Goal: Task Accomplishment & Management: Manage account settings

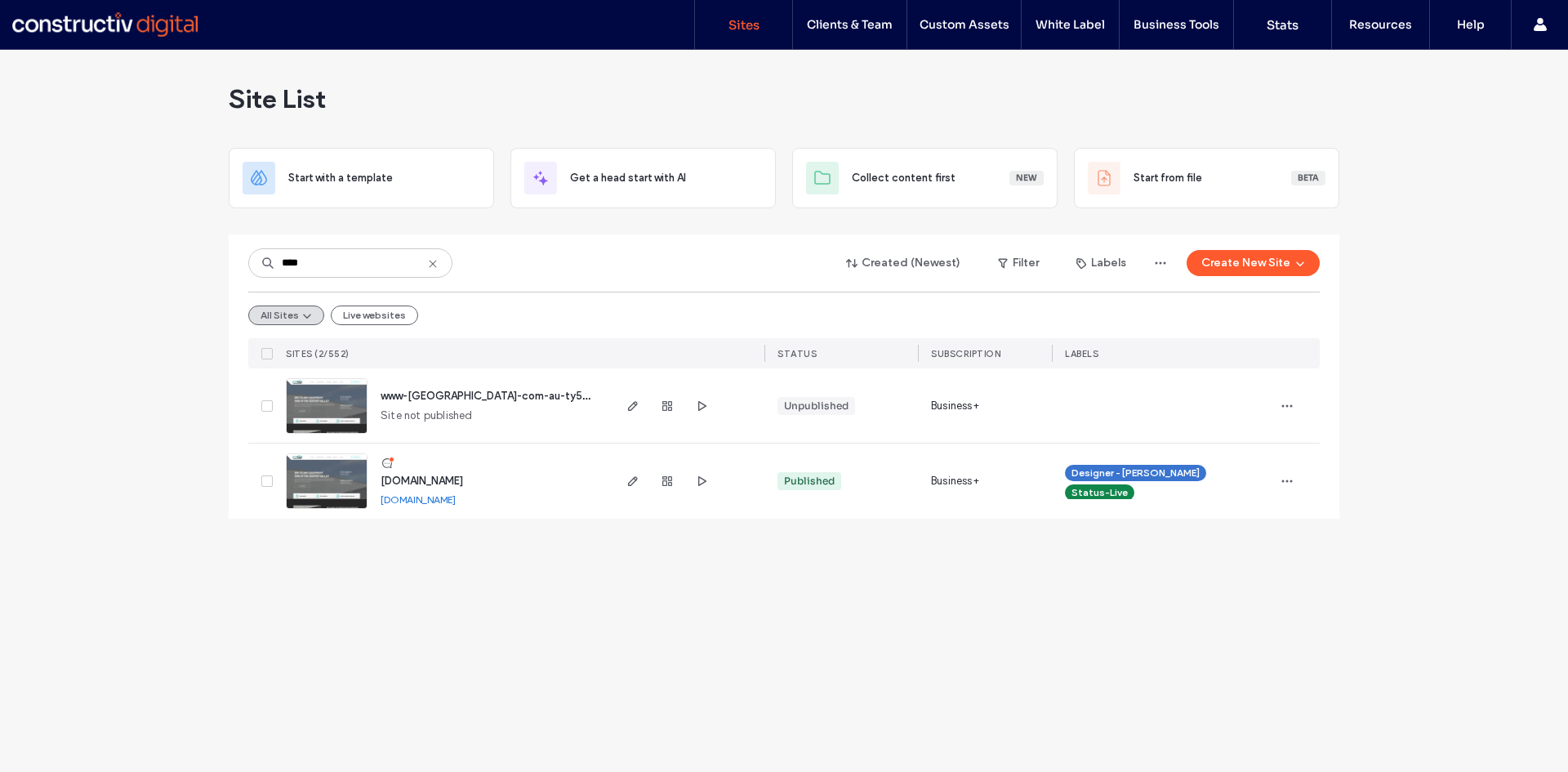
click at [622, 250] on div "**** Created (Newest) Filter Labels Create New Site" at bounding box center [784, 262] width 1071 height 31
drag, startPoint x: 323, startPoint y: 479, endPoint x: 318, endPoint y: 418, distance: 61.2
click at [321, 479] on img at bounding box center [327, 510] width 80 height 111
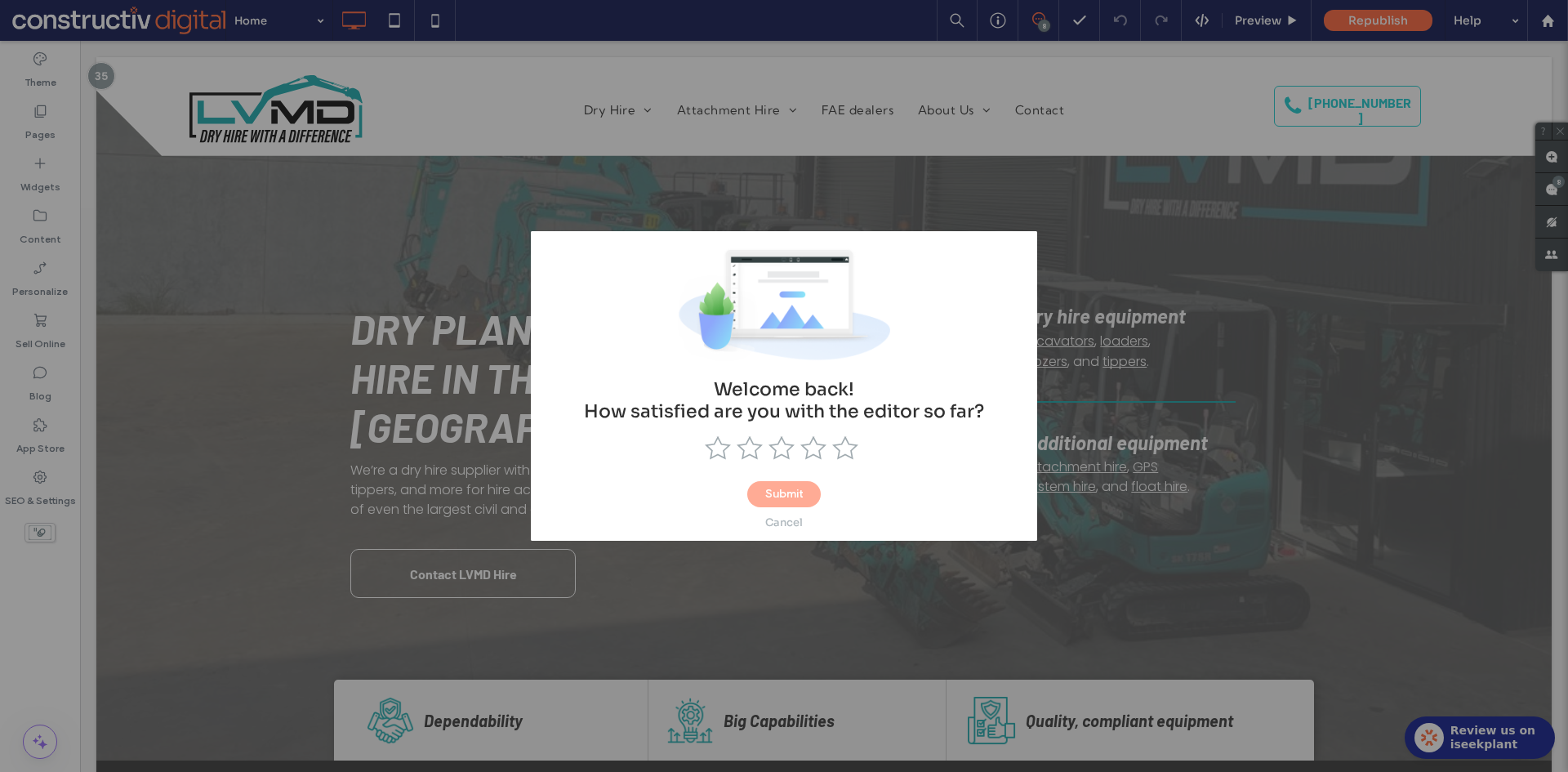
click at [794, 523] on div "Cancel" at bounding box center [784, 522] width 37 height 13
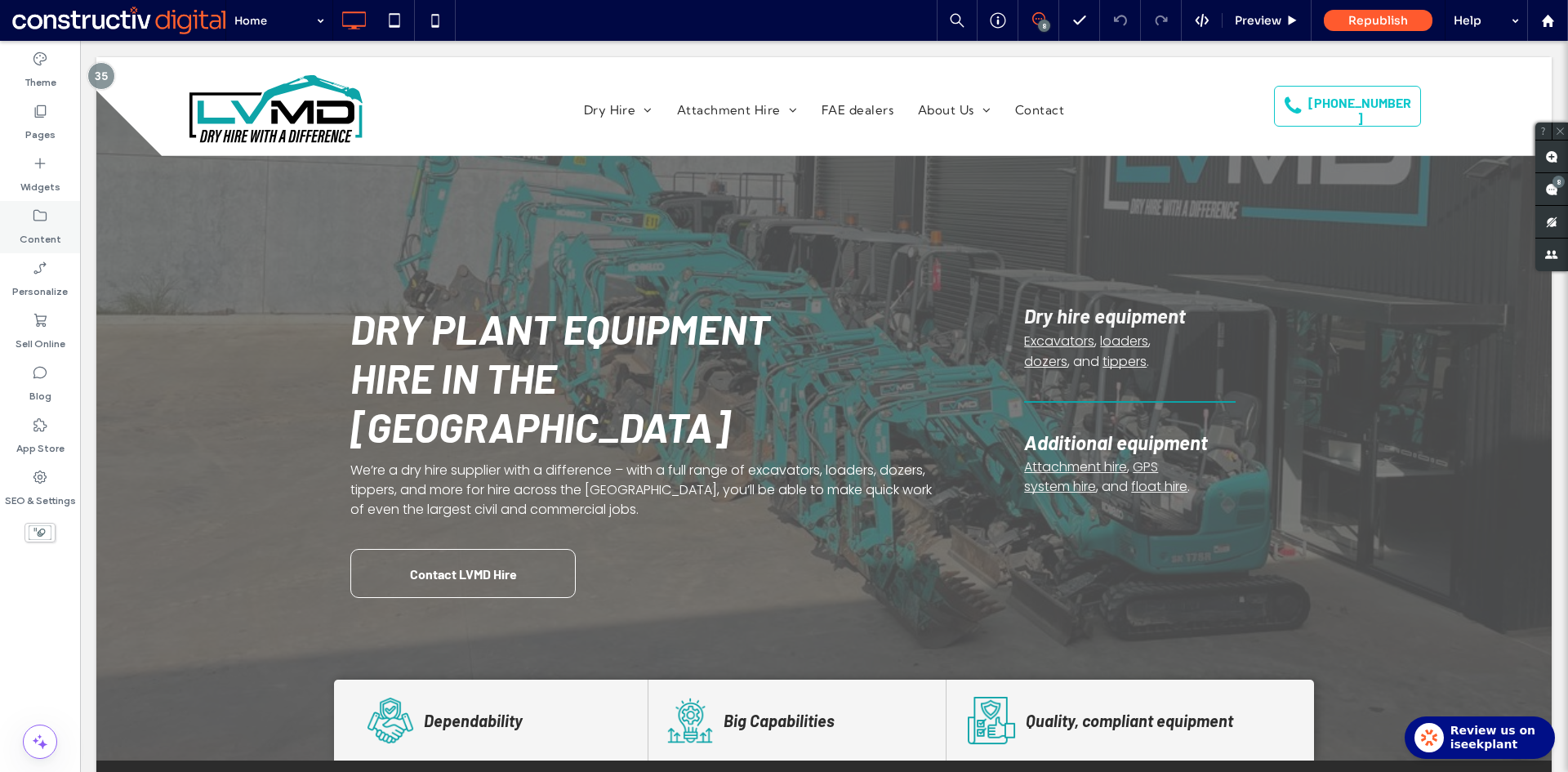
drag, startPoint x: 22, startPoint y: 222, endPoint x: 37, endPoint y: 238, distance: 21.9
click at [22, 222] on div "Content" at bounding box center [40, 227] width 80 height 53
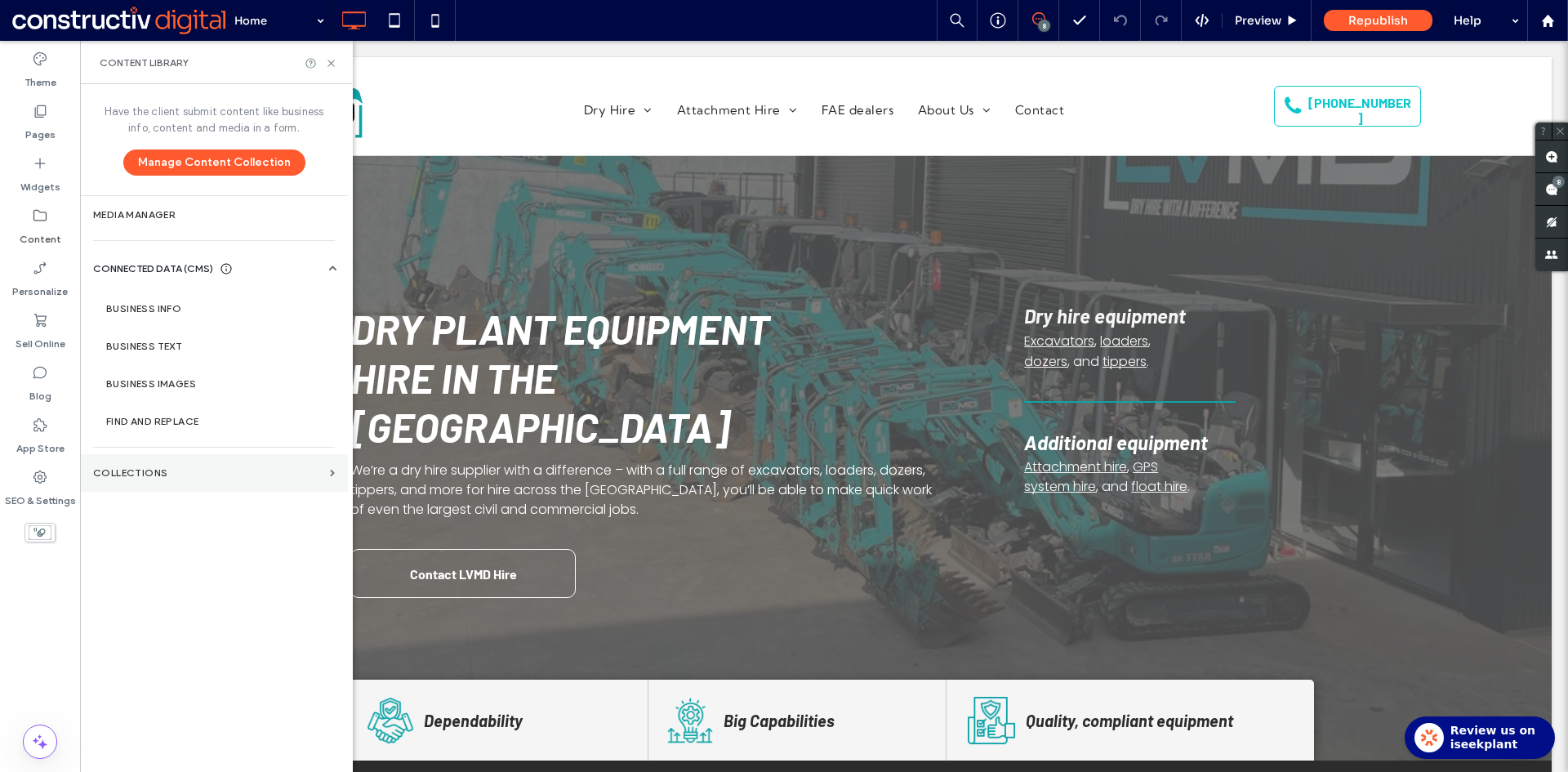
drag, startPoint x: 147, startPoint y: 476, endPoint x: 158, endPoint y: 467, distance: 14.2
click at [147, 477] on label "Collections" at bounding box center [208, 473] width 230 height 11
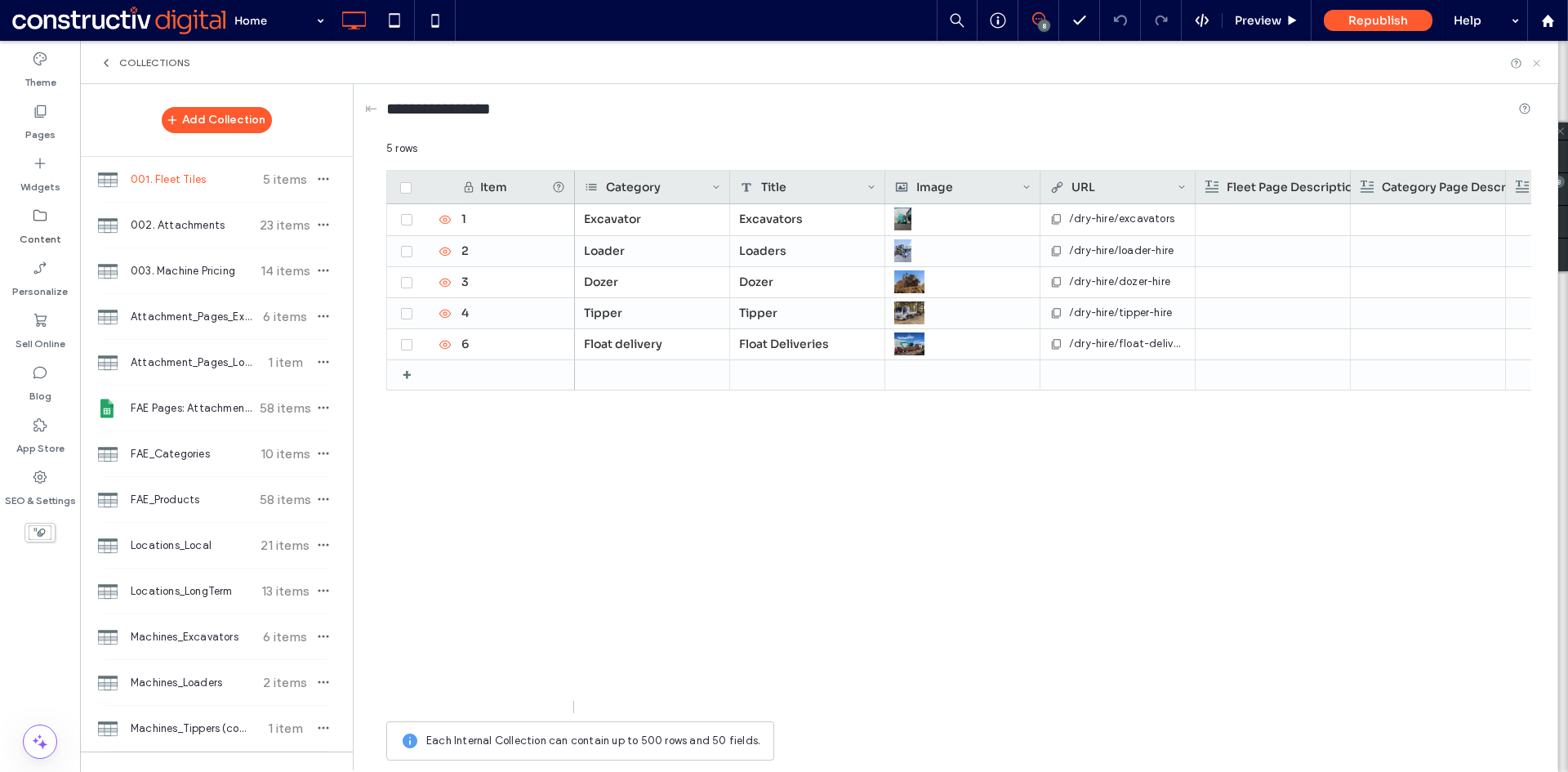
click at [1534, 63] on icon at bounding box center [1535, 63] width 12 height 12
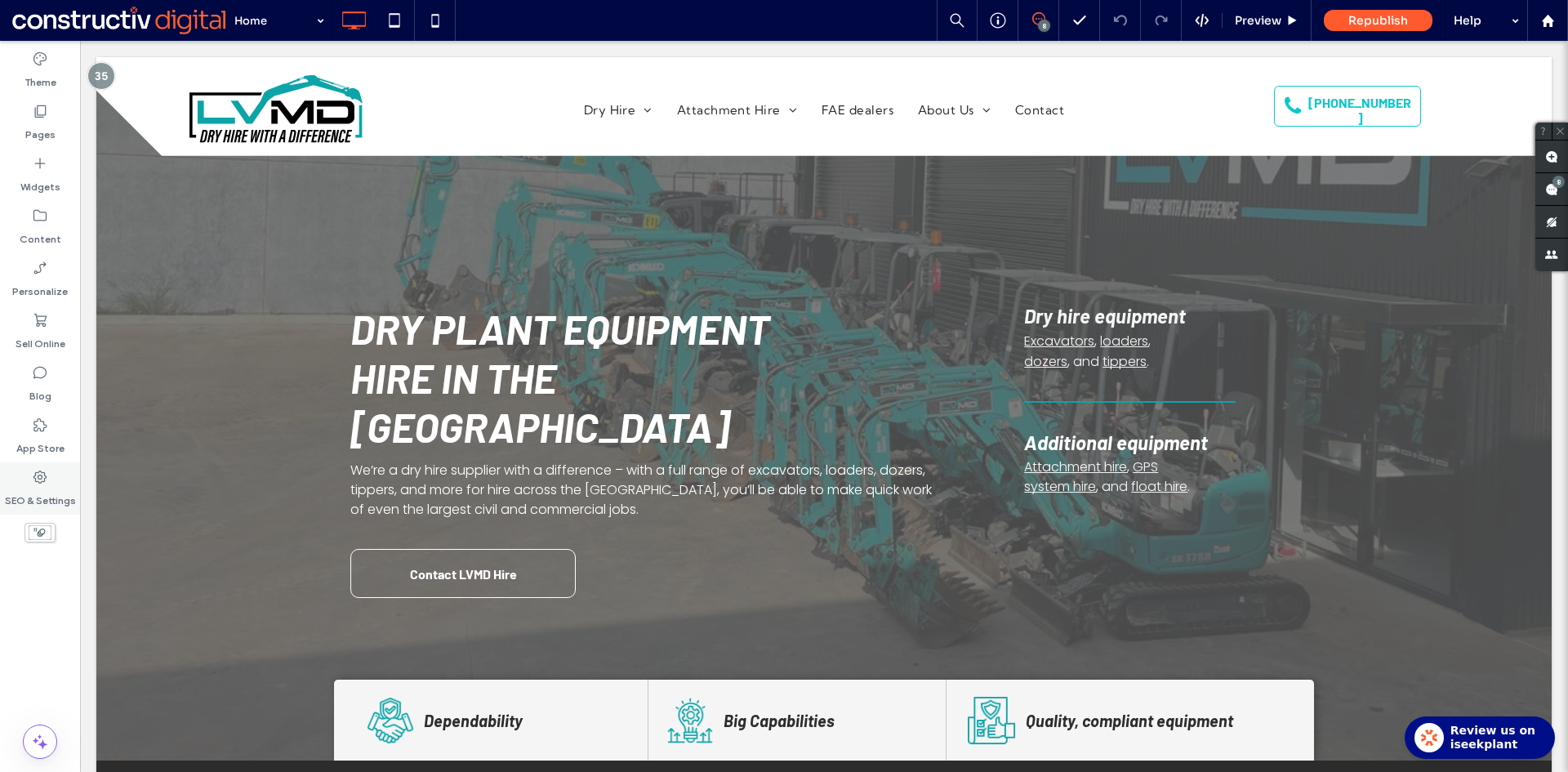
click at [39, 484] on icon at bounding box center [39, 476] width 16 height 16
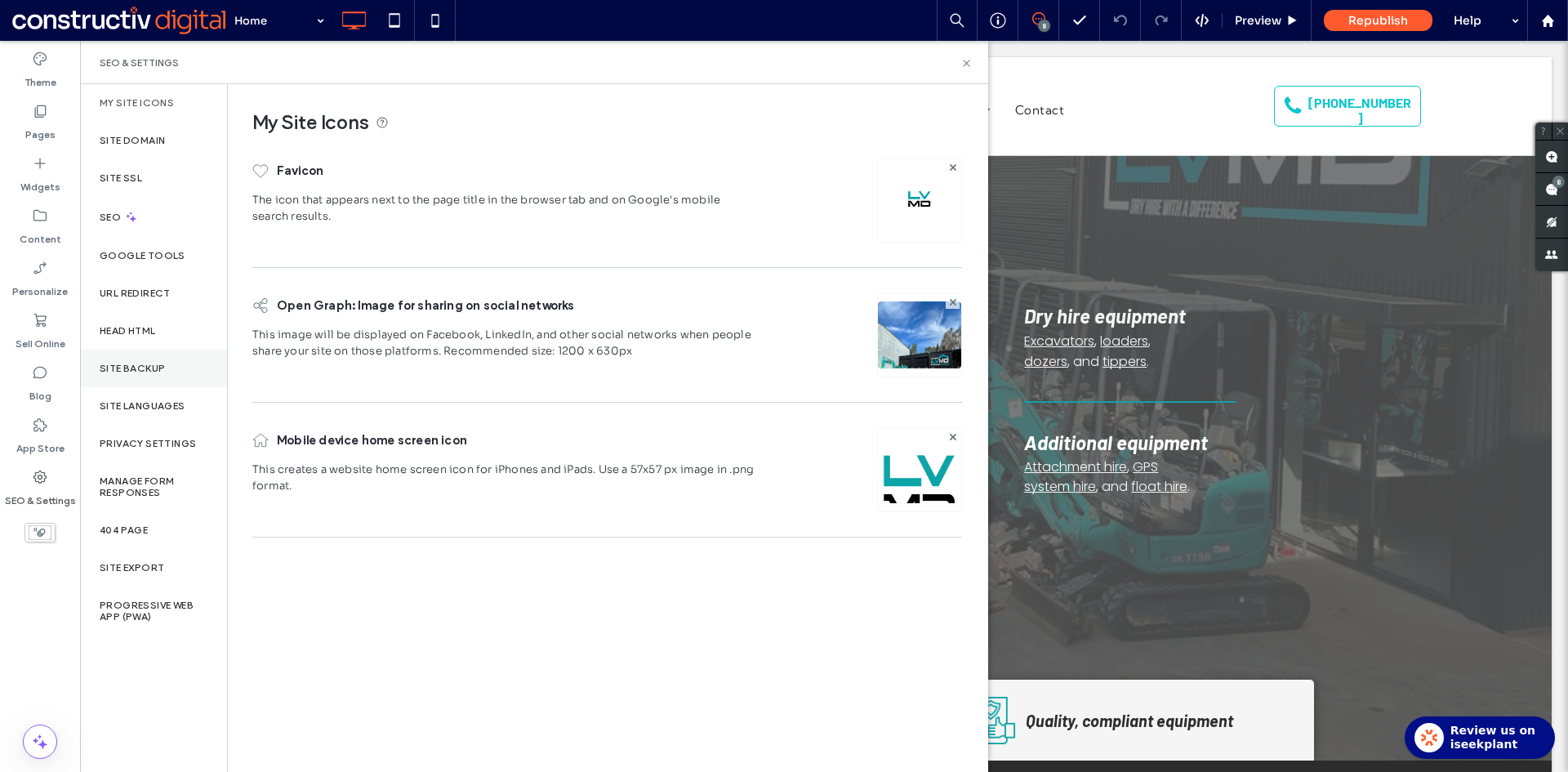
click at [133, 365] on label "Site Backup" at bounding box center [132, 368] width 65 height 11
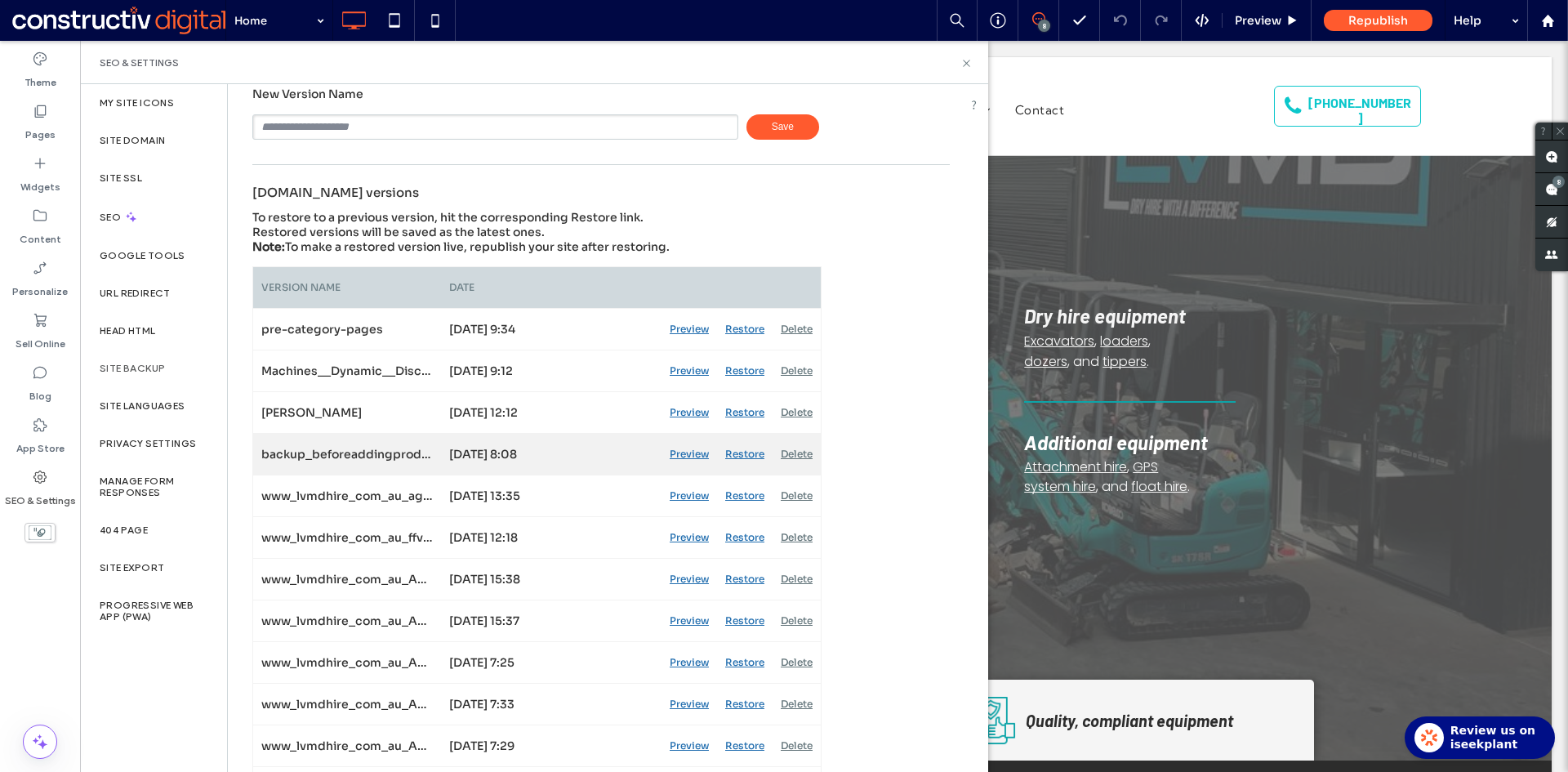
scroll to position [81, 0]
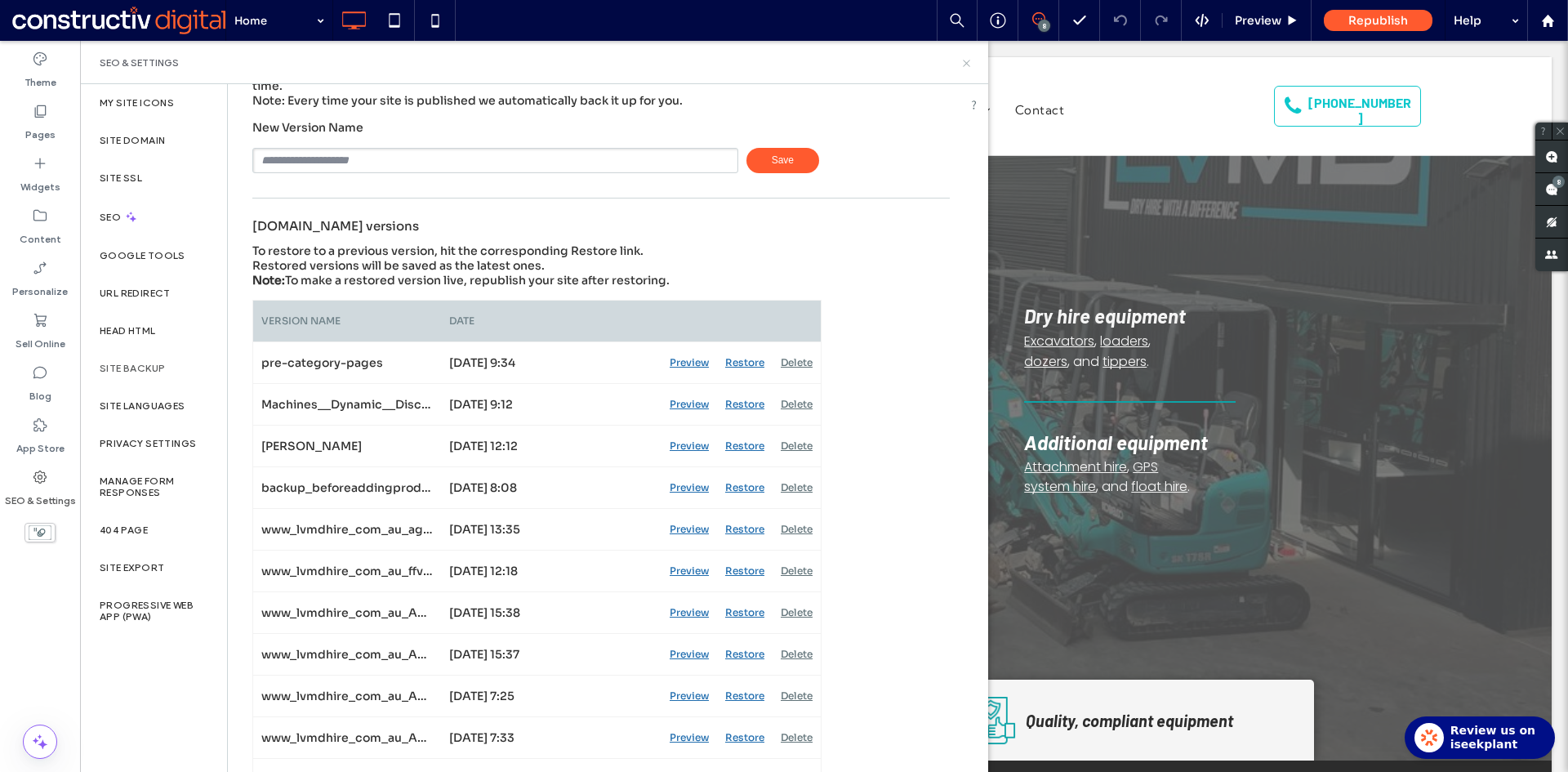
click at [971, 58] on icon at bounding box center [966, 63] width 12 height 12
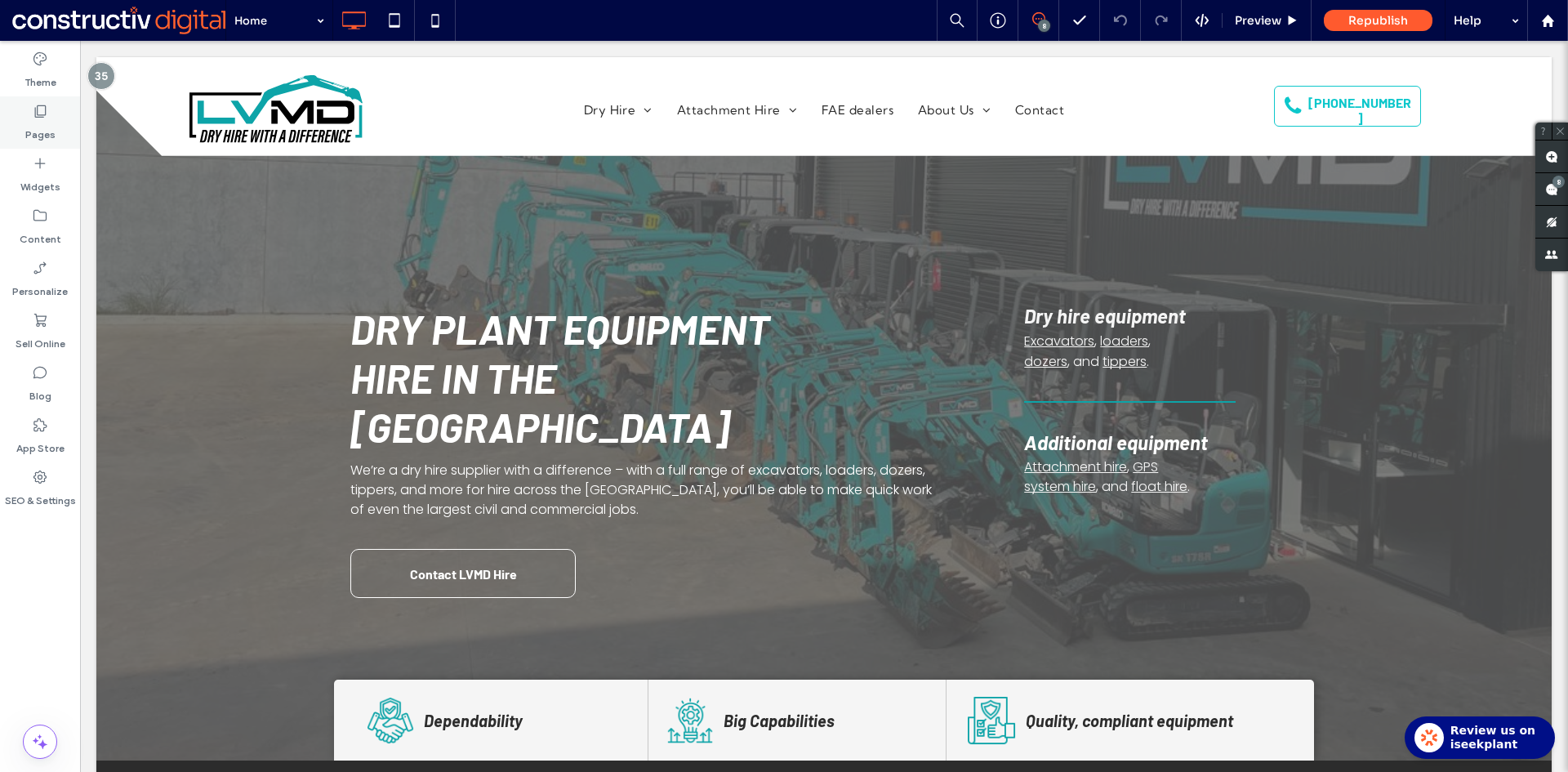
click at [34, 113] on icon at bounding box center [39, 110] width 16 height 16
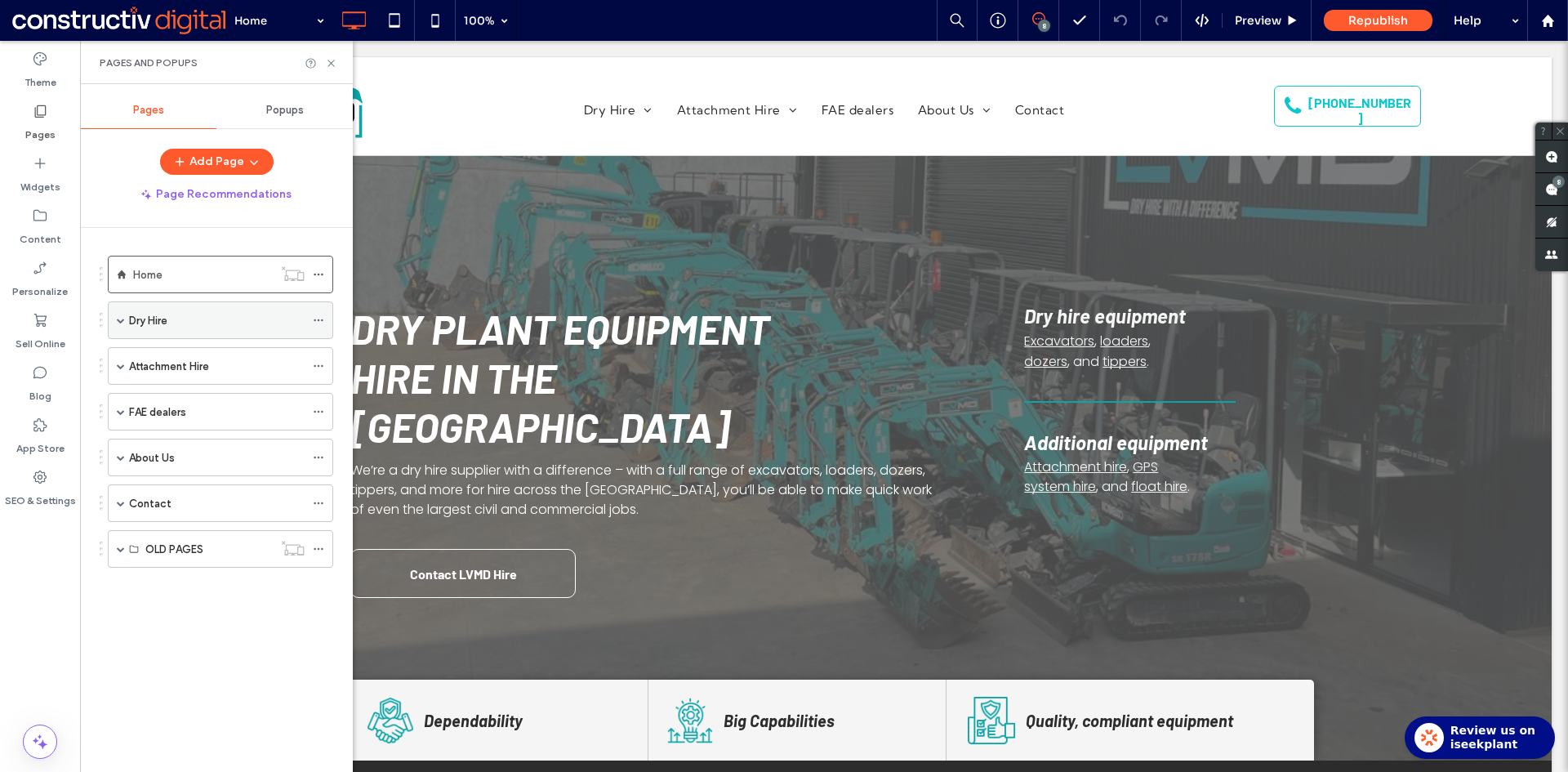
click at [119, 323] on span at bounding box center [121, 320] width 9 height 9
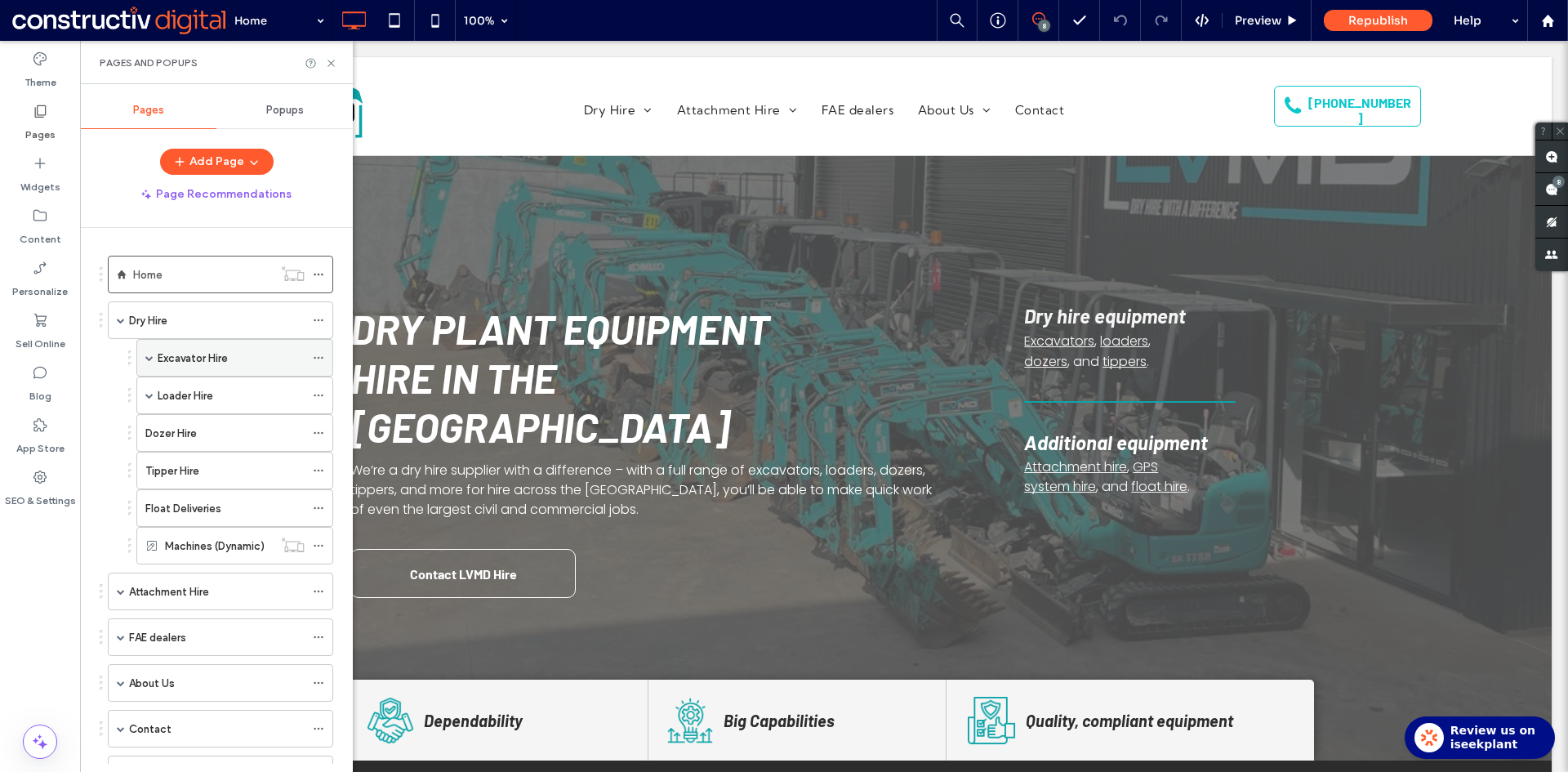
click at [150, 359] on span at bounding box center [149, 357] width 9 height 9
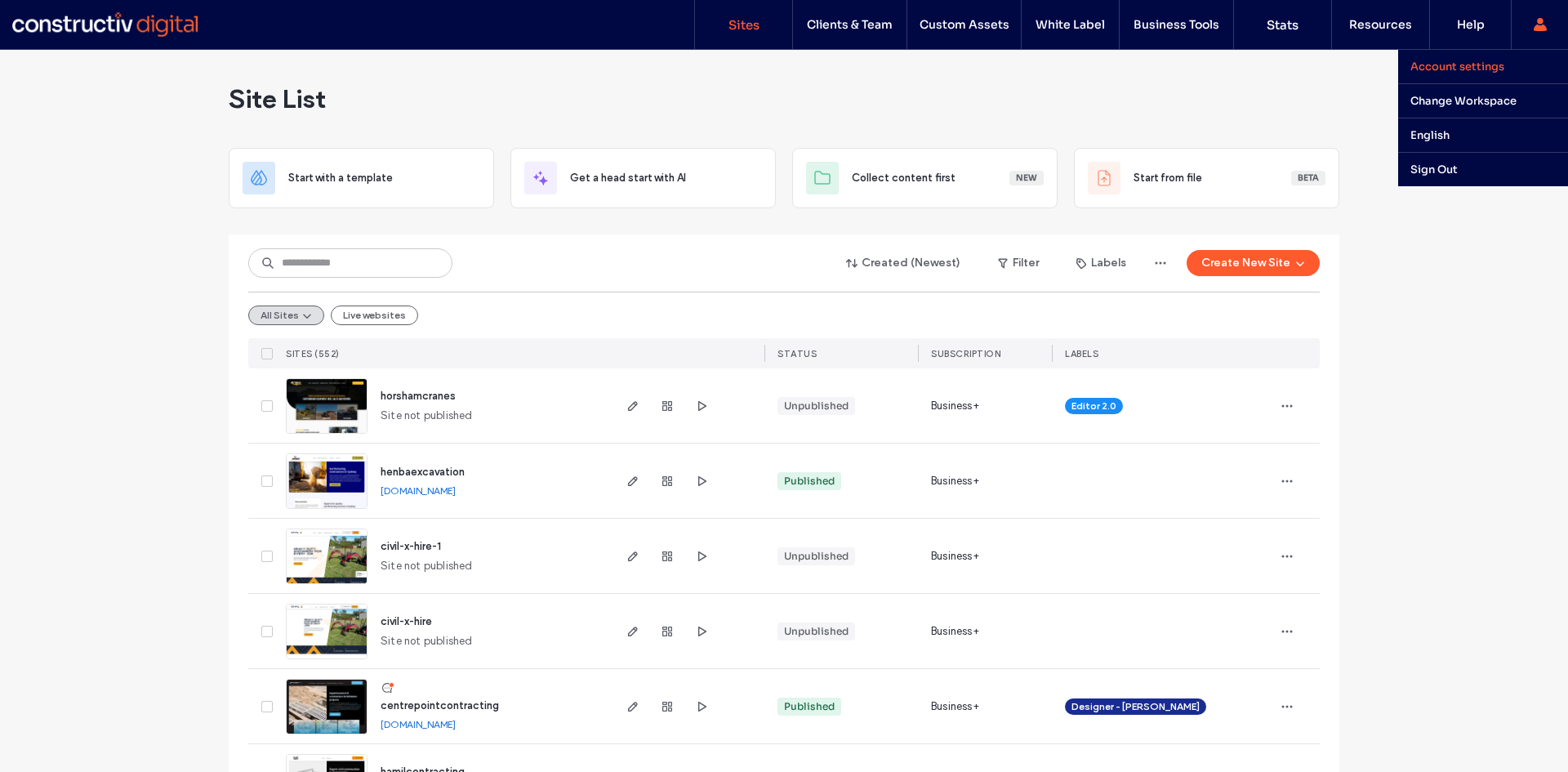
click at [1469, 69] on label "Account settings" at bounding box center [1457, 66] width 94 height 13
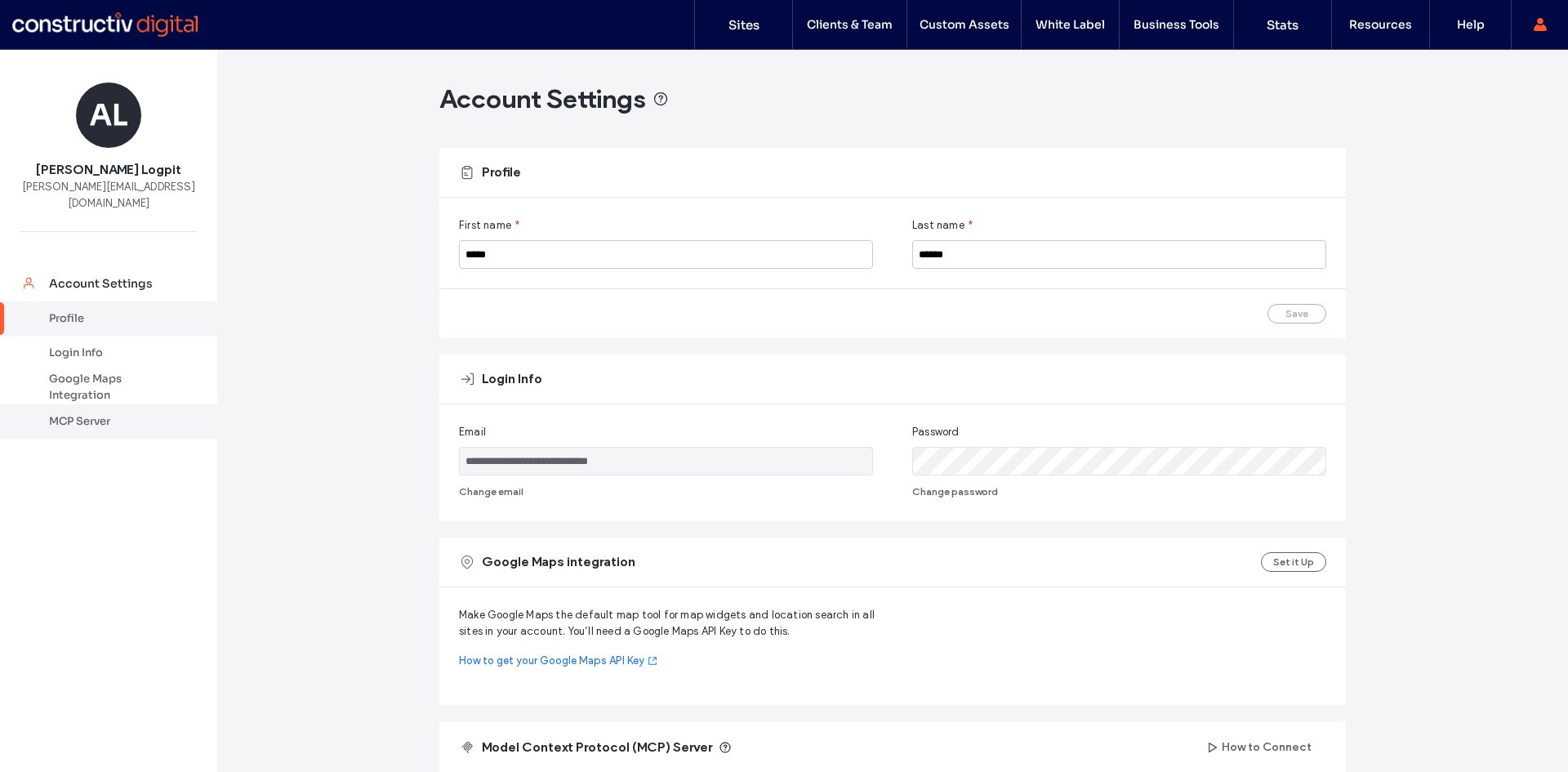
click at [97, 413] on div "MCP Server" at bounding box center [116, 420] width 134 height 16
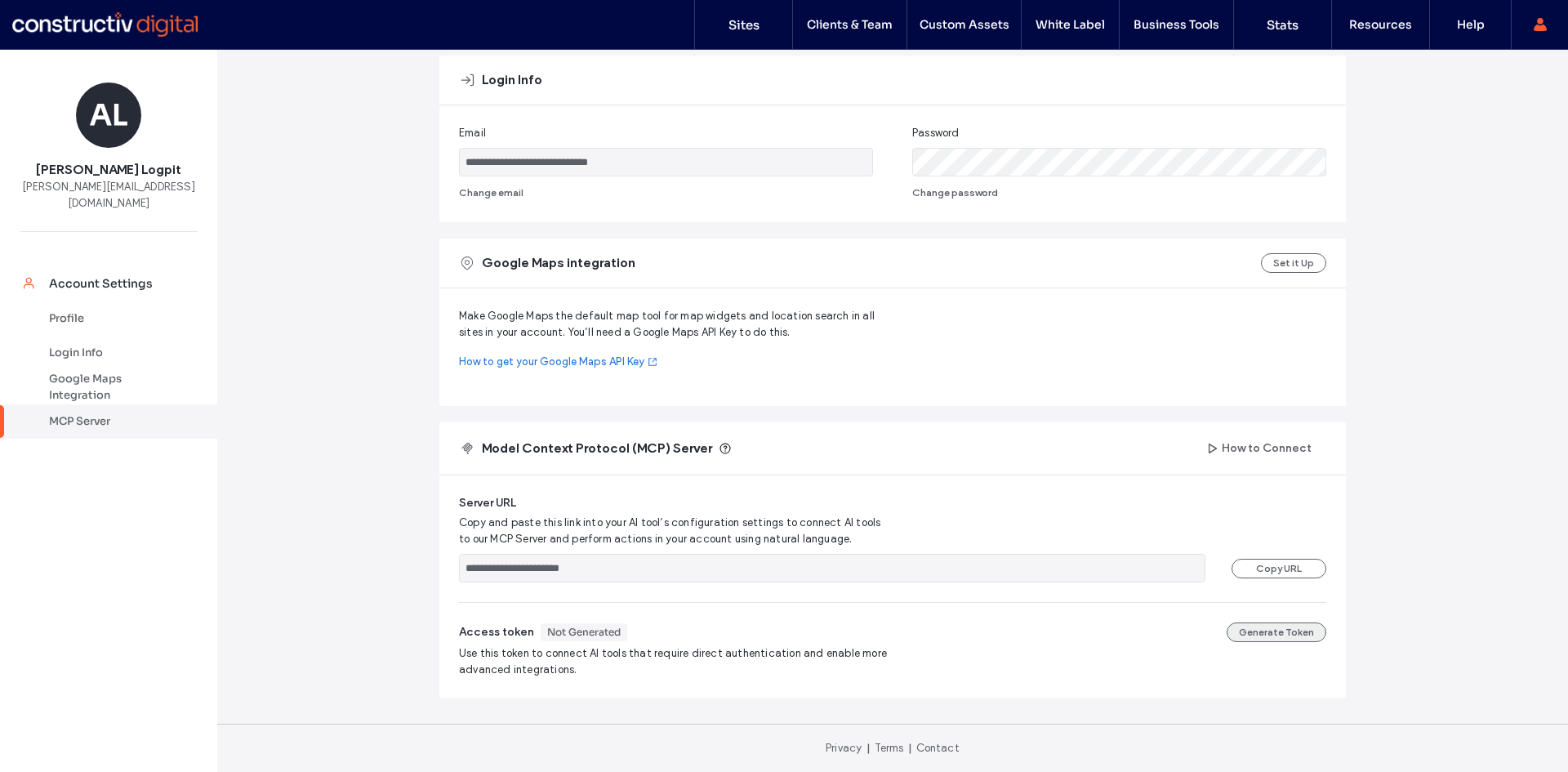
click at [1275, 633] on button "Generate Token" at bounding box center [1276, 632] width 100 height 19
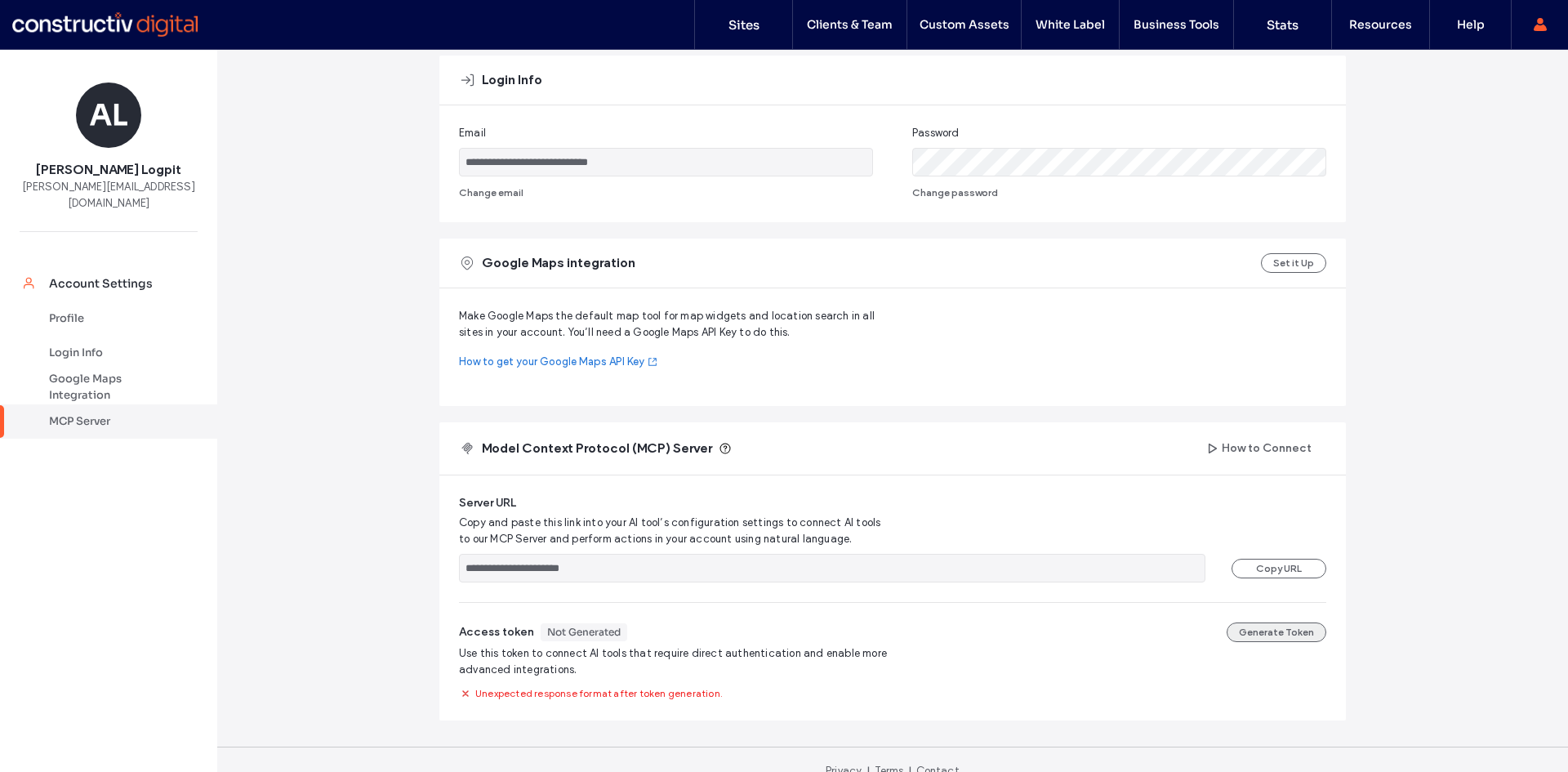
click at [1275, 631] on button "Generate Token" at bounding box center [1276, 632] width 100 height 19
click at [1258, 631] on button "Generate Token" at bounding box center [1276, 632] width 100 height 19
click at [672, 694] on span "Unexpected response format after token generation." at bounding box center [599, 693] width 247 height 14
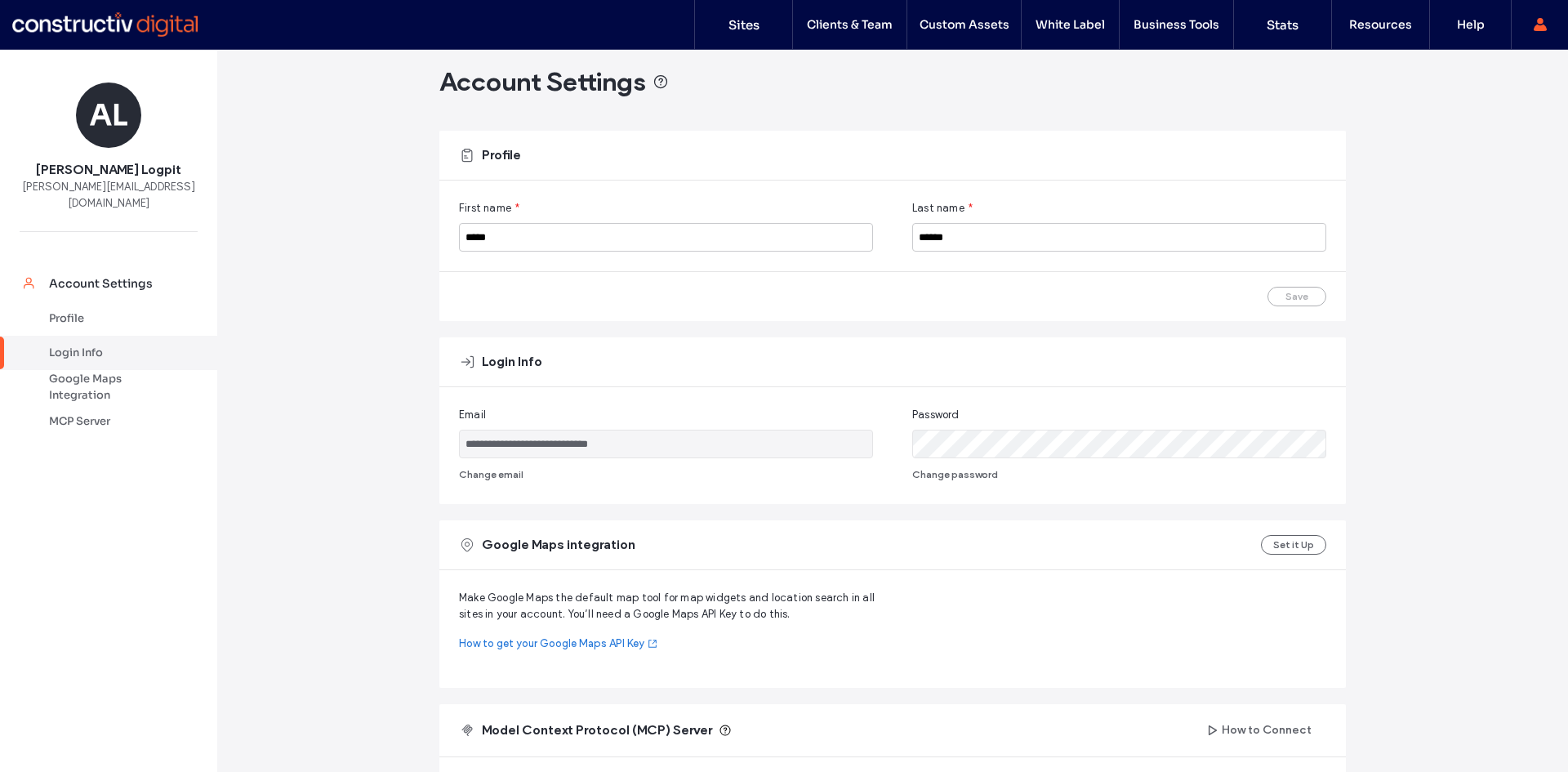
scroll to position [0, 0]
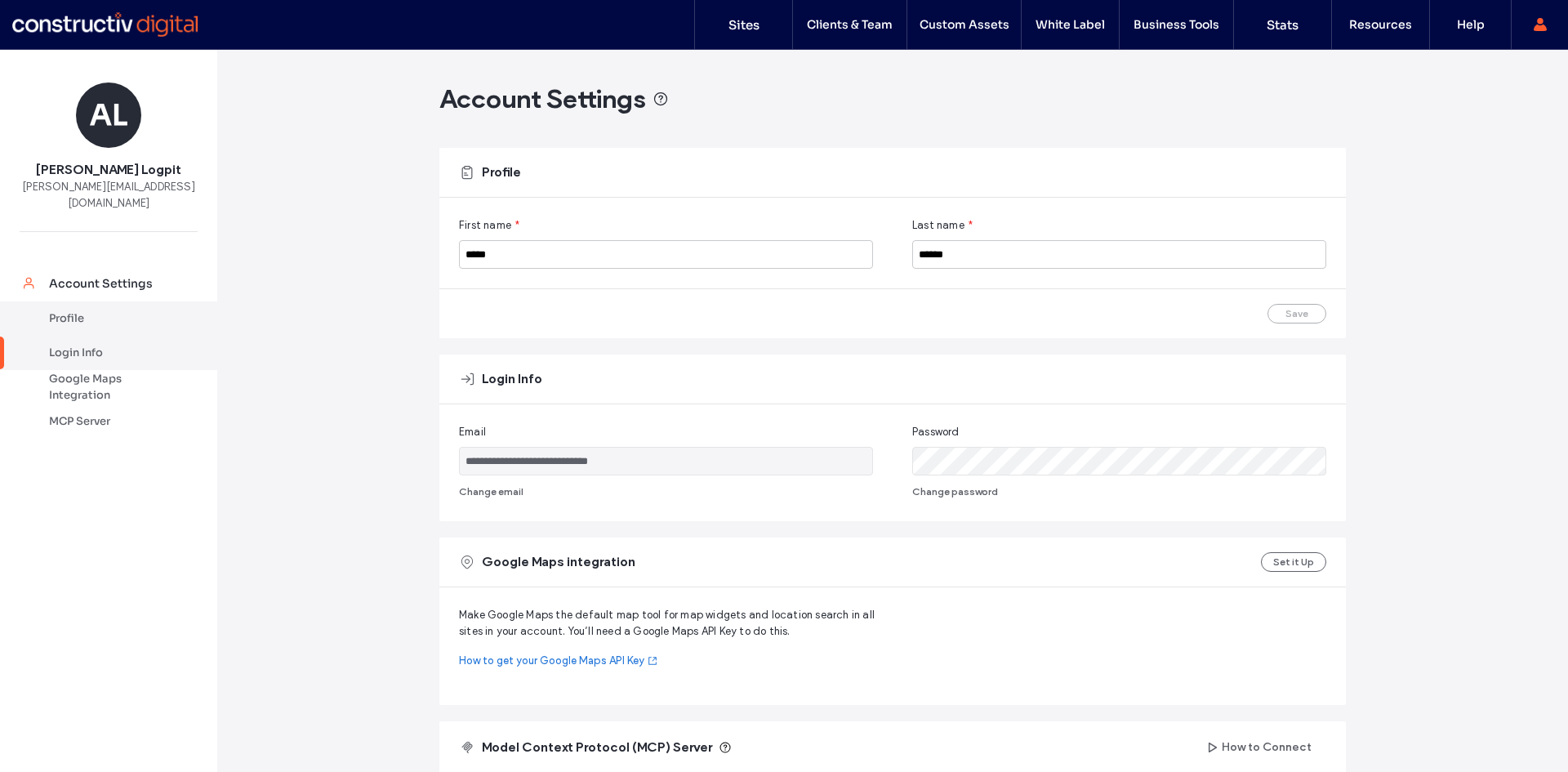
click at [63, 302] on link "Profile" at bounding box center [108, 319] width 217 height 34
click at [75, 345] on div "Login Info" at bounding box center [116, 352] width 134 height 16
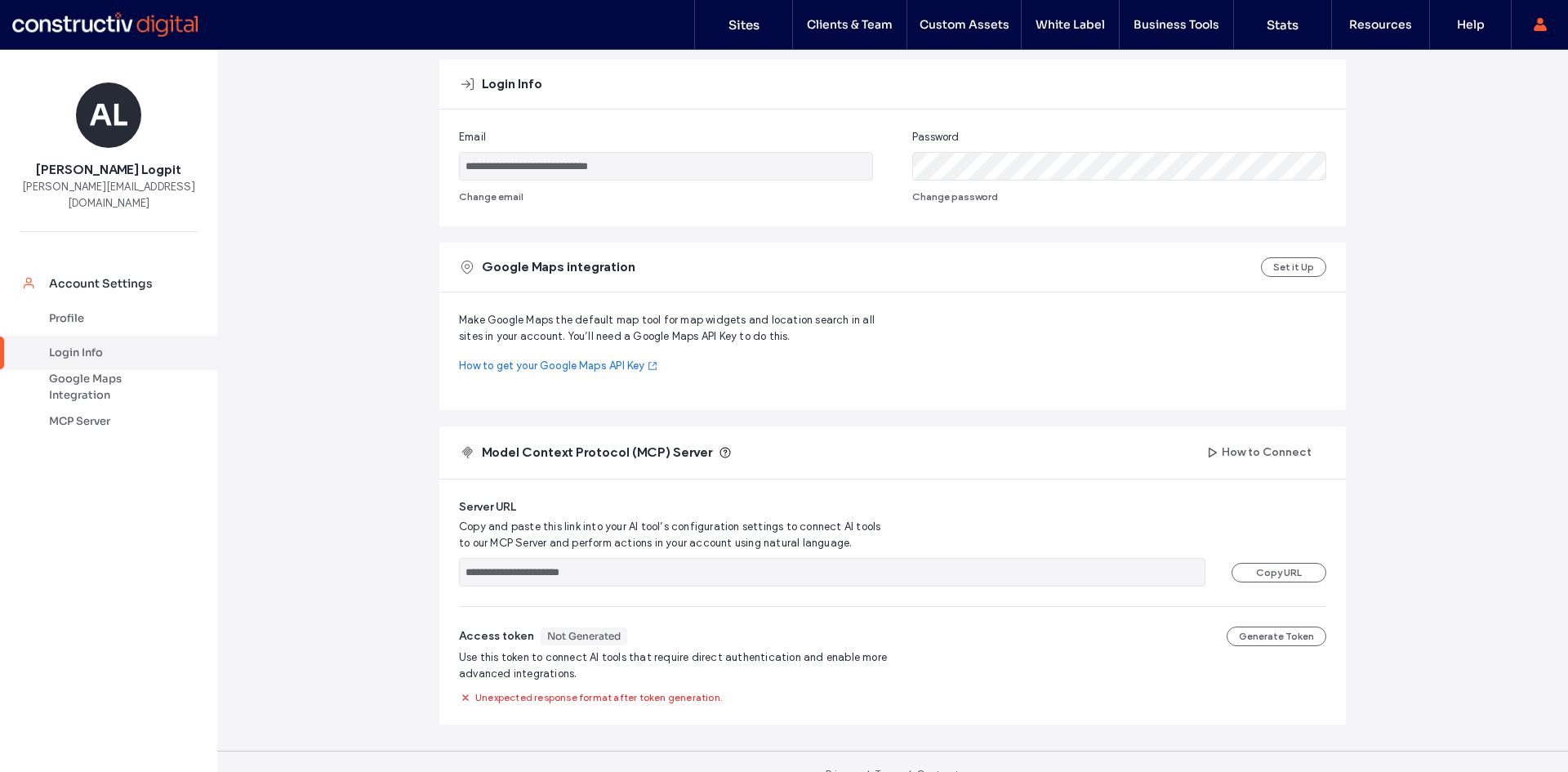
scroll to position [305, 0]
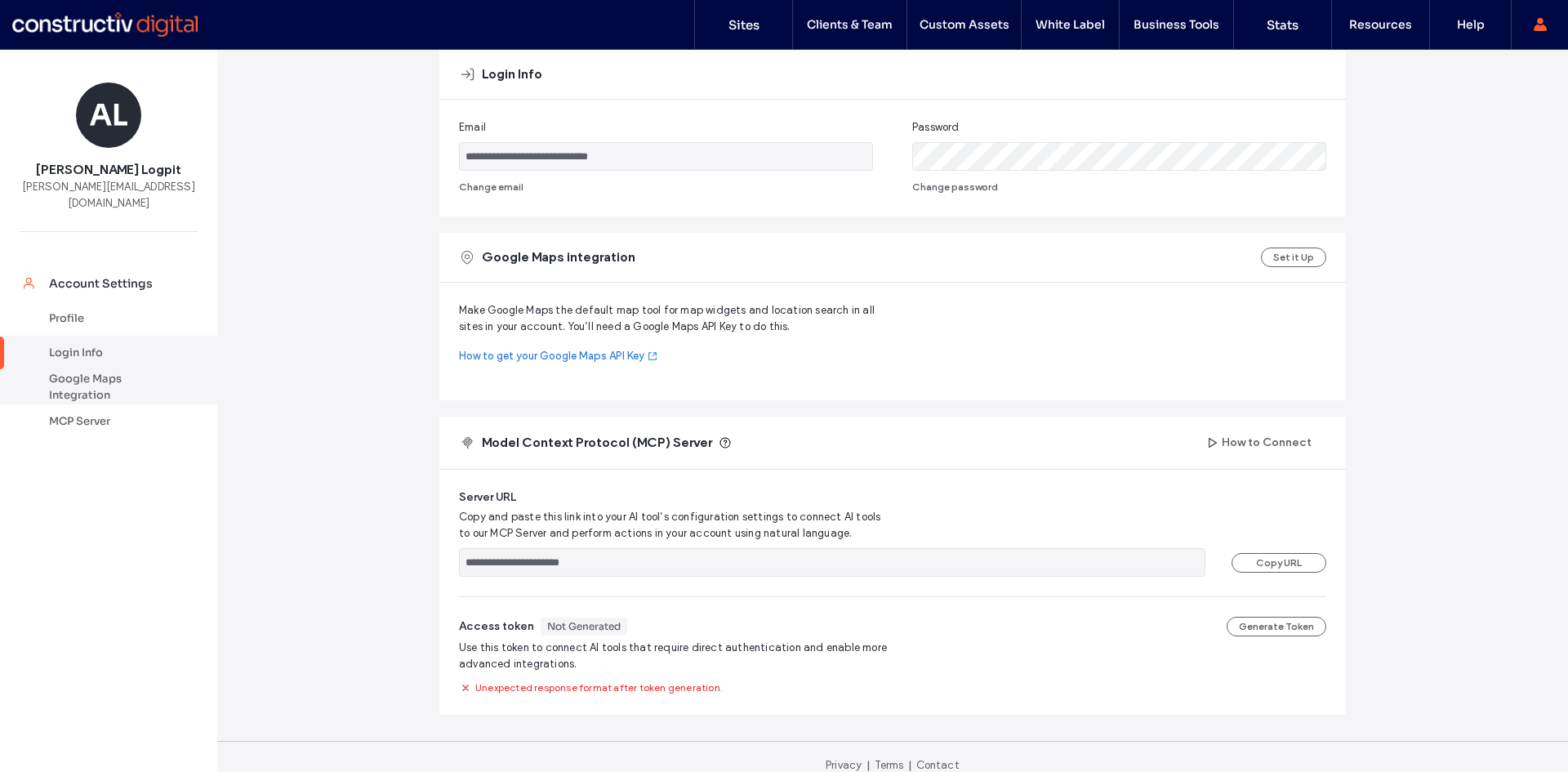
click at [95, 371] on div "Google Maps Integration" at bounding box center [116, 387] width 134 height 33
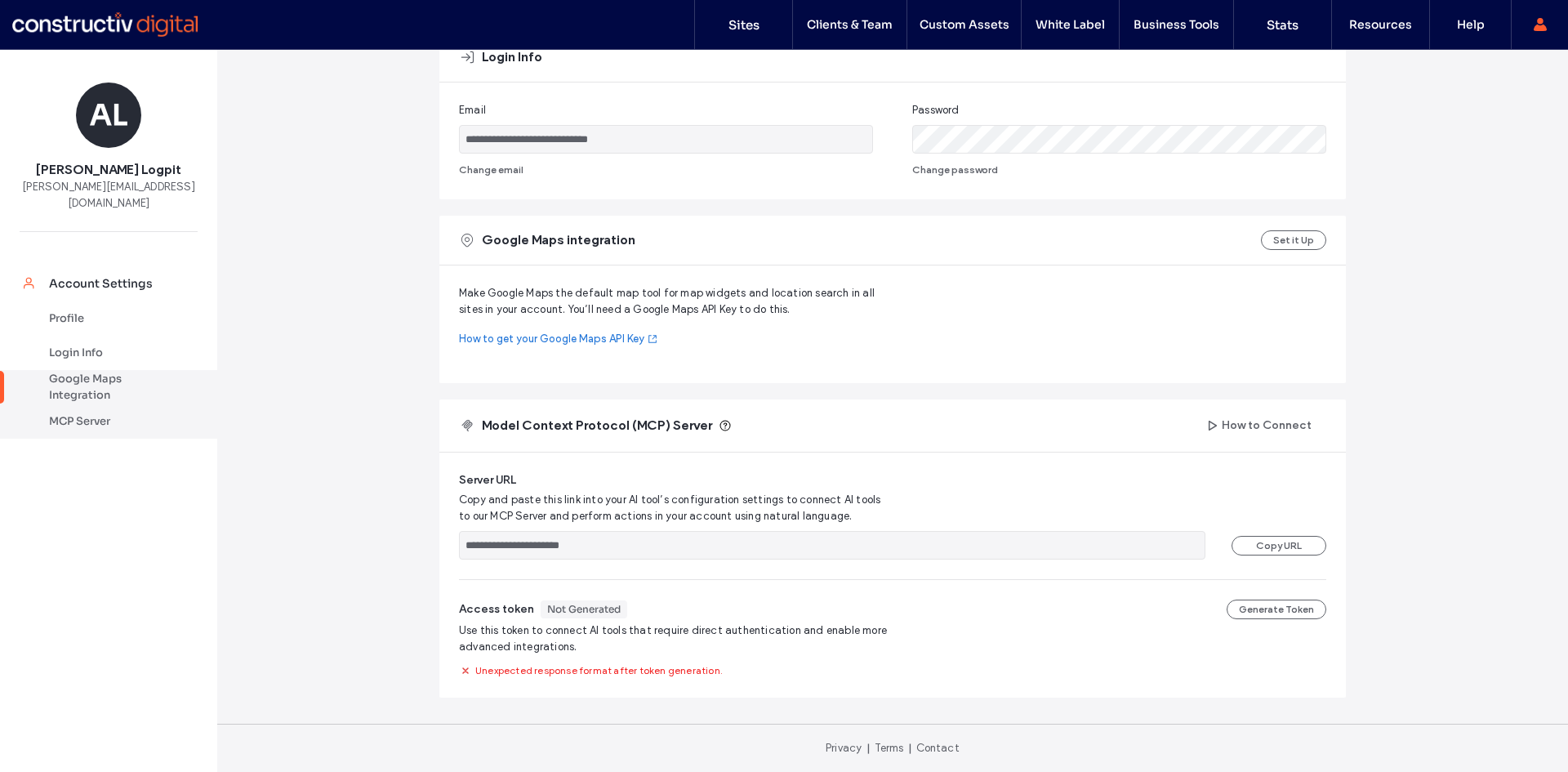
click at [91, 413] on div "MCP Server" at bounding box center [116, 420] width 134 height 16
click at [1286, 610] on button "Generate Token" at bounding box center [1276, 609] width 100 height 19
click at [1253, 610] on button "Generate Token" at bounding box center [1276, 609] width 100 height 19
click at [1279, 612] on button "Generate Token" at bounding box center [1276, 609] width 100 height 19
click at [1264, 606] on button "Generate Token" at bounding box center [1276, 609] width 100 height 19
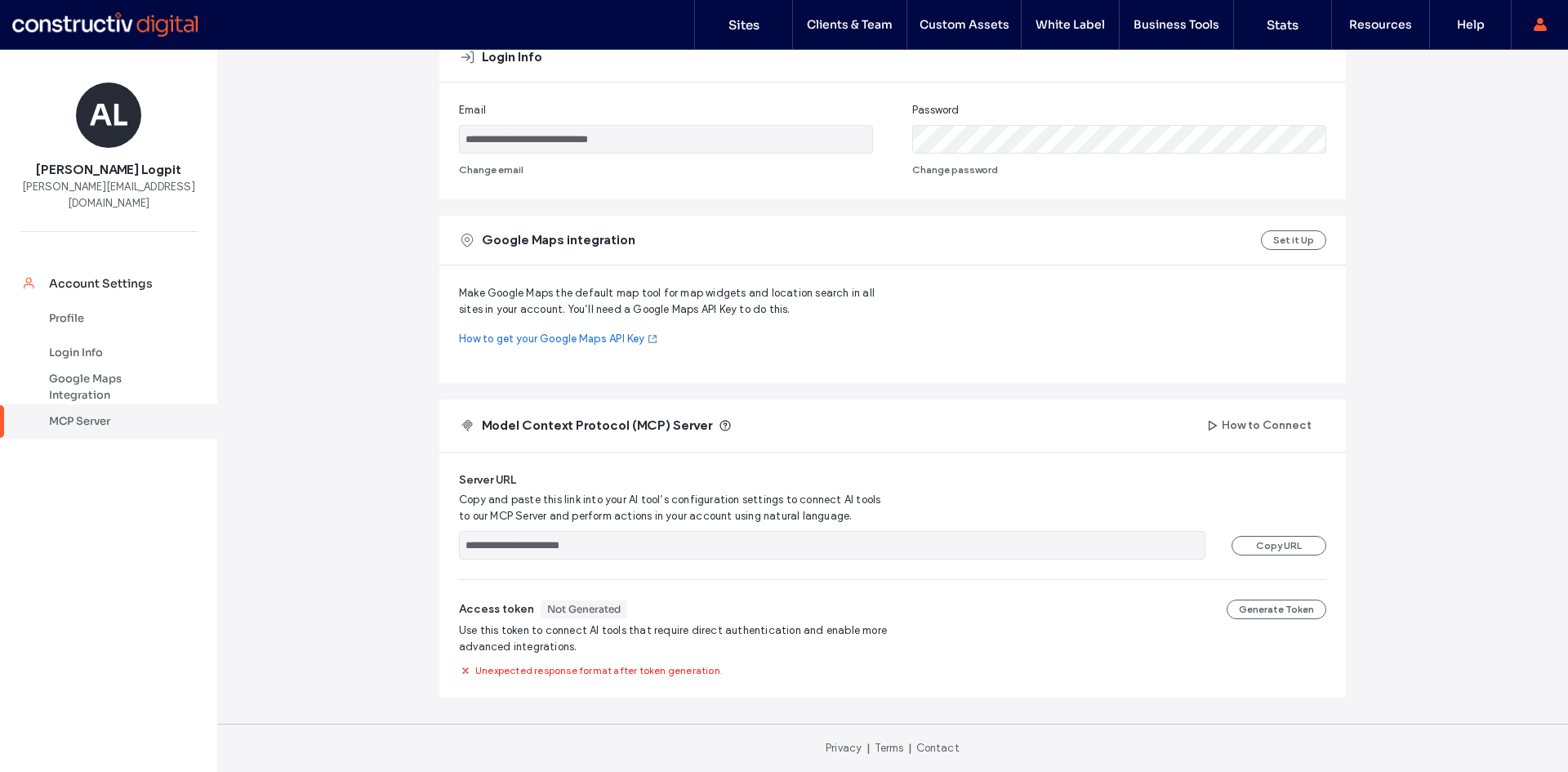
click at [1265, 606] on button "Generate Token" at bounding box center [1276, 609] width 100 height 19
drag, startPoint x: 435, startPoint y: 528, endPoint x: 412, endPoint y: 530, distance: 23.1
click at [404, 528] on div "**********" at bounding box center [893, 249] width 1351 height 1043
click at [139, 709] on ul "Account Settings Profile Login Info Google Maps Integration MCP Server" at bounding box center [108, 511] width 217 height 520
drag, startPoint x: 760, startPoint y: 20, endPoint x: 662, endPoint y: 3, distance: 99.5
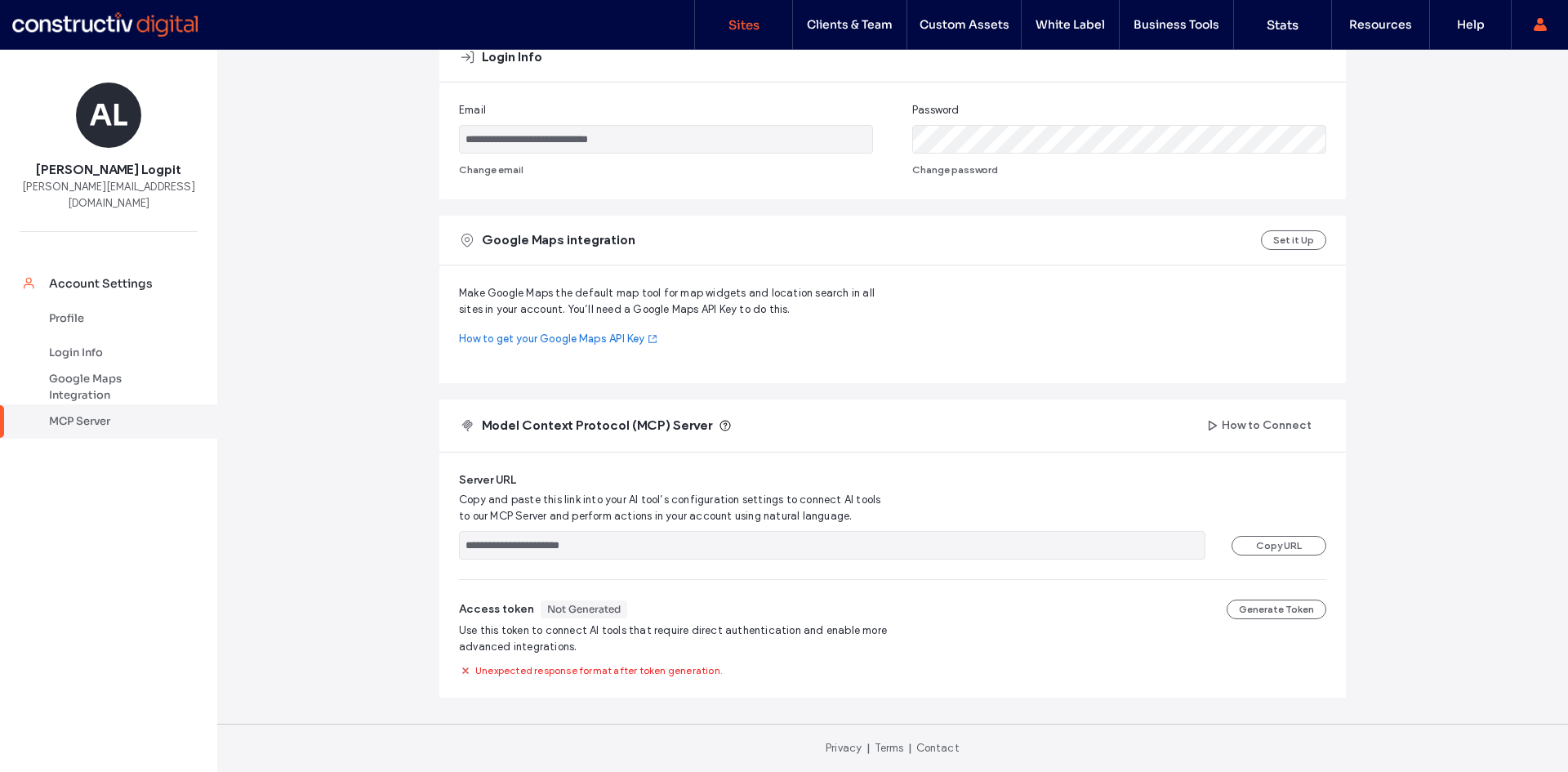
click at [759, 19] on link "Sites" at bounding box center [742, 24] width 97 height 49
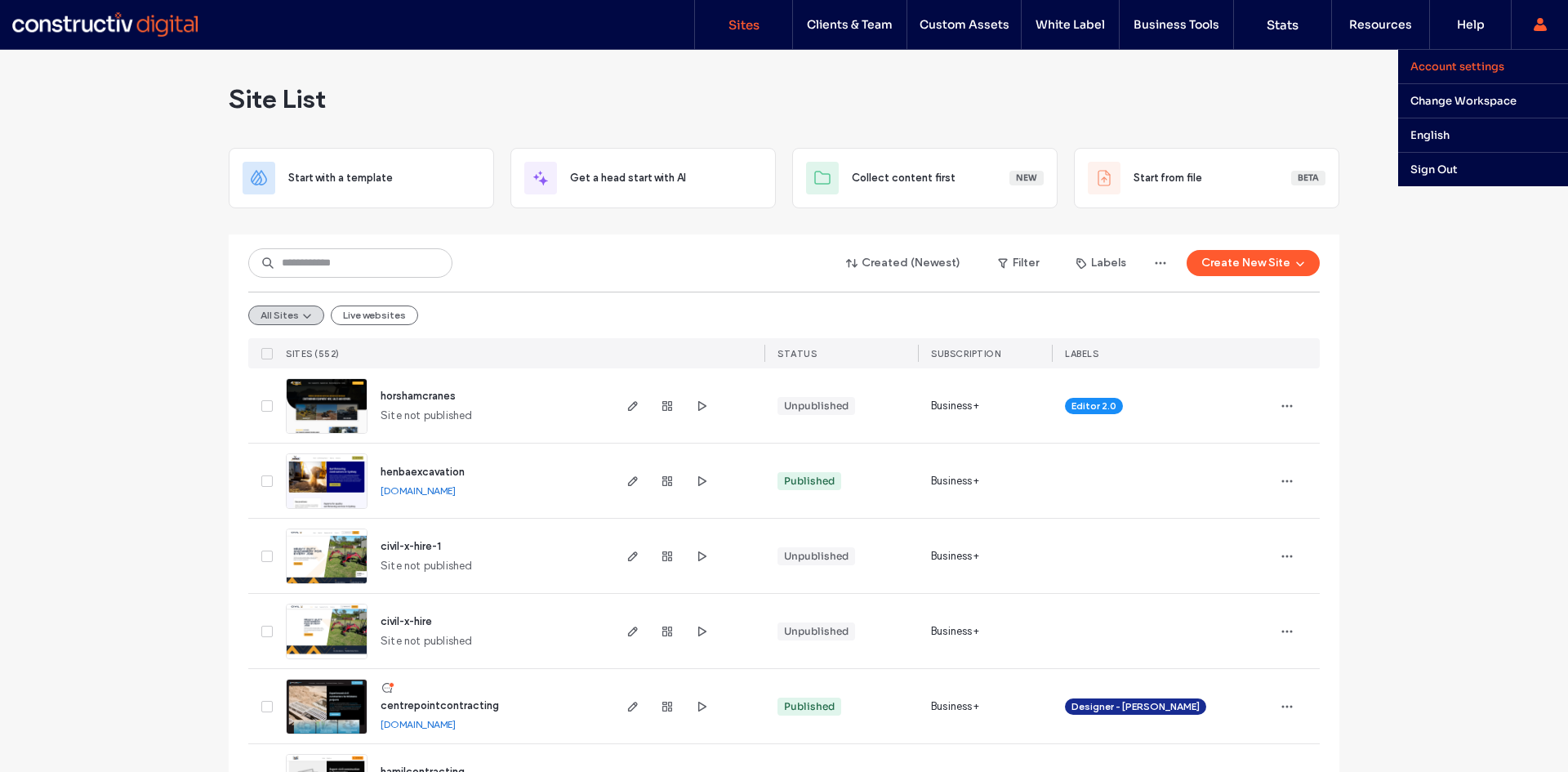
click at [1488, 68] on label "Account settings" at bounding box center [1457, 66] width 94 height 13
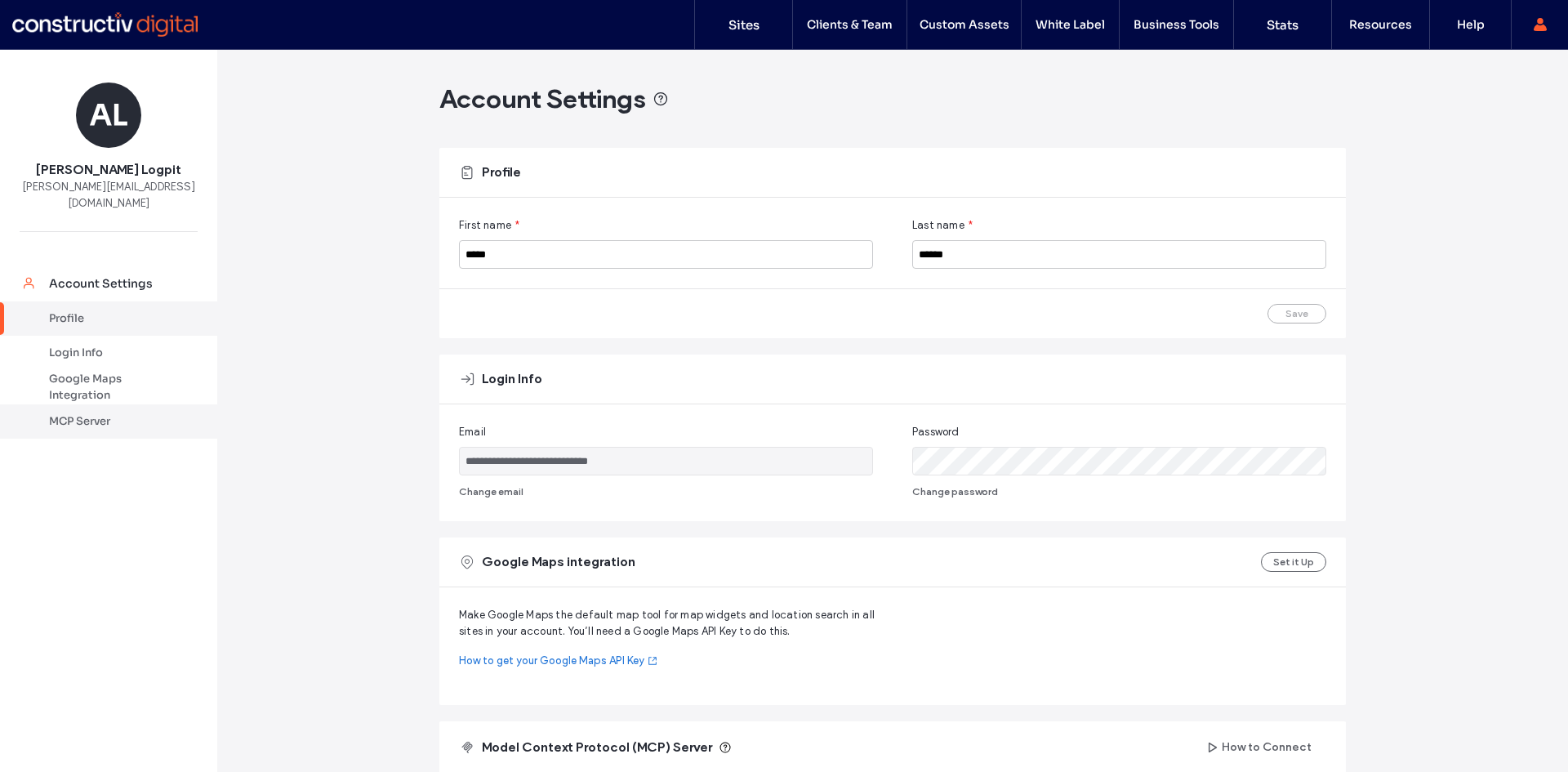
click at [80, 413] on div "MCP Server" at bounding box center [116, 420] width 134 height 16
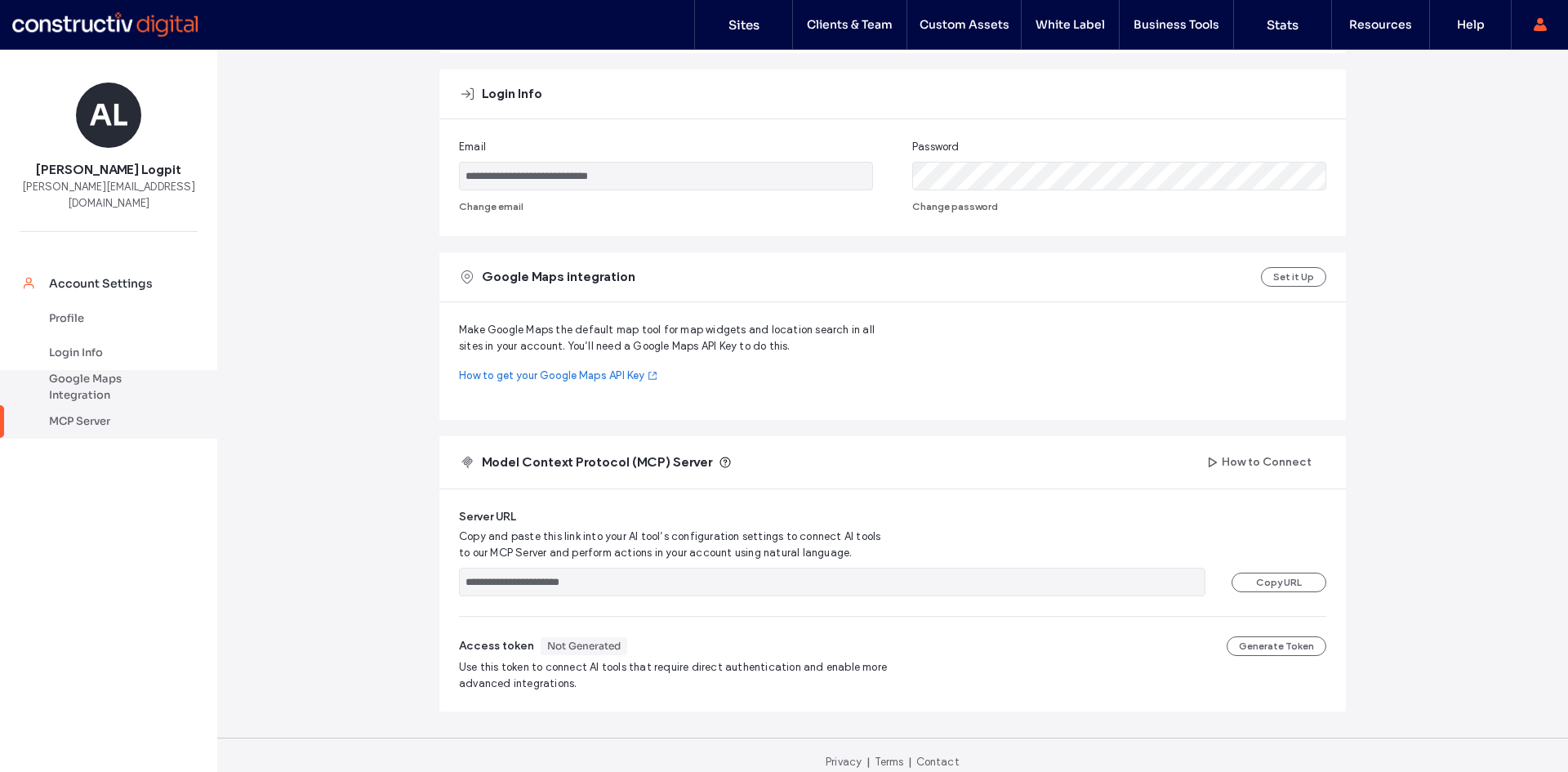
scroll to position [299, 0]
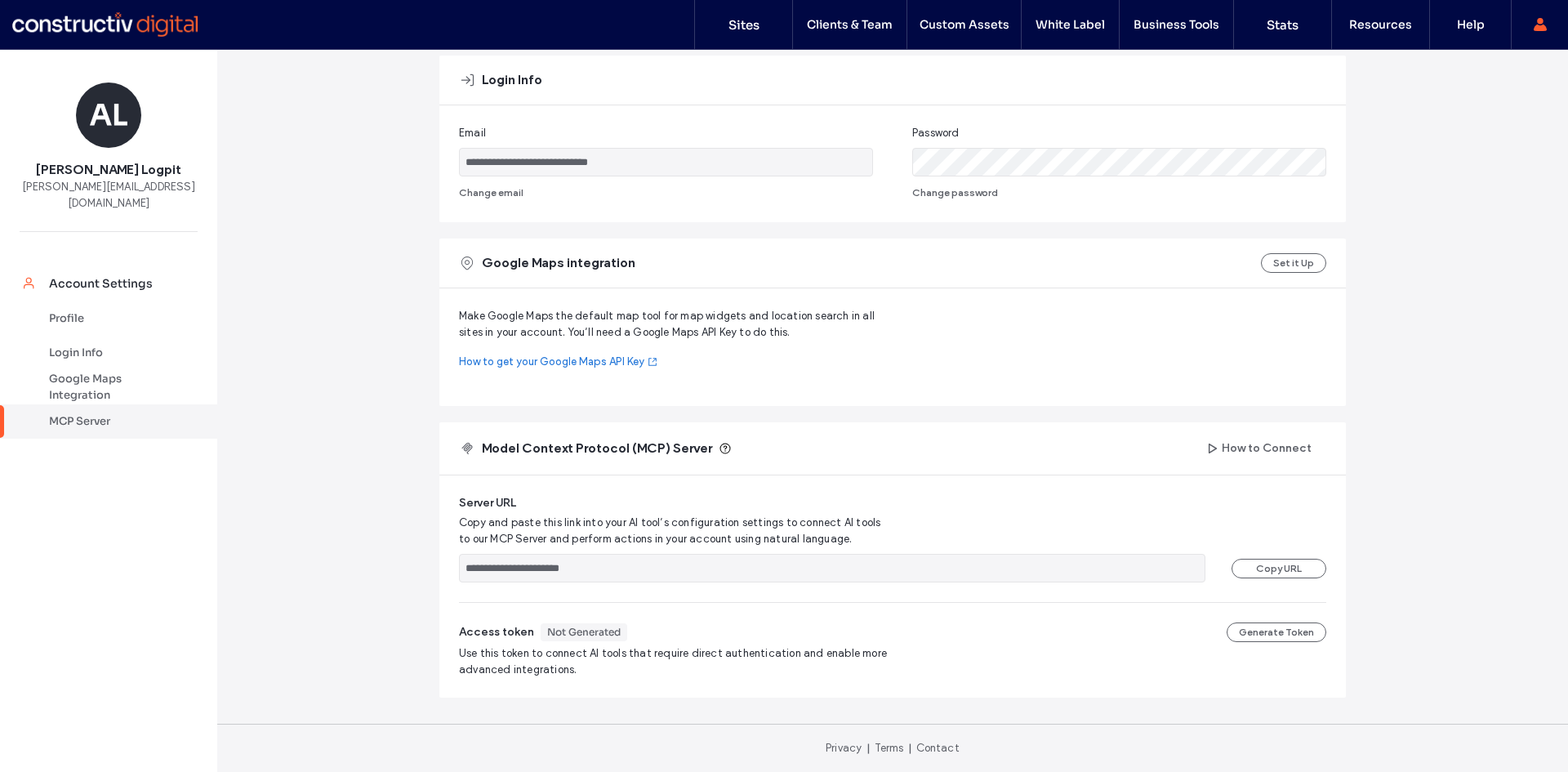
drag, startPoint x: 625, startPoint y: 567, endPoint x: 427, endPoint y: 567, distance: 198.0
click at [427, 567] on div "**********" at bounding box center [893, 261] width 1351 height 1021
drag, startPoint x: 681, startPoint y: 613, endPoint x: 658, endPoint y: 607, distance: 23.8
click at [683, 613] on div "**********" at bounding box center [893, 586] width 906 height 222
click at [1288, 632] on button "Generate Token" at bounding box center [1276, 632] width 100 height 19
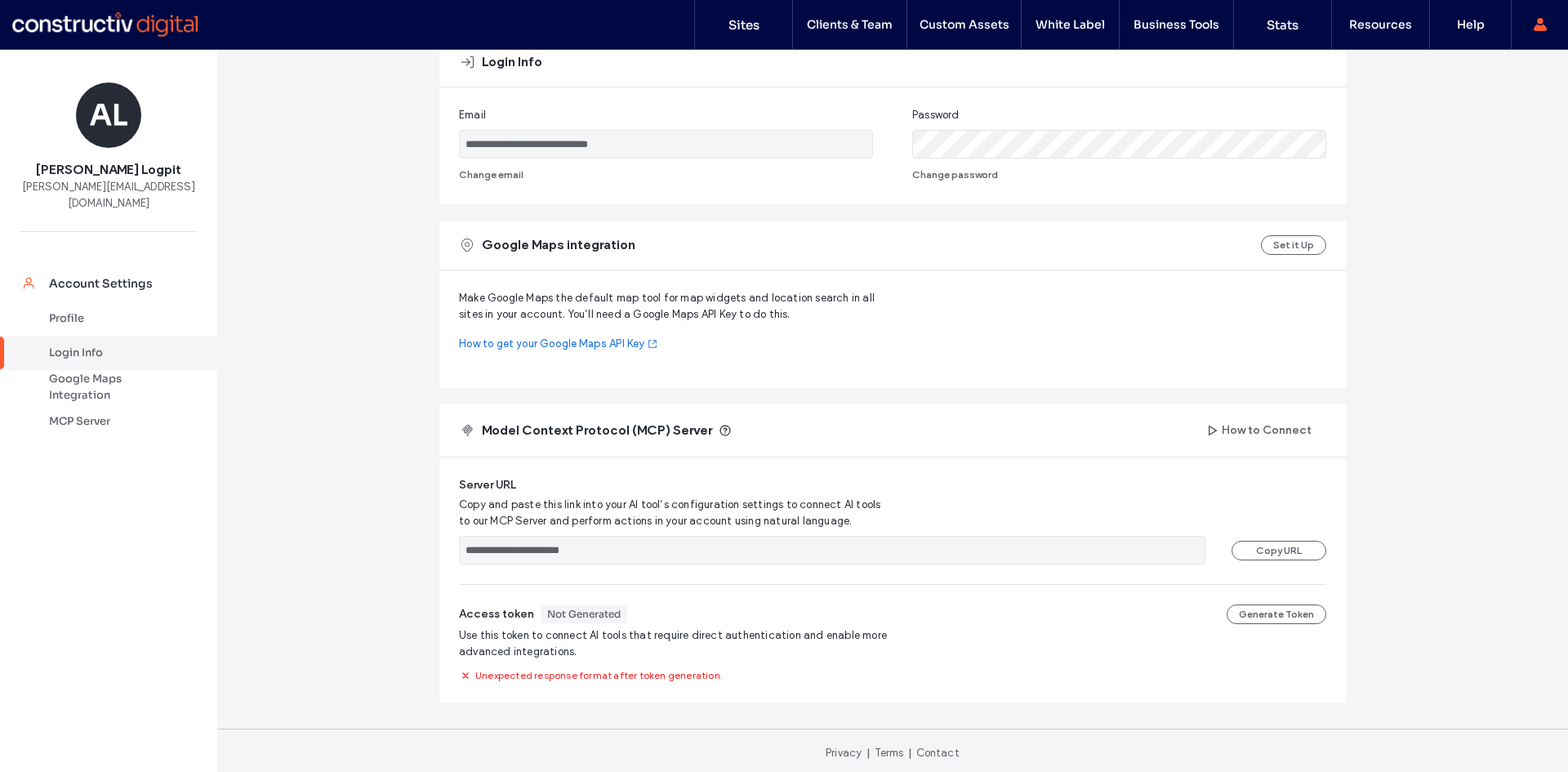
scroll to position [322, 0]
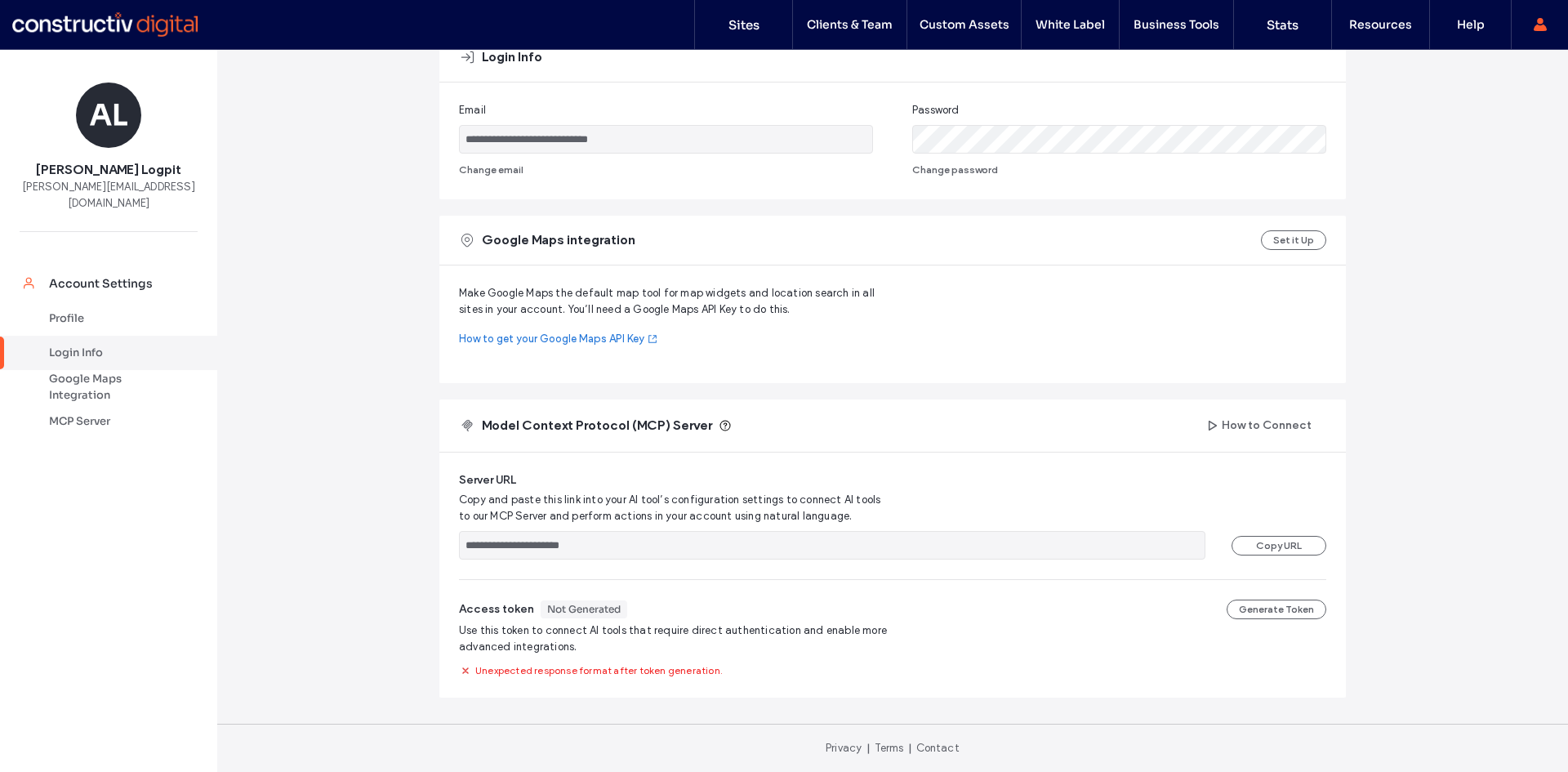
click at [297, 464] on div "**********" at bounding box center [893, 249] width 1351 height 1043
click at [1261, 427] on button "How to Connect" at bounding box center [1260, 424] width 134 height 26
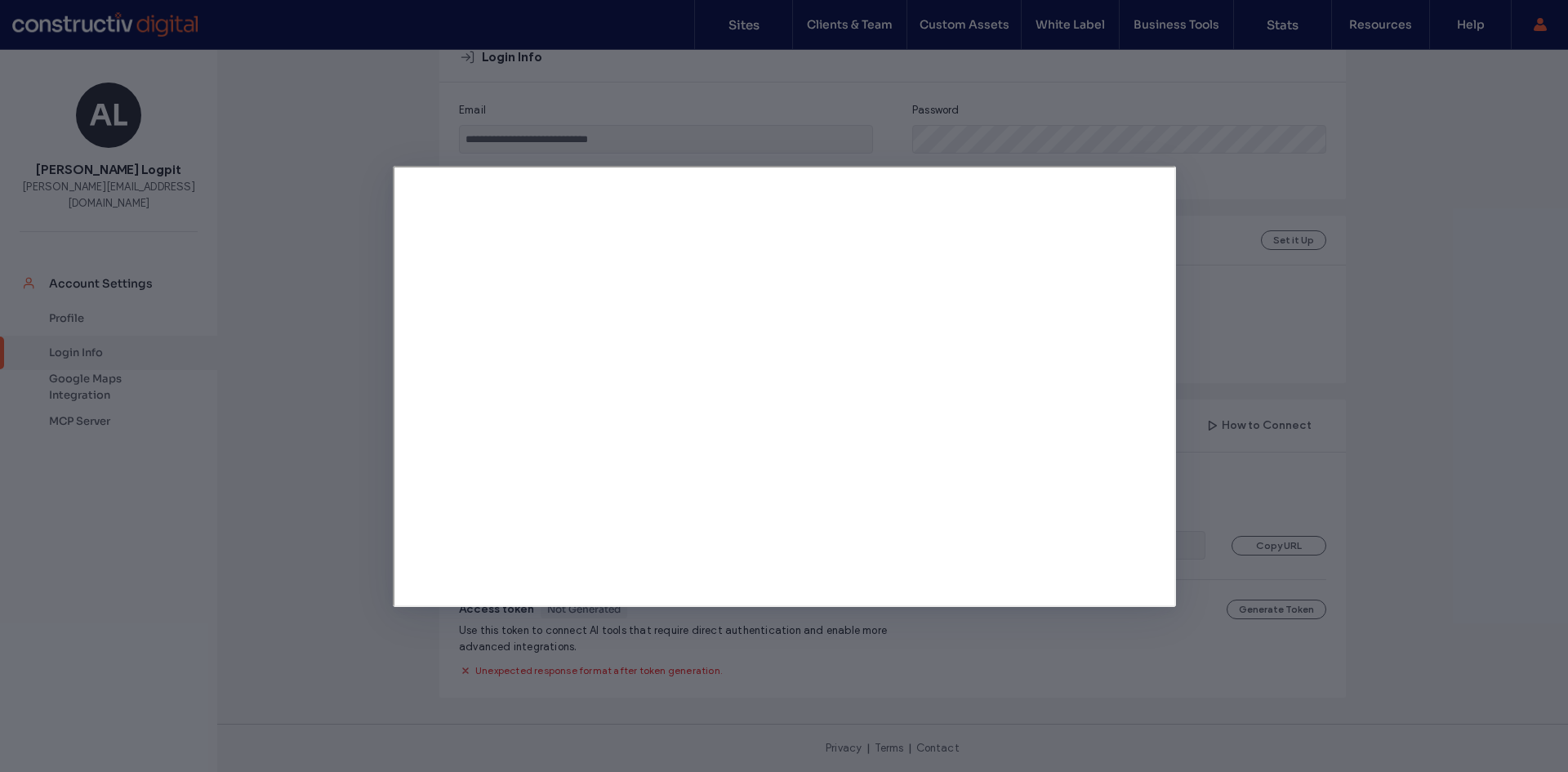
drag, startPoint x: 1474, startPoint y: 488, endPoint x: 1286, endPoint y: 480, distance: 188.2
click at [1473, 486] on div at bounding box center [784, 386] width 1568 height 772
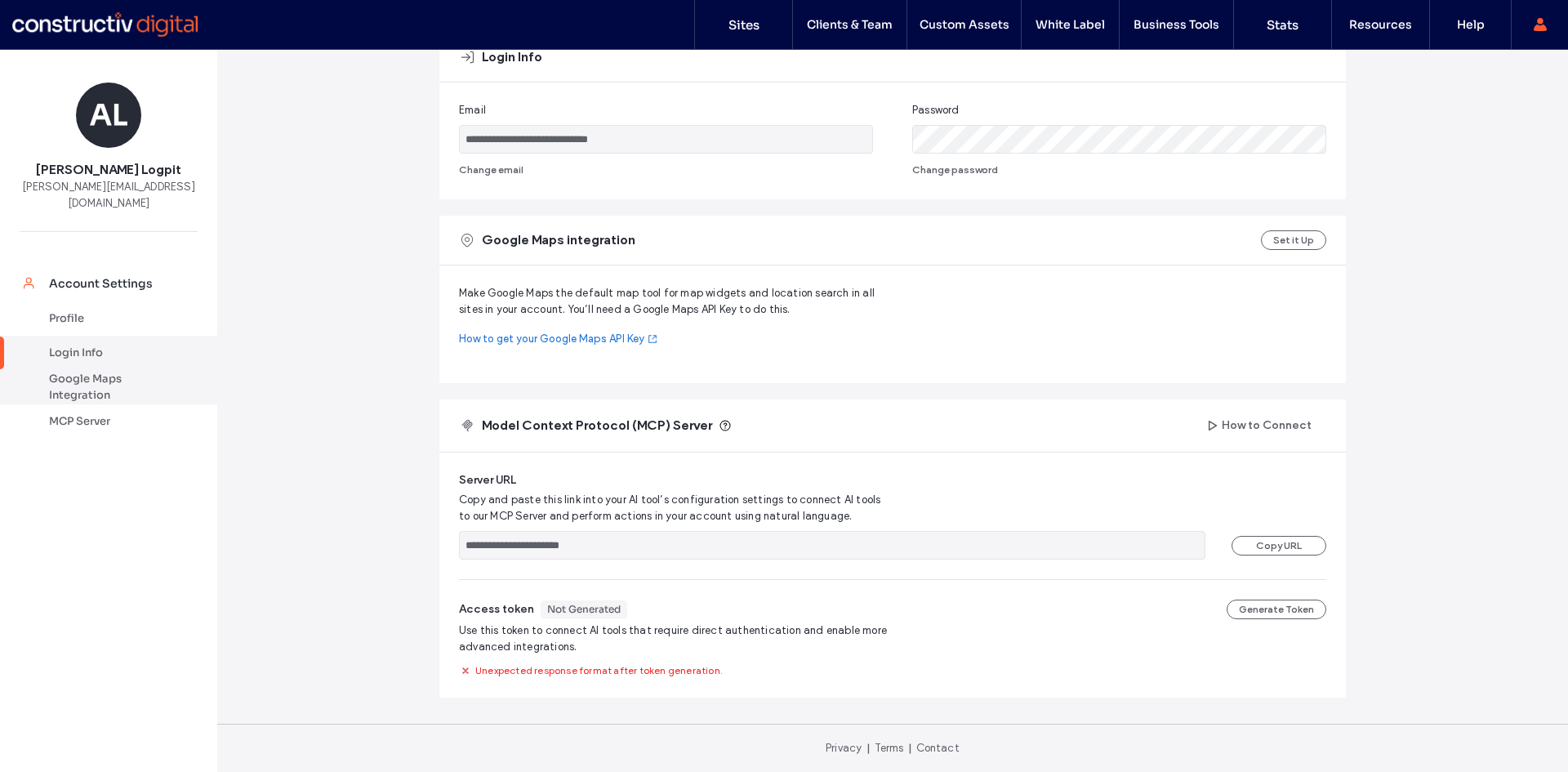
click at [84, 373] on div "Google Maps Integration" at bounding box center [116, 387] width 134 height 33
click at [91, 345] on div "Login Info" at bounding box center [116, 352] width 134 height 16
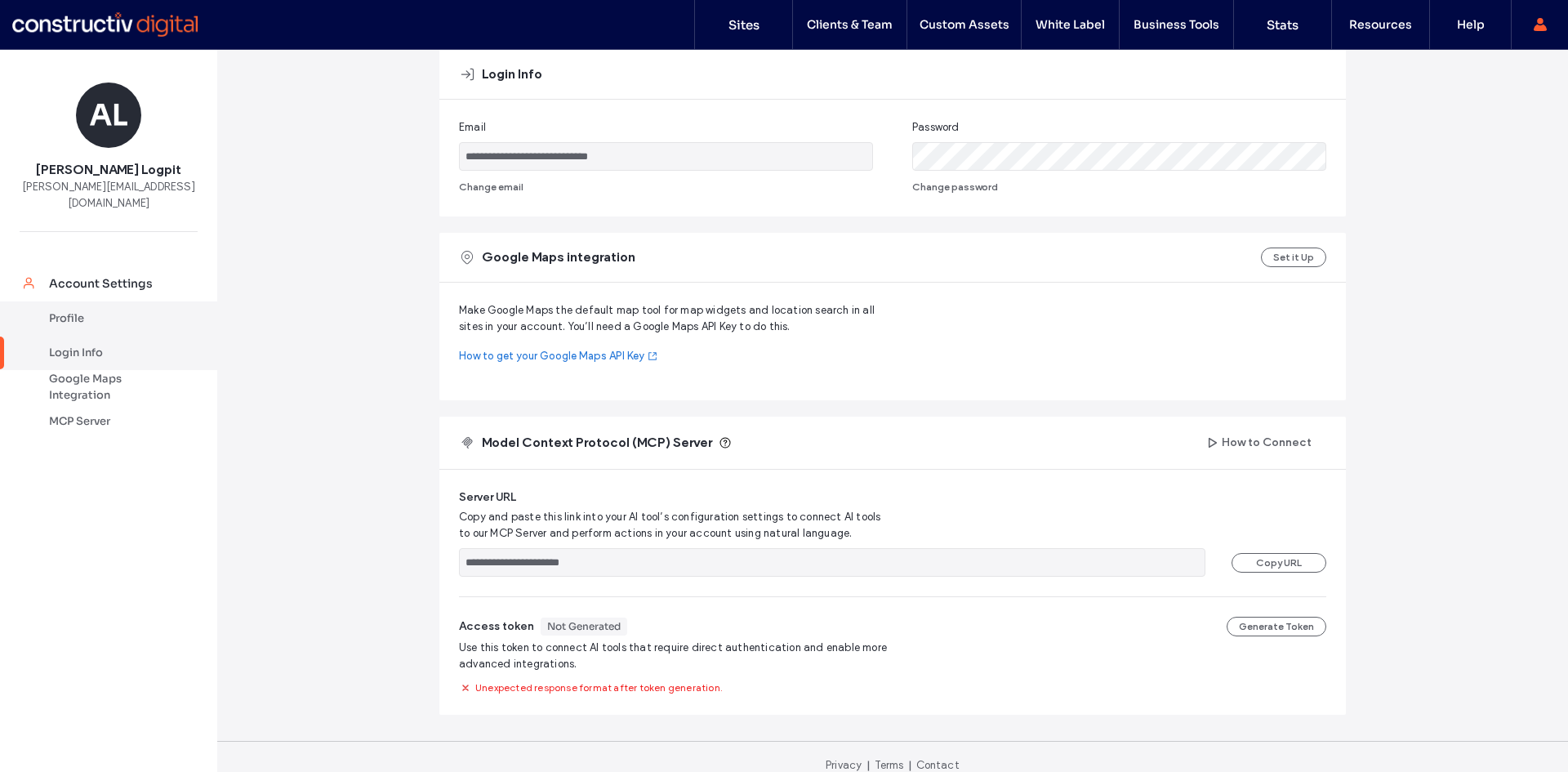
click at [88, 310] on div "Profile" at bounding box center [116, 318] width 134 height 16
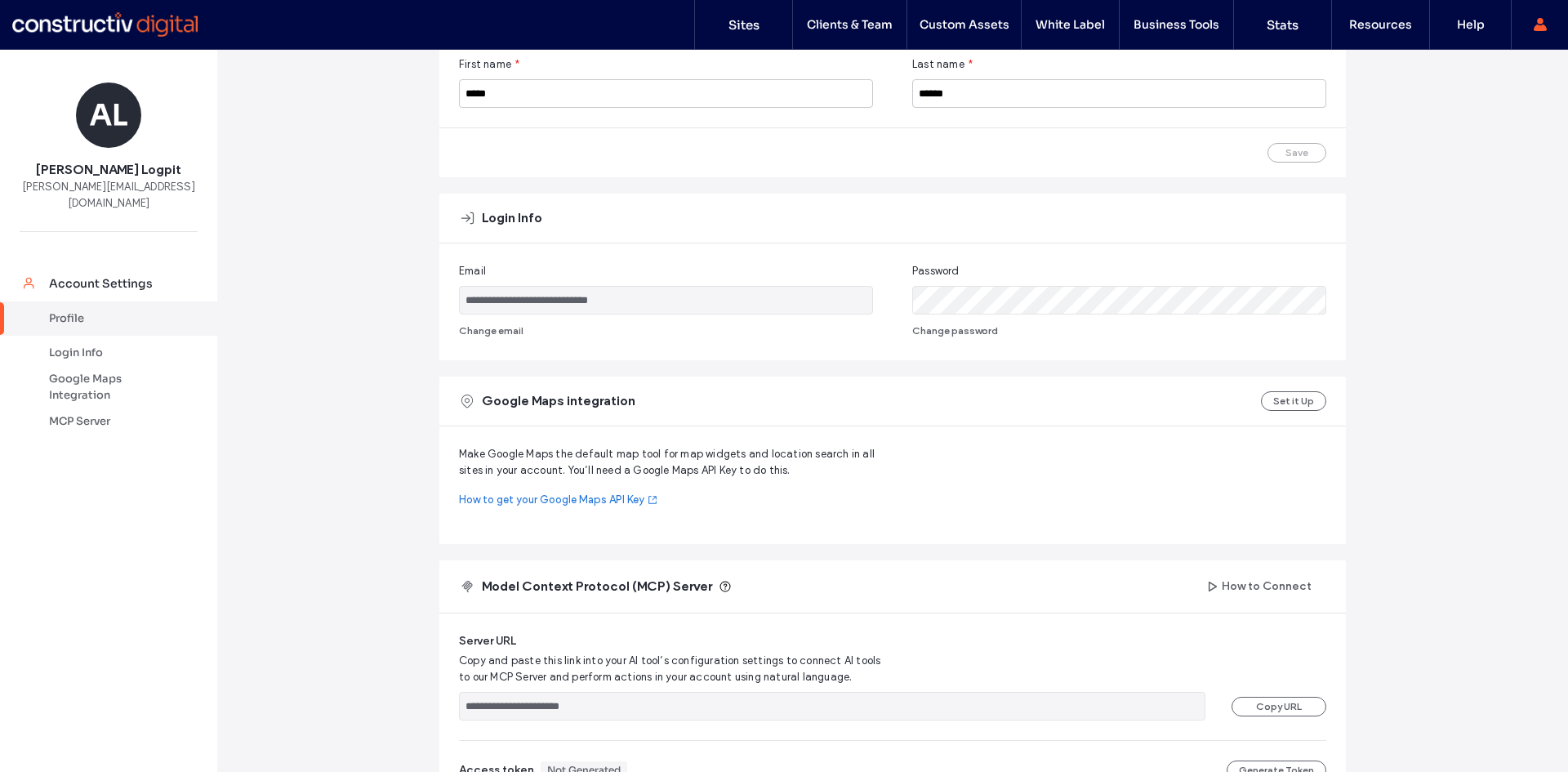
scroll to position [322, 0]
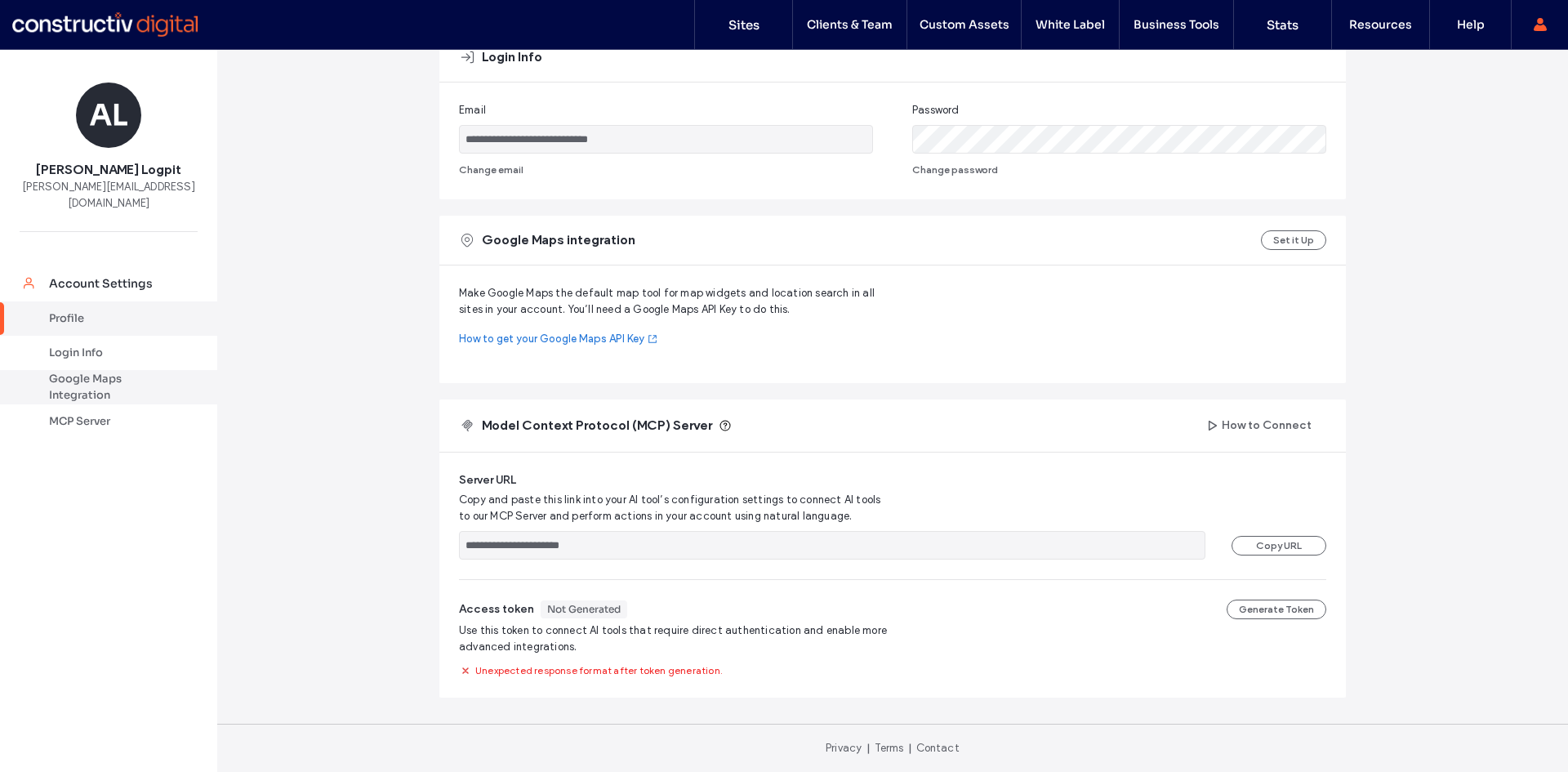
click at [71, 371] on div "Google Maps Integration" at bounding box center [116, 387] width 134 height 33
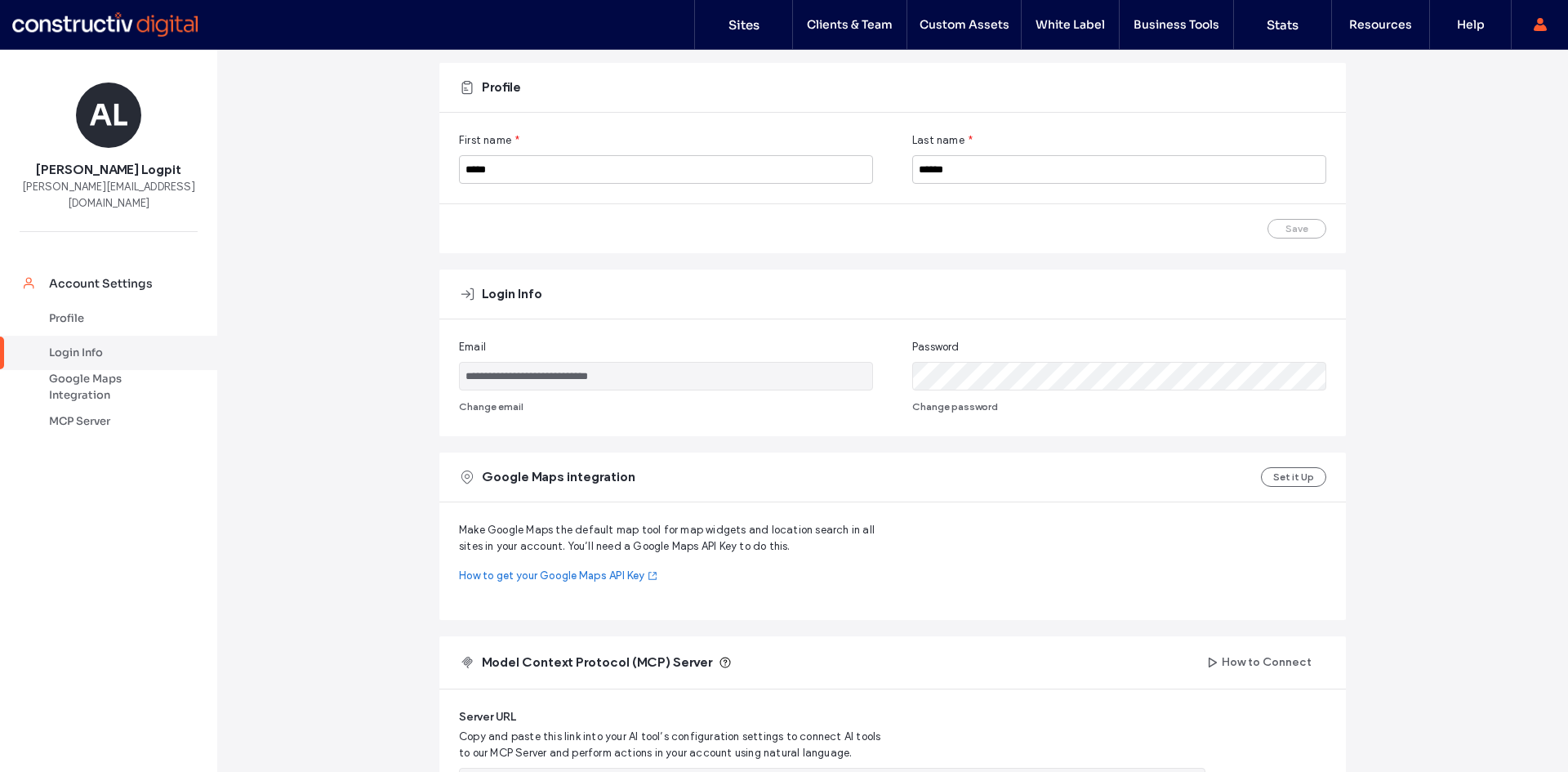
scroll to position [77, 0]
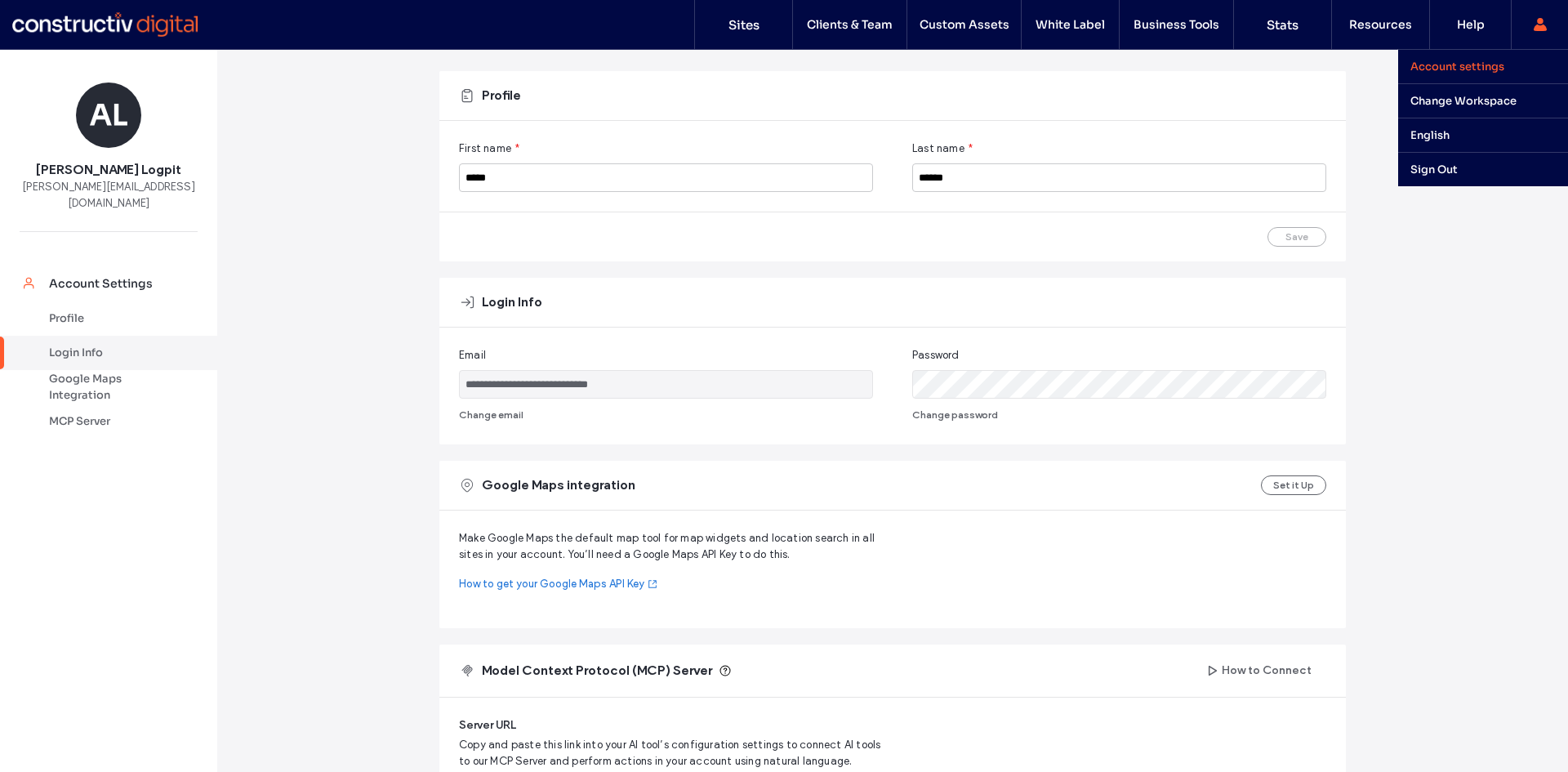
click at [1461, 62] on label "Account settings" at bounding box center [1457, 66] width 94 height 13
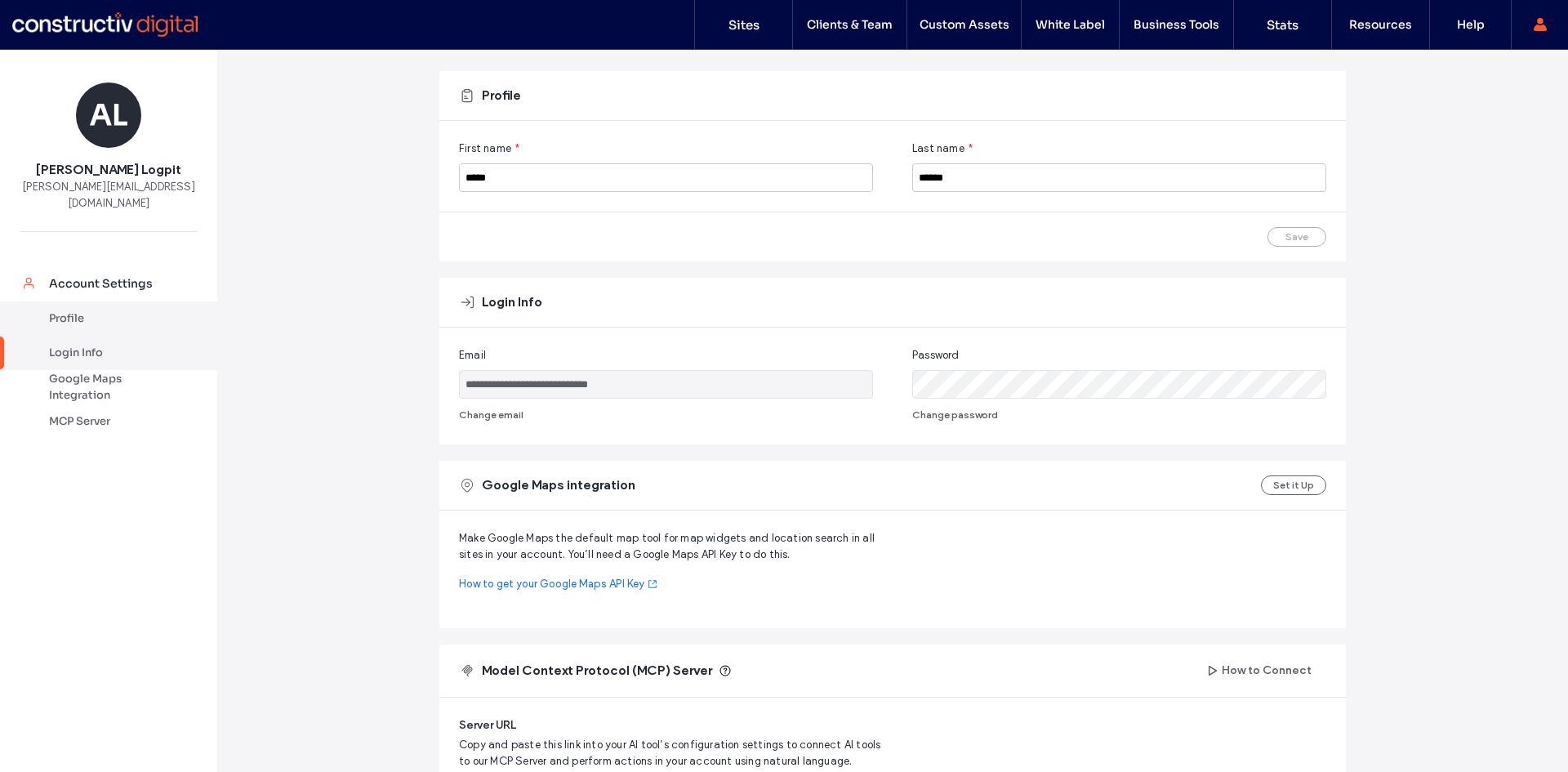
click at [60, 310] on div "Profile" at bounding box center [116, 318] width 134 height 16
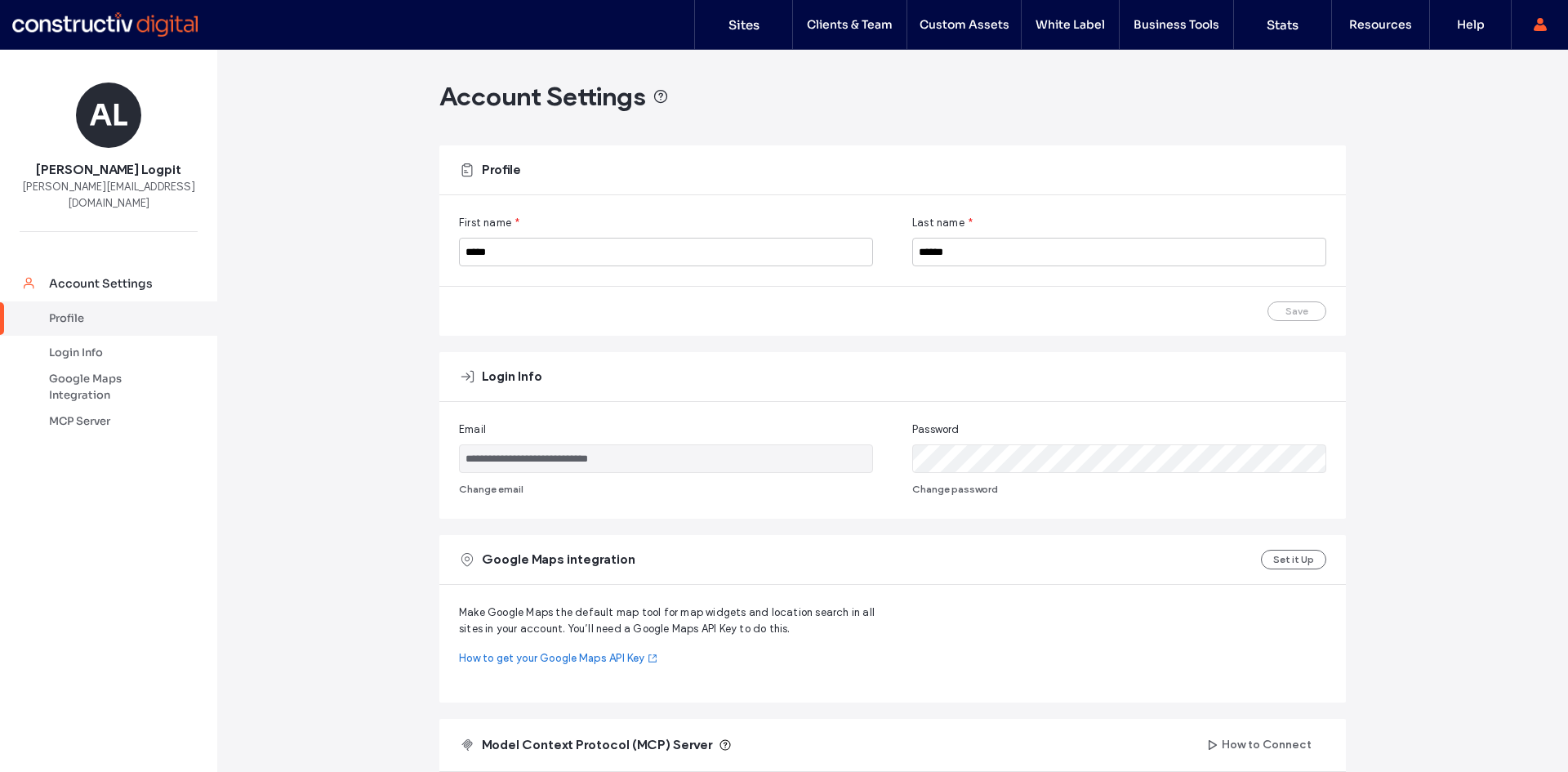
scroll to position [0, 0]
click at [86, 282] on link "Account Settings" at bounding box center [108, 283] width 217 height 36
click at [97, 275] on div "Account Settings" at bounding box center [116, 283] width 134 height 16
click at [71, 310] on div "Profile" at bounding box center [116, 318] width 134 height 16
click at [67, 345] on div "Login Info" at bounding box center [116, 352] width 134 height 16
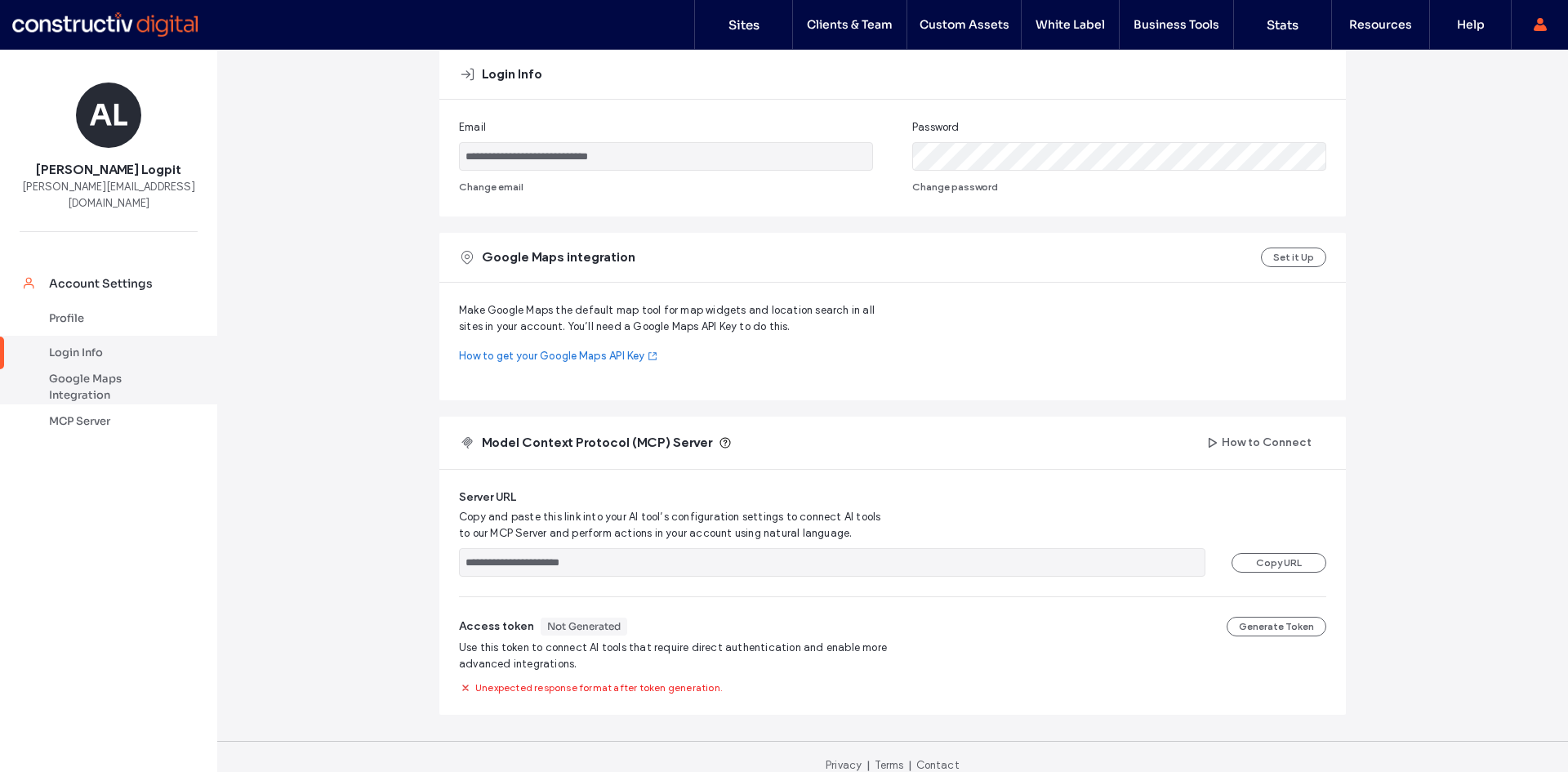
click at [91, 371] on div "Google Maps Integration" at bounding box center [116, 387] width 134 height 33
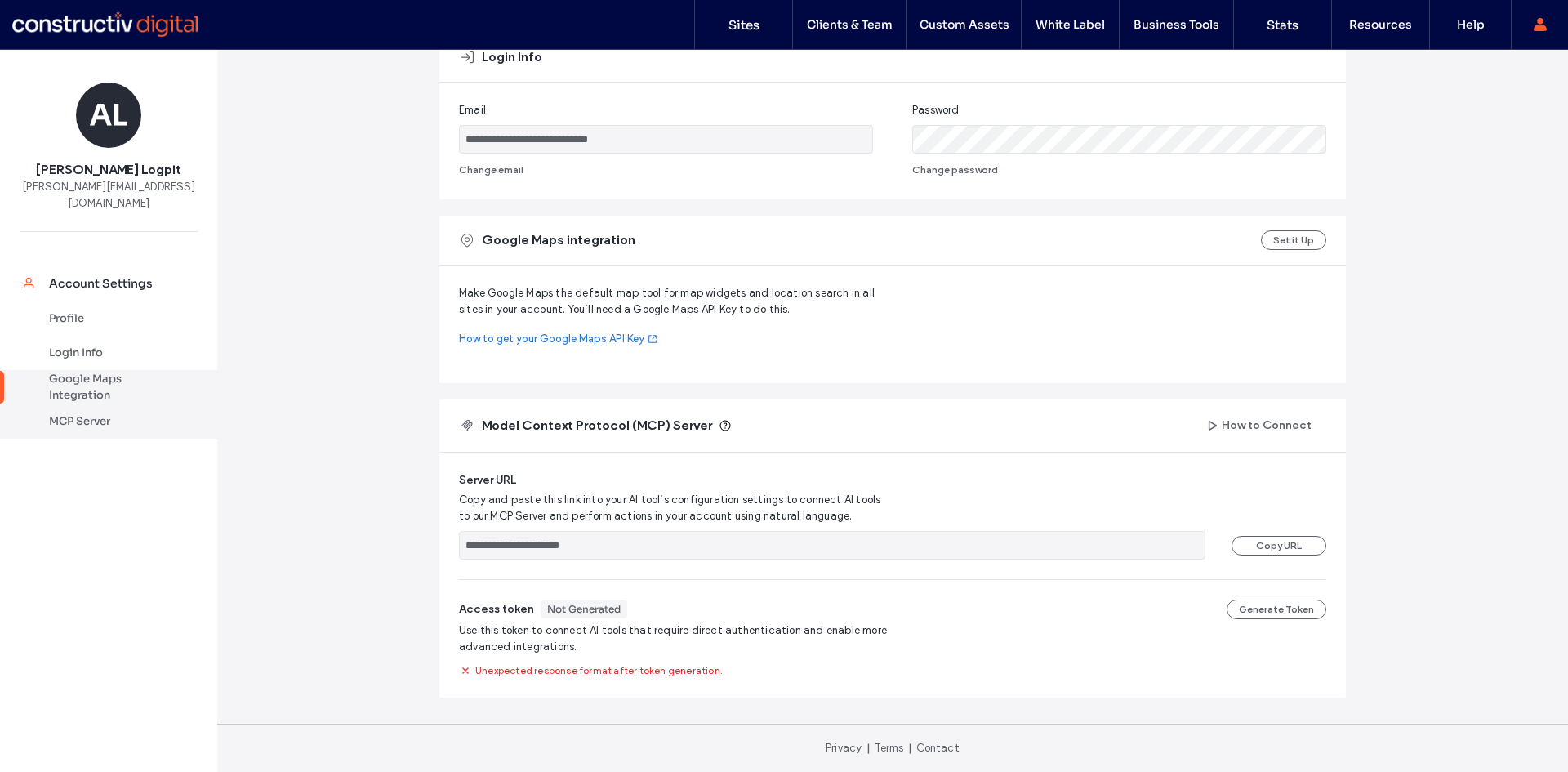
click at [80, 413] on div "MCP Server" at bounding box center [116, 420] width 134 height 16
click at [1267, 418] on button "How to Connect" at bounding box center [1260, 424] width 134 height 26
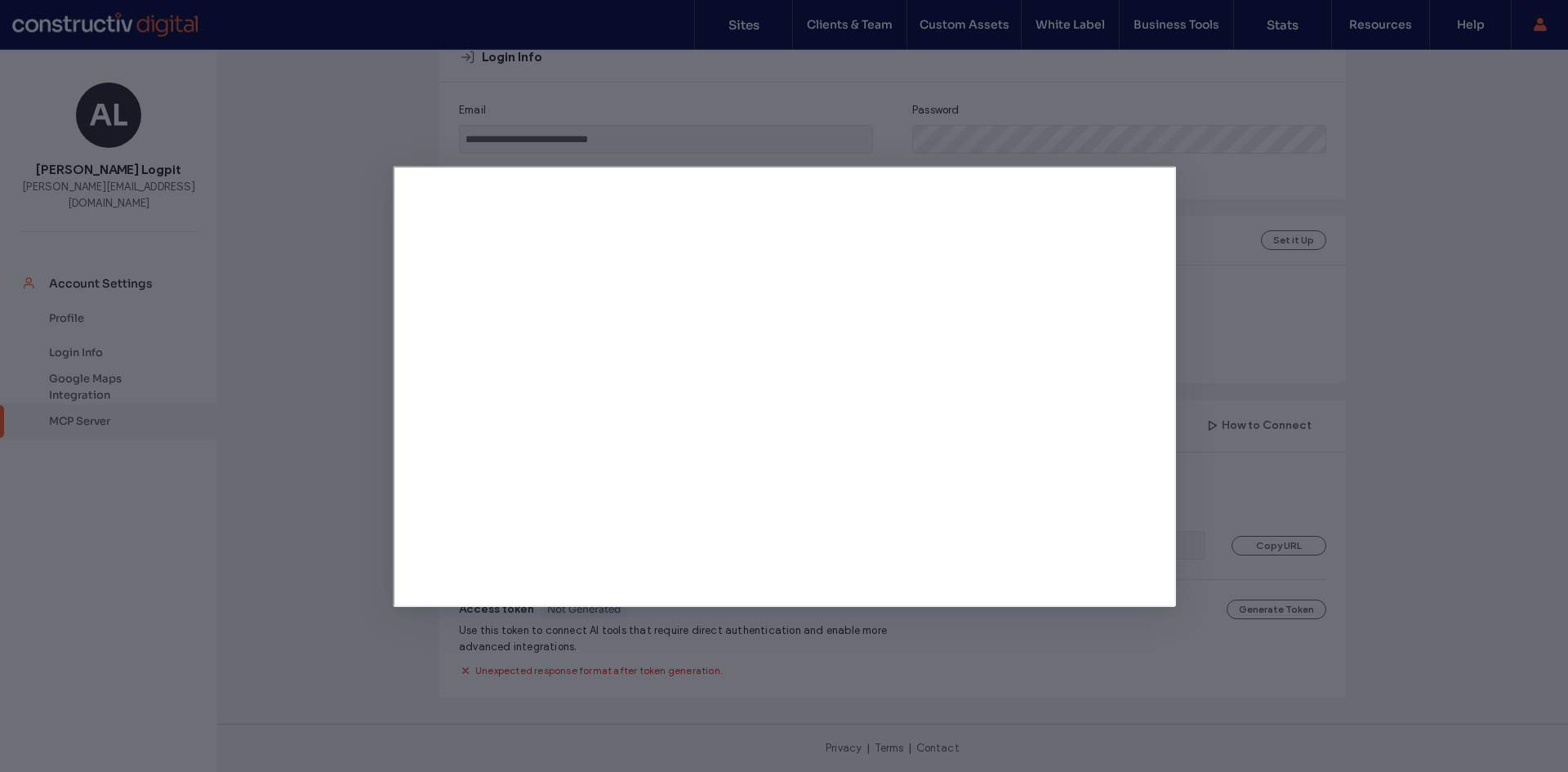
drag, startPoint x: 175, startPoint y: 459, endPoint x: 192, endPoint y: 457, distance: 17.1
click at [179, 459] on div at bounding box center [784, 386] width 1568 height 772
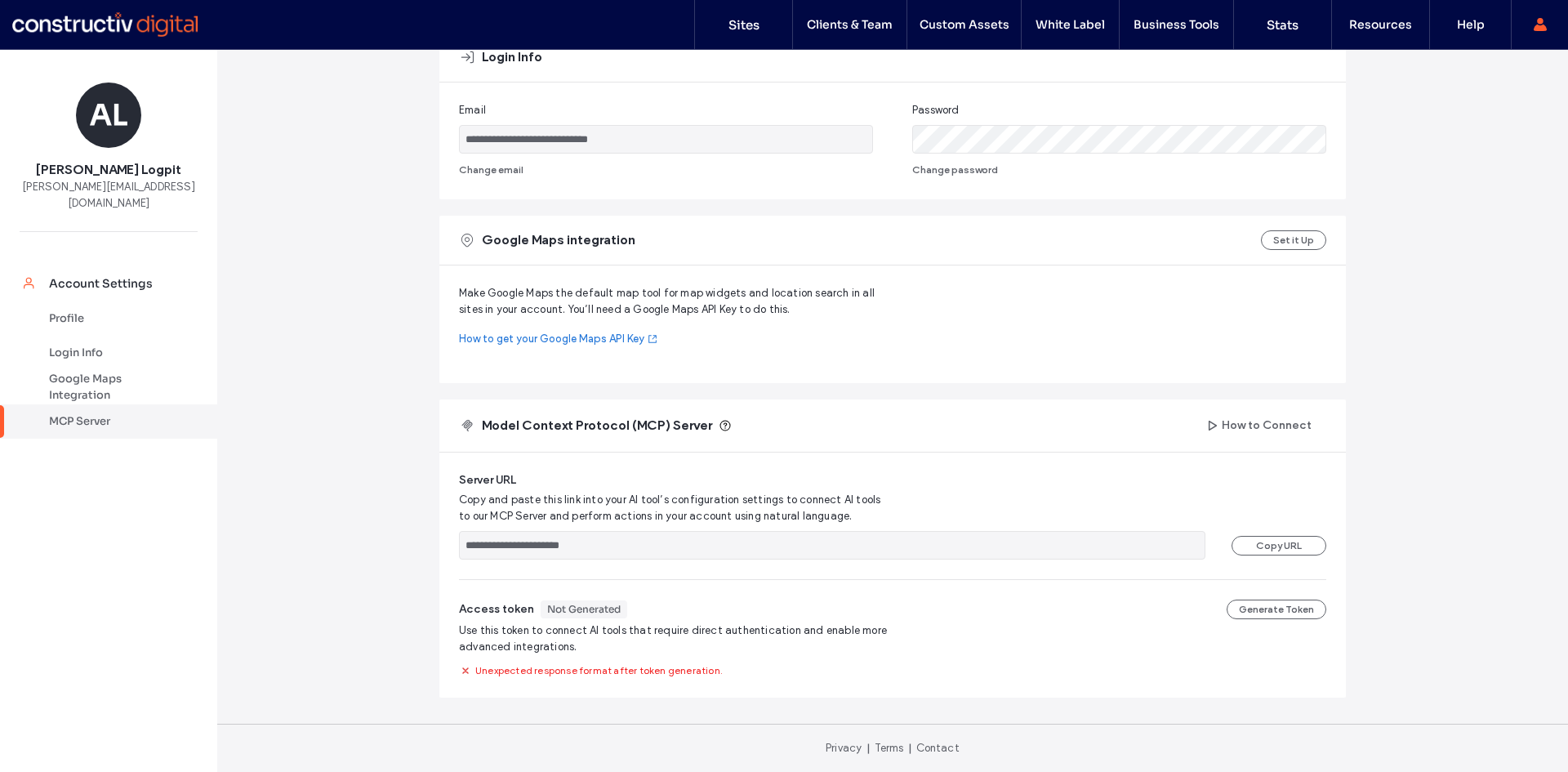
click at [369, 578] on div "**********" at bounding box center [893, 249] width 1351 height 1043
click at [324, 244] on div "**********" at bounding box center [893, 249] width 1351 height 1043
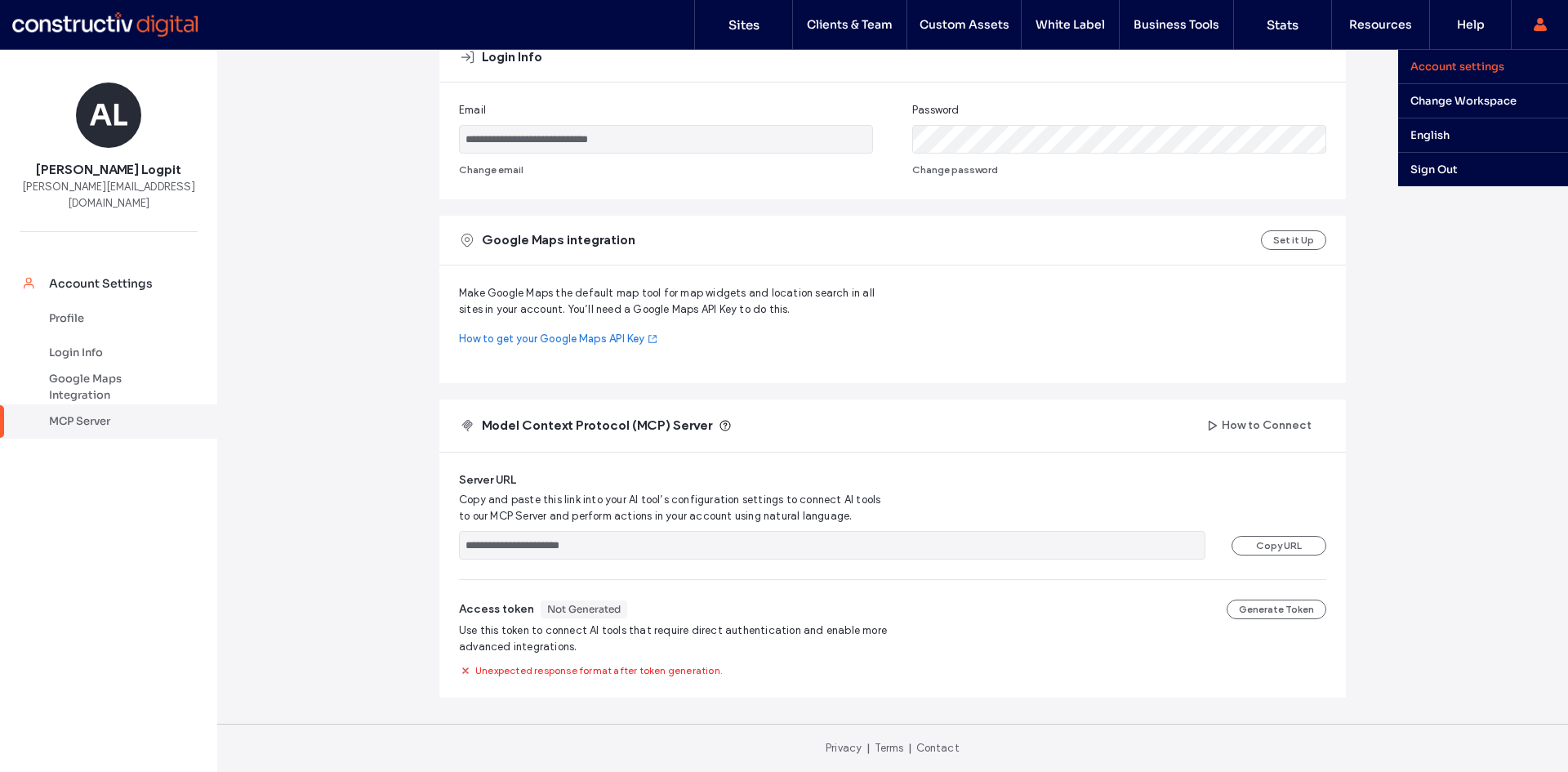
click at [1547, 31] on div "Account settings Change Workspace sites.constructivdigital.com.au sites.iseekpl…" at bounding box center [1539, 24] width 57 height 49
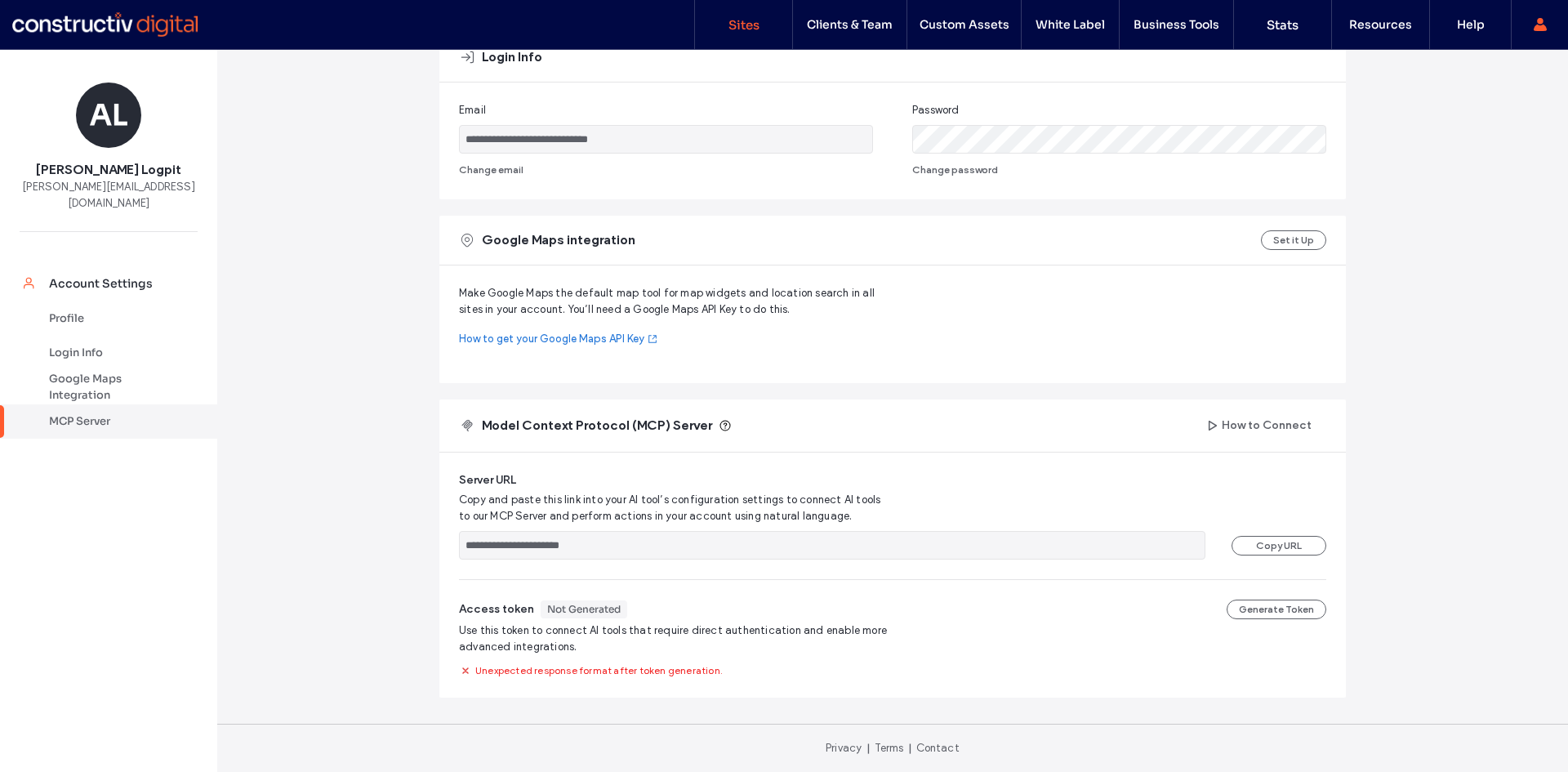
click at [739, 23] on label "Sites" at bounding box center [743, 25] width 31 height 15
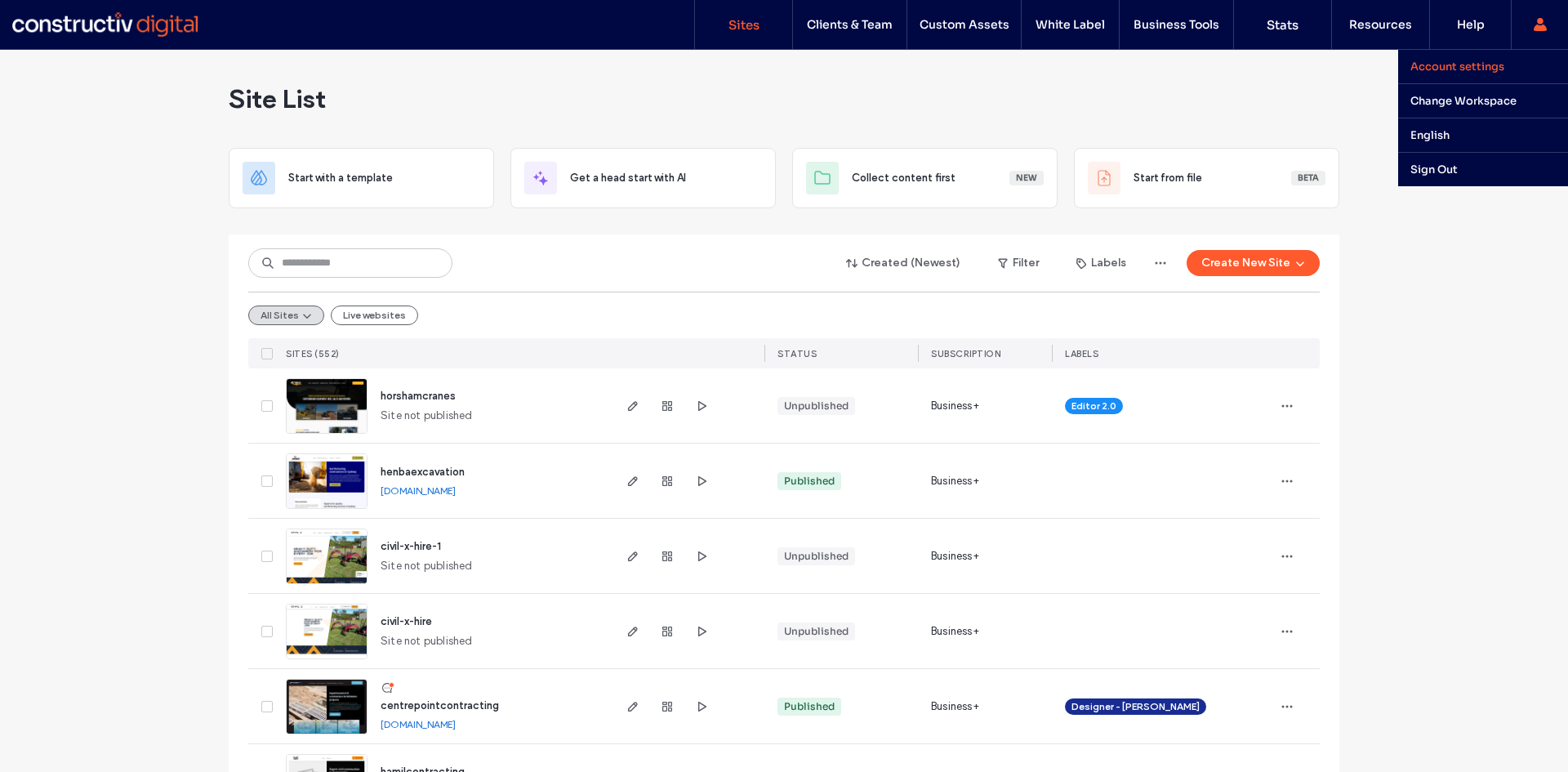
click at [1466, 69] on label "Account settings" at bounding box center [1457, 66] width 94 height 13
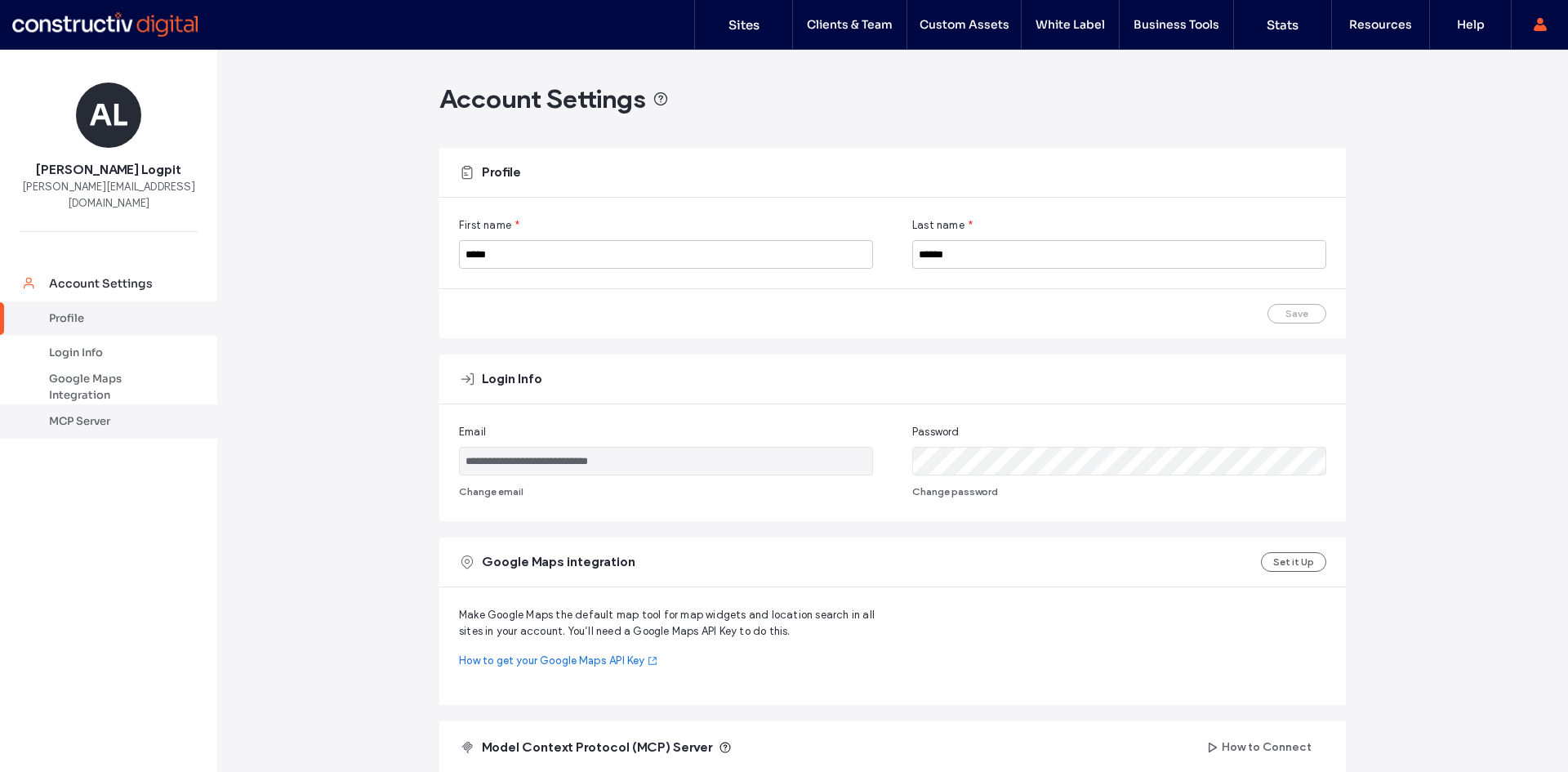
click at [86, 413] on div "MCP Server" at bounding box center [116, 420] width 134 height 16
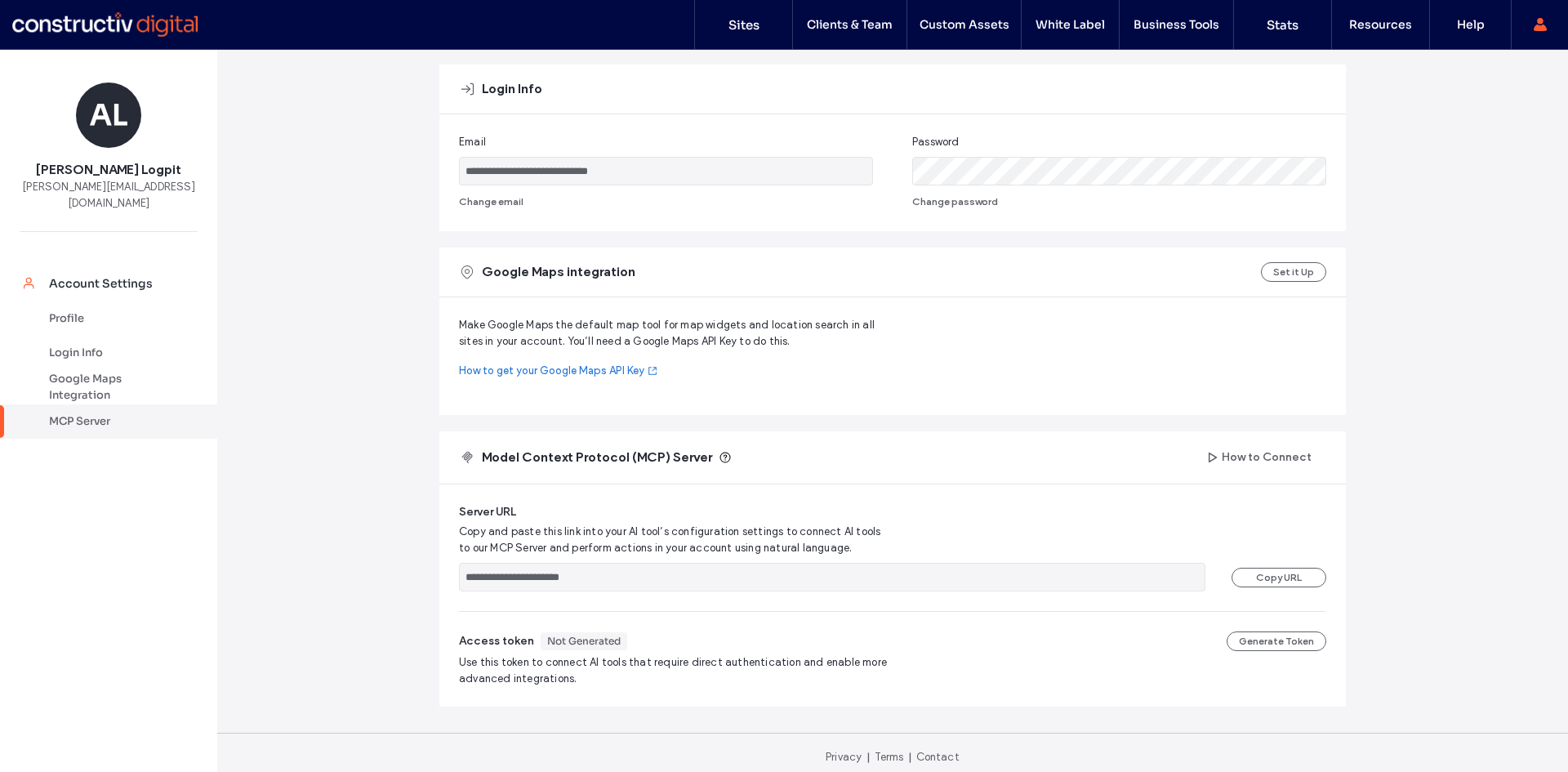
scroll to position [299, 0]
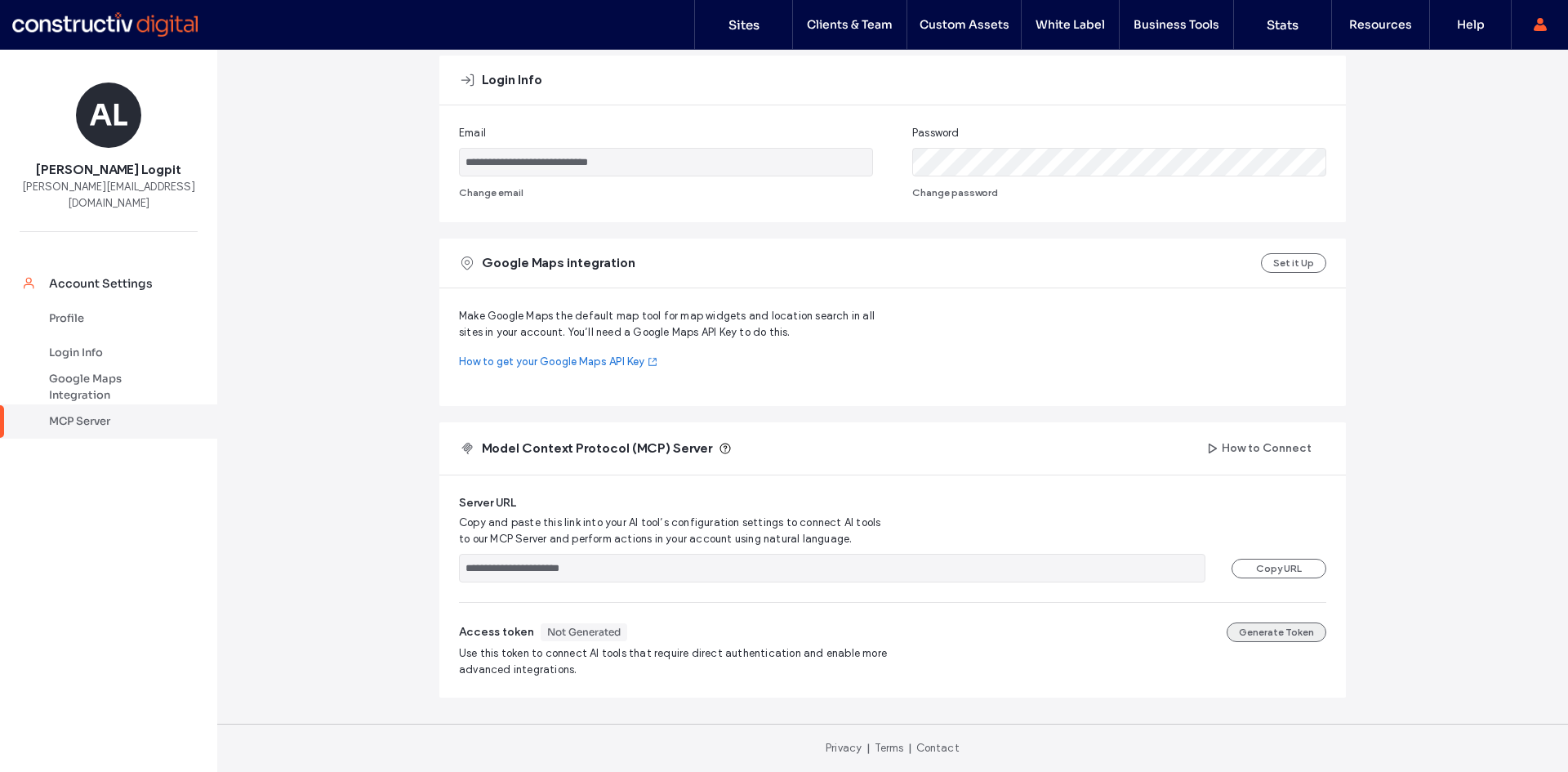
click at [1270, 631] on button "Generate Token" at bounding box center [1276, 632] width 100 height 19
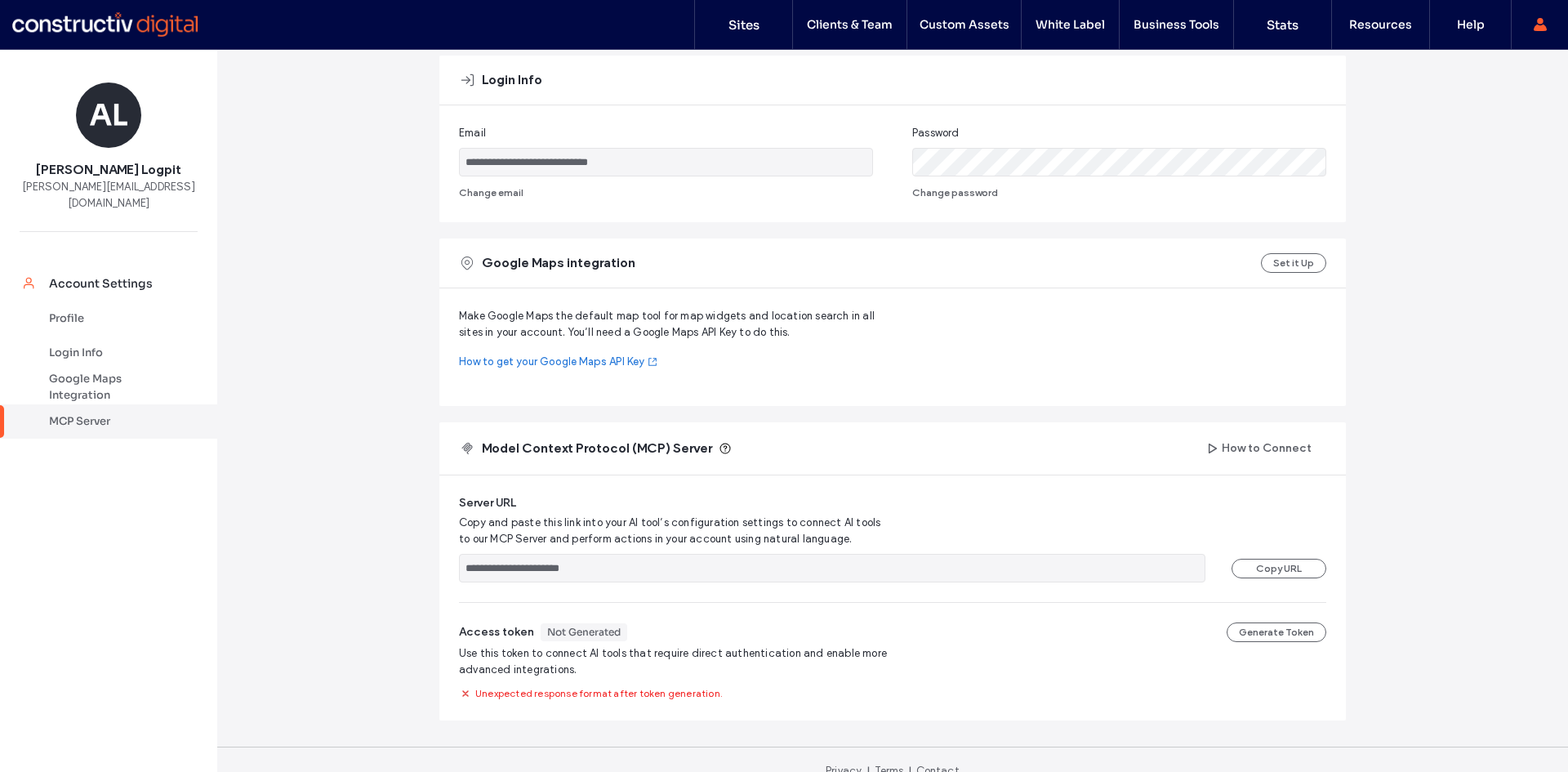
drag, startPoint x: 1129, startPoint y: 596, endPoint x: 1025, endPoint y: 637, distance: 111.8
click at [1025, 637] on div "Access token Not Generated Generate Token" at bounding box center [892, 632] width 867 height 19
click at [1502, 434] on div "**********" at bounding box center [893, 272] width 1351 height 1043
click at [276, 336] on div "**********" at bounding box center [893, 272] width 1351 height 1043
drag, startPoint x: 750, startPoint y: 25, endPoint x: 728, endPoint y: 41, distance: 27.2
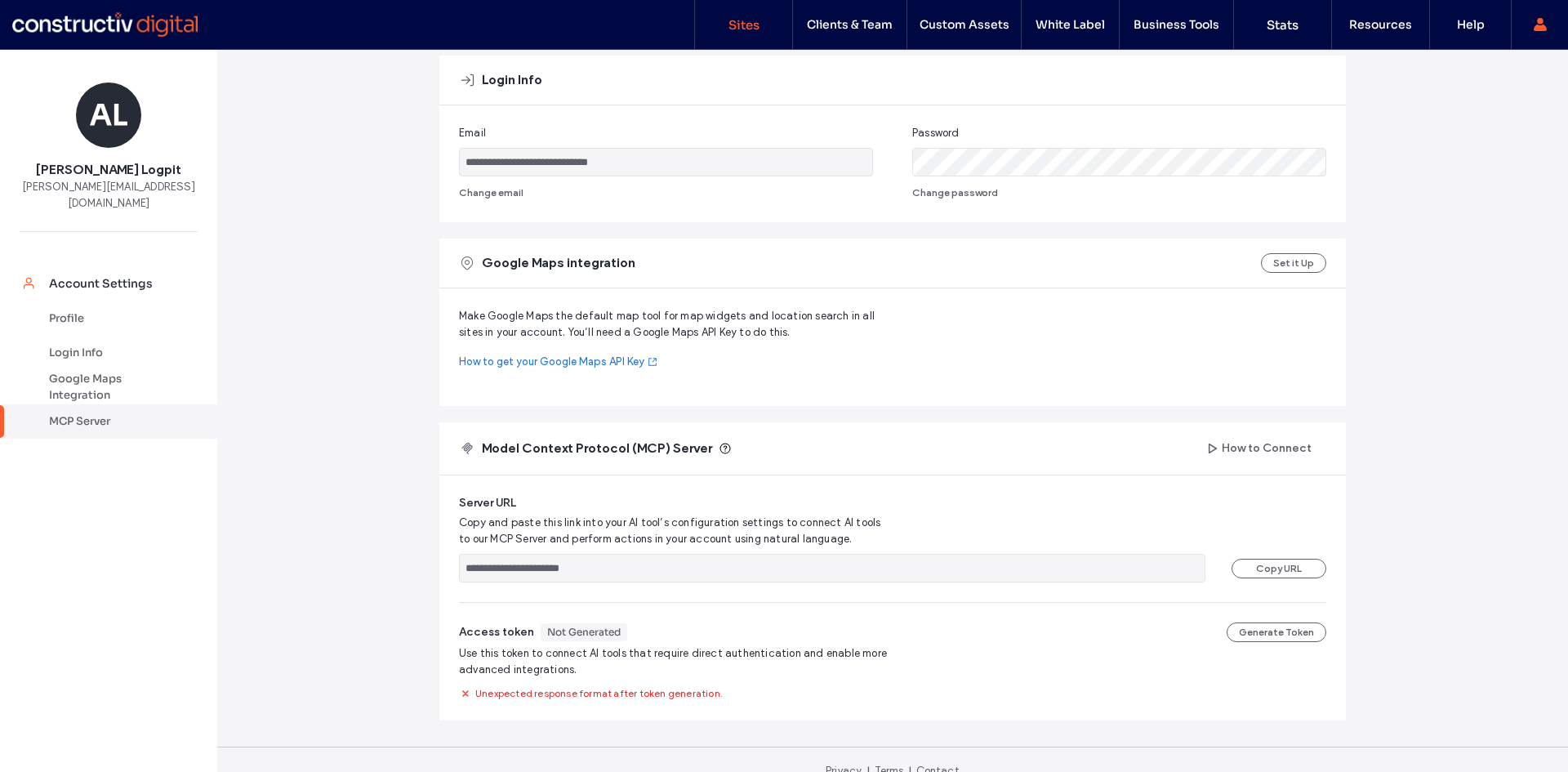
click at [750, 25] on label "Sites" at bounding box center [743, 25] width 31 height 15
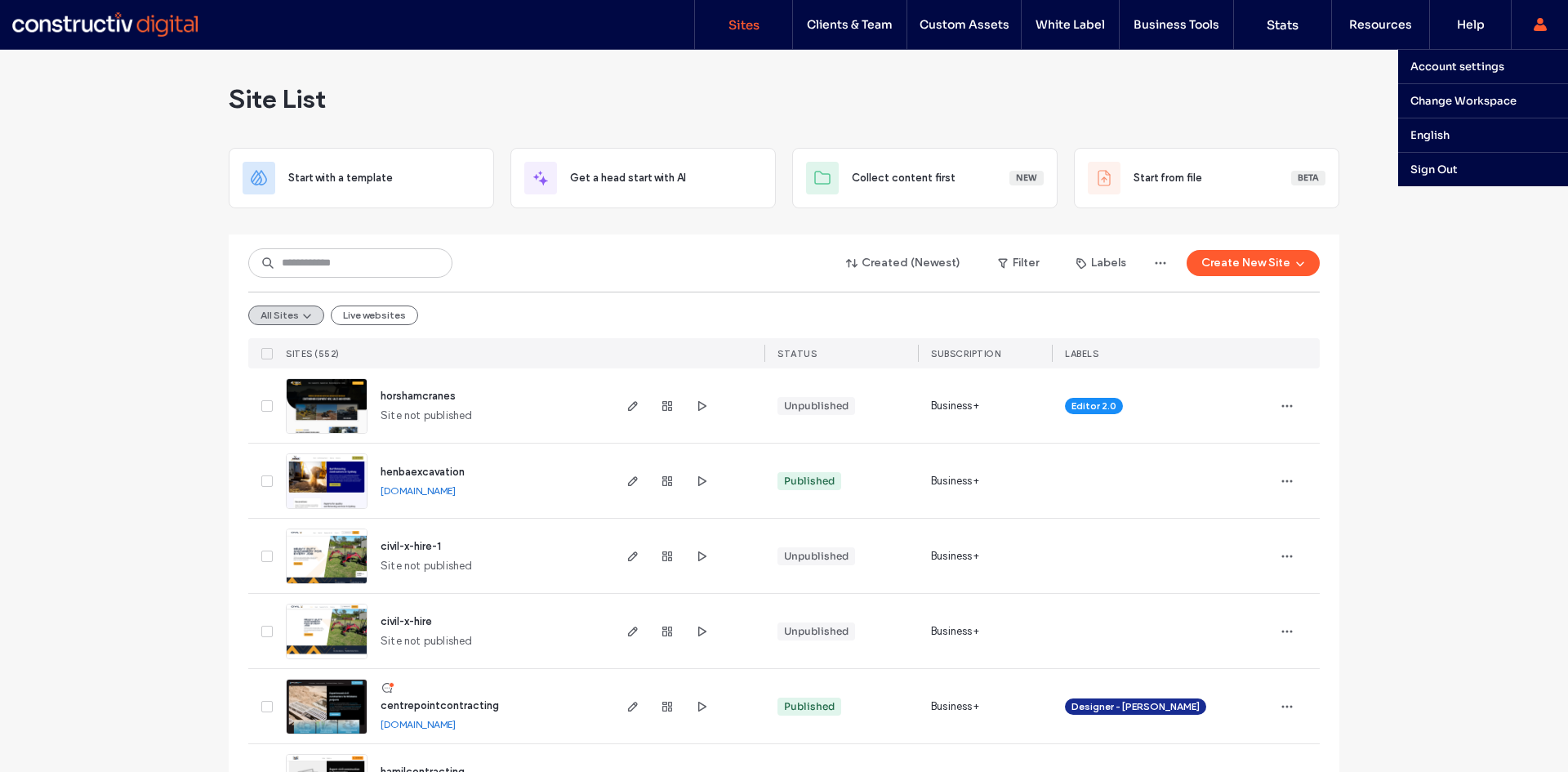
click at [1541, 31] on span at bounding box center [1540, 24] width 13 height 49
click at [1469, 68] on label "Account settings" at bounding box center [1457, 66] width 94 height 13
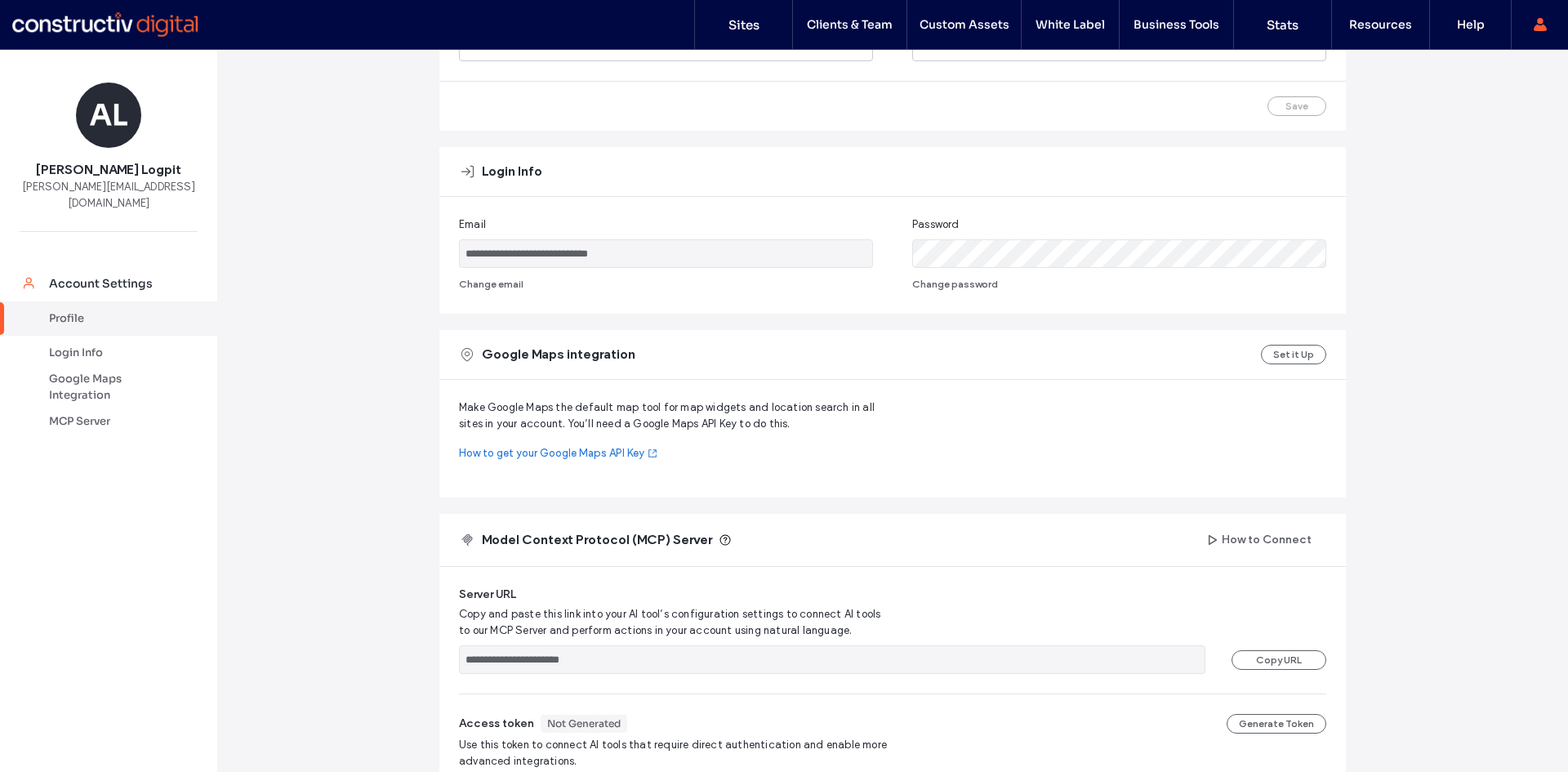
scroll to position [299, 0]
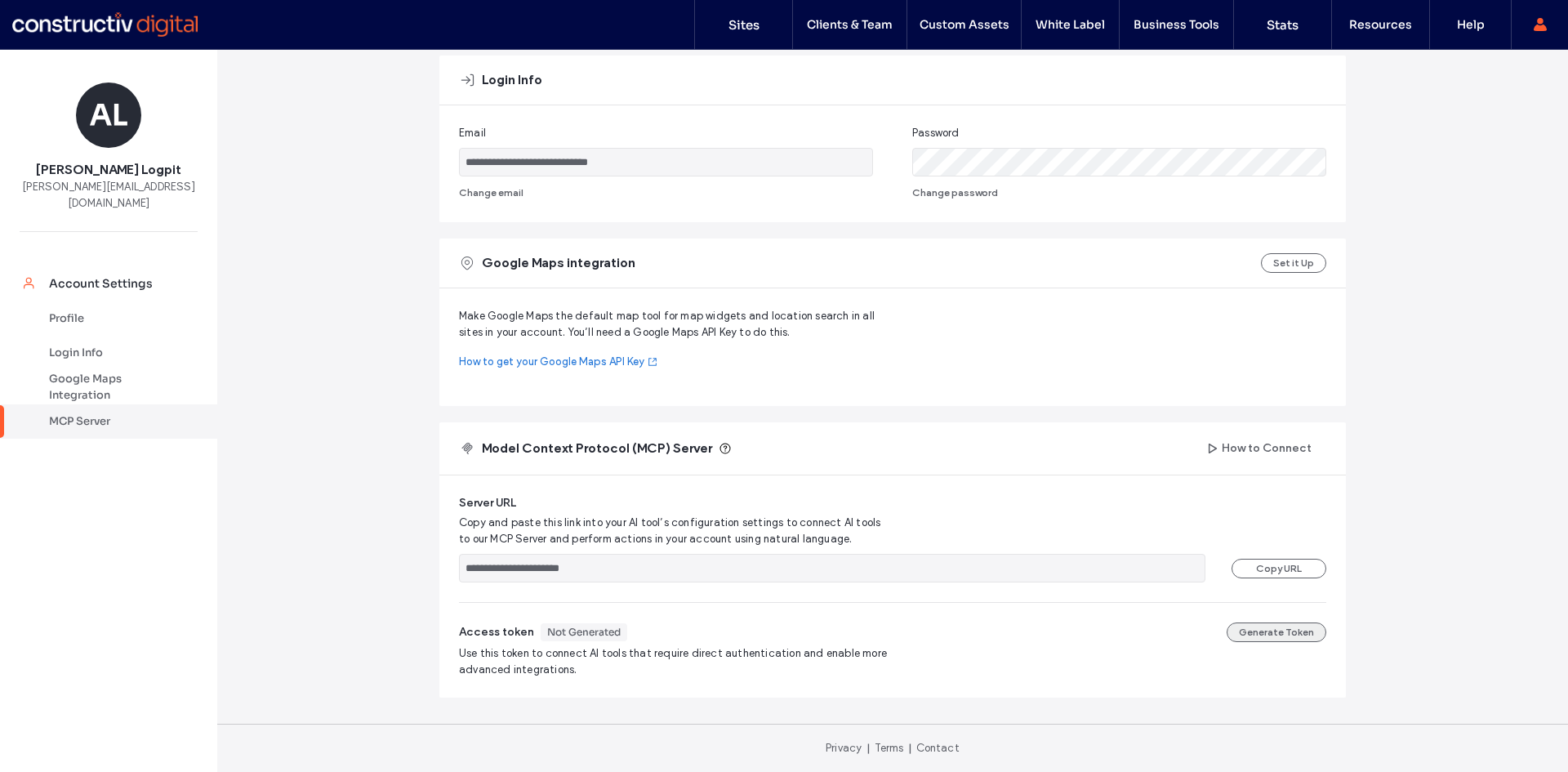
click at [1276, 633] on button "Generate Token" at bounding box center [1276, 632] width 100 height 19
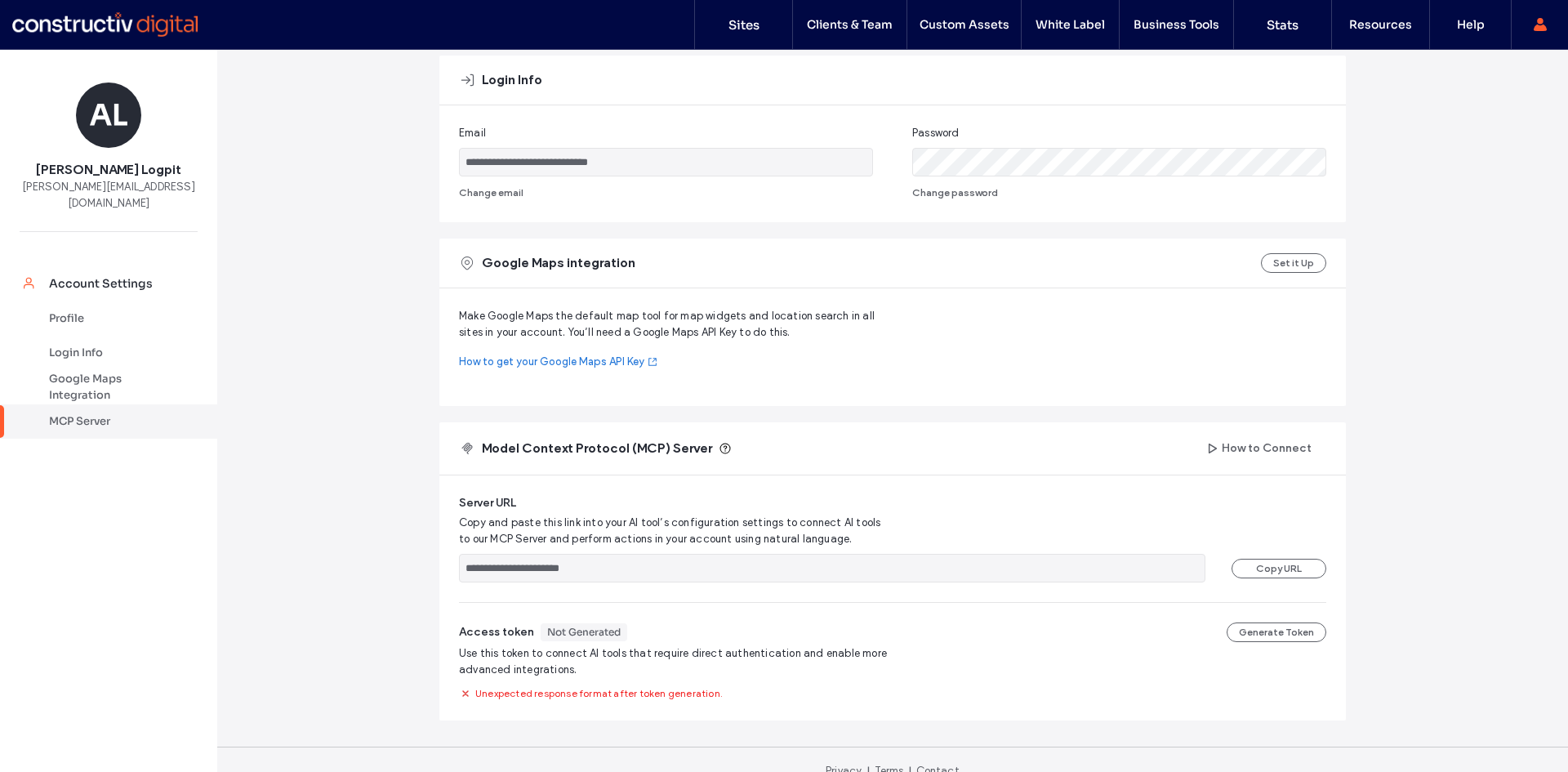
click at [260, 484] on div "**********" at bounding box center [893, 272] width 1351 height 1043
click at [1290, 632] on button "Generate Token" at bounding box center [1276, 632] width 100 height 19
click at [1252, 635] on button "Generate Token" at bounding box center [1276, 632] width 100 height 19
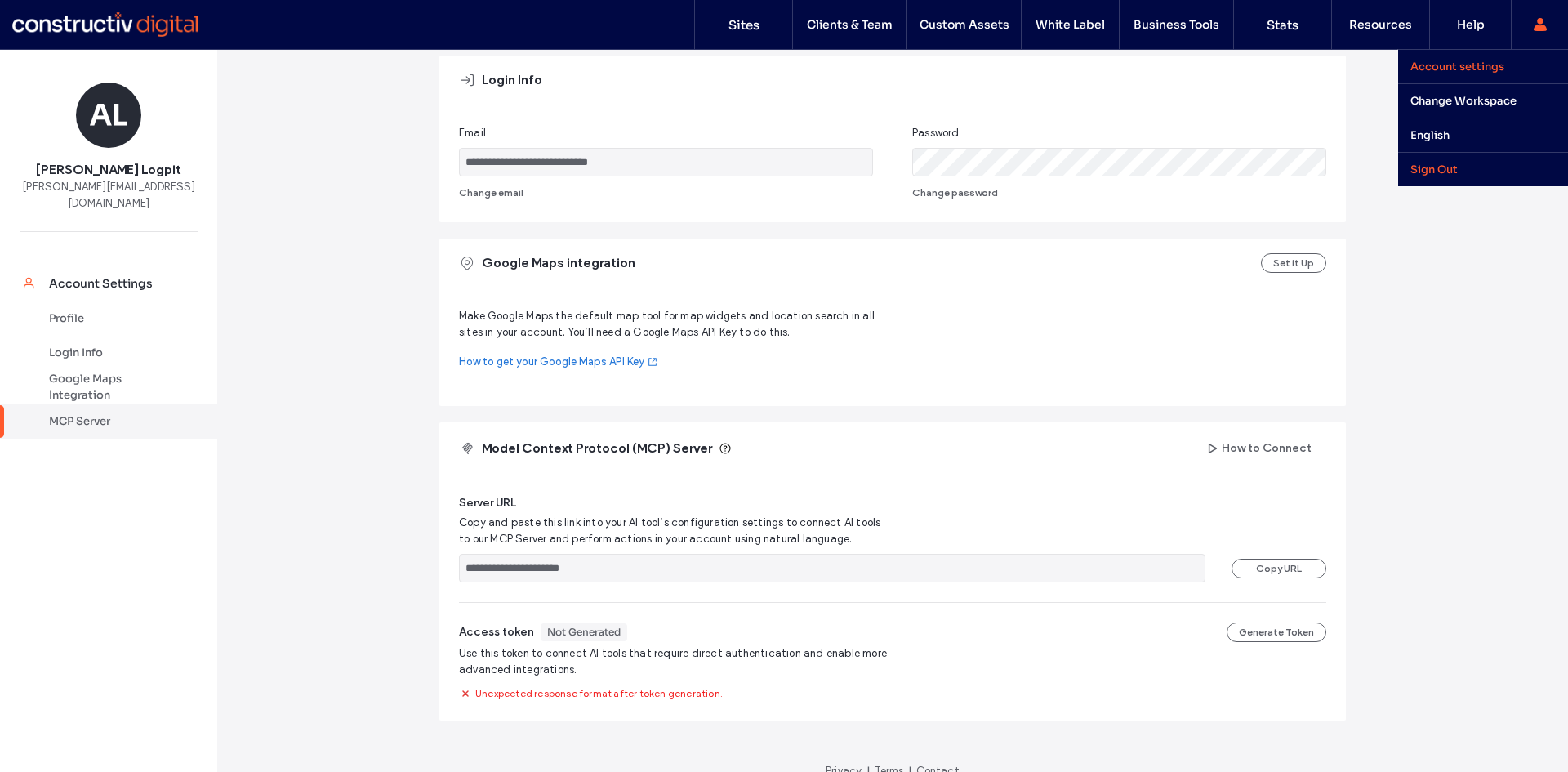
click at [1447, 165] on label "Sign Out" at bounding box center [1433, 170] width 47 height 13
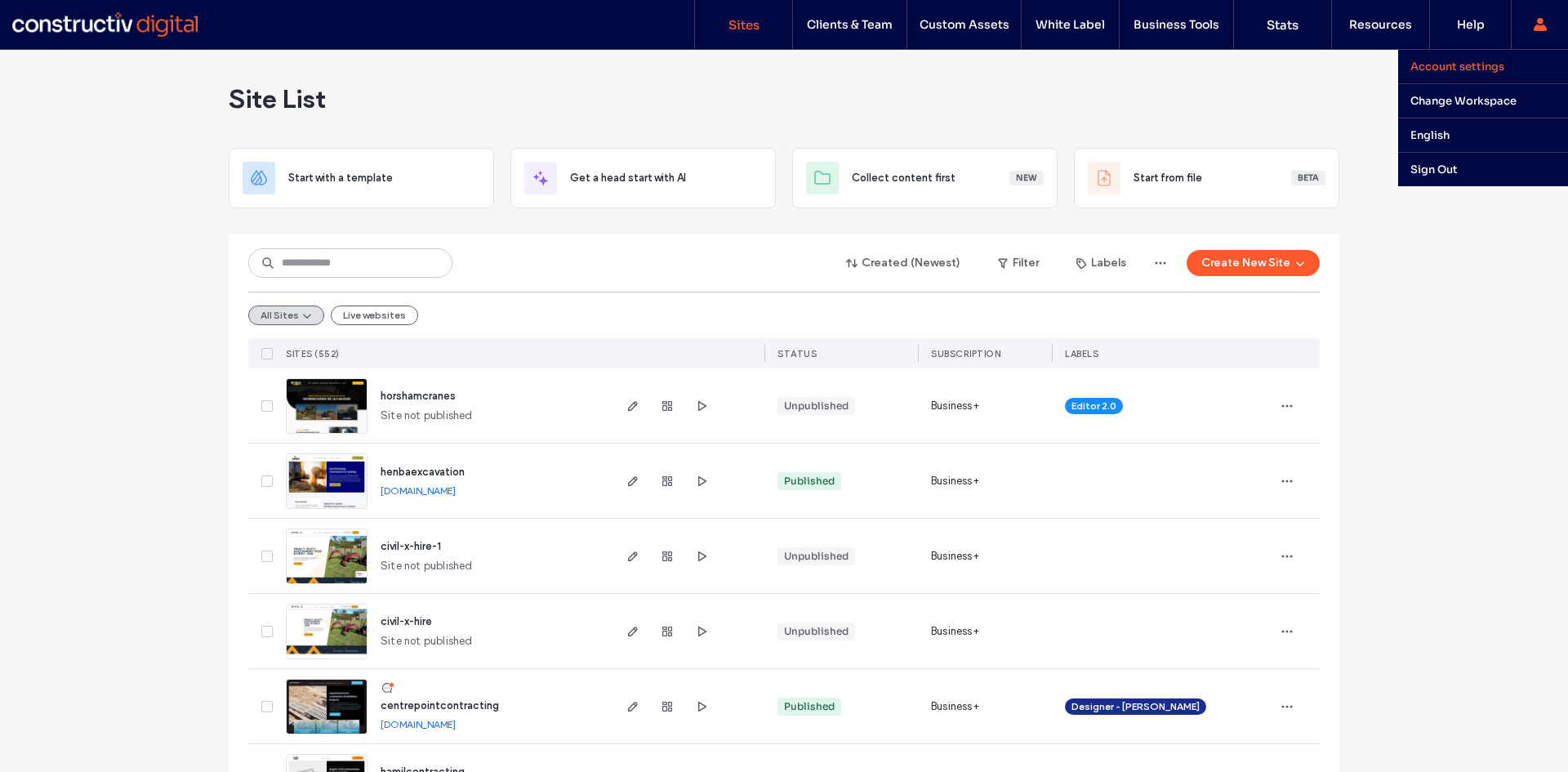
click at [1476, 70] on label "Account settings" at bounding box center [1457, 66] width 94 height 13
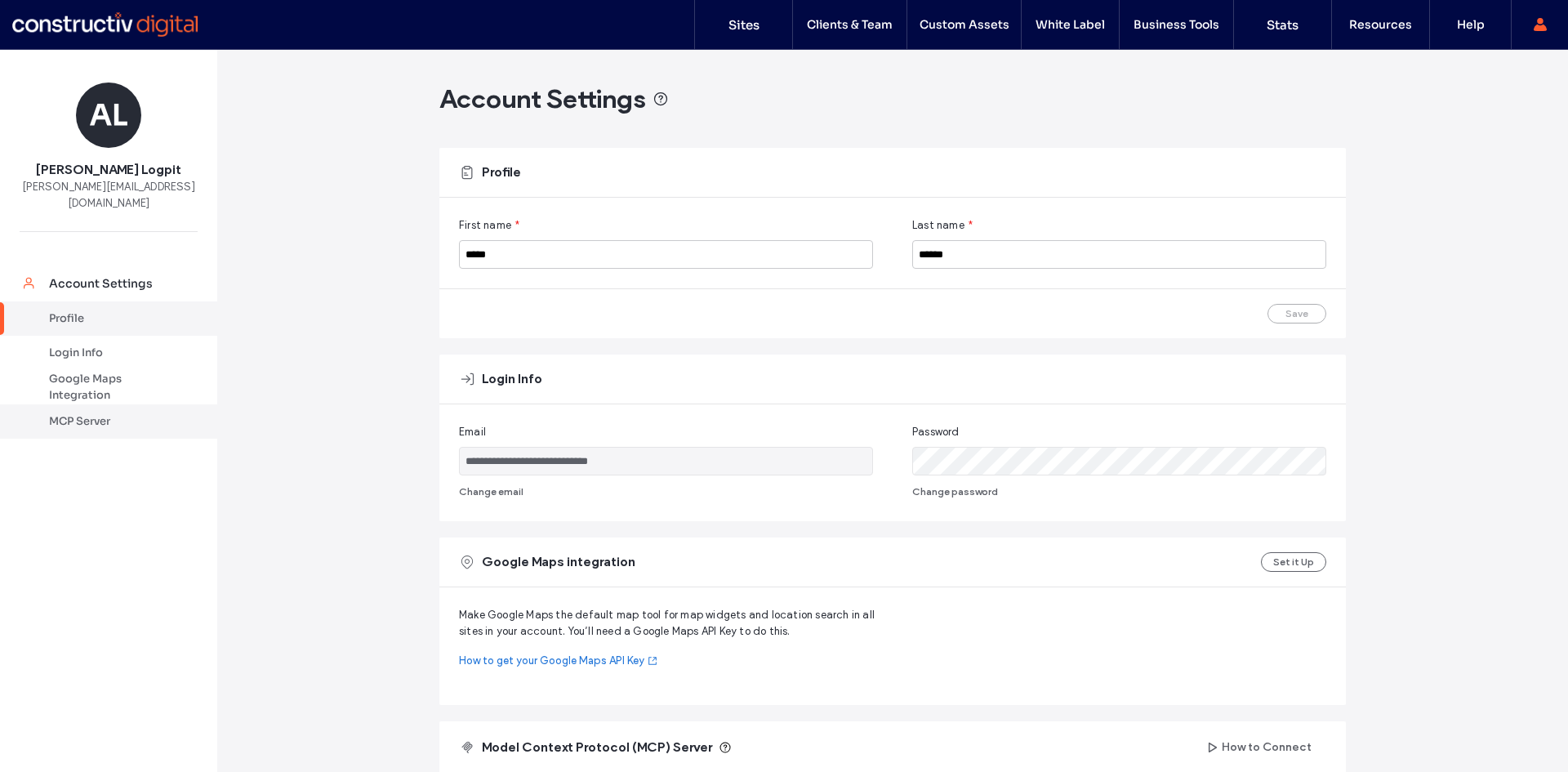
drag, startPoint x: 80, startPoint y: 415, endPoint x: 133, endPoint y: 418, distance: 53.1
click at [80, 413] on link "MCP Server" at bounding box center [108, 421] width 217 height 34
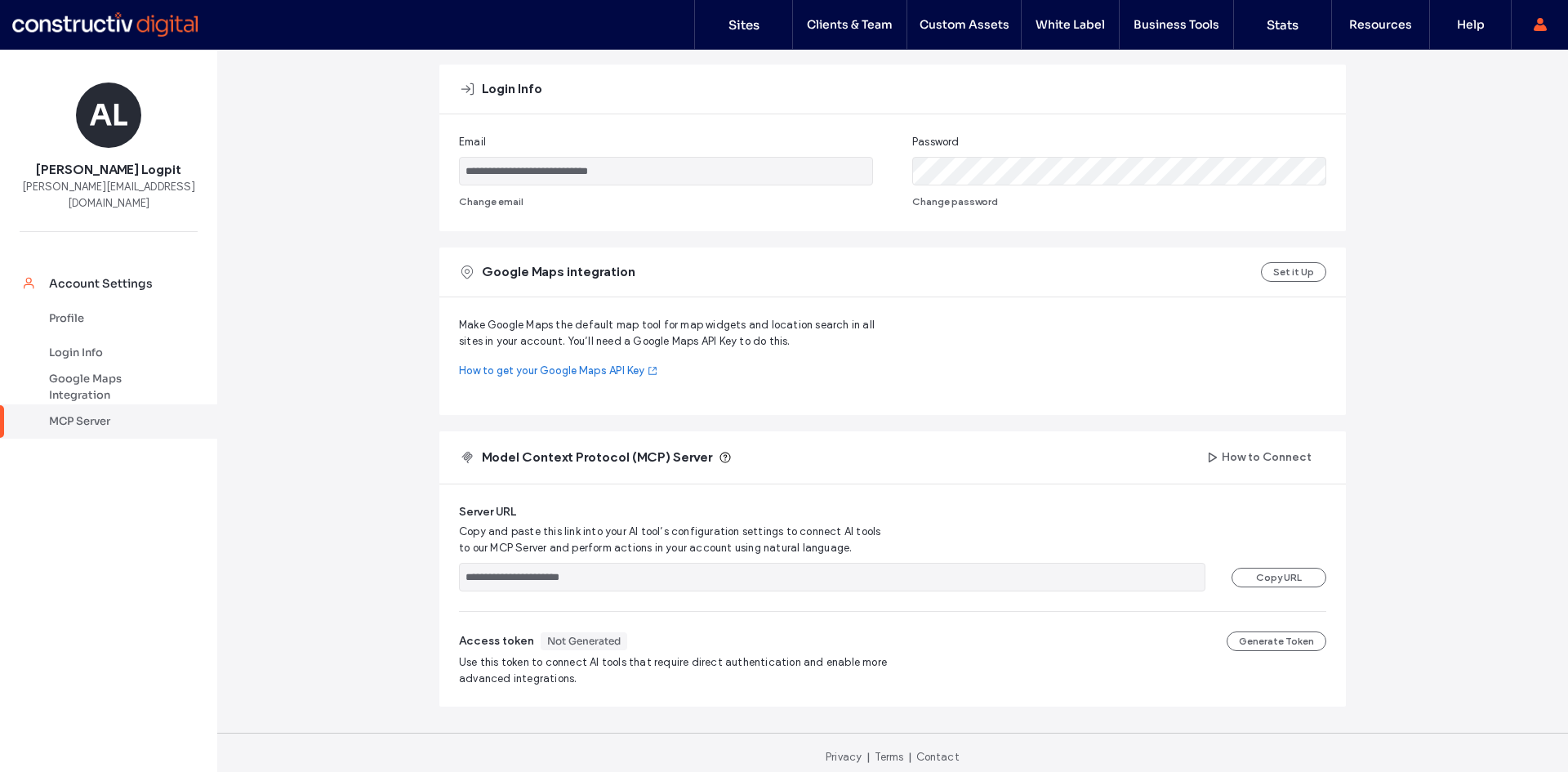
scroll to position [299, 0]
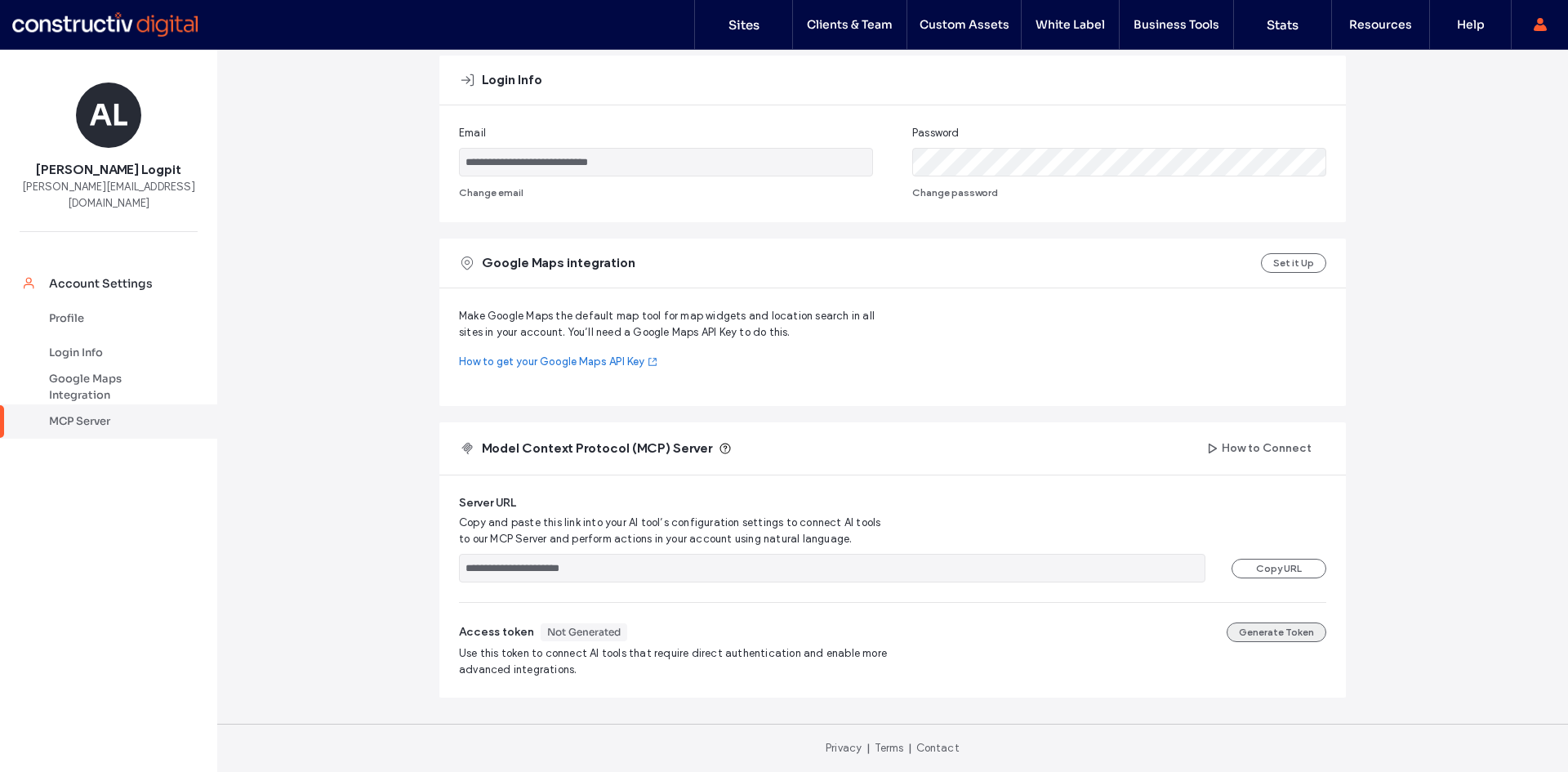
click at [1286, 633] on button "Generate Token" at bounding box center [1276, 632] width 100 height 19
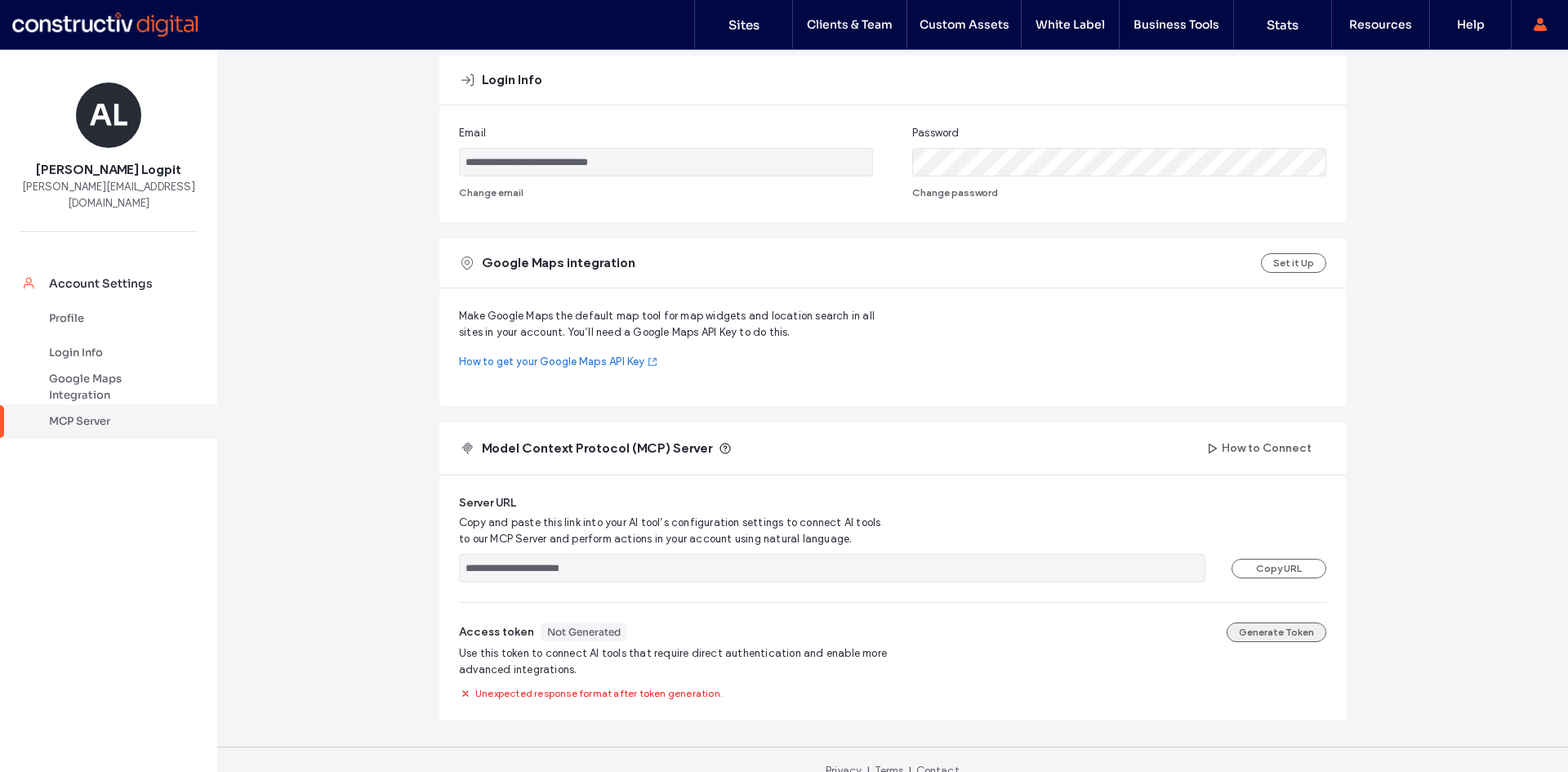
scroll to position [322, 0]
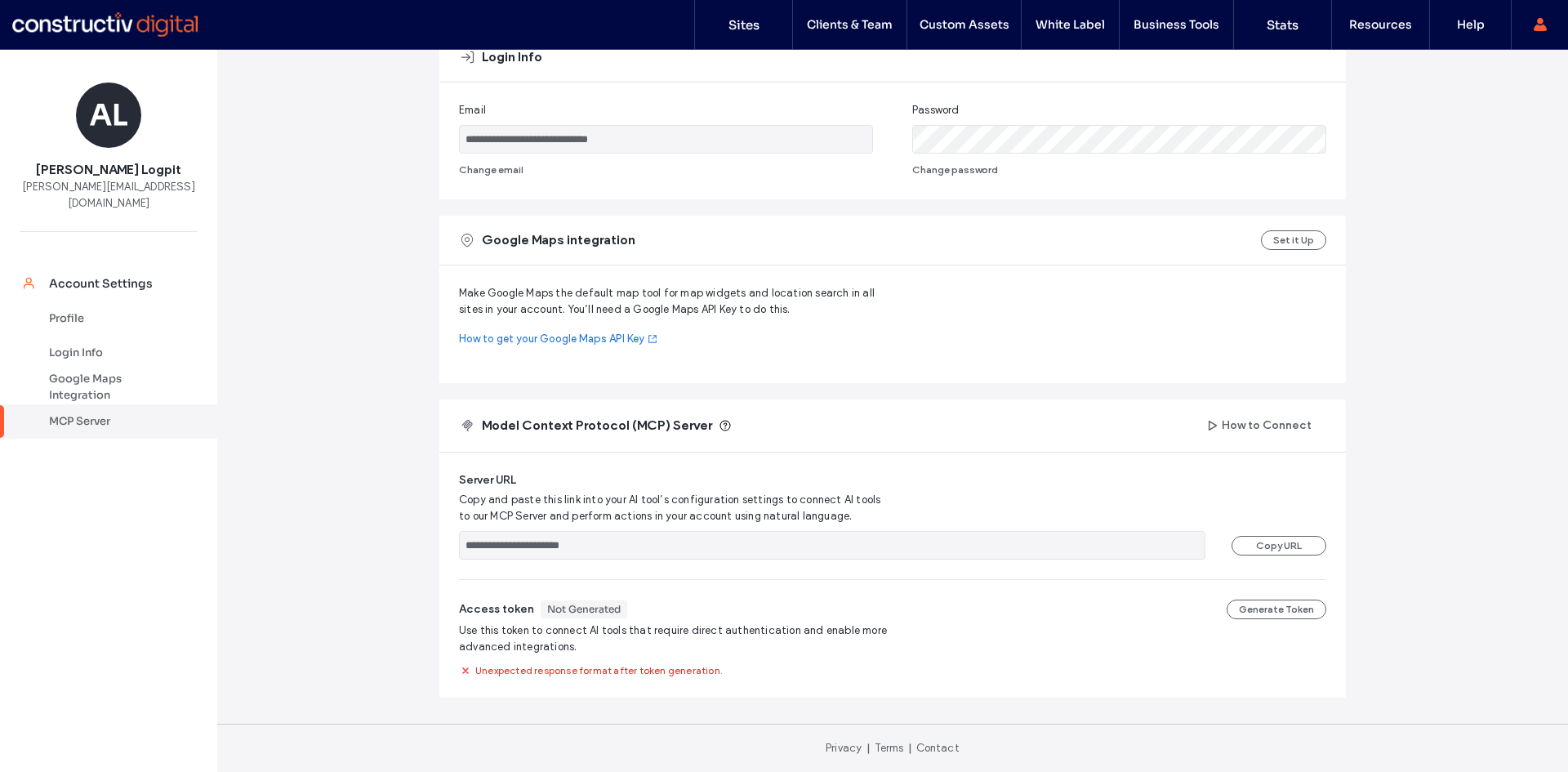
click at [375, 429] on div "**********" at bounding box center [893, 249] width 1351 height 1043
click at [346, 440] on div "**********" at bounding box center [893, 249] width 1351 height 1043
click at [720, 423] on use at bounding box center [725, 425] width 11 height 11
drag, startPoint x: 724, startPoint y: 670, endPoint x: 470, endPoint y: 668, distance: 254.0
click at [470, 668] on div "Unexpected response format after token generation." at bounding box center [892, 669] width 867 height 16
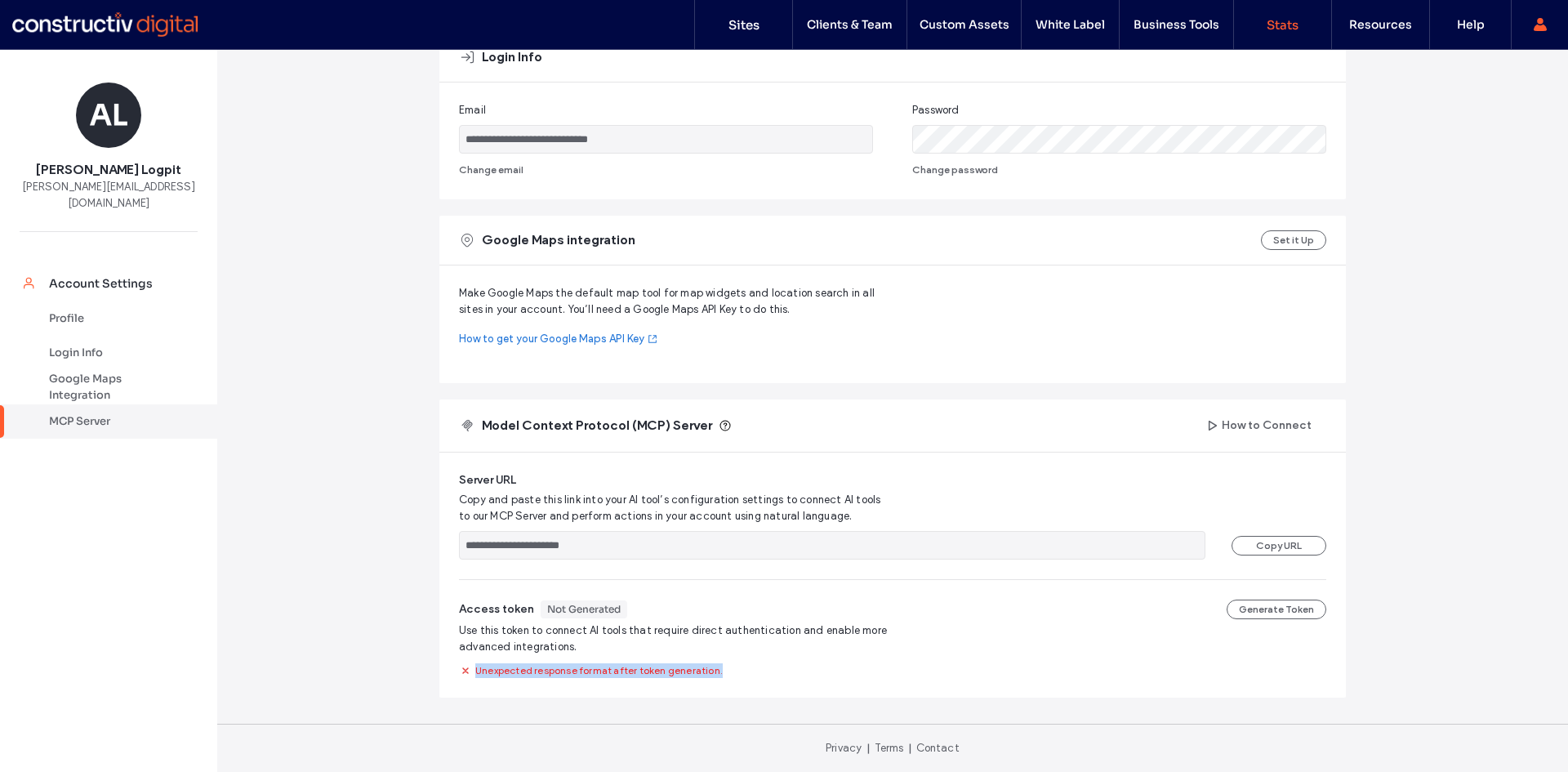
copy span "Unexpected response format after token generation."
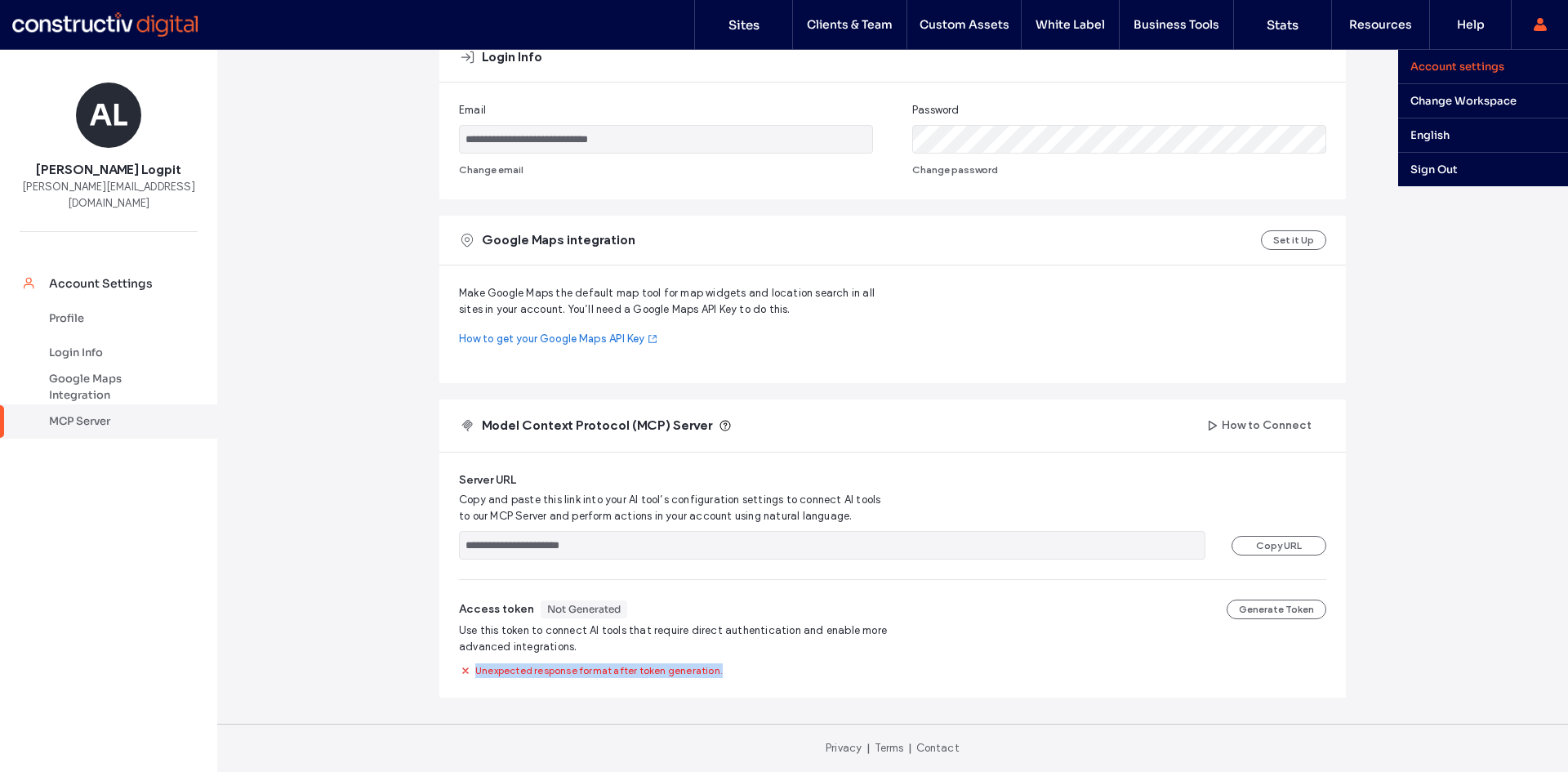
click at [1482, 68] on label "Account settings" at bounding box center [1457, 66] width 94 height 13
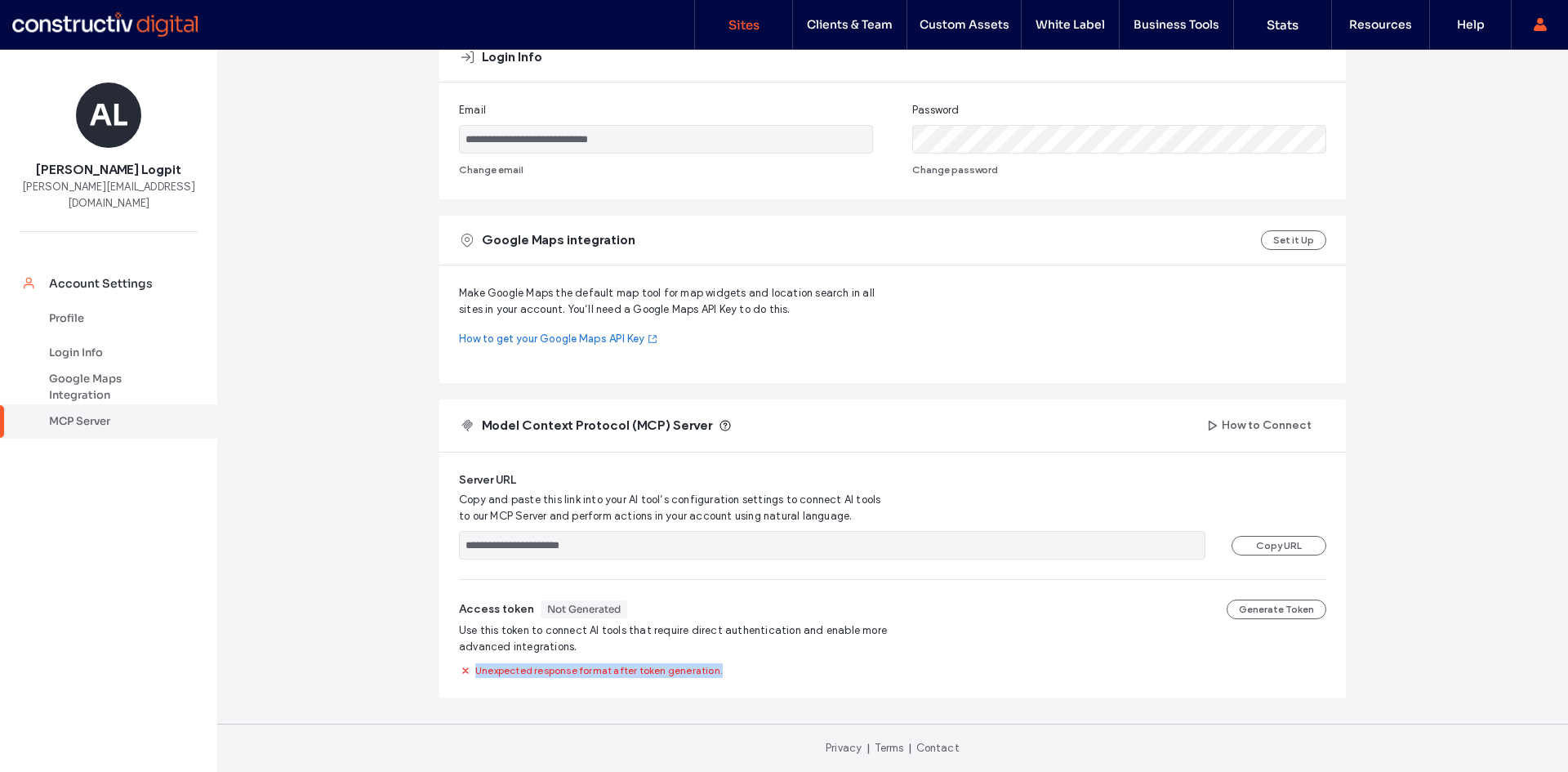
click at [741, 25] on label "Sites" at bounding box center [743, 25] width 31 height 15
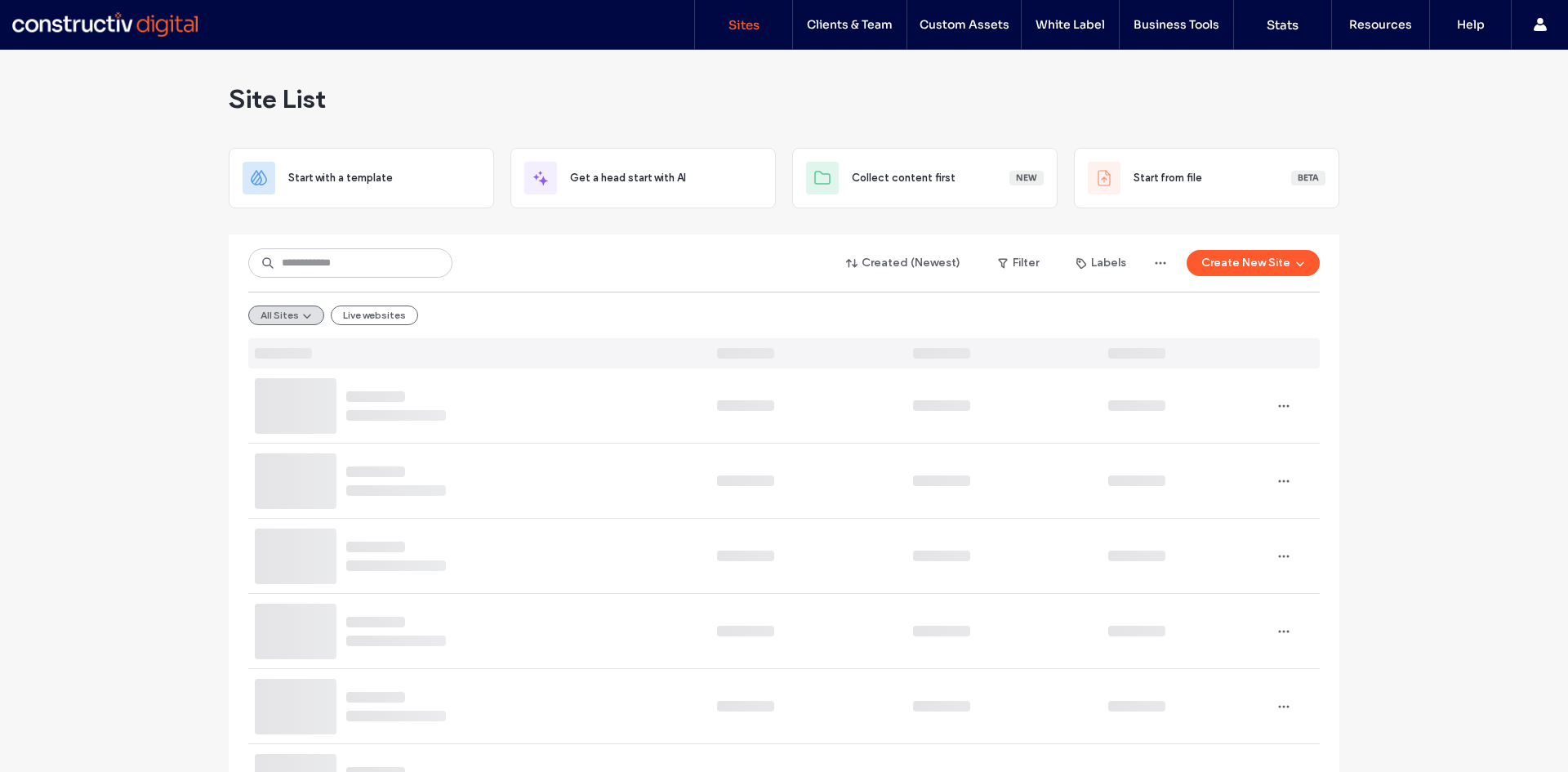
click at [147, 28] on div at bounding box center [105, 24] width 186 height 26
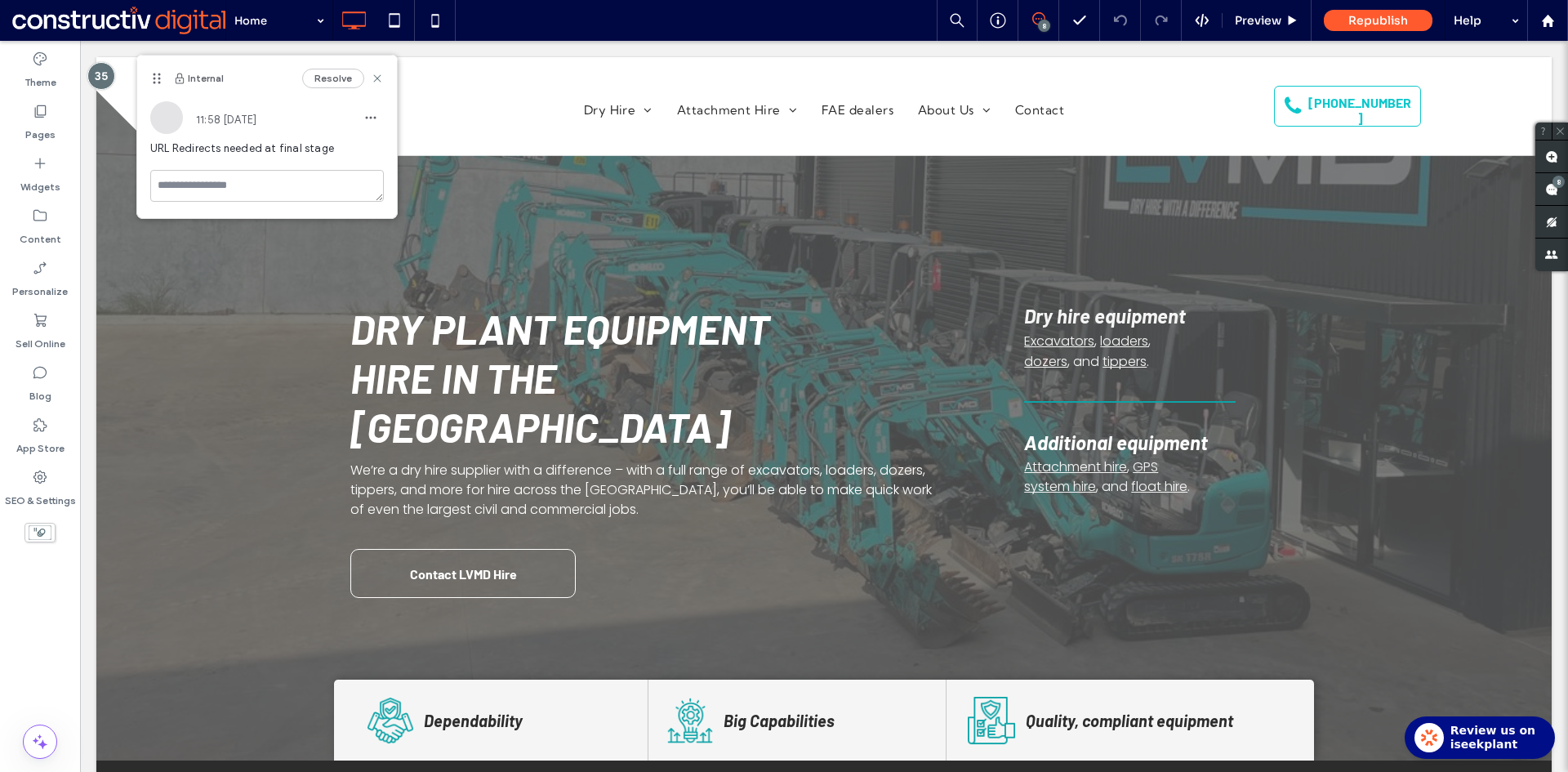
click at [97, 77] on div at bounding box center [101, 76] width 28 height 28
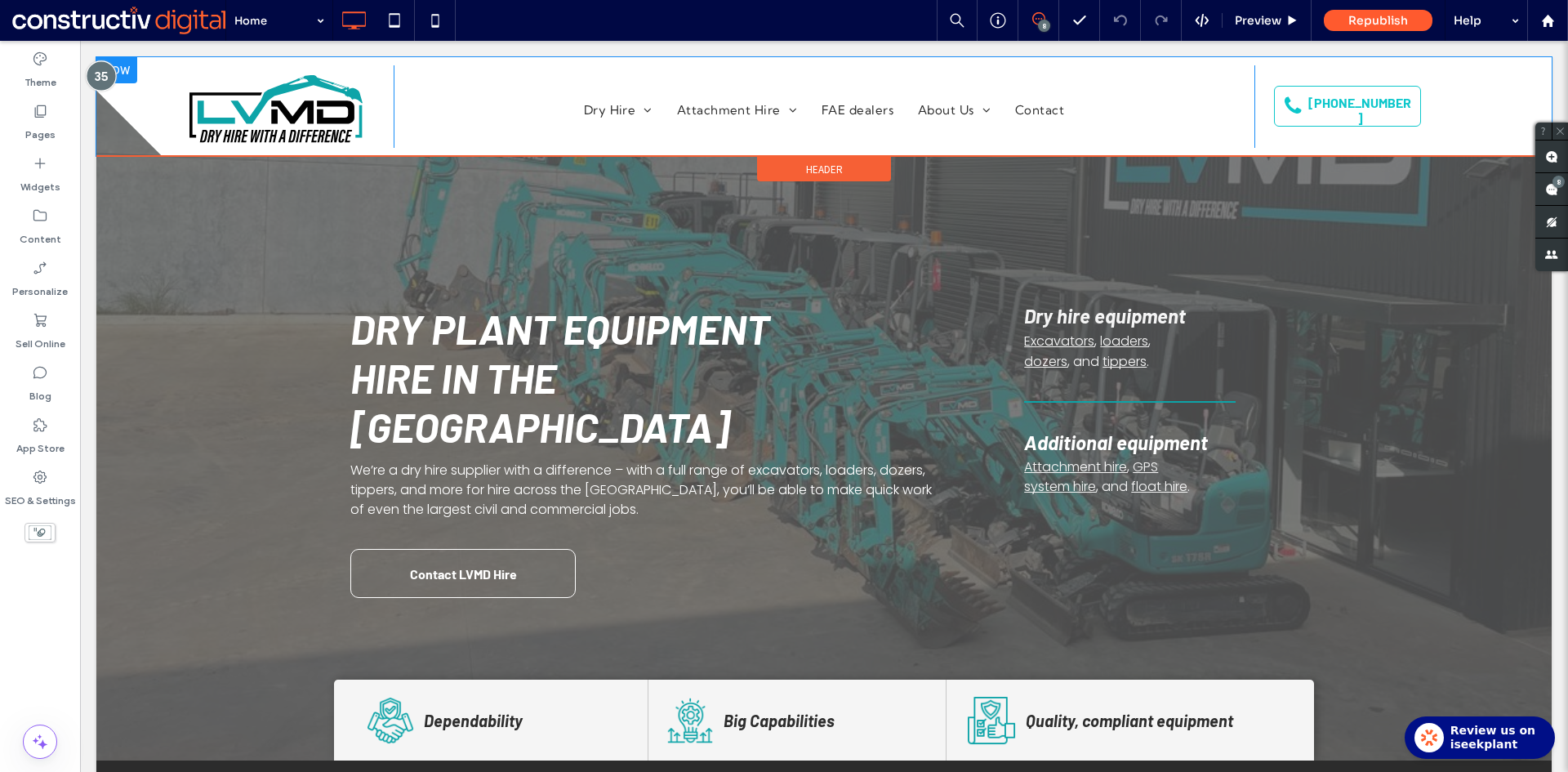
click at [102, 78] on div at bounding box center [102, 77] width 31 height 31
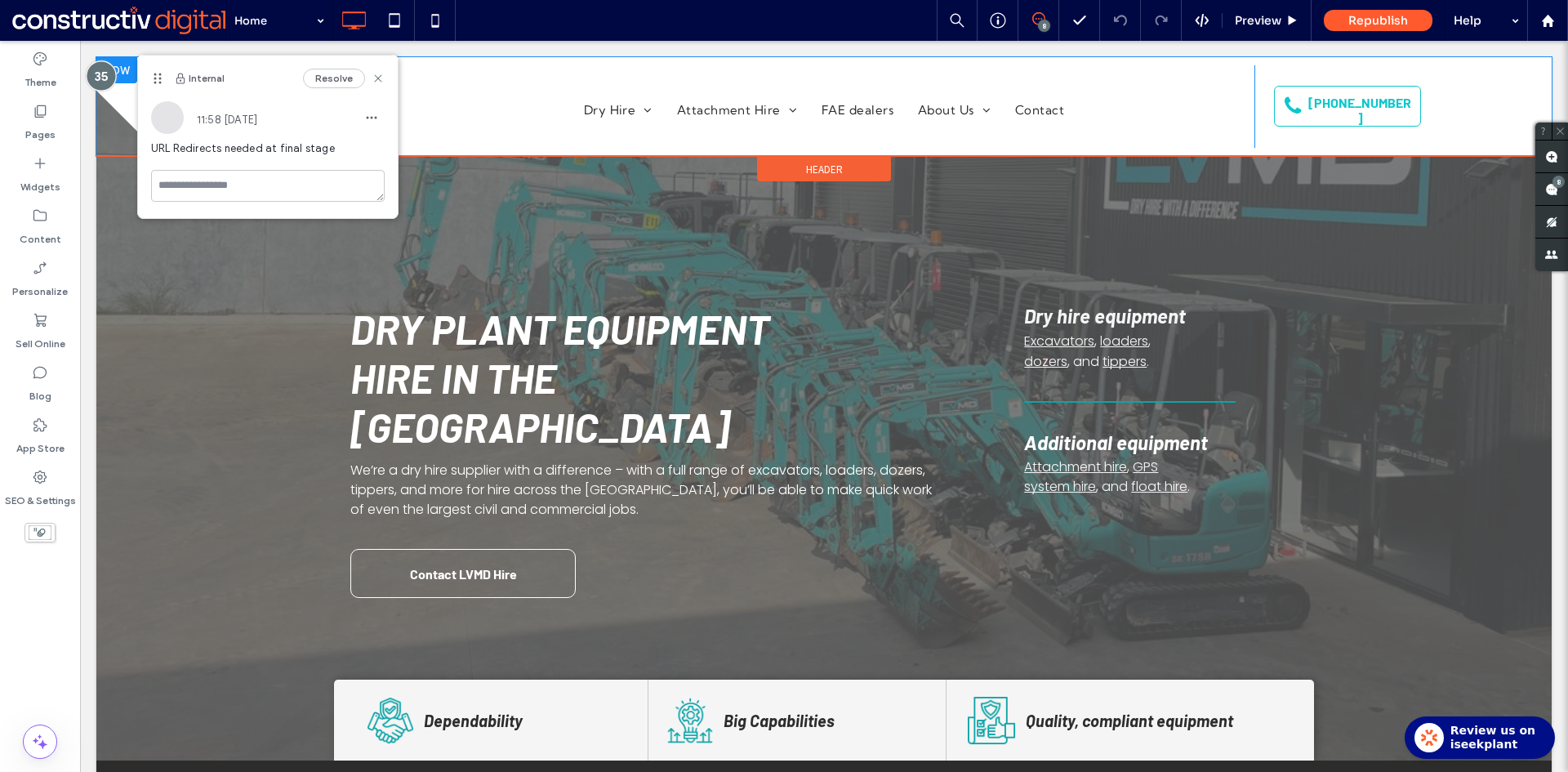
click at [102, 78] on div at bounding box center [102, 77] width 31 height 31
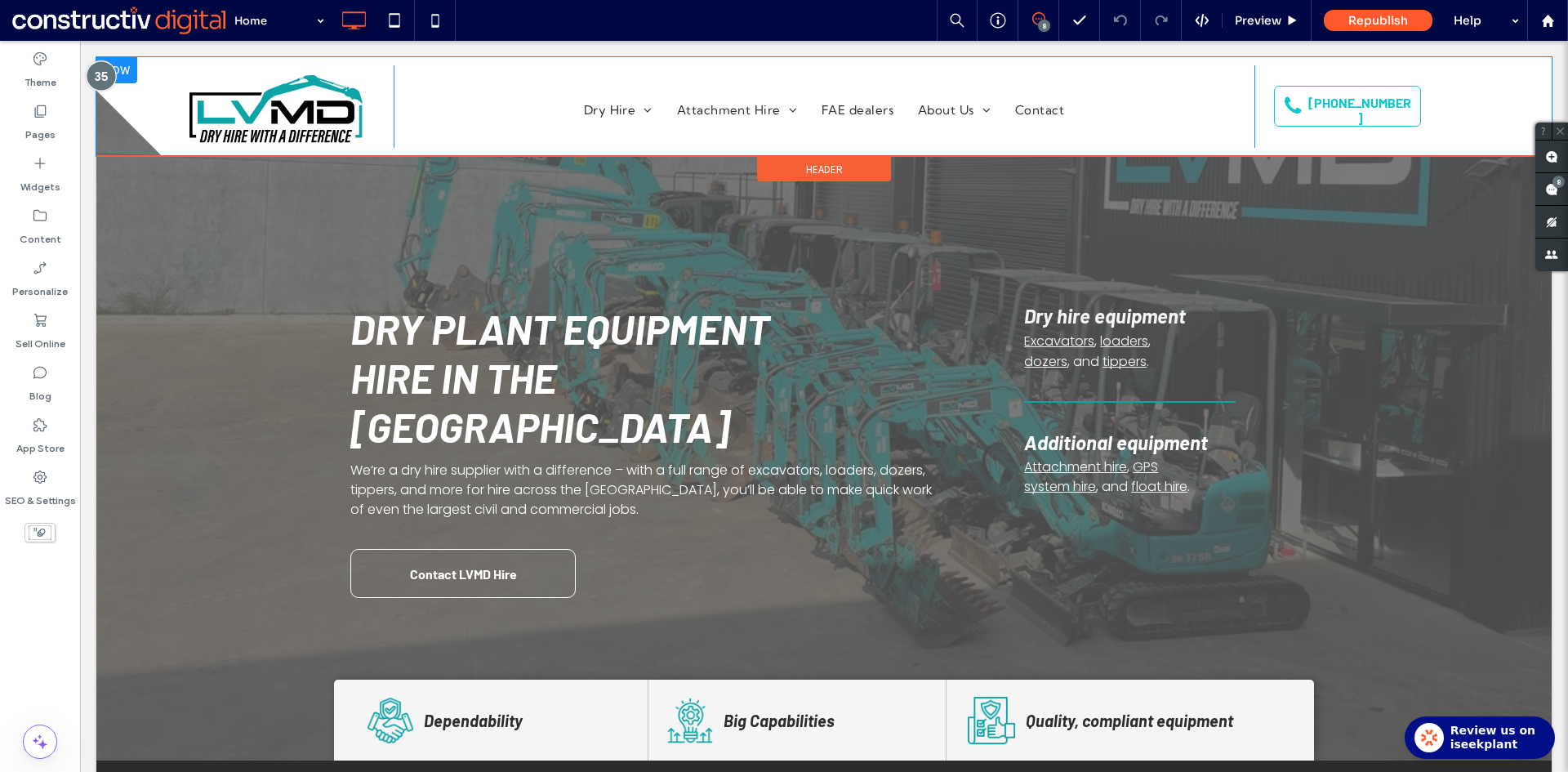
click at [102, 70] on div at bounding box center [102, 77] width 31 height 31
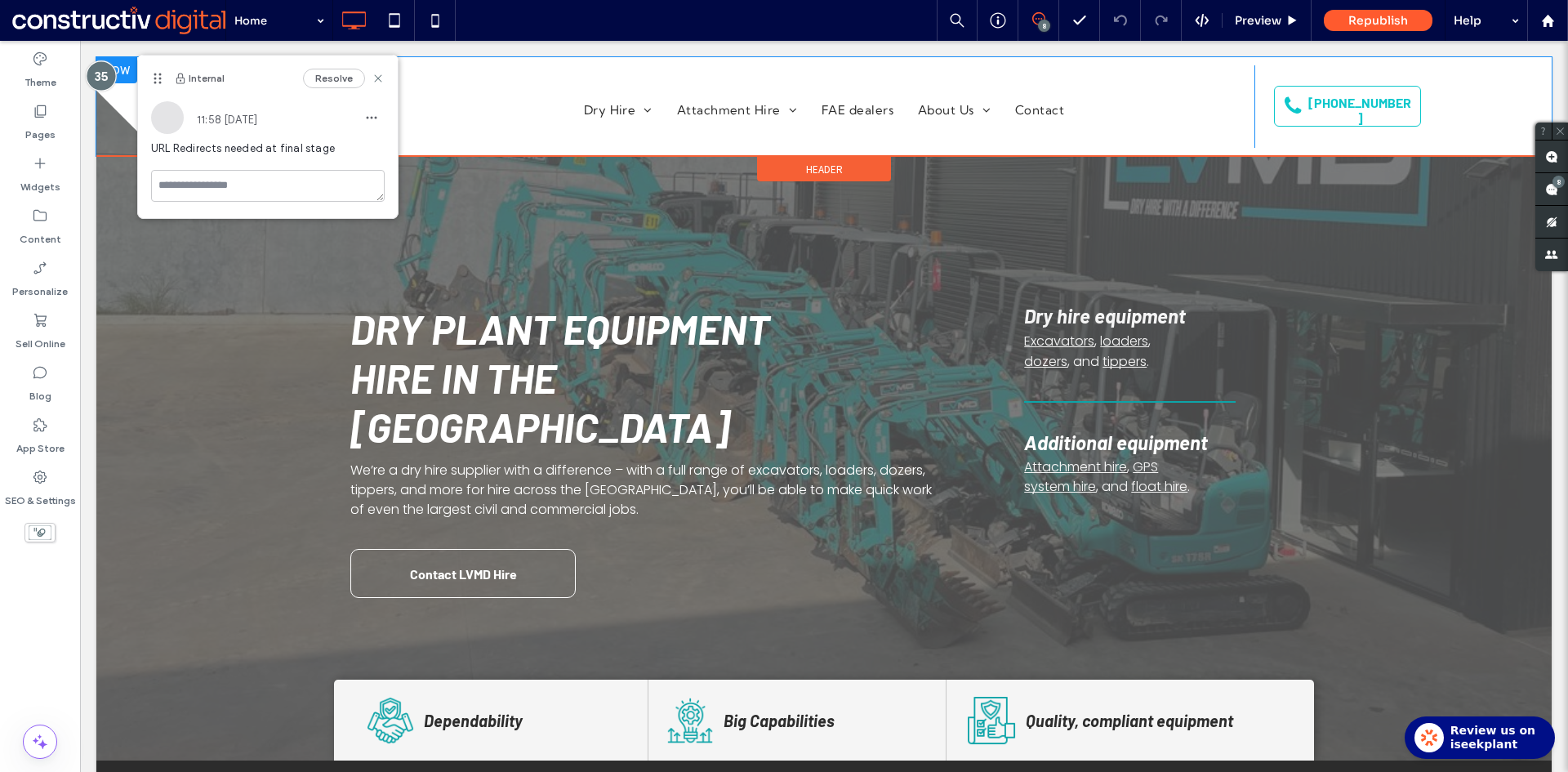
drag, startPoint x: 102, startPoint y: 74, endPoint x: 116, endPoint y: 58, distance: 21.3
click at [103, 73] on div at bounding box center [102, 77] width 31 height 31
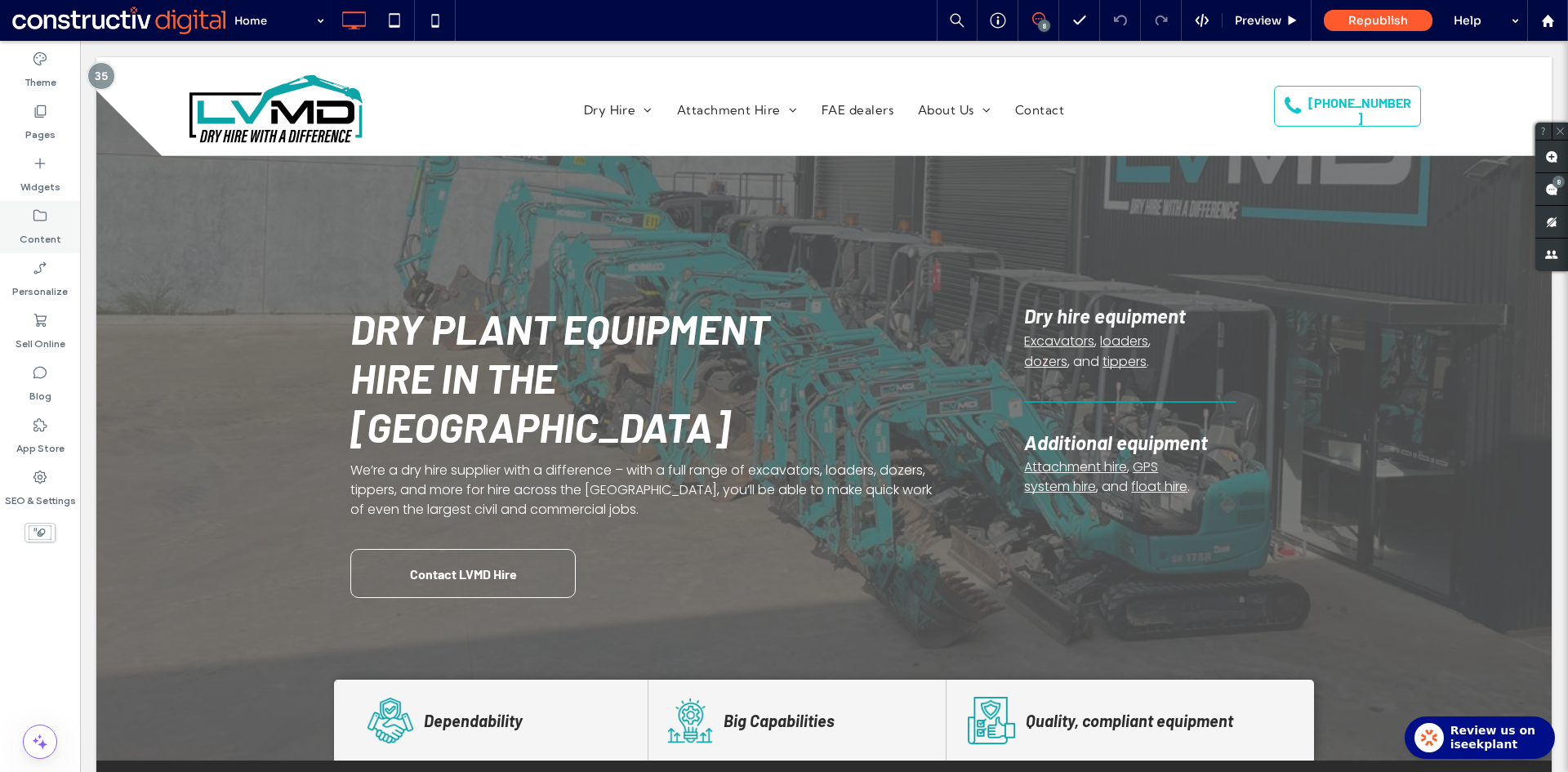
click at [46, 219] on use at bounding box center [40, 216] width 13 height 11
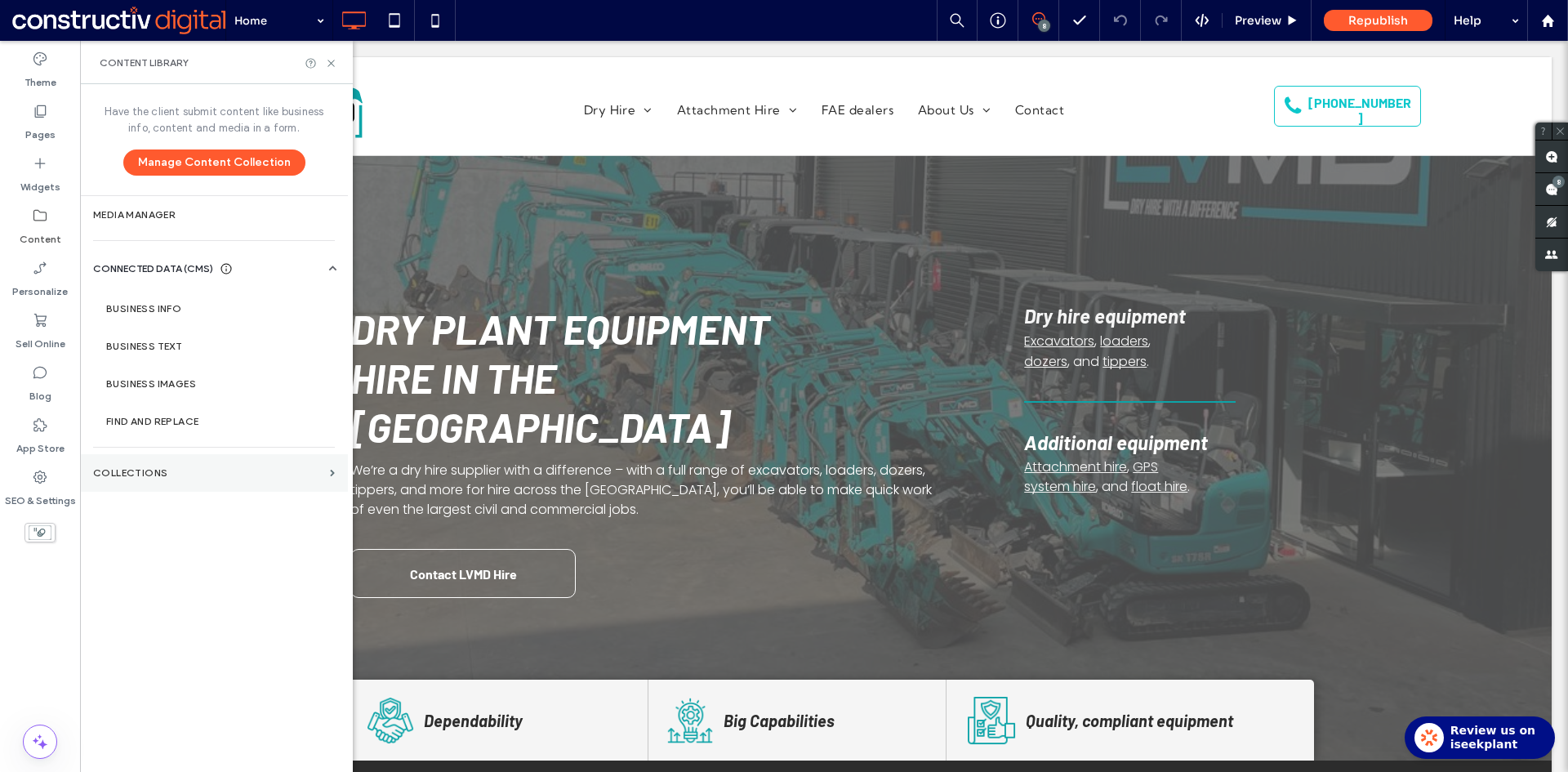
click at [125, 471] on label "Collections" at bounding box center [208, 473] width 230 height 11
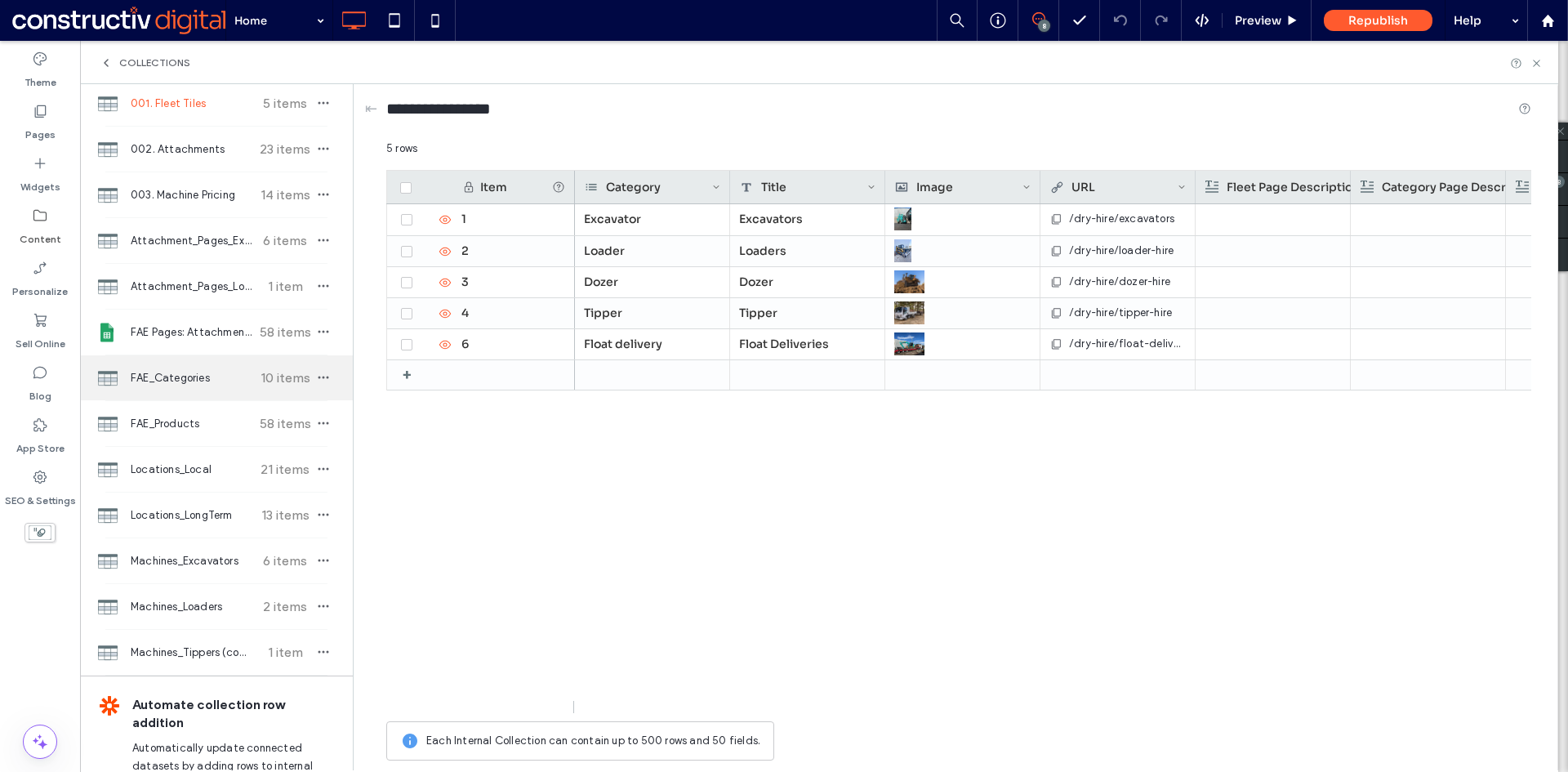
scroll to position [152, 0]
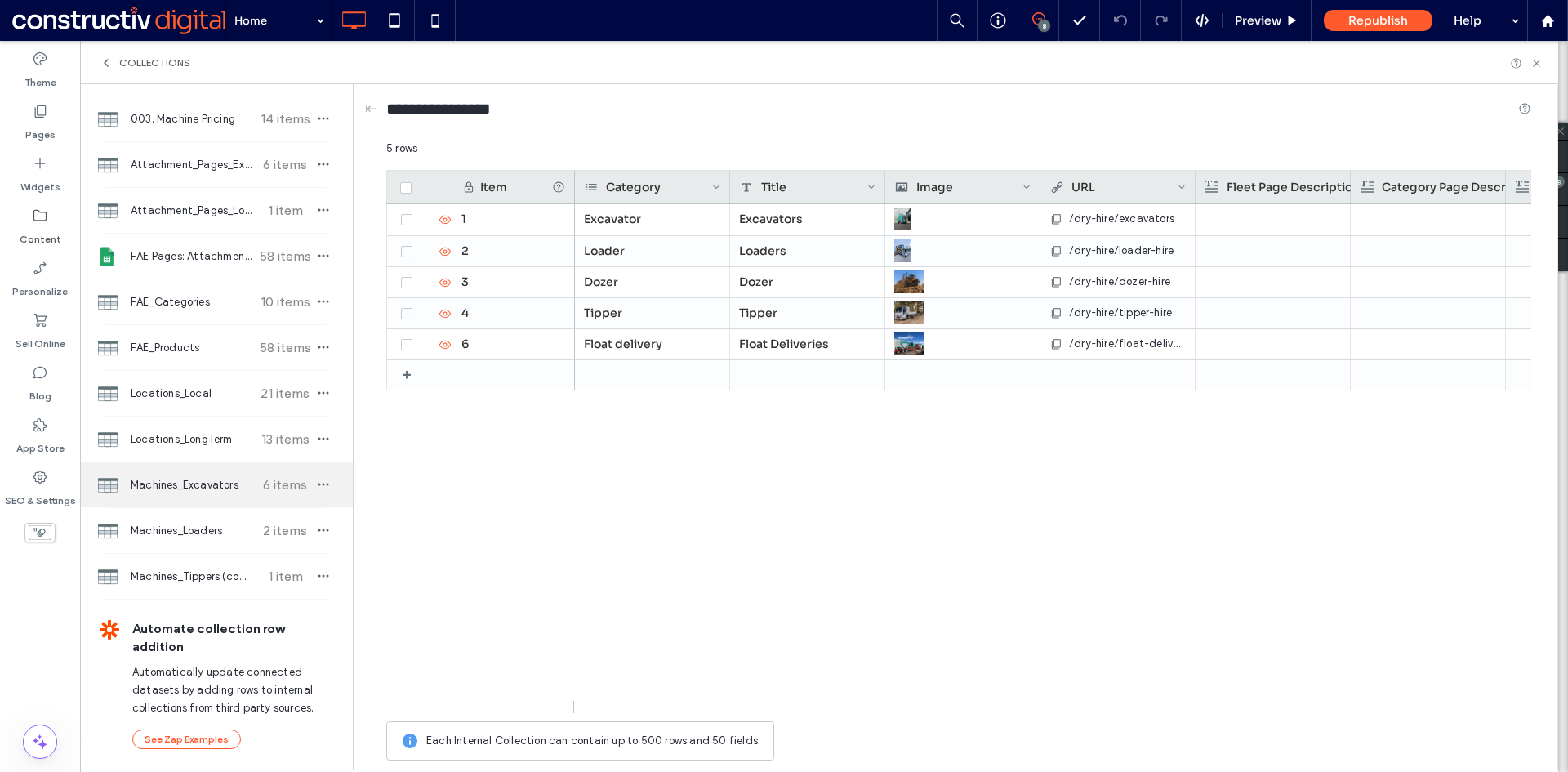
click at [199, 480] on span "Machines_Excavators" at bounding box center [191, 485] width 122 height 16
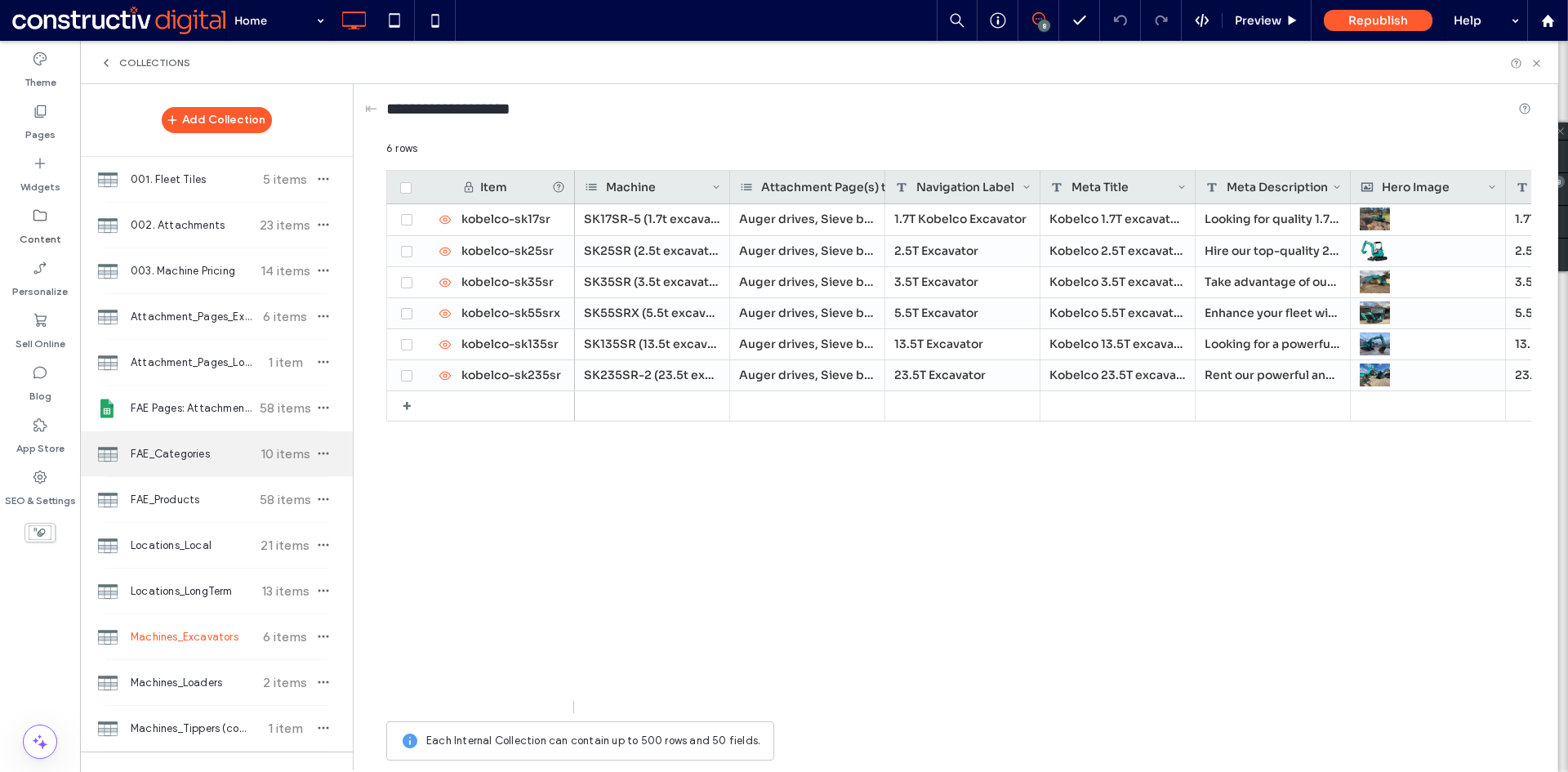
scroll to position [81, 0]
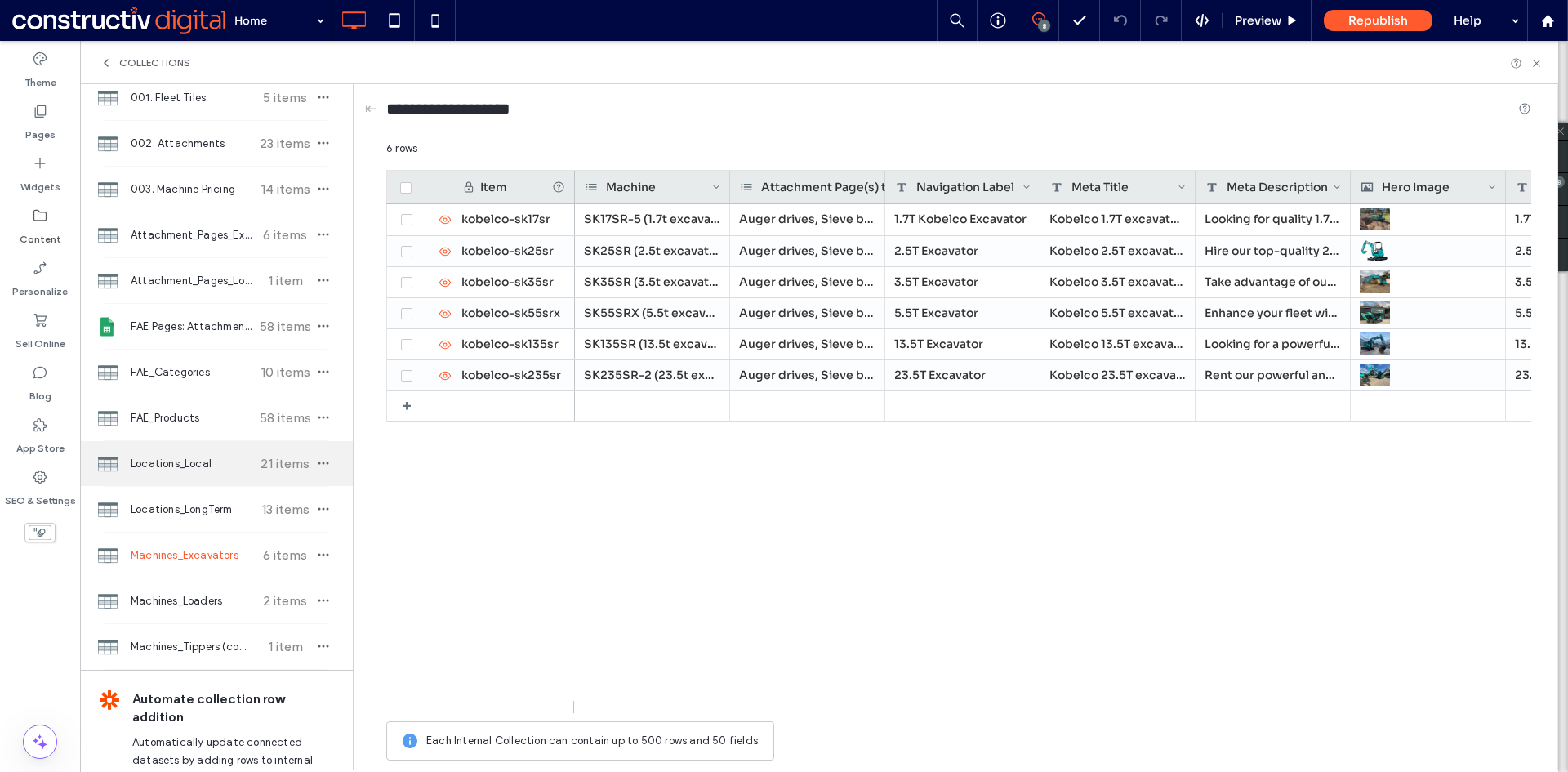
click at [184, 467] on span "Locations_Local" at bounding box center [191, 464] width 122 height 16
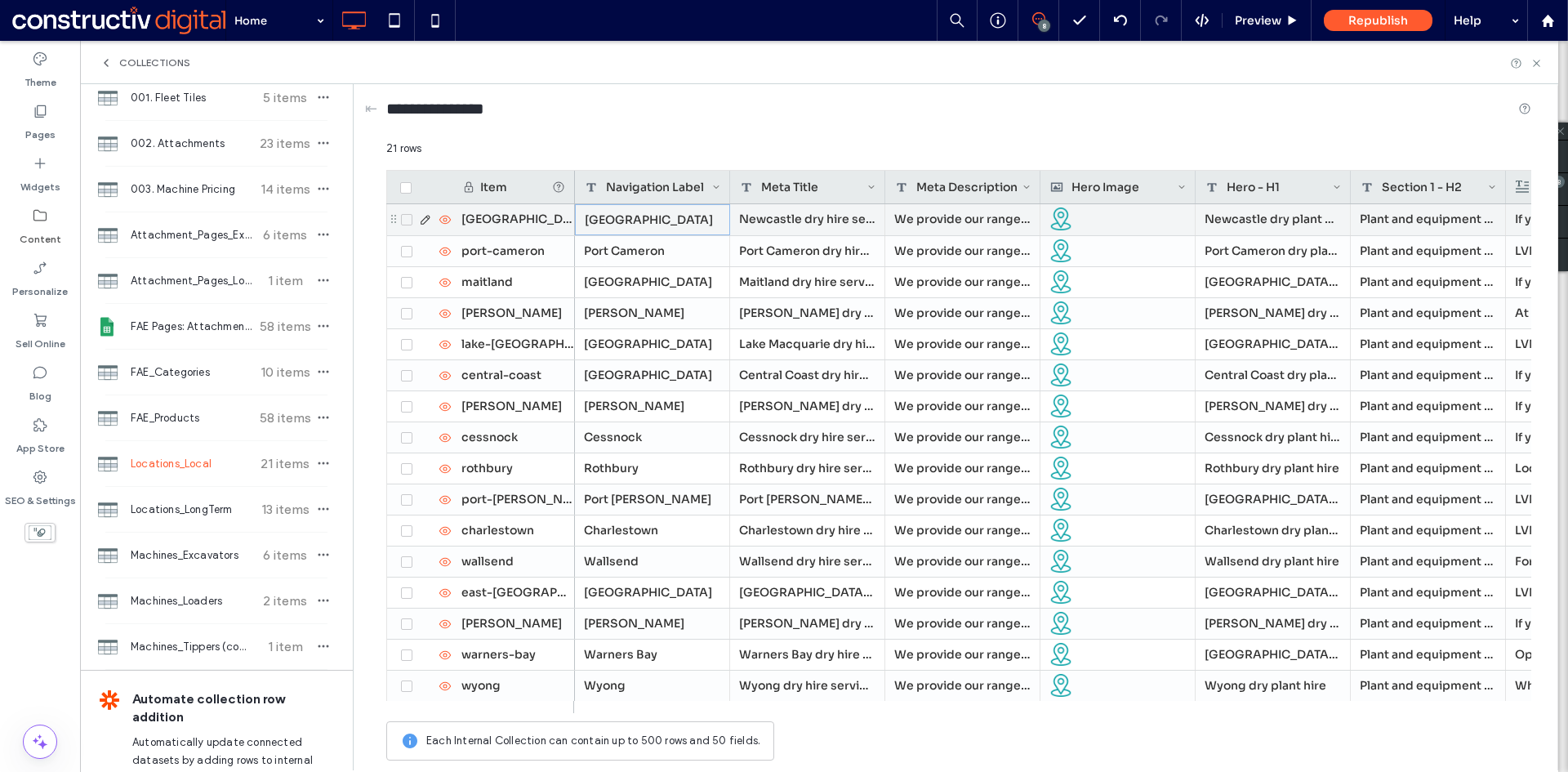
click at [656, 223] on div "[GEOGRAPHIC_DATA]" at bounding box center [652, 219] width 155 height 31
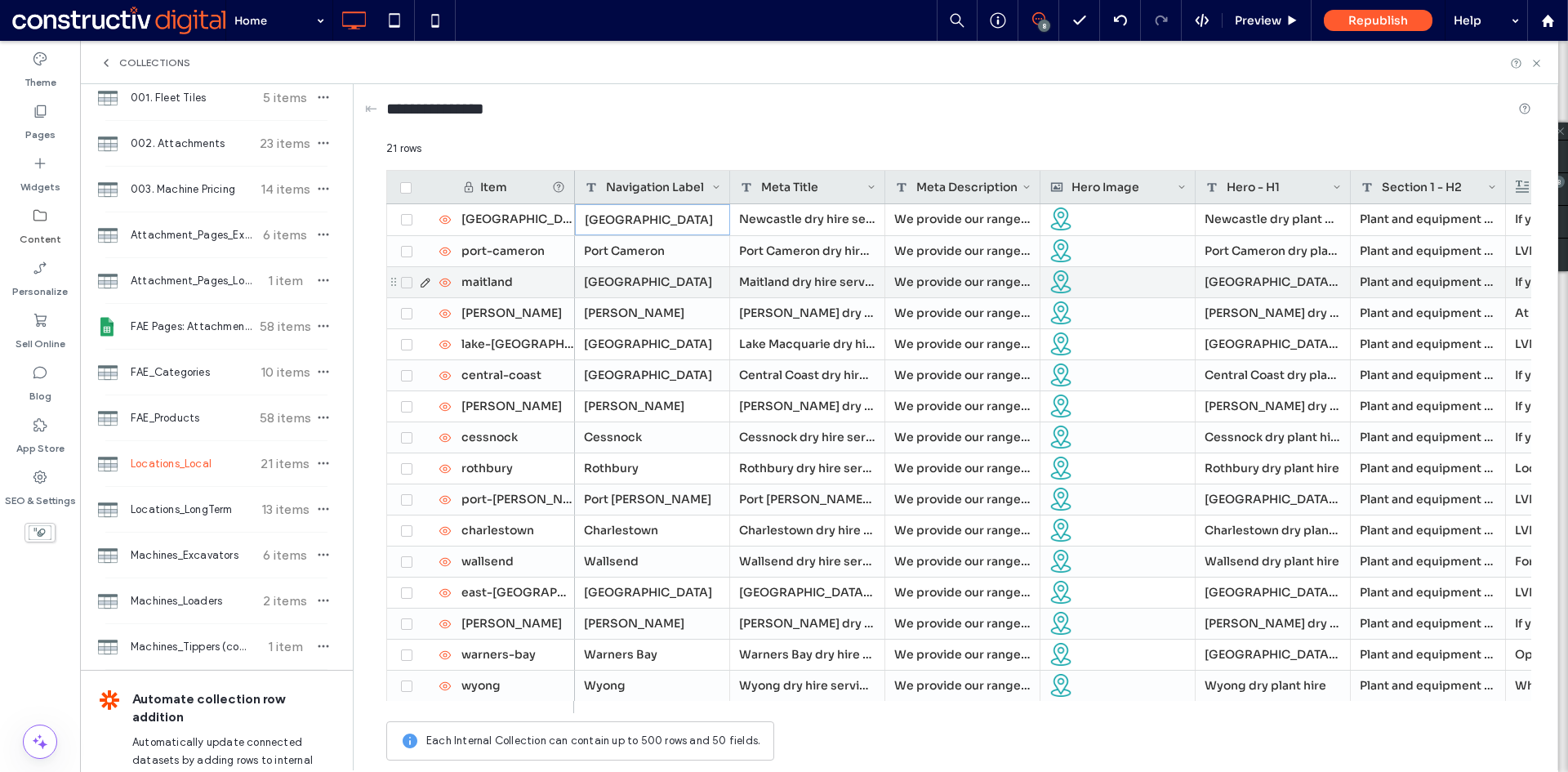
click at [628, 249] on div "Port Cameron" at bounding box center [652, 251] width 155 height 31
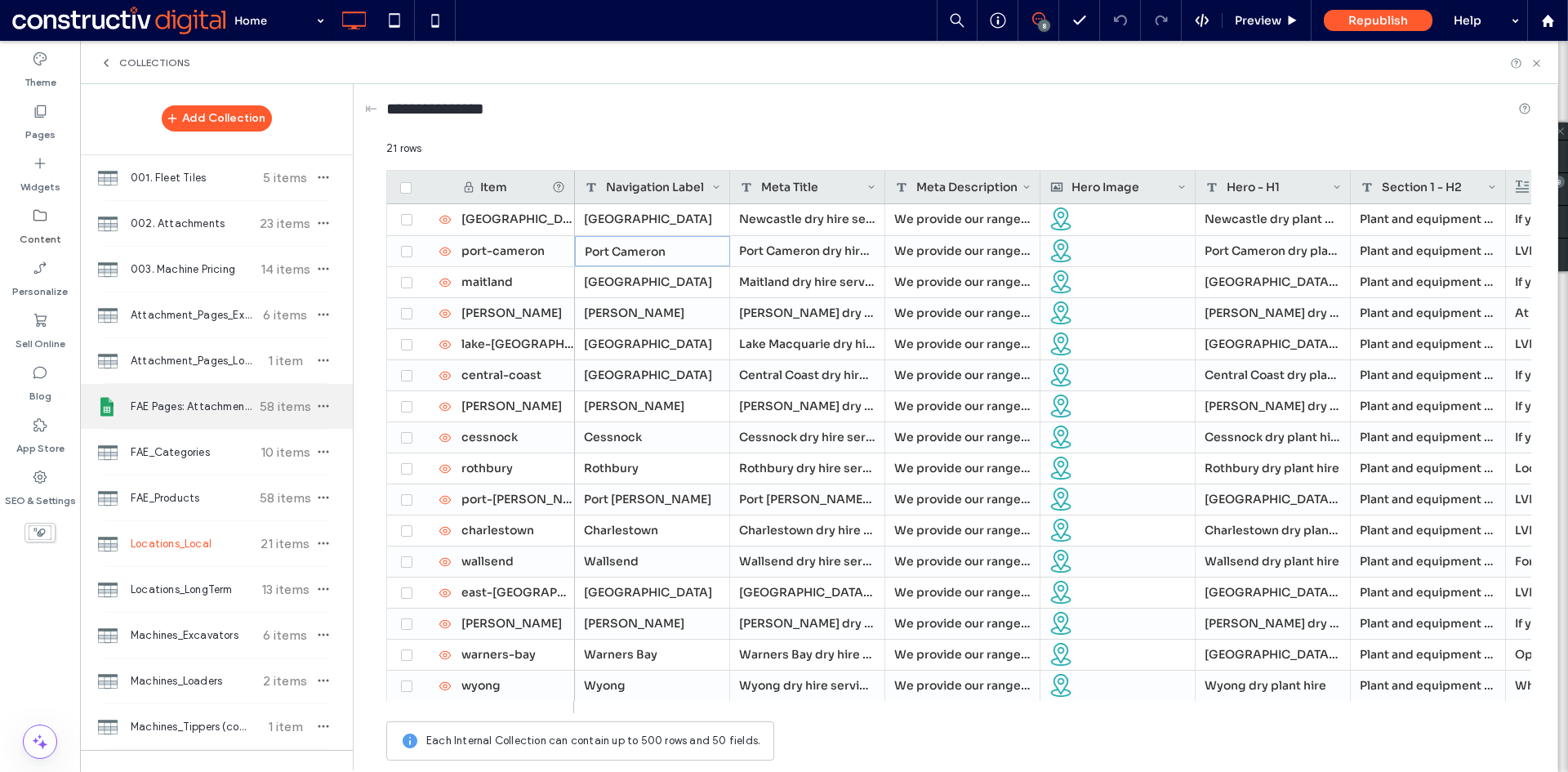
scroll to position [0, 0]
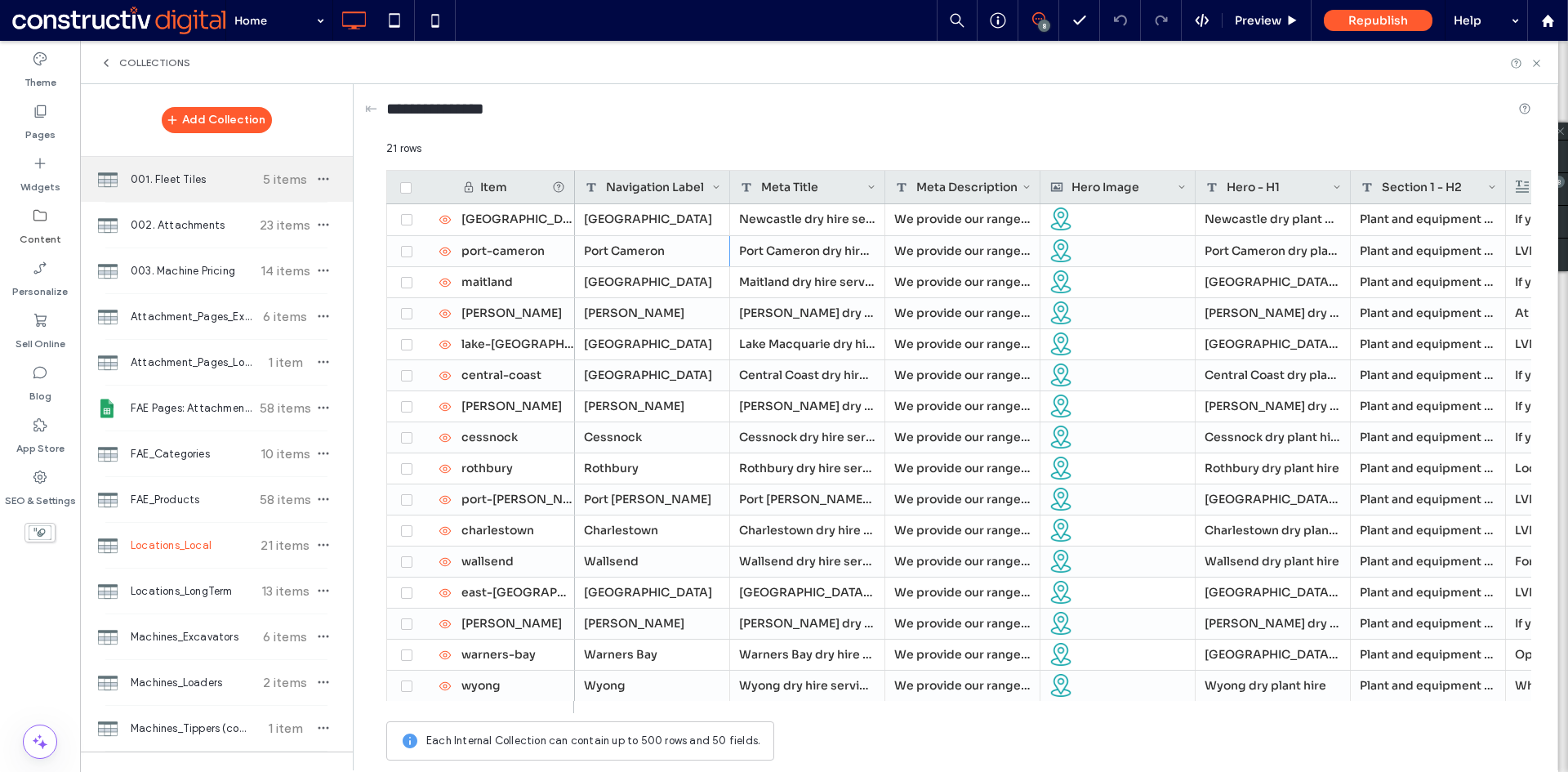
click at [194, 180] on span "001. Fleet Tiles" at bounding box center [191, 179] width 122 height 16
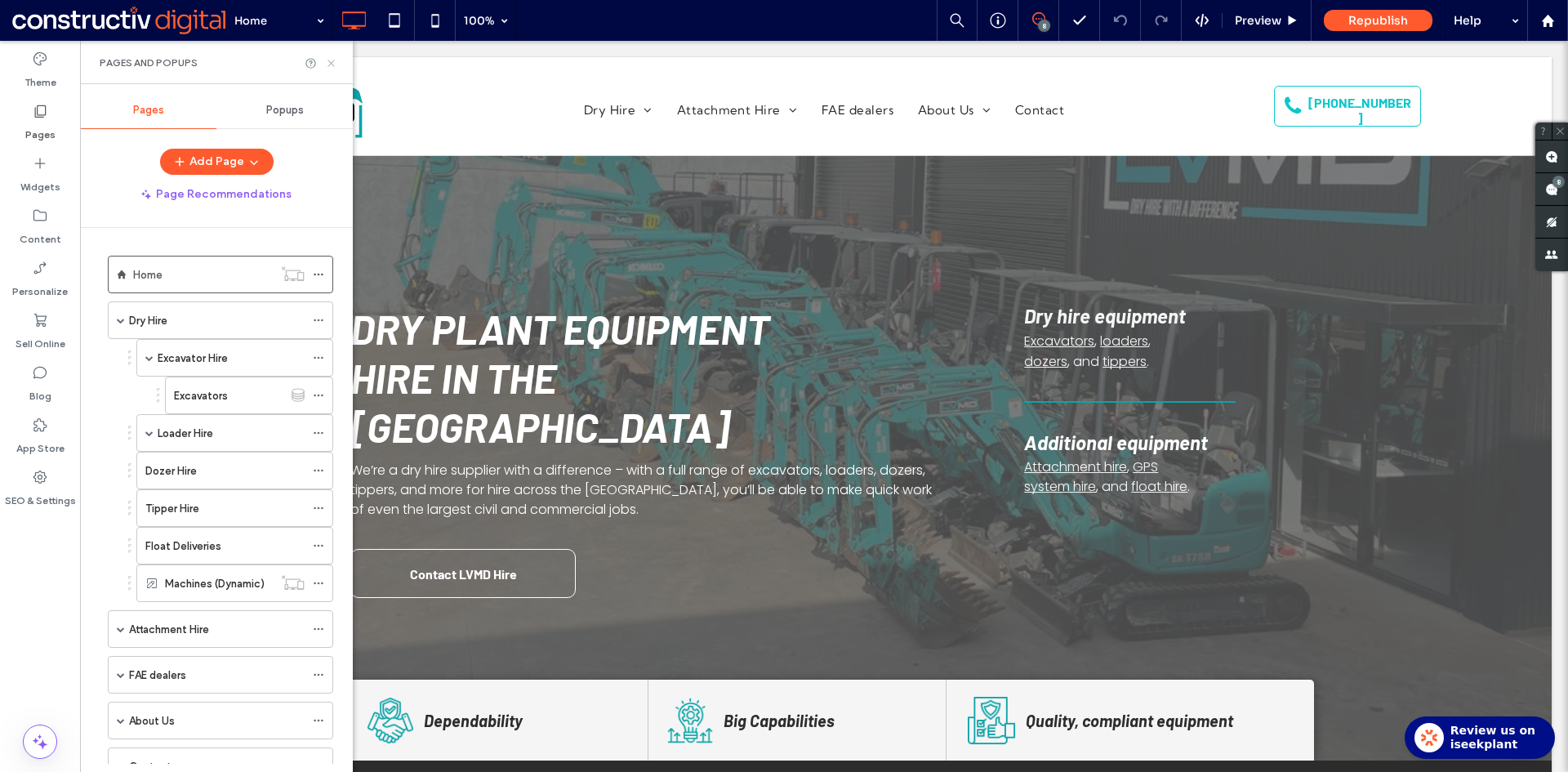
click at [332, 63] on use at bounding box center [330, 62] width 7 height 7
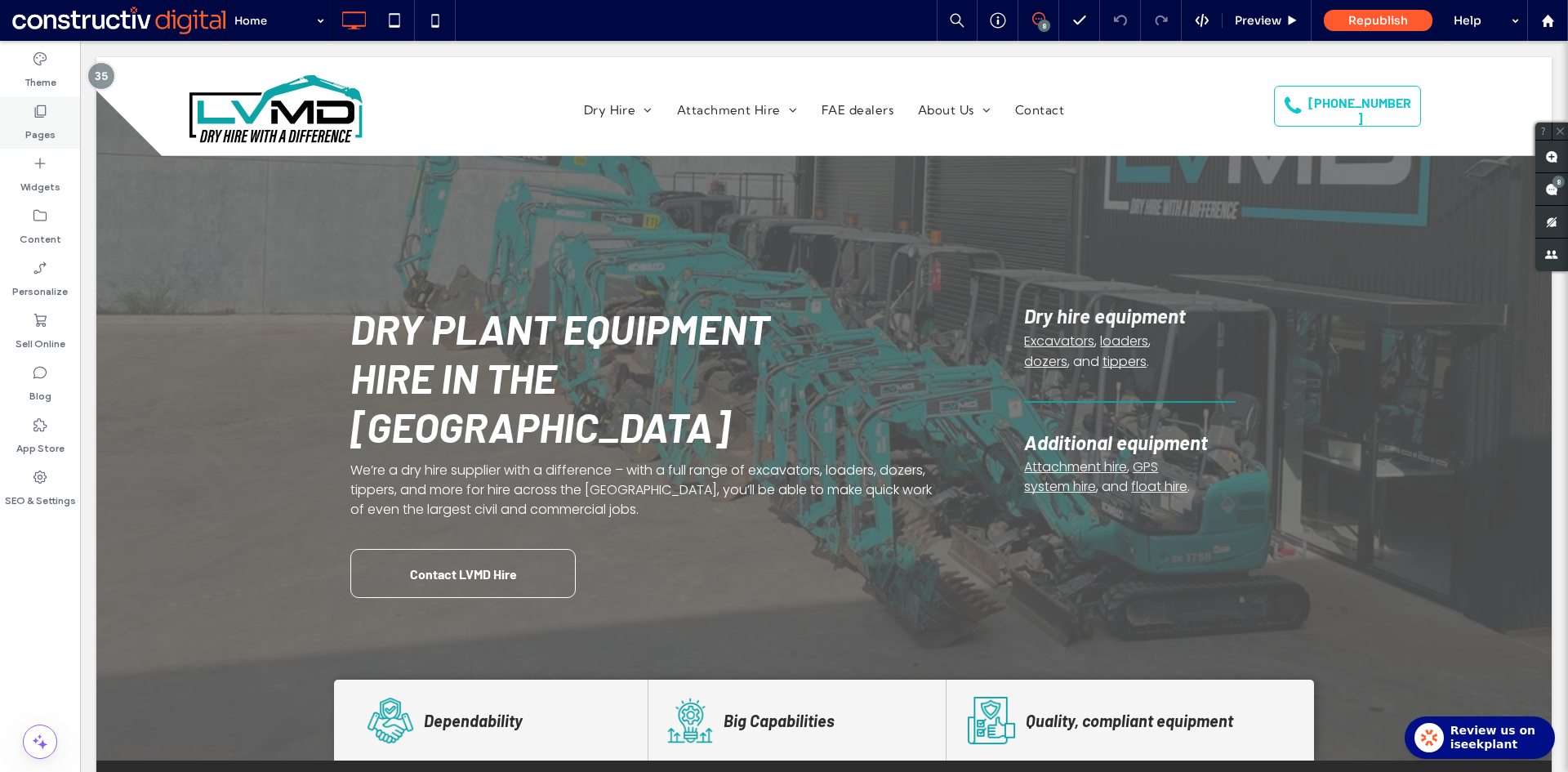
click at [39, 119] on icon at bounding box center [39, 110] width 16 height 16
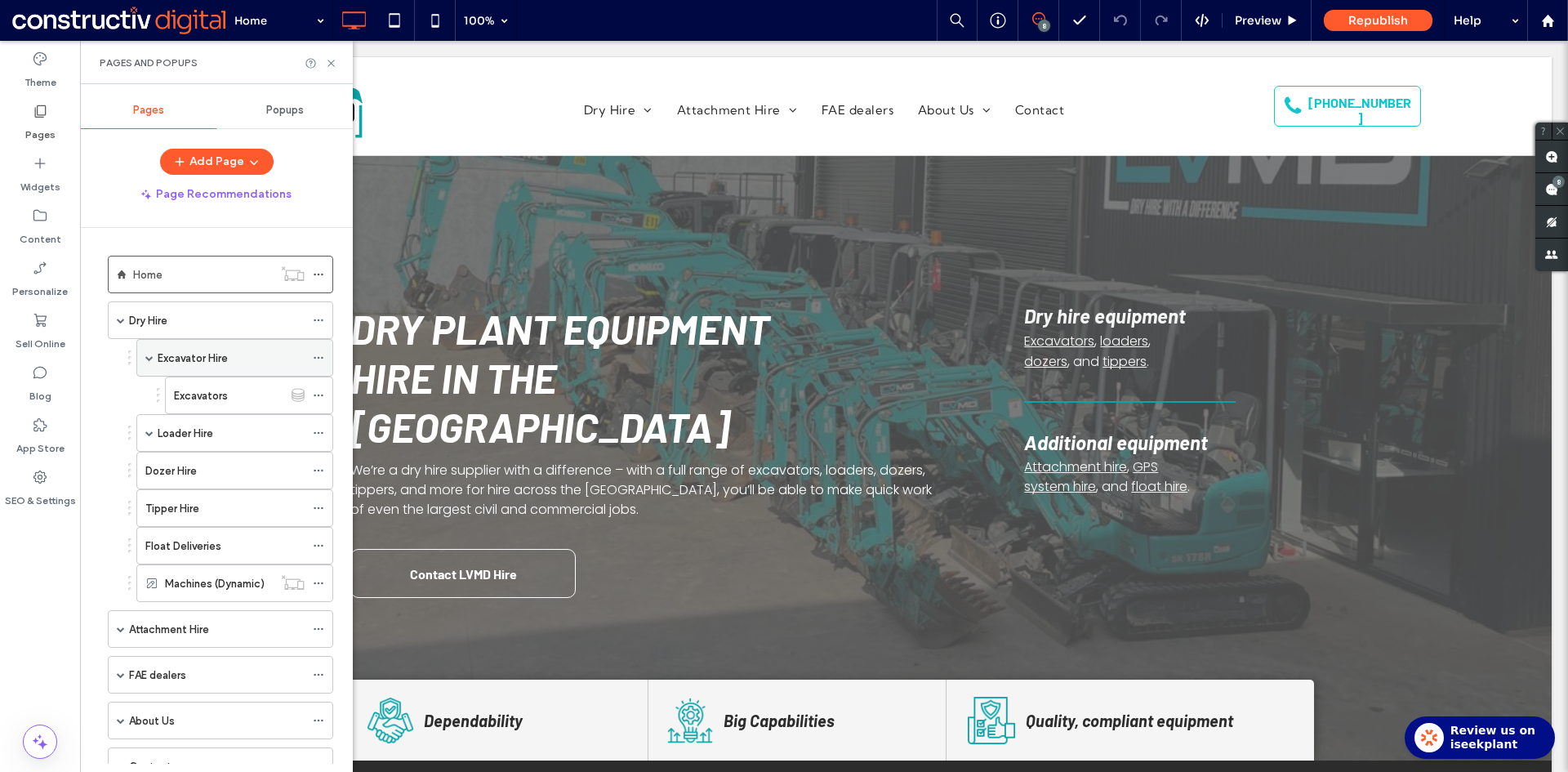
click at [202, 359] on label "Excavator Hire" at bounding box center [193, 358] width 70 height 29
click at [150, 431] on span at bounding box center [149, 433] width 9 height 9
click at [149, 434] on span at bounding box center [149, 433] width 9 height 9
click at [121, 630] on span at bounding box center [121, 628] width 9 height 9
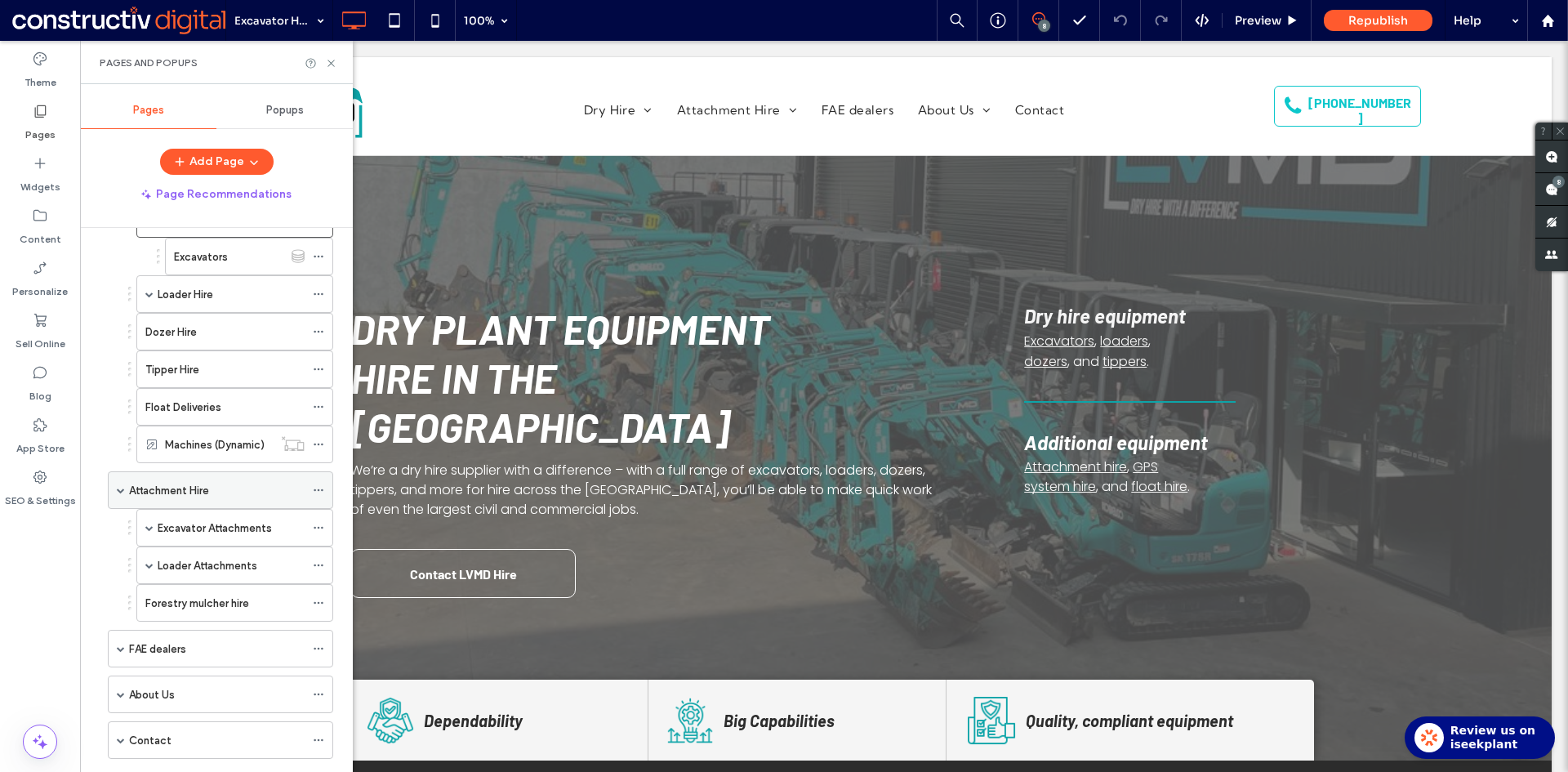
scroll to position [163, 0]
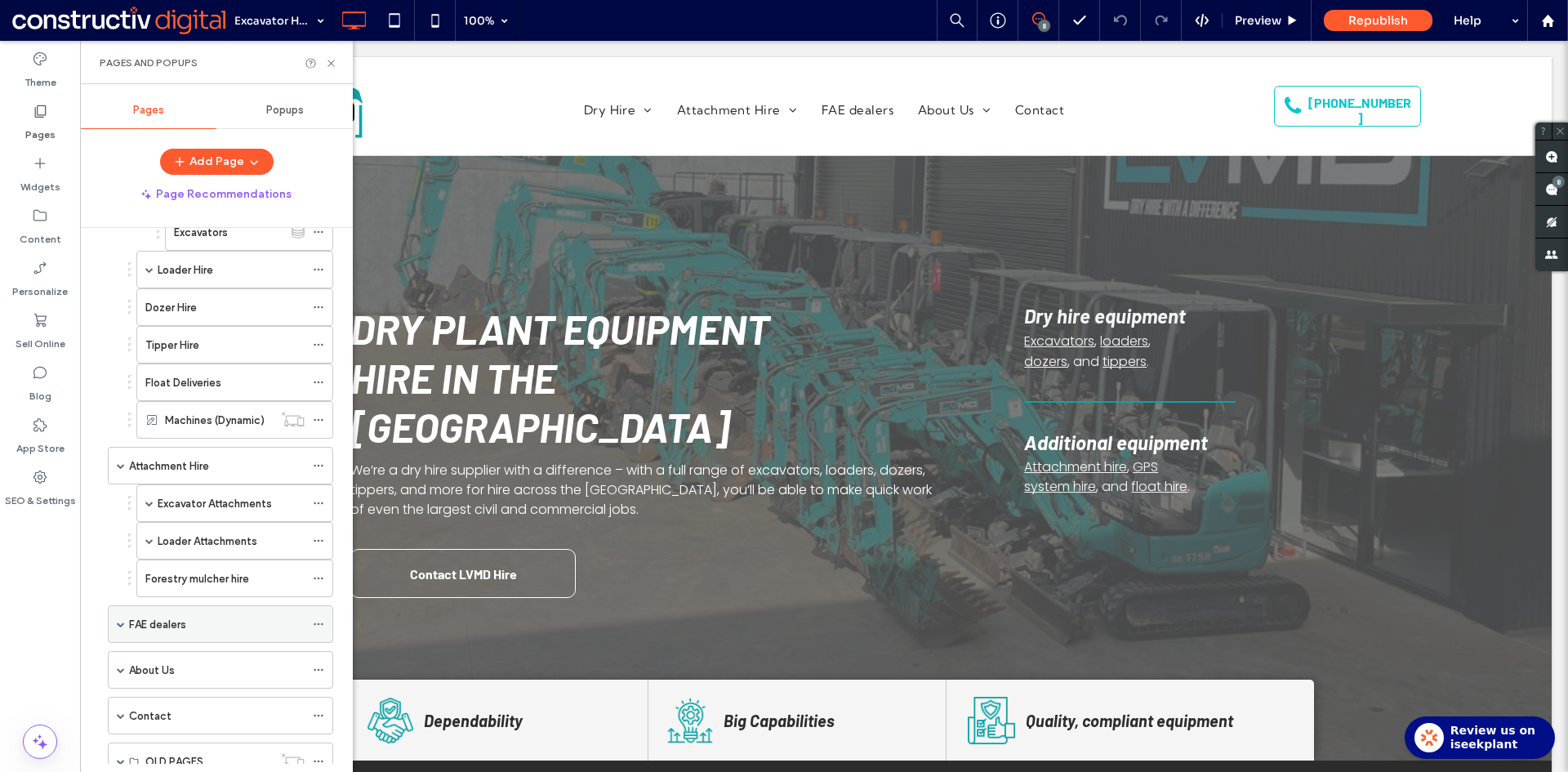
click at [120, 625] on span at bounding box center [121, 624] width 9 height 9
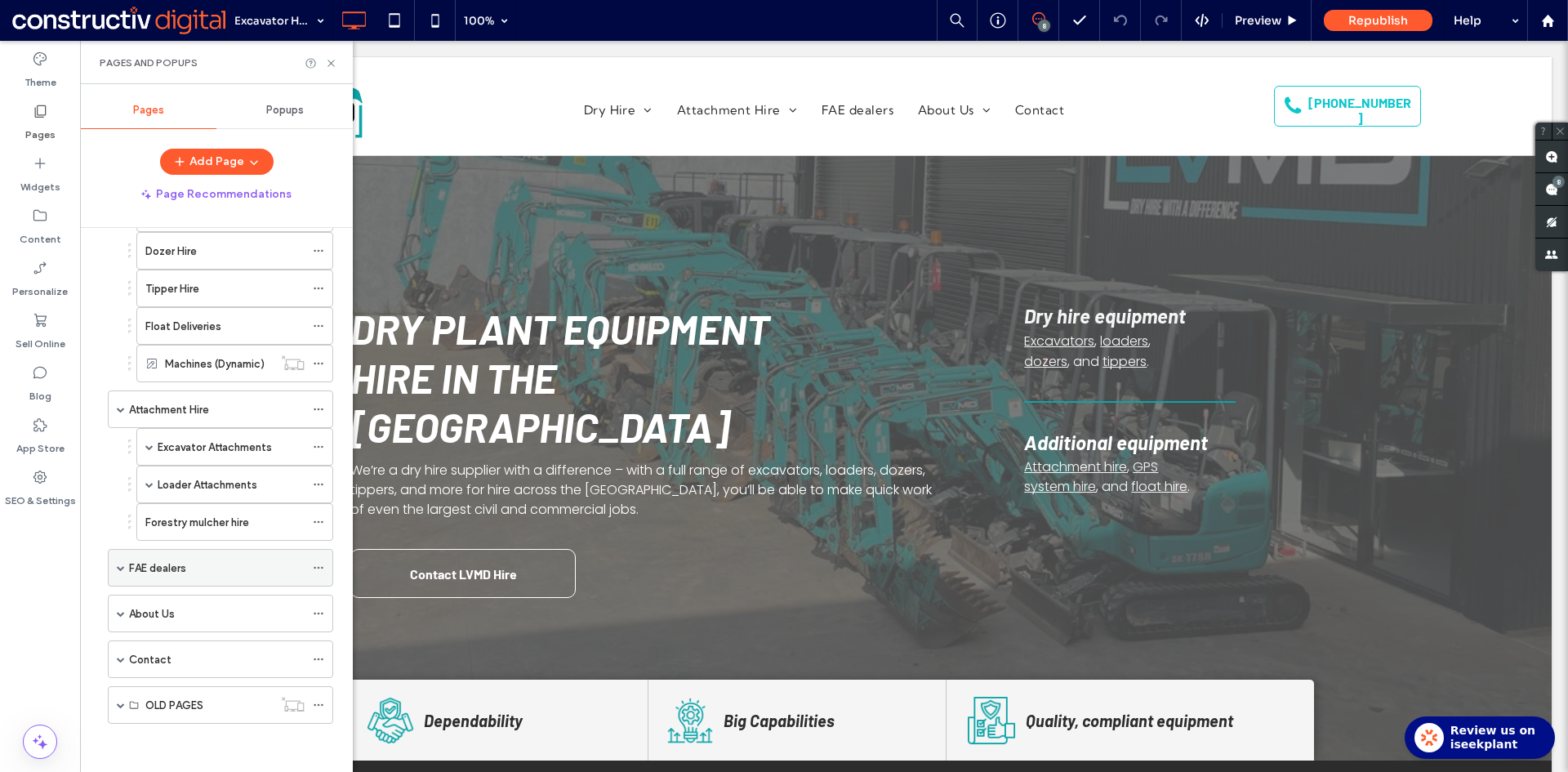
scroll to position [220, 0]
click at [121, 614] on span at bounding box center [121, 612] width 9 height 9
click at [318, 519] on icon at bounding box center [318, 521] width 11 height 11
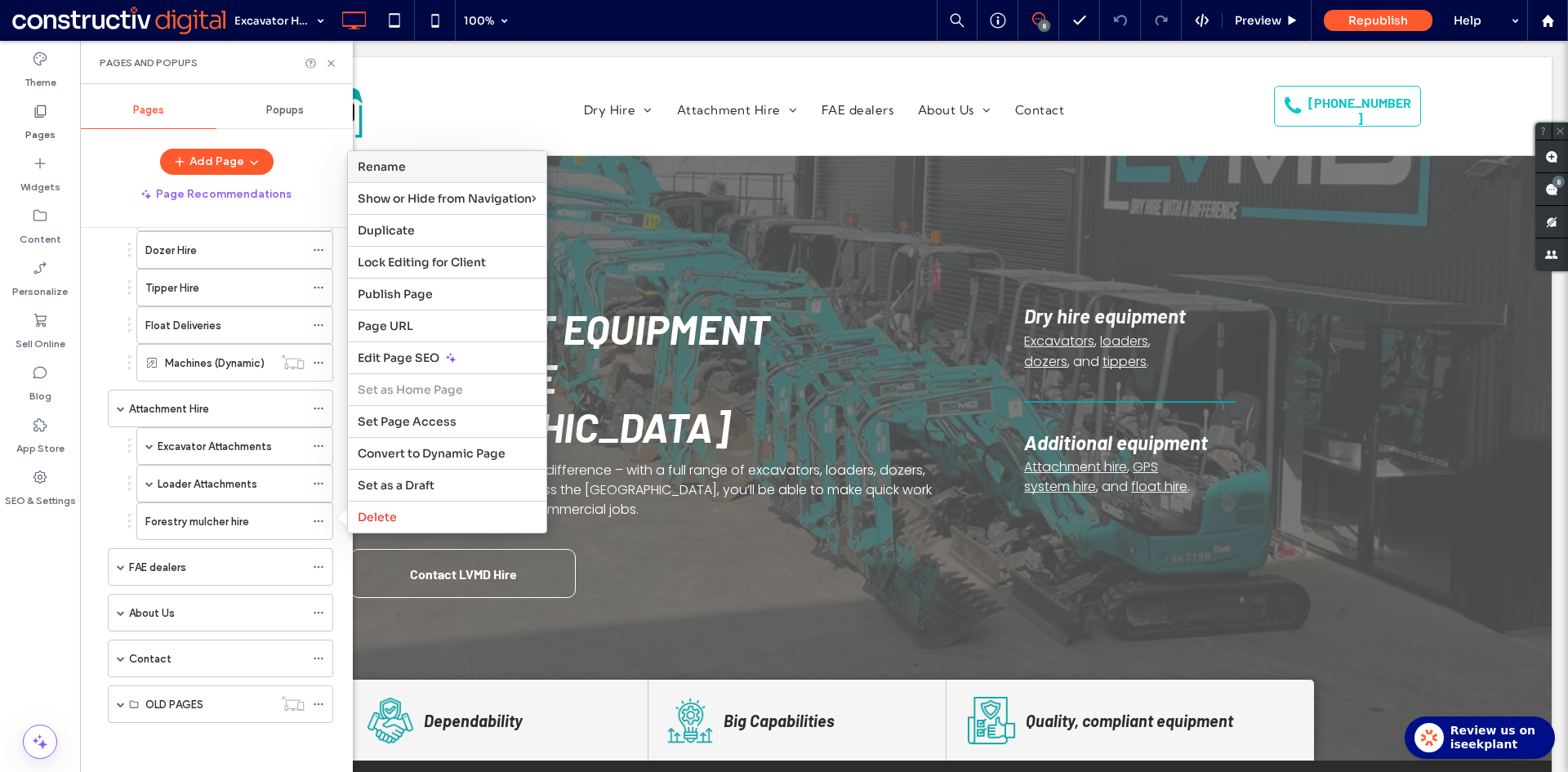
click at [423, 169] on label "Rename" at bounding box center [446, 166] width 179 height 14
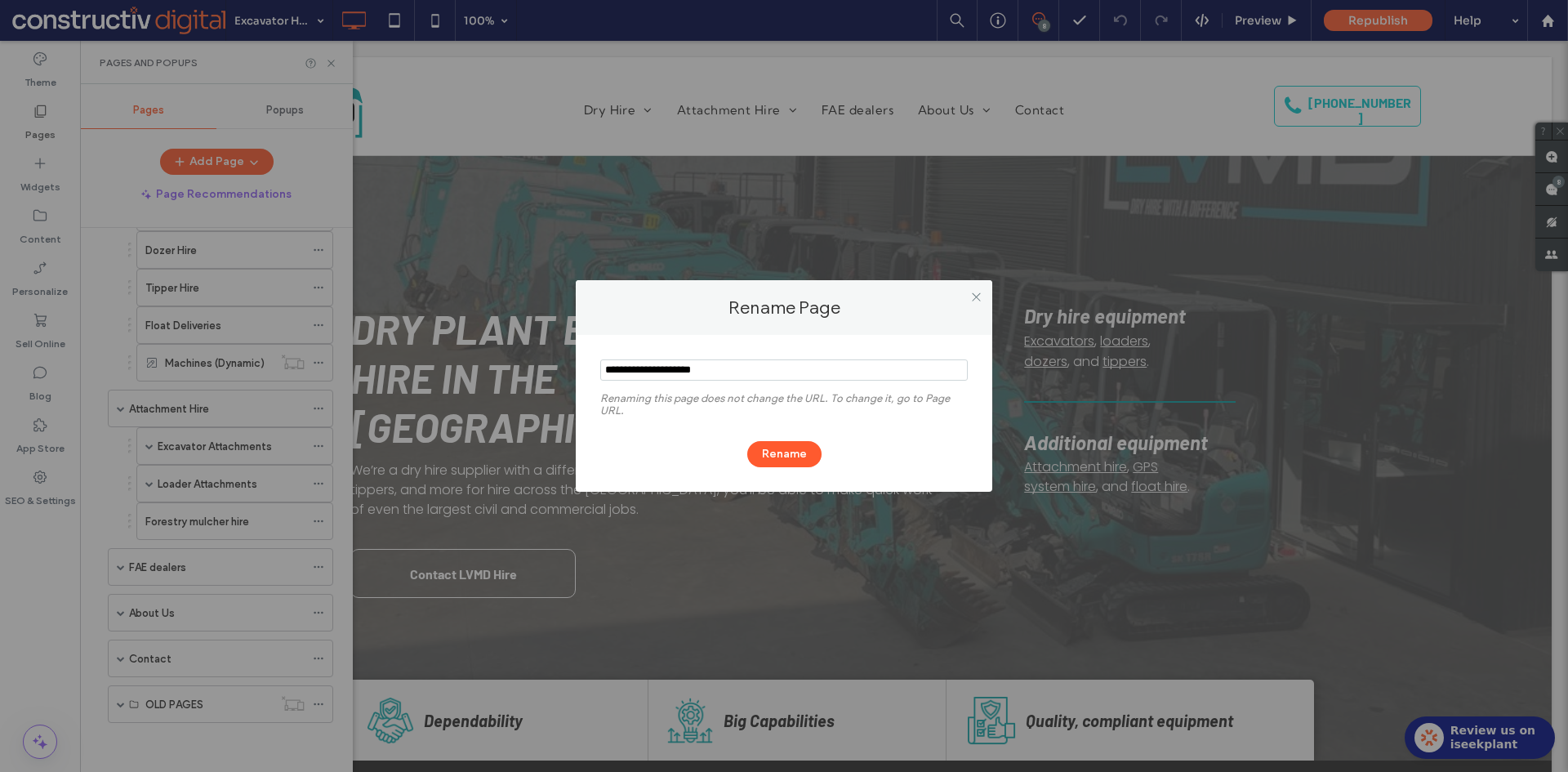
drag, startPoint x: 654, startPoint y: 363, endPoint x: 718, endPoint y: 366, distance: 64.1
click at [648, 364] on input "notEmpty" at bounding box center [784, 370] width 368 height 21
click at [695, 369] on input "notEmpty" at bounding box center [784, 370] width 368 height 21
type input "**********"
click at [794, 462] on button "Rename" at bounding box center [784, 453] width 75 height 26
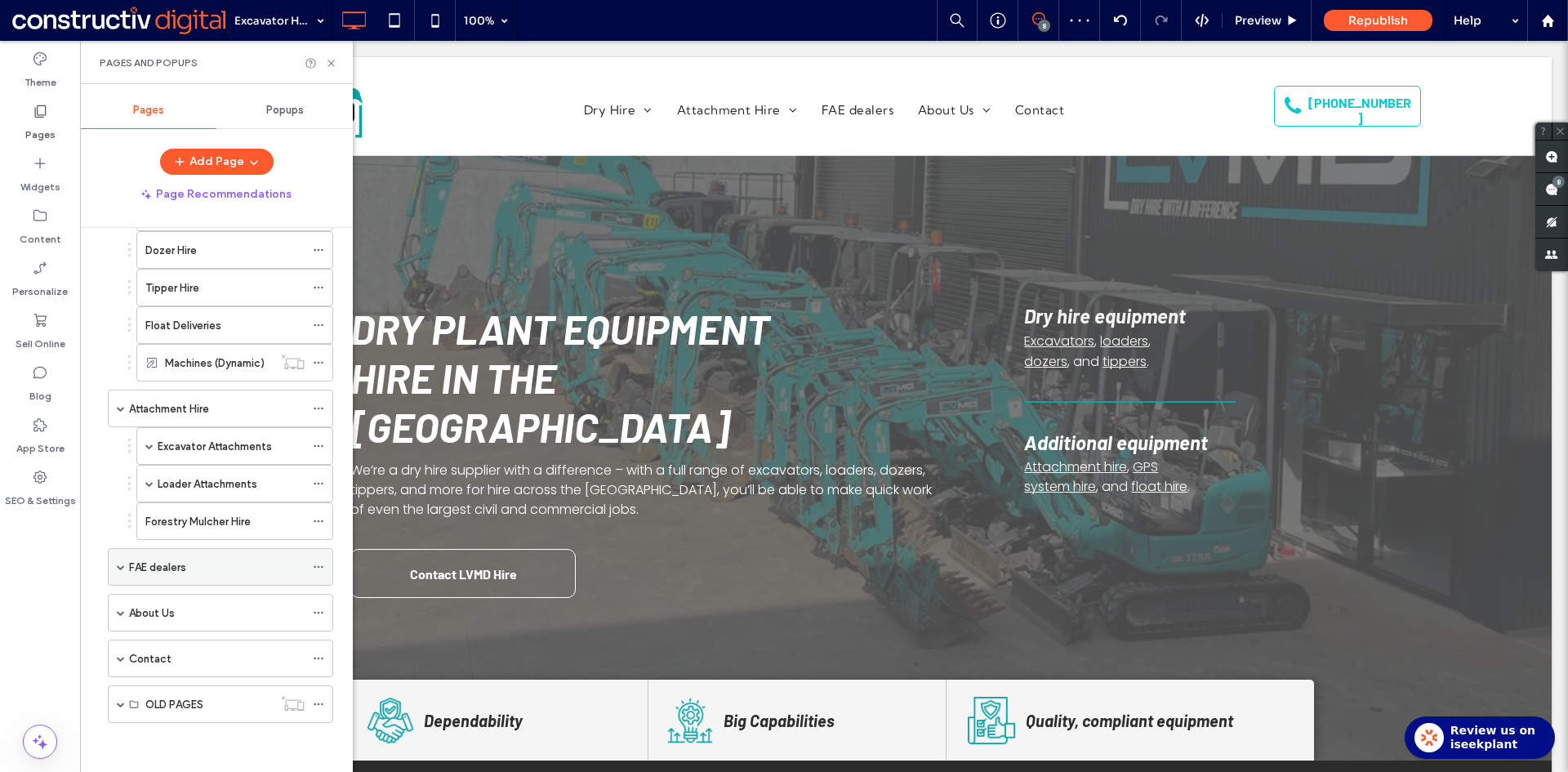
drag, startPoint x: 320, startPoint y: 569, endPoint x: 330, endPoint y: 563, distance: 11.7
click at [320, 569] on icon at bounding box center [318, 567] width 11 height 11
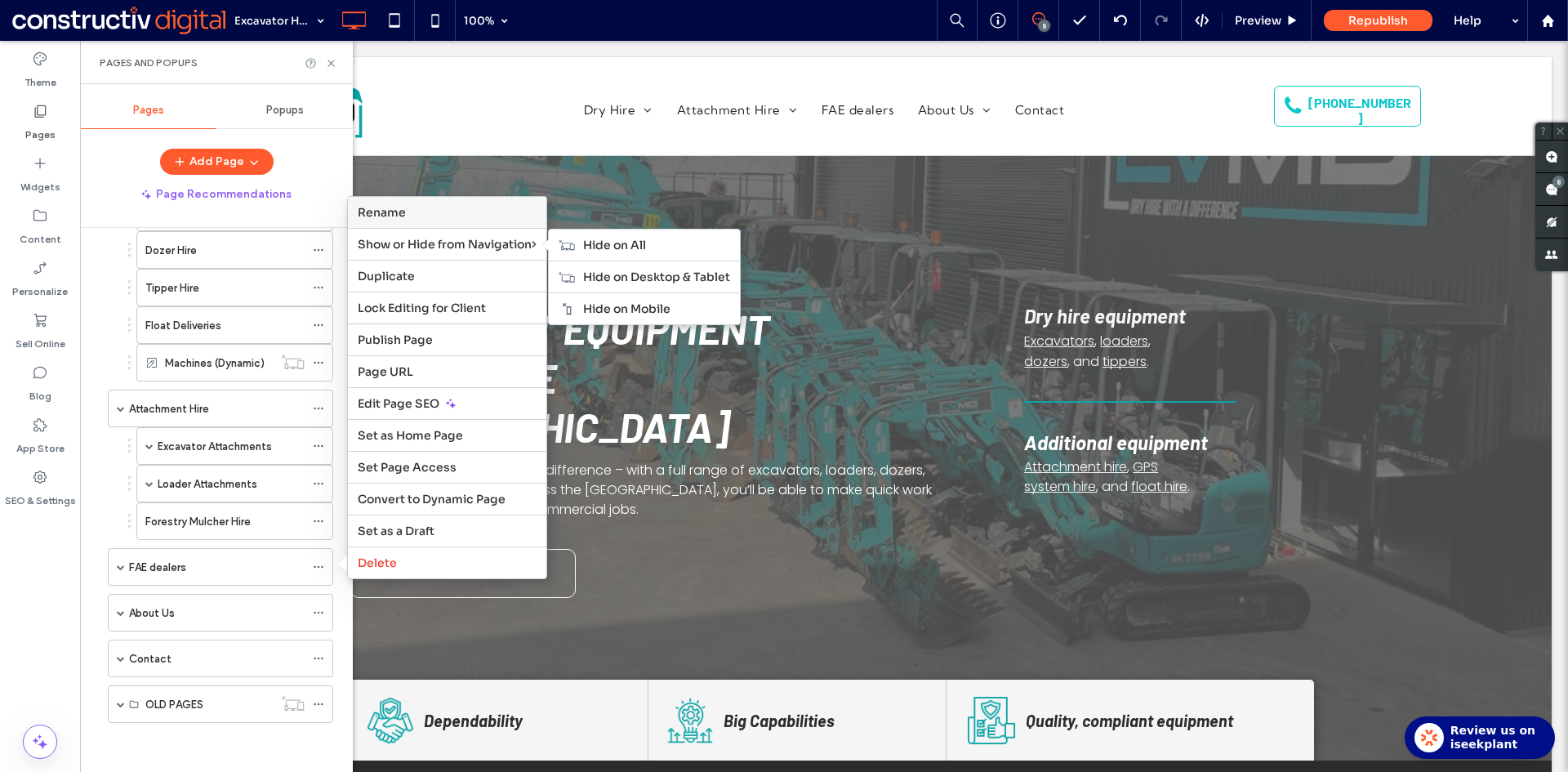
click at [407, 218] on label "Rename" at bounding box center [446, 212] width 179 height 14
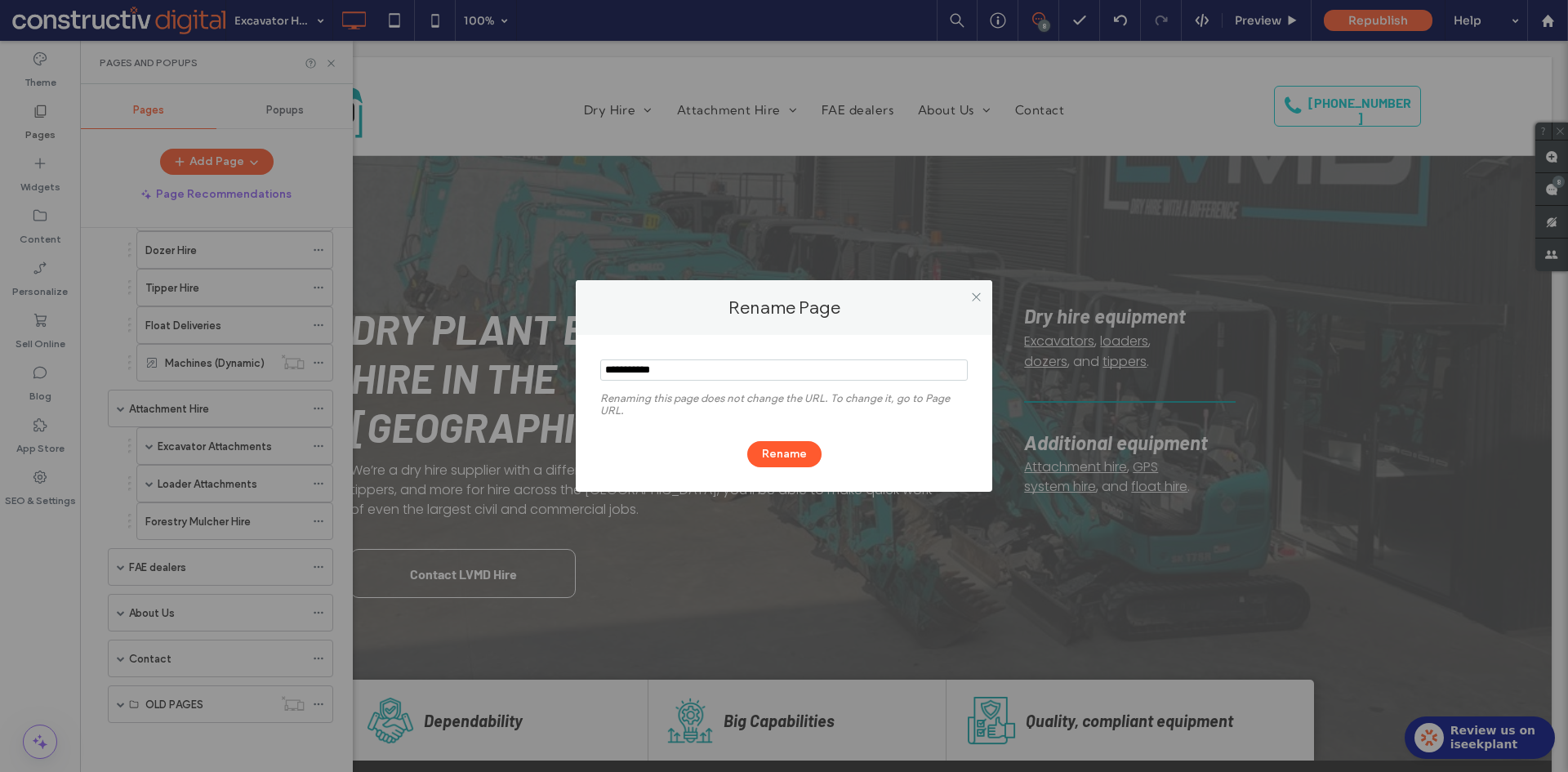
click at [628, 367] on input "notEmpty" at bounding box center [784, 370] width 368 height 21
type input "**********"
click at [783, 451] on button "Rename" at bounding box center [784, 453] width 75 height 26
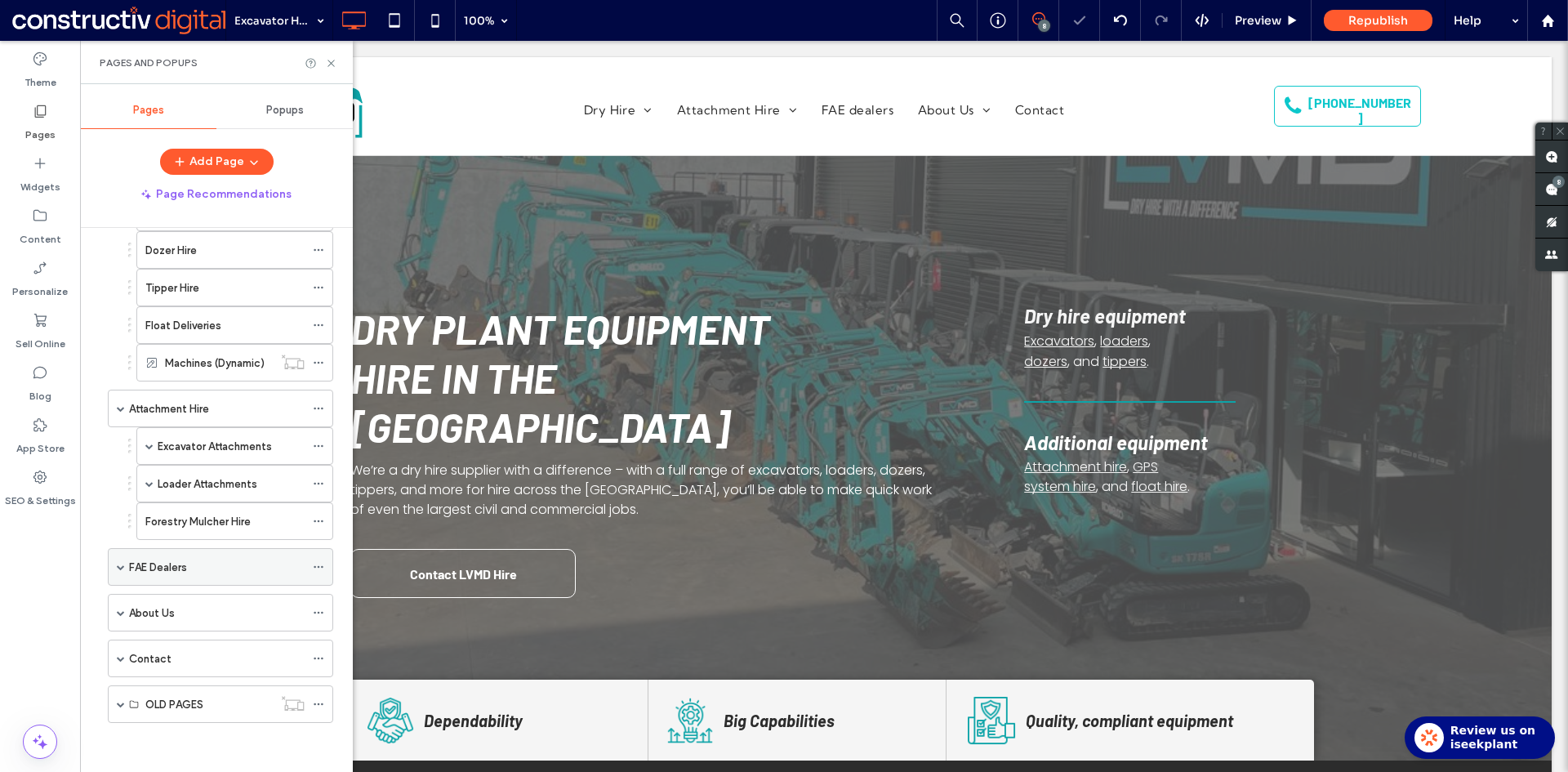
click at [117, 567] on span at bounding box center [121, 566] width 9 height 9
click at [122, 564] on span at bounding box center [121, 566] width 9 height 9
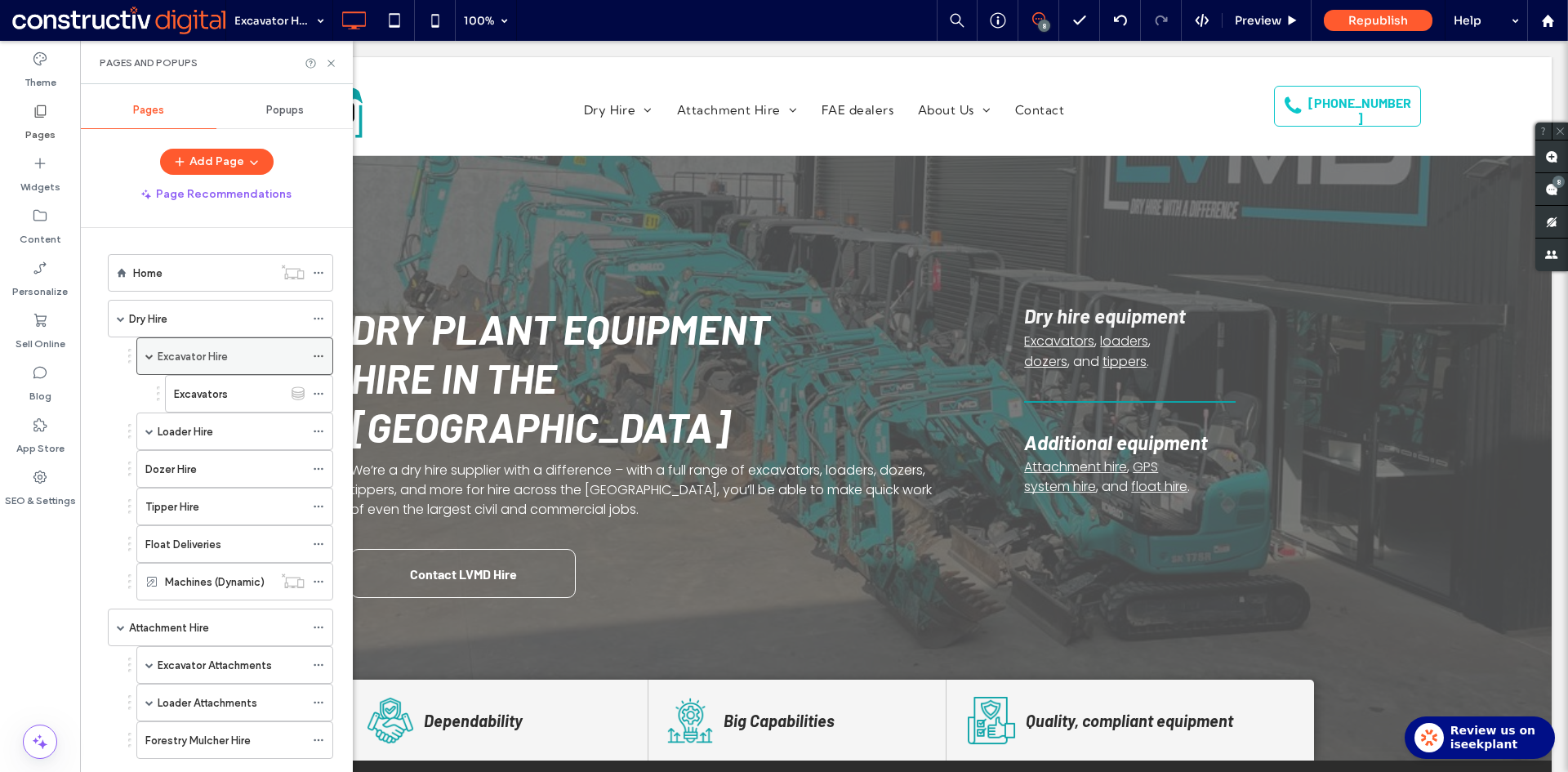
scroll to position [0, 0]
click at [186, 275] on div "Home" at bounding box center [203, 274] width 140 height 18
click at [334, 63] on icon at bounding box center [330, 63] width 12 height 12
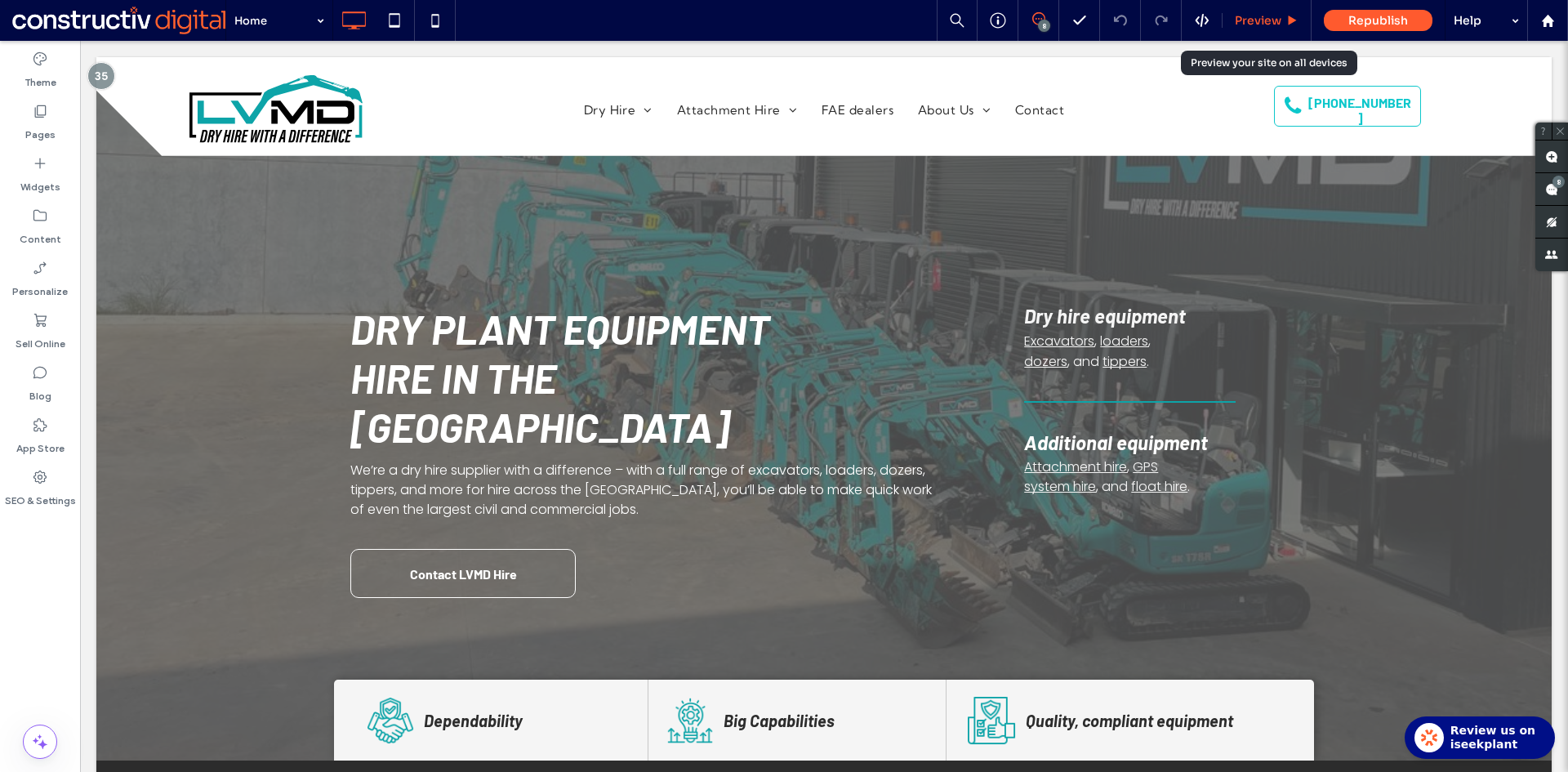
click at [1275, 26] on span "Preview" at bounding box center [1258, 20] width 47 height 14
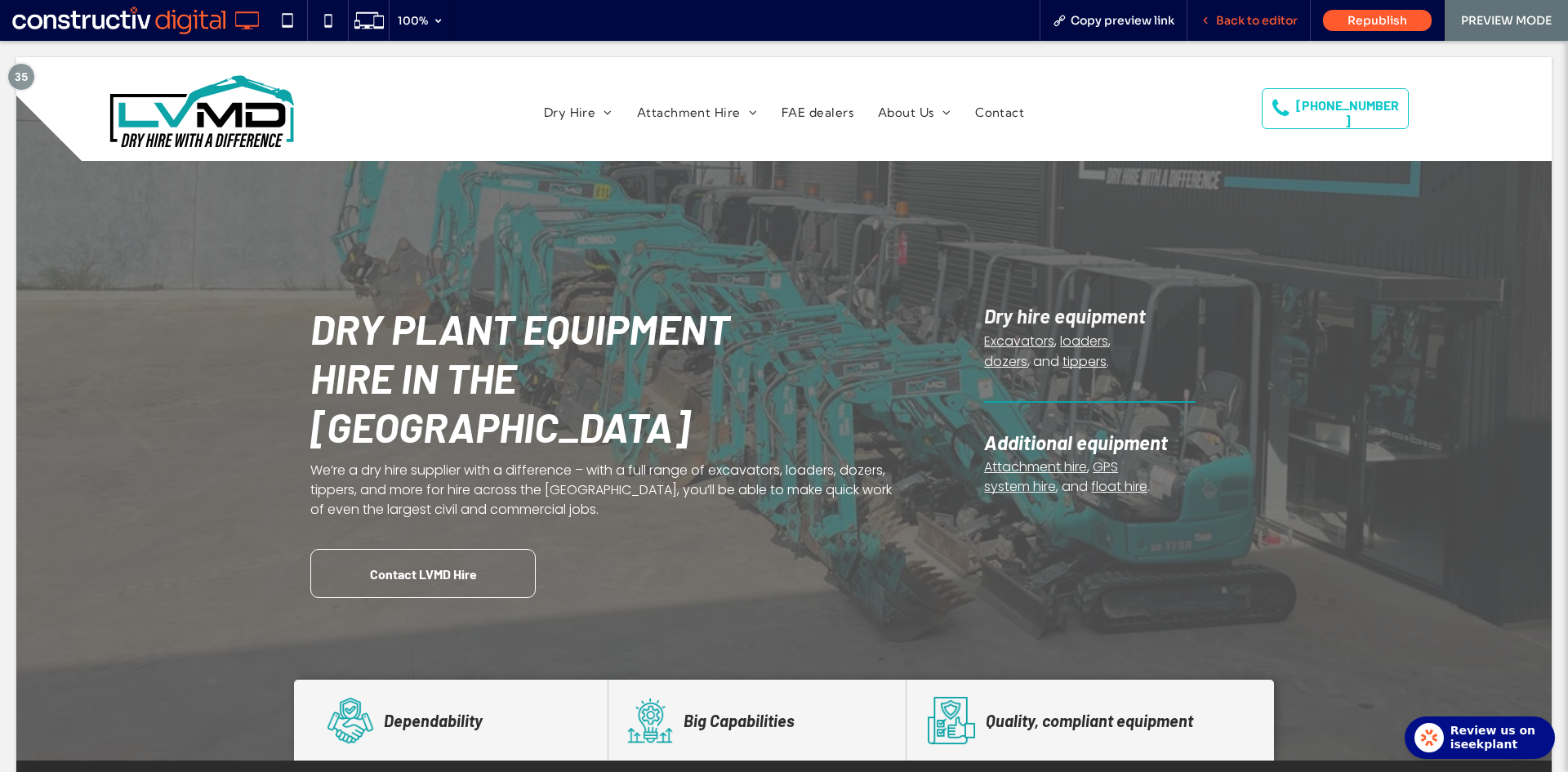
click at [1274, 11] on div "Back to editor" at bounding box center [1248, 20] width 124 height 41
click at [1234, 24] on span "Back to editor" at bounding box center [1256, 20] width 81 height 14
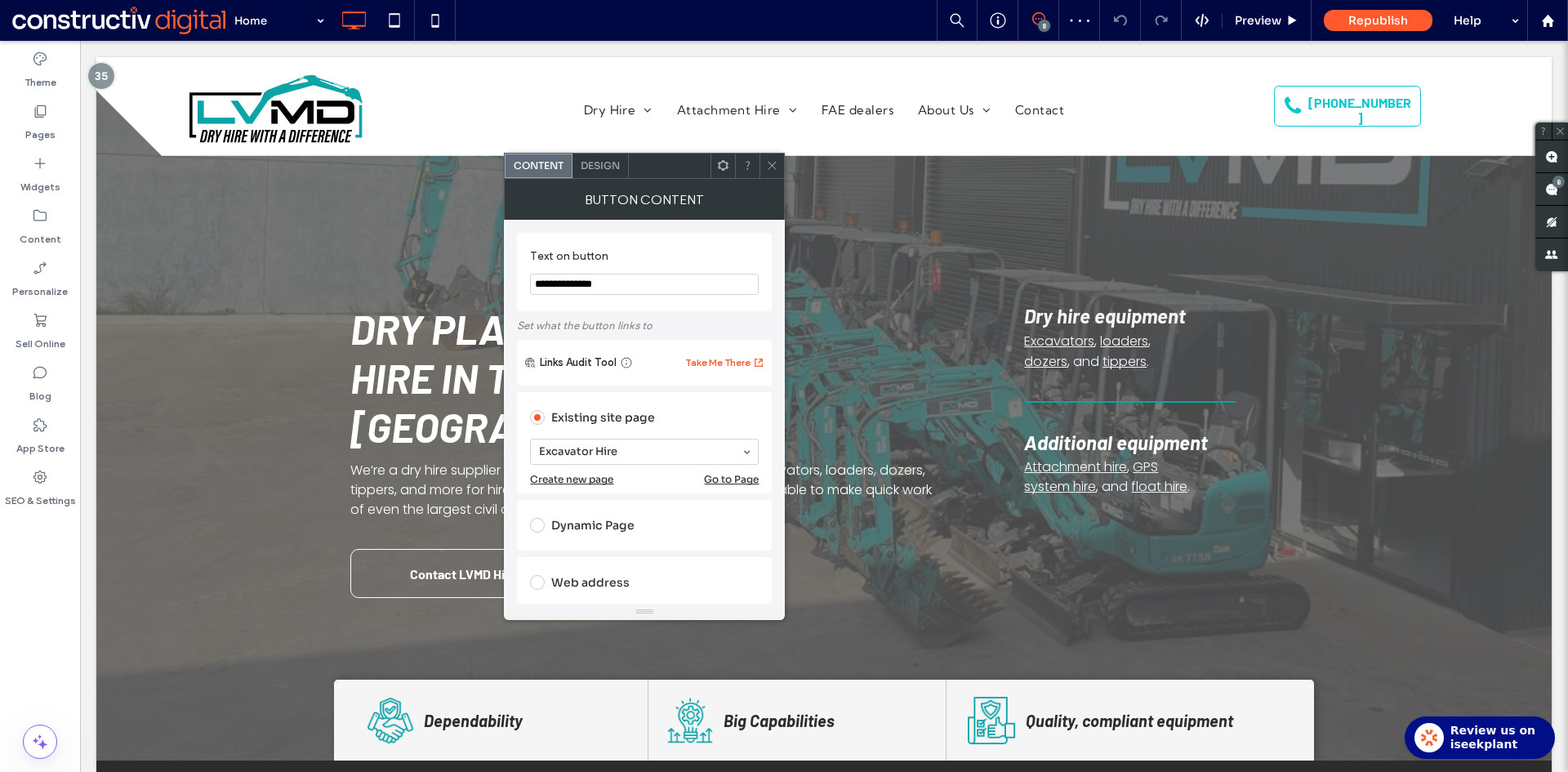
click at [771, 168] on use at bounding box center [772, 166] width 9 height 9
click at [771, 164] on use at bounding box center [772, 166] width 9 height 9
click at [771, 169] on icon at bounding box center [772, 165] width 12 height 12
click at [765, 174] on div at bounding box center [772, 166] width 25 height 25
click at [765, 171] on div at bounding box center [772, 166] width 25 height 25
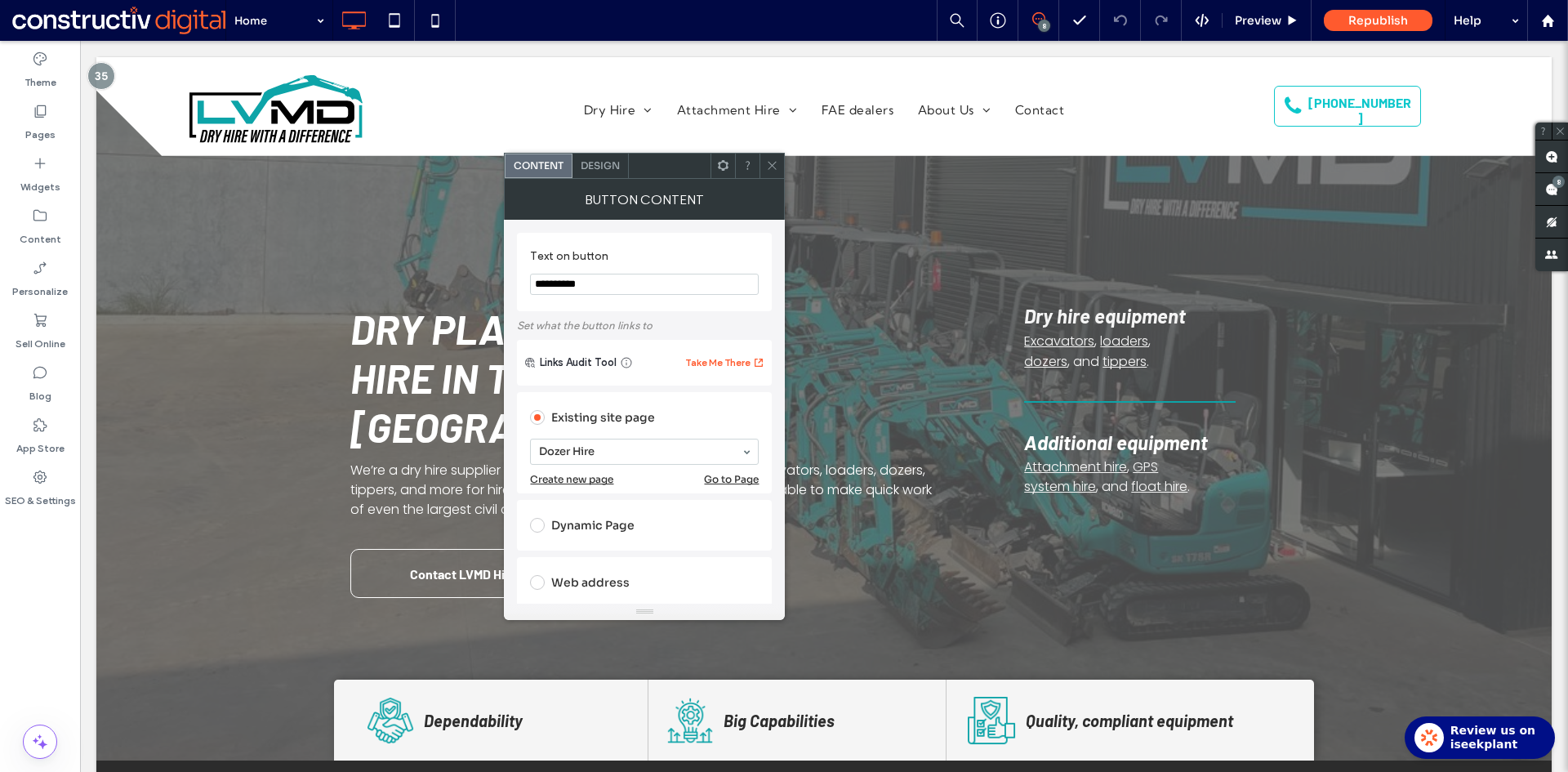
click at [772, 169] on icon at bounding box center [772, 165] width 12 height 12
click at [772, 171] on span at bounding box center [772, 166] width 12 height 25
click at [772, 172] on span at bounding box center [772, 166] width 12 height 25
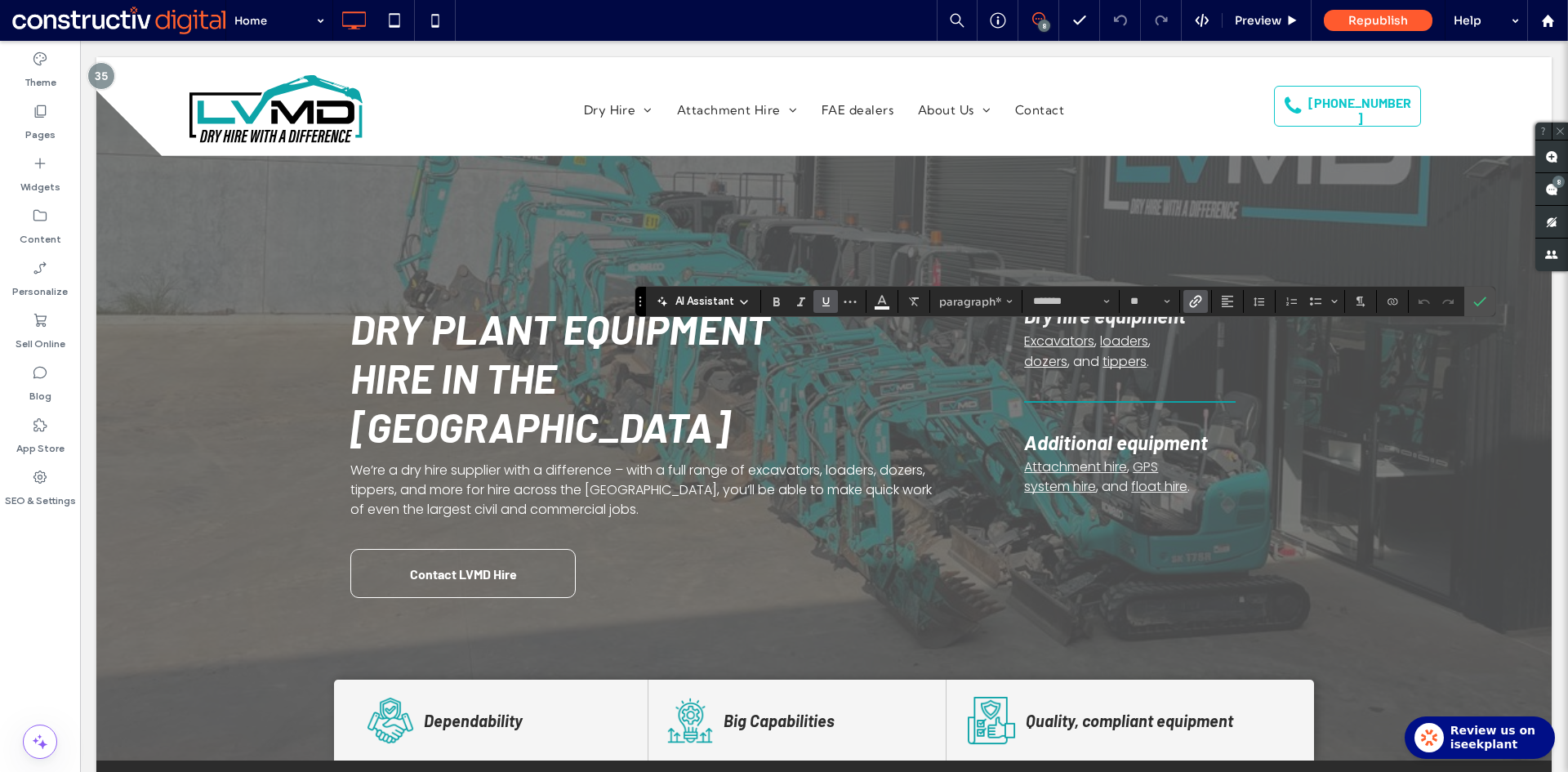
click at [1193, 297] on icon "Link" at bounding box center [1195, 302] width 13 height 13
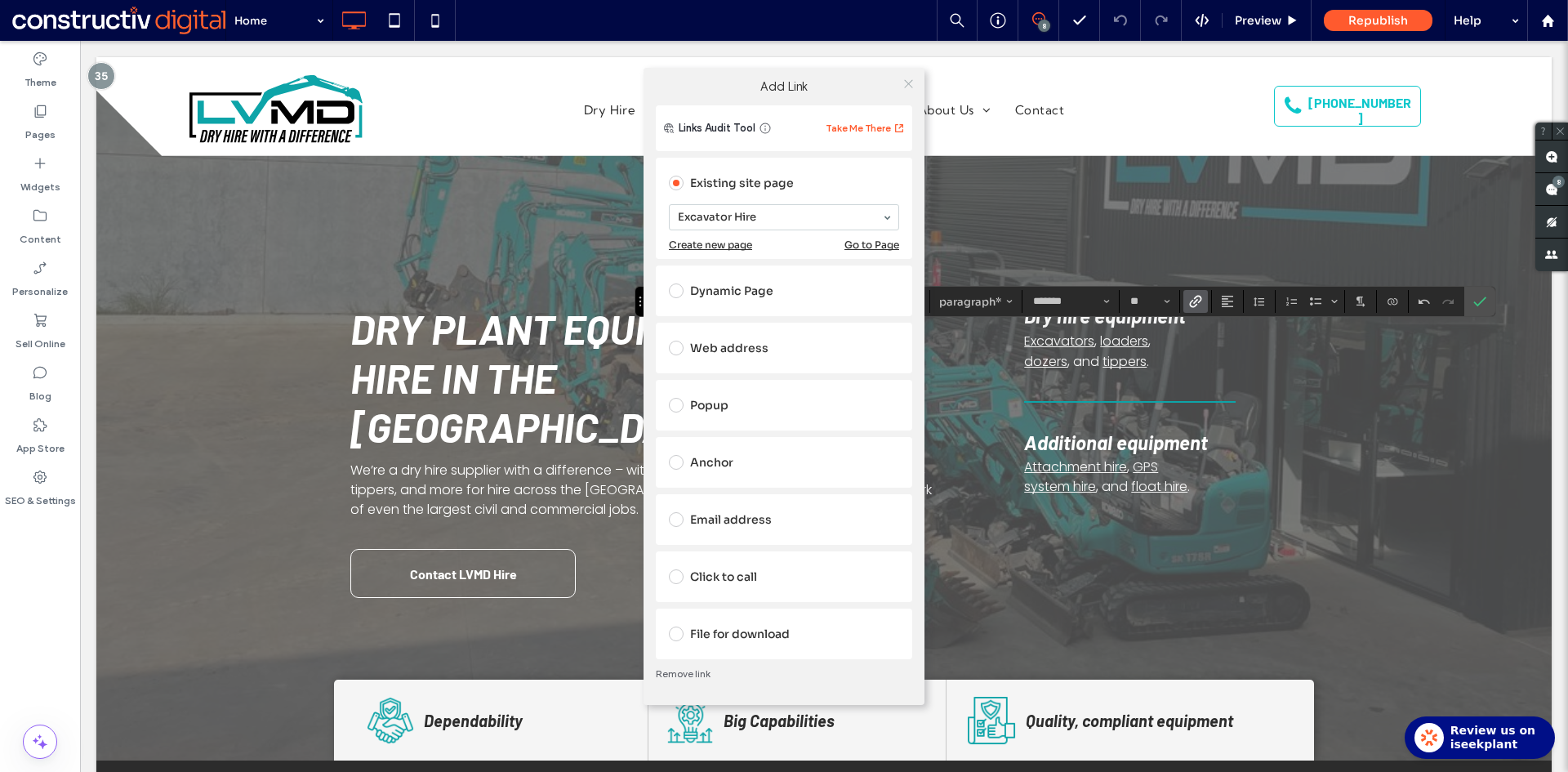
drag, startPoint x: 907, startPoint y: 86, endPoint x: 930, endPoint y: 103, distance: 28.6
click at [908, 86] on icon at bounding box center [908, 83] width 12 height 12
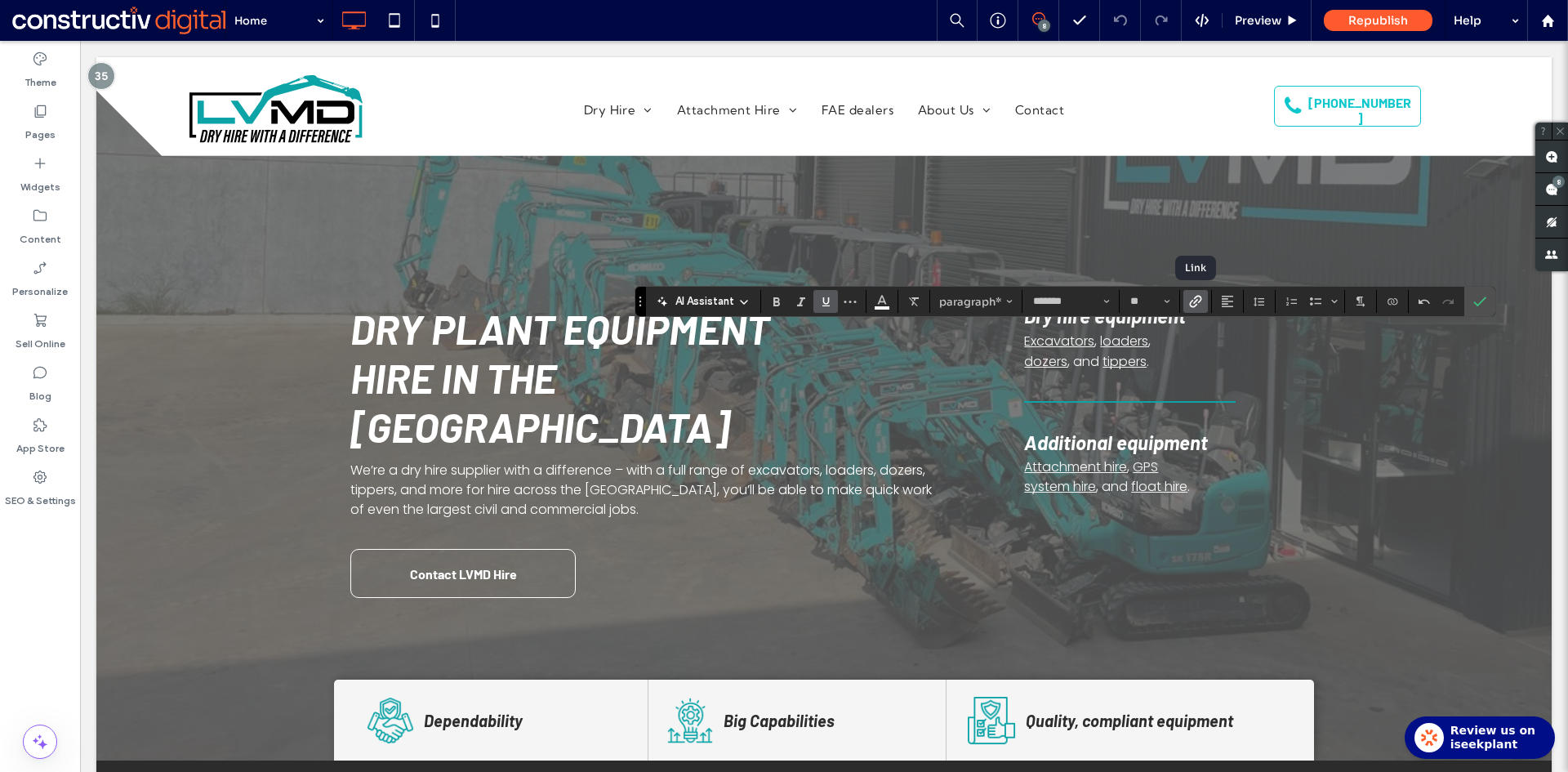
click at [1193, 297] on icon "Link" at bounding box center [1195, 302] width 13 height 13
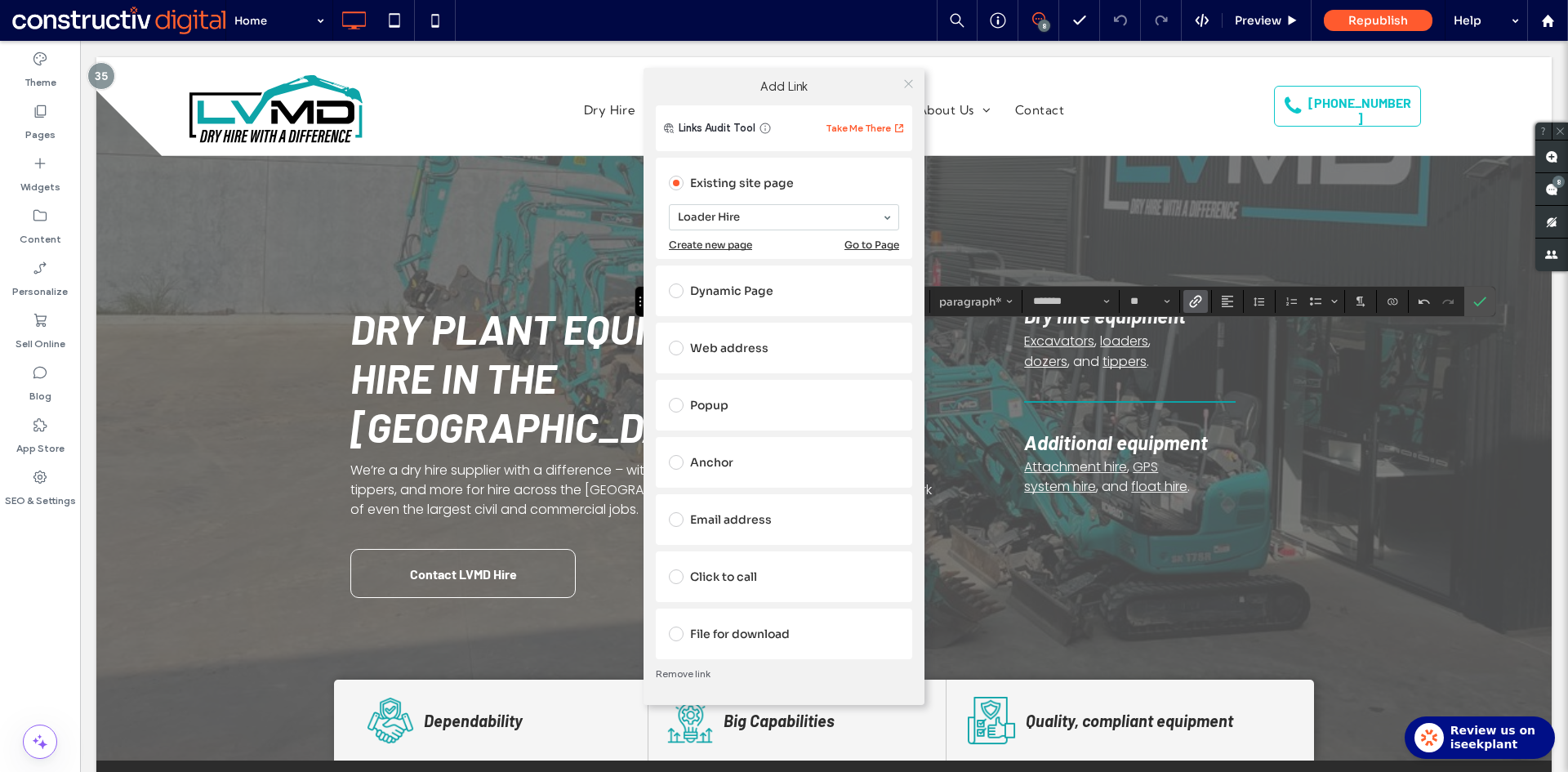
click at [908, 85] on icon at bounding box center [908, 83] width 12 height 12
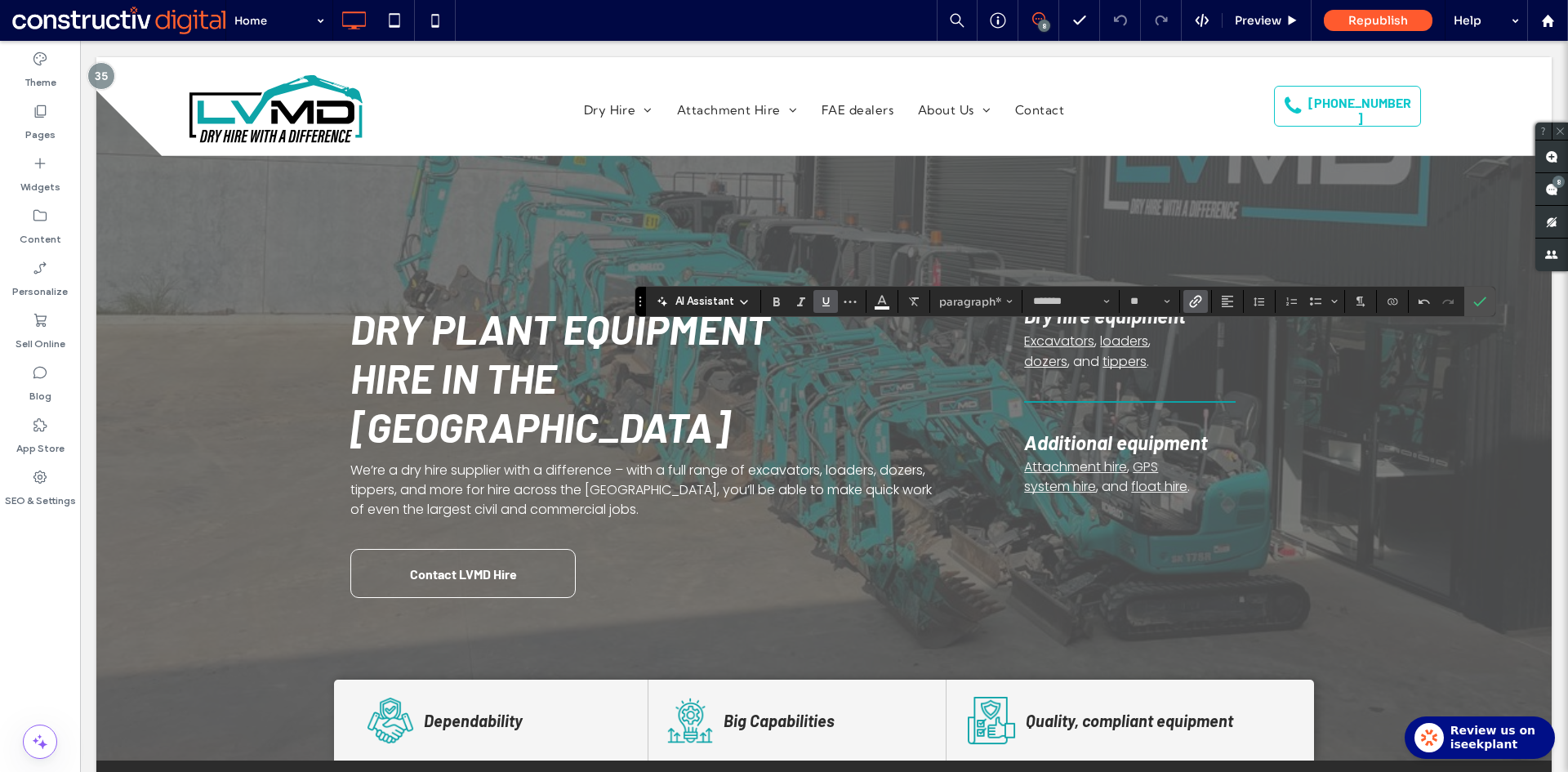
click at [1195, 292] on span "Link" at bounding box center [1193, 302] width 8 height 23
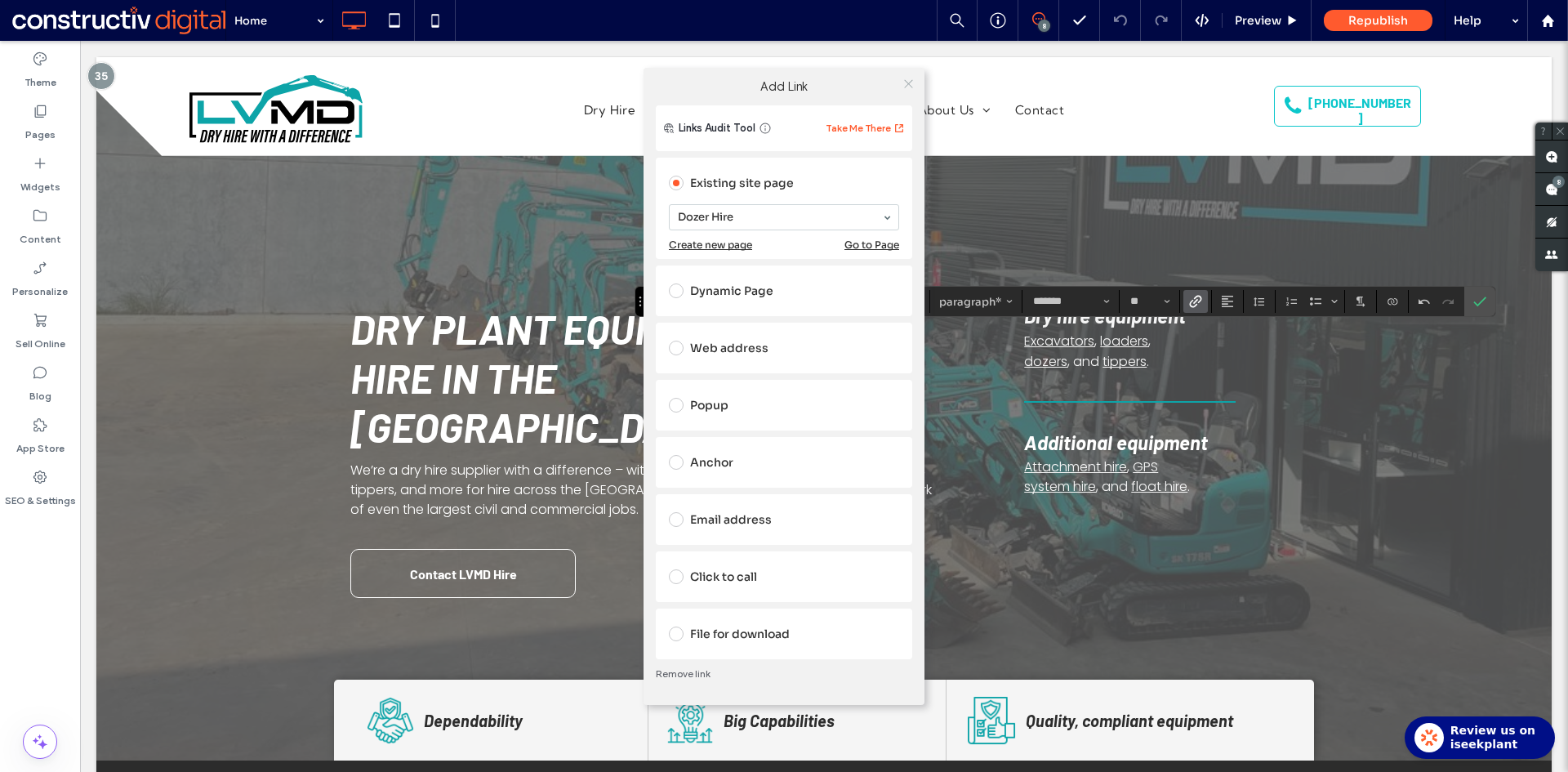
click at [907, 82] on icon at bounding box center [908, 83] width 12 height 12
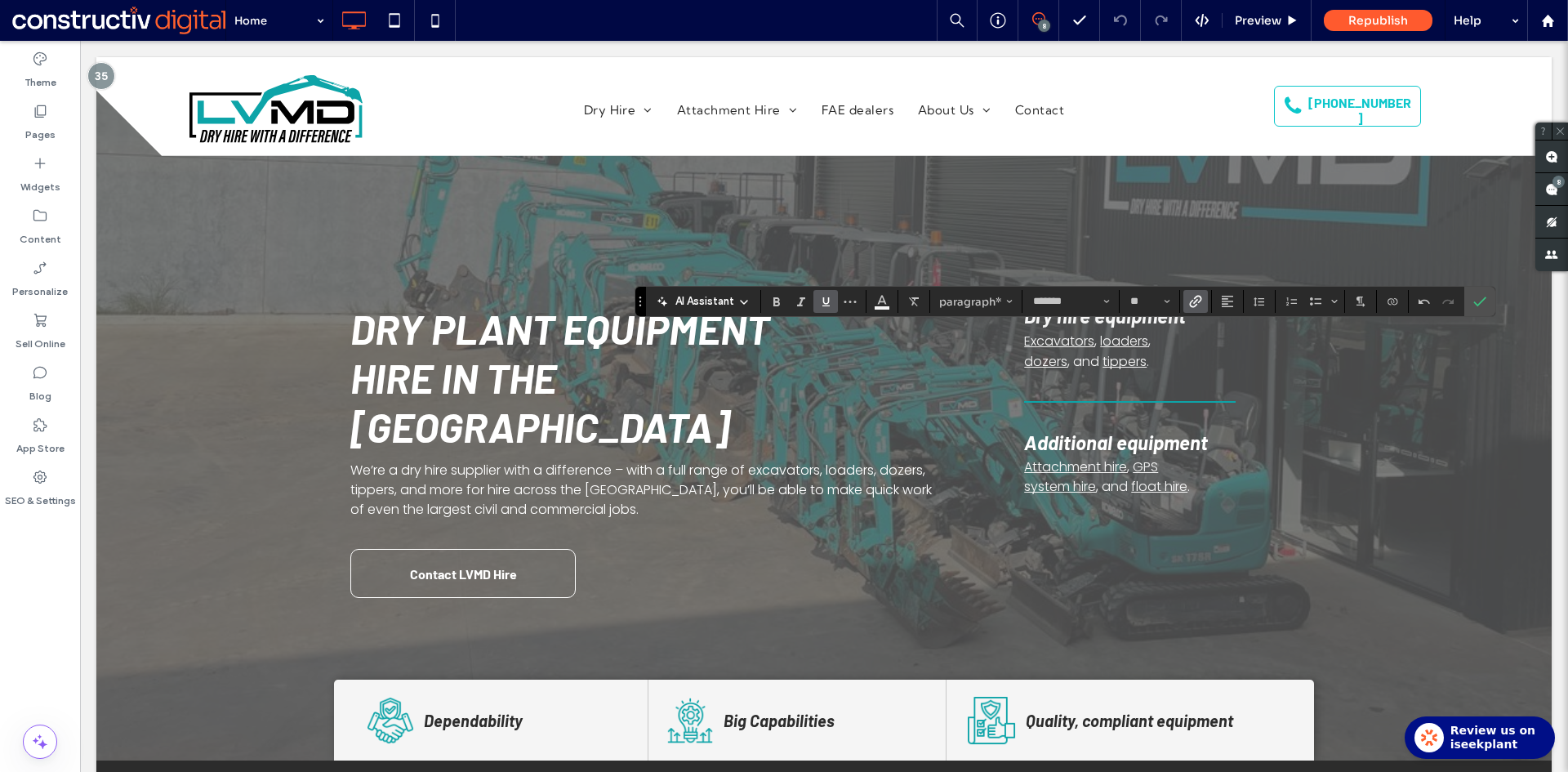
click at [1192, 291] on span "Link" at bounding box center [1193, 302] width 8 height 23
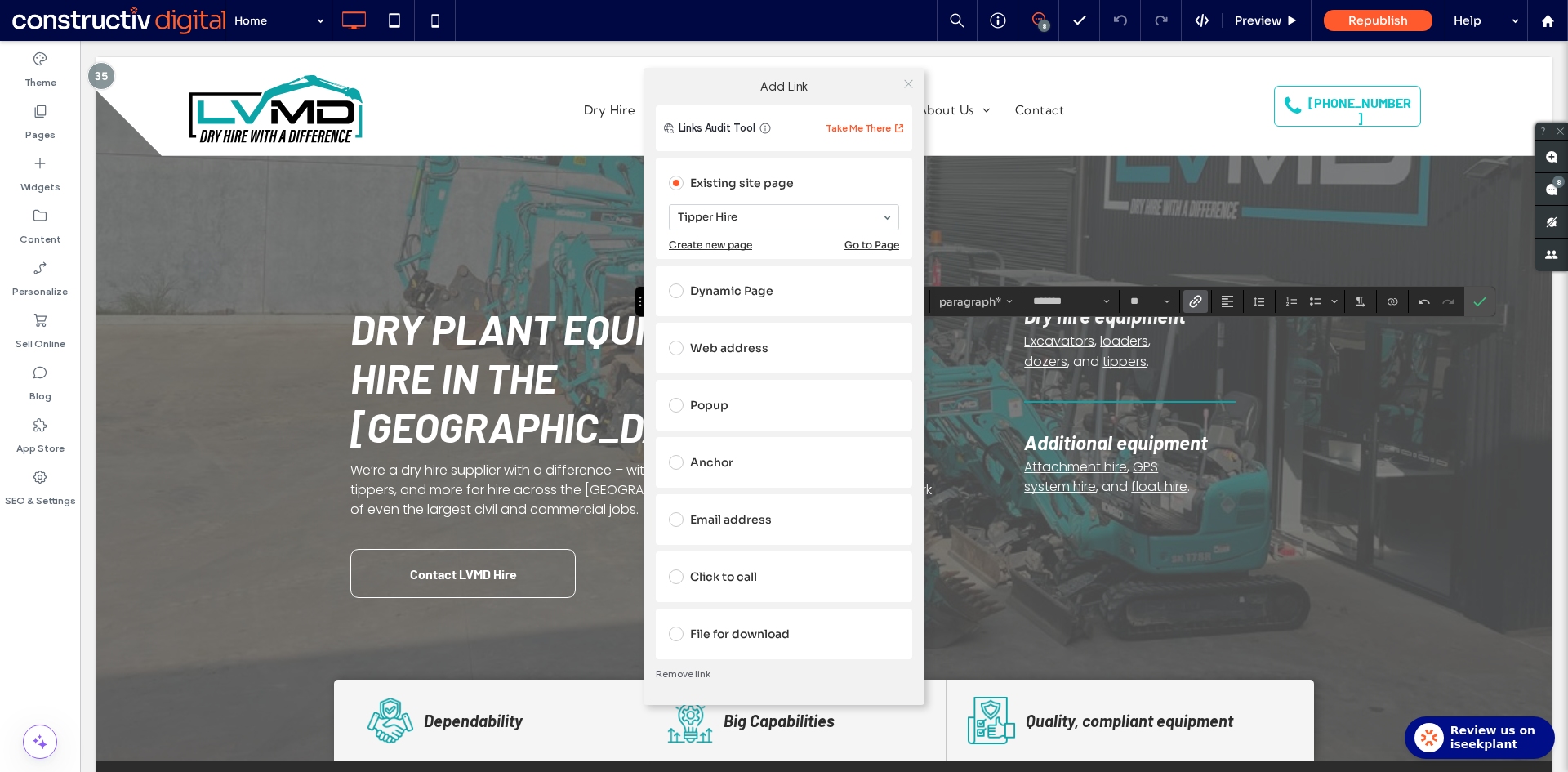
click at [909, 83] on use at bounding box center [908, 84] width 9 height 9
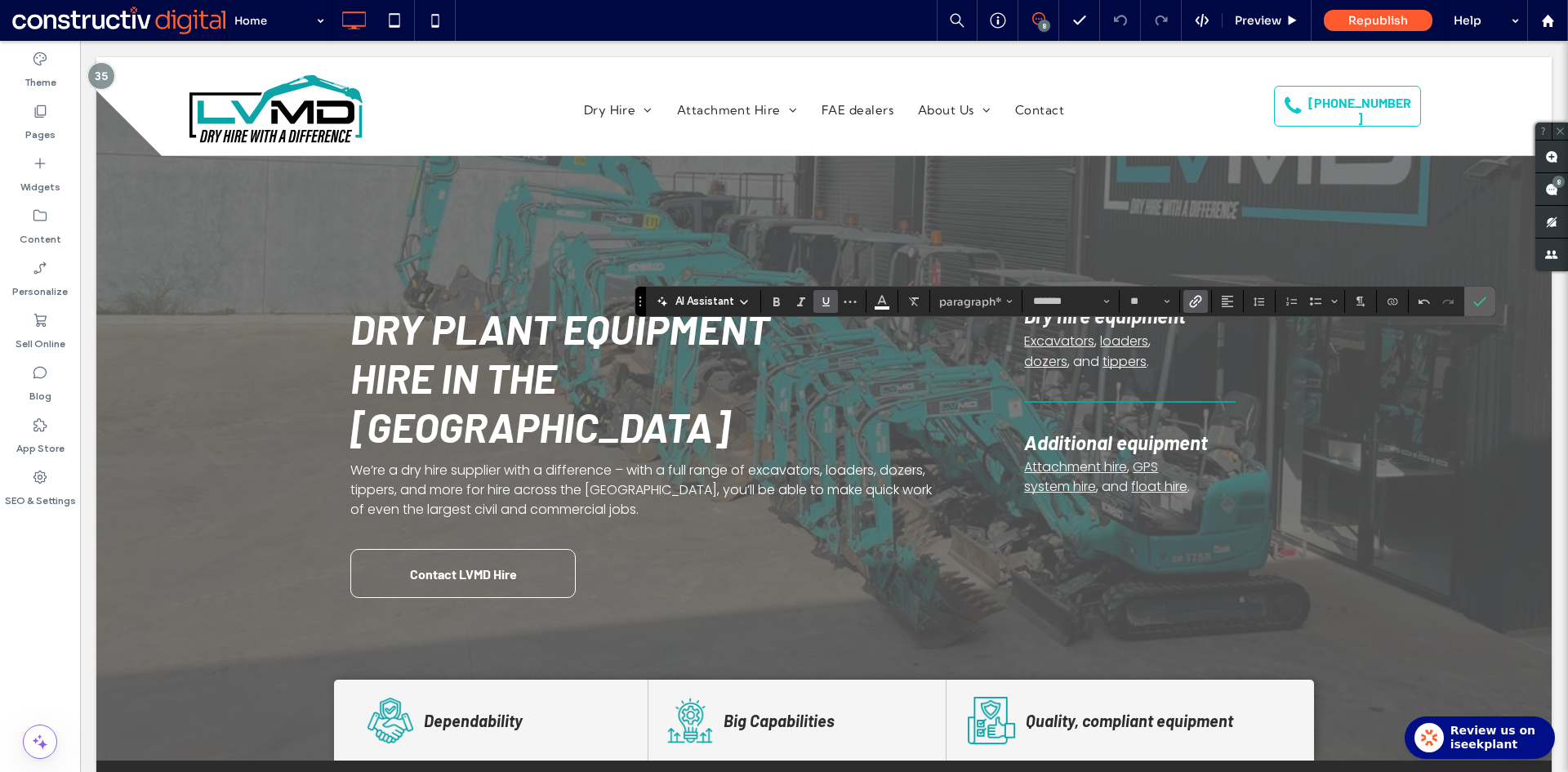
click at [1486, 297] on label "Confirm" at bounding box center [1480, 301] width 25 height 30
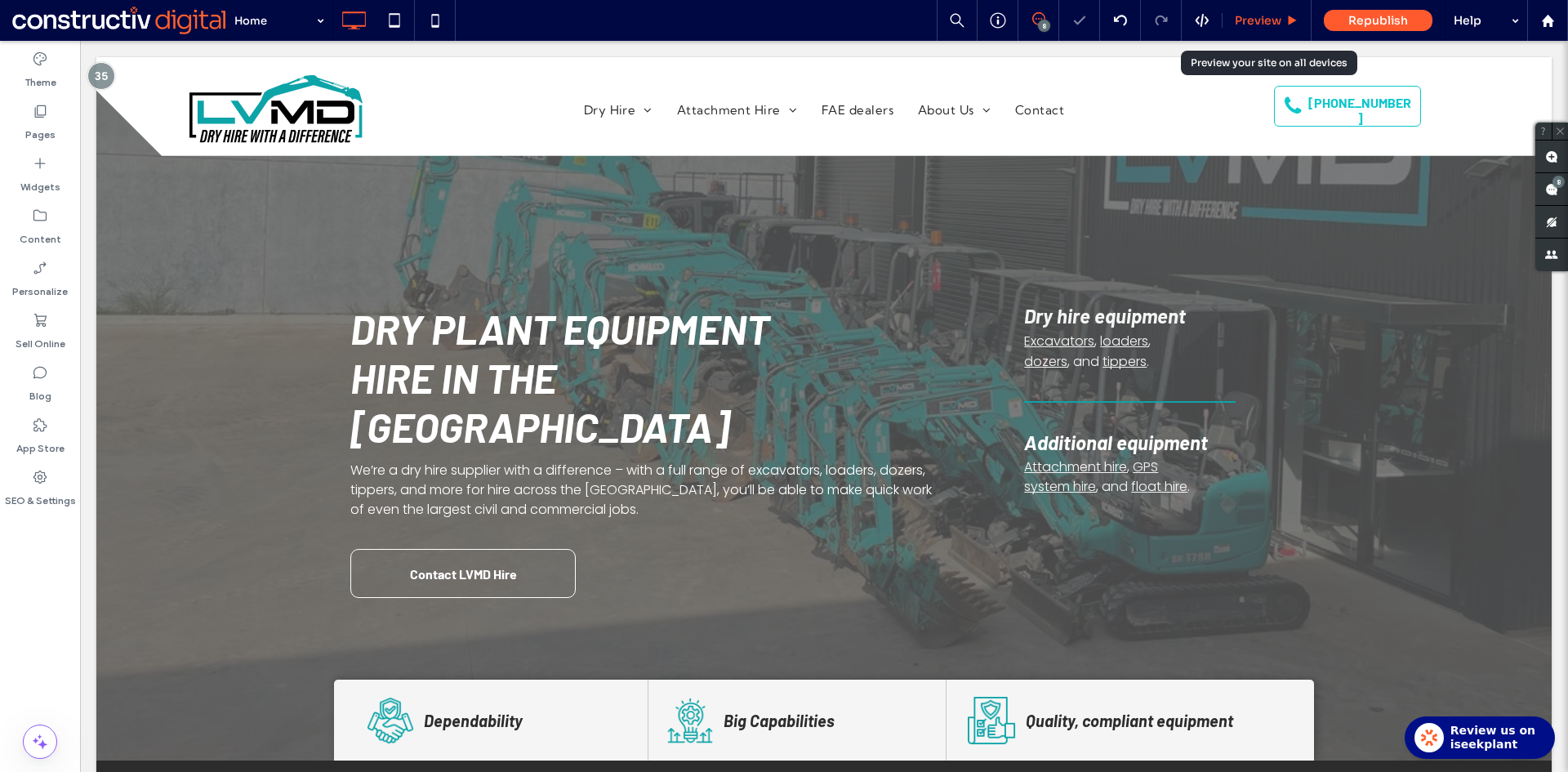
click at [1248, 13] on span "Preview" at bounding box center [1258, 20] width 47 height 14
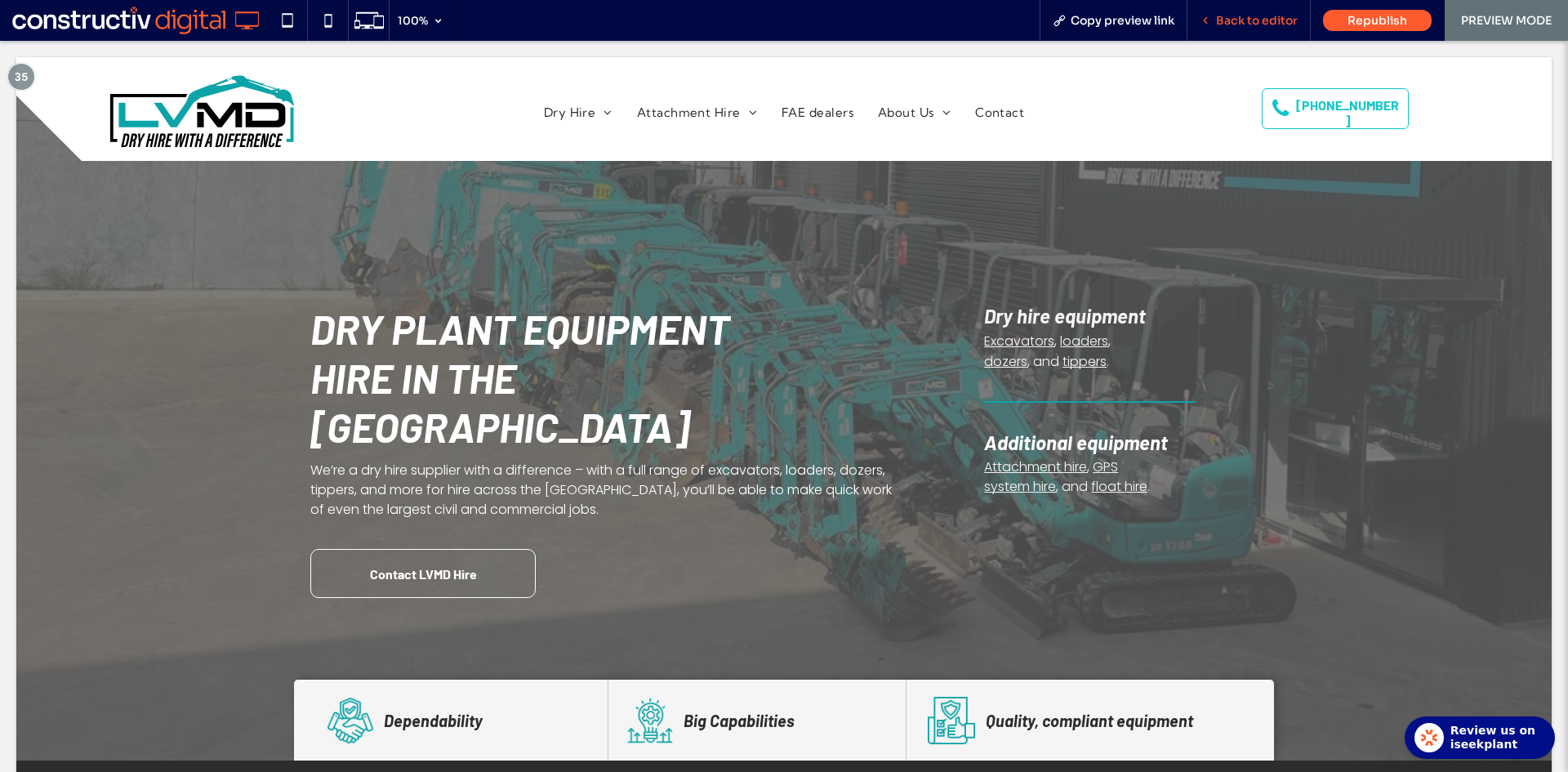
click at [1250, 21] on span "Back to editor" at bounding box center [1256, 20] width 81 height 14
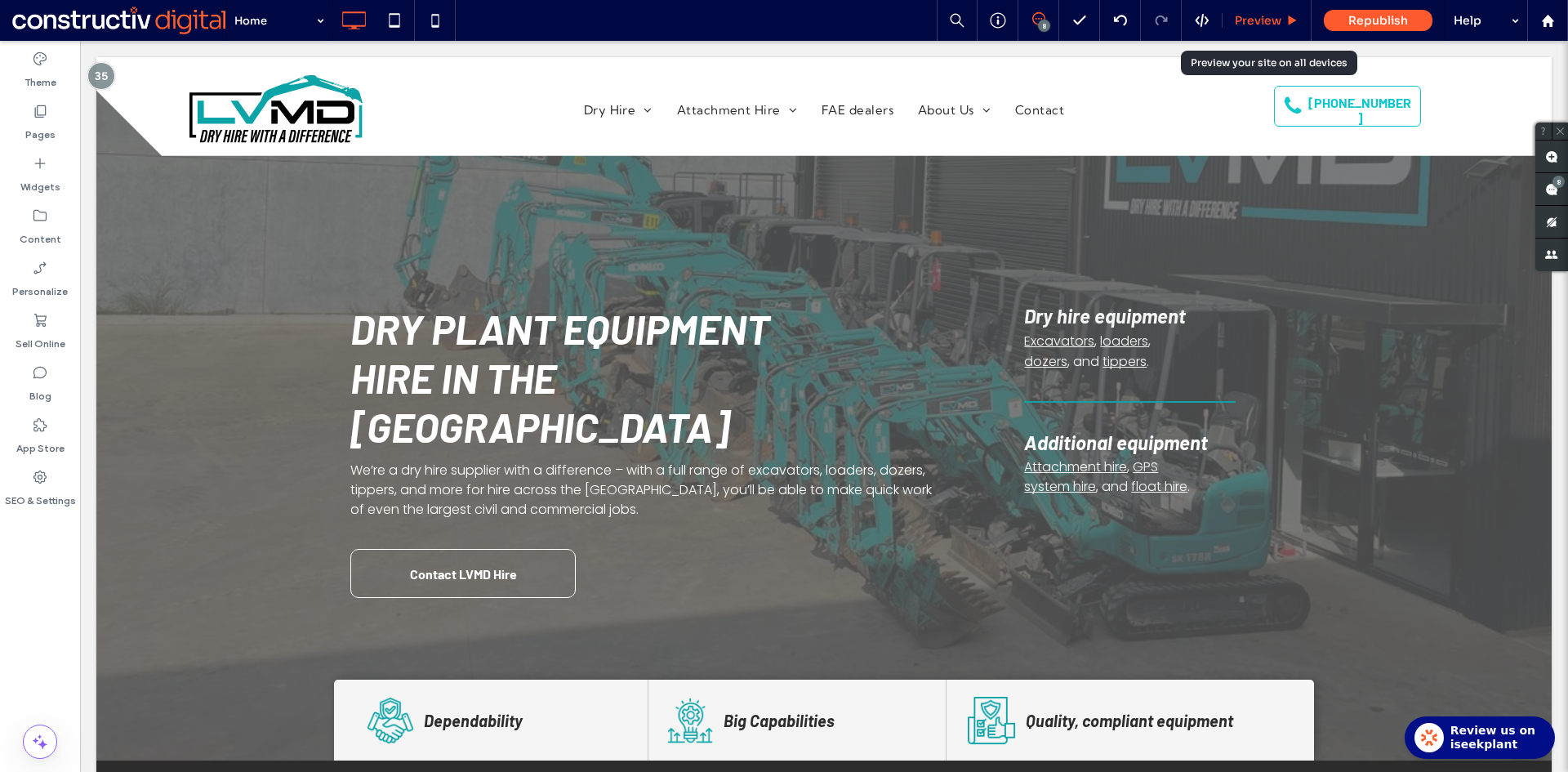
click at [1261, 23] on span "Preview" at bounding box center [1258, 20] width 47 height 14
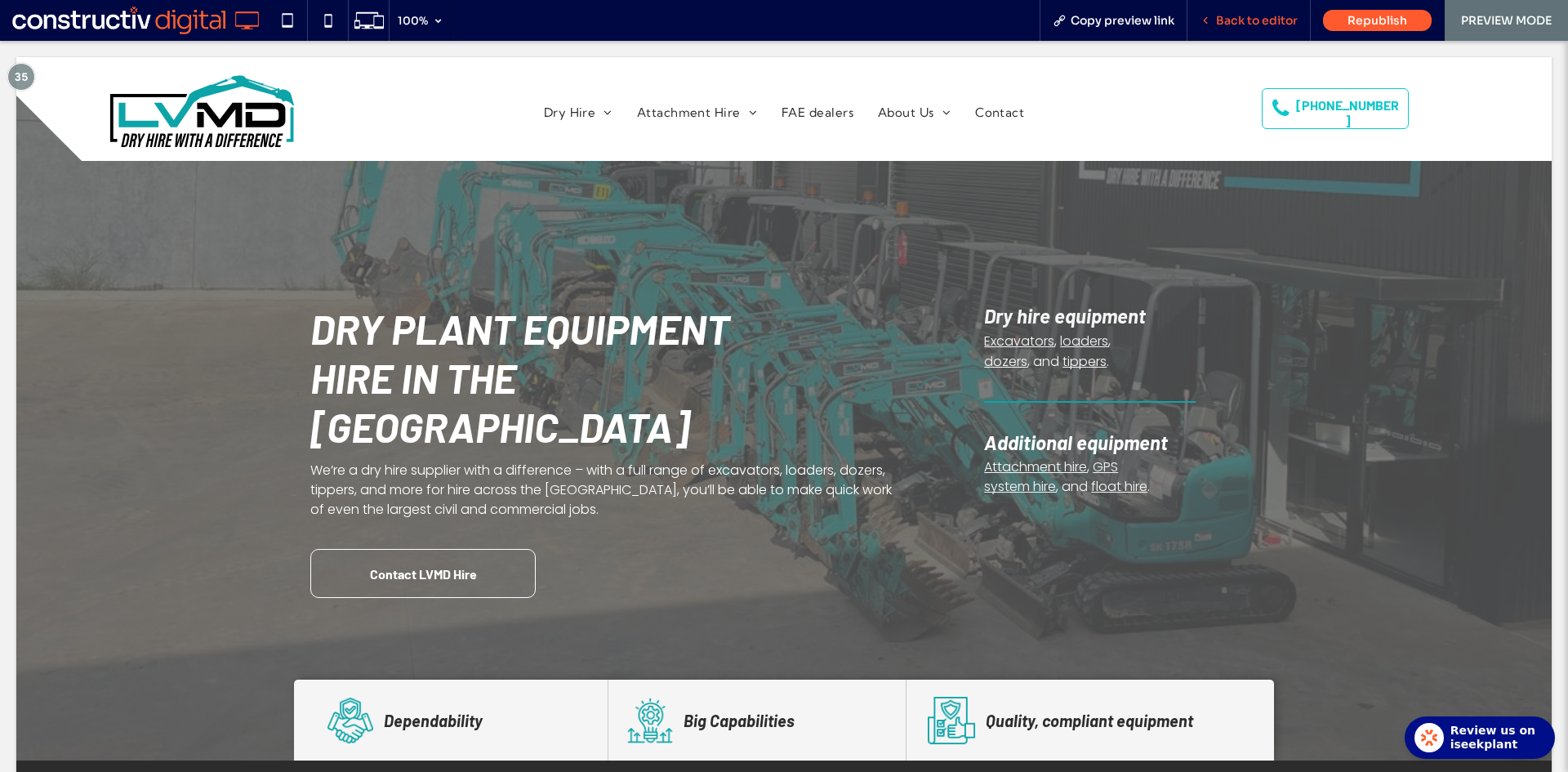
click at [1261, 20] on span "Back to editor" at bounding box center [1256, 20] width 81 height 14
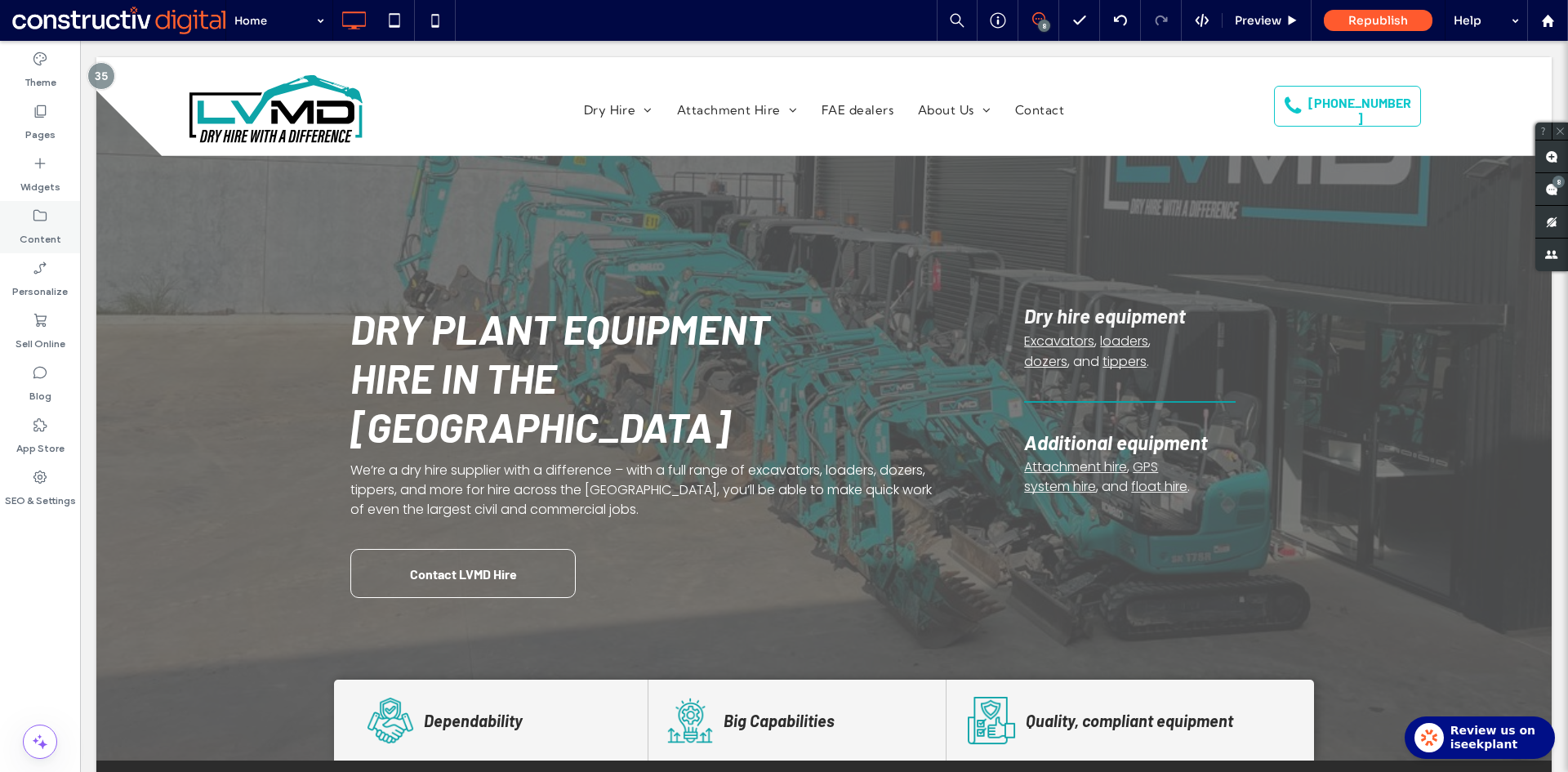
click at [47, 125] on label "Pages" at bounding box center [40, 130] width 31 height 23
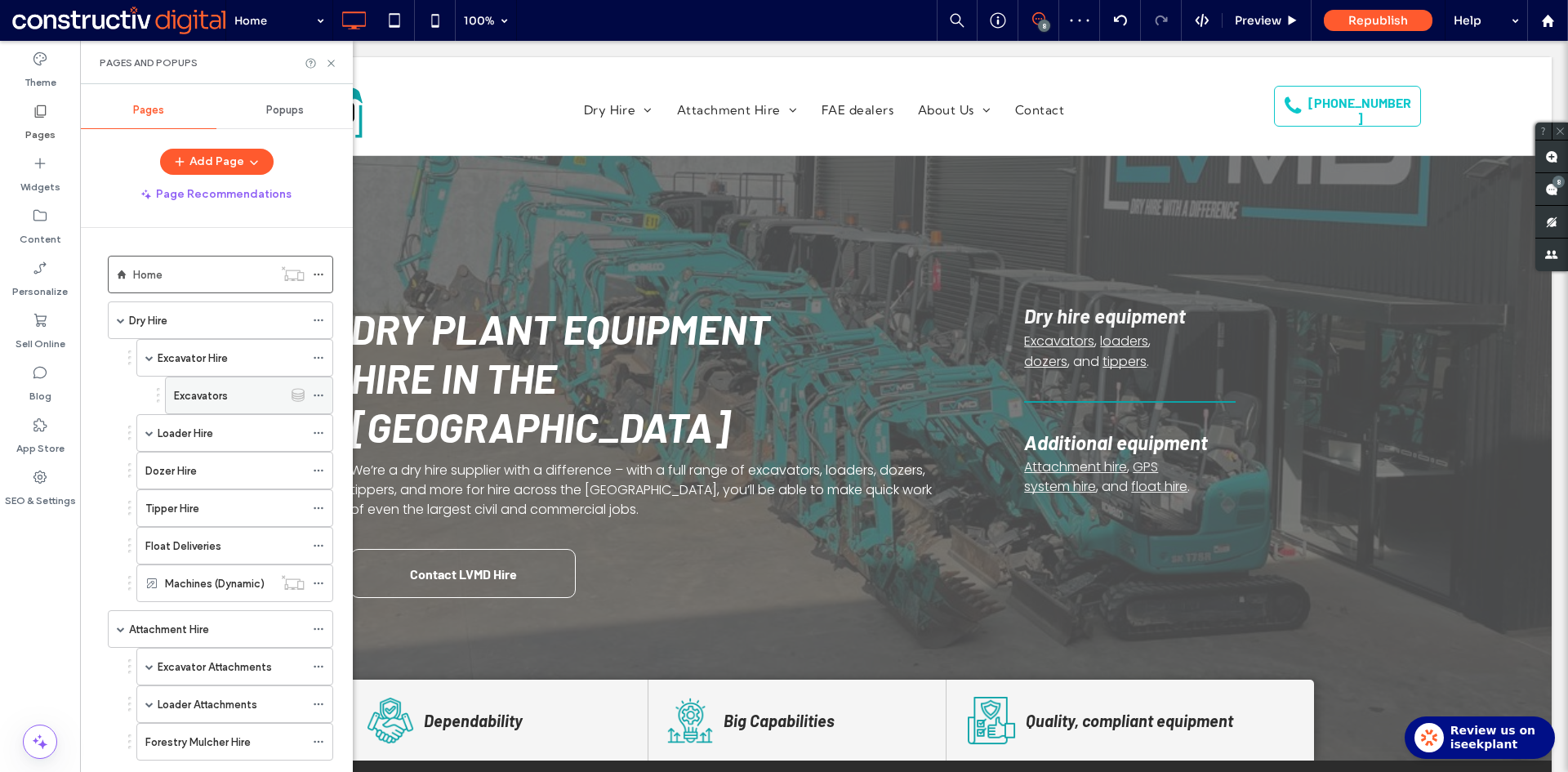
click at [318, 396] on icon at bounding box center [318, 396] width 11 height 11
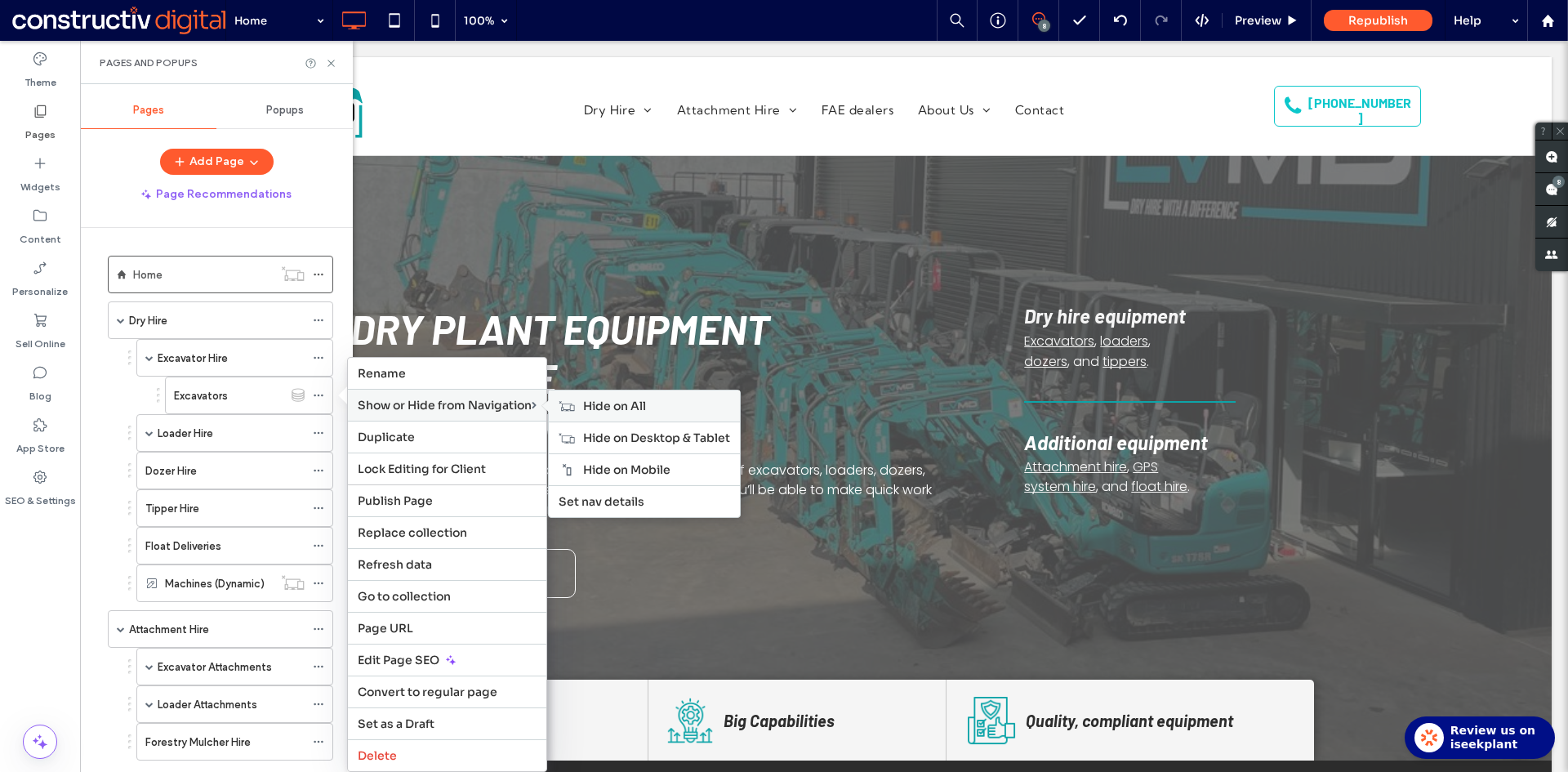
click at [620, 404] on span "Hide on All" at bounding box center [615, 405] width 63 height 14
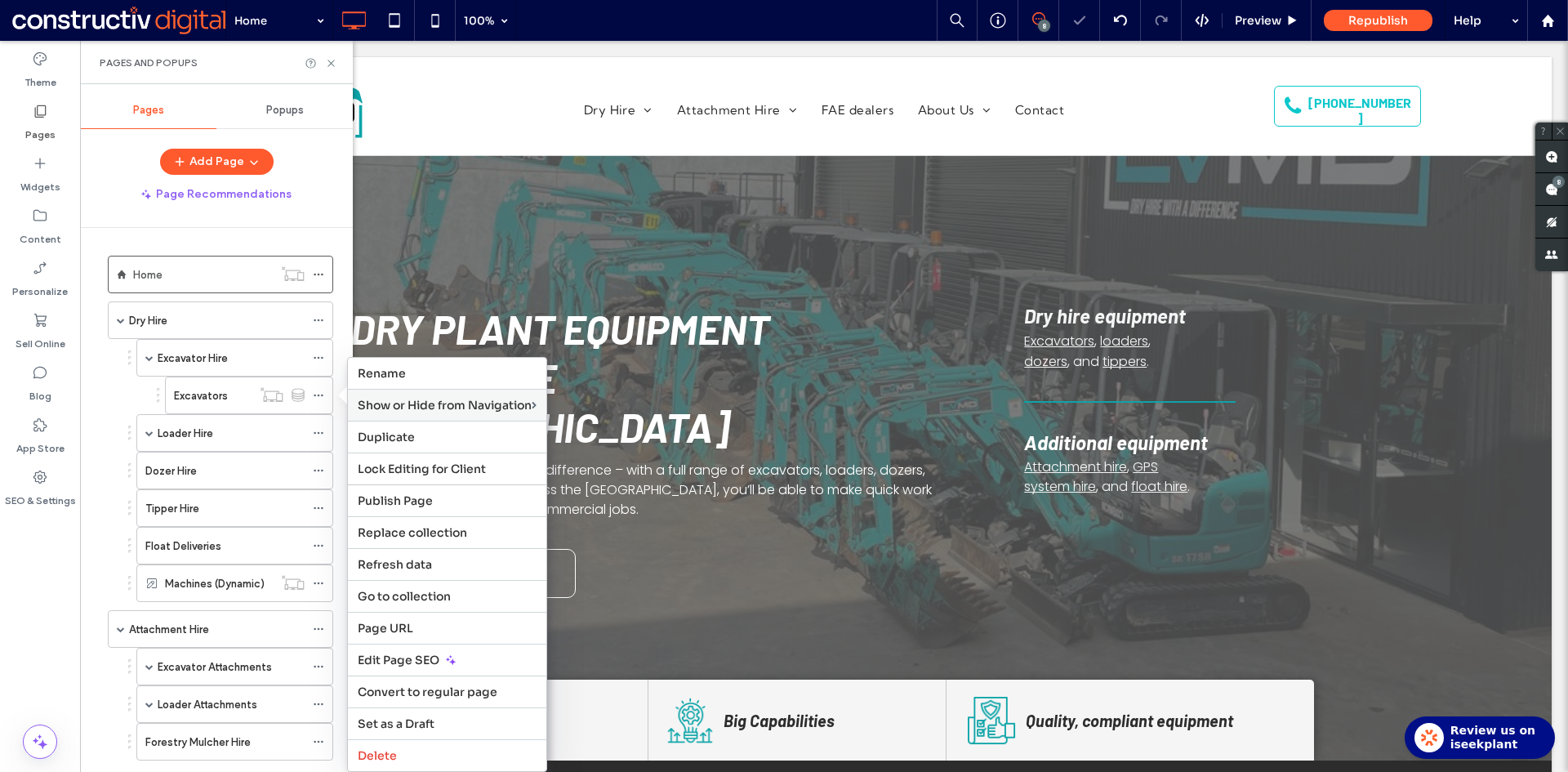
click at [102, 404] on div "Excavator Hire Excavators Loader Hire Loaders Dozer Hire Tipper Hire Float Deli…" at bounding box center [216, 470] width 234 height 262
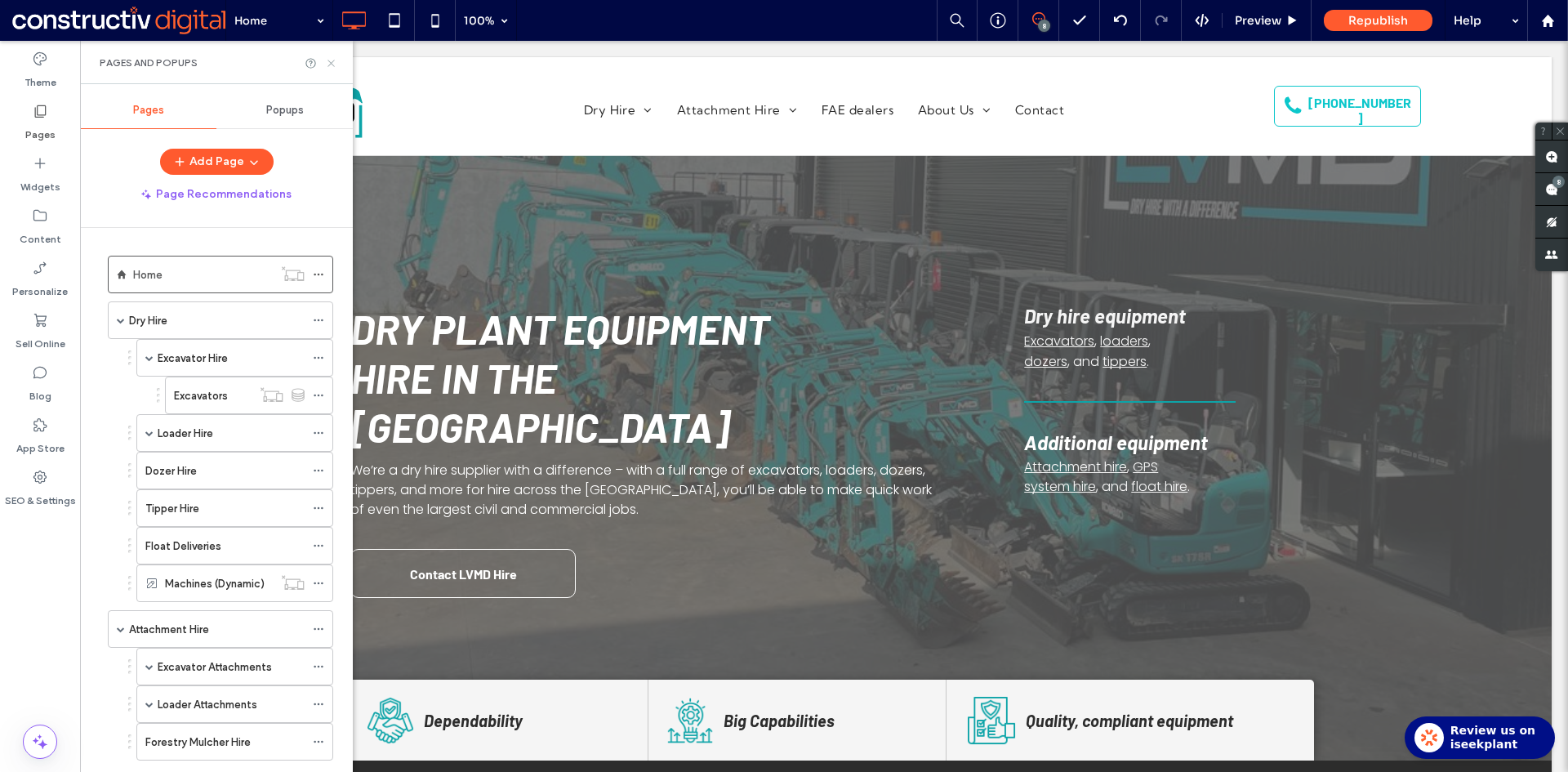
click at [330, 61] on use at bounding box center [330, 62] width 7 height 7
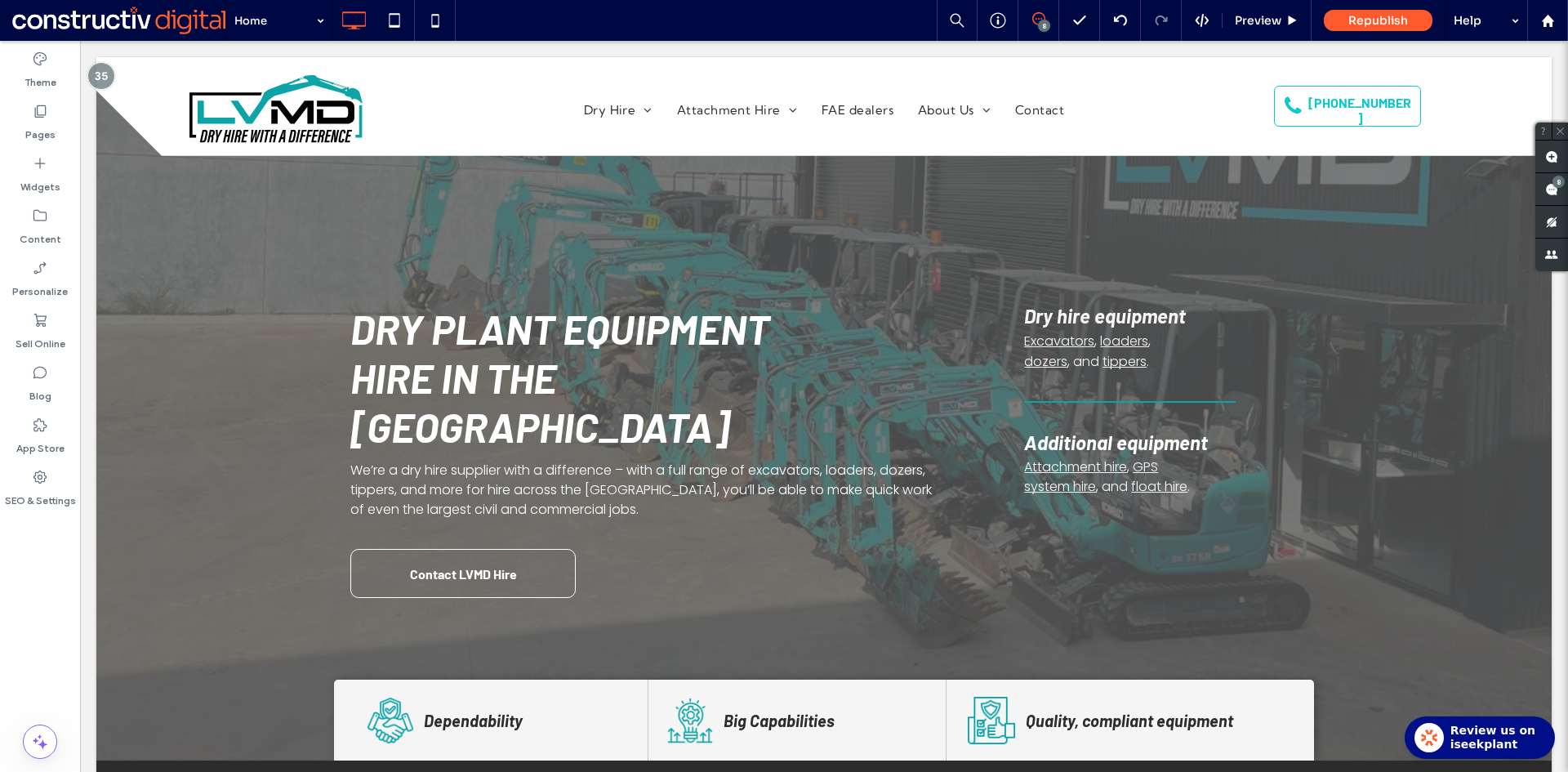
type input "*******"
type input "**"
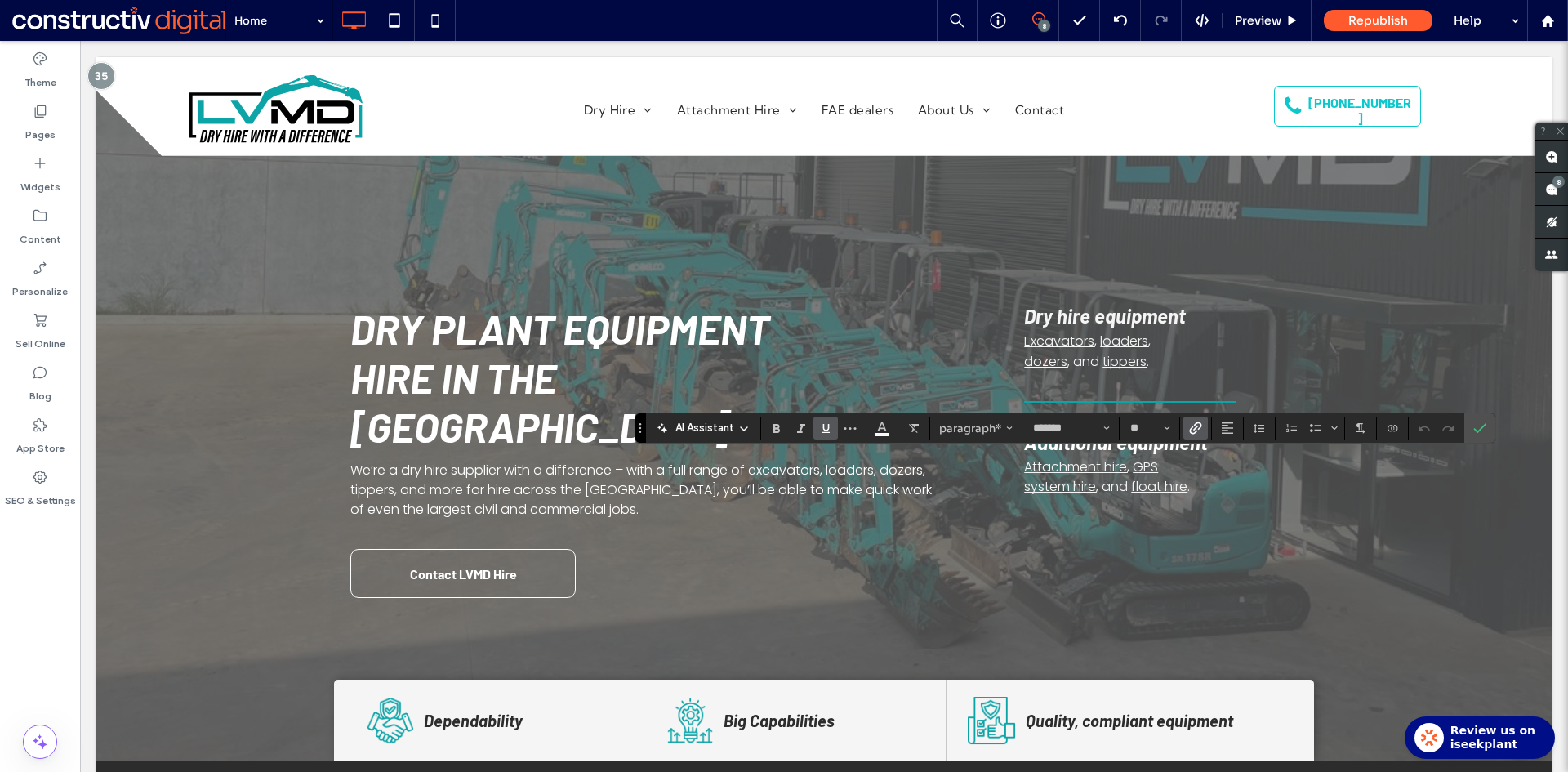
click at [1198, 424] on icon "Link" at bounding box center [1195, 428] width 13 height 13
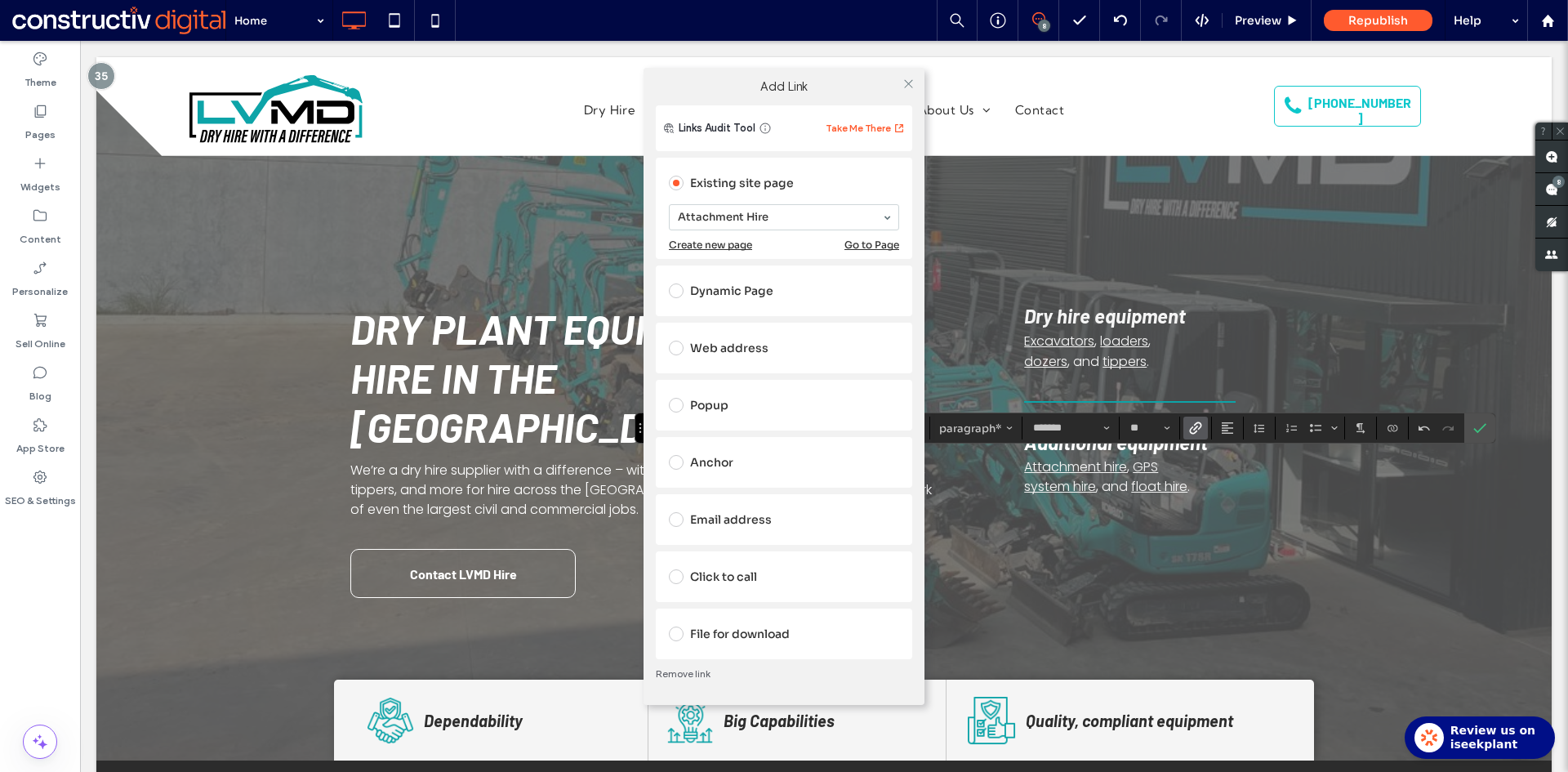
drag, startPoint x: 906, startPoint y: 80, endPoint x: 966, endPoint y: 172, distance: 109.8
click at [907, 81] on icon at bounding box center [908, 83] width 12 height 12
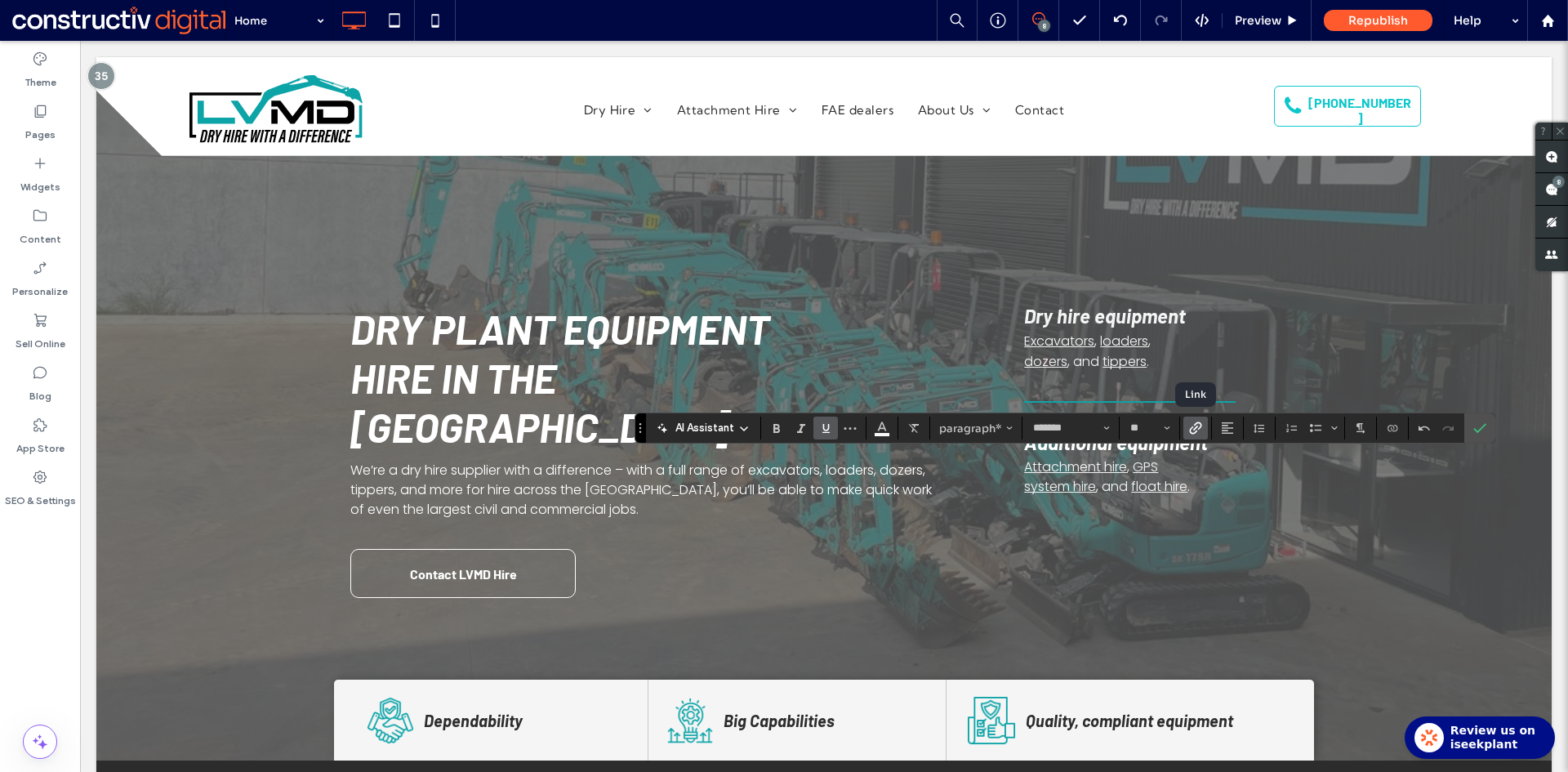
click at [1197, 424] on icon "Link" at bounding box center [1195, 428] width 13 height 13
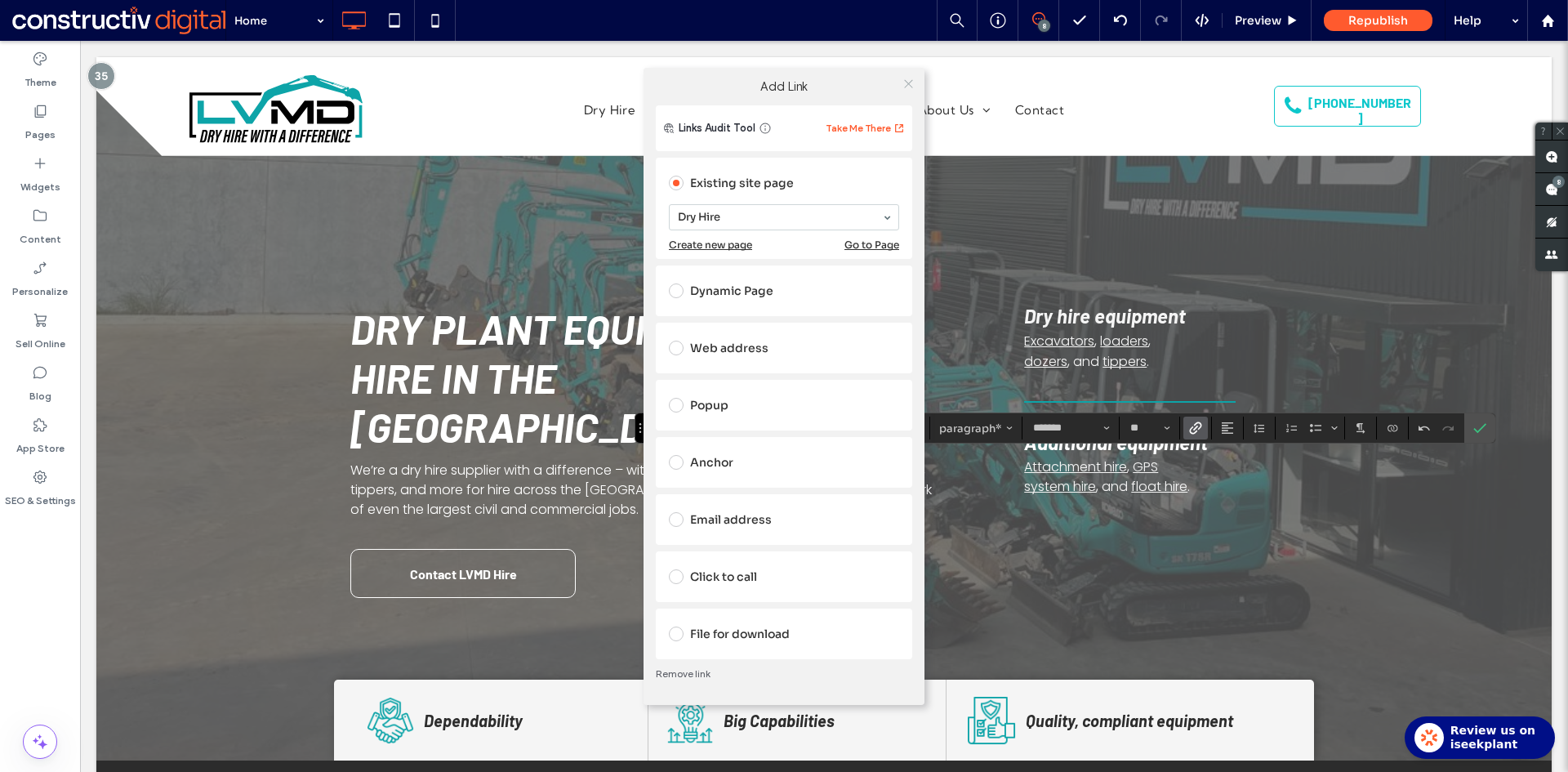
click at [904, 85] on icon at bounding box center [908, 83] width 12 height 12
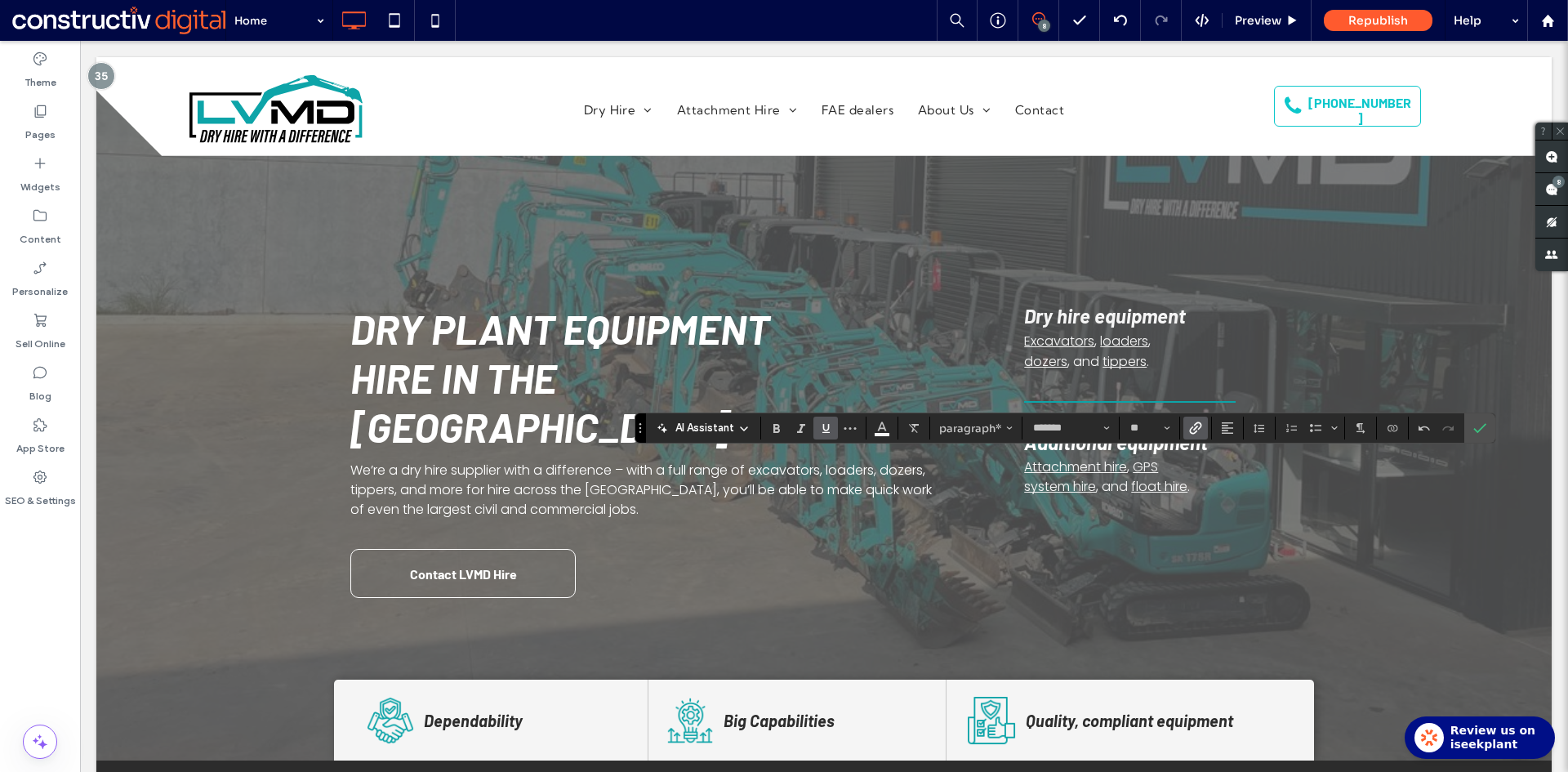
click at [1196, 427] on use "Link" at bounding box center [1194, 427] width 12 height 12
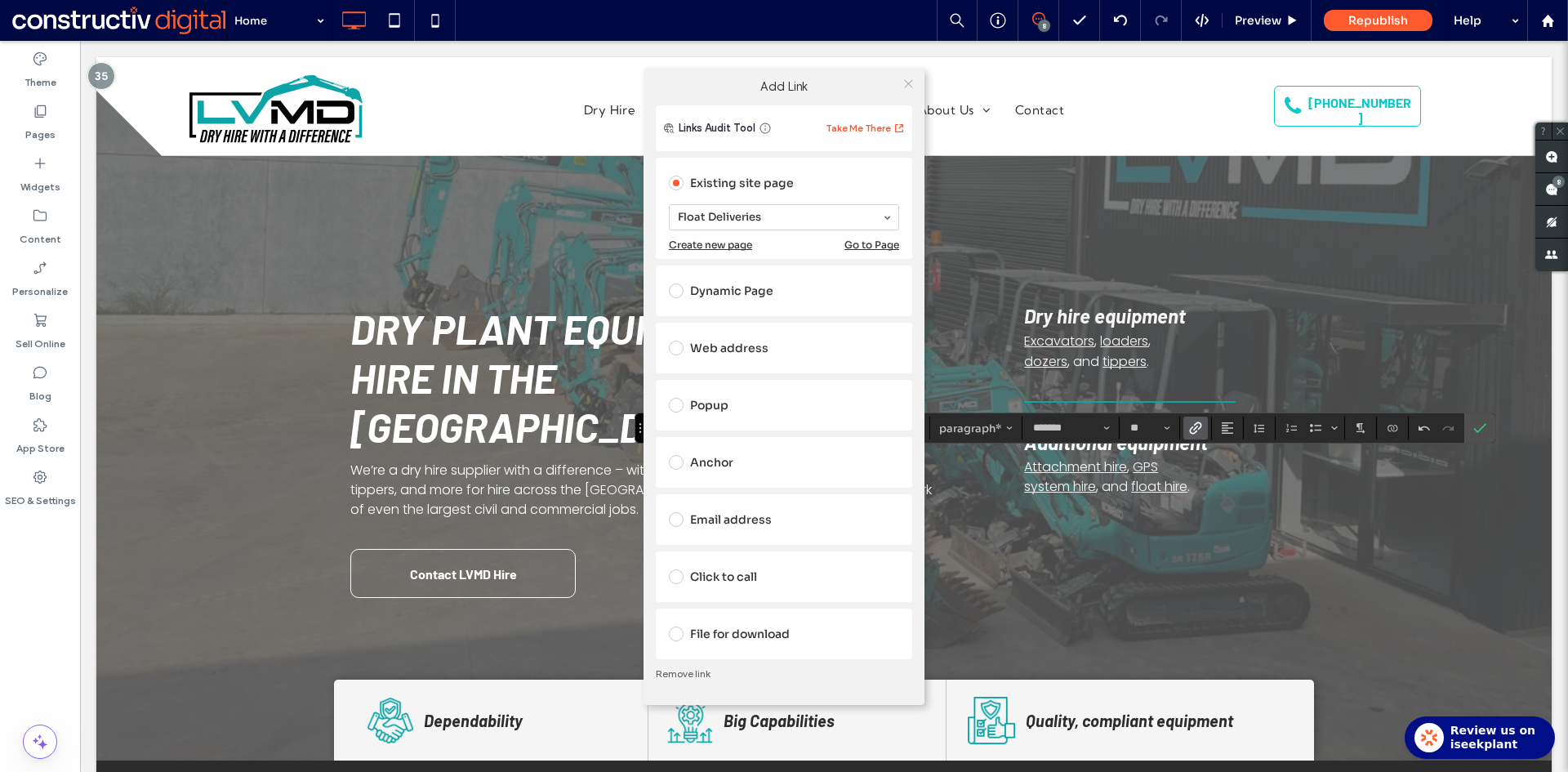
click at [909, 86] on icon at bounding box center [908, 83] width 12 height 12
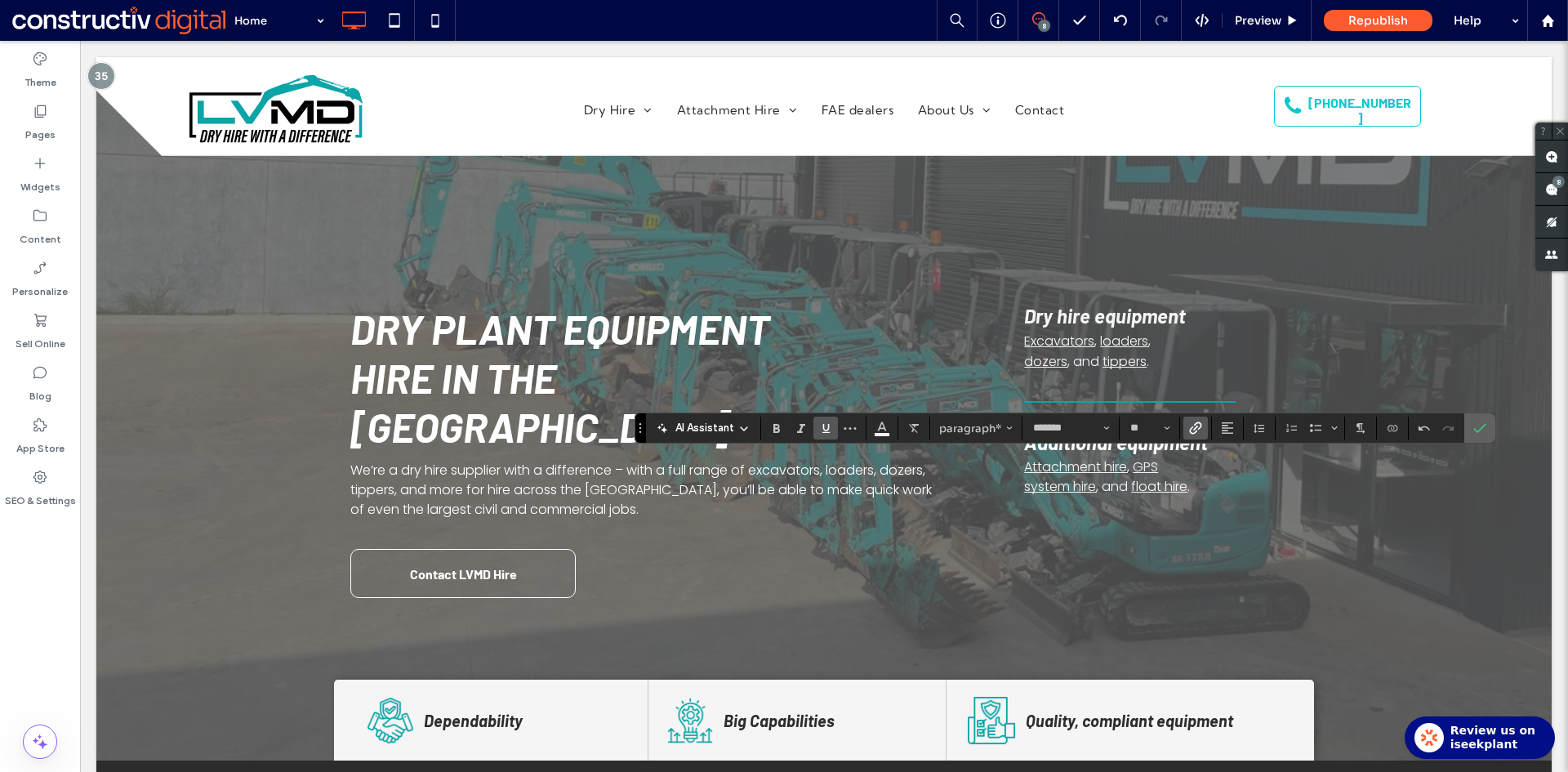
click at [1487, 426] on label "Confirm" at bounding box center [1480, 427] width 25 height 30
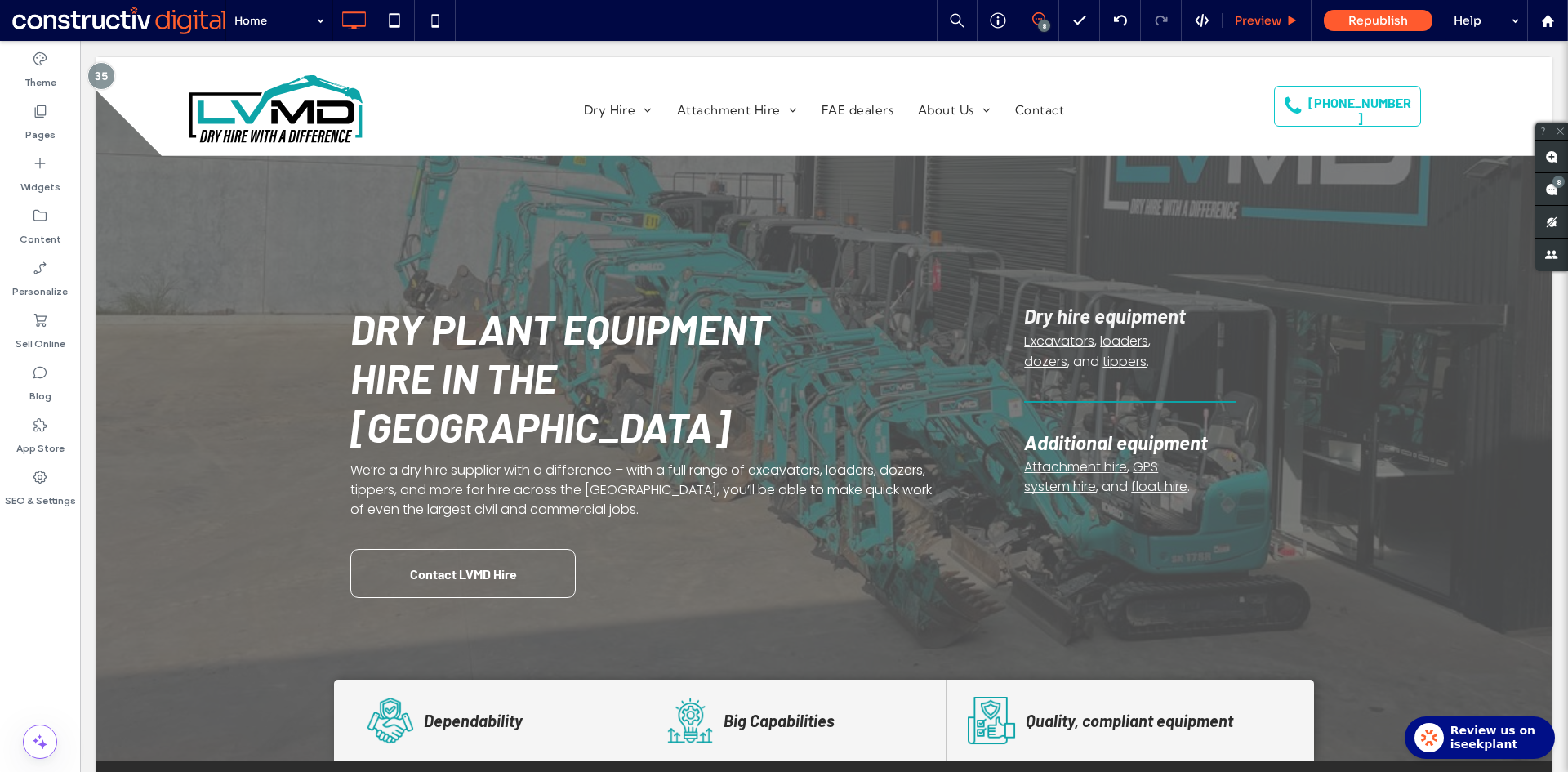
click at [1259, 30] on div "Preview" at bounding box center [1266, 20] width 89 height 41
click at [1259, 22] on span "Preview" at bounding box center [1258, 20] width 47 height 14
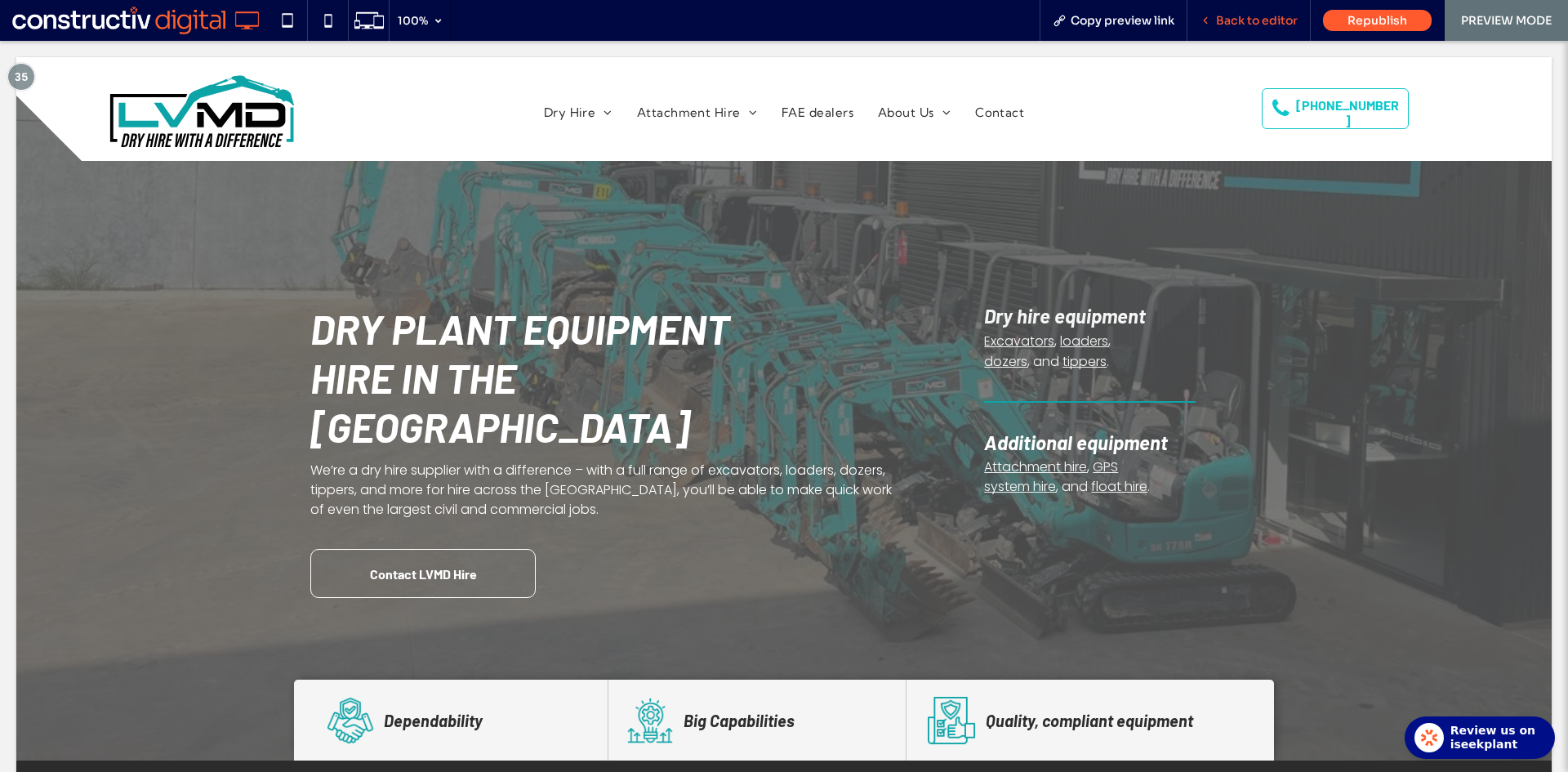
click at [1232, 18] on span "Back to editor" at bounding box center [1256, 20] width 81 height 14
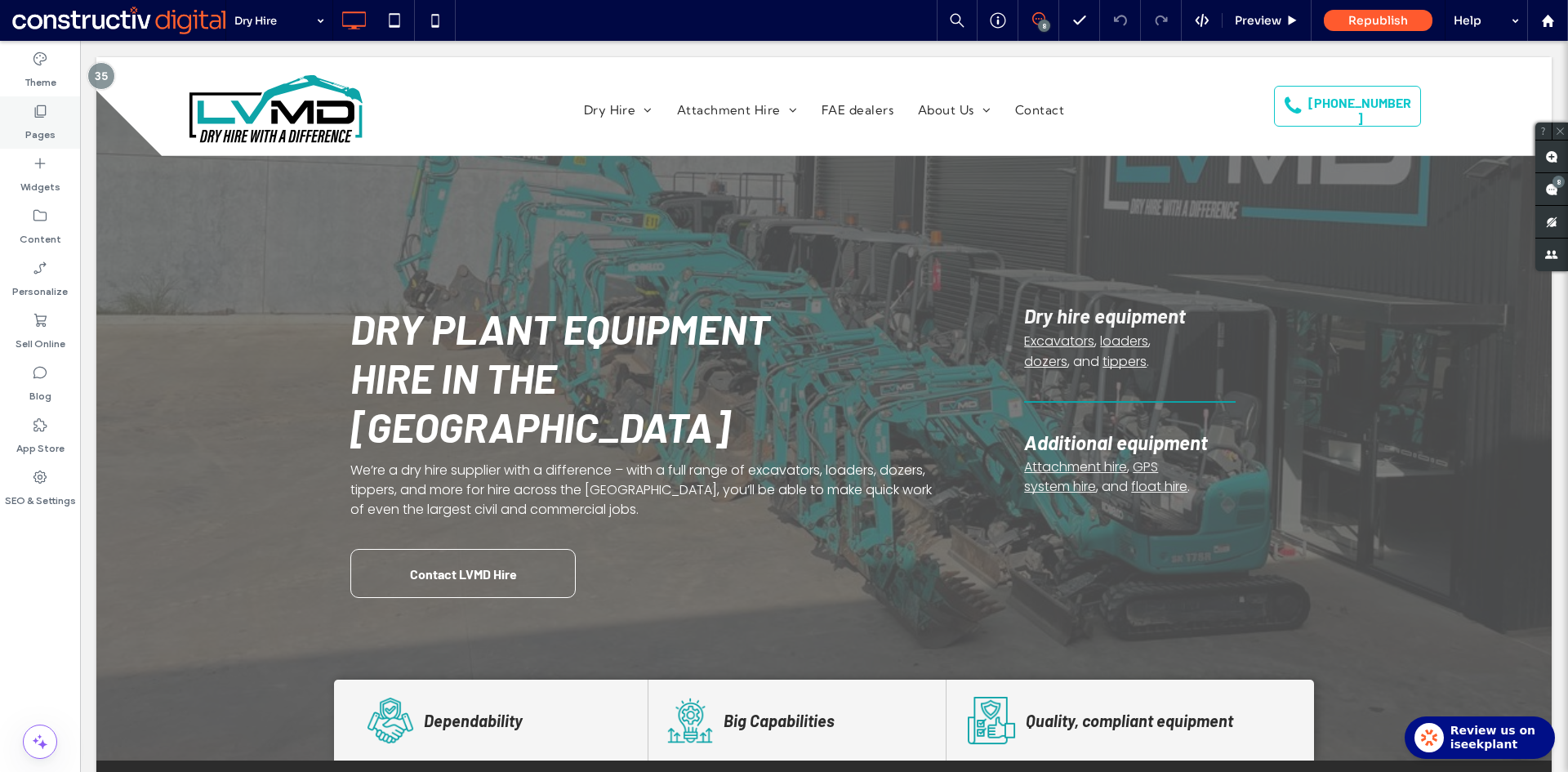
click at [46, 110] on use at bounding box center [41, 111] width 11 height 12
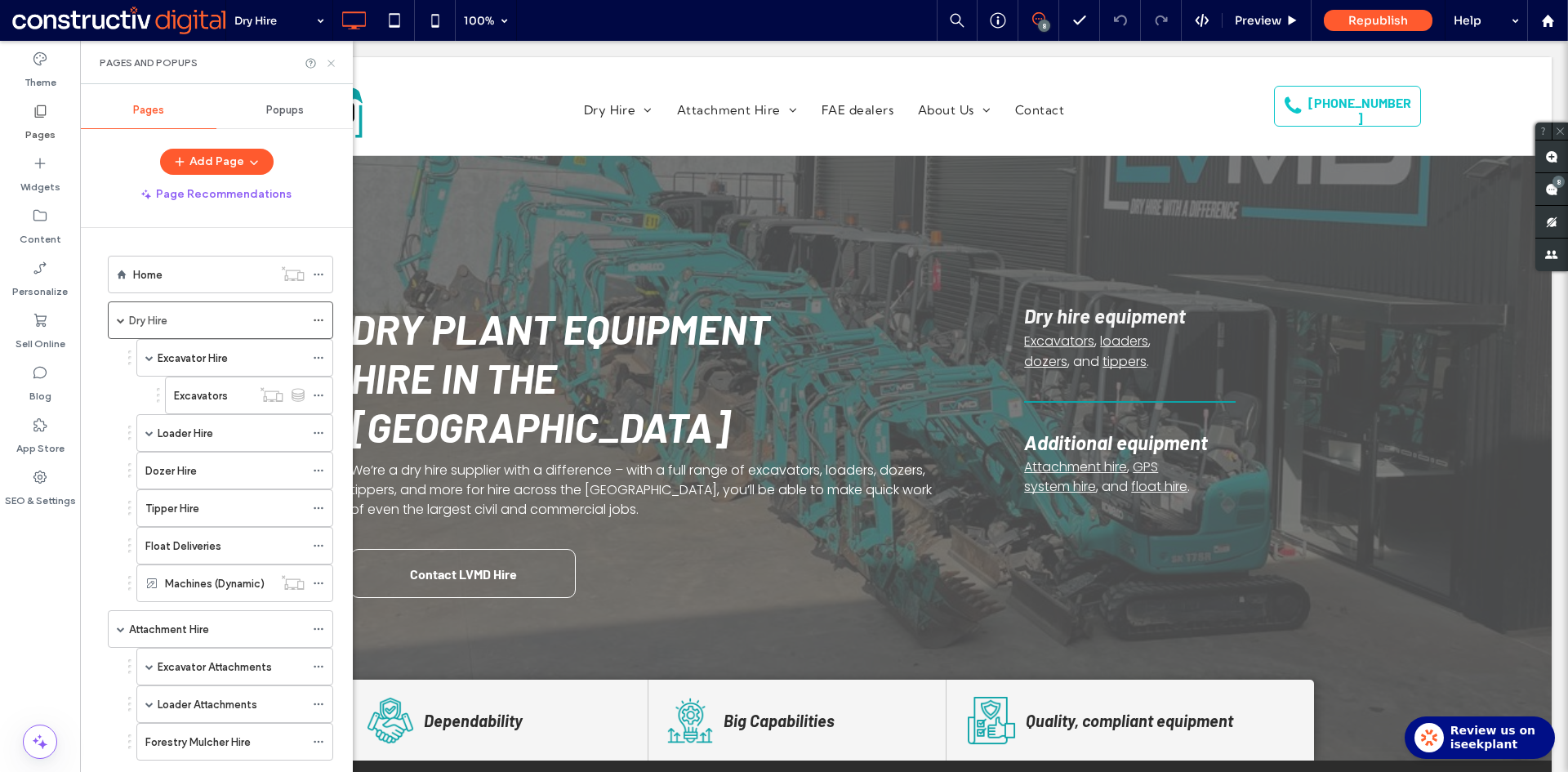
click at [332, 58] on icon at bounding box center [330, 63] width 12 height 12
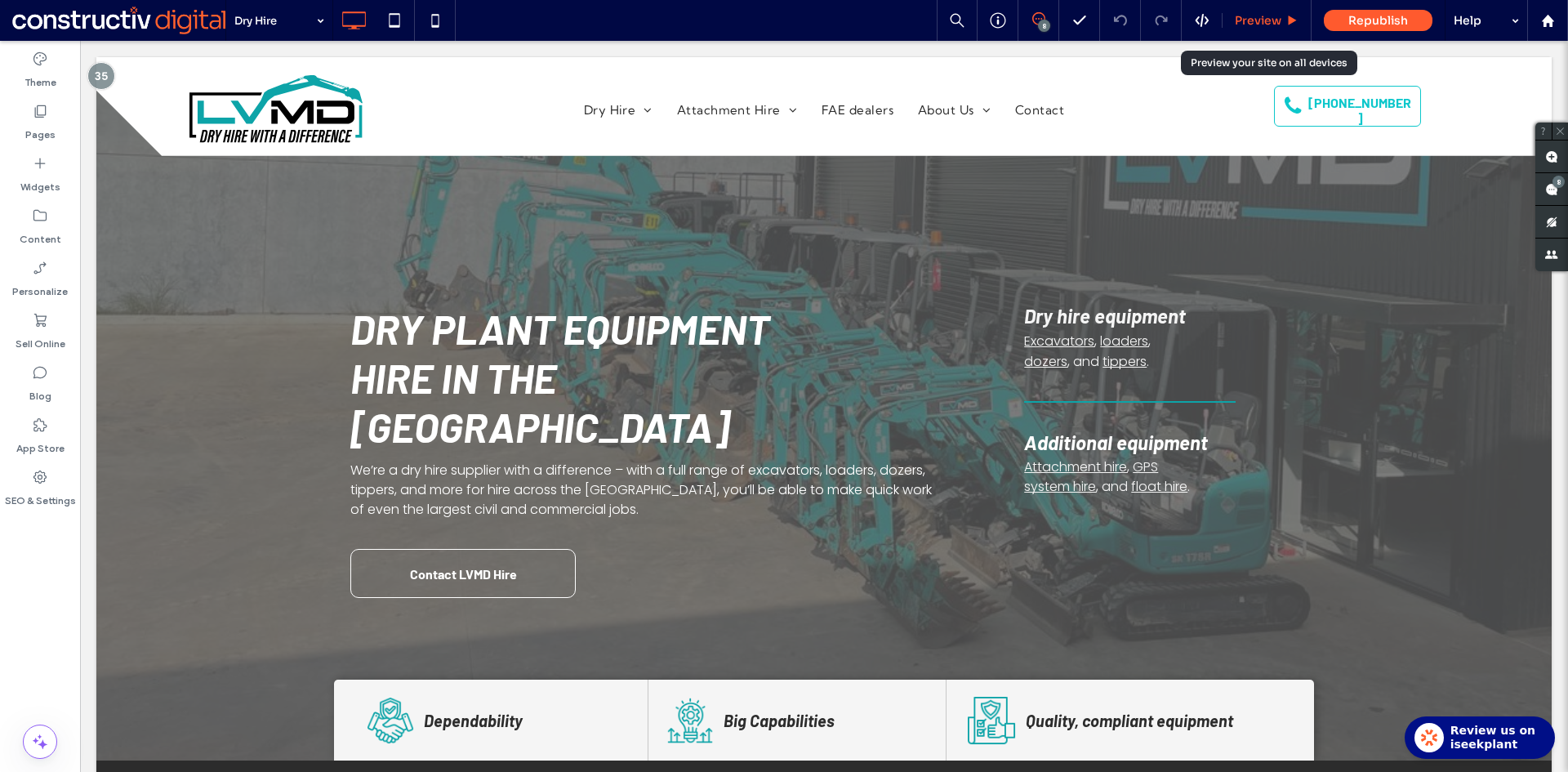
click at [1248, 21] on span "Preview" at bounding box center [1258, 20] width 47 height 14
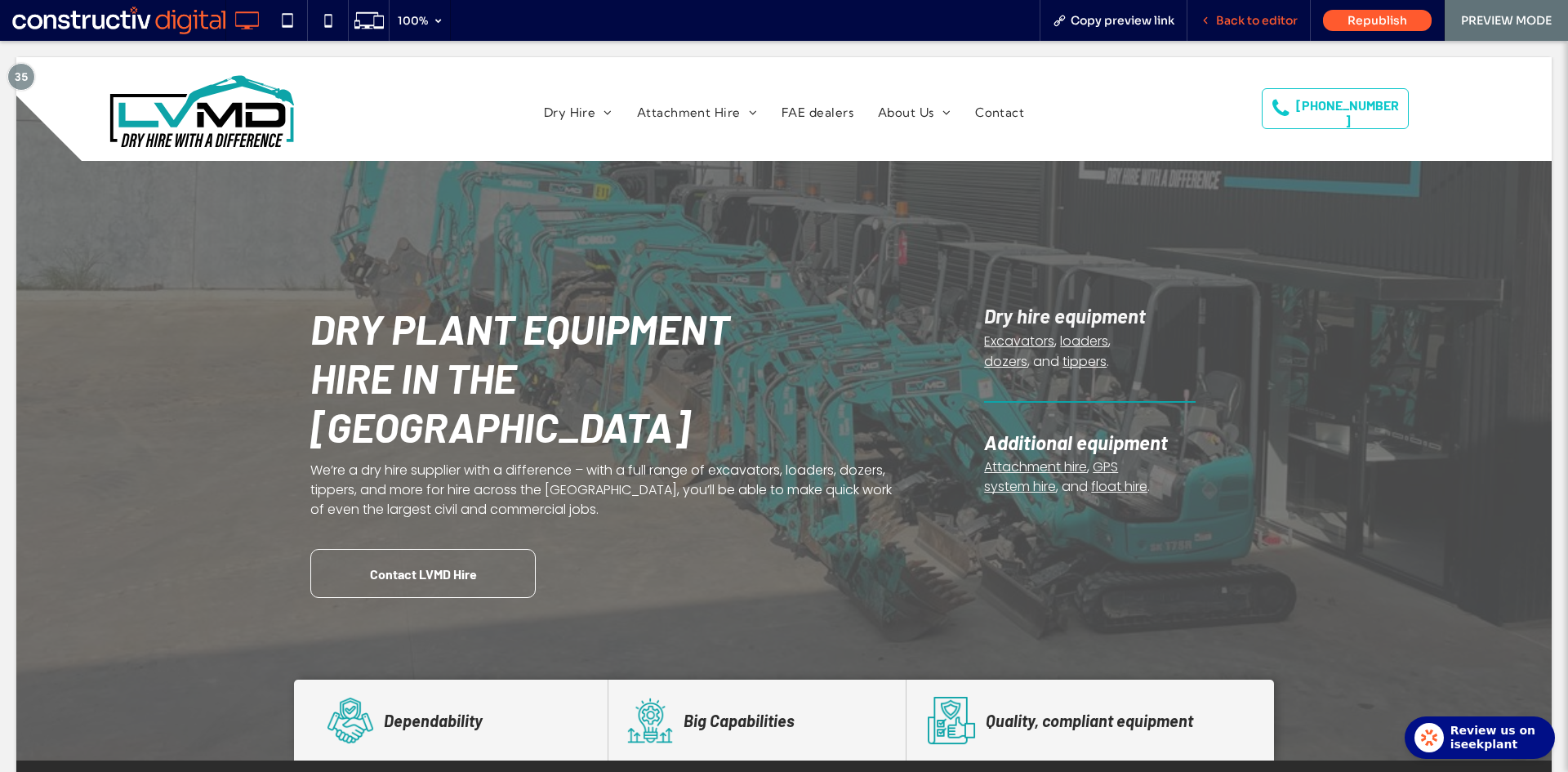
click at [1264, 19] on span "Back to editor" at bounding box center [1256, 20] width 81 height 14
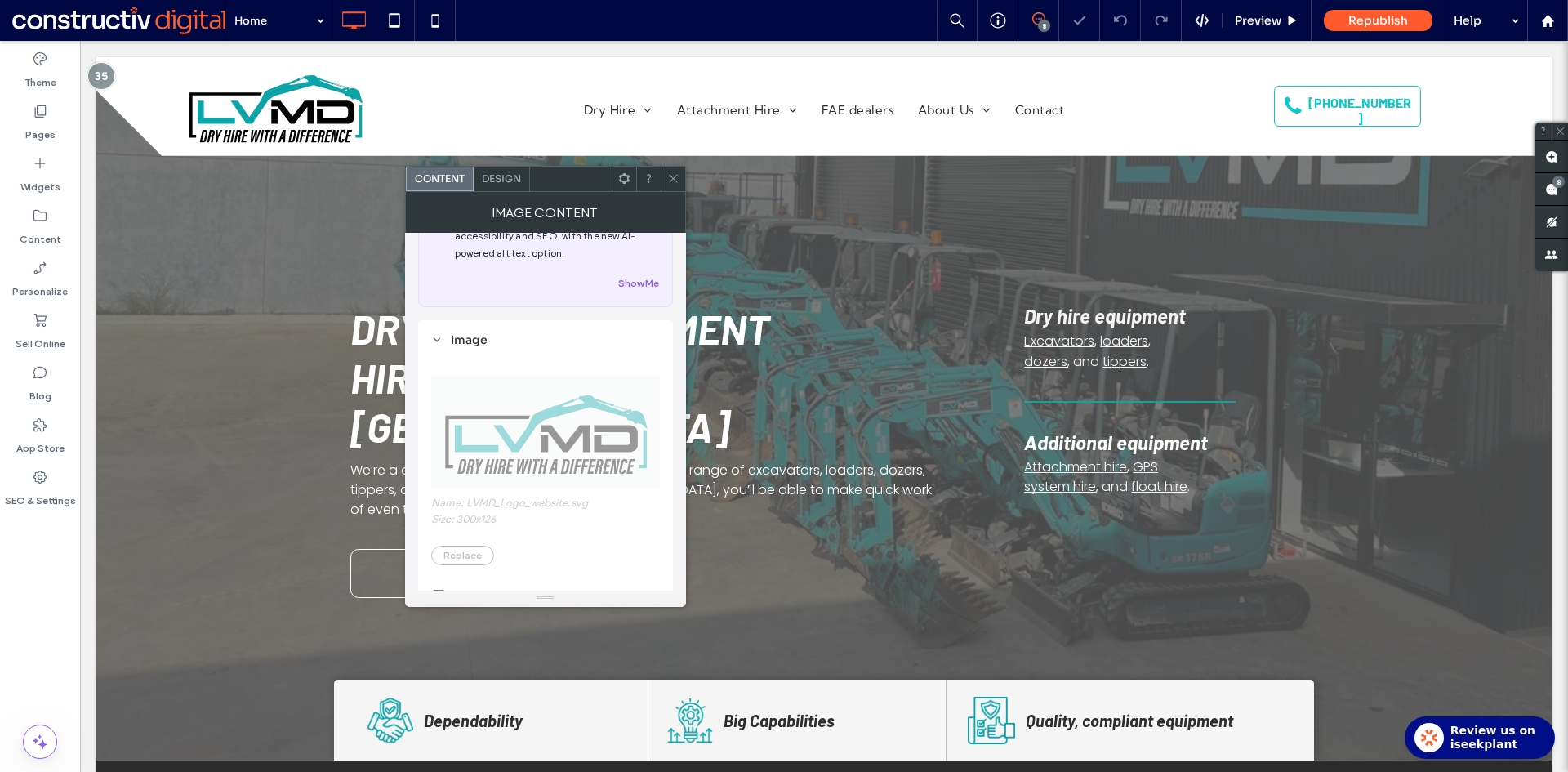
scroll to position [327, 0]
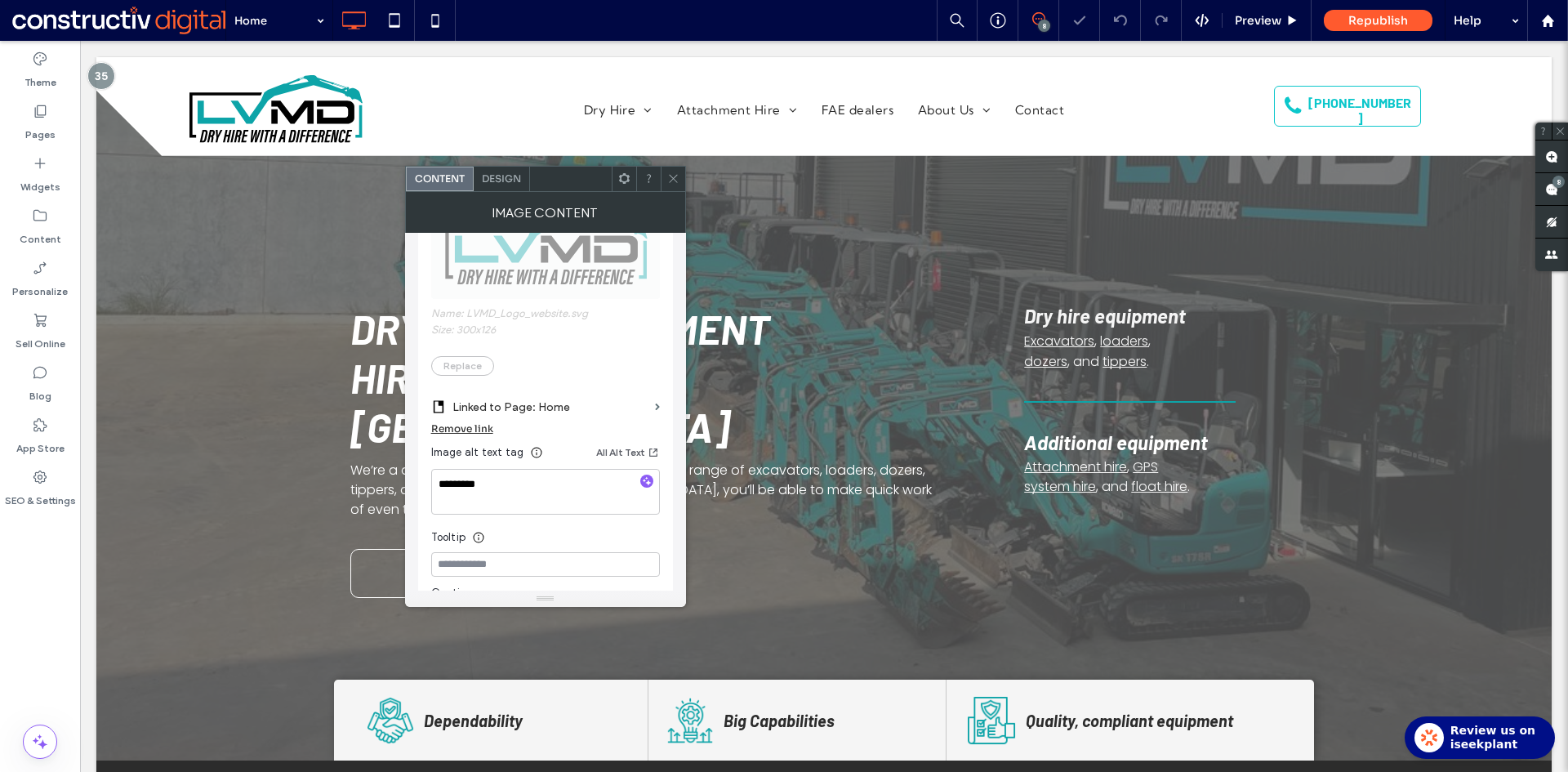
click at [674, 180] on use at bounding box center [672, 178] width 9 height 9
click at [670, 177] on icon at bounding box center [672, 178] width 12 height 12
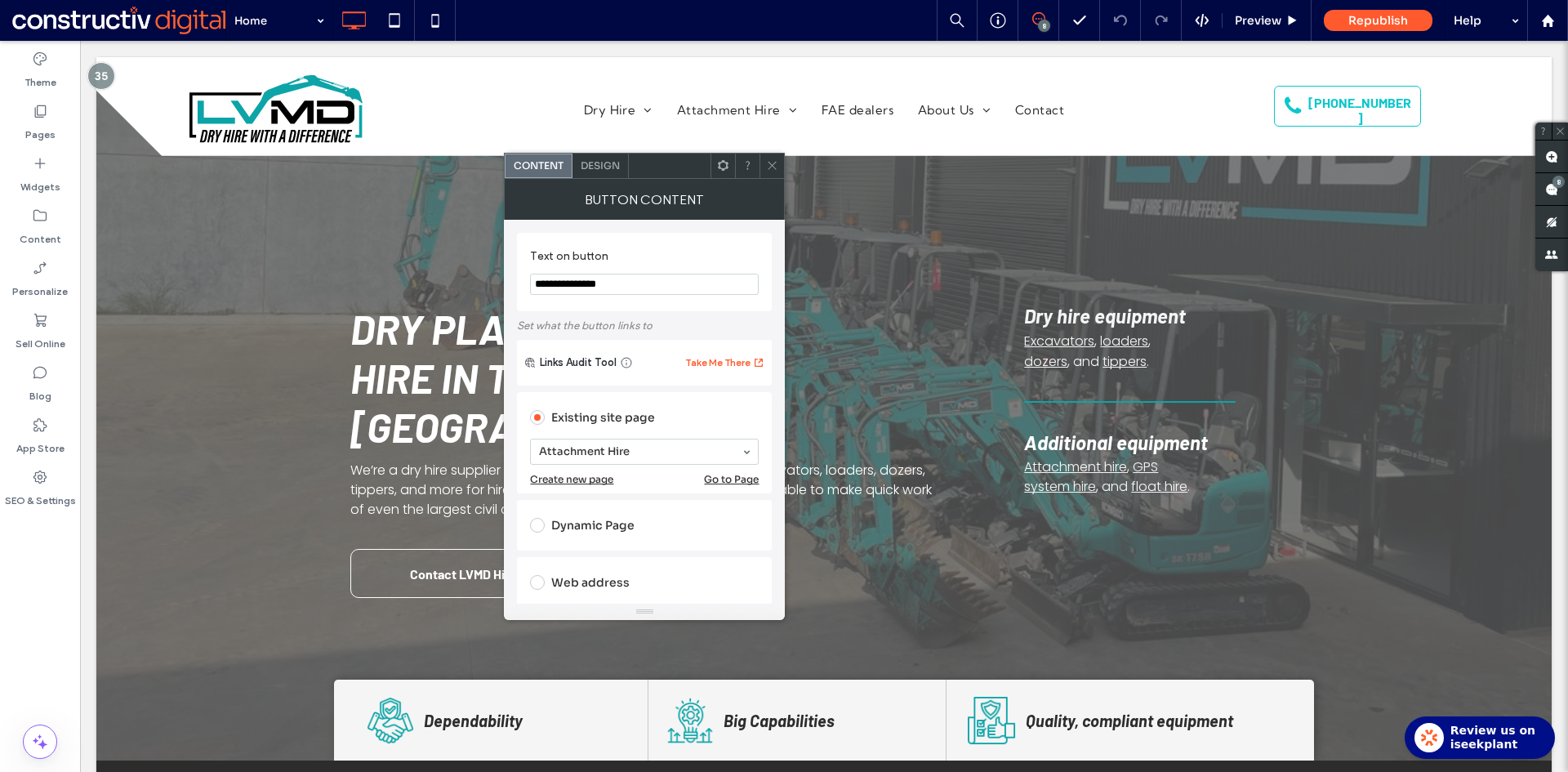
click at [776, 163] on icon at bounding box center [772, 165] width 12 height 12
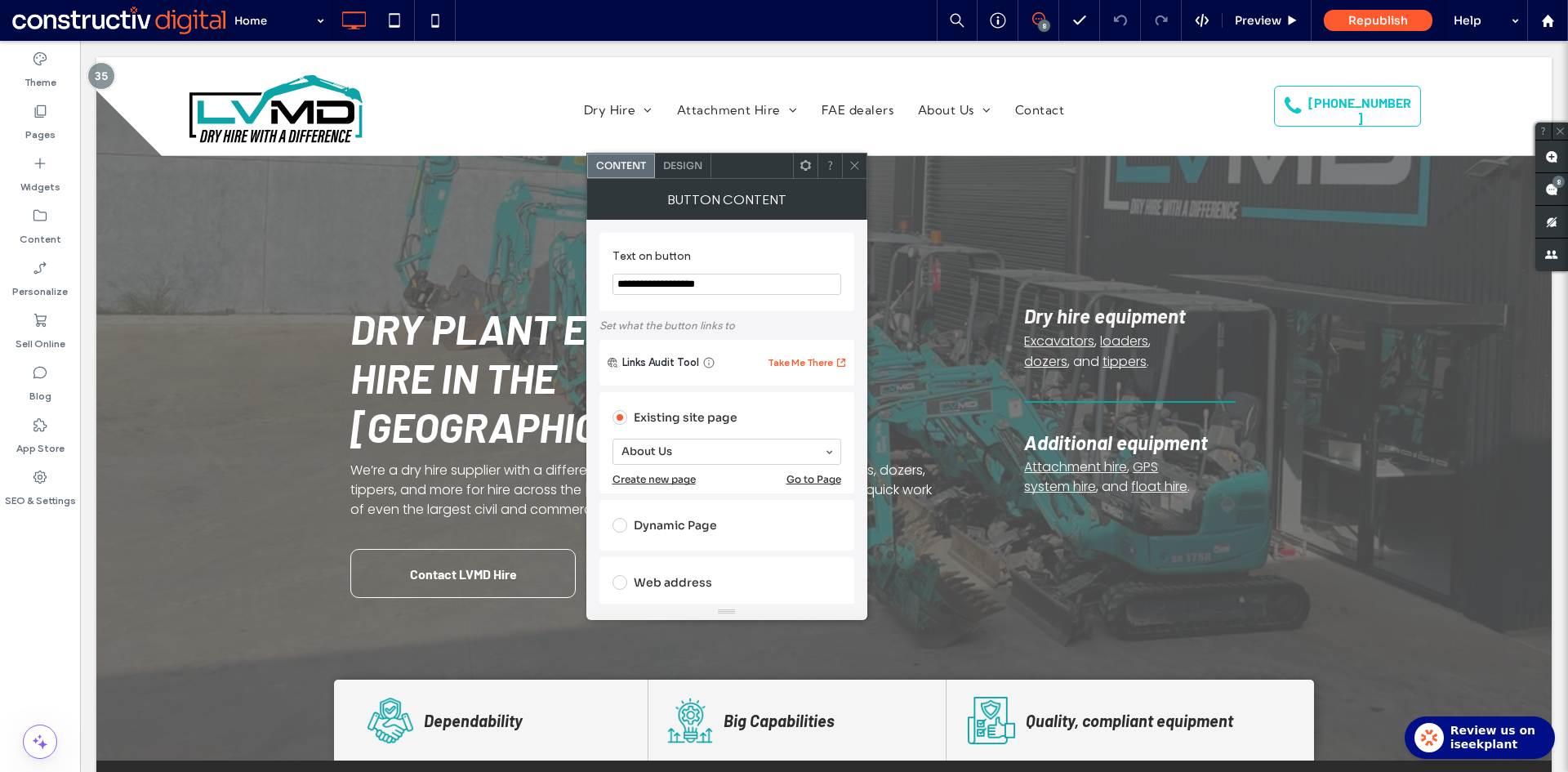
click at [855, 169] on icon at bounding box center [854, 165] width 12 height 12
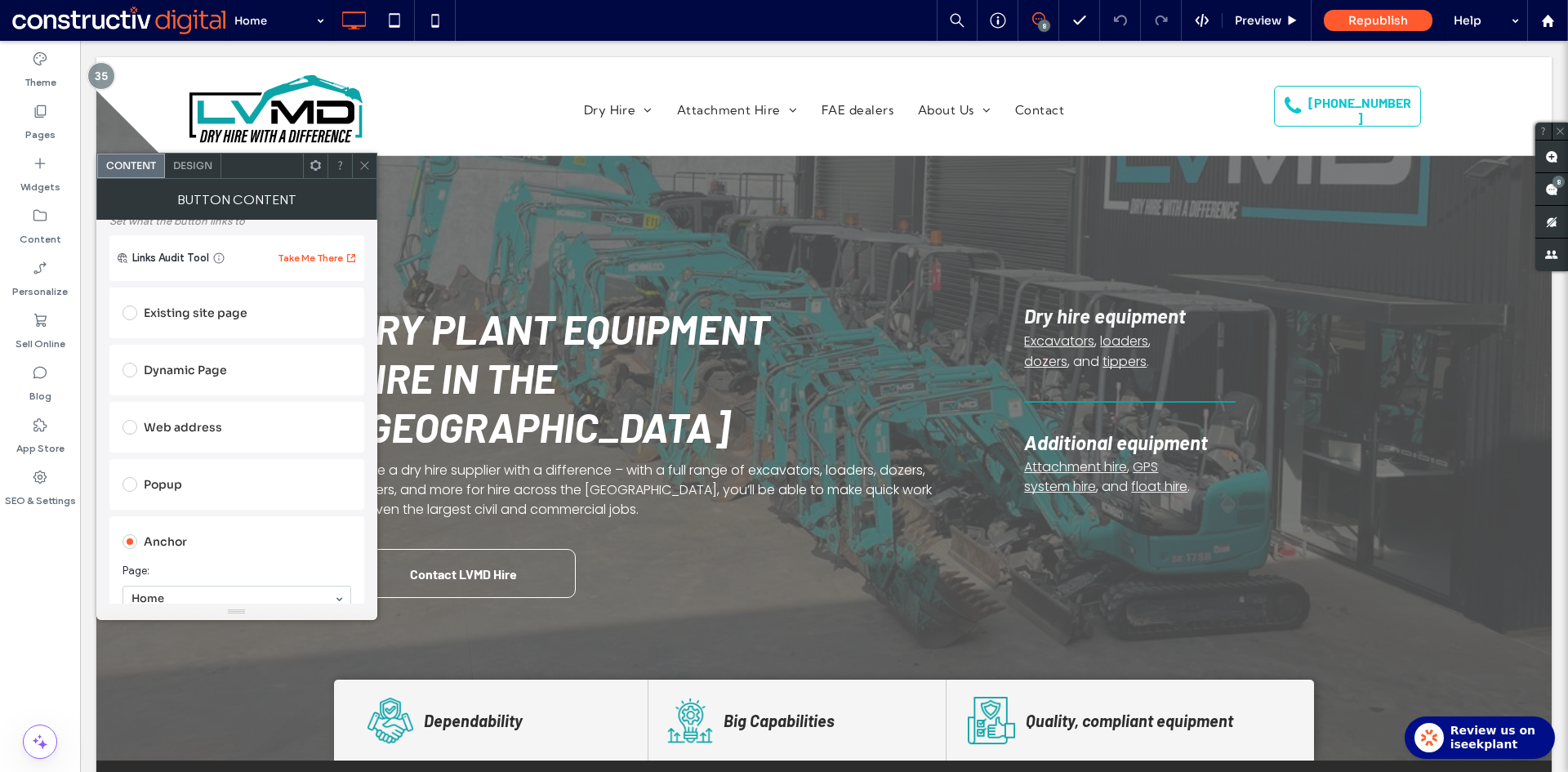
scroll to position [245, 0]
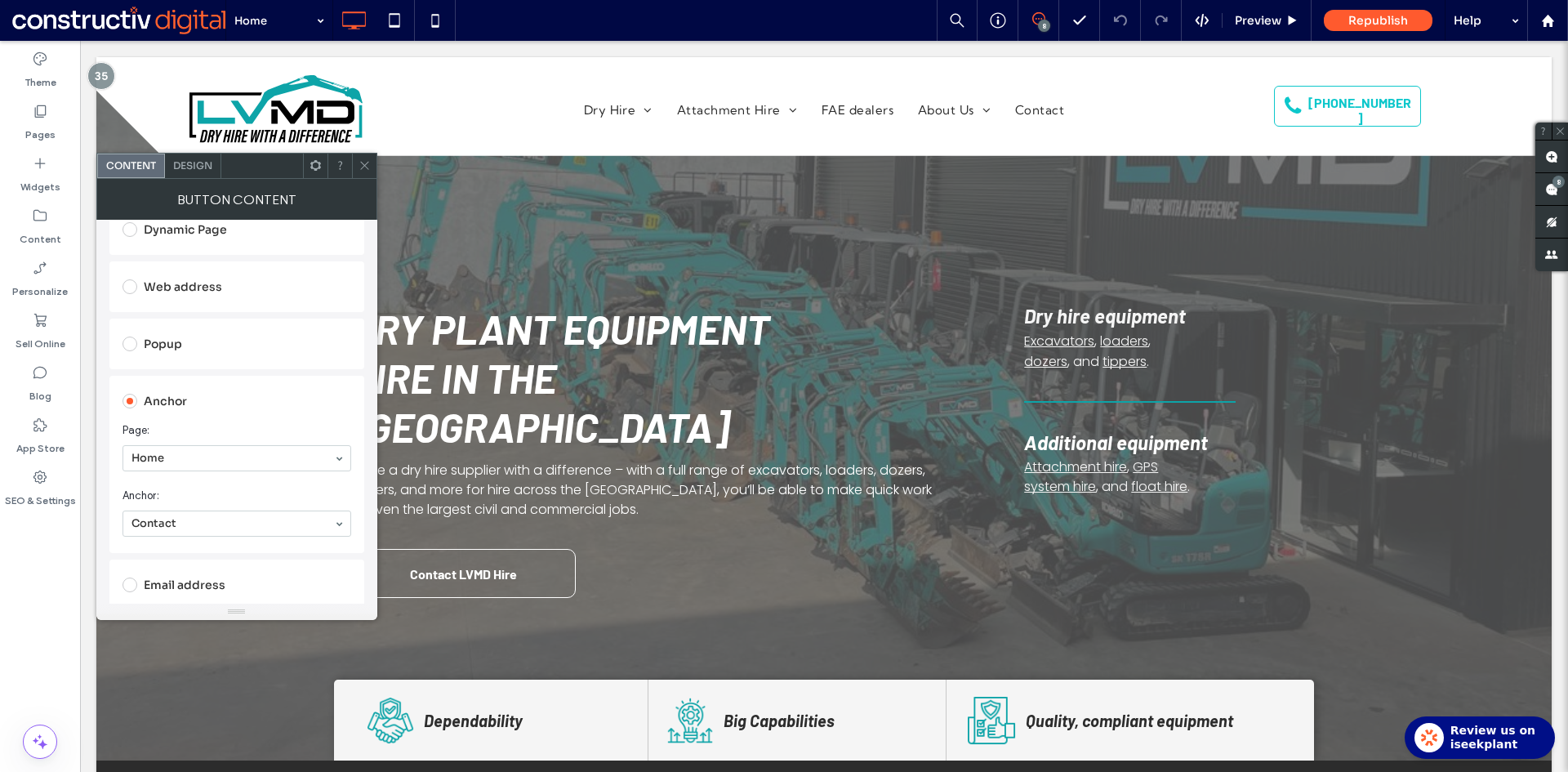
click at [368, 168] on icon at bounding box center [364, 165] width 12 height 12
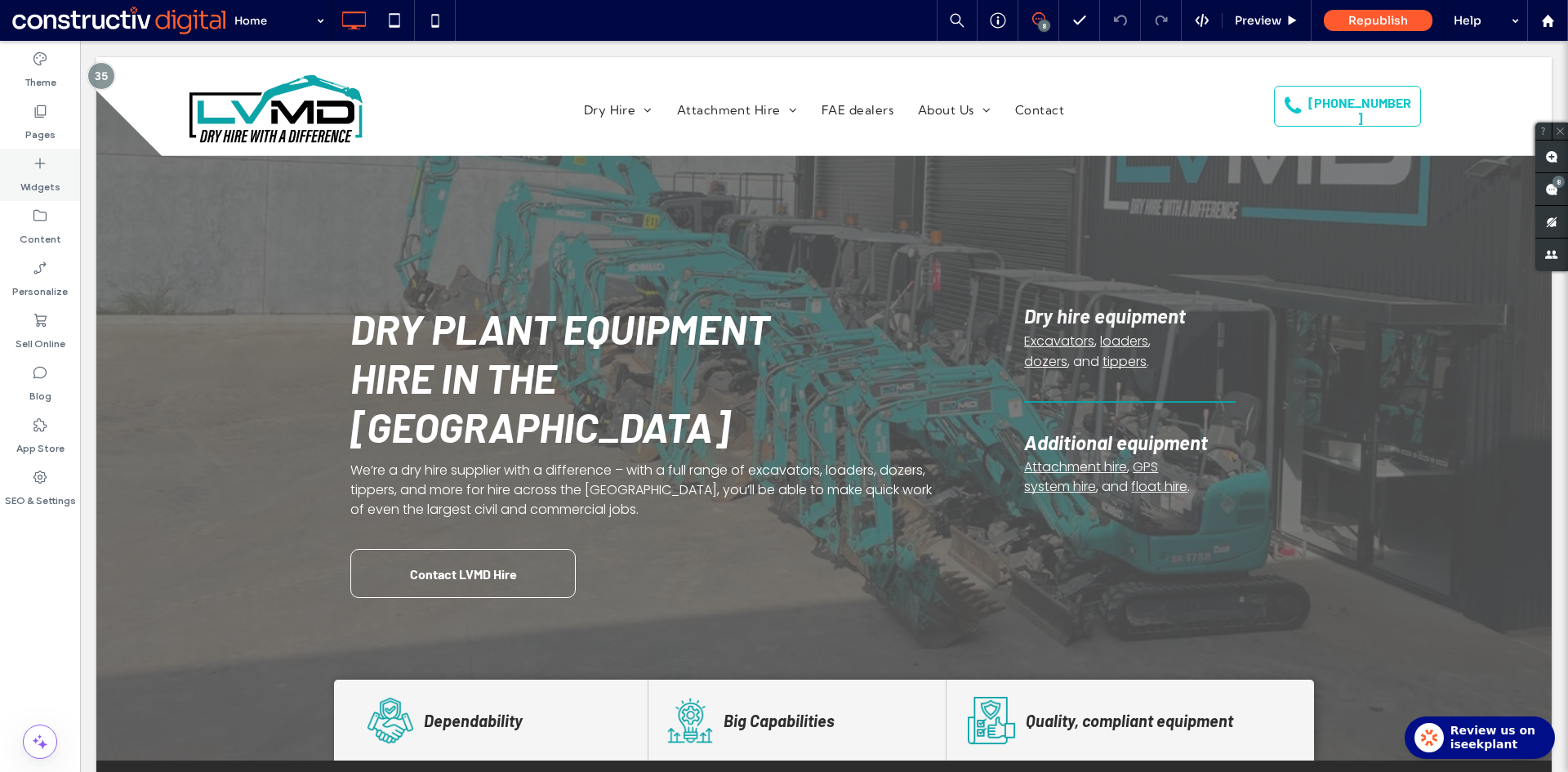
drag, startPoint x: 33, startPoint y: 130, endPoint x: 52, endPoint y: 193, distance: 65.8
click at [33, 130] on label "Pages" at bounding box center [40, 130] width 31 height 23
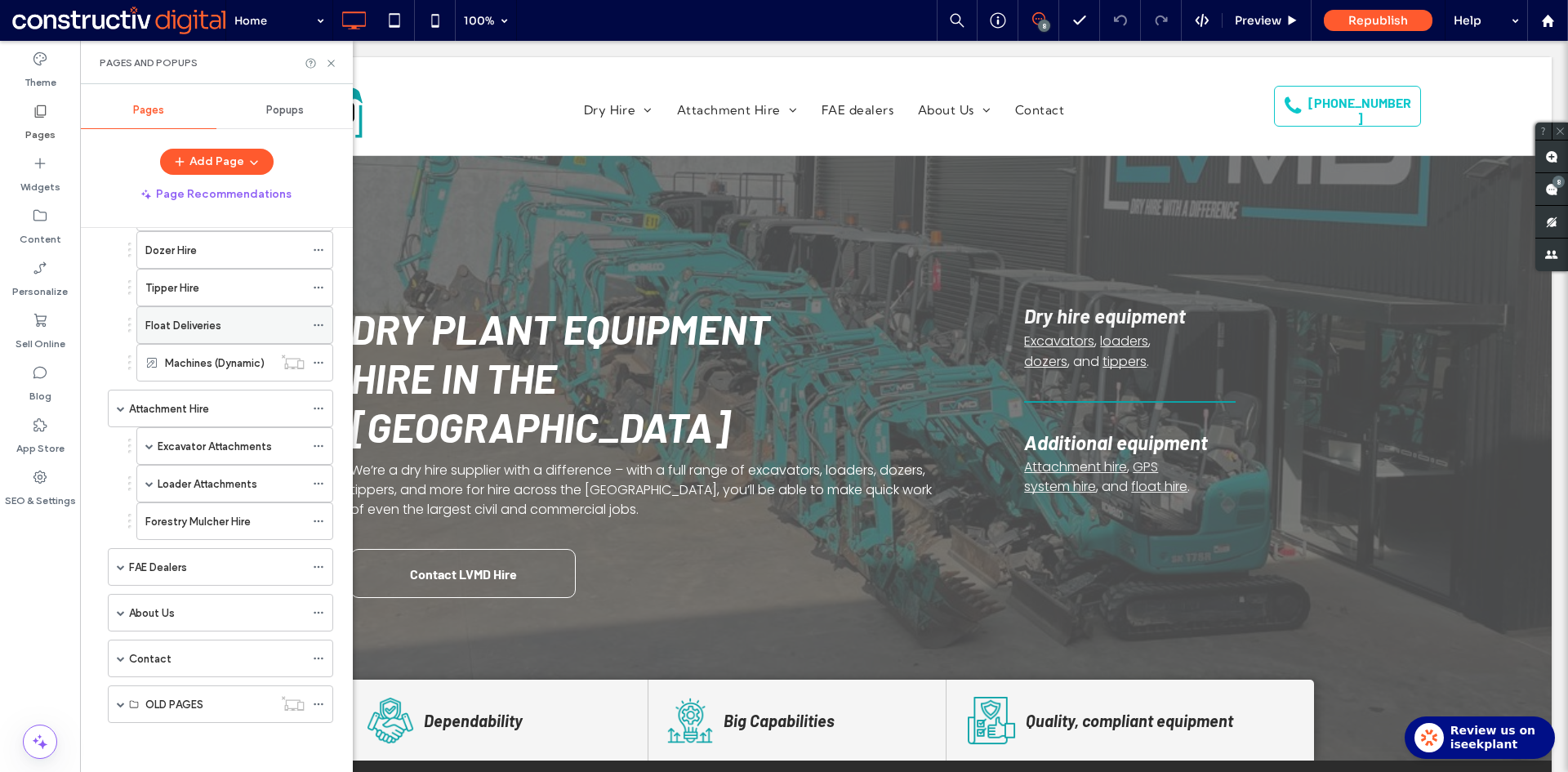
scroll to position [0, 0]
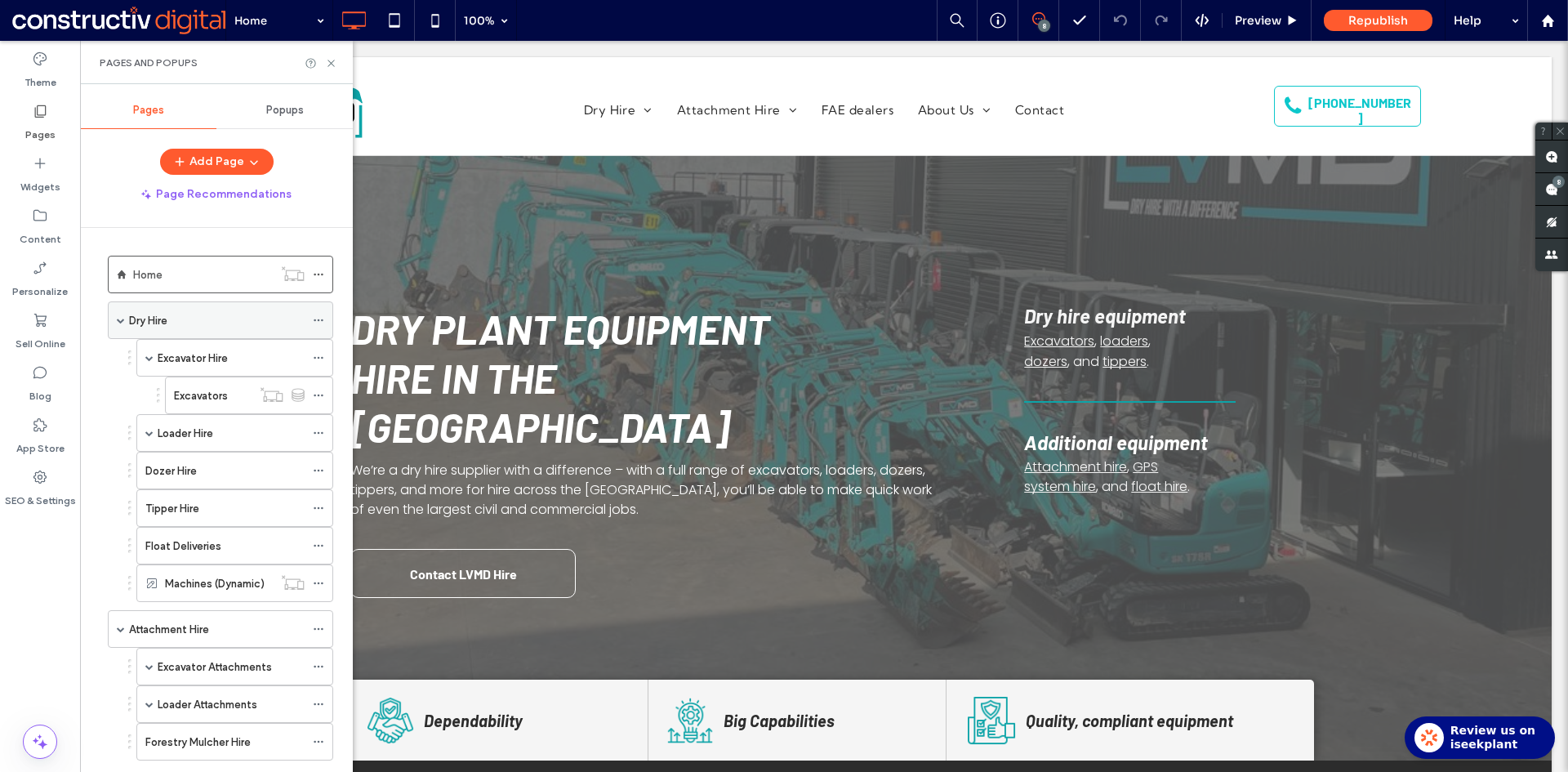
click at [118, 318] on span at bounding box center [121, 320] width 9 height 9
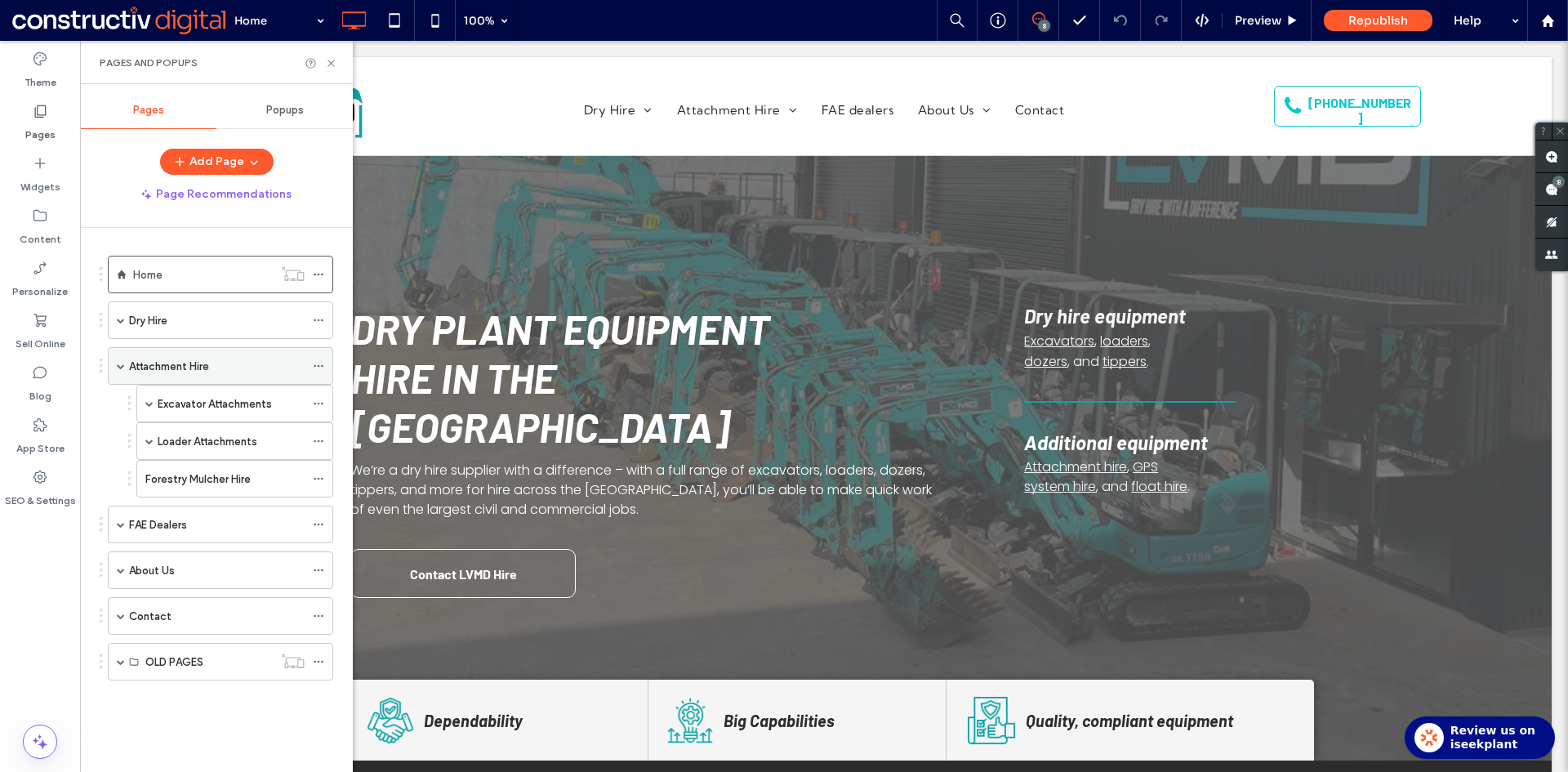
click at [125, 364] on div "Attachment Hire" at bounding box center [220, 365] width 225 height 37
click at [121, 363] on span at bounding box center [121, 366] width 9 height 9
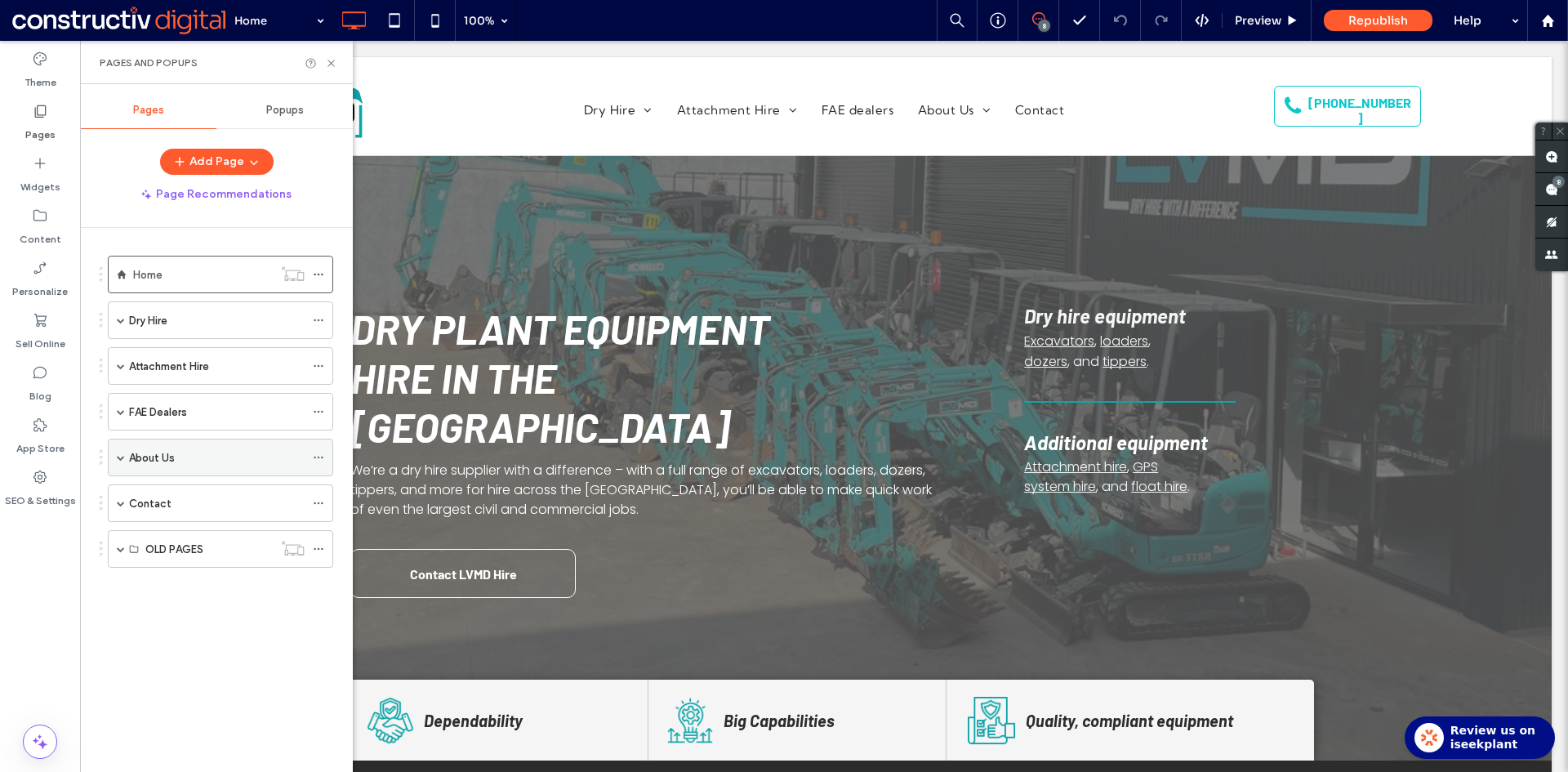
click at [123, 459] on span at bounding box center [121, 457] width 9 height 9
click at [152, 494] on span at bounding box center [149, 494] width 9 height 9
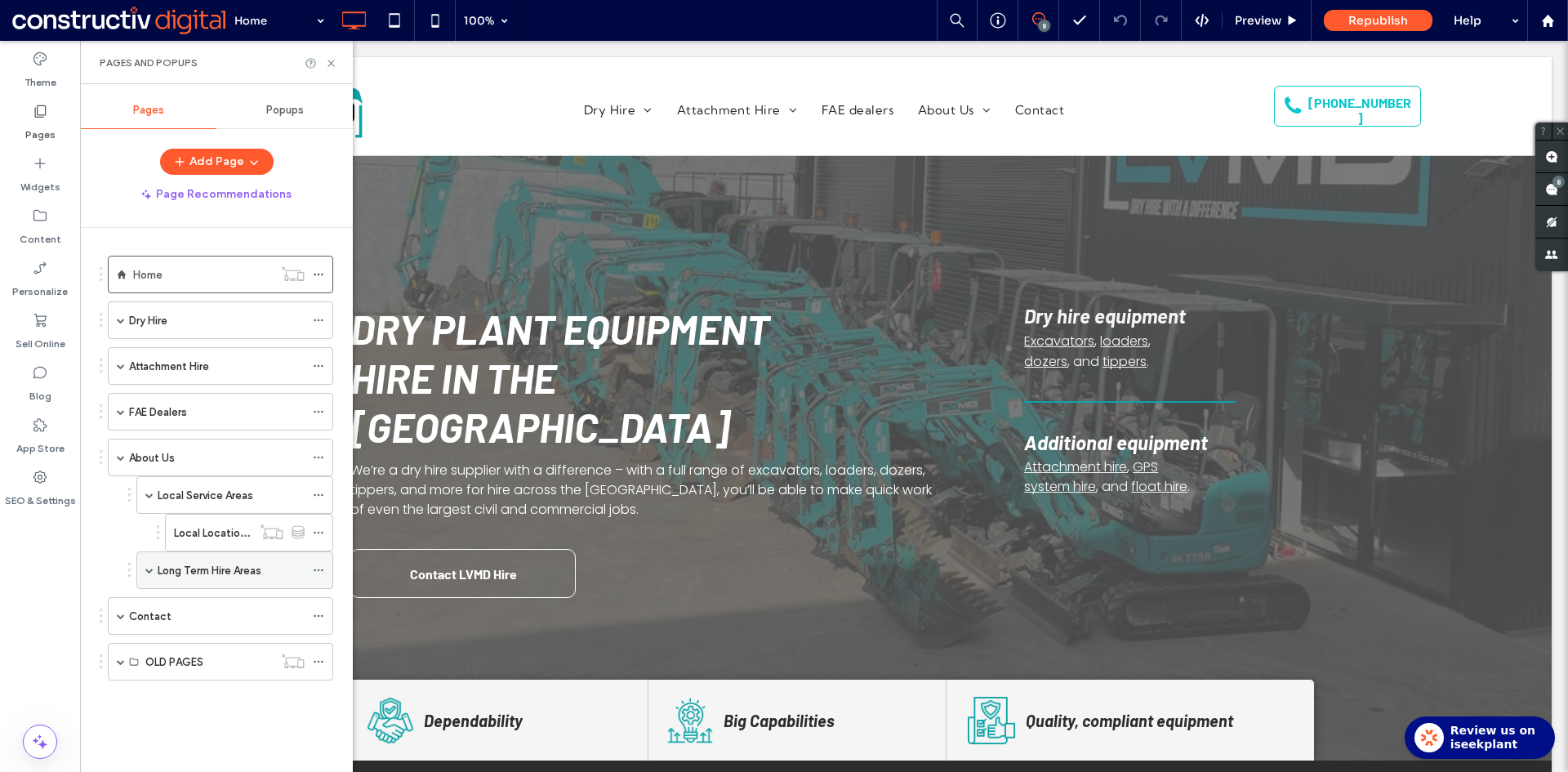
click at [148, 572] on span at bounding box center [149, 570] width 9 height 9
click at [329, 63] on icon at bounding box center [330, 63] width 12 height 12
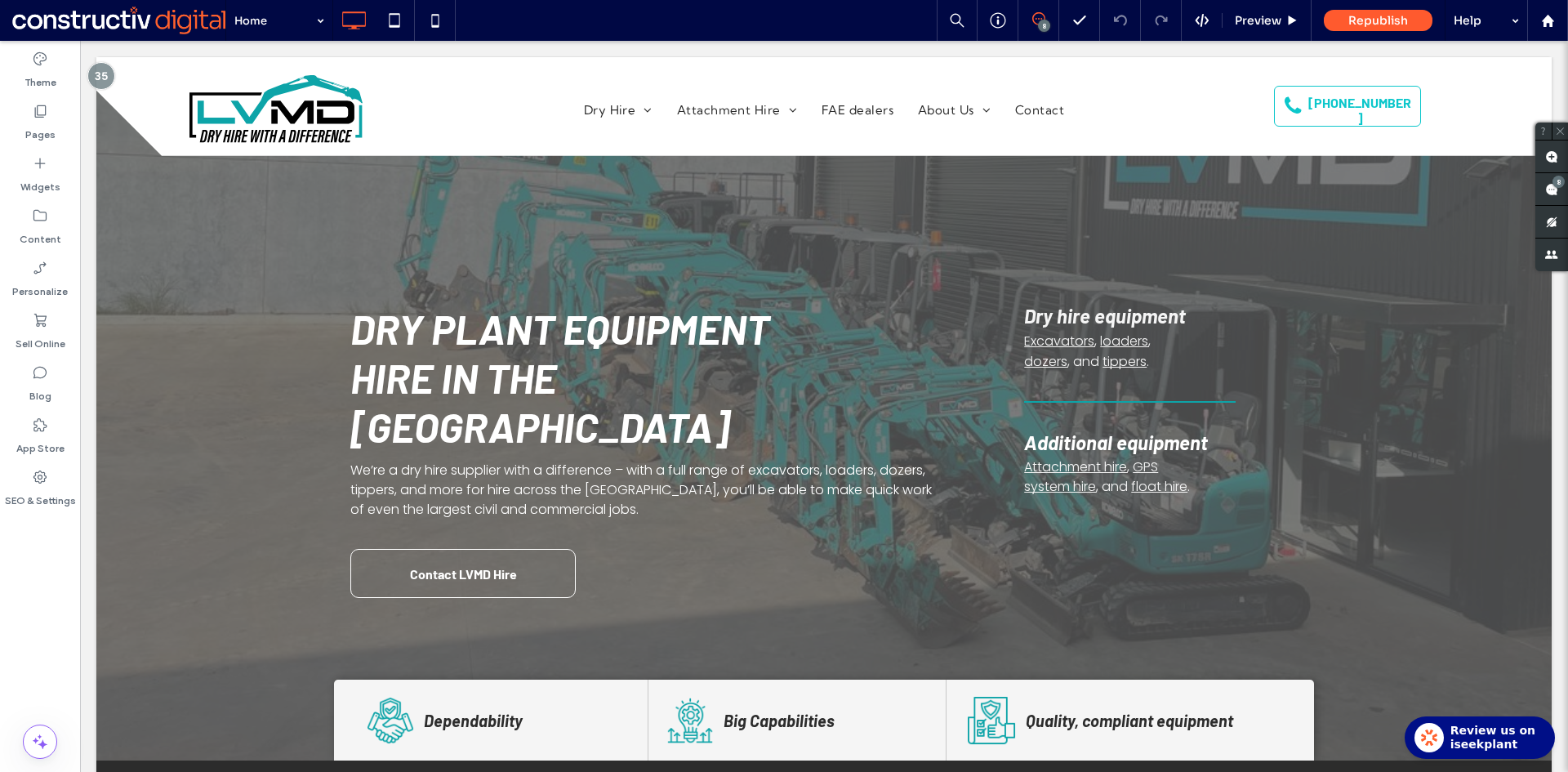
type input "*******"
type input "**"
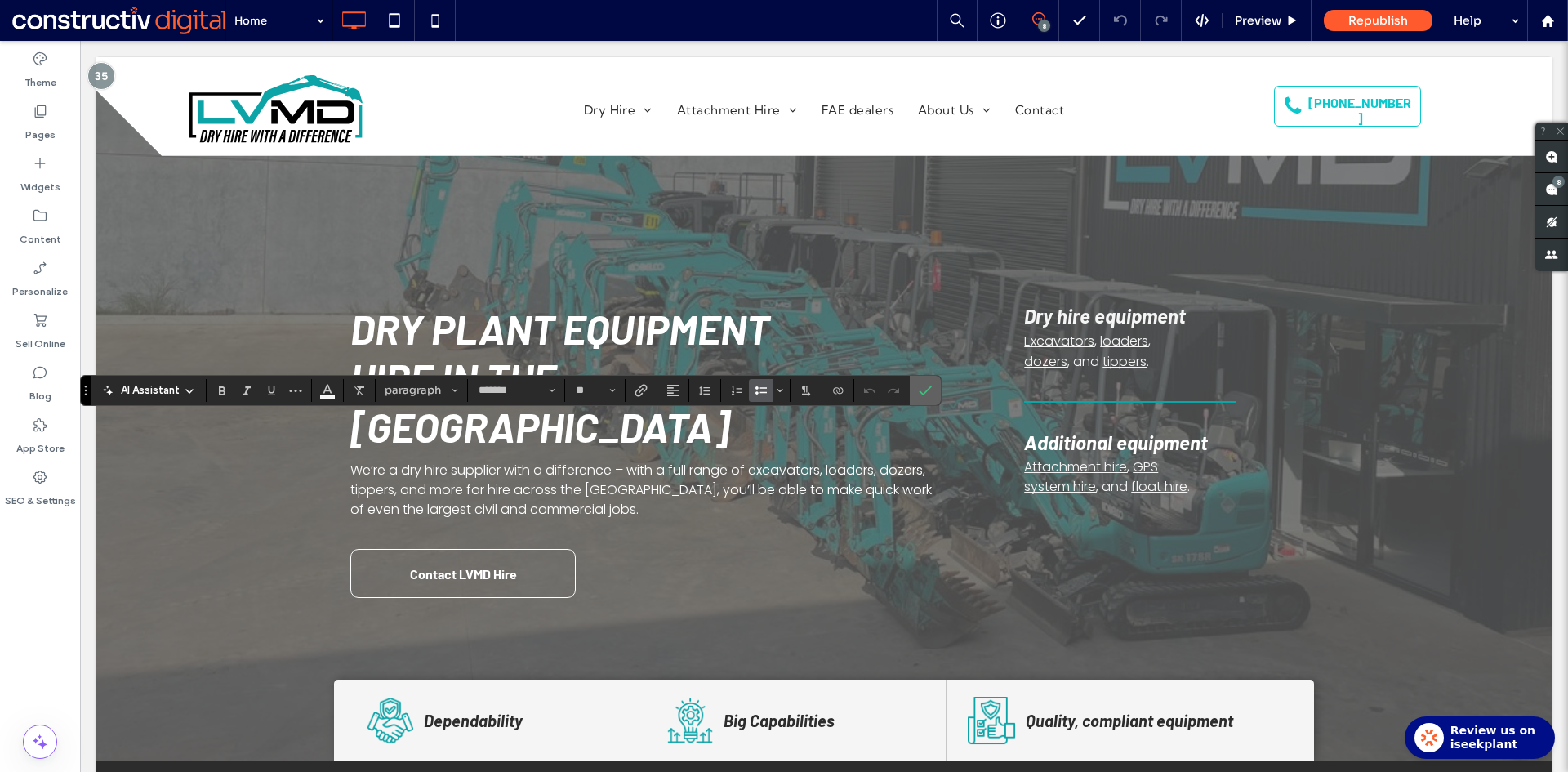
click at [921, 388] on icon "Confirm" at bounding box center [925, 391] width 13 height 13
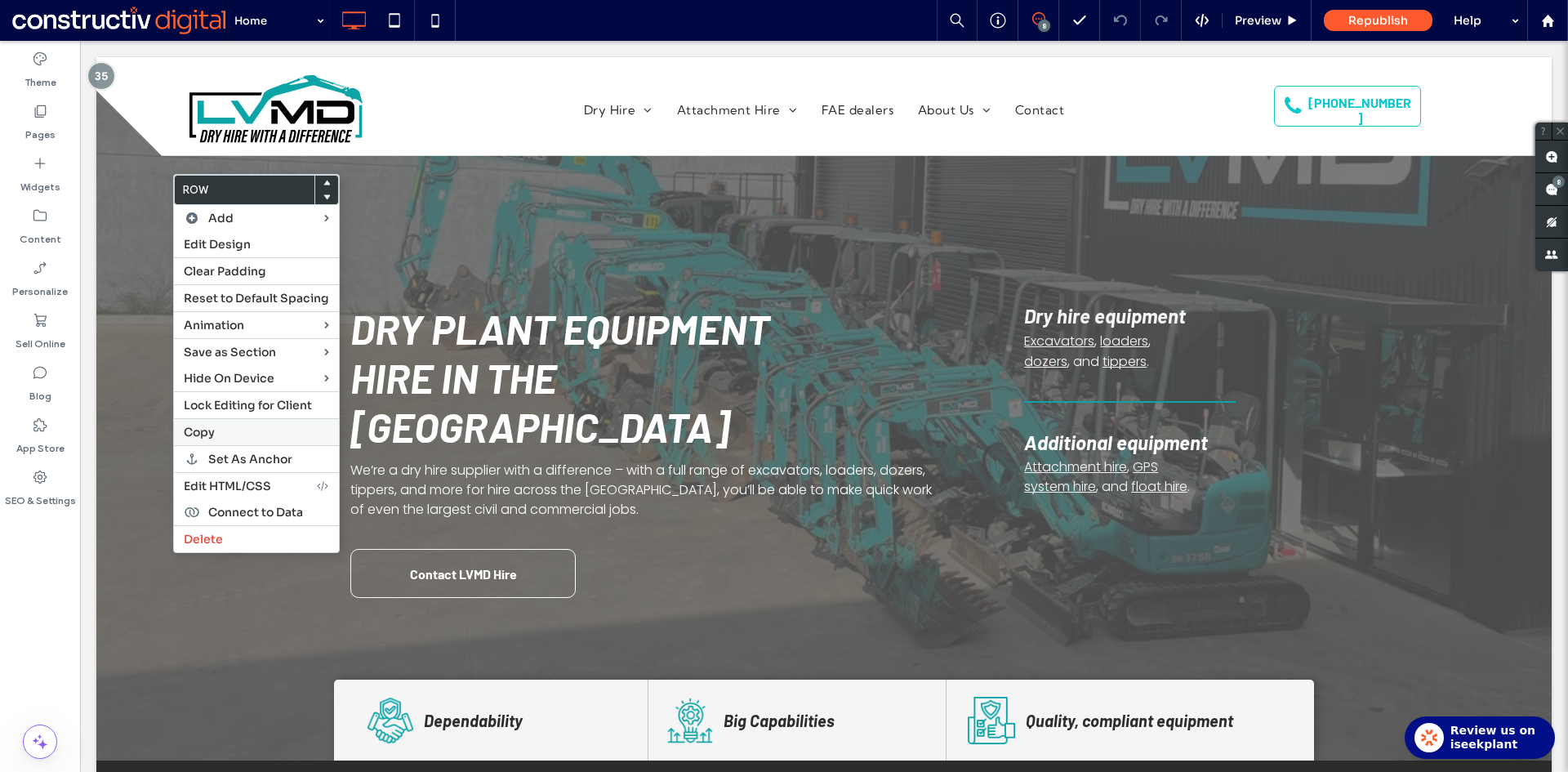
click at [213, 432] on span "Copy" at bounding box center [199, 431] width 31 height 14
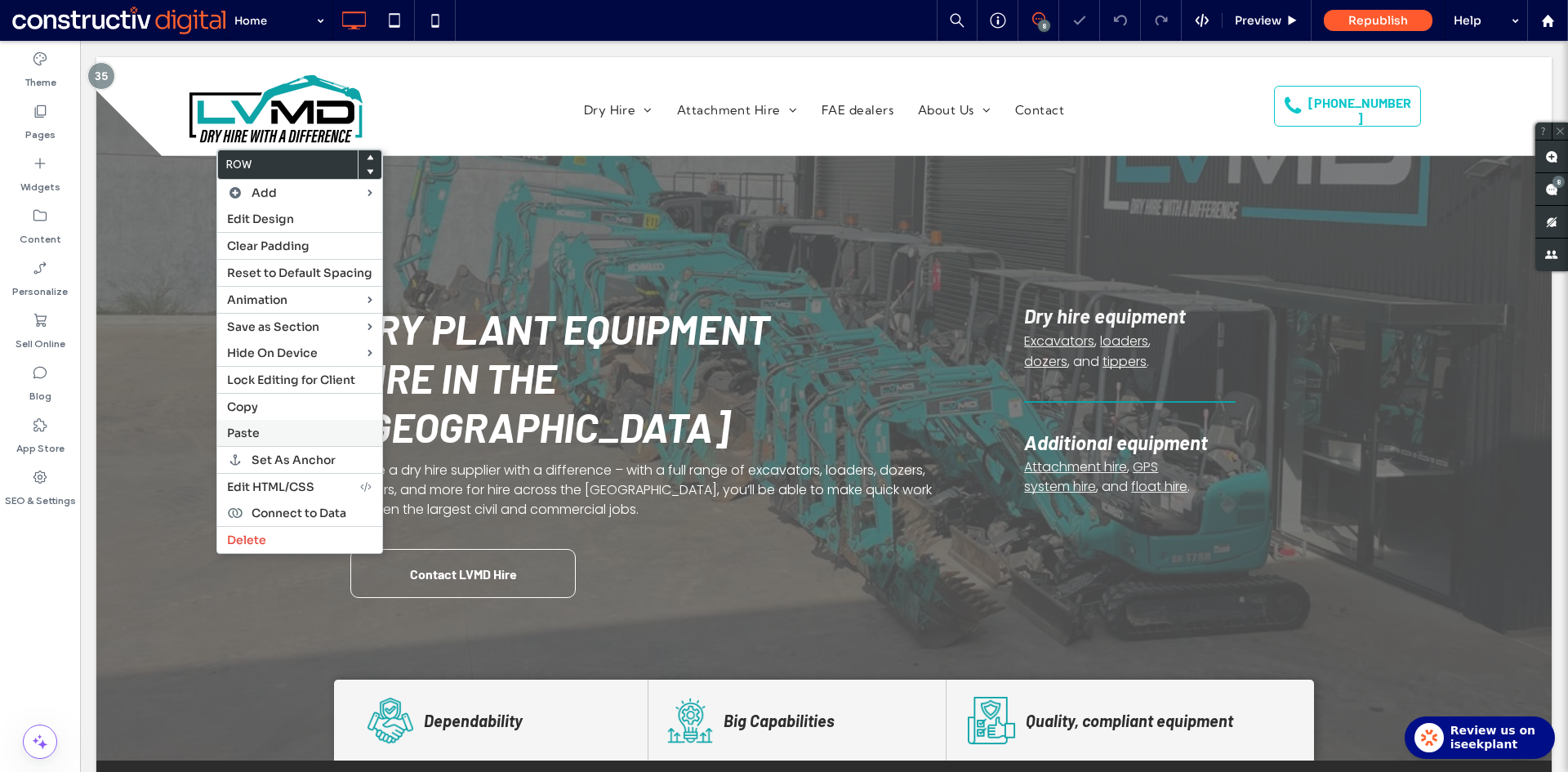
click at [257, 432] on span "Paste" at bounding box center [243, 432] width 33 height 14
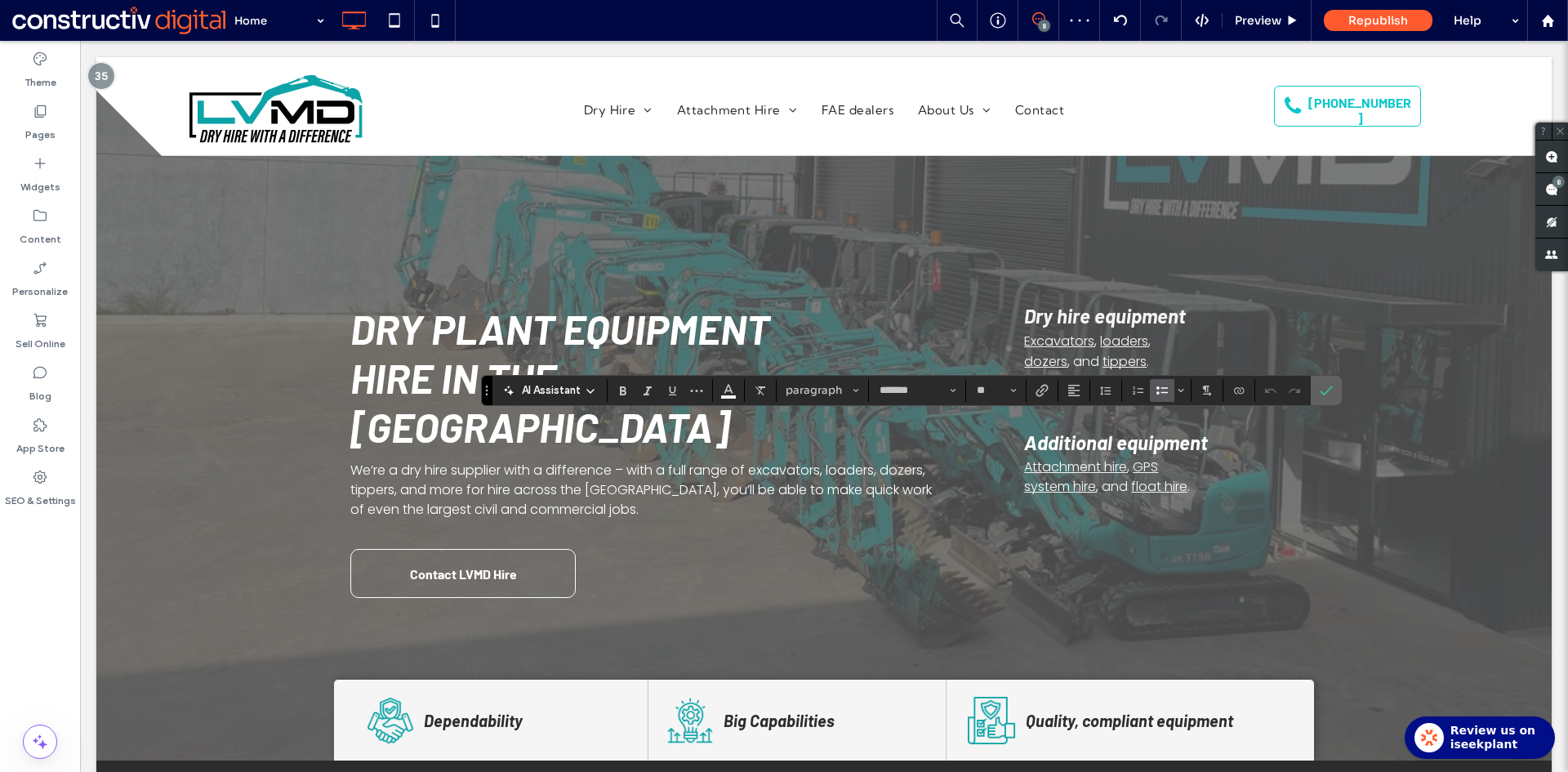
click at [1336, 393] on label "Confirm" at bounding box center [1327, 390] width 25 height 30
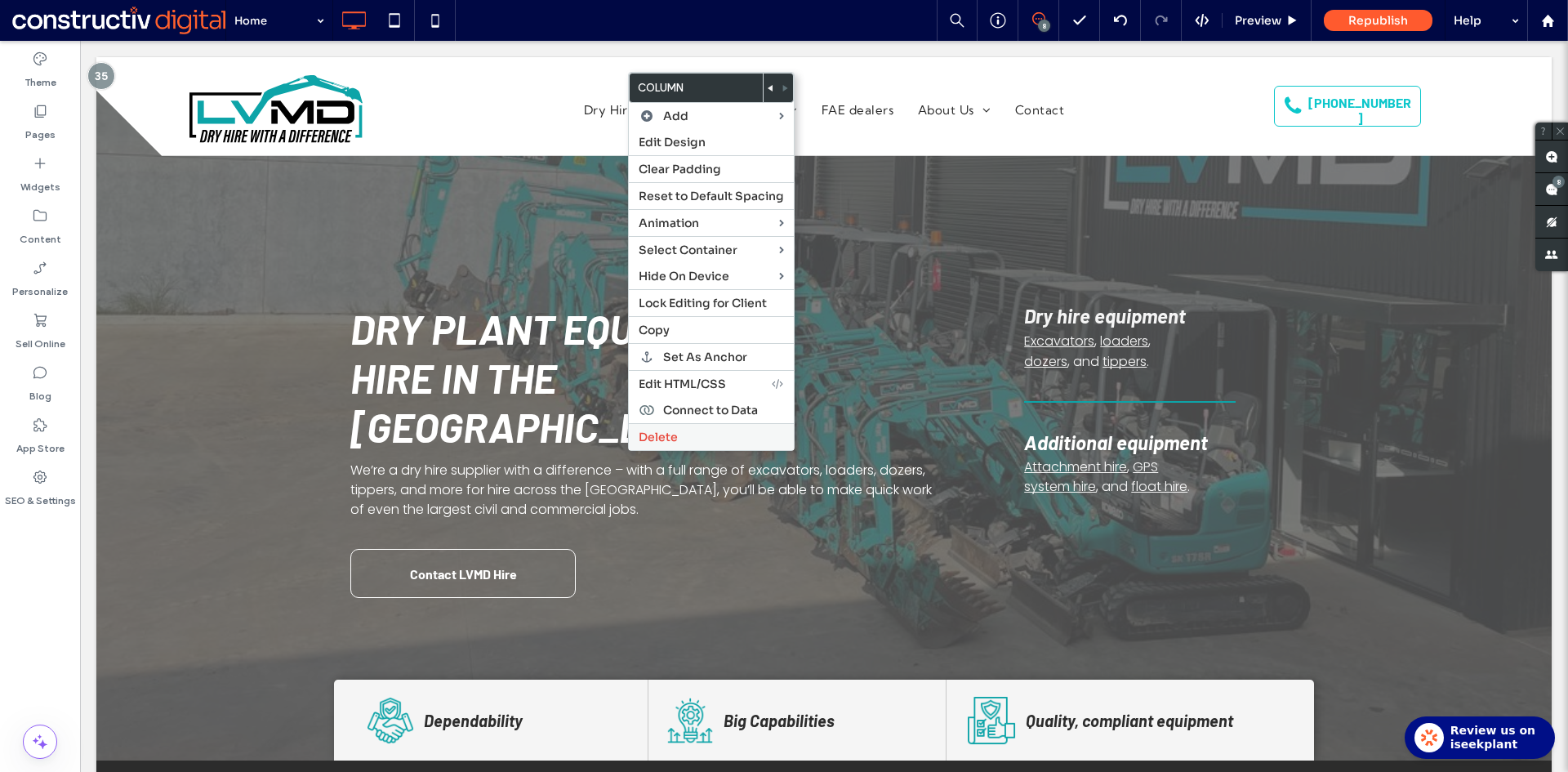
click at [681, 437] on label "Delete" at bounding box center [712, 436] width 146 height 14
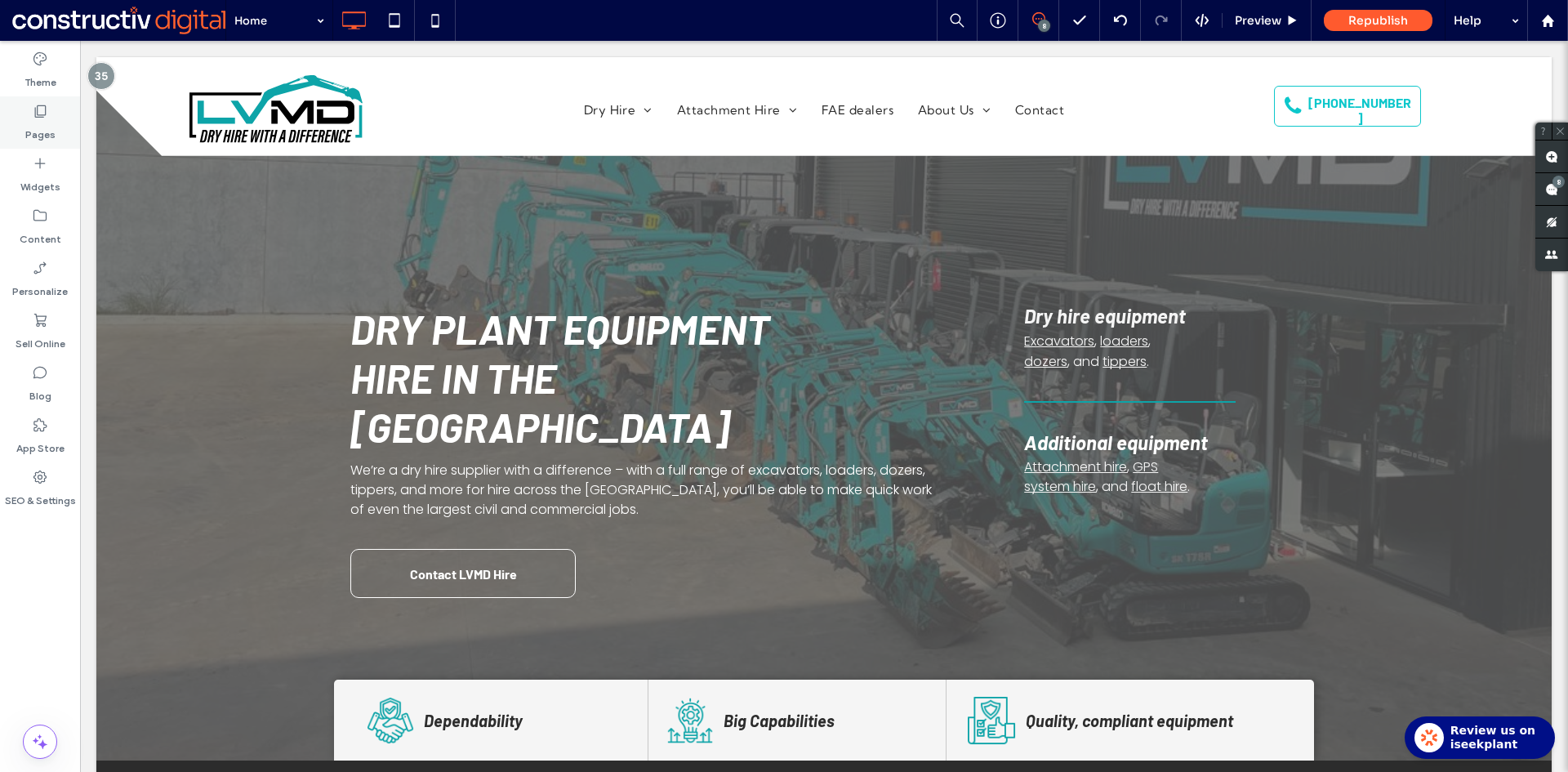
click at [47, 126] on label "Pages" at bounding box center [40, 130] width 31 height 23
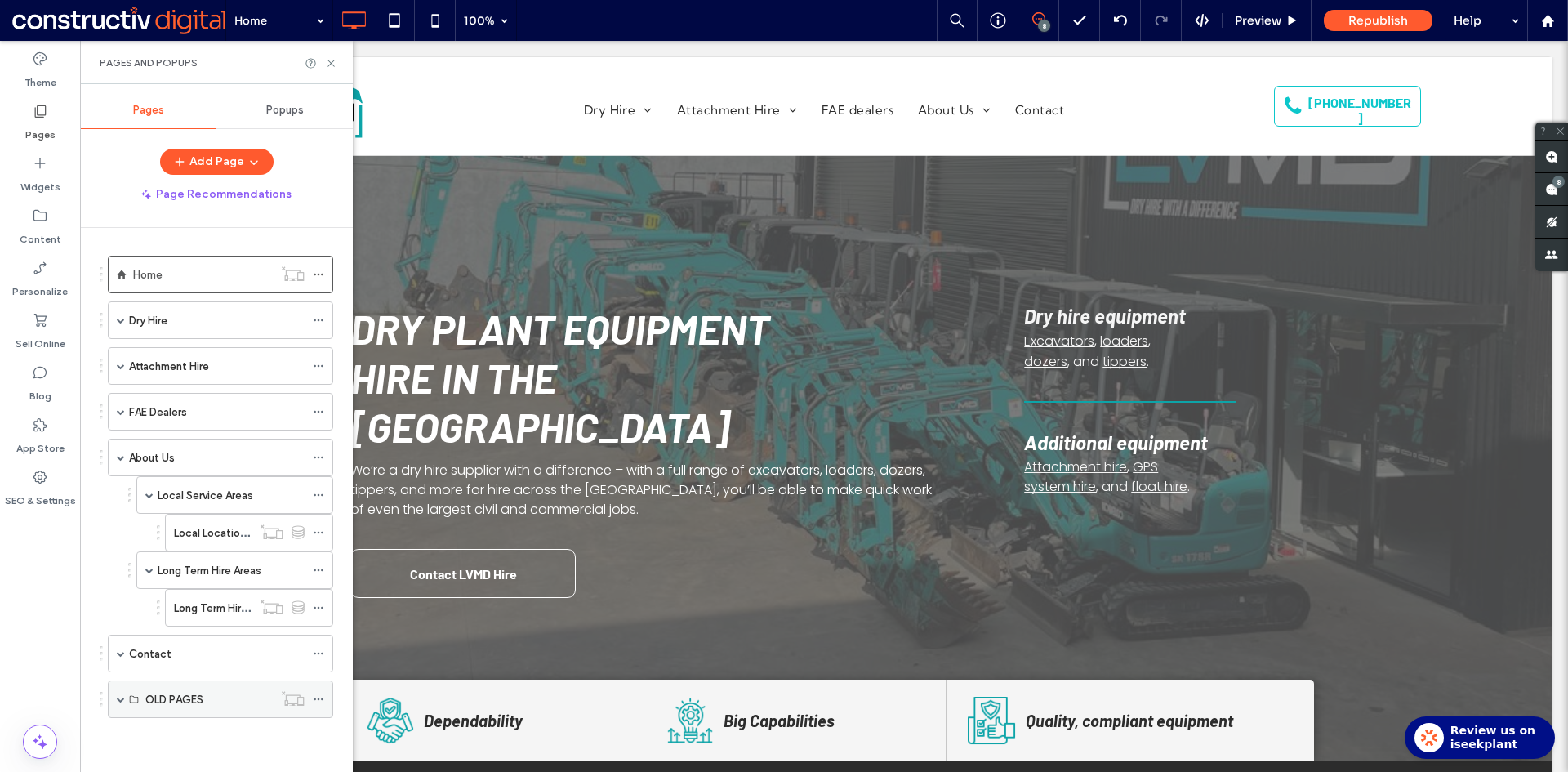
click at [119, 701] on span at bounding box center [121, 698] width 9 height 9
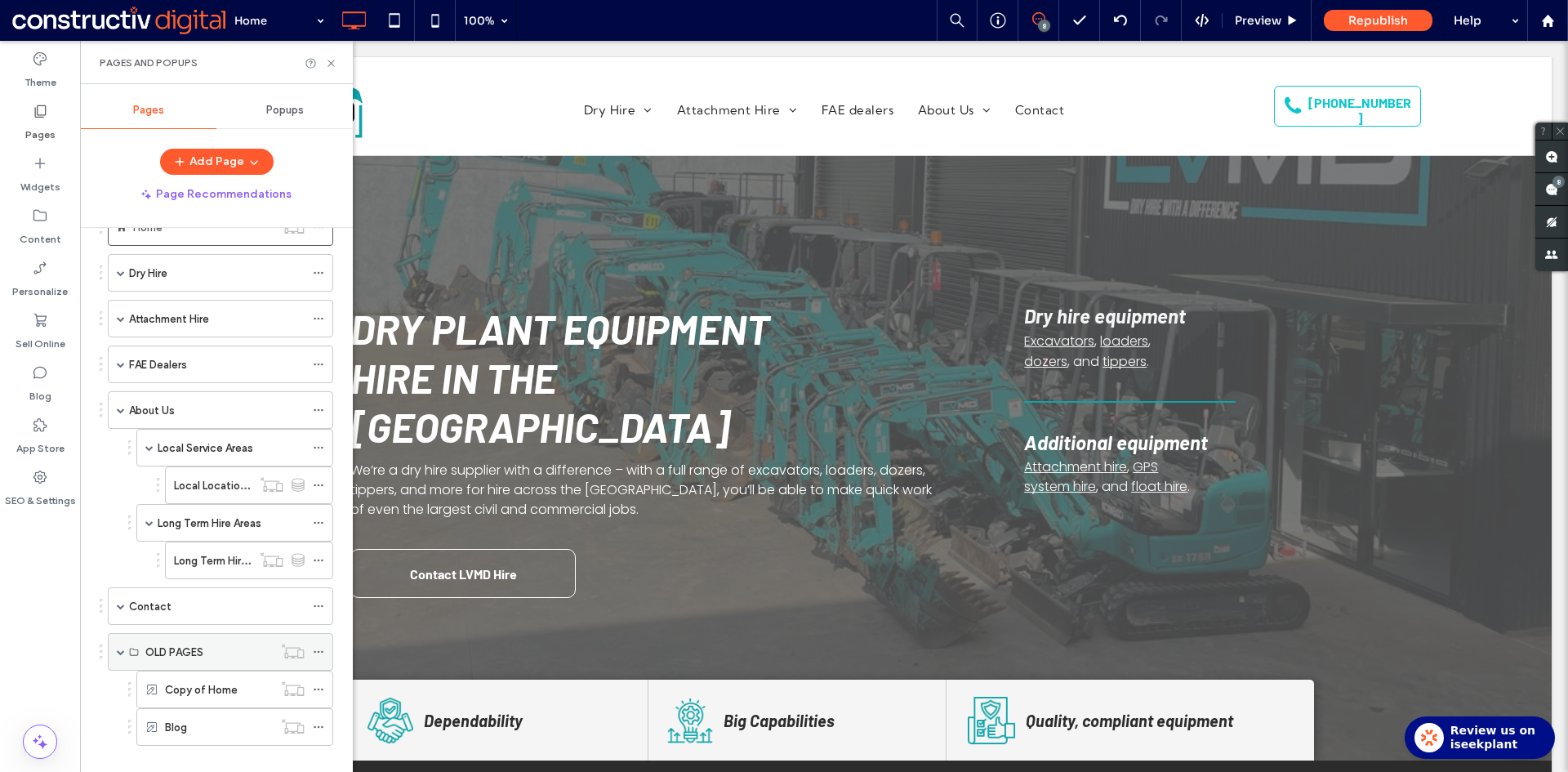
scroll to position [70, 0]
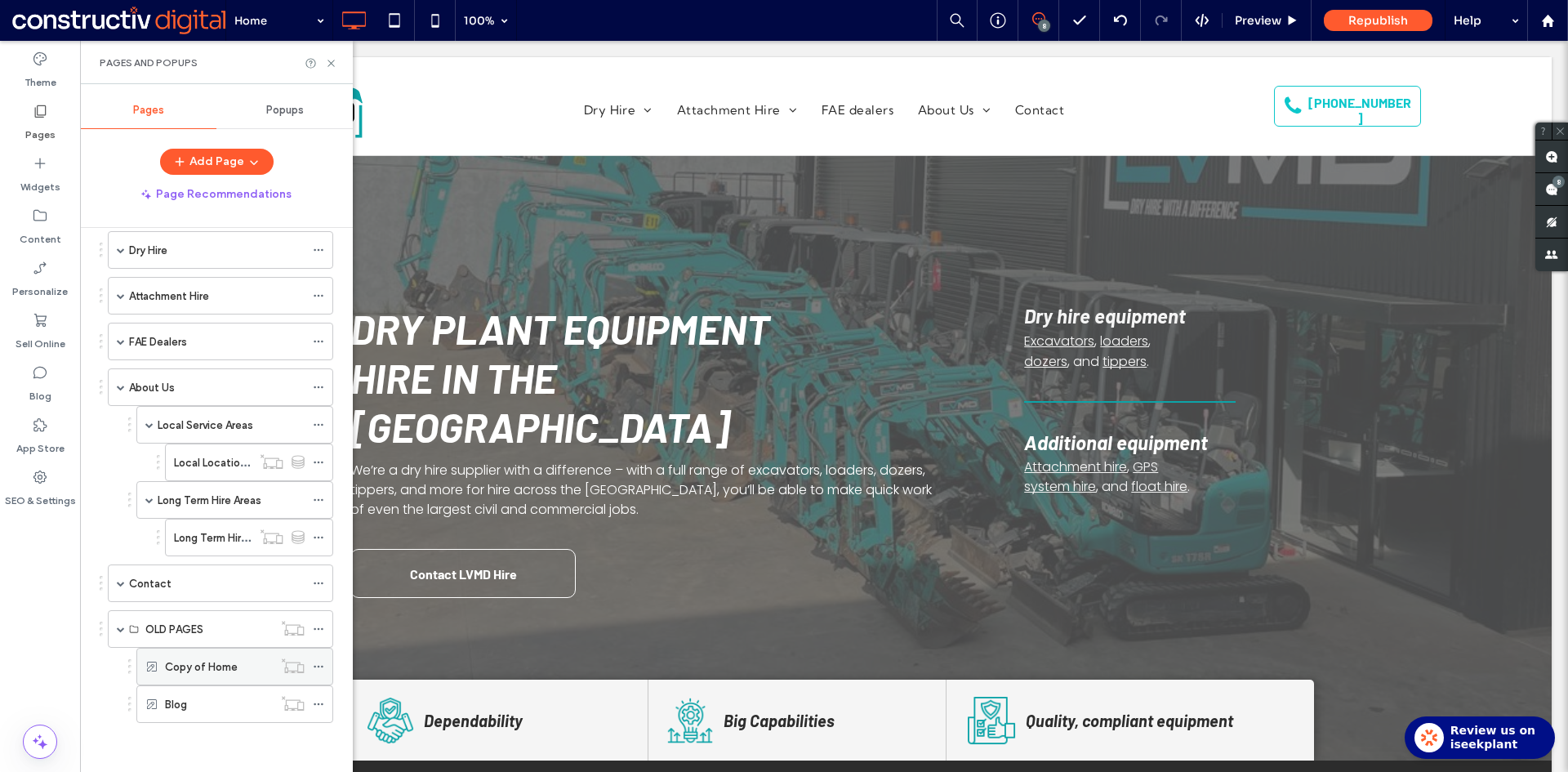
click at [222, 667] on label "Copy of Home" at bounding box center [201, 667] width 73 height 29
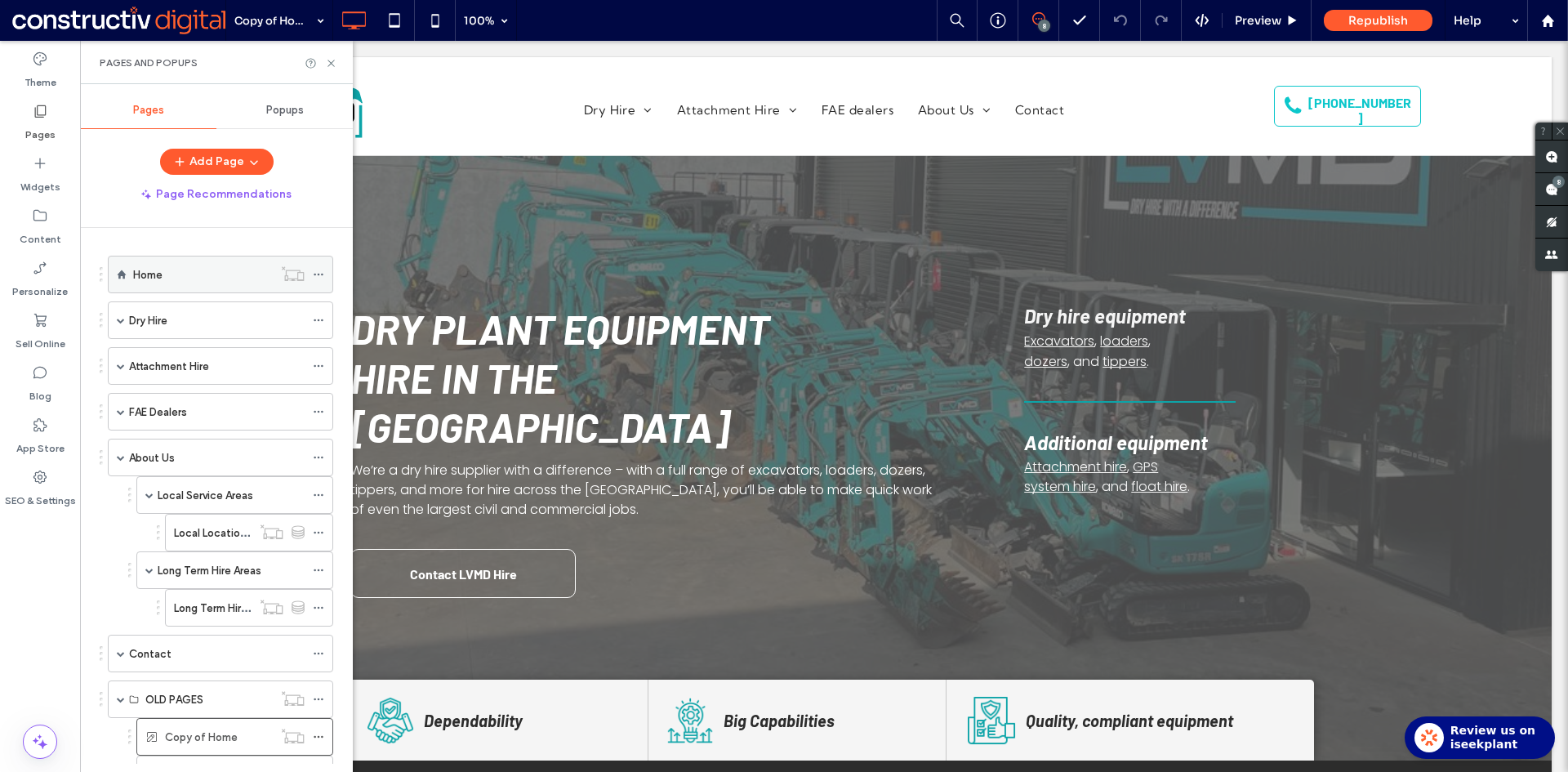
click at [174, 283] on div "Home" at bounding box center [203, 274] width 140 height 18
click at [330, 62] on use at bounding box center [330, 62] width 7 height 7
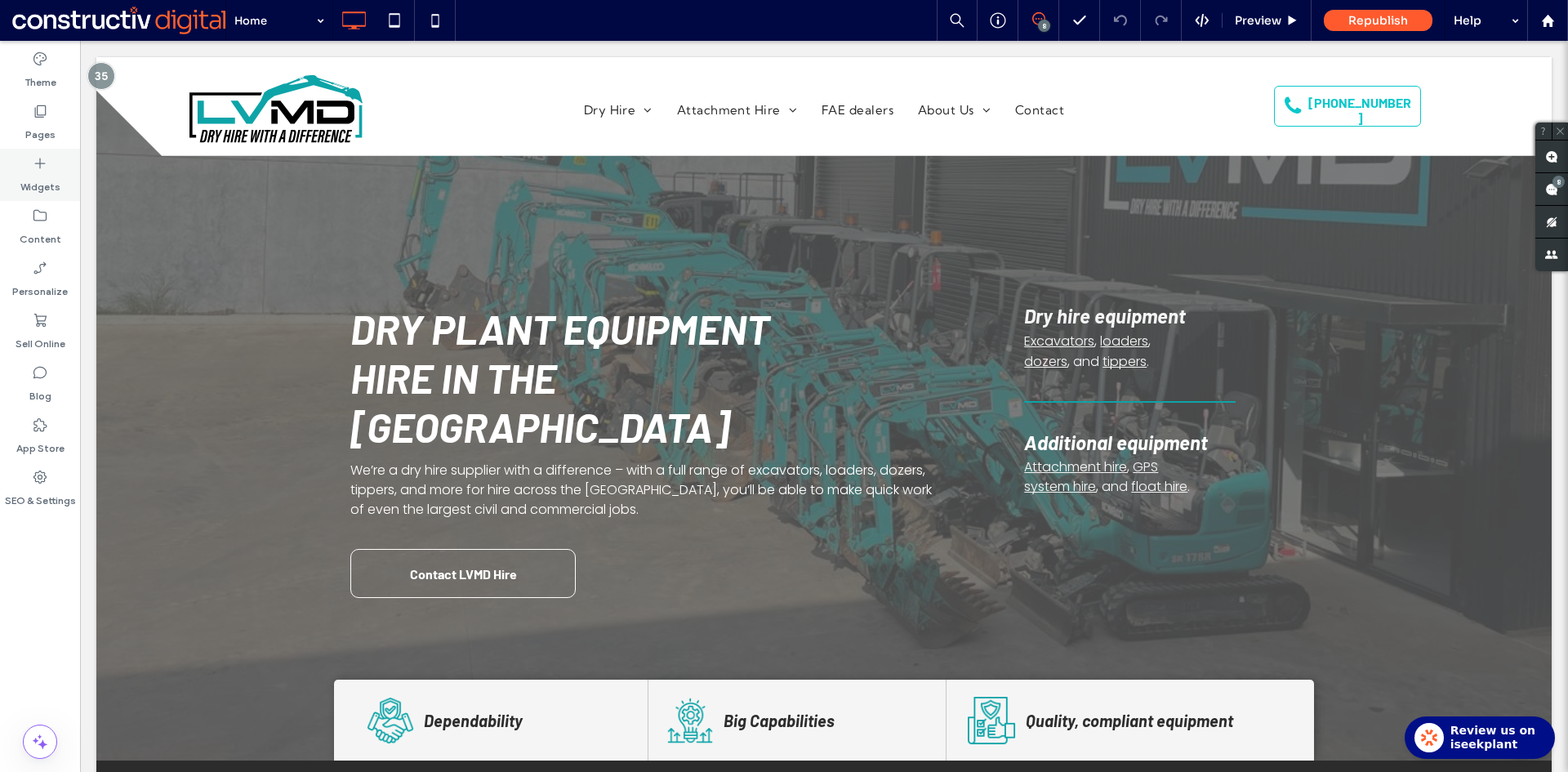
click at [36, 177] on label "Widgets" at bounding box center [40, 183] width 40 height 23
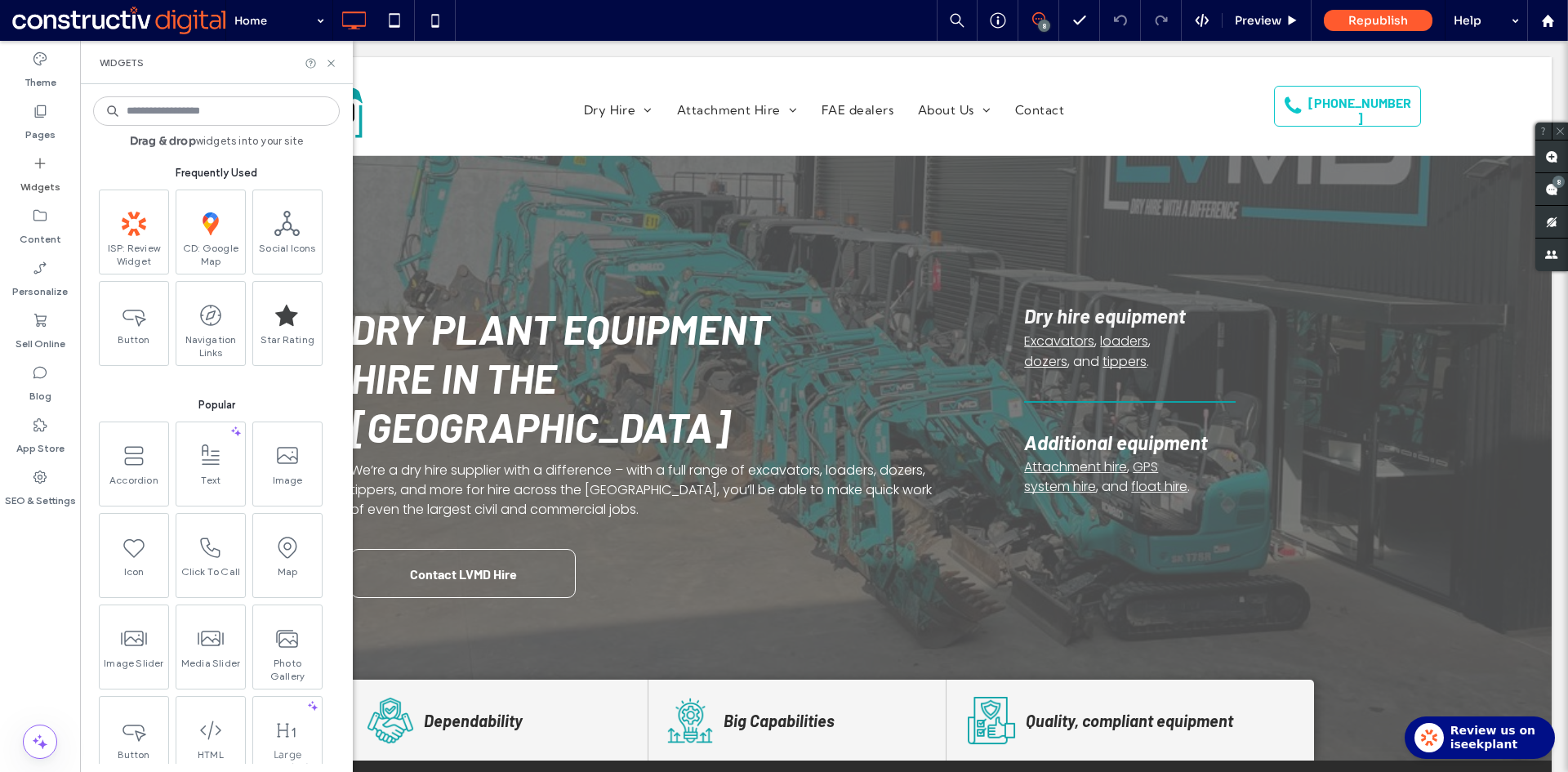
click at [182, 113] on input at bounding box center [216, 111] width 246 height 30
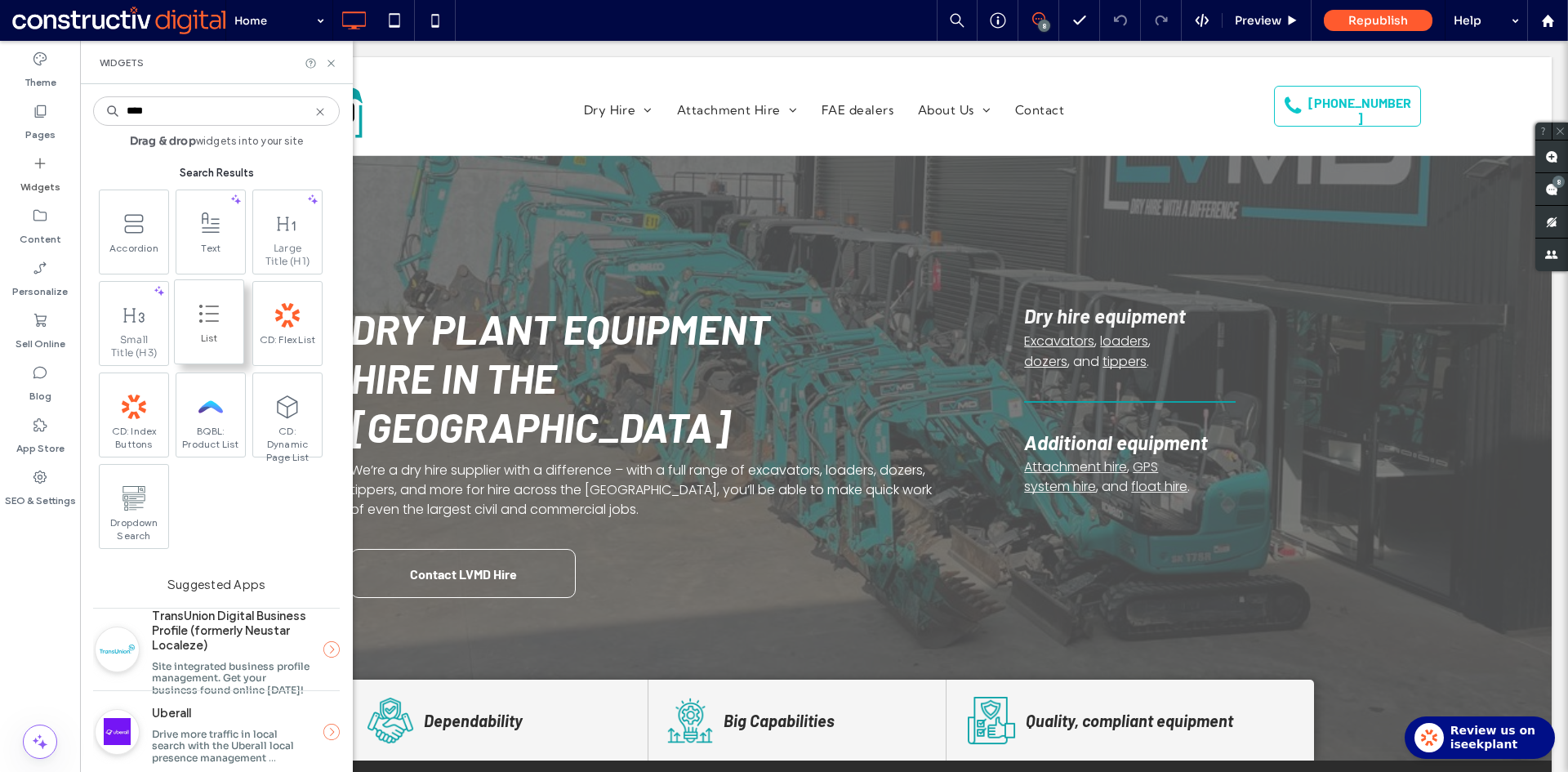
type input "****"
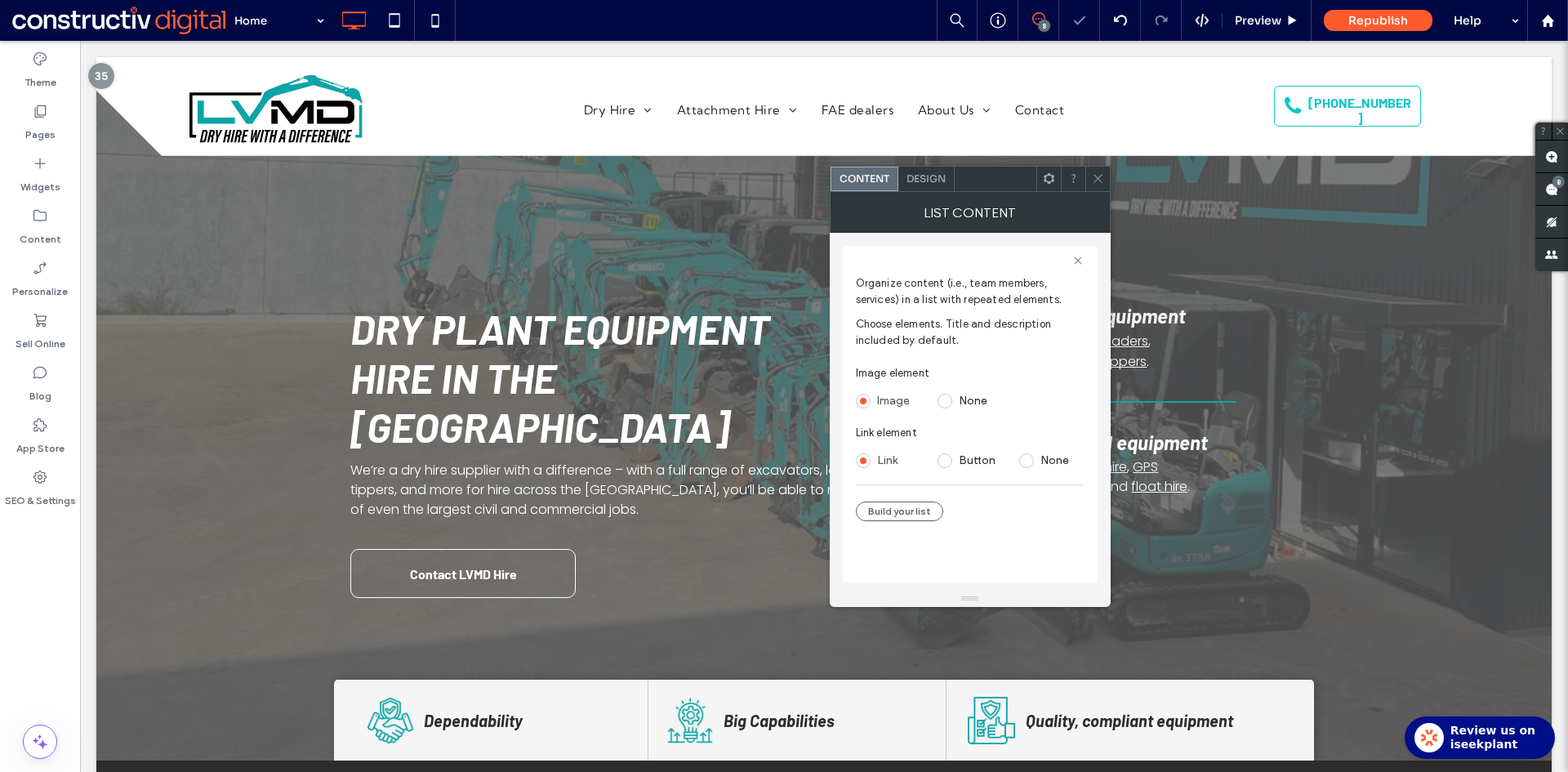
click at [1096, 174] on icon at bounding box center [1098, 178] width 12 height 12
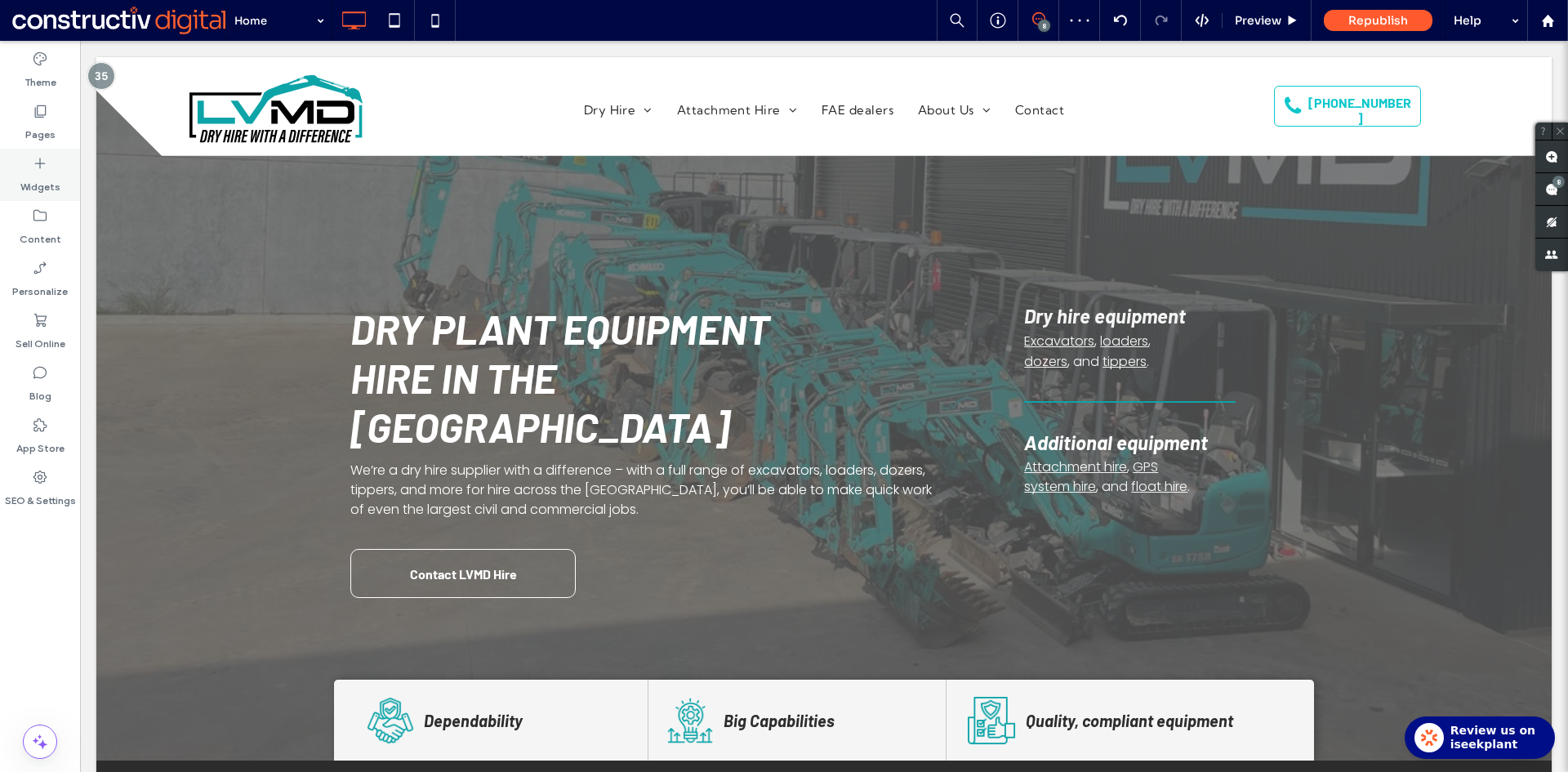
click at [31, 171] on label "Widgets" at bounding box center [40, 183] width 40 height 23
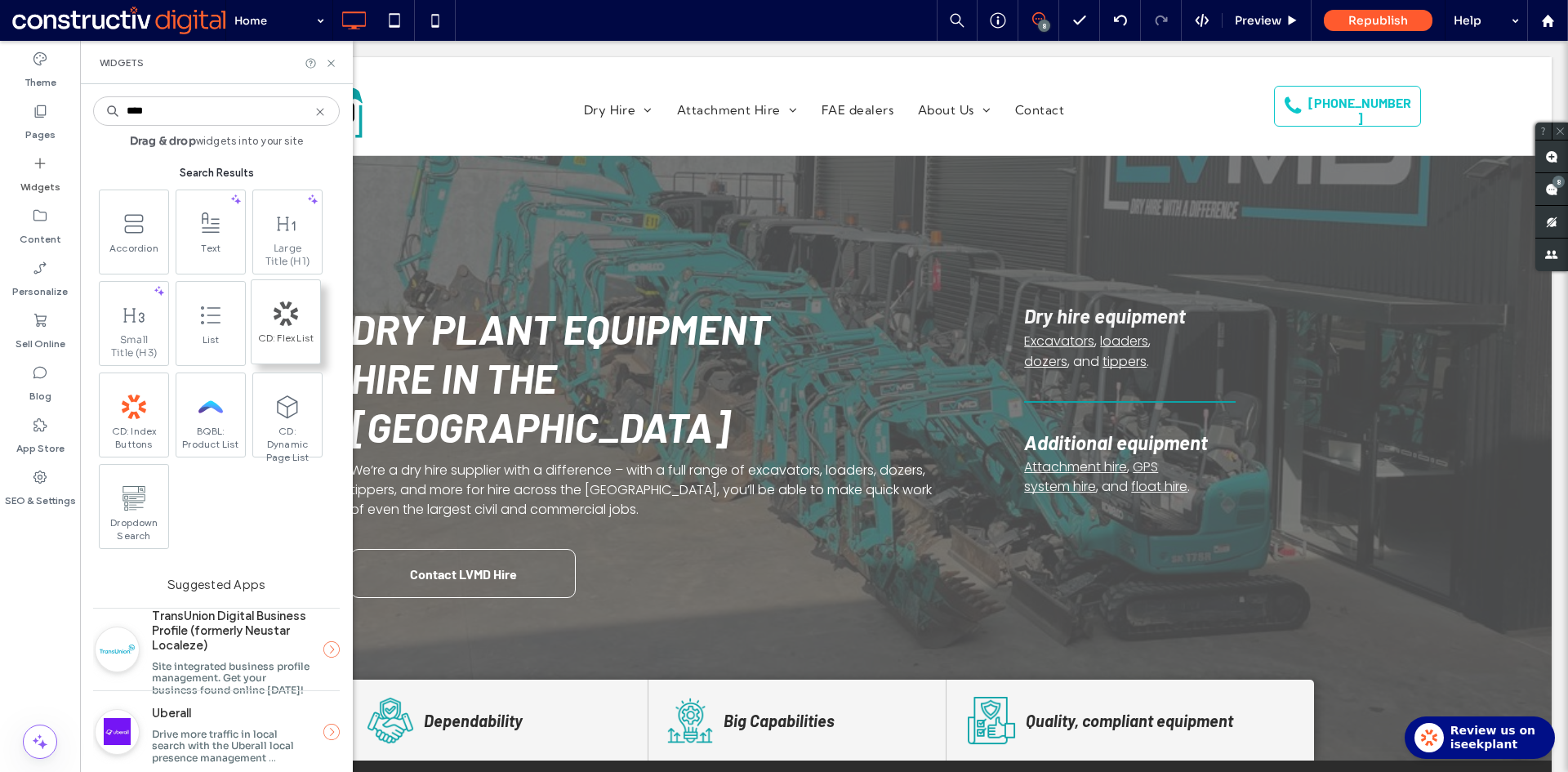
type input "****"
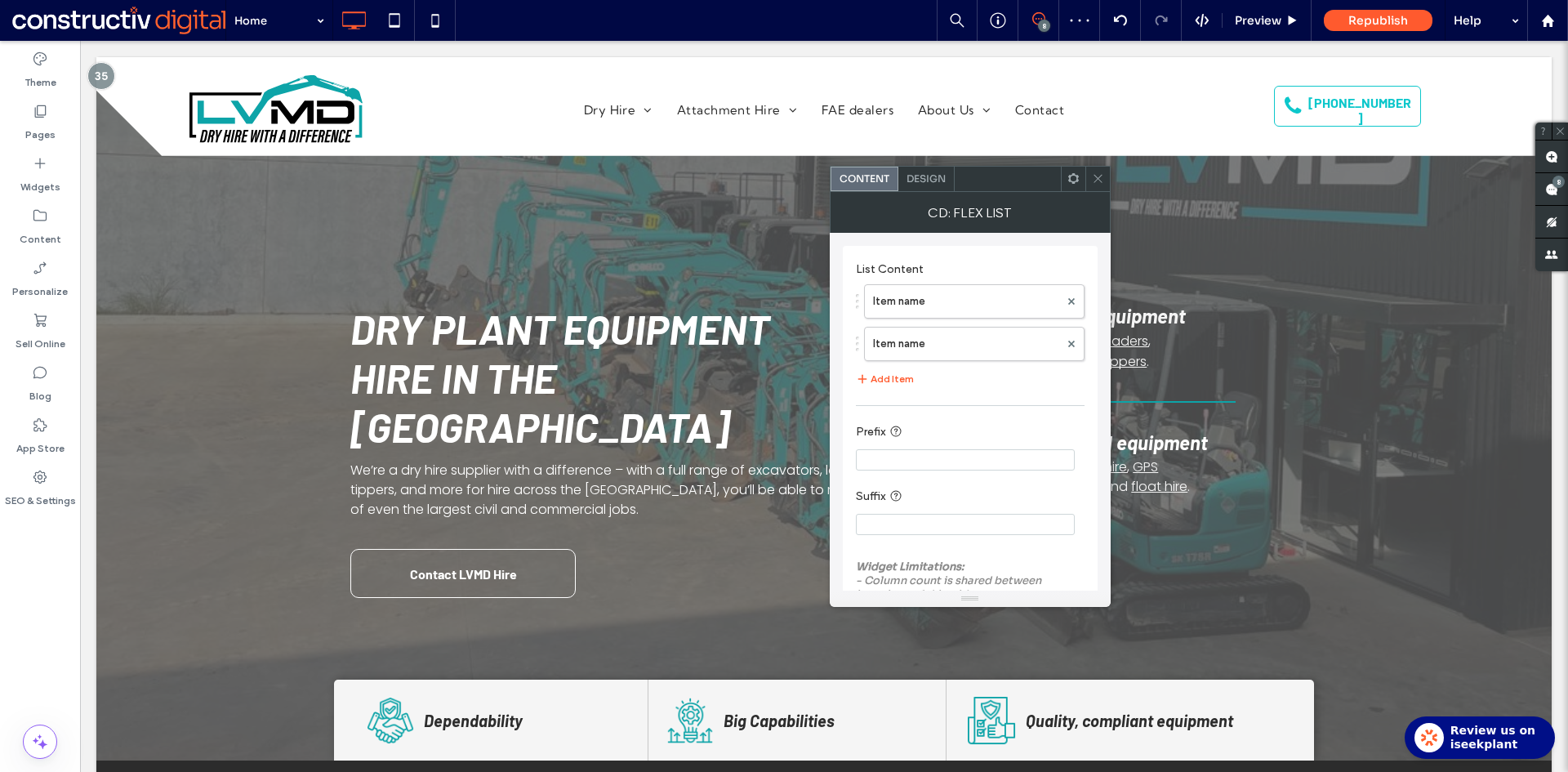
click at [1097, 177] on icon at bounding box center [1098, 178] width 12 height 12
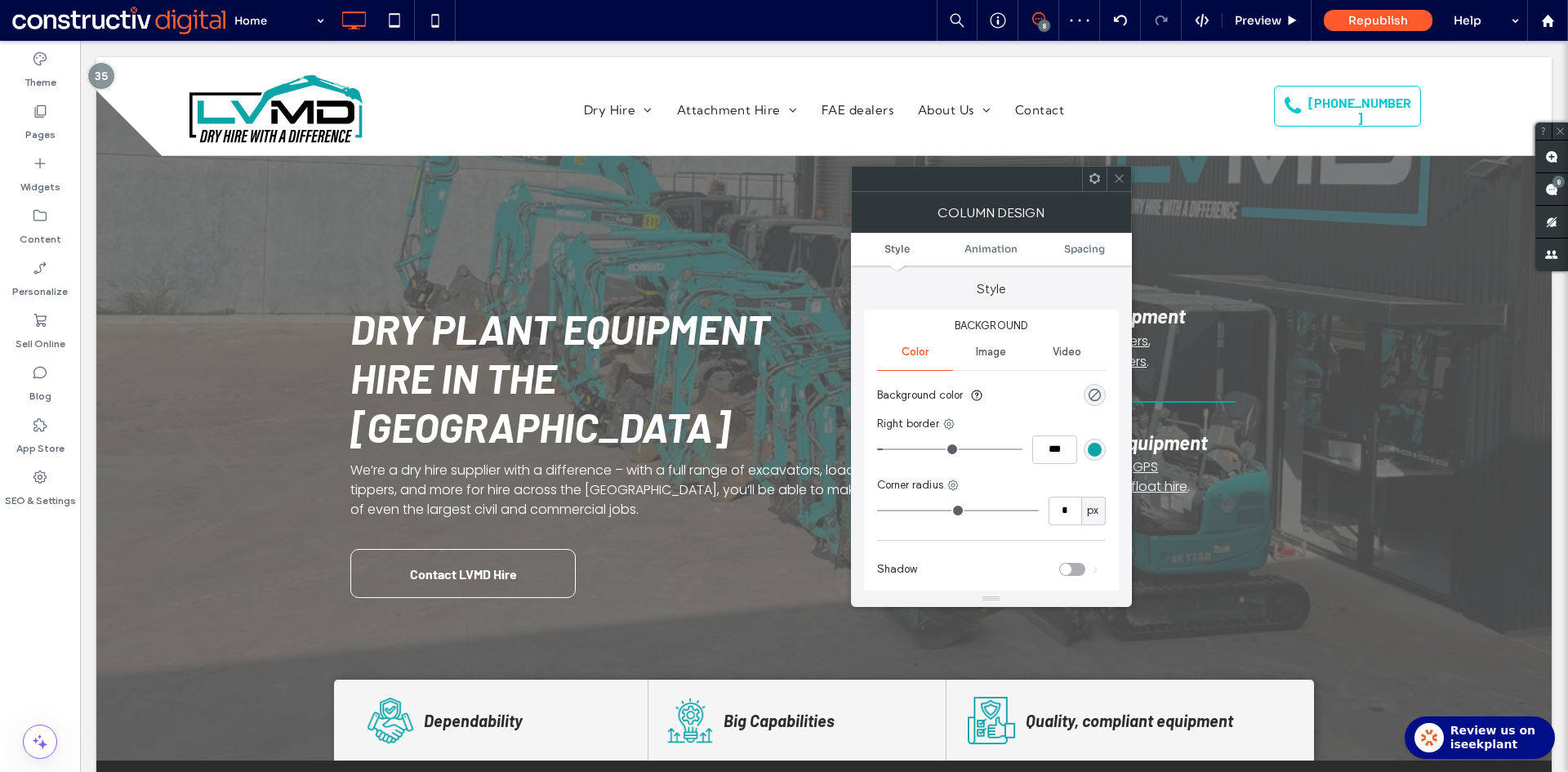
click at [1120, 182] on icon at bounding box center [1119, 178] width 12 height 12
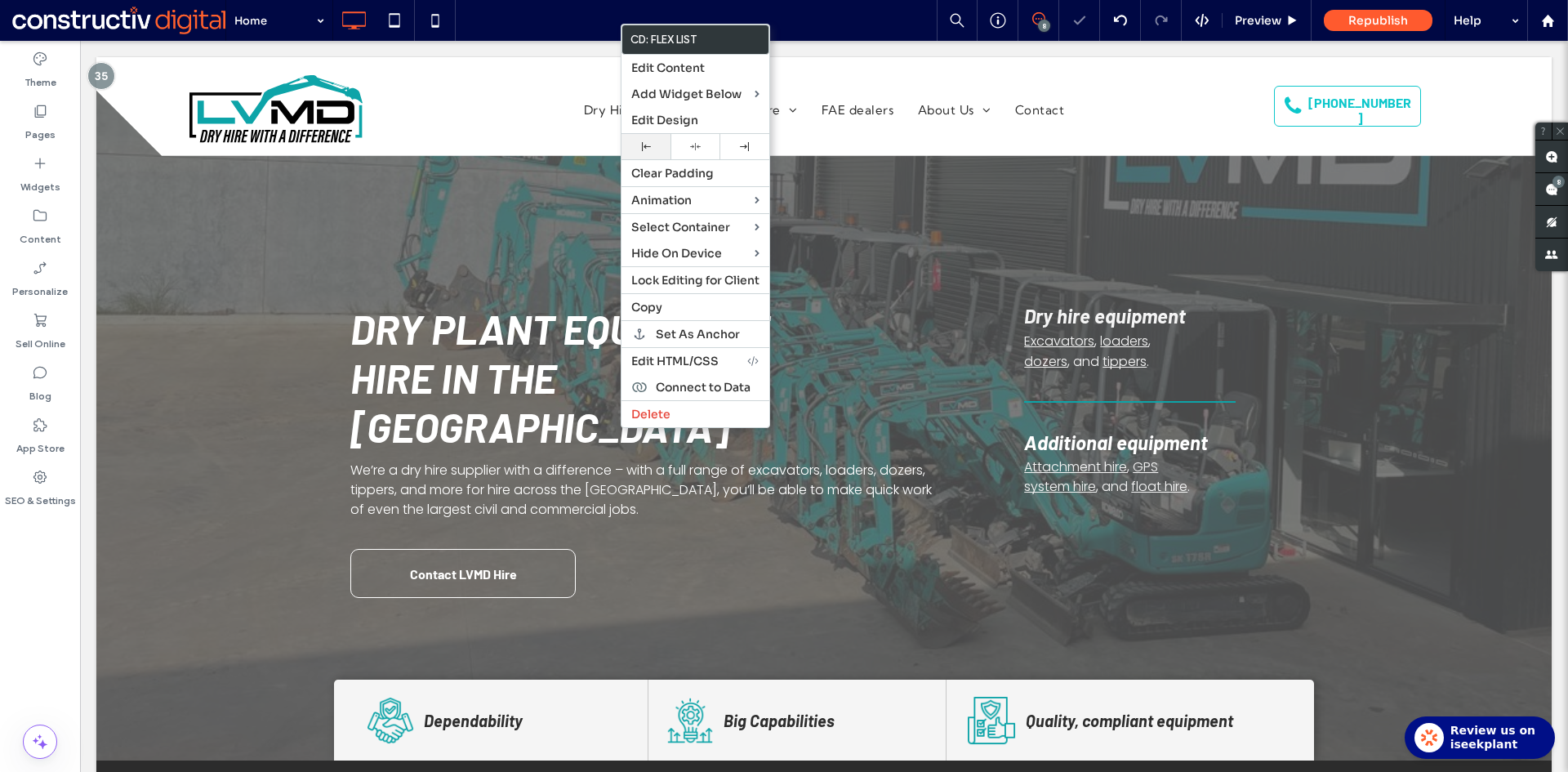
click at [651, 147] on div at bounding box center [646, 146] width 33 height 9
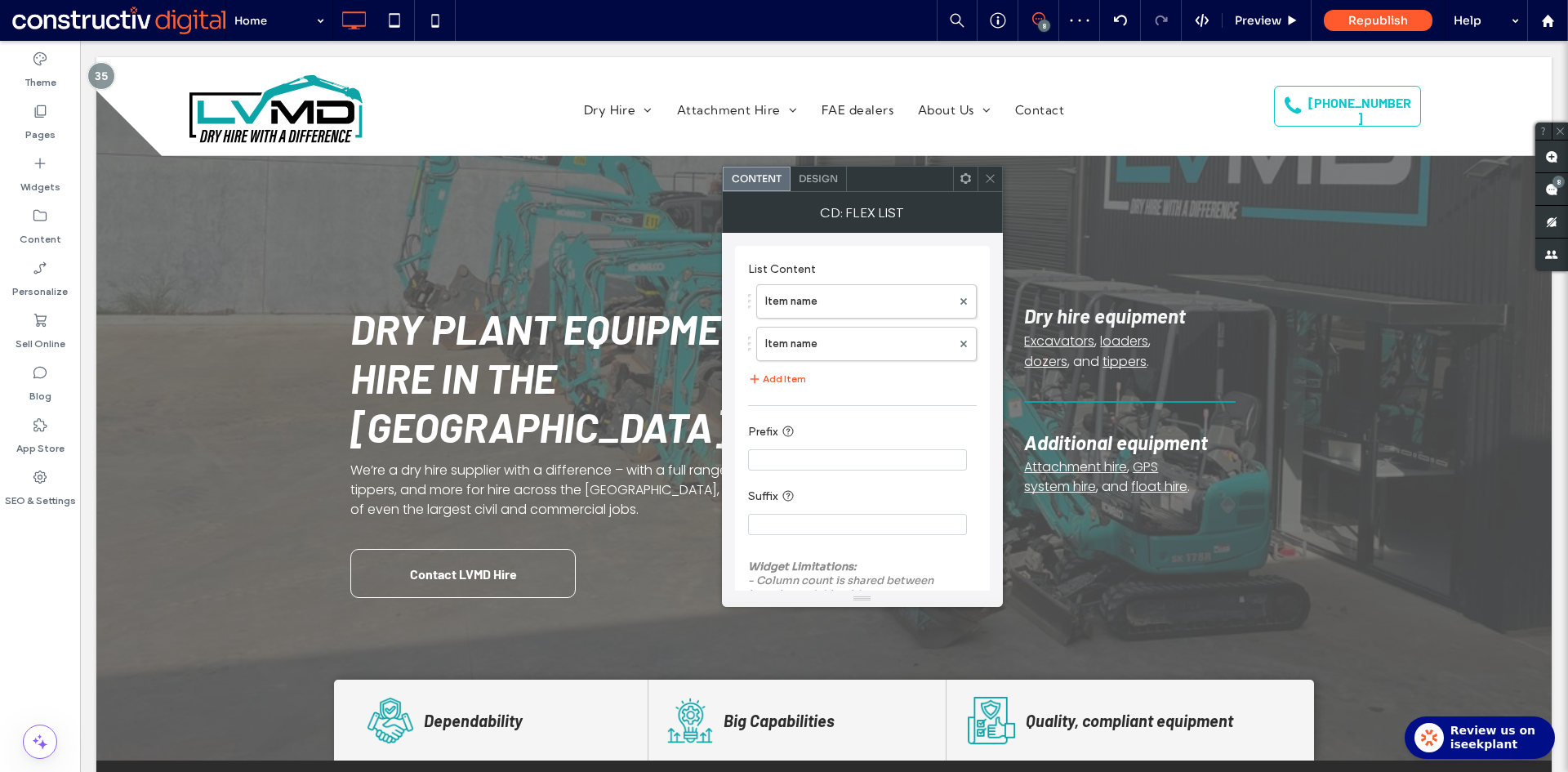
click at [807, 174] on span "Design" at bounding box center [818, 178] width 39 height 12
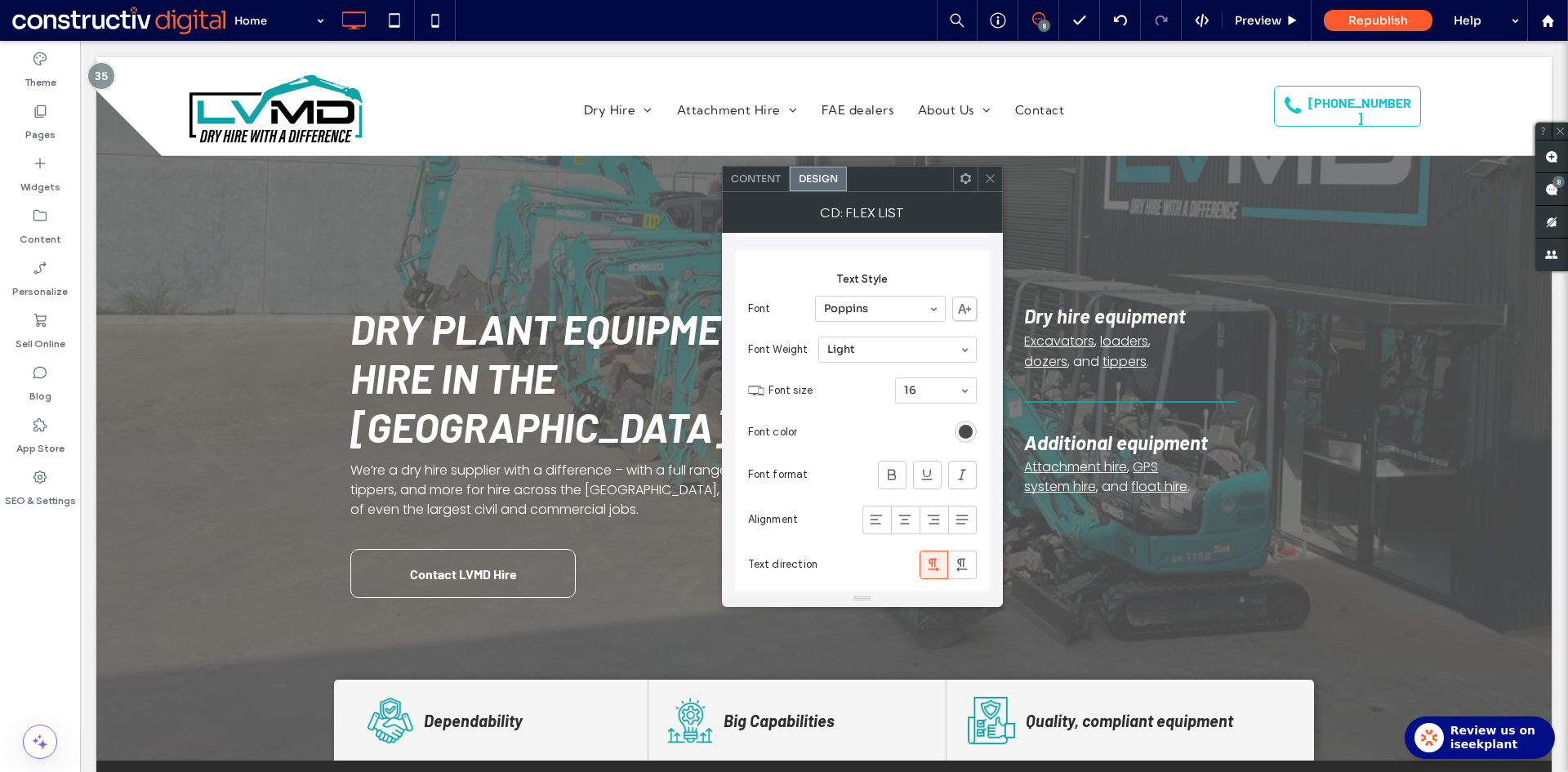
scroll to position [489, 0]
click at [964, 419] on div "rgb(73, 73, 73)" at bounding box center [966, 419] width 13 height 13
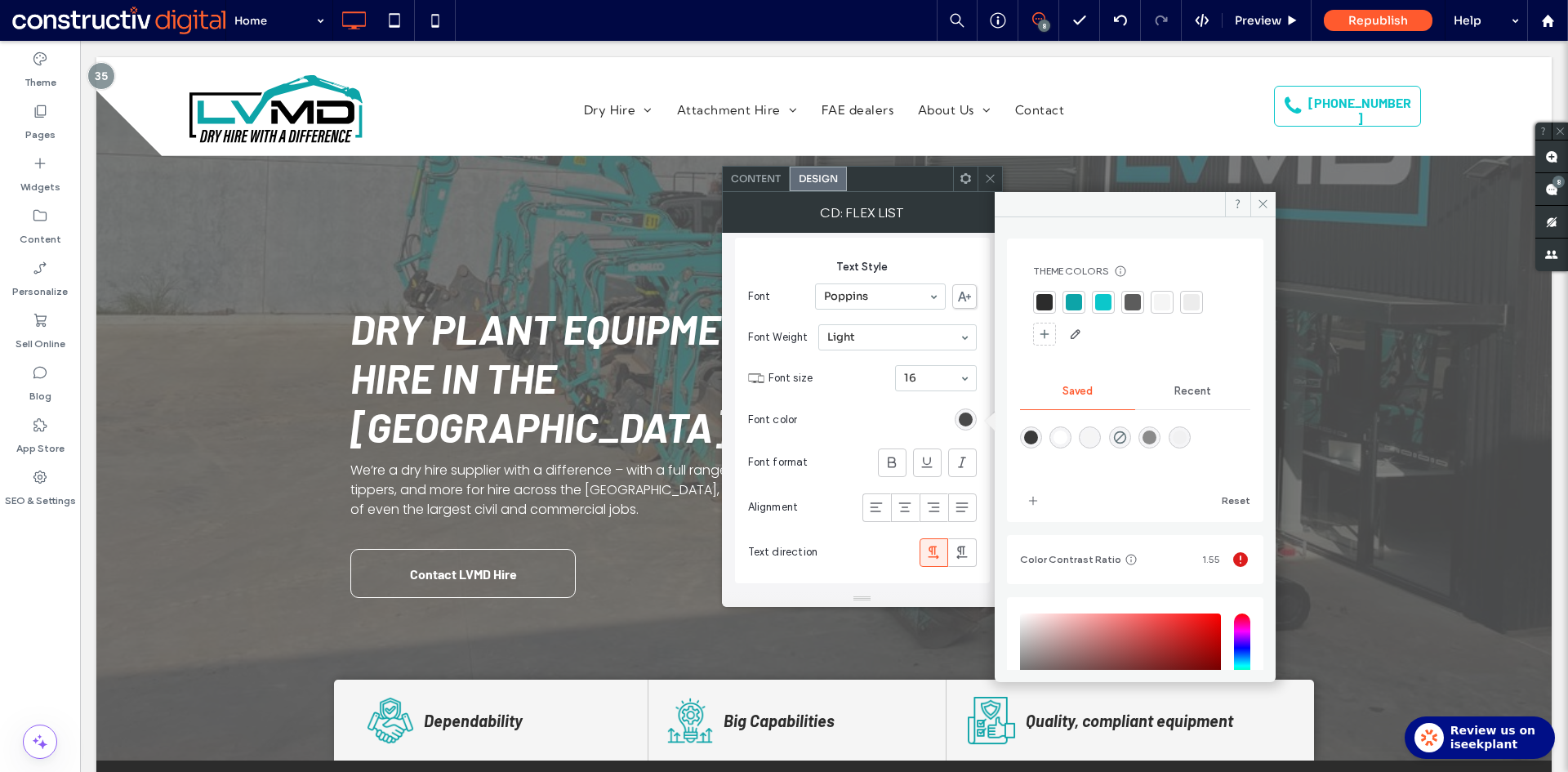
click at [1159, 306] on div at bounding box center [1161, 302] width 16 height 16
click at [1261, 210] on span at bounding box center [1262, 204] width 25 height 25
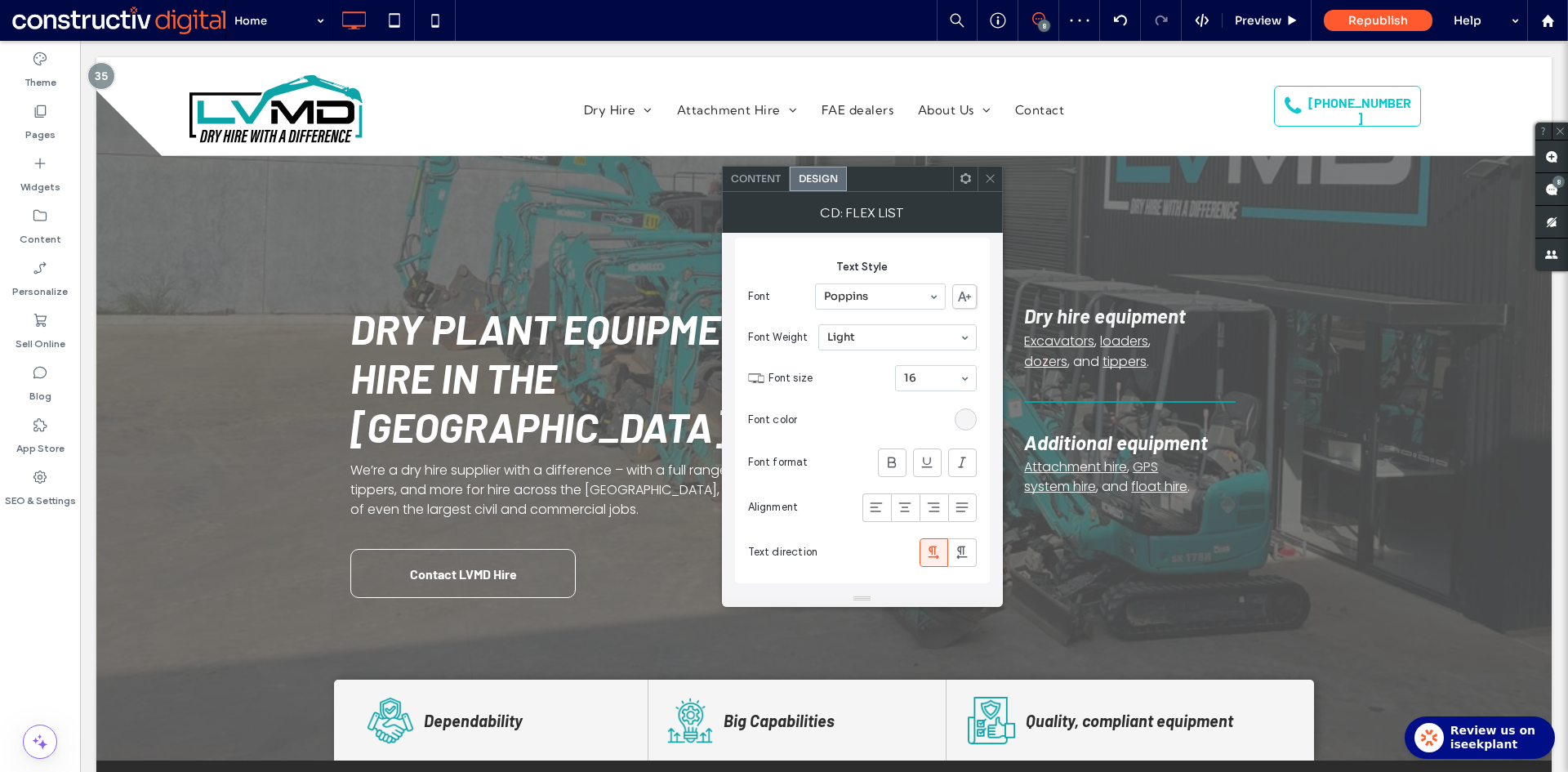
click at [778, 185] on div "Content" at bounding box center [756, 179] width 67 height 25
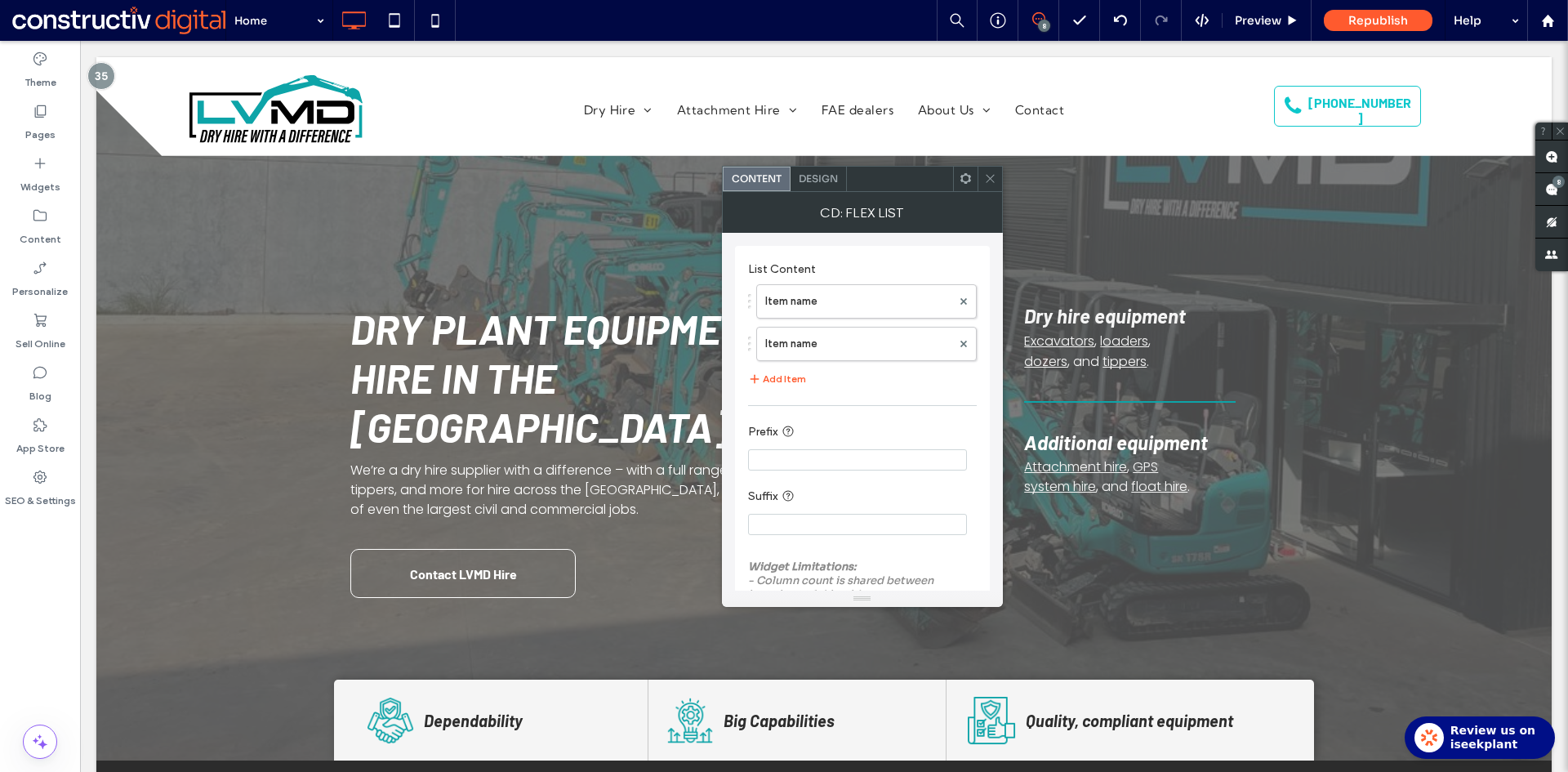
click at [812, 180] on span "Design" at bounding box center [818, 178] width 39 height 12
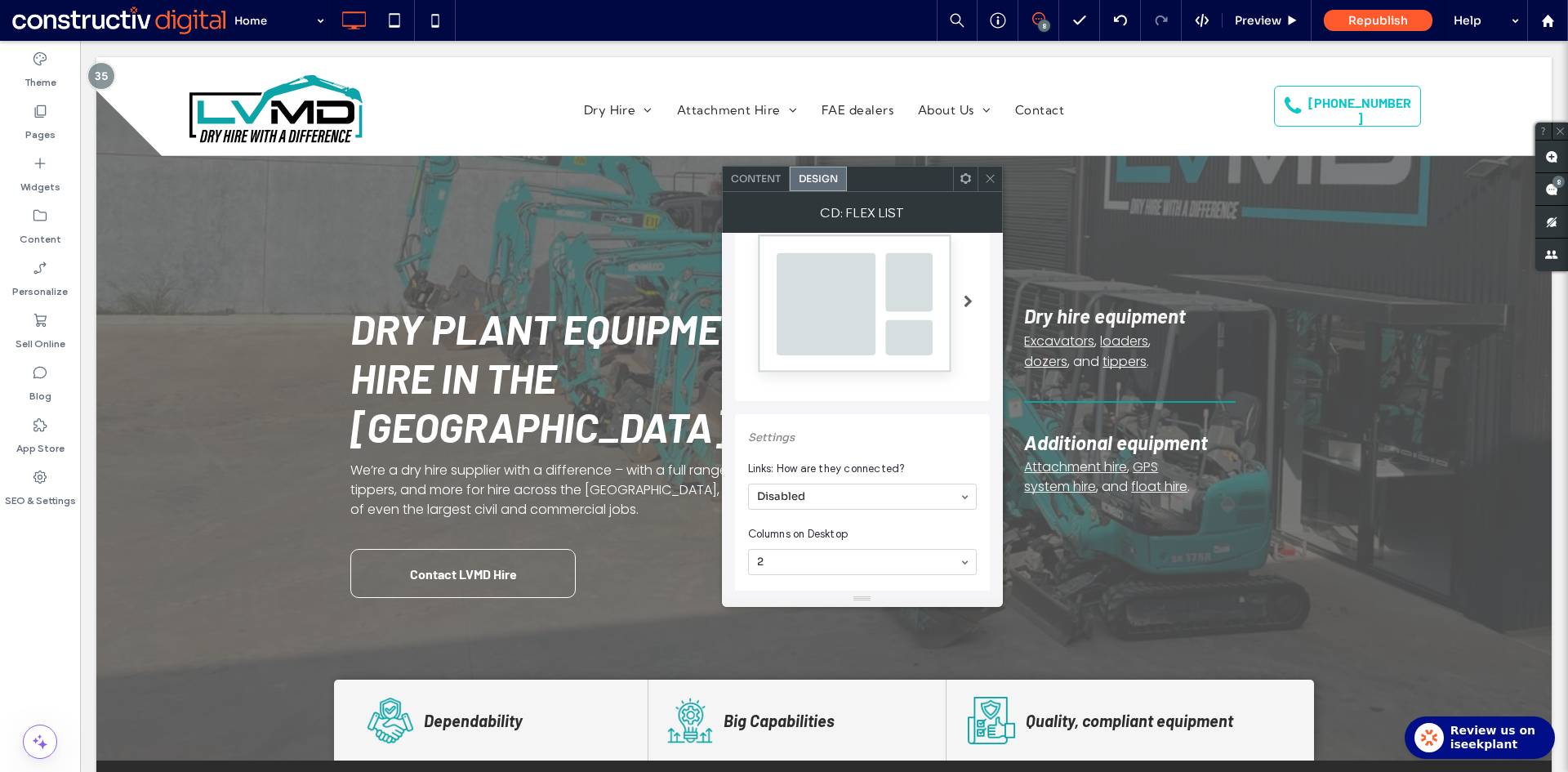
scroll to position [163, 0]
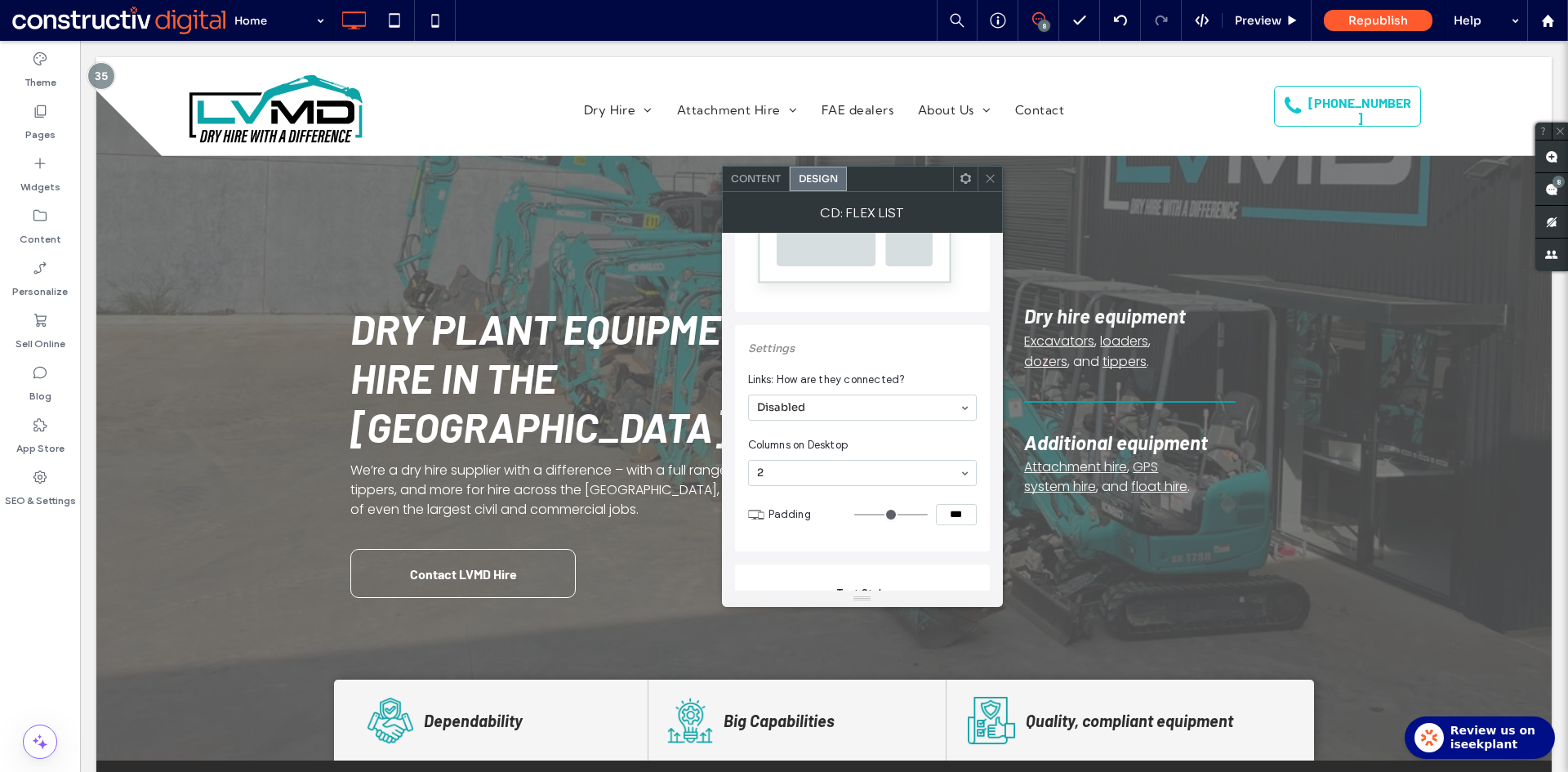
drag, startPoint x: 940, startPoint y: 511, endPoint x: 993, endPoint y: 511, distance: 53.0
click at [993, 513] on div "Layout Bullet List Settings Links: How are they connected? Disabled Columns on …" at bounding box center [862, 411] width 281 height 357
type input "***"
type input "*"
click at [992, 184] on span at bounding box center [989, 179] width 12 height 25
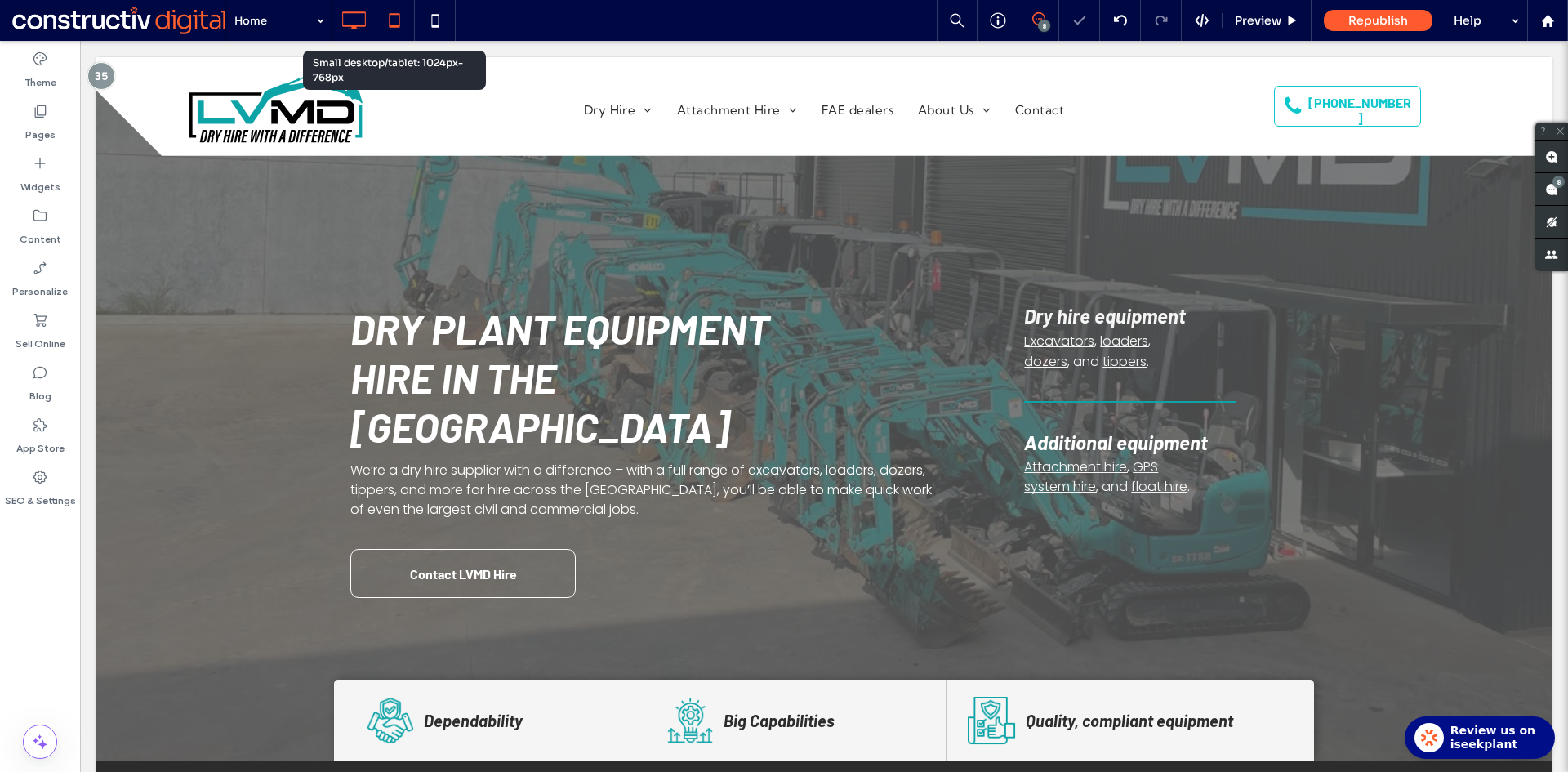
click at [407, 22] on icon at bounding box center [395, 20] width 33 height 33
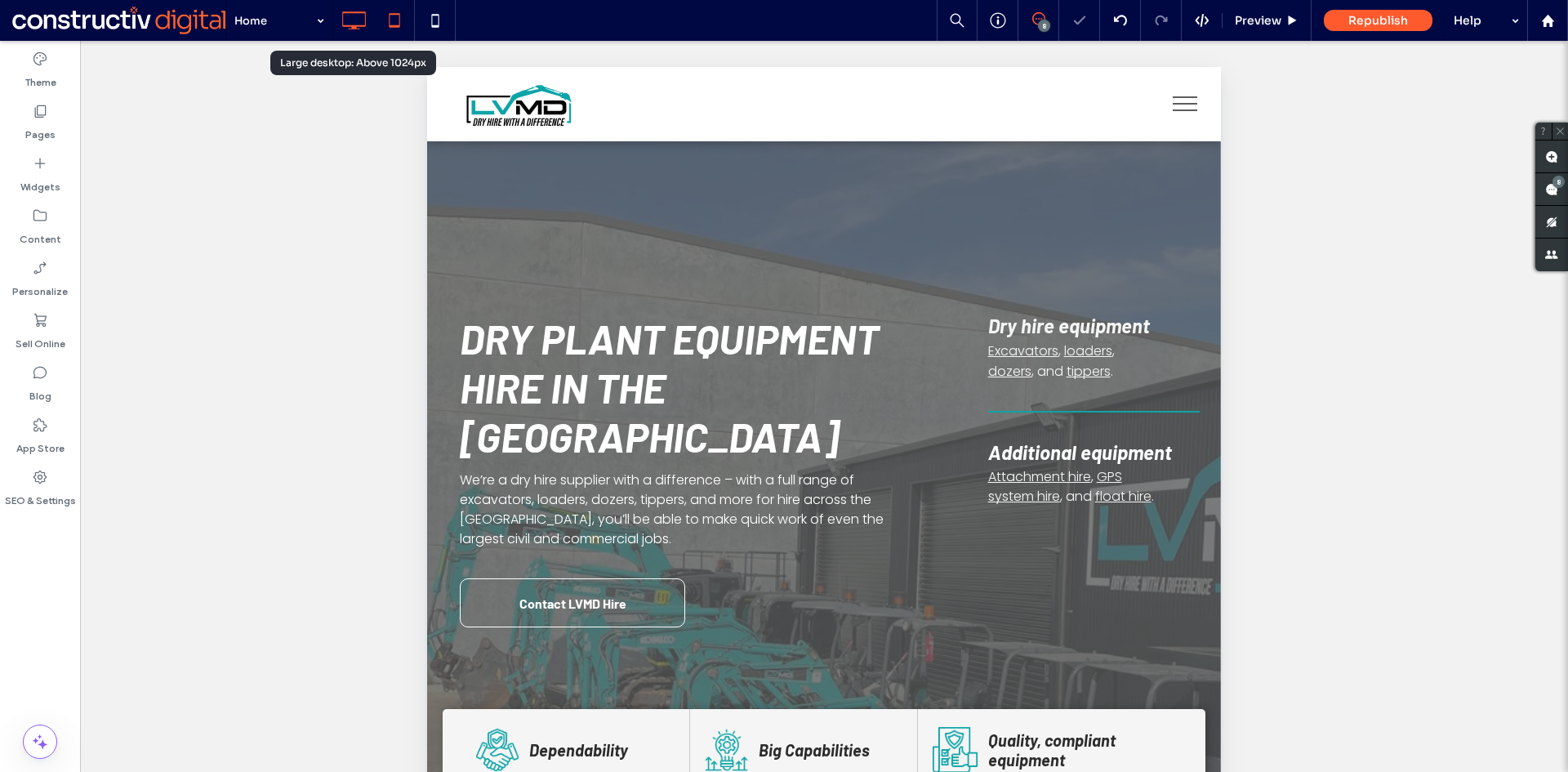
click at [349, 26] on use at bounding box center [354, 20] width 24 height 18
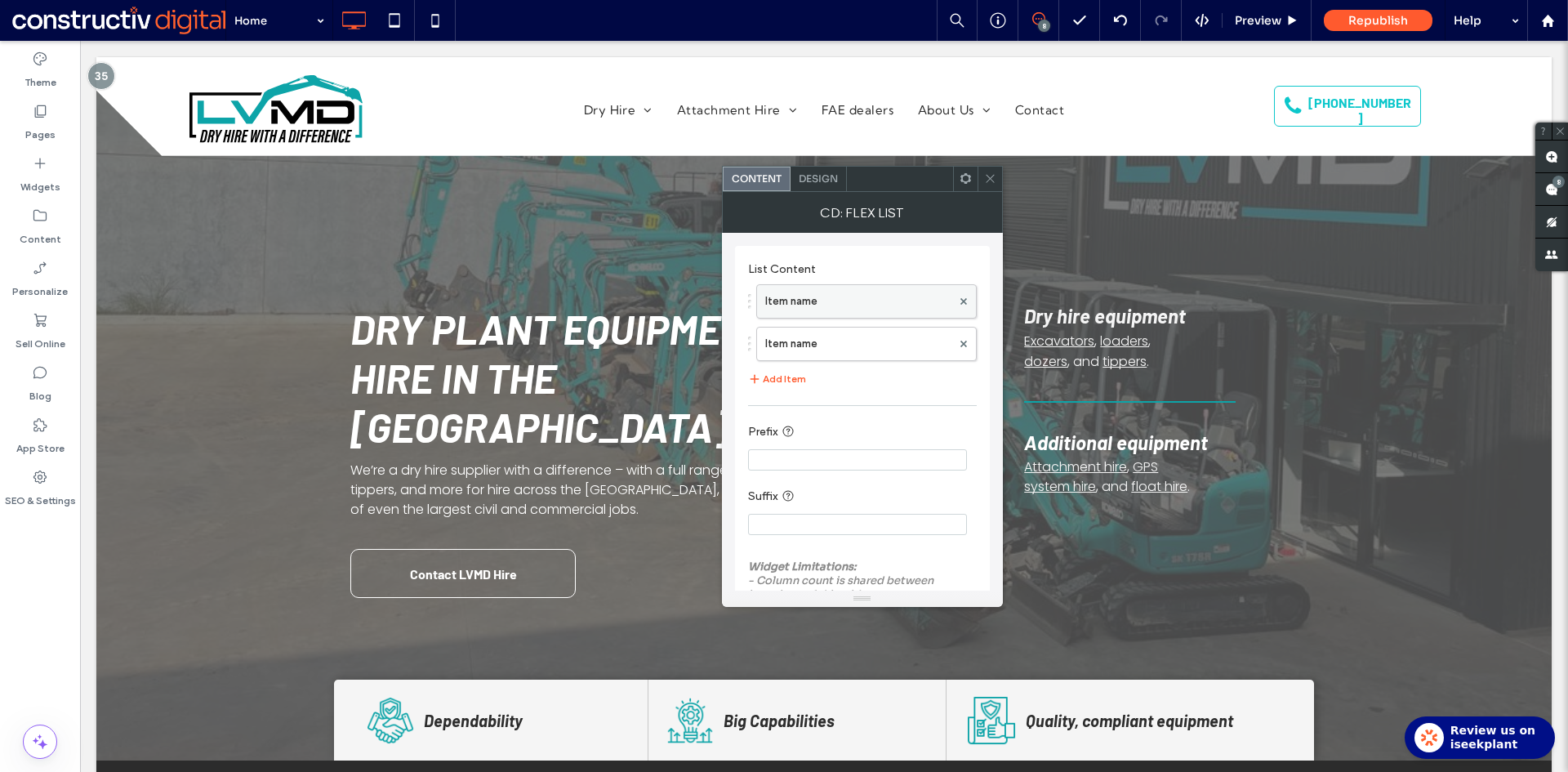
click at [828, 302] on label "Item name" at bounding box center [858, 301] width 186 height 33
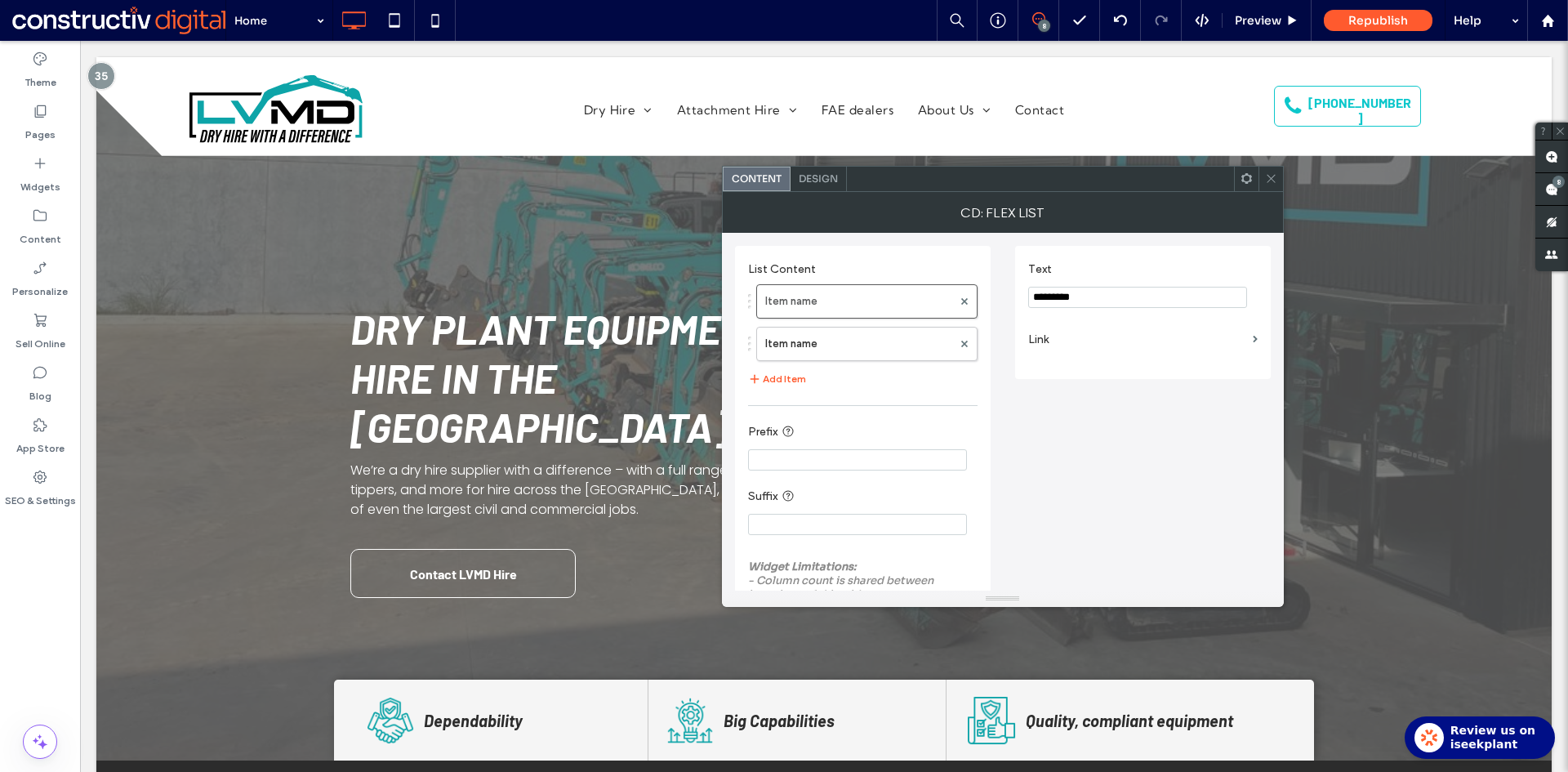
click at [1116, 296] on input "*********" at bounding box center [1137, 297] width 218 height 21
paste input "Text"
type input "*********"
click at [1271, 176] on icon at bounding box center [1270, 178] width 12 height 12
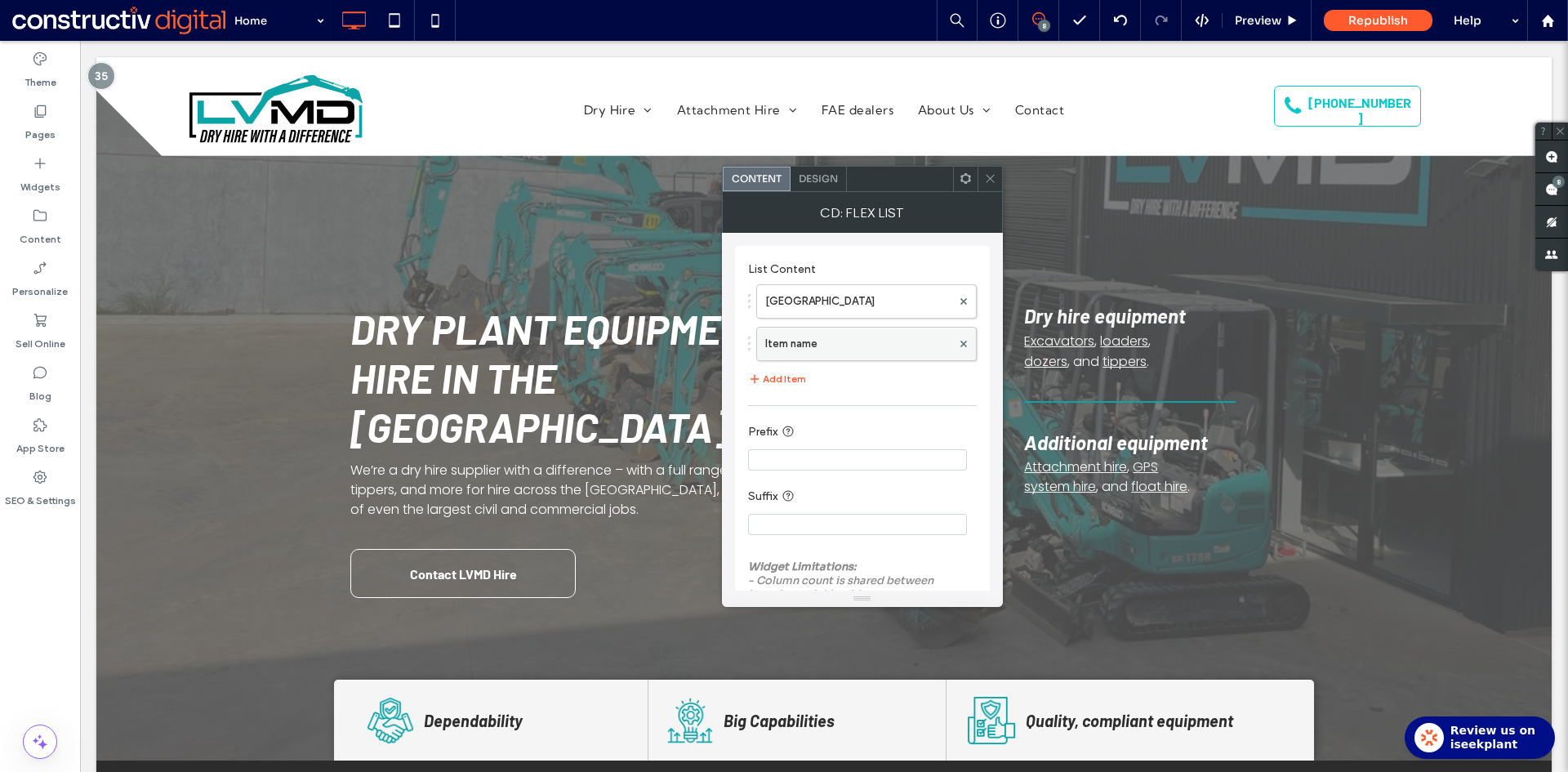
click at [815, 352] on label "Item name" at bounding box center [858, 344] width 186 height 33
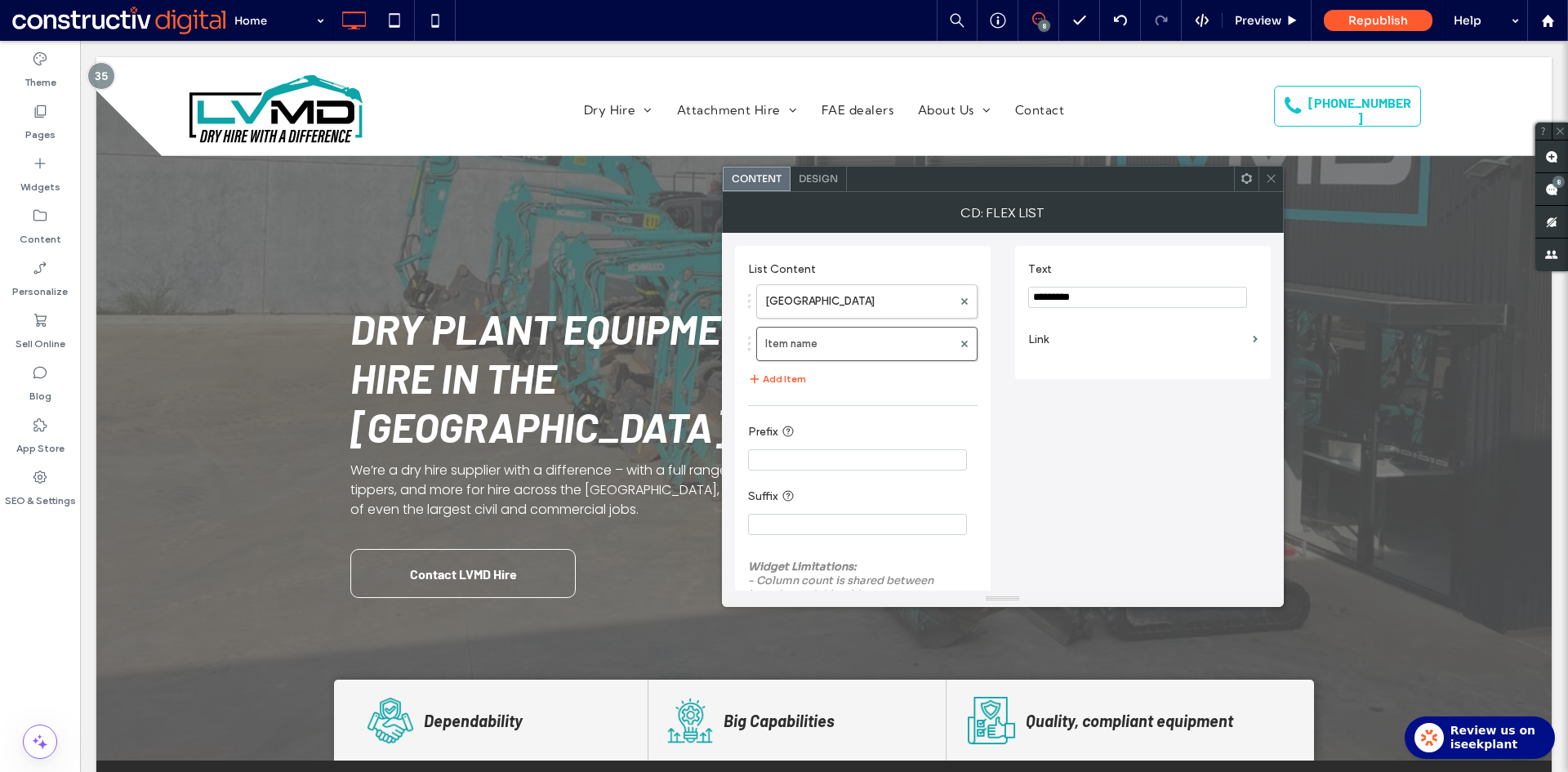
click at [1124, 288] on input "*********" at bounding box center [1137, 297] width 218 height 21
paste input "***"
type input "**********"
click at [1143, 468] on div "**********" at bounding box center [1002, 439] width 535 height 412
click at [1267, 175] on use at bounding box center [1270, 178] width 9 height 9
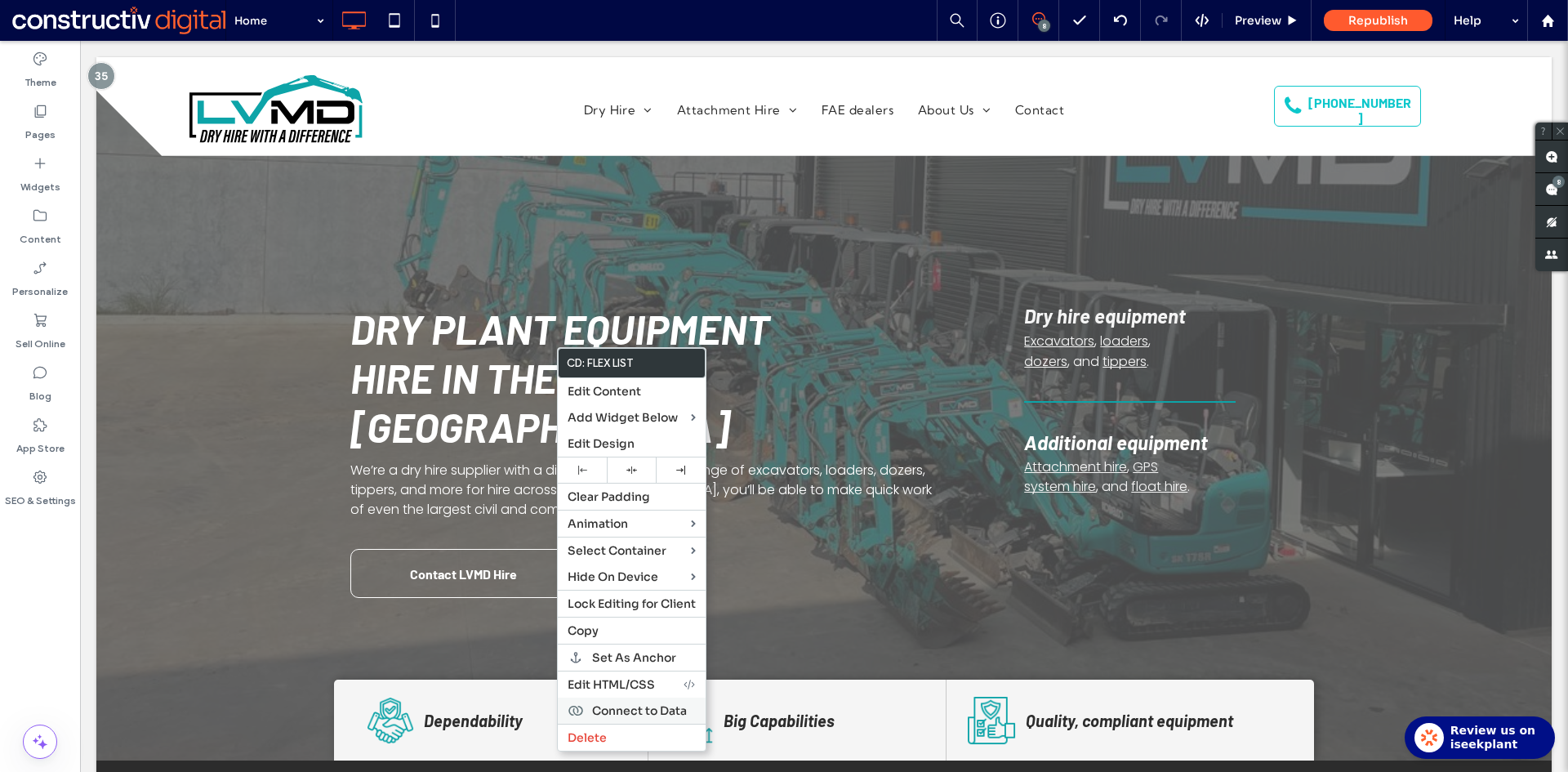
click at [651, 710] on span "Connect to Data" at bounding box center [639, 710] width 95 height 14
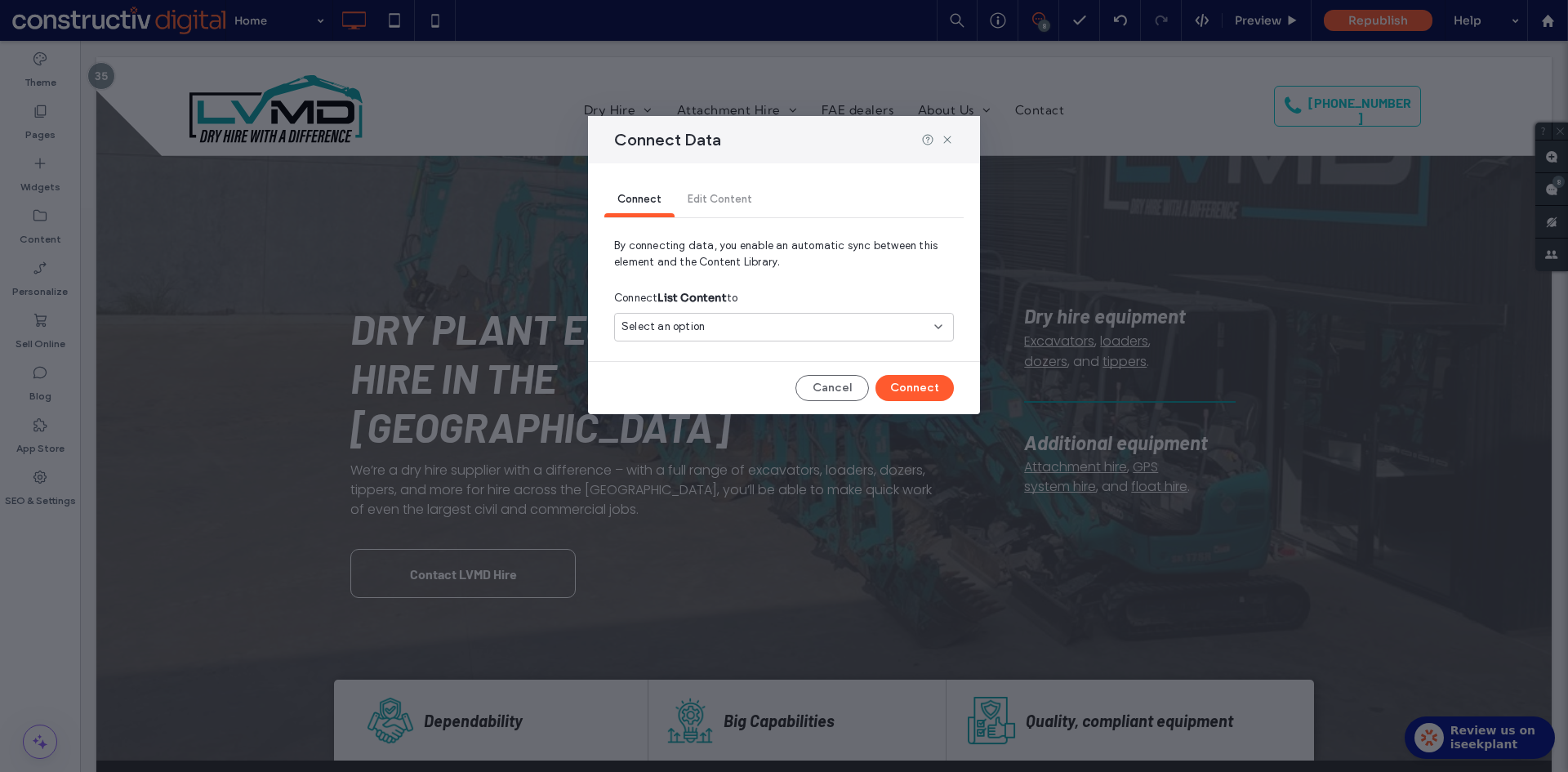
click at [729, 317] on div "Select an option" at bounding box center [784, 327] width 340 height 29
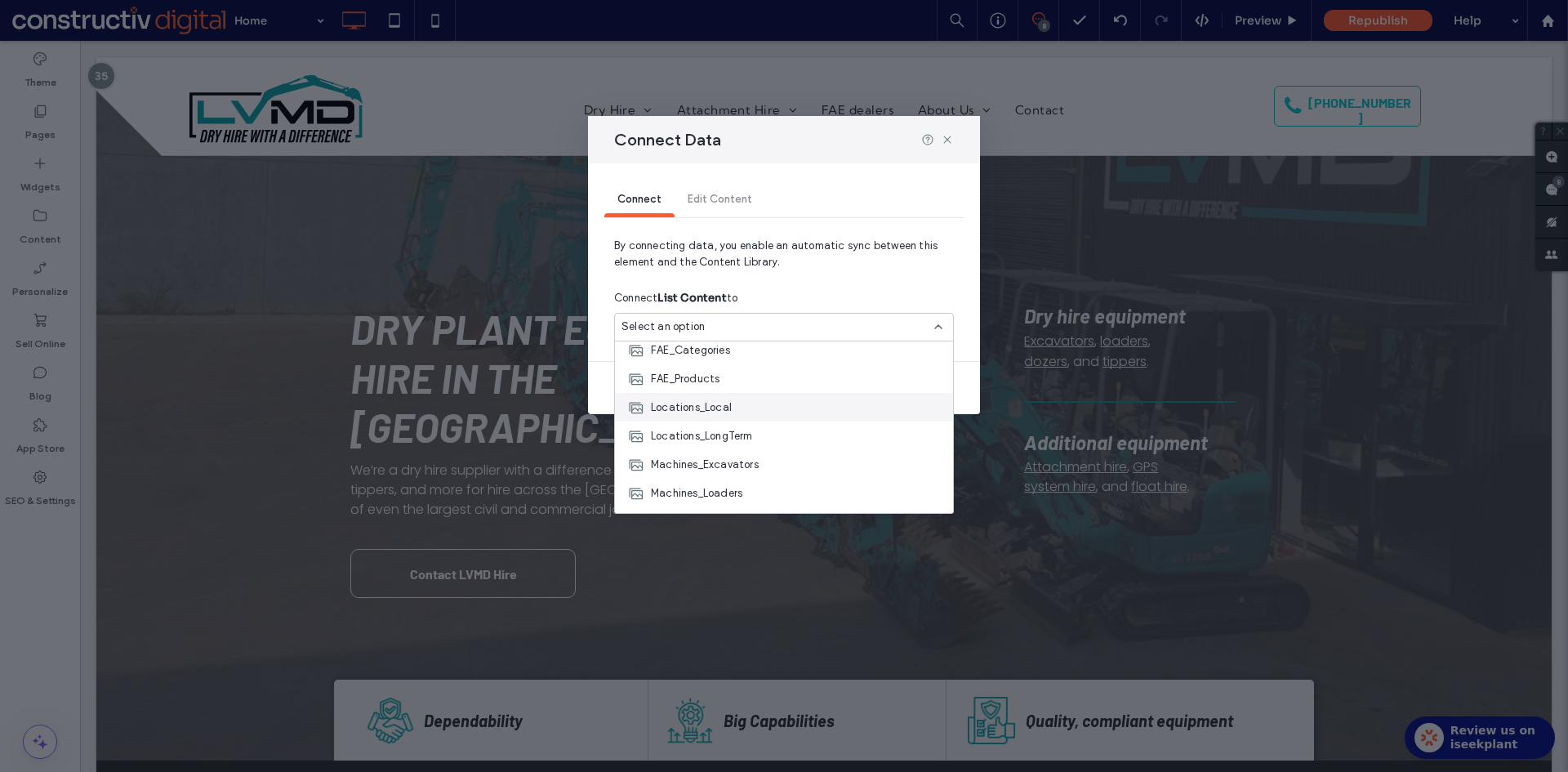
scroll to position [229, 0]
click at [714, 381] on span "Locations_Local" at bounding box center [691, 384] width 80 height 16
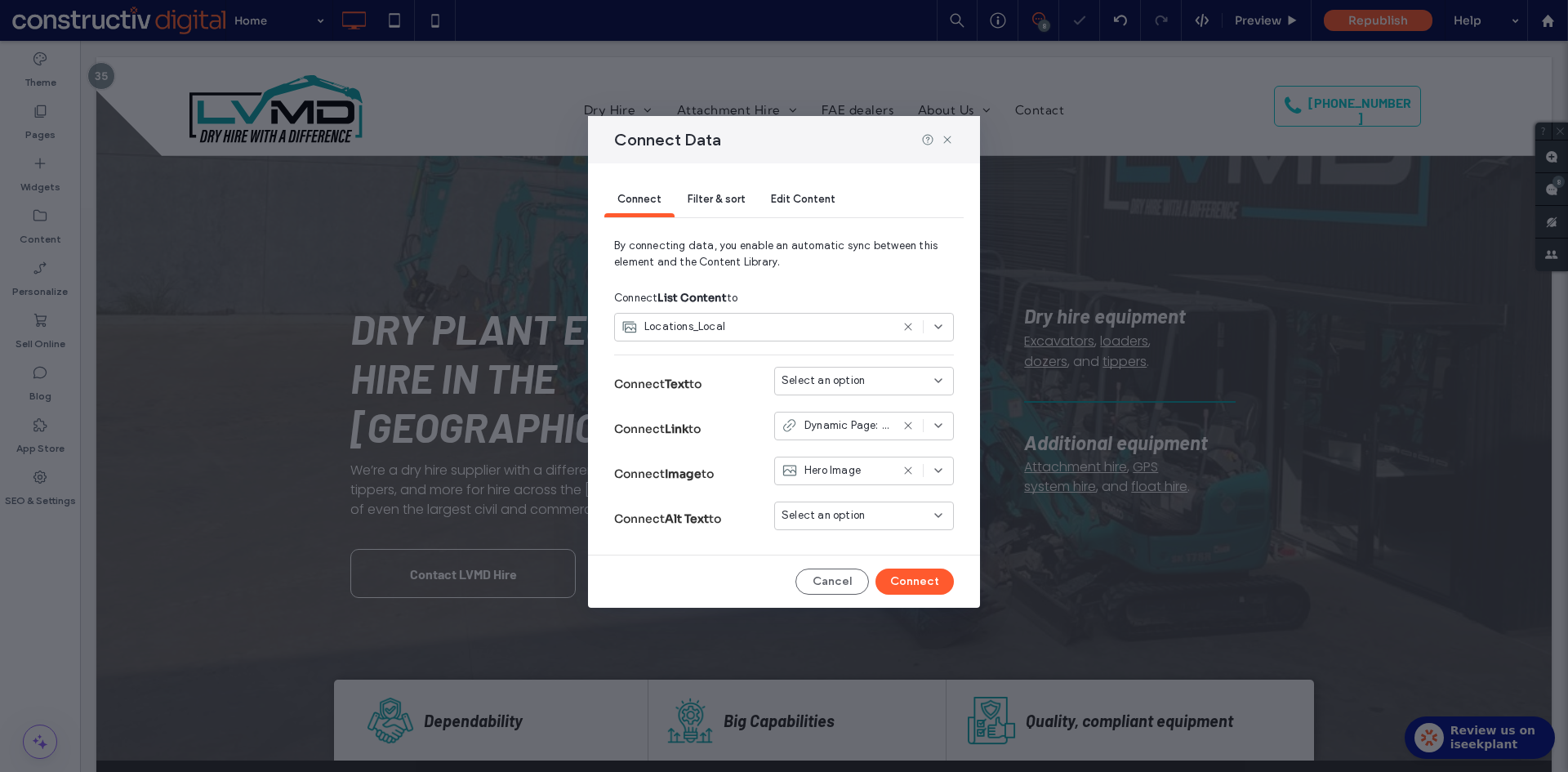
click at [827, 374] on span "Select an option" at bounding box center [823, 380] width 83 height 16
click at [841, 410] on span "Navigation Label" at bounding box center [852, 409] width 84 height 16
click at [928, 581] on button "Connect" at bounding box center [915, 580] width 79 height 26
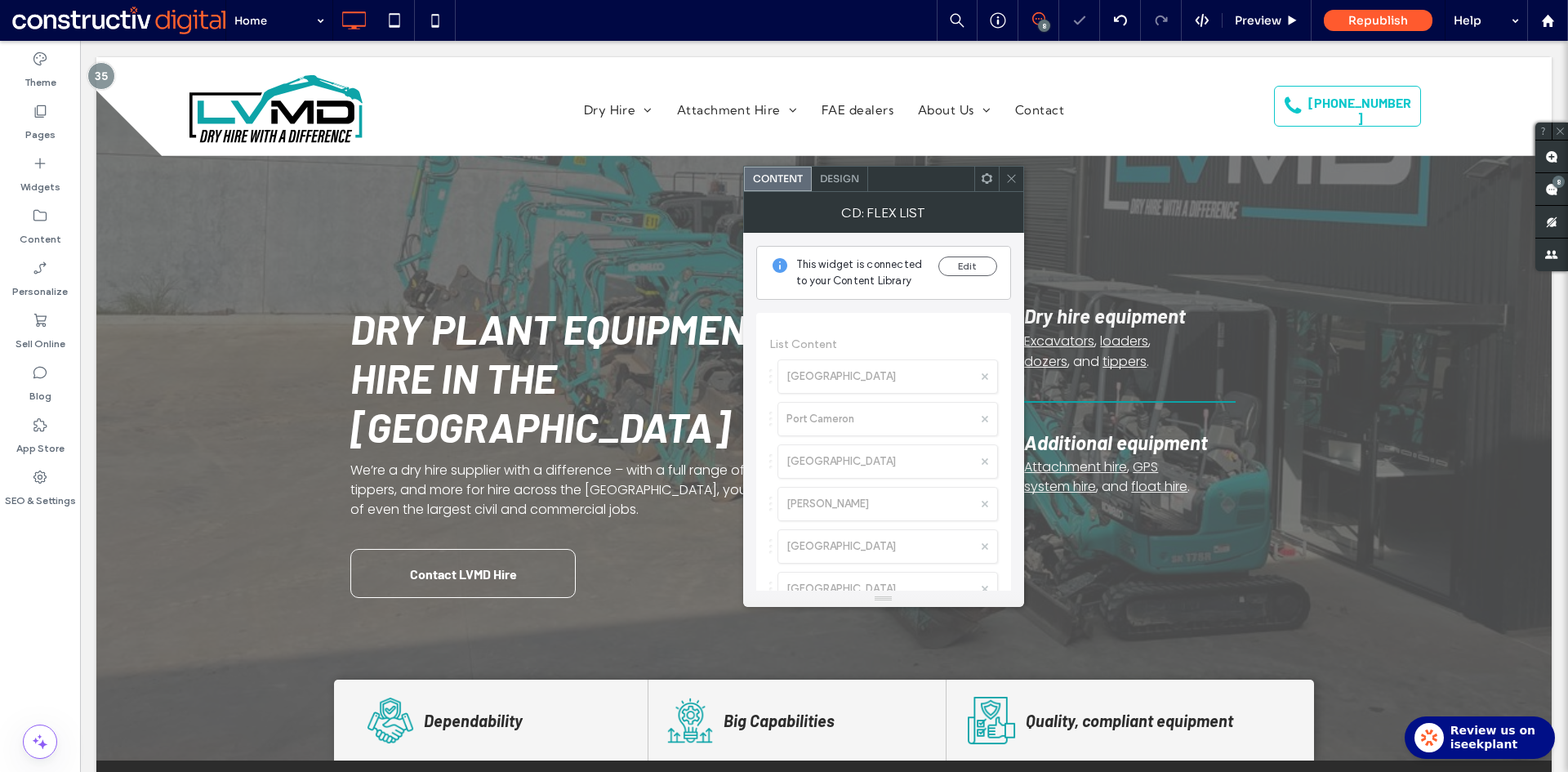
click at [848, 174] on span "Design" at bounding box center [839, 178] width 39 height 12
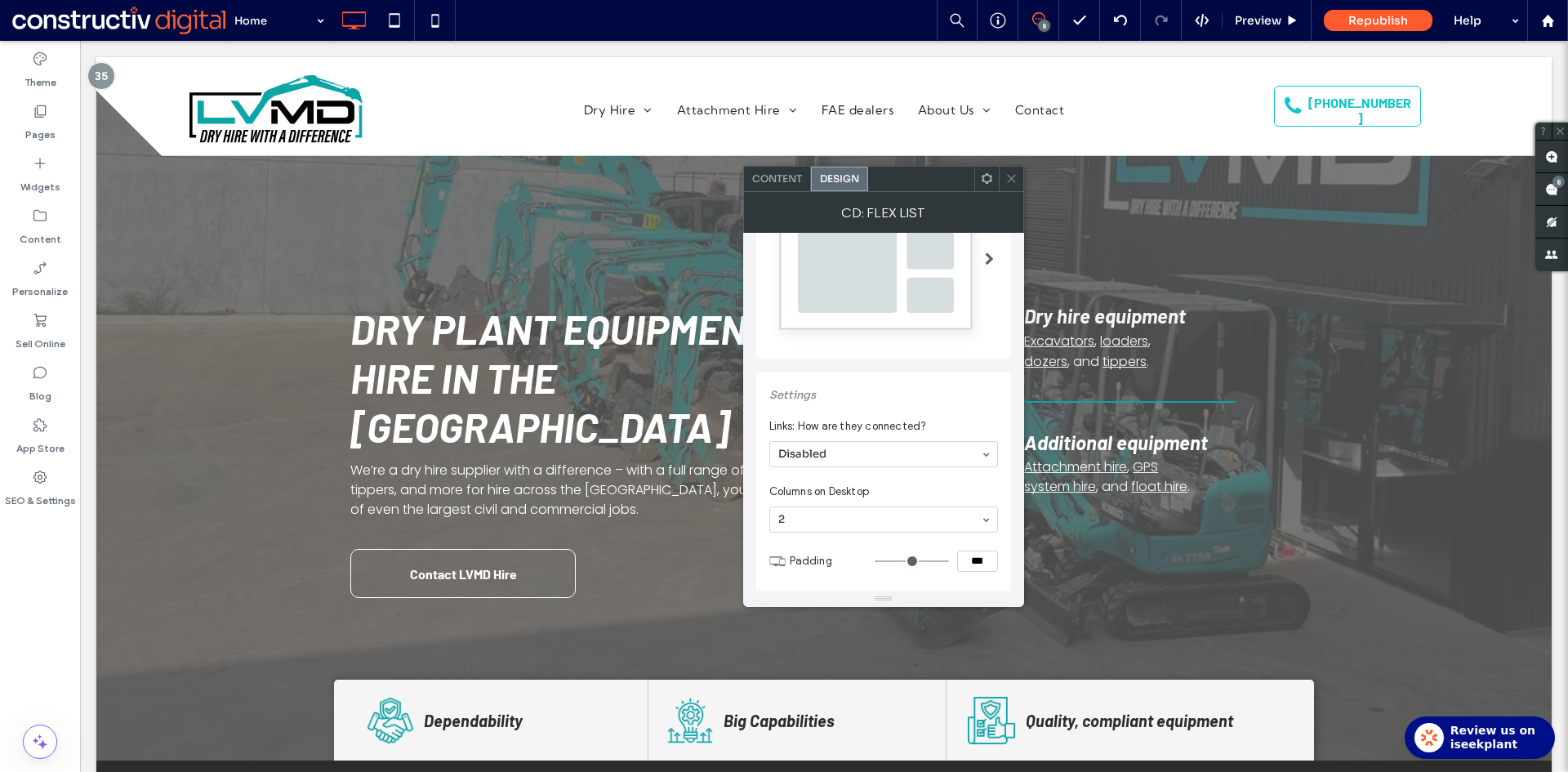
scroll to position [81, 0]
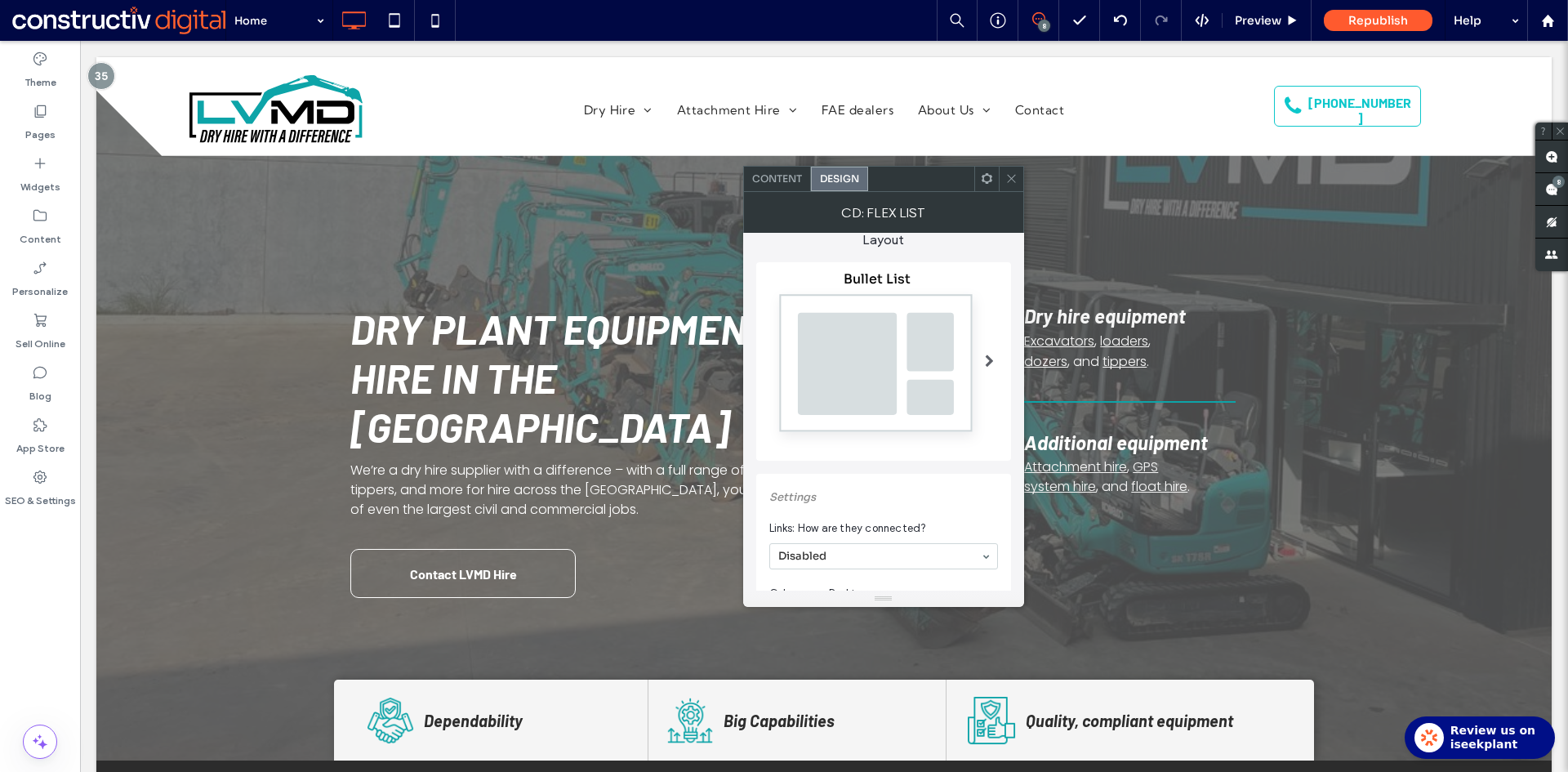
click at [790, 187] on div "Content" at bounding box center [778, 179] width 67 height 25
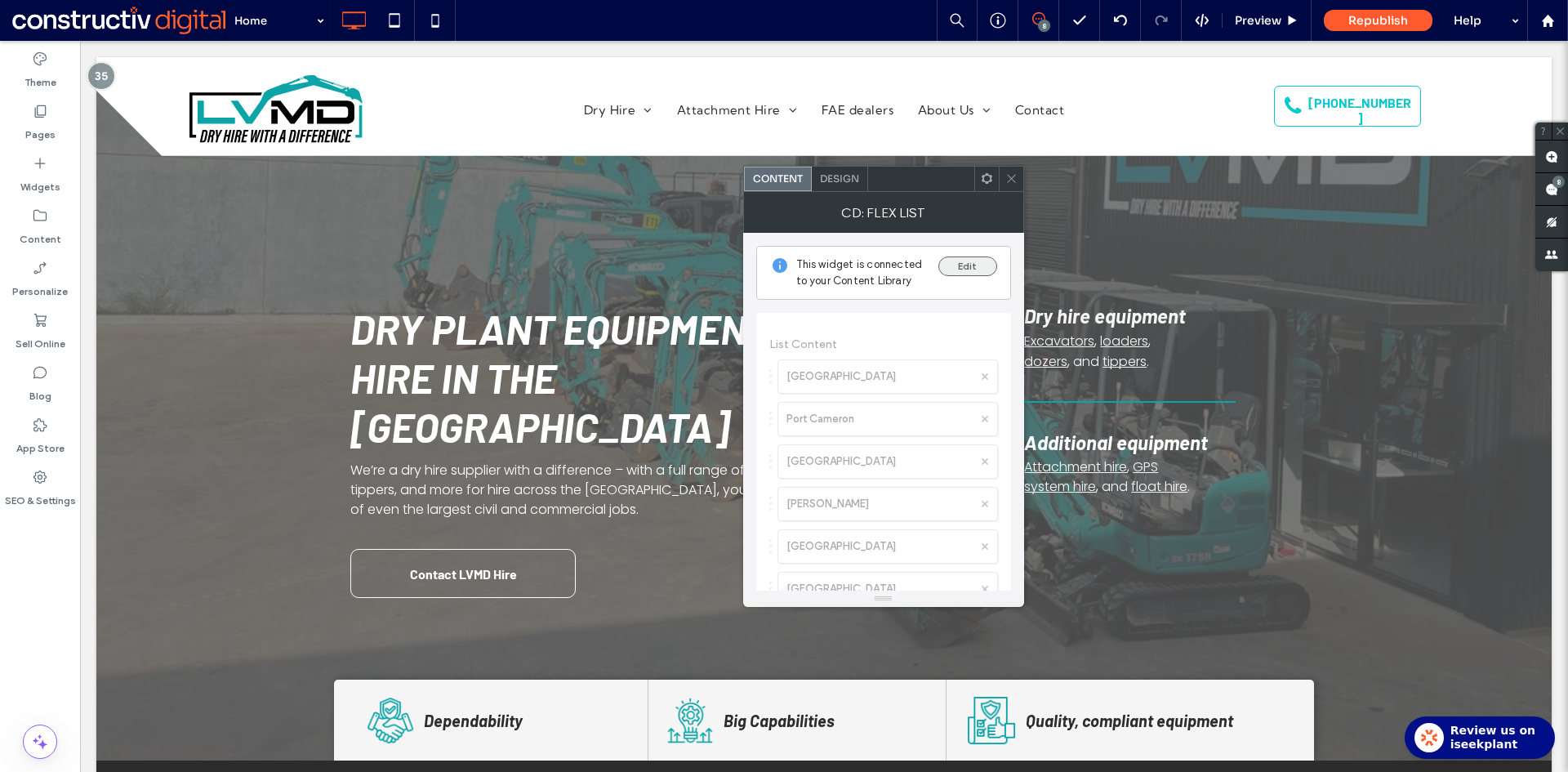
click at [971, 263] on button "Edit" at bounding box center [966, 266] width 58 height 19
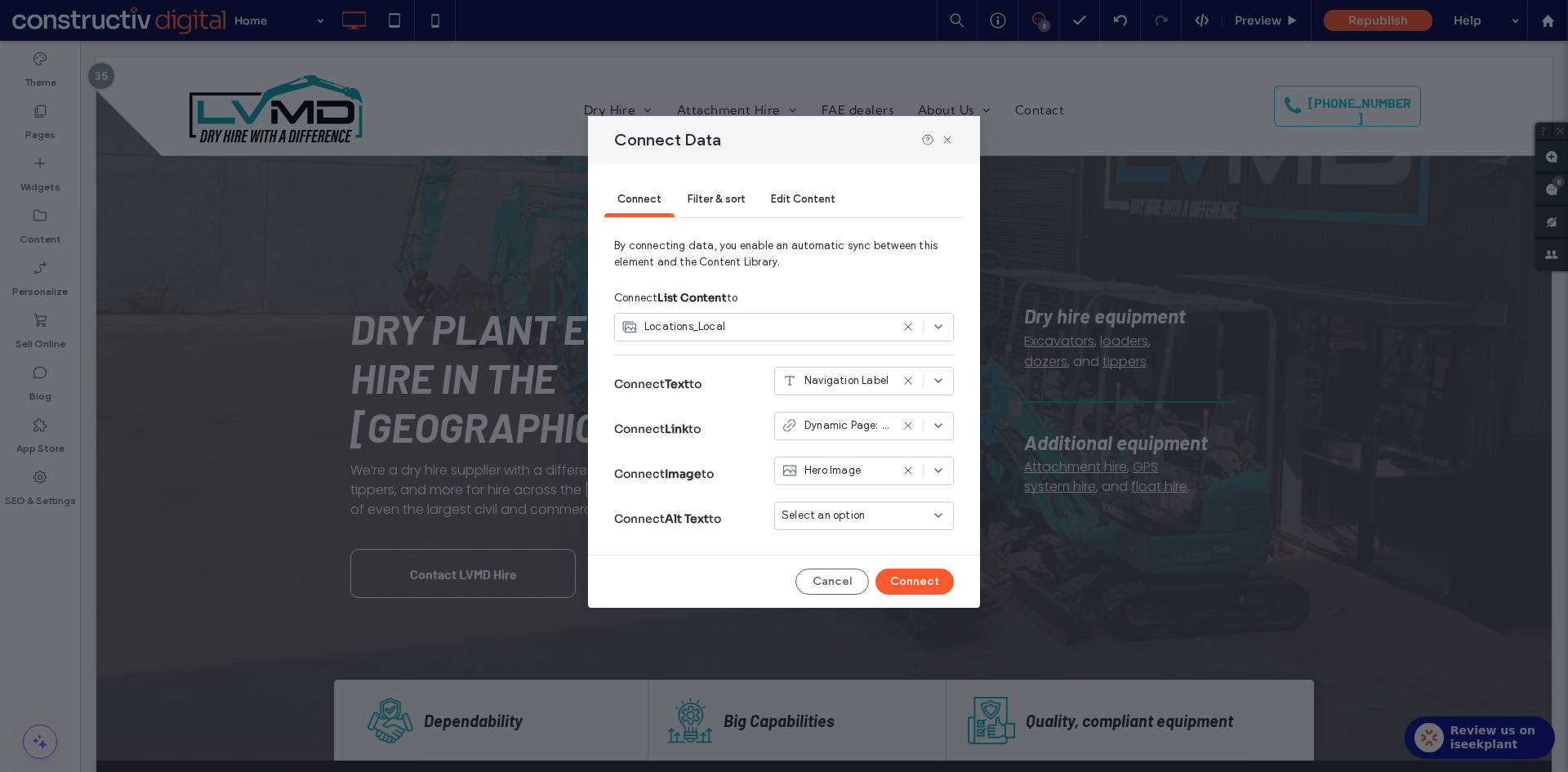
click at [736, 201] on span "Filter & sort" at bounding box center [716, 198] width 57 height 12
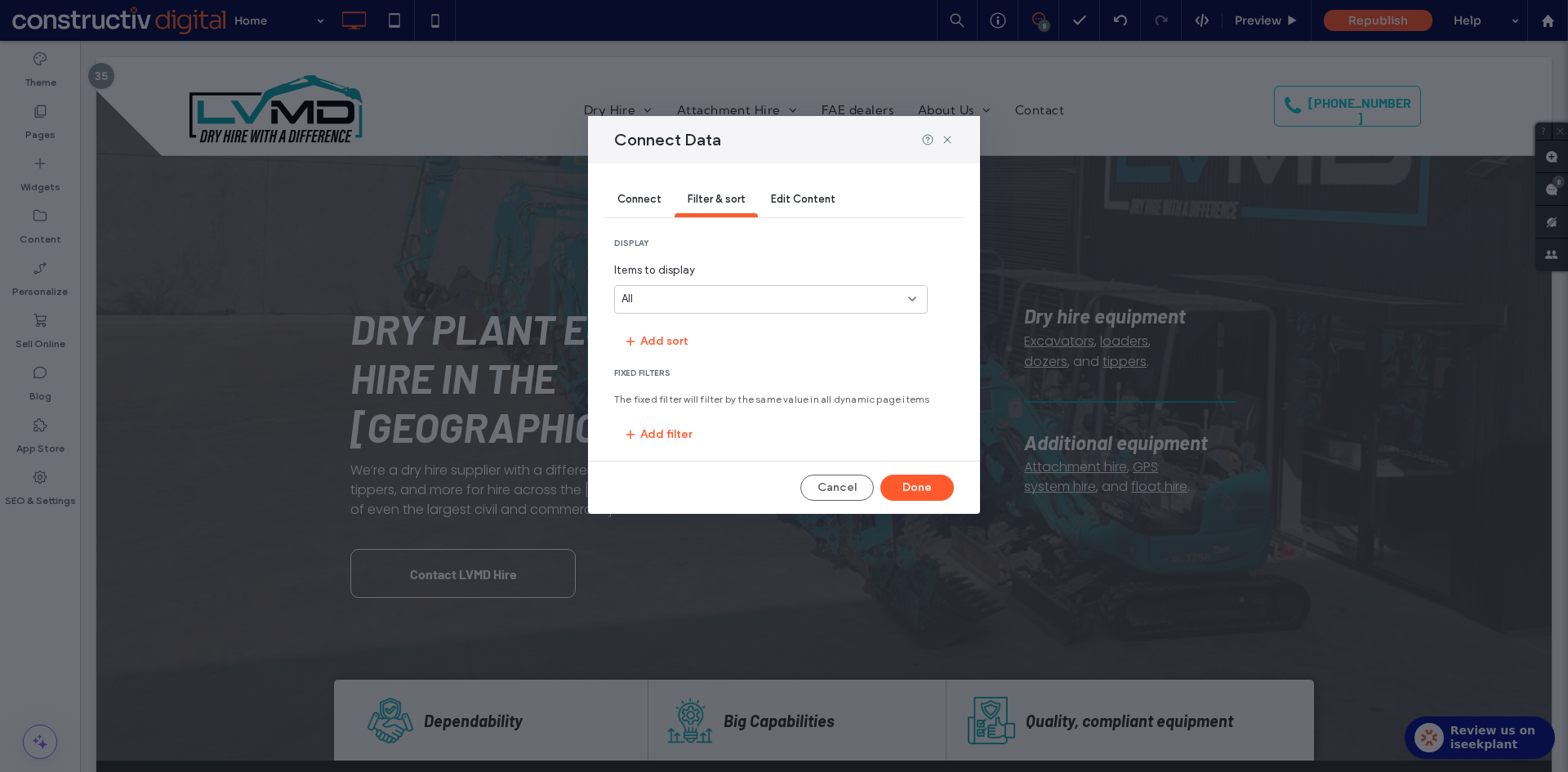
click at [721, 298] on div "All" at bounding box center [761, 298] width 280 height 16
click at [693, 359] on div "10" at bounding box center [771, 356] width 312 height 29
click at [918, 489] on button "Done" at bounding box center [917, 487] width 74 height 26
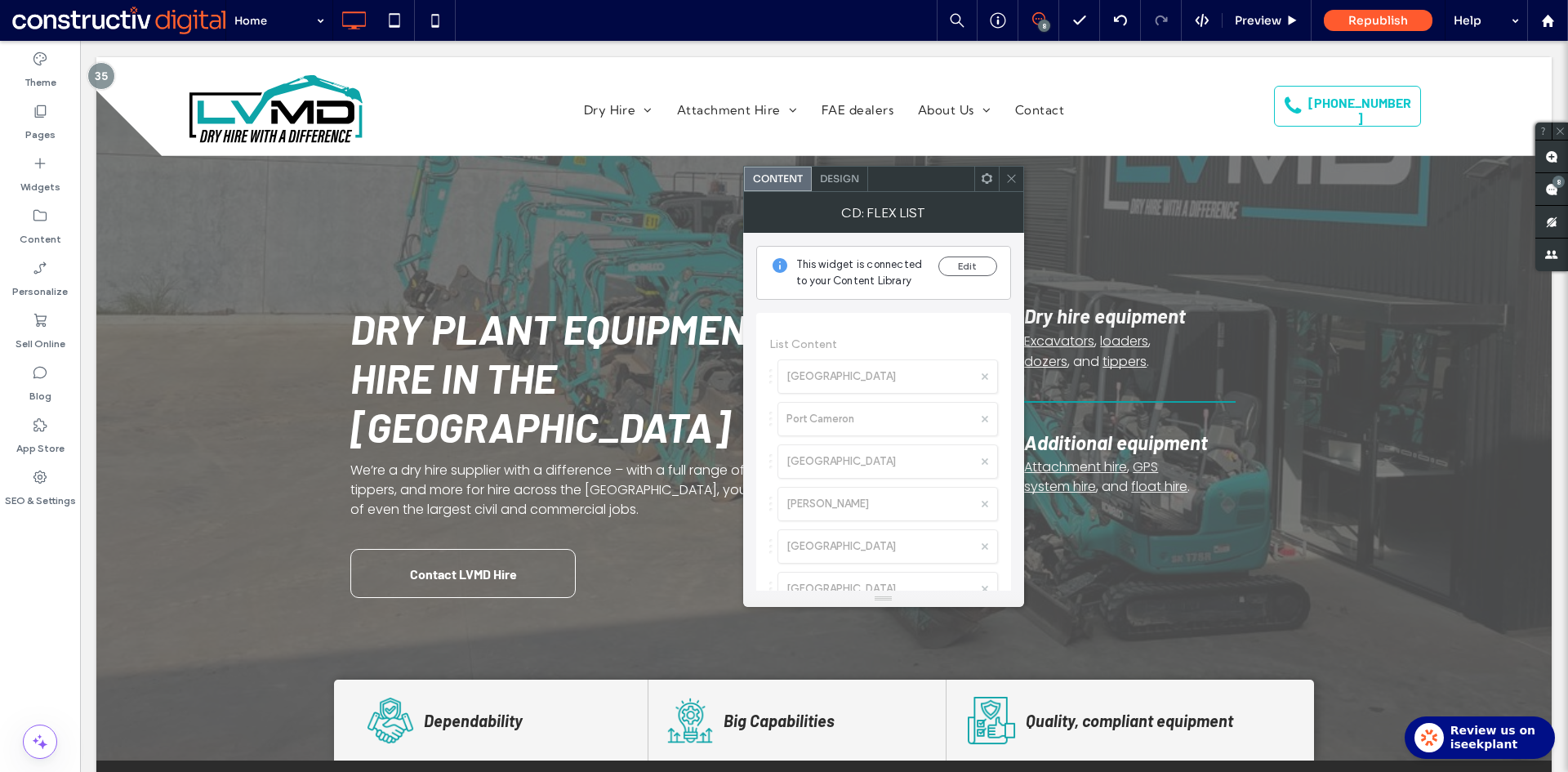
click at [838, 183] on span "Design" at bounding box center [839, 178] width 39 height 12
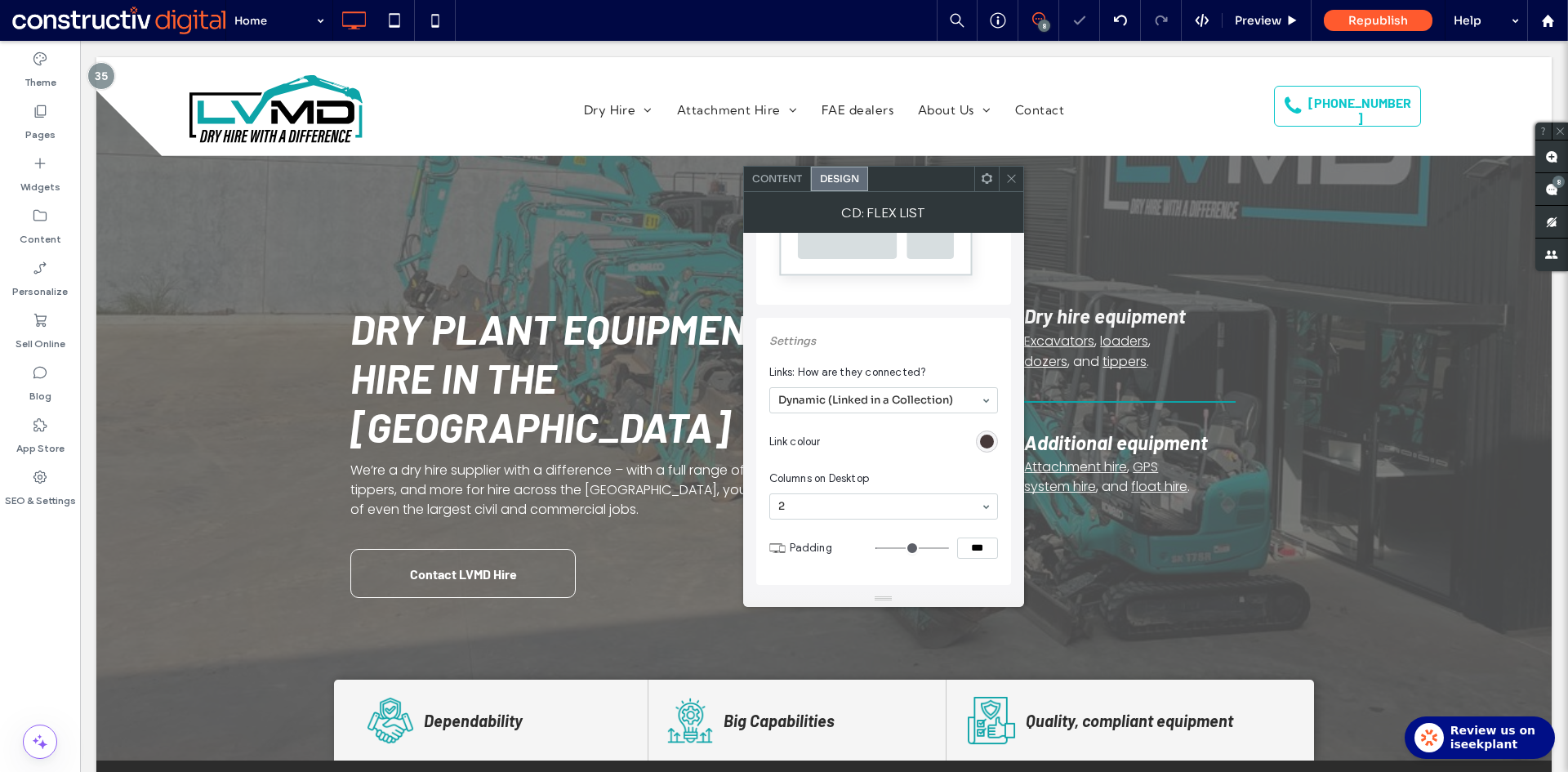
scroll to position [327, 0]
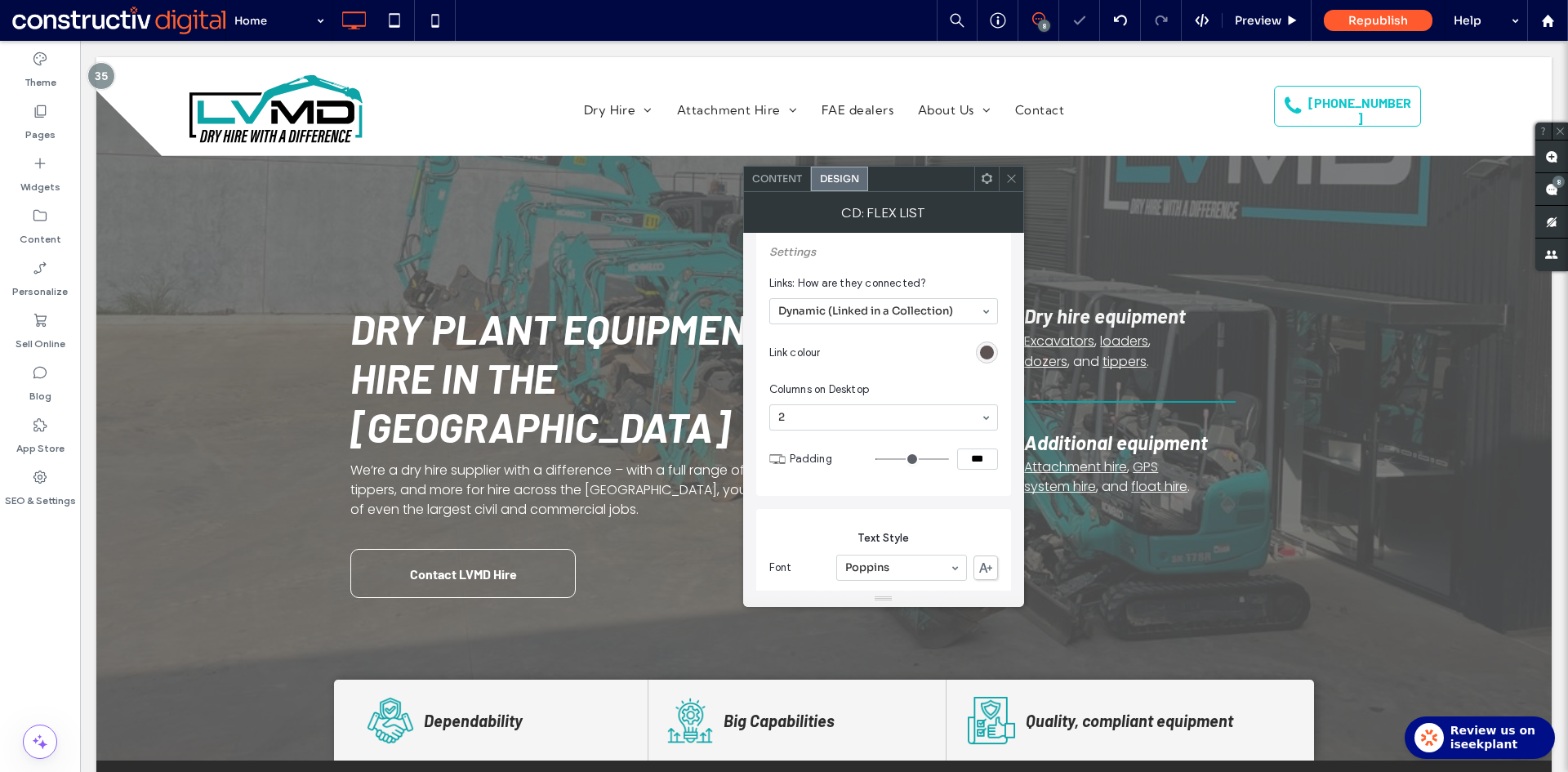
click at [987, 349] on div "rgb(70, 57, 57)" at bounding box center [987, 352] width 13 height 13
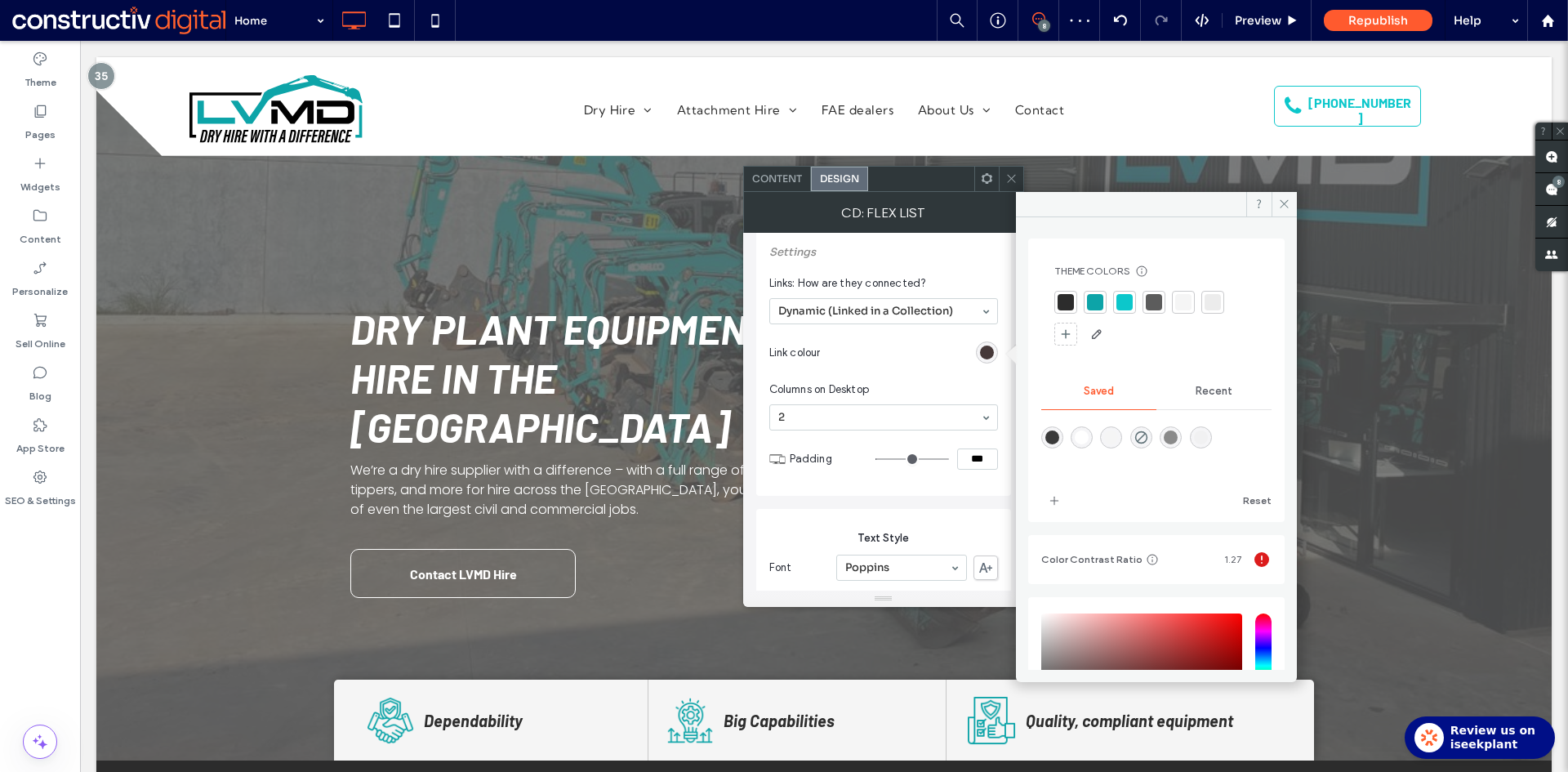
click at [1184, 302] on div at bounding box center [1183, 302] width 16 height 16
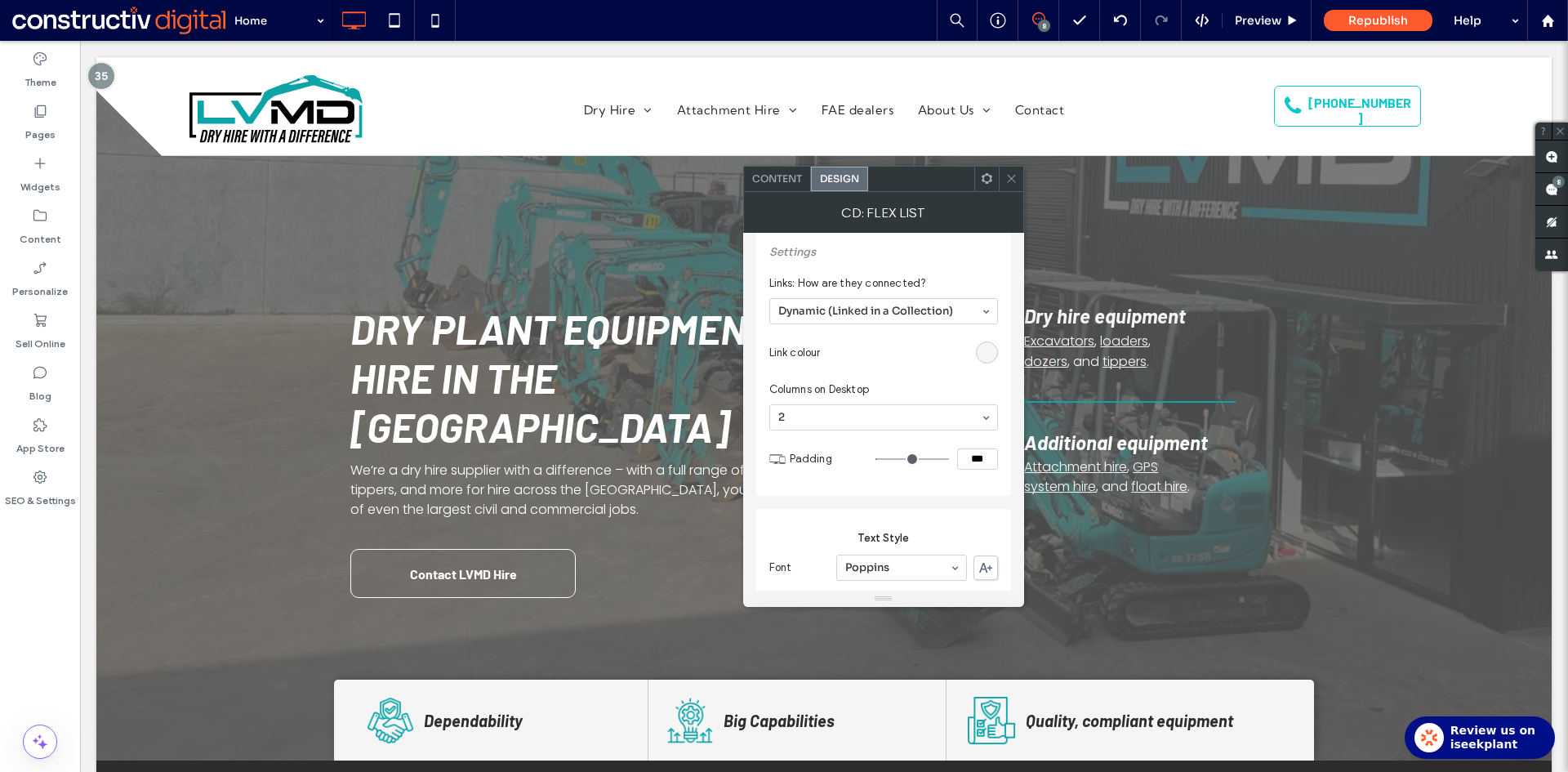
scroll to position [653, 0]
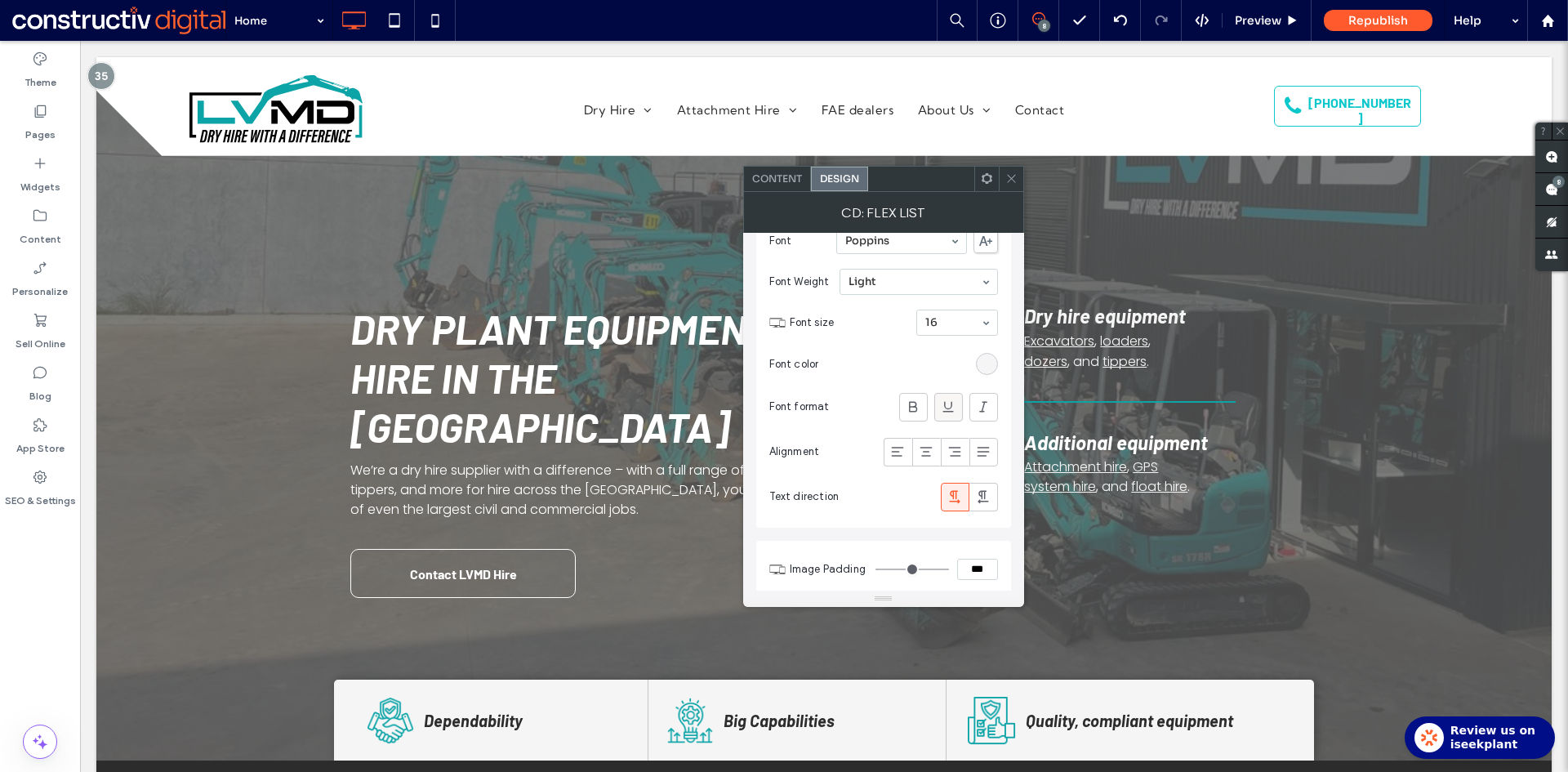
click at [948, 410] on icon at bounding box center [947, 406] width 16 height 16
click at [1011, 177] on icon at bounding box center [1011, 178] width 12 height 12
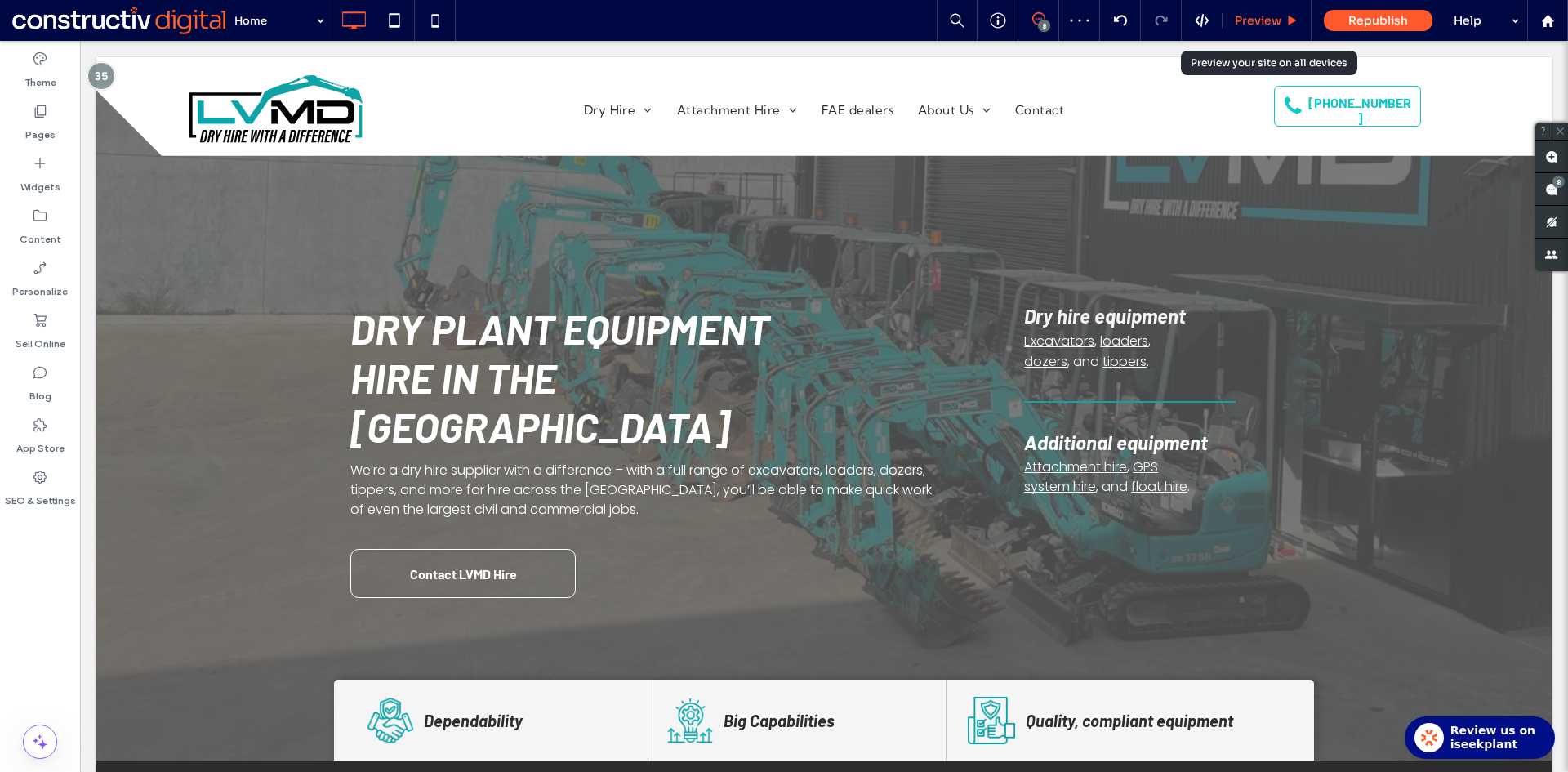
click at [1256, 18] on span "Preview" at bounding box center [1258, 20] width 47 height 14
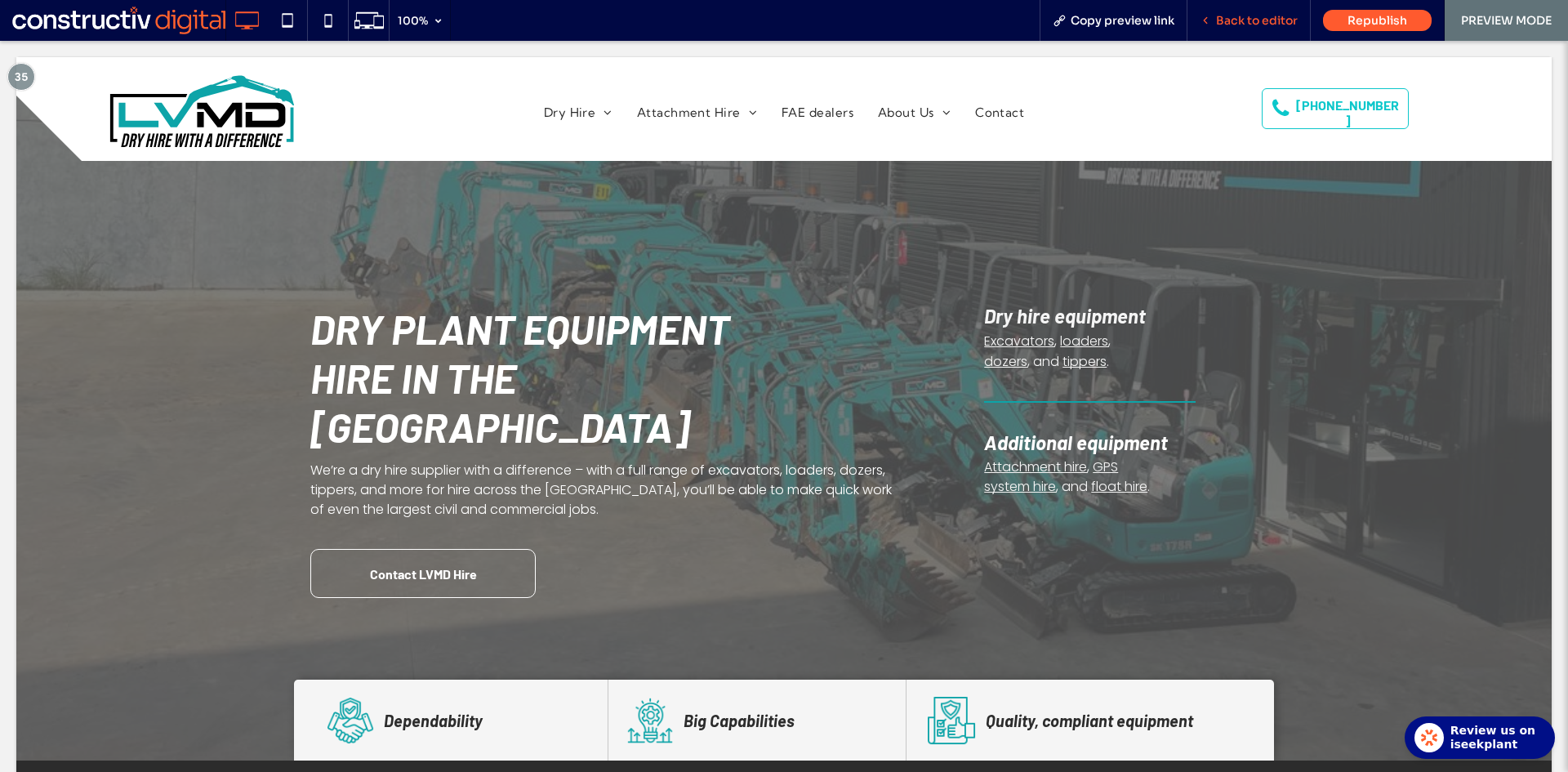
click at [1240, 15] on span "Back to editor" at bounding box center [1256, 20] width 81 height 14
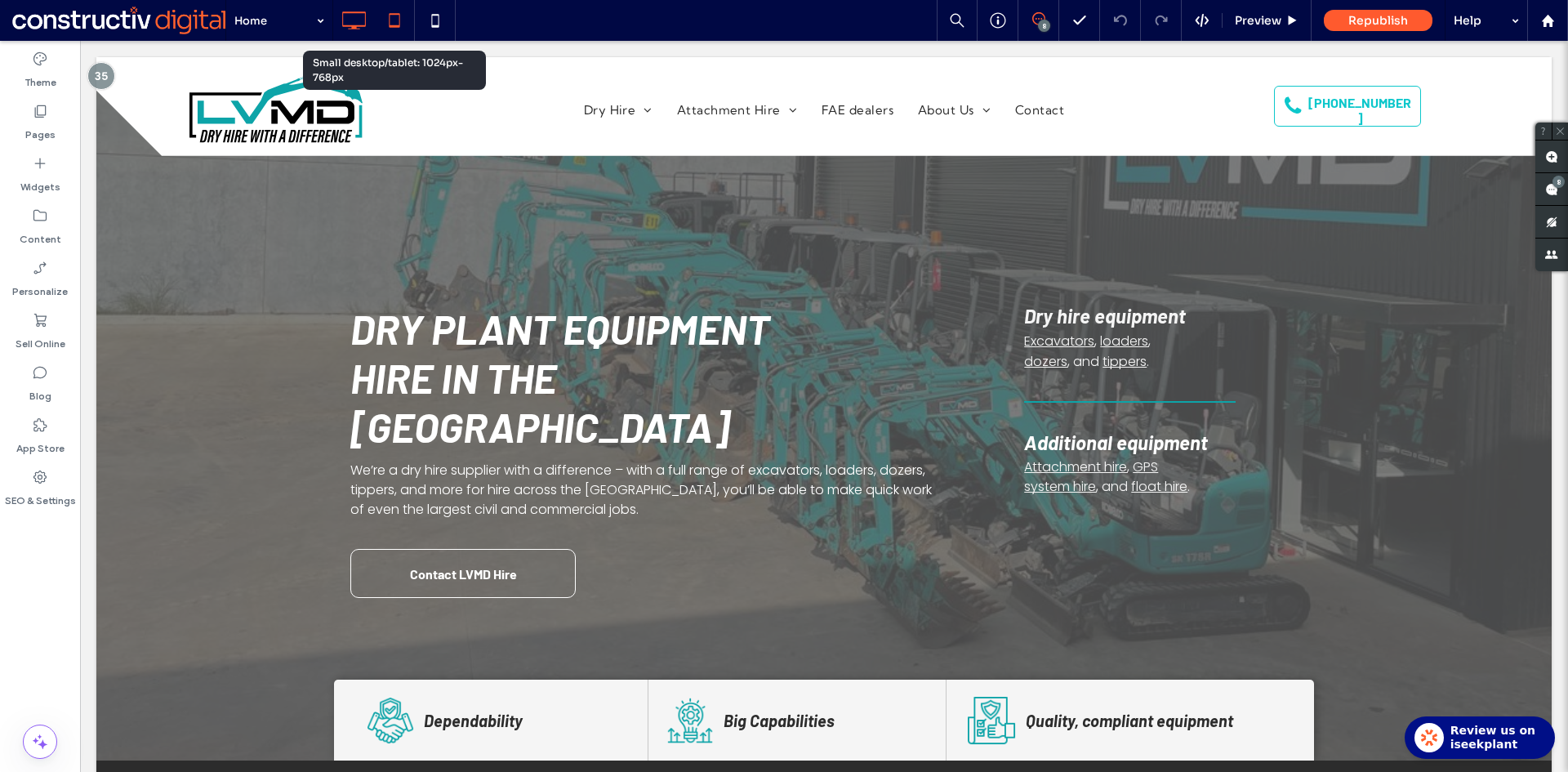
click at [405, 18] on icon at bounding box center [395, 20] width 33 height 33
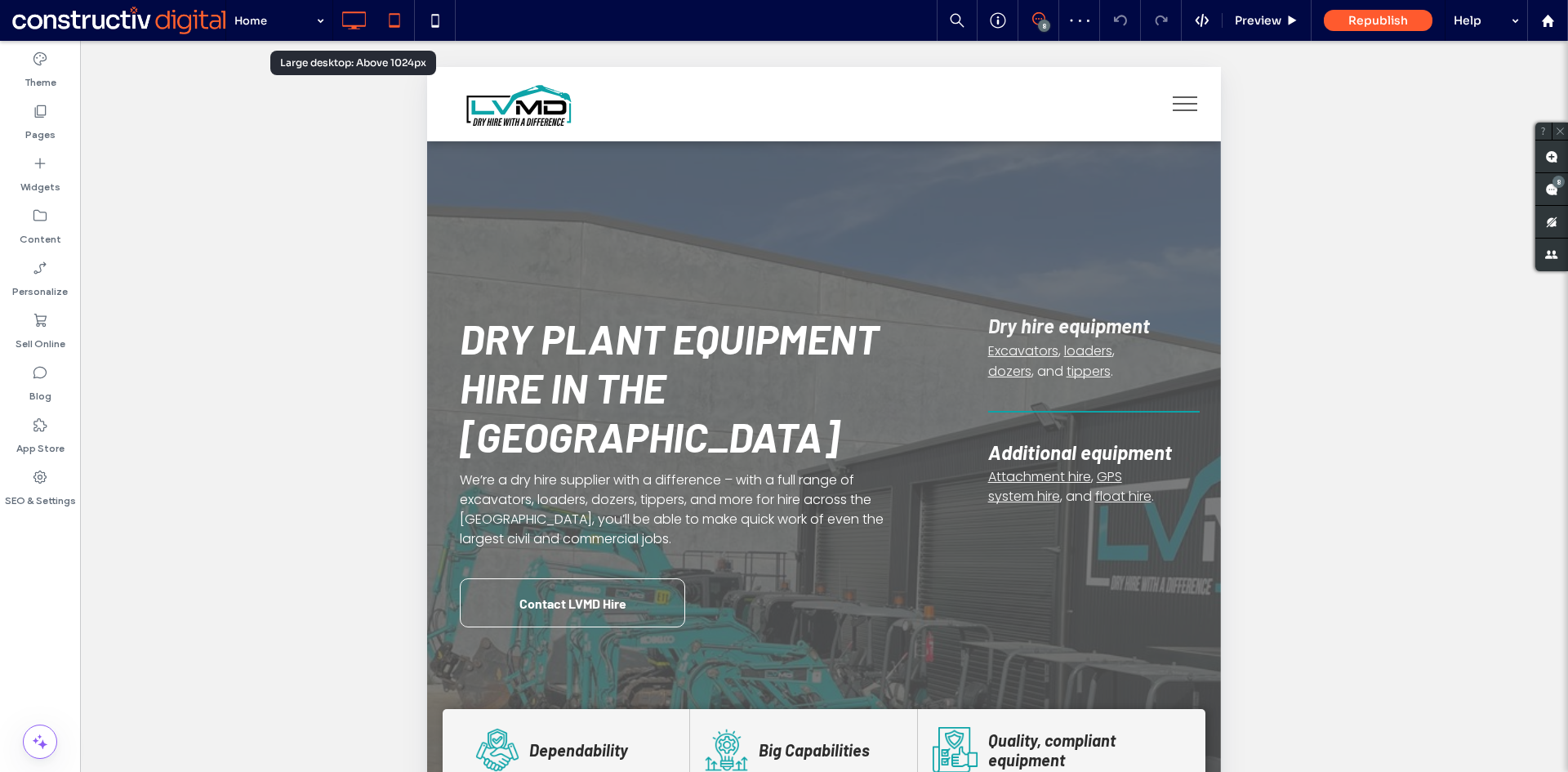
click at [354, 10] on icon at bounding box center [353, 20] width 33 height 33
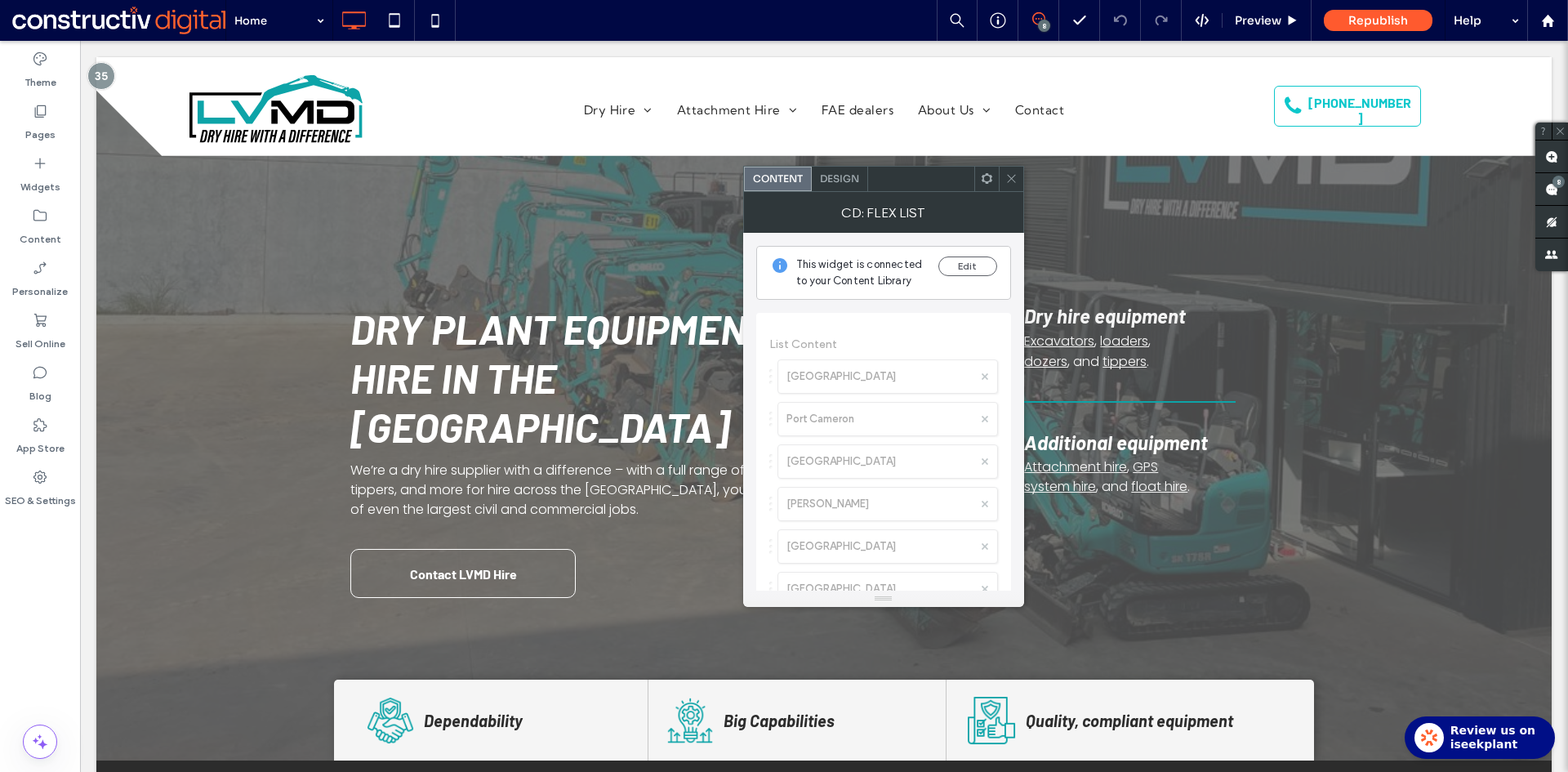
click at [835, 181] on span "Design" at bounding box center [839, 178] width 39 height 12
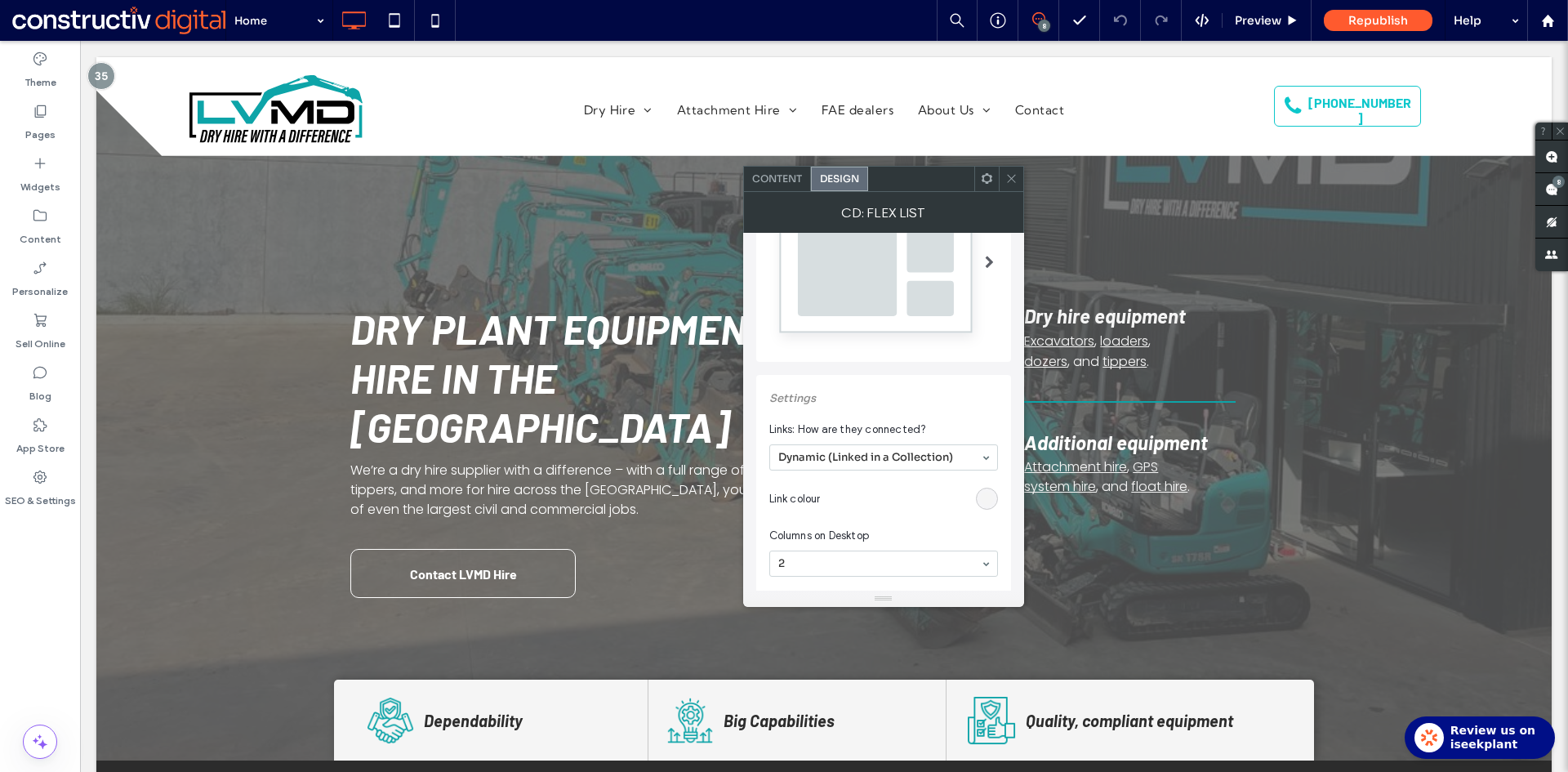
scroll to position [245, 0]
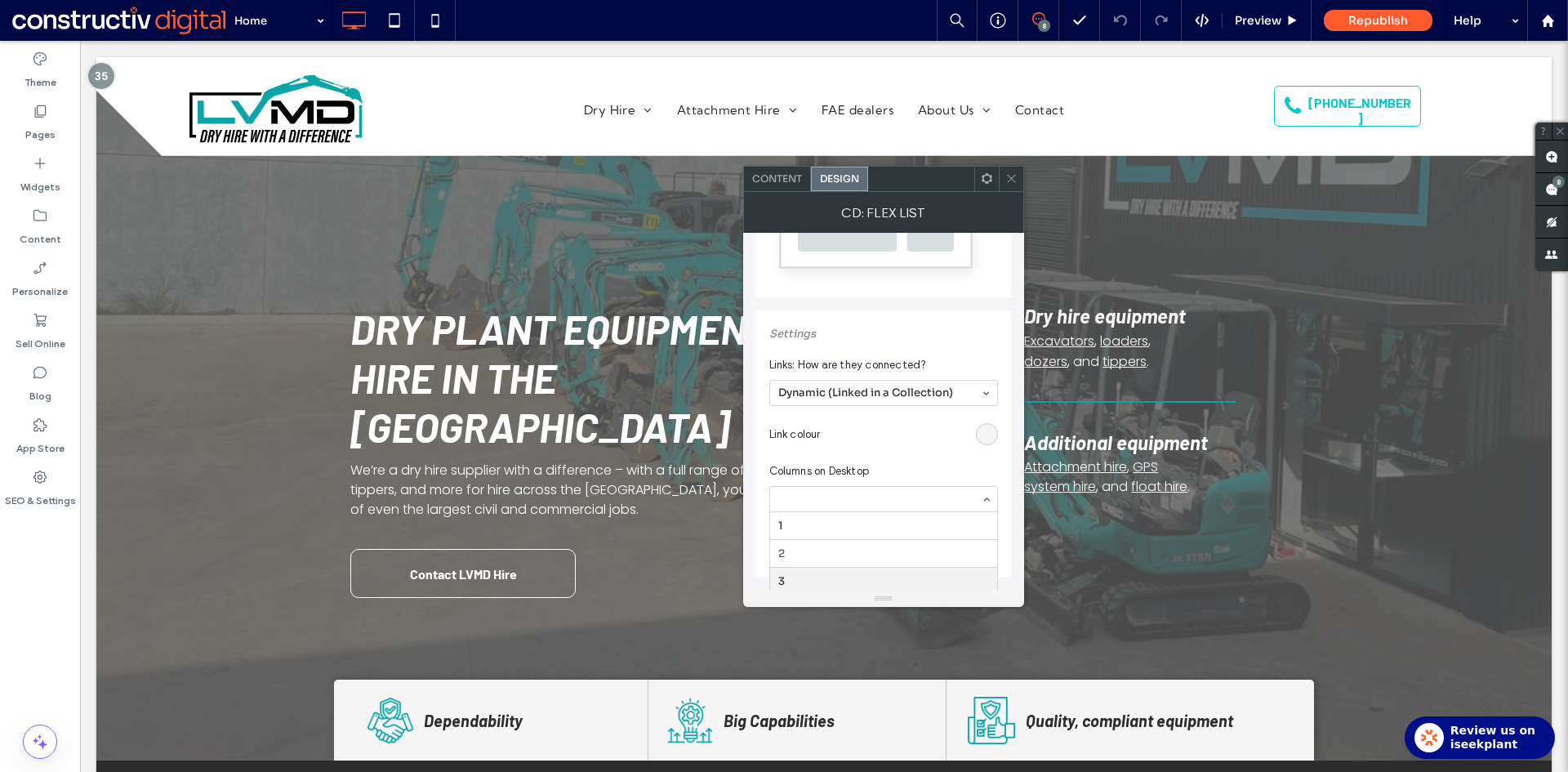
drag, startPoint x: 803, startPoint y: 573, endPoint x: 838, endPoint y: 526, distance: 58.6
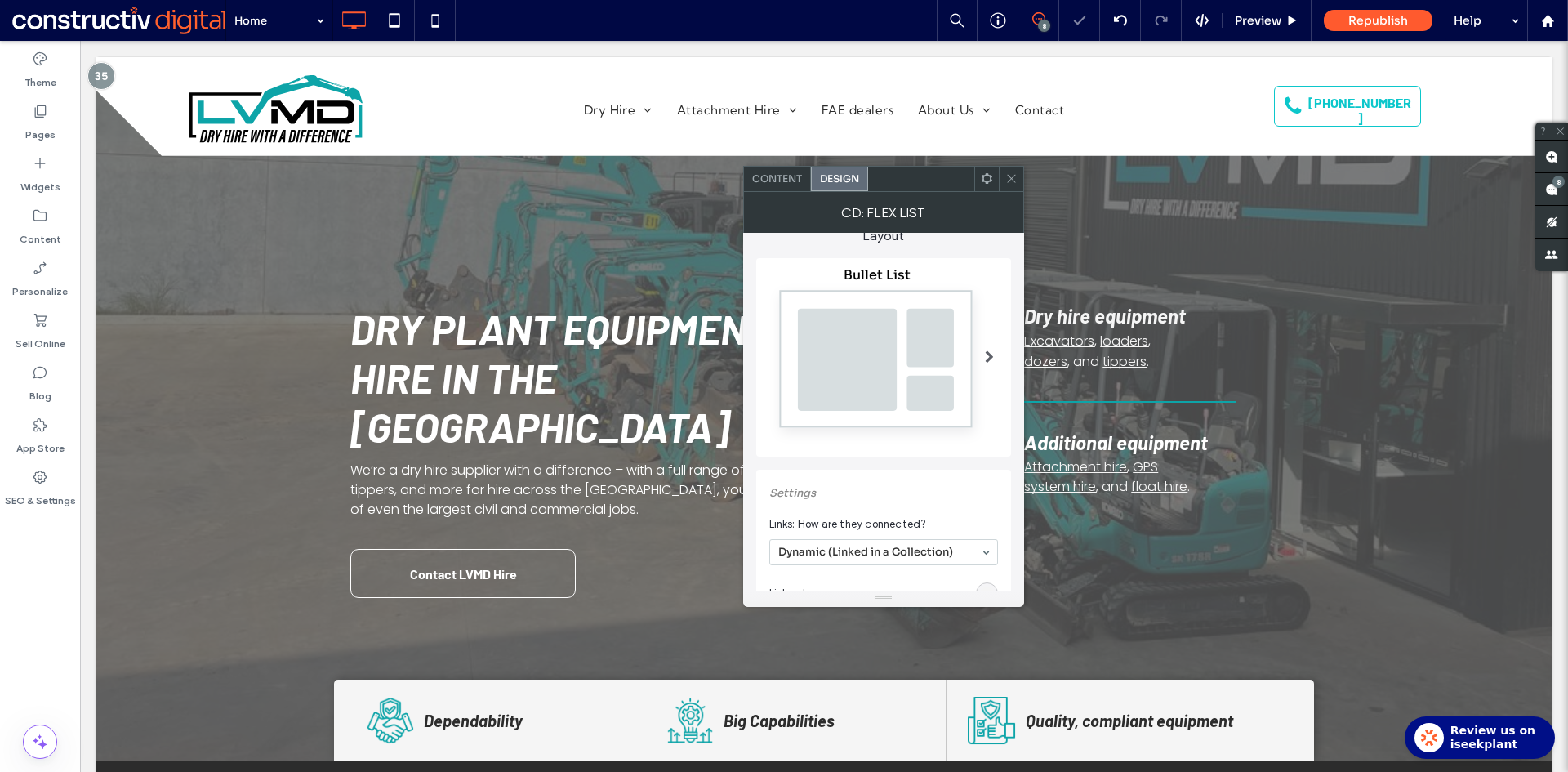
scroll to position [81, 0]
click at [784, 175] on span "Content" at bounding box center [777, 178] width 50 height 12
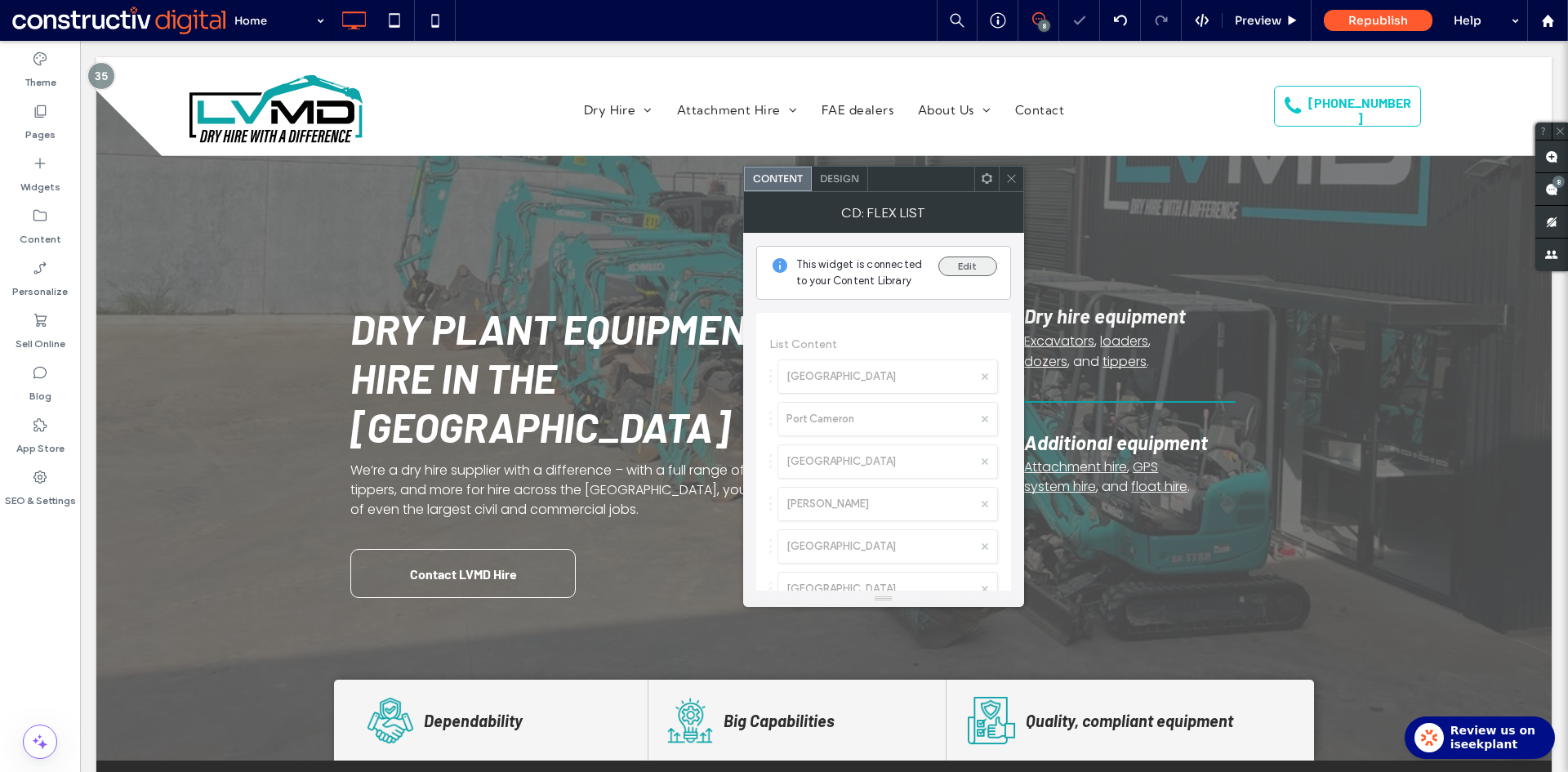
click at [990, 264] on button "Edit" at bounding box center [966, 266] width 58 height 19
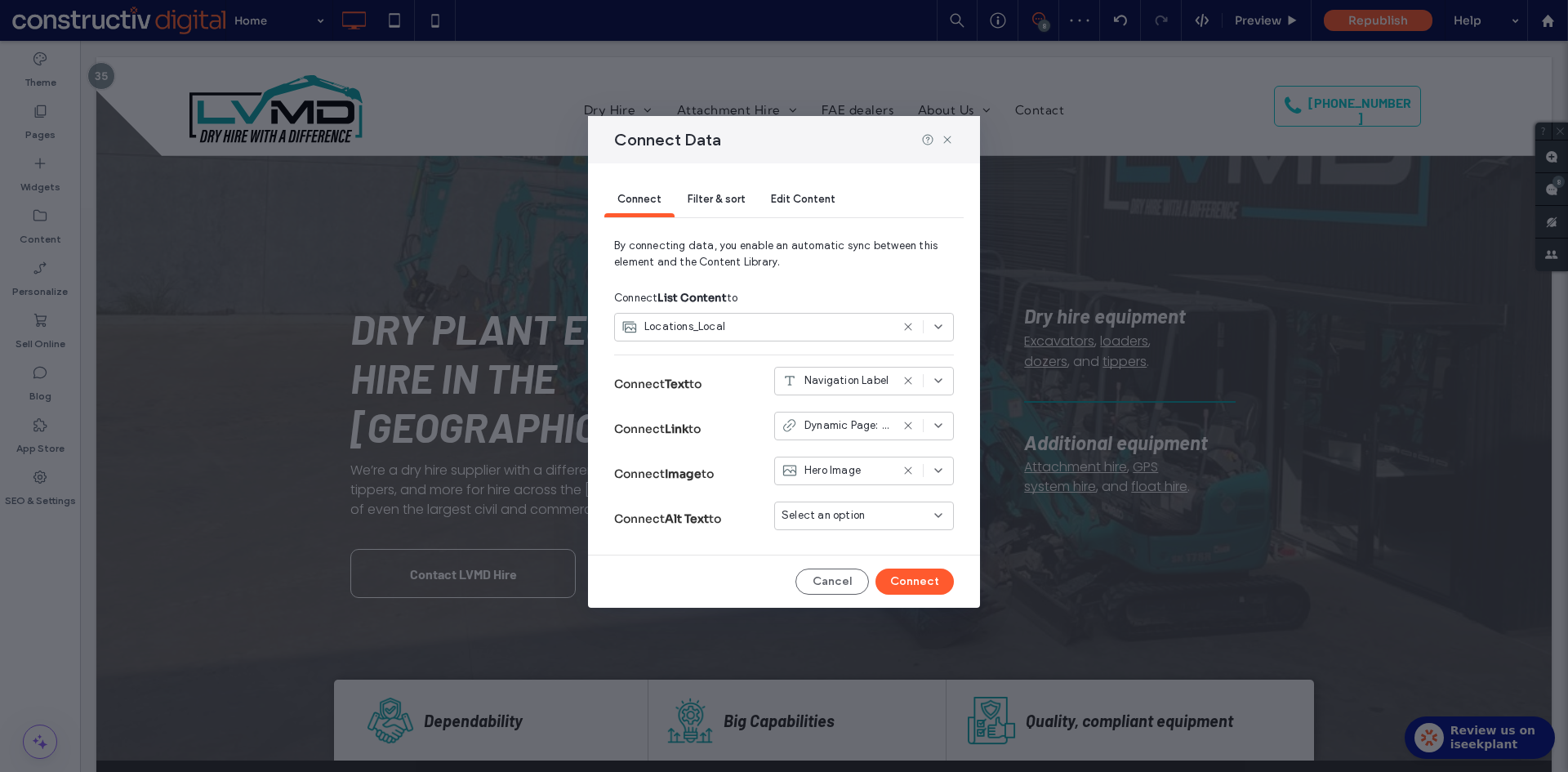
click at [714, 200] on span "Filter & sort" at bounding box center [716, 198] width 57 height 12
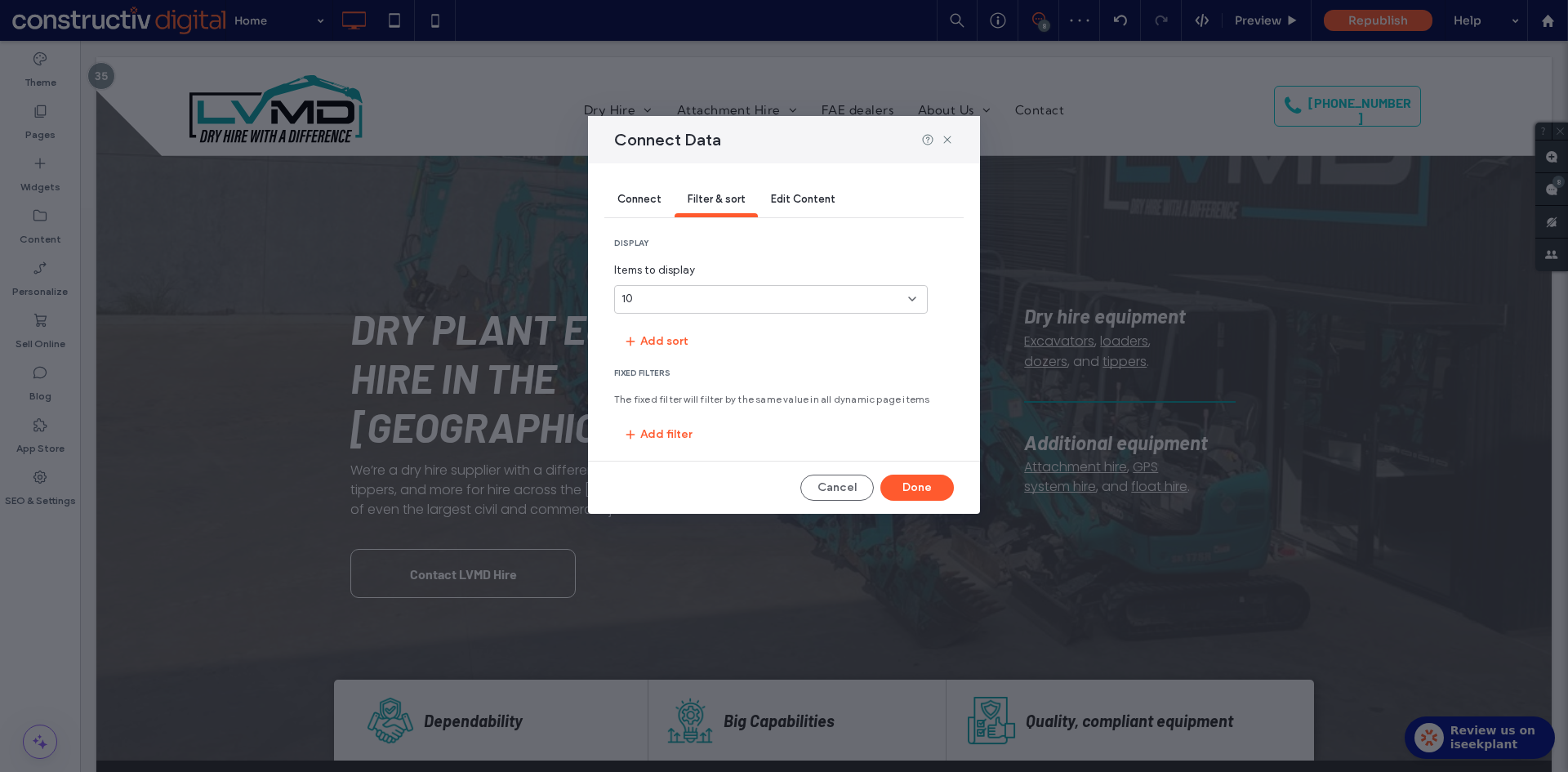
click at [699, 295] on div "10" at bounding box center [761, 298] width 280 height 16
click at [656, 376] on div "15" at bounding box center [771, 385] width 312 height 29
drag, startPoint x: 949, startPoint y: 131, endPoint x: 825, endPoint y: 284, distance: 196.9
click at [951, 131] on div "Connect Data" at bounding box center [784, 139] width 392 height 47
click at [932, 482] on button "Done" at bounding box center [917, 487] width 74 height 26
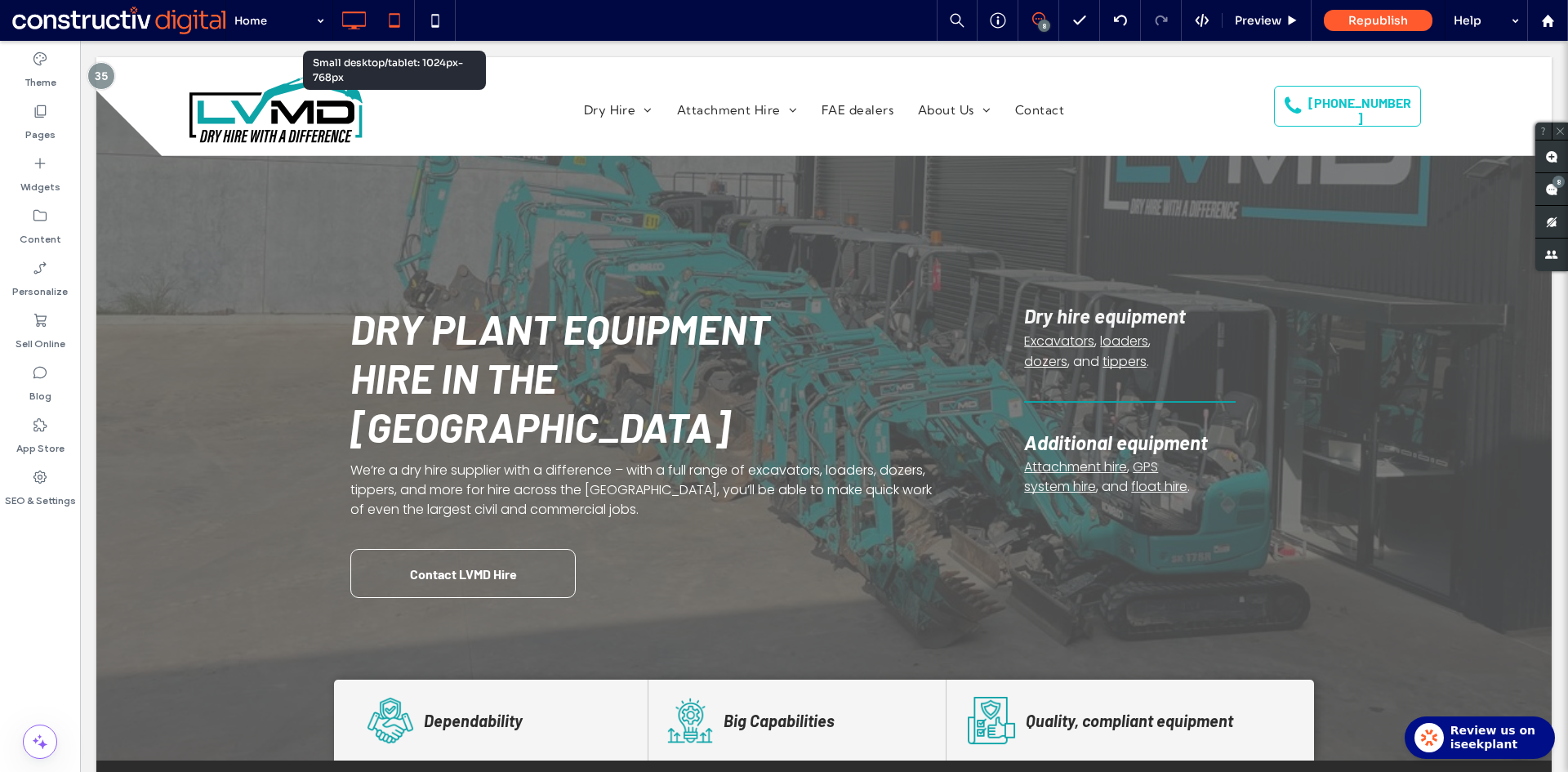
click at [403, 24] on icon at bounding box center [395, 20] width 33 height 33
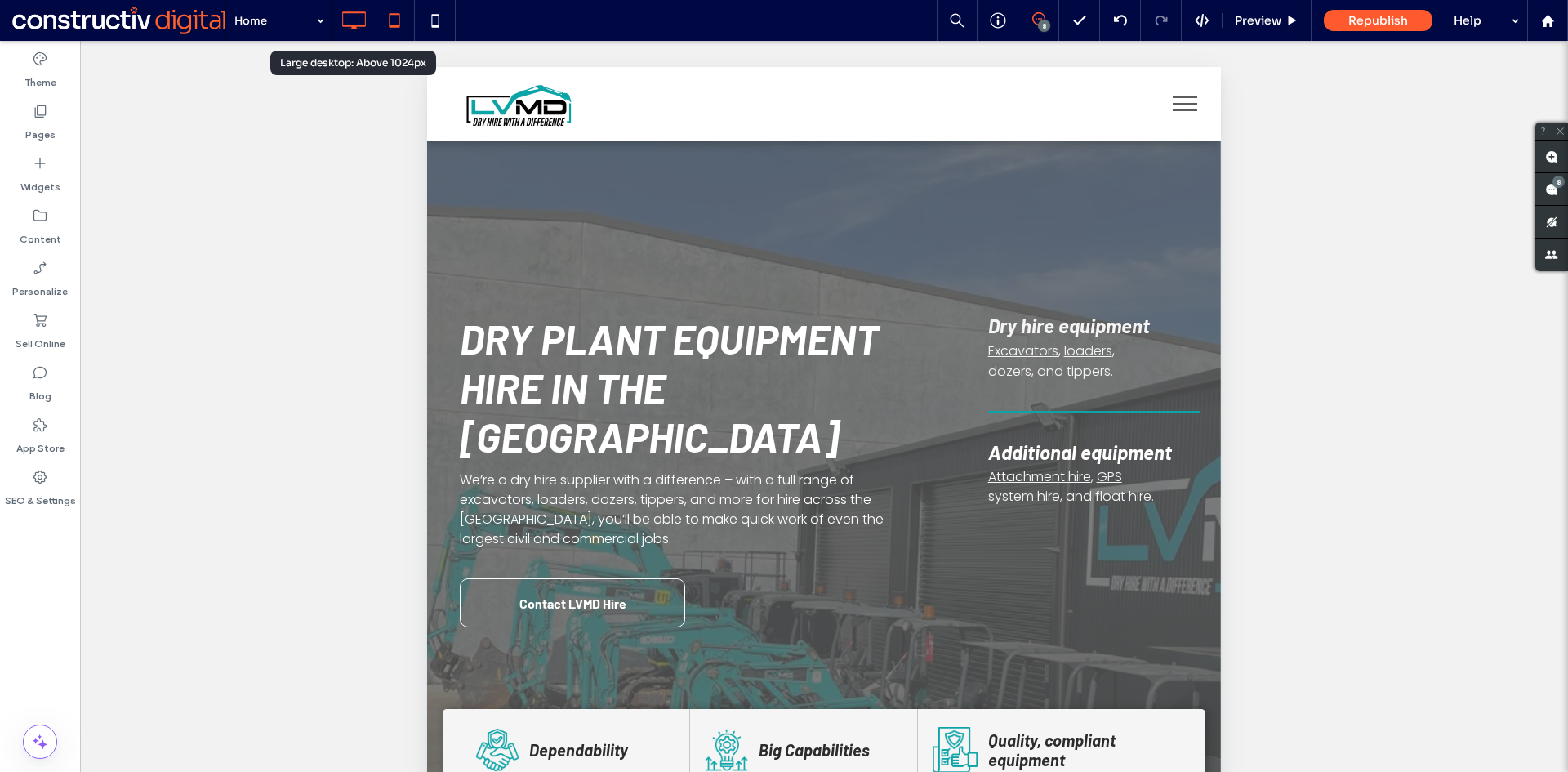
click at [354, 17] on icon at bounding box center [353, 20] width 33 height 33
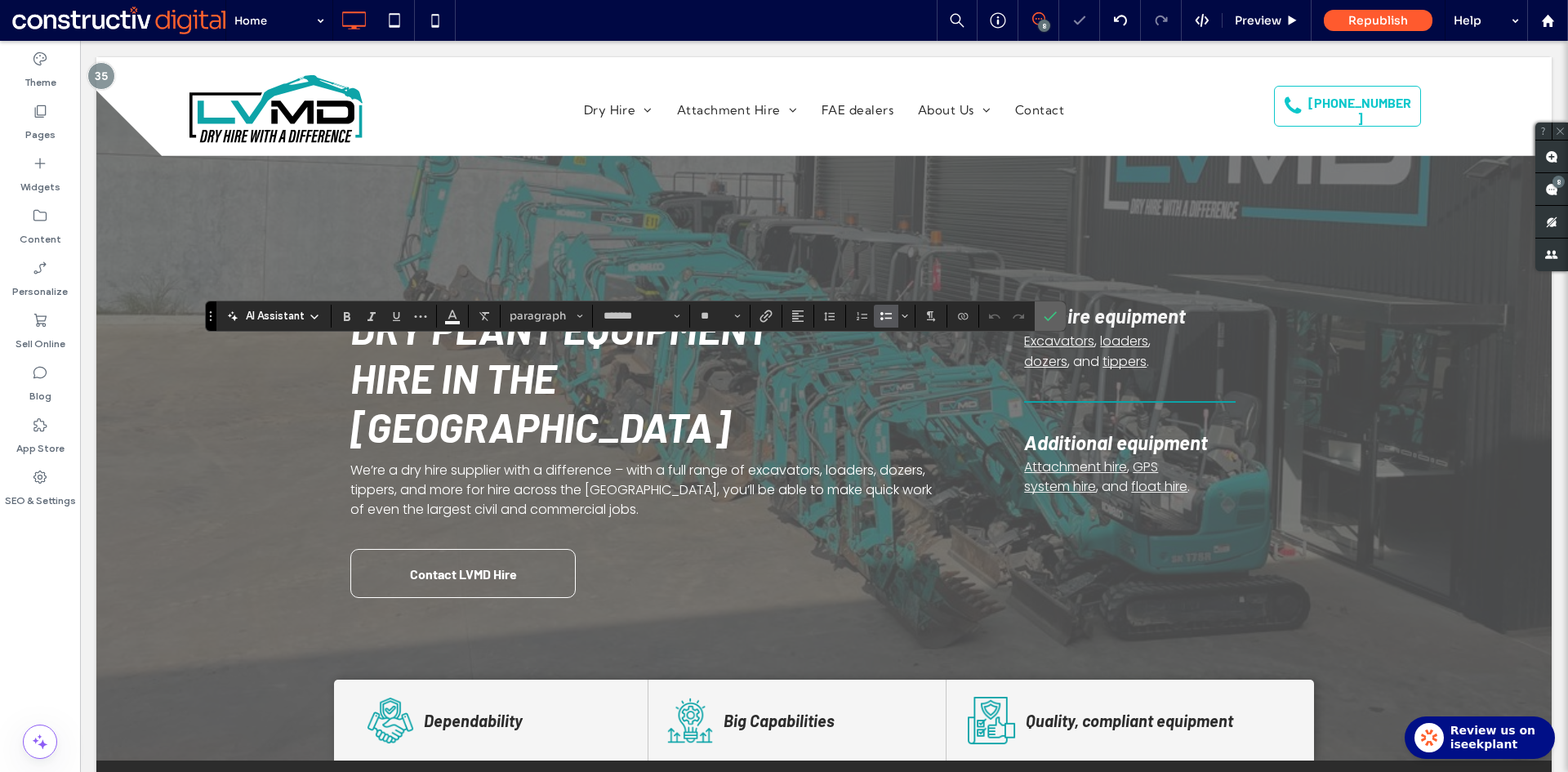
click at [1059, 312] on label "Confirm" at bounding box center [1050, 316] width 25 height 30
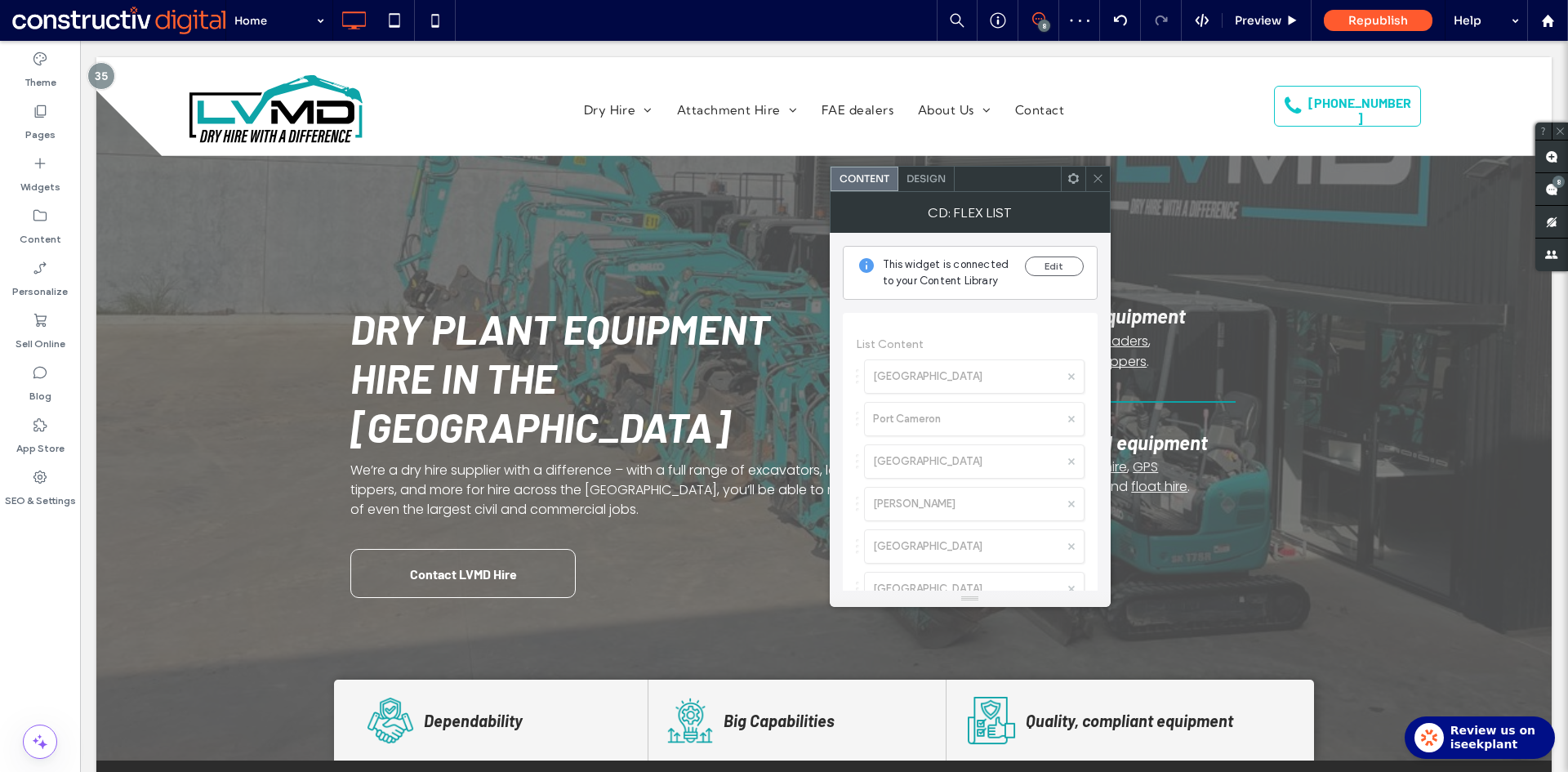
click at [908, 178] on span "Design" at bounding box center [925, 178] width 39 height 12
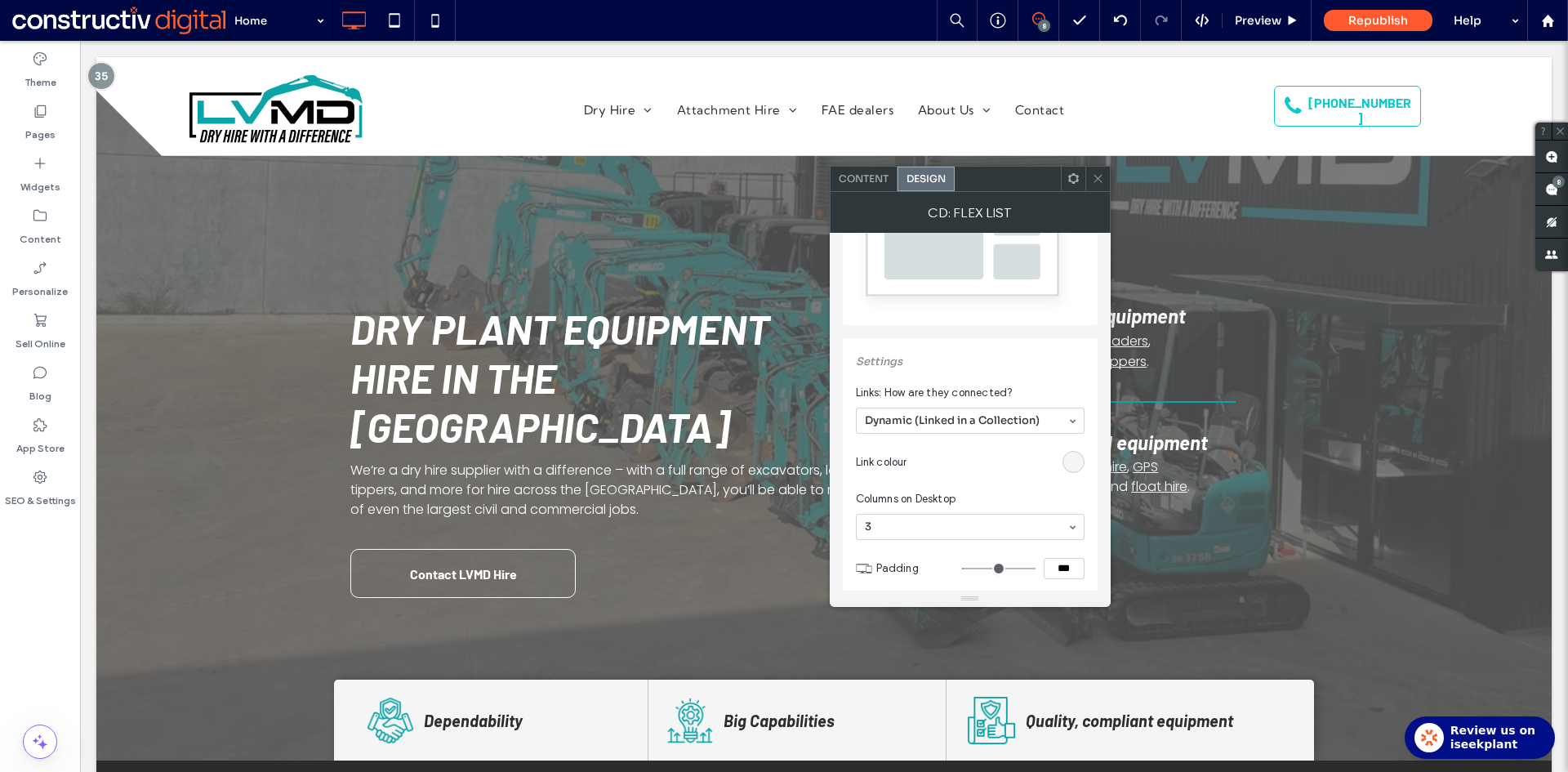
scroll to position [245, 0]
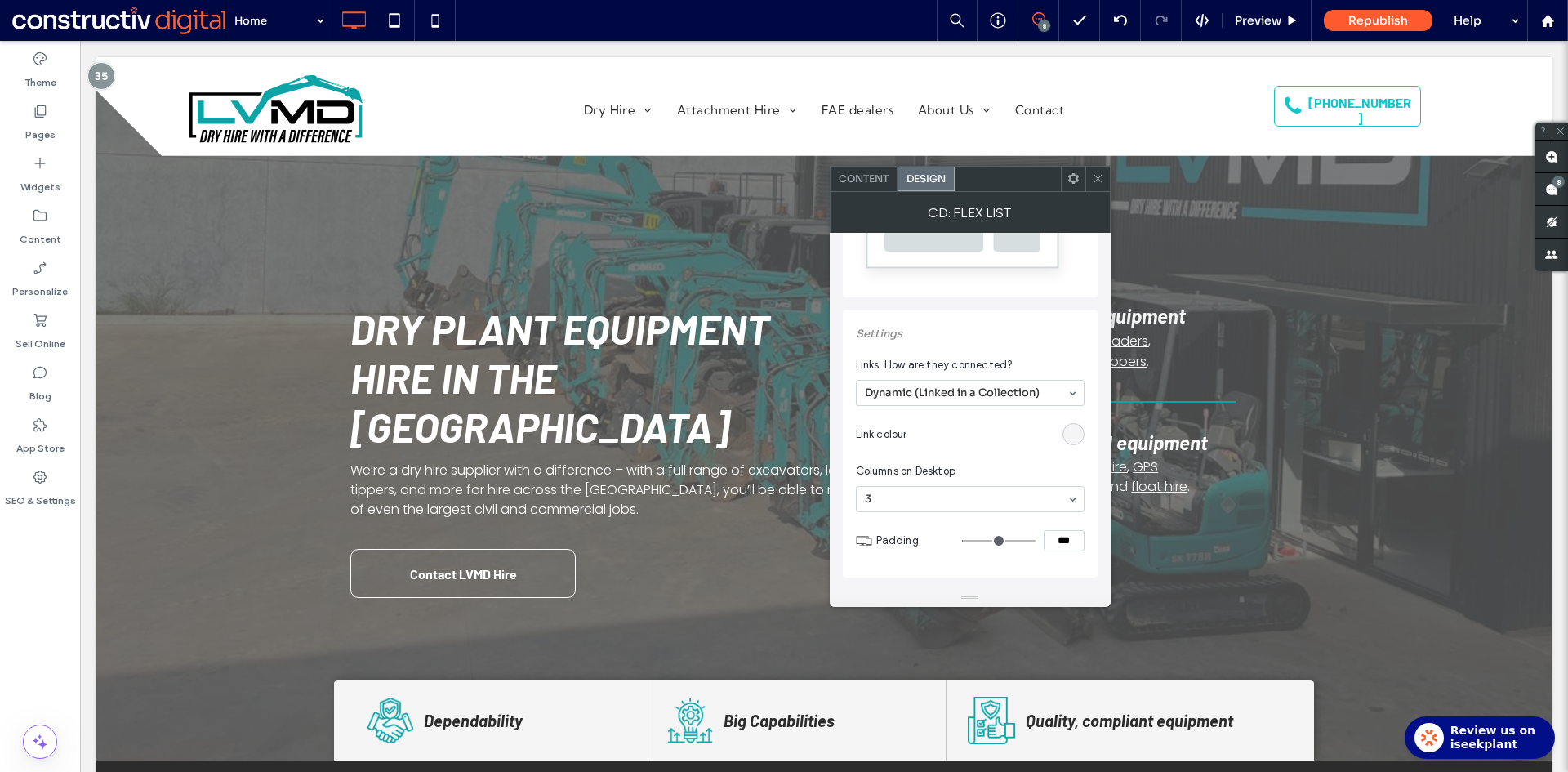
click at [875, 179] on span "Content" at bounding box center [863, 178] width 50 height 12
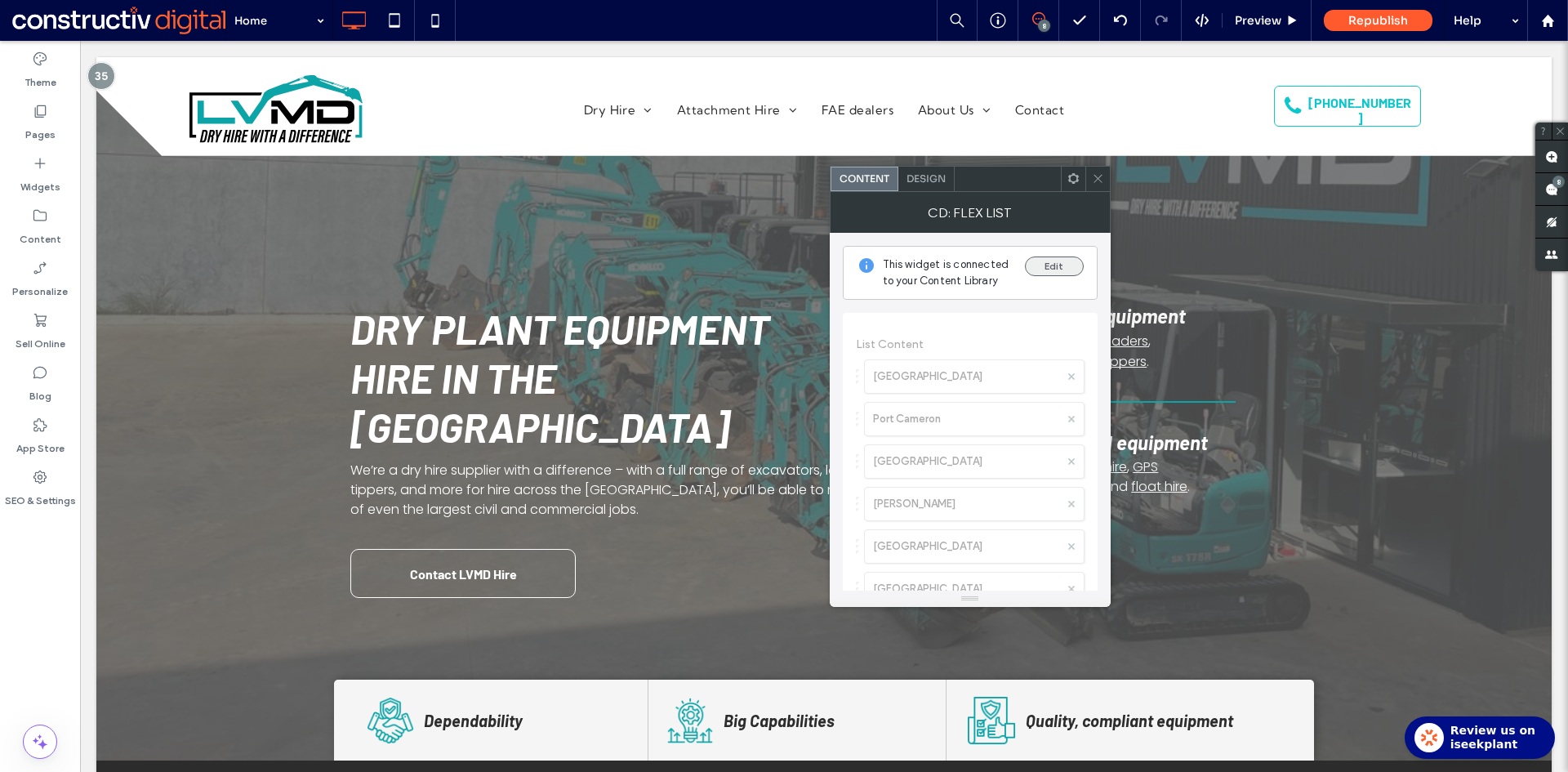
click at [1055, 264] on button "Edit" at bounding box center [1054, 266] width 58 height 19
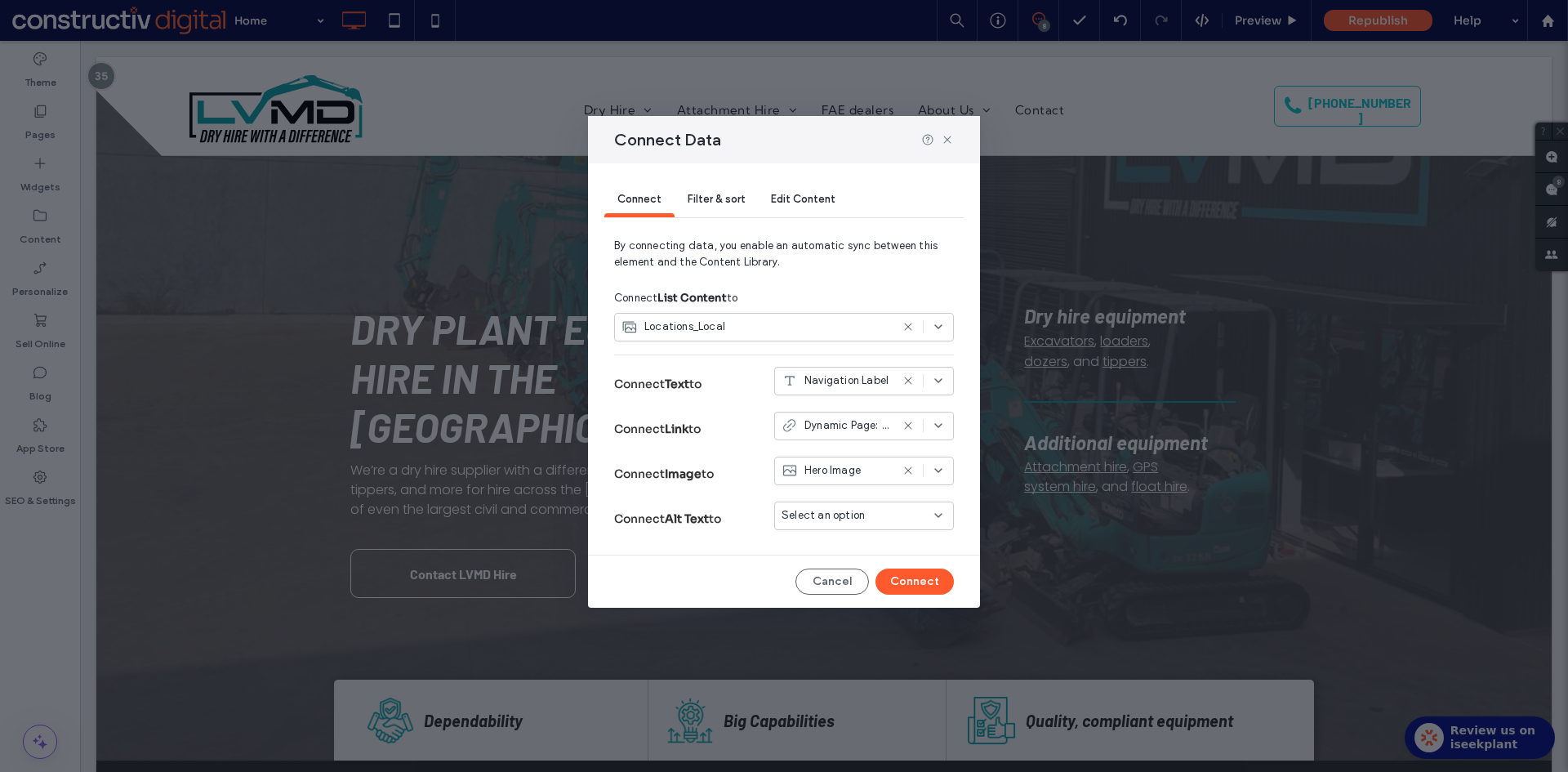
click at [722, 197] on span "Filter & sort" at bounding box center [716, 198] width 57 height 12
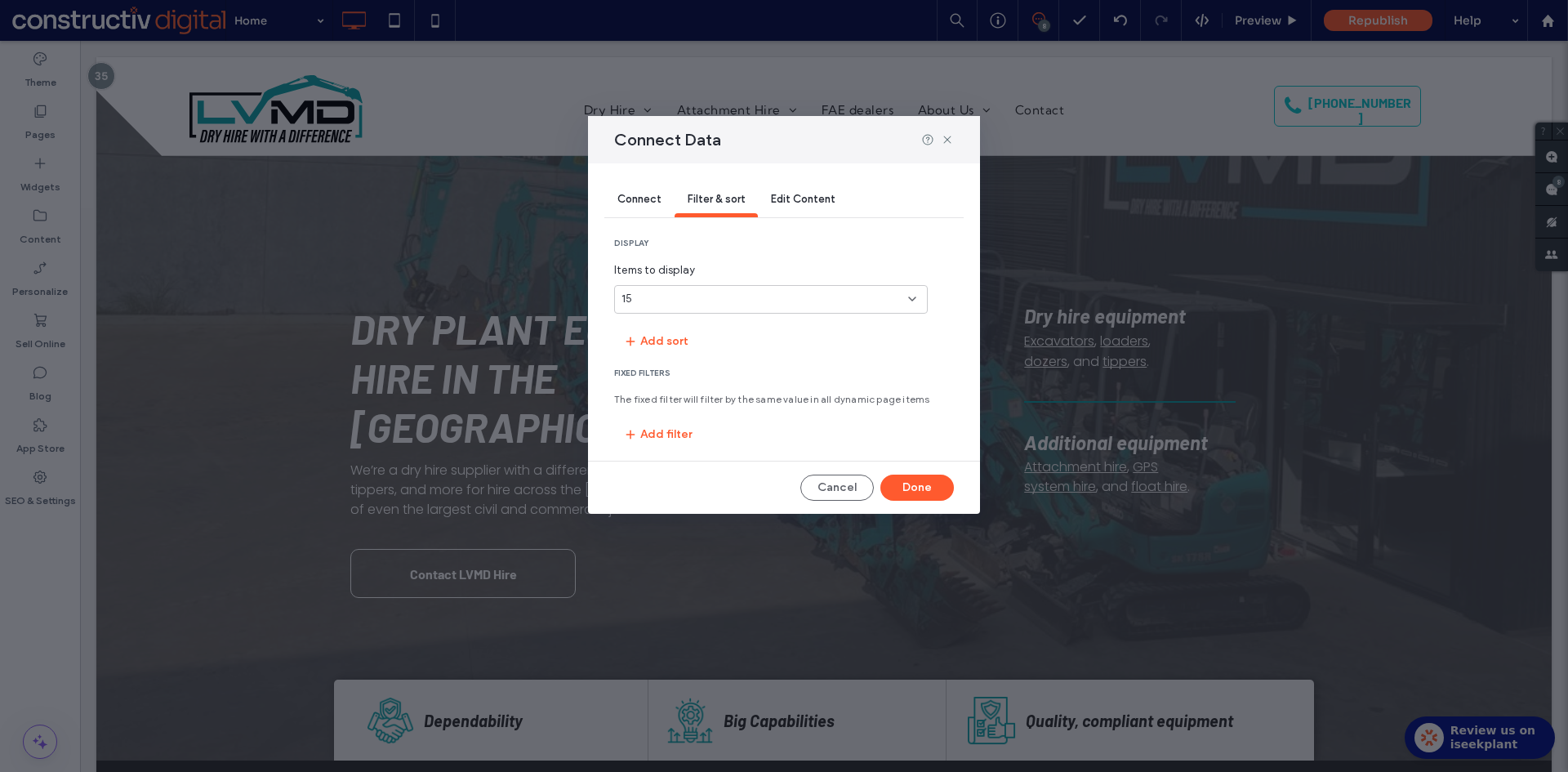
click at [725, 305] on div "15" at bounding box center [761, 298] width 280 height 16
click at [680, 357] on div "10" at bounding box center [771, 356] width 312 height 29
click at [920, 489] on button "Done" at bounding box center [917, 487] width 74 height 26
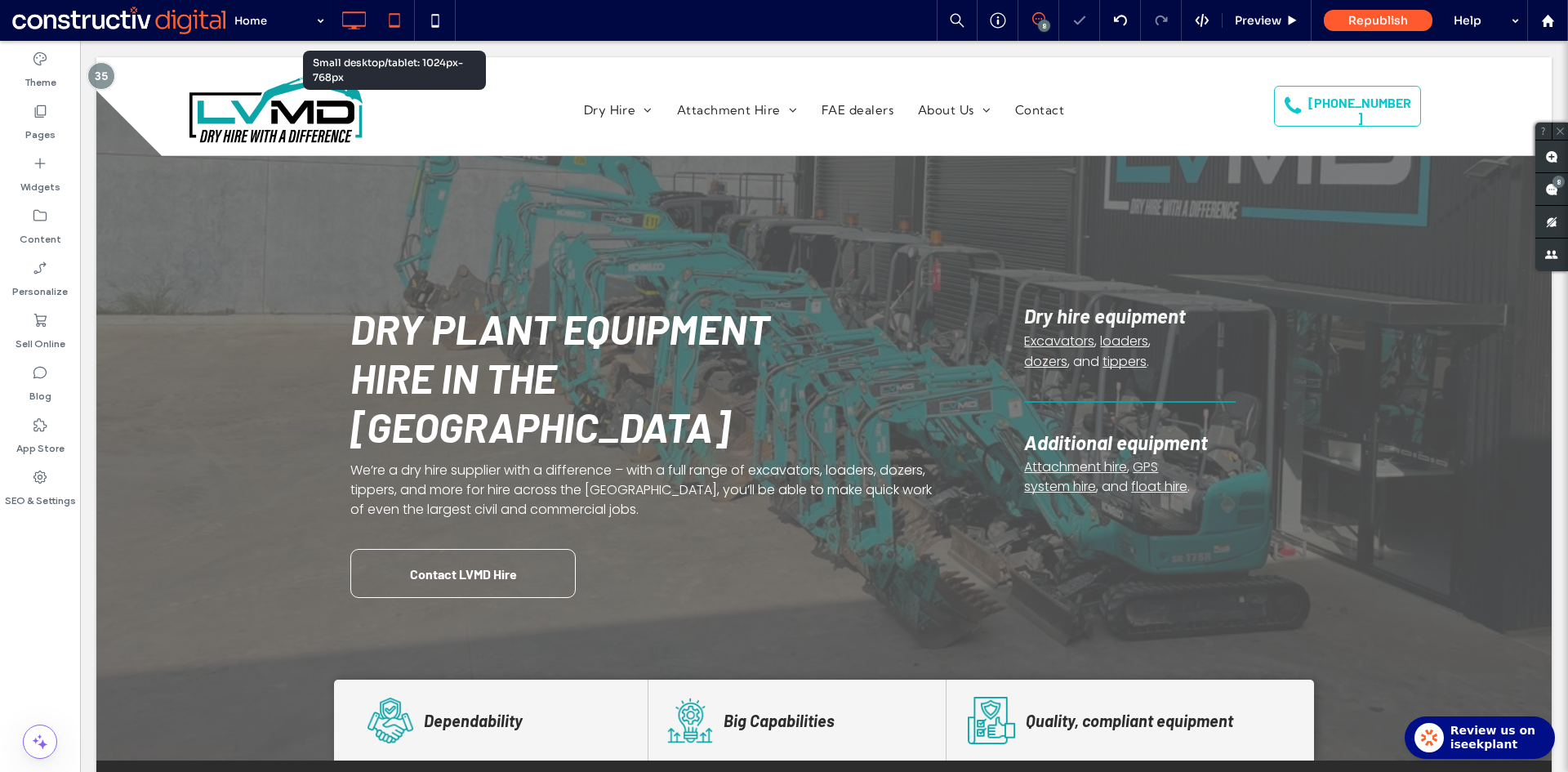
click at [399, 29] on icon at bounding box center [395, 20] width 33 height 33
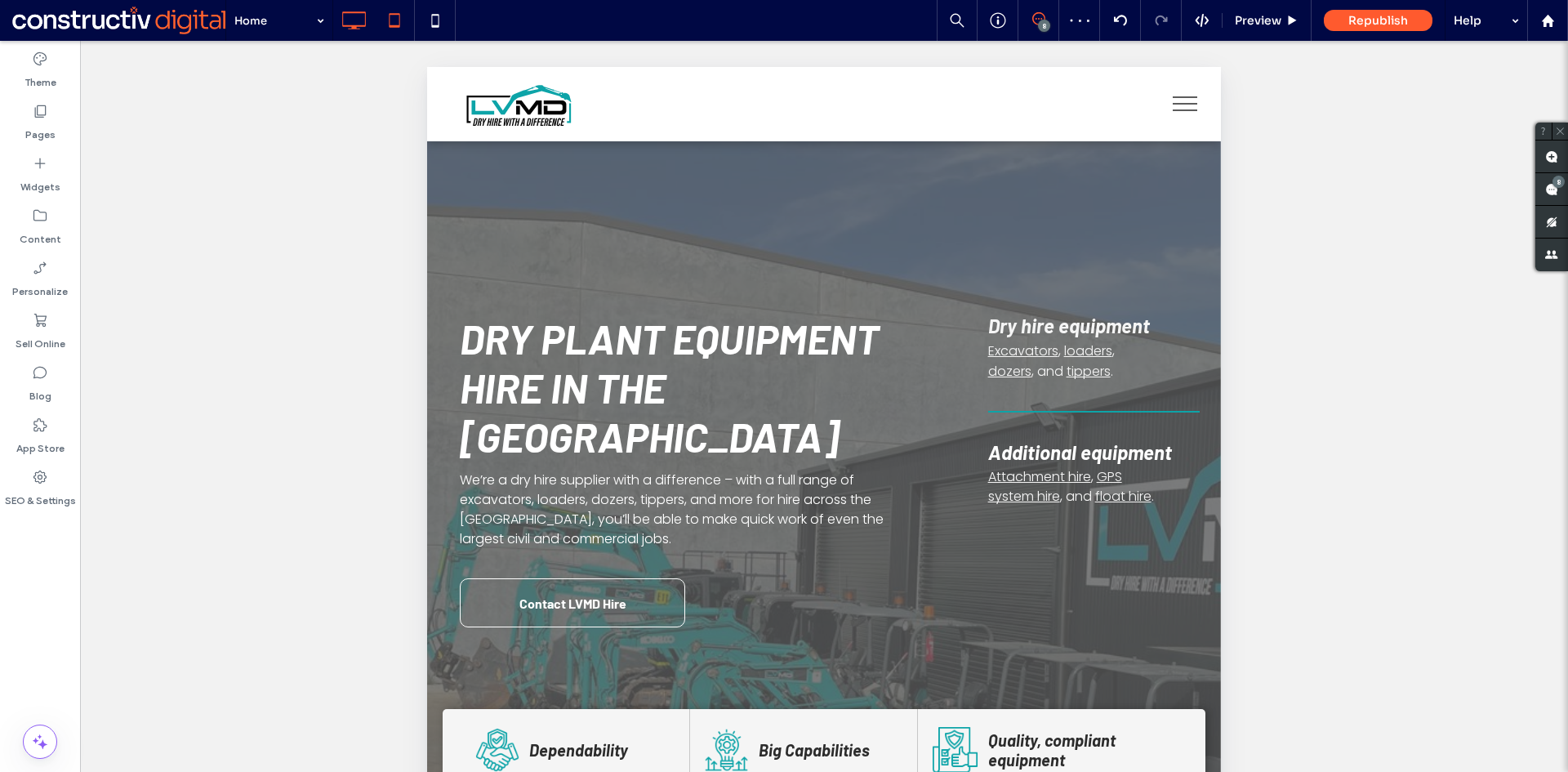
click at [357, 26] on use at bounding box center [354, 20] width 24 height 18
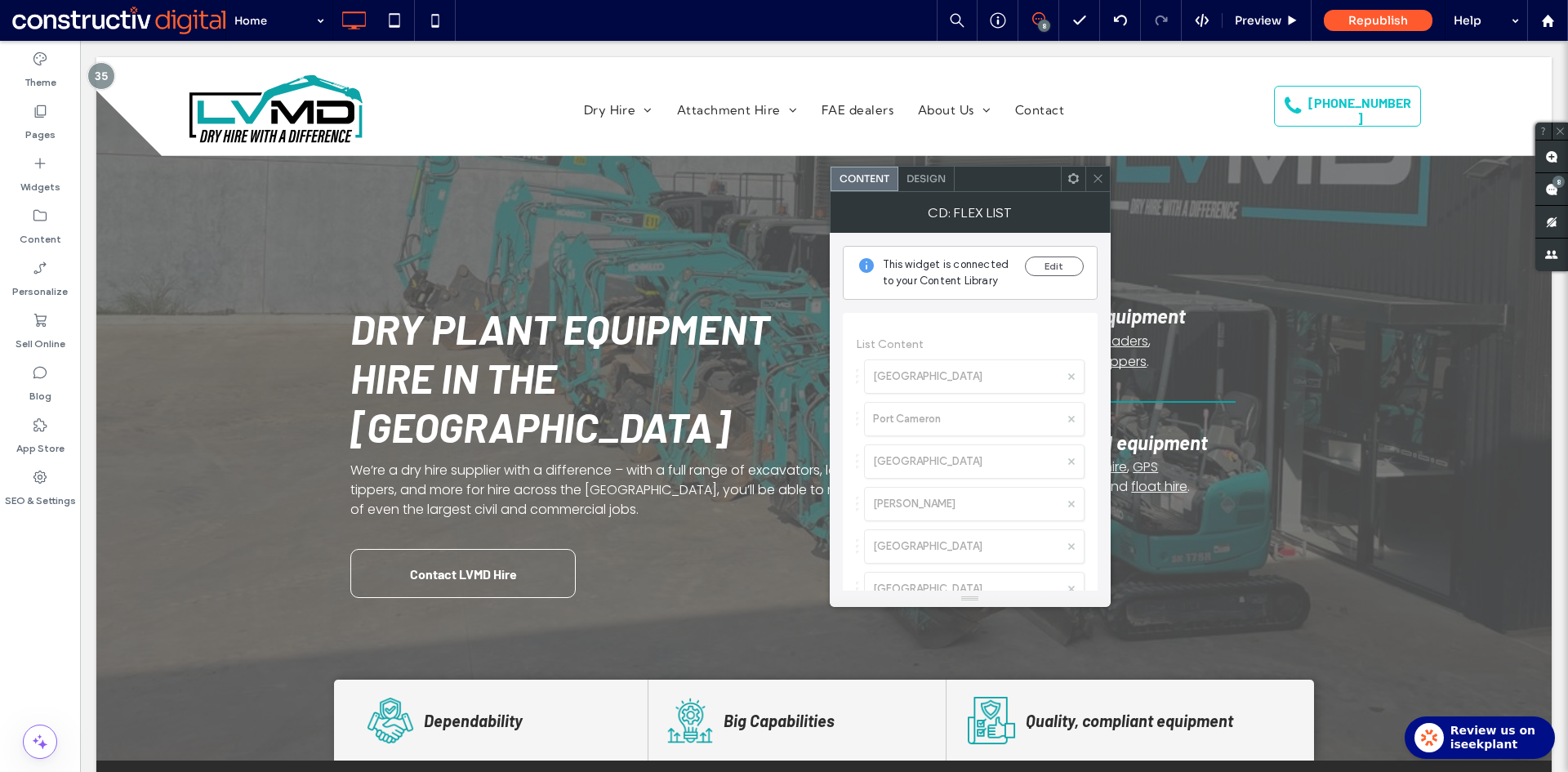
click at [931, 184] on span "Design" at bounding box center [925, 178] width 39 height 12
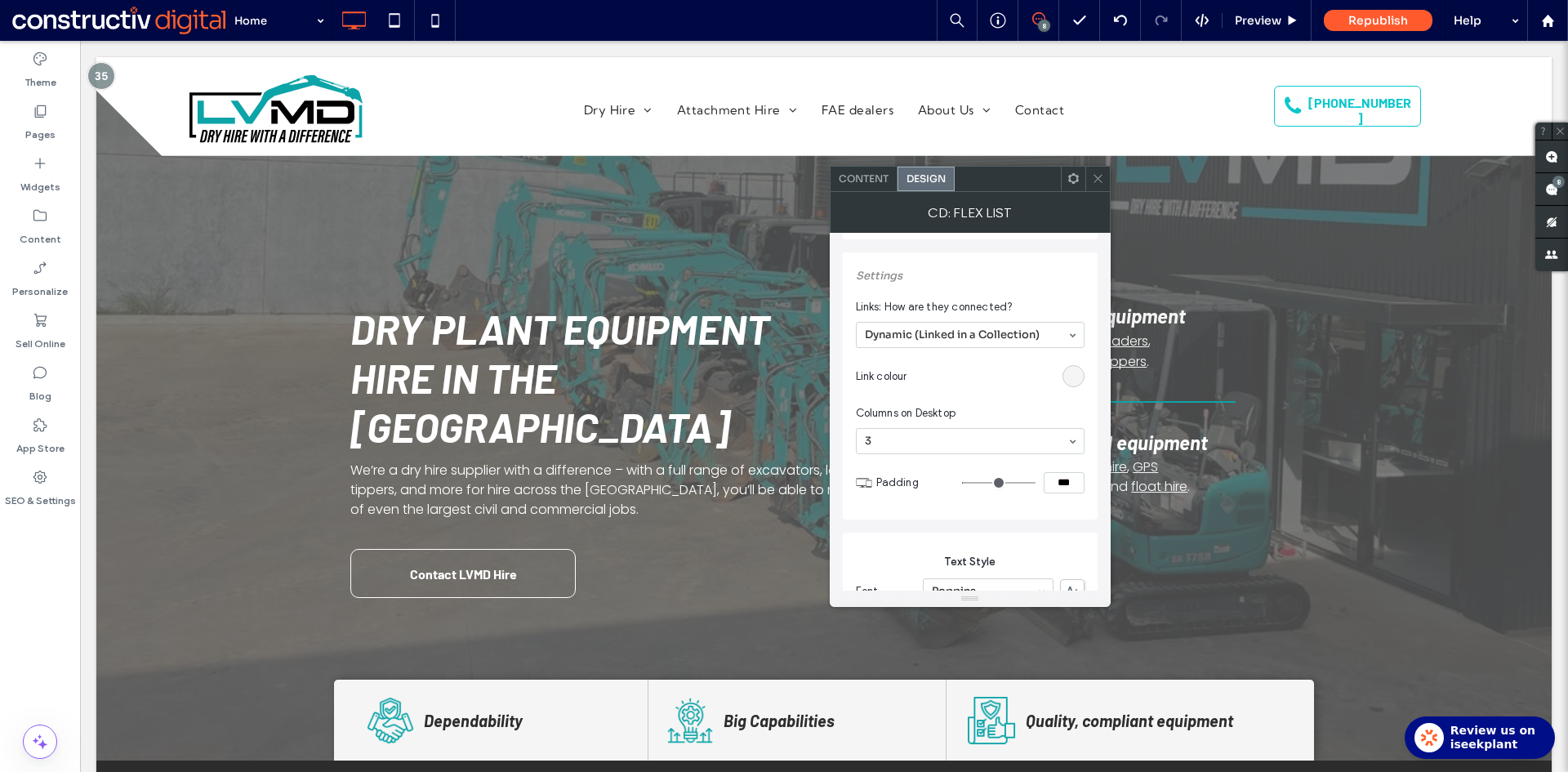
scroll to position [327, 0]
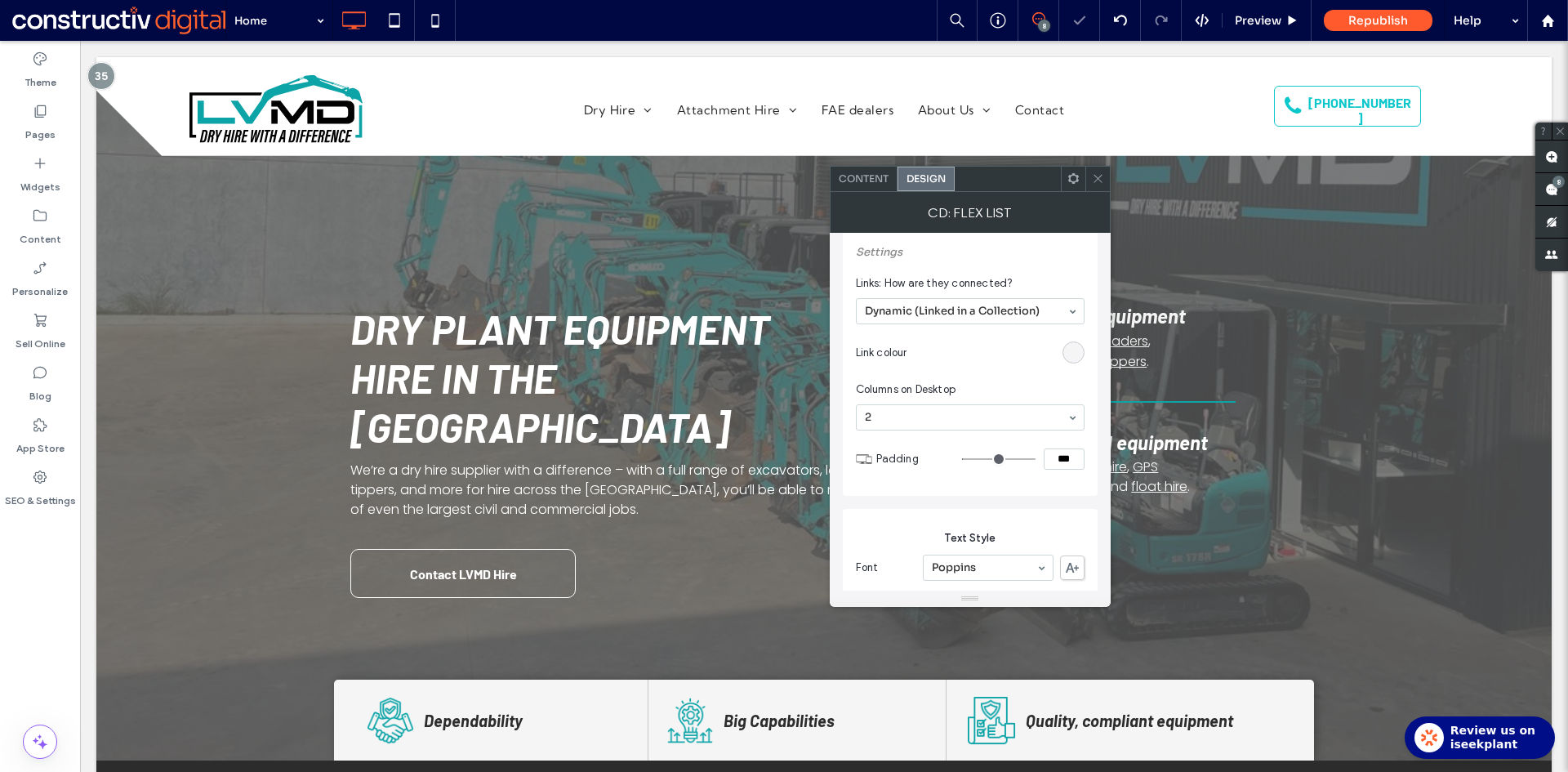
drag, startPoint x: 1099, startPoint y: 176, endPoint x: 1090, endPoint y: 180, distance: 9.8
click at [1097, 176] on icon at bounding box center [1098, 178] width 12 height 12
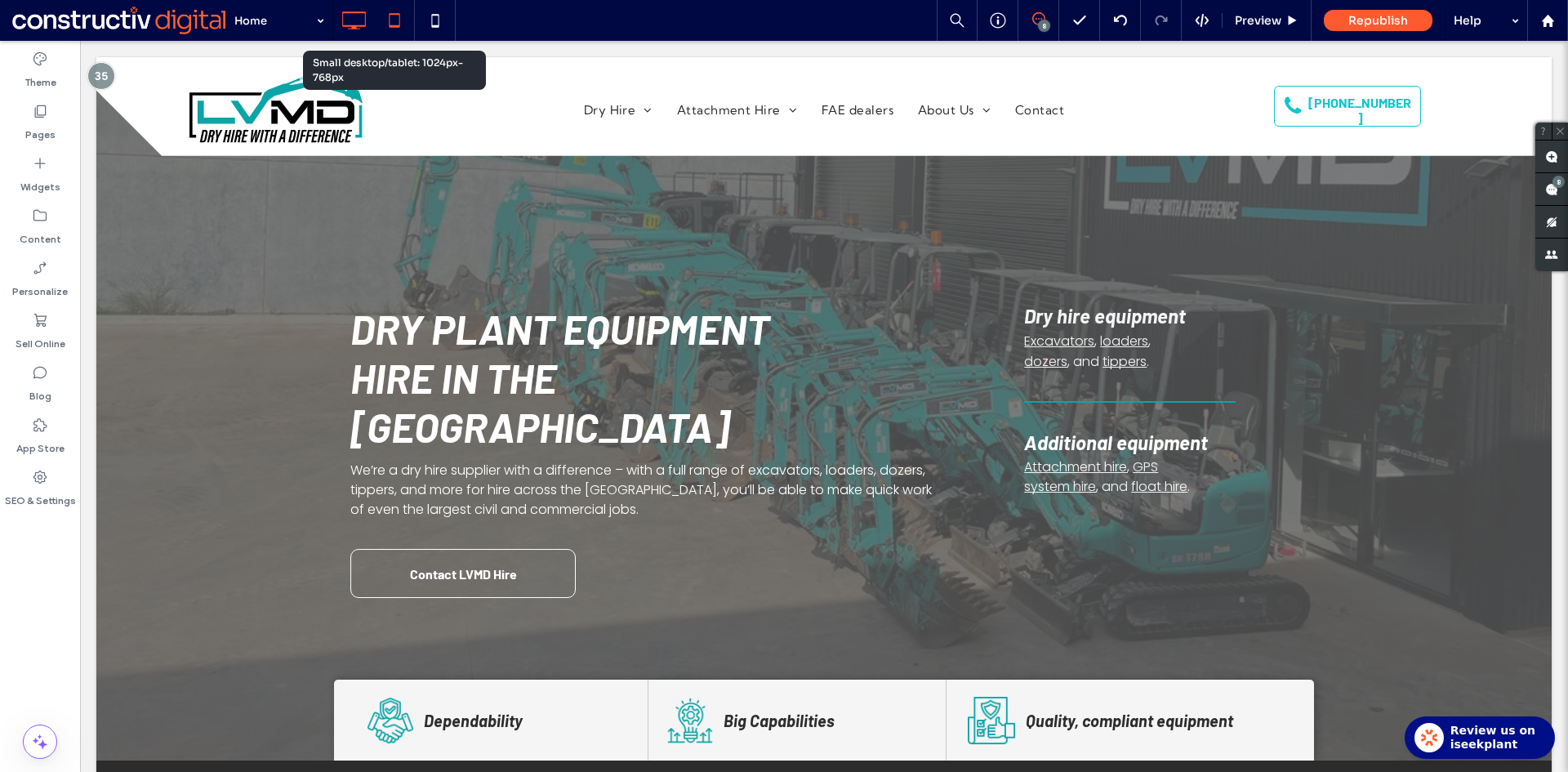
click at [396, 19] on icon at bounding box center [395, 20] width 33 height 33
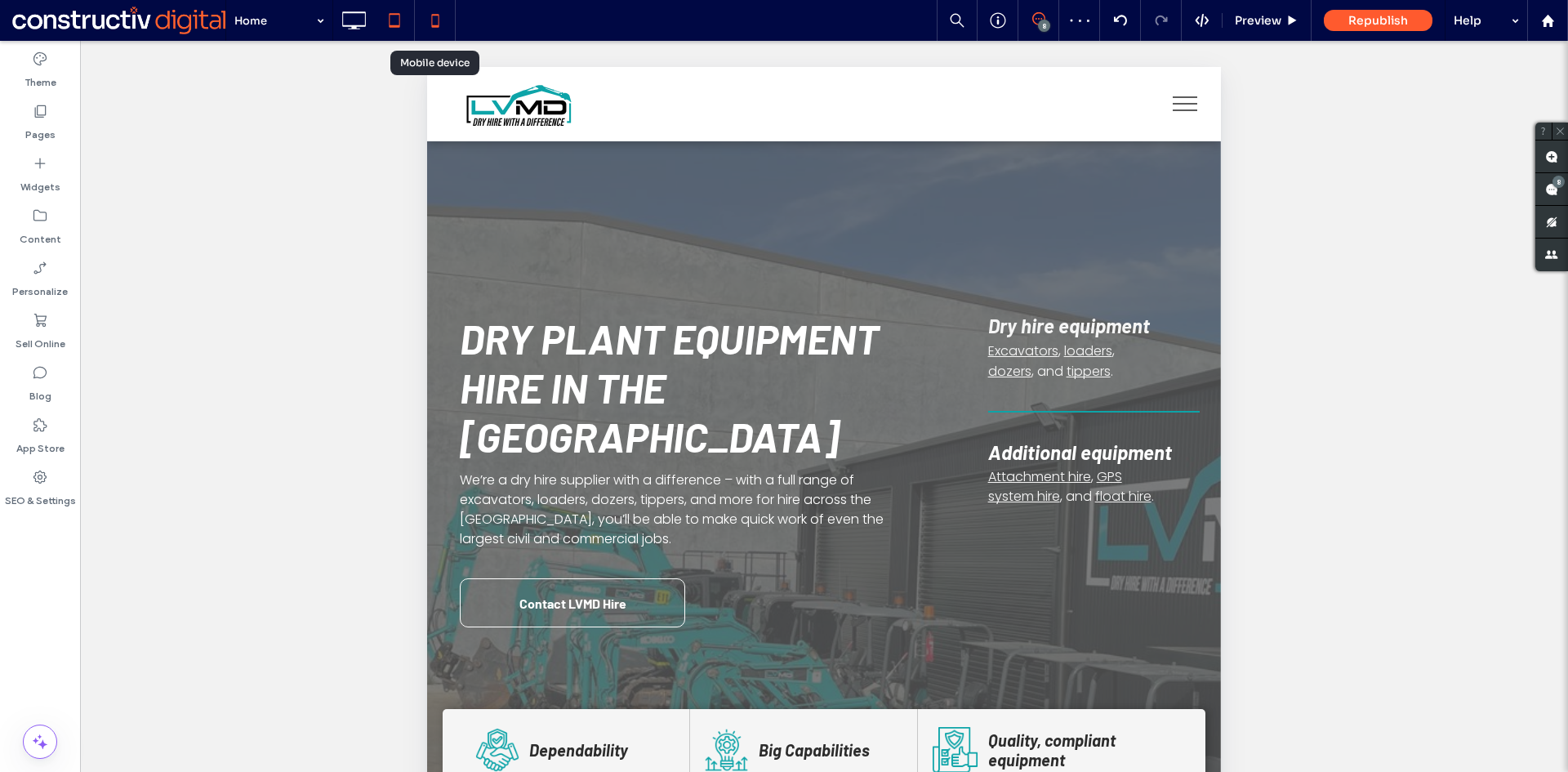
click at [439, 19] on use at bounding box center [435, 20] width 8 height 13
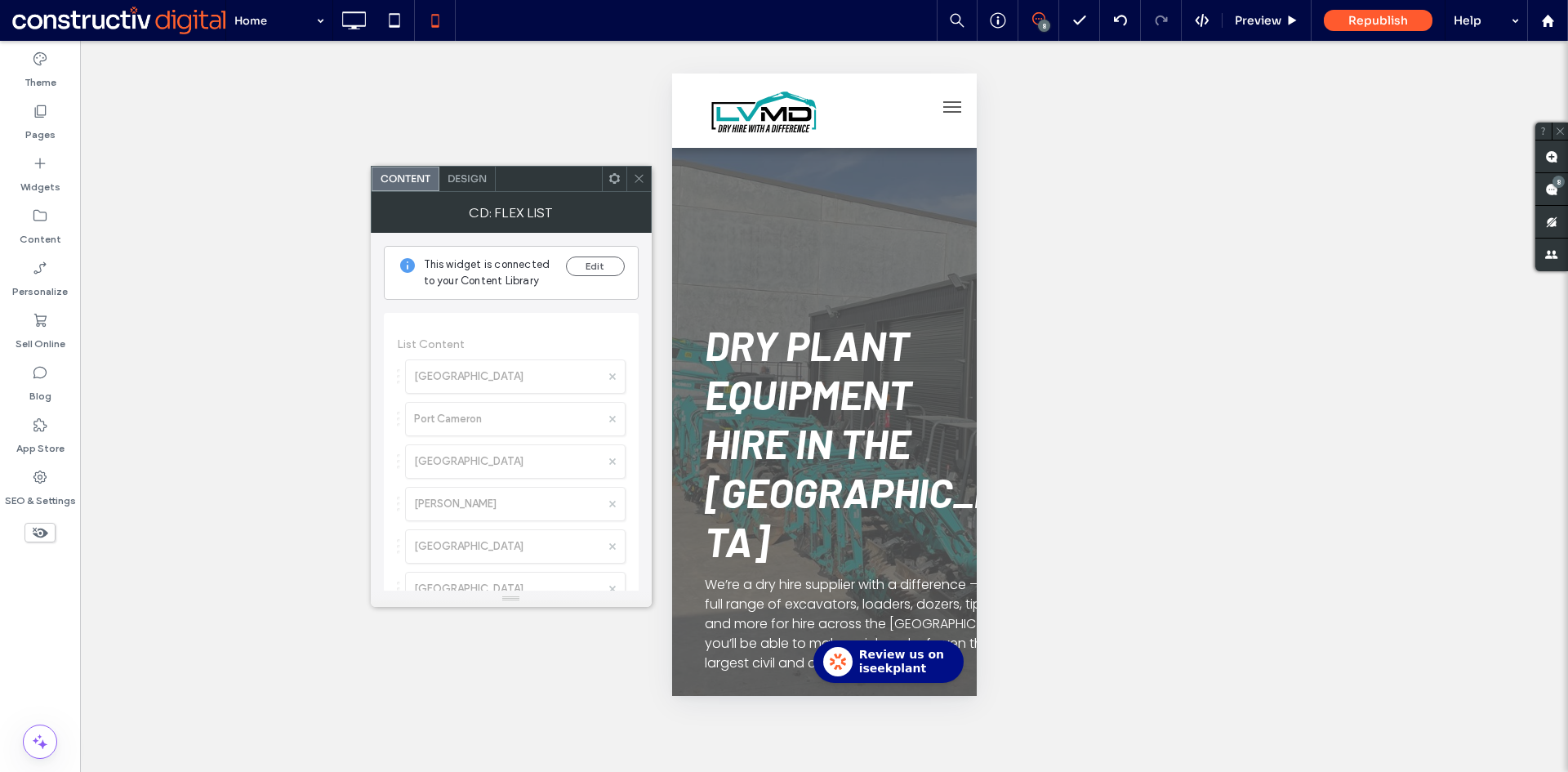
click at [473, 175] on span "Design" at bounding box center [466, 178] width 39 height 12
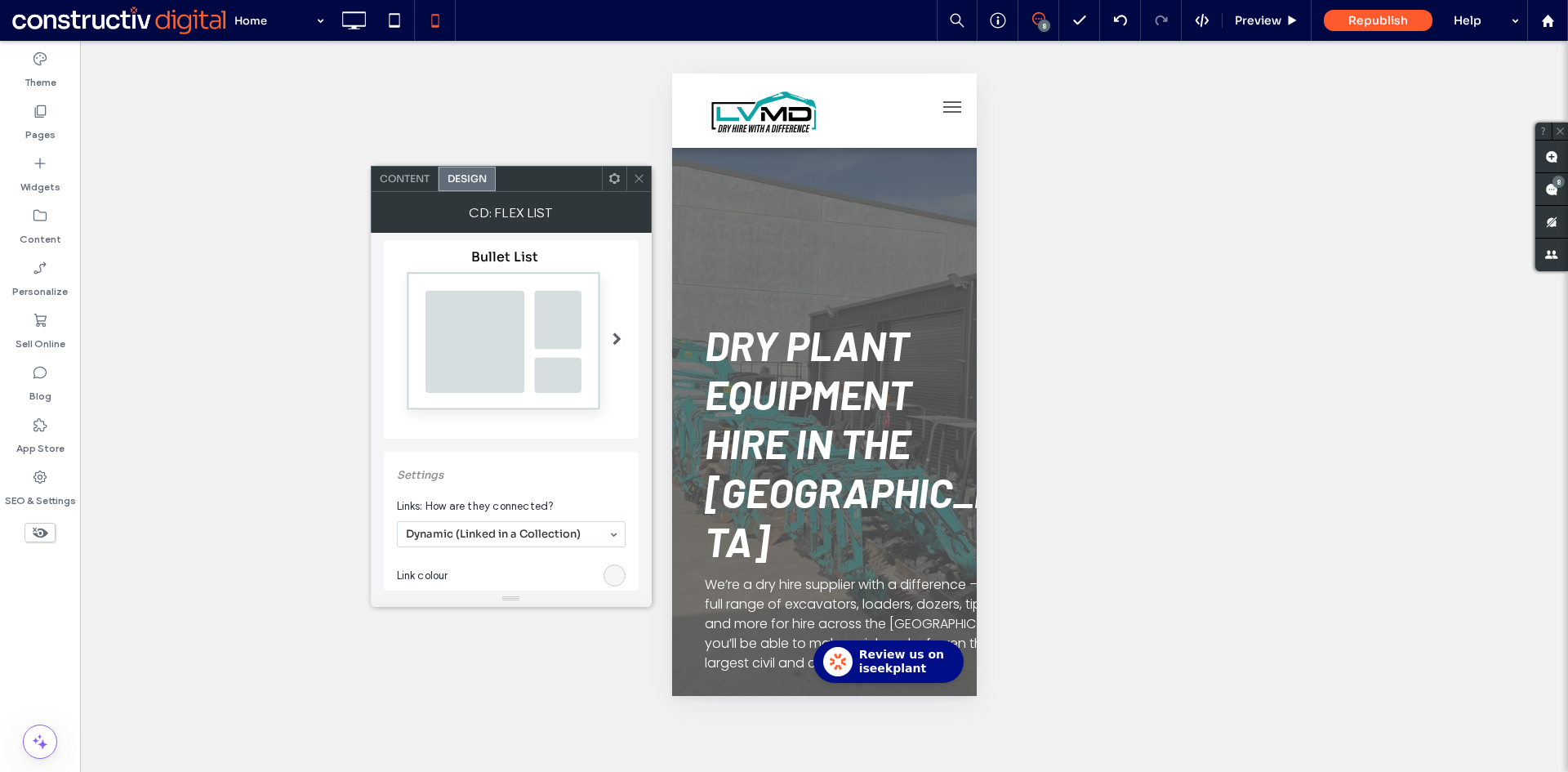
scroll to position [245, 0]
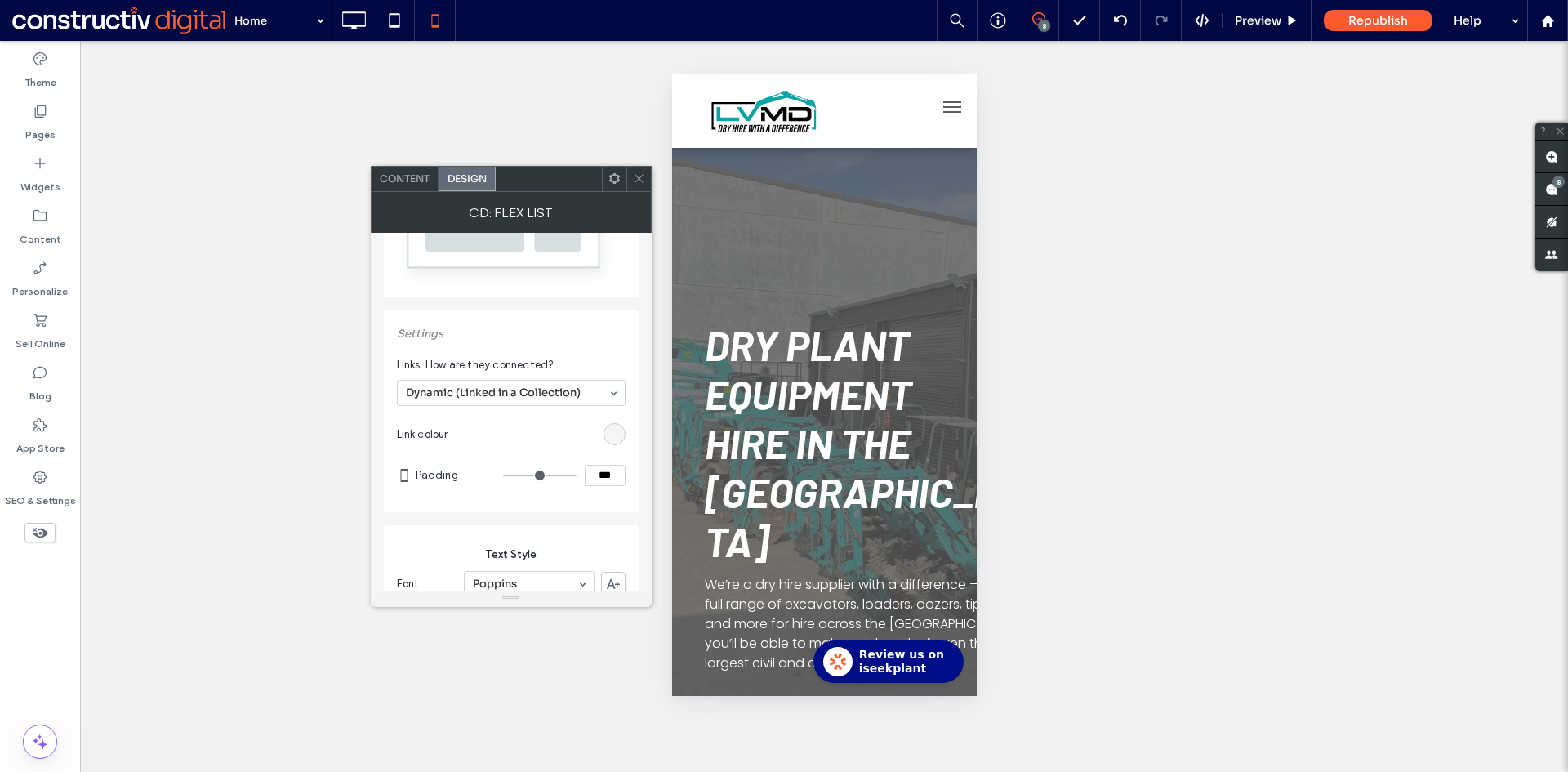
drag, startPoint x: 595, startPoint y: 472, endPoint x: 621, endPoint y: 462, distance: 27.9
click at [621, 462] on section "Padding ***" at bounding box center [520, 475] width 210 height 41
type input "***"
type input "*"
drag, startPoint x: 589, startPoint y: 473, endPoint x: 627, endPoint y: 475, distance: 38.1
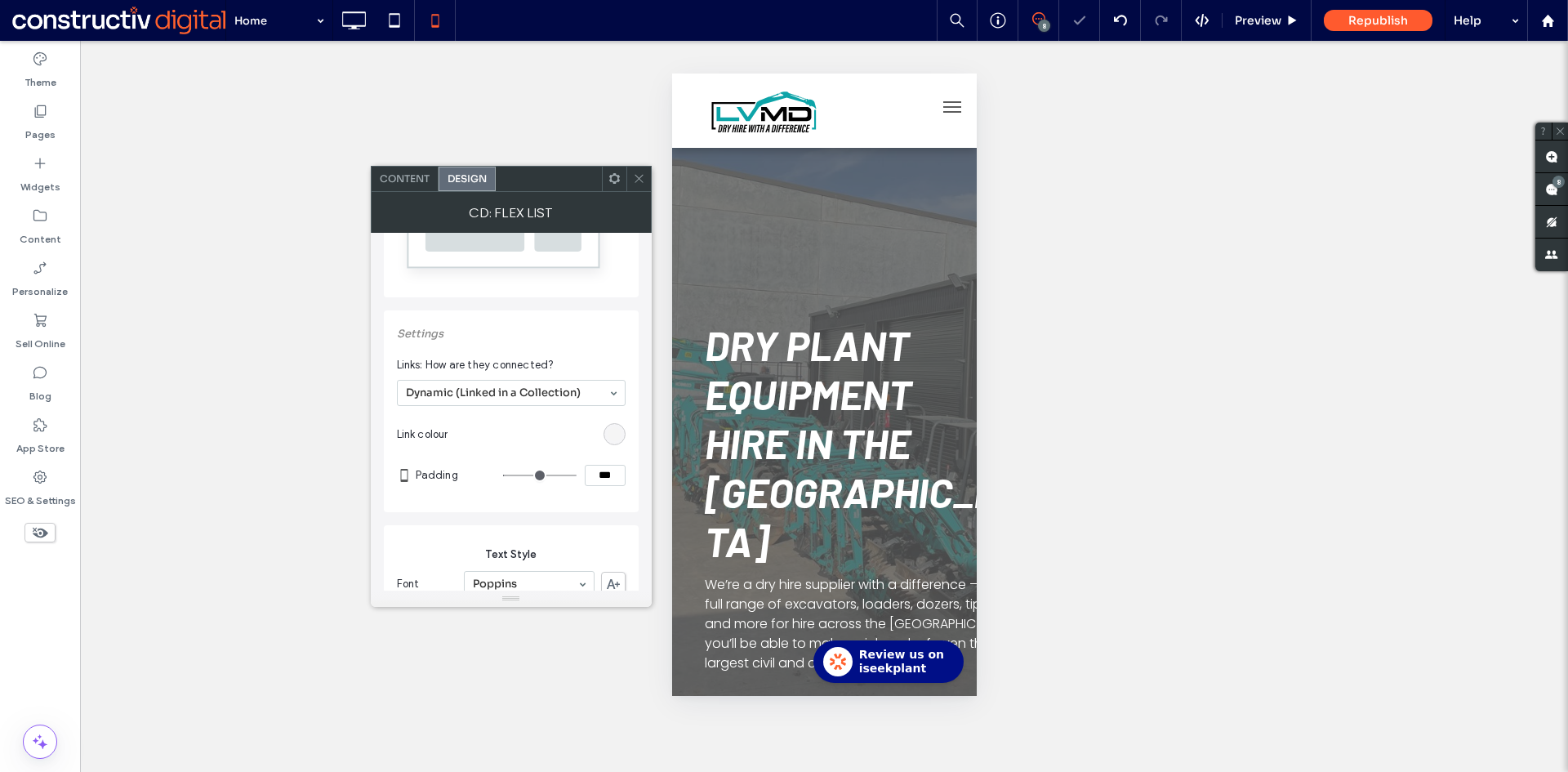
click at [627, 475] on div "Settings Links: How are they connected? Dynamic (Linked in a Collection) Link c…" at bounding box center [511, 411] width 255 height 202
type input "***"
type input "*"
drag, startPoint x: 646, startPoint y: 182, endPoint x: 403, endPoint y: 459, distance: 368.5
click at [646, 181] on div at bounding box center [639, 179] width 25 height 25
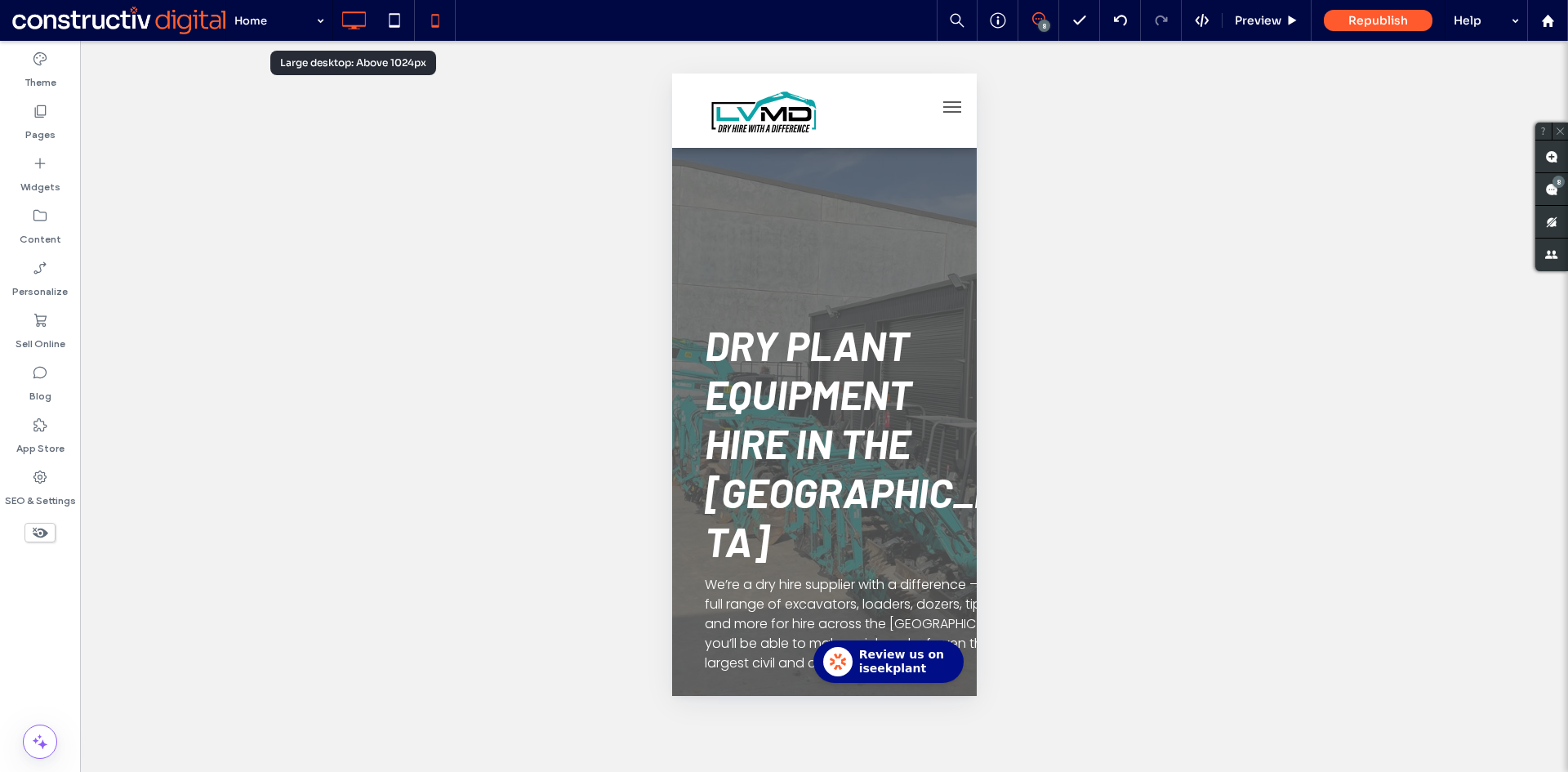
click at [352, 19] on icon at bounding box center [353, 20] width 33 height 33
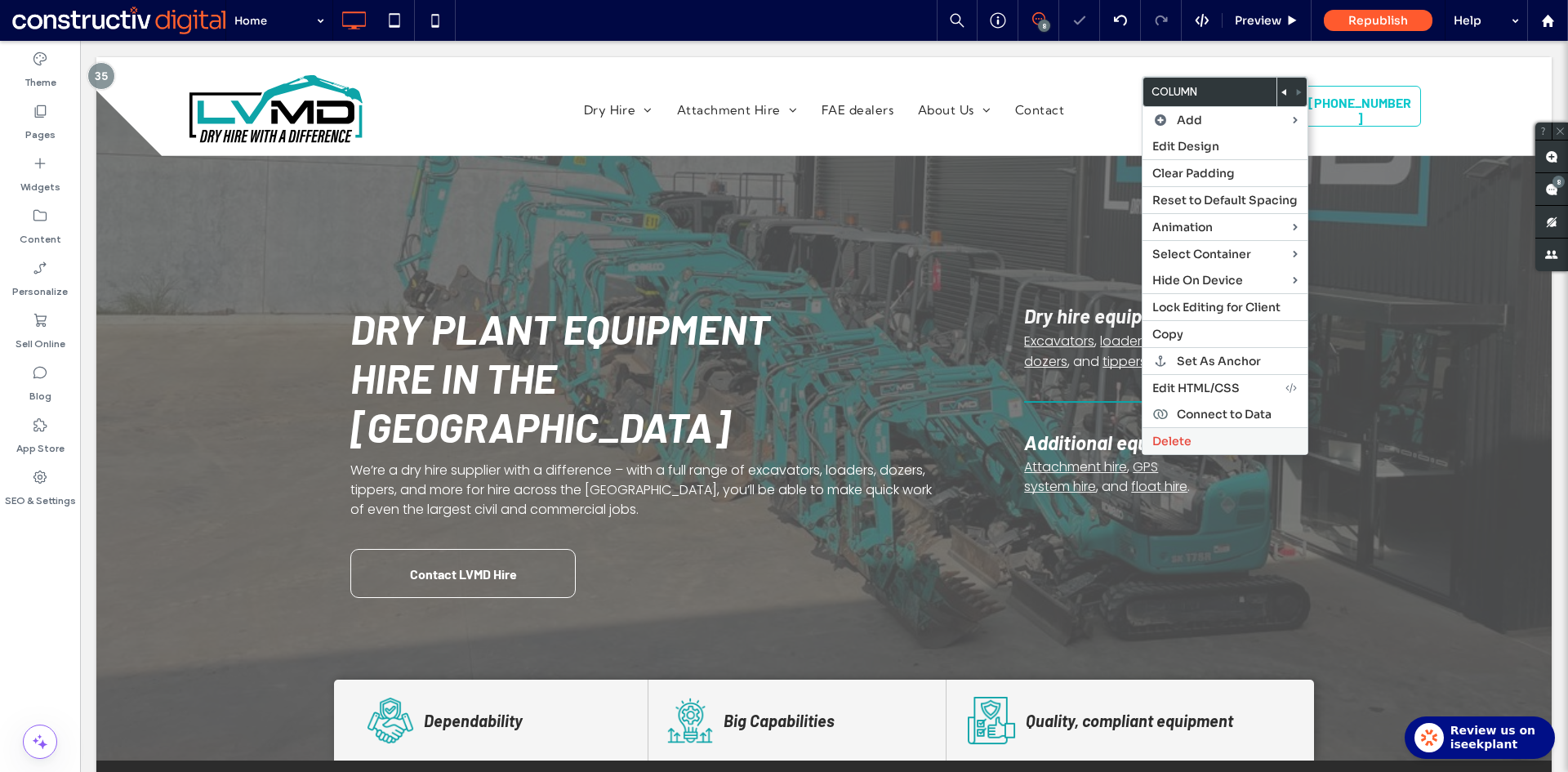
click at [1183, 441] on span "Delete" at bounding box center [1171, 441] width 39 height 14
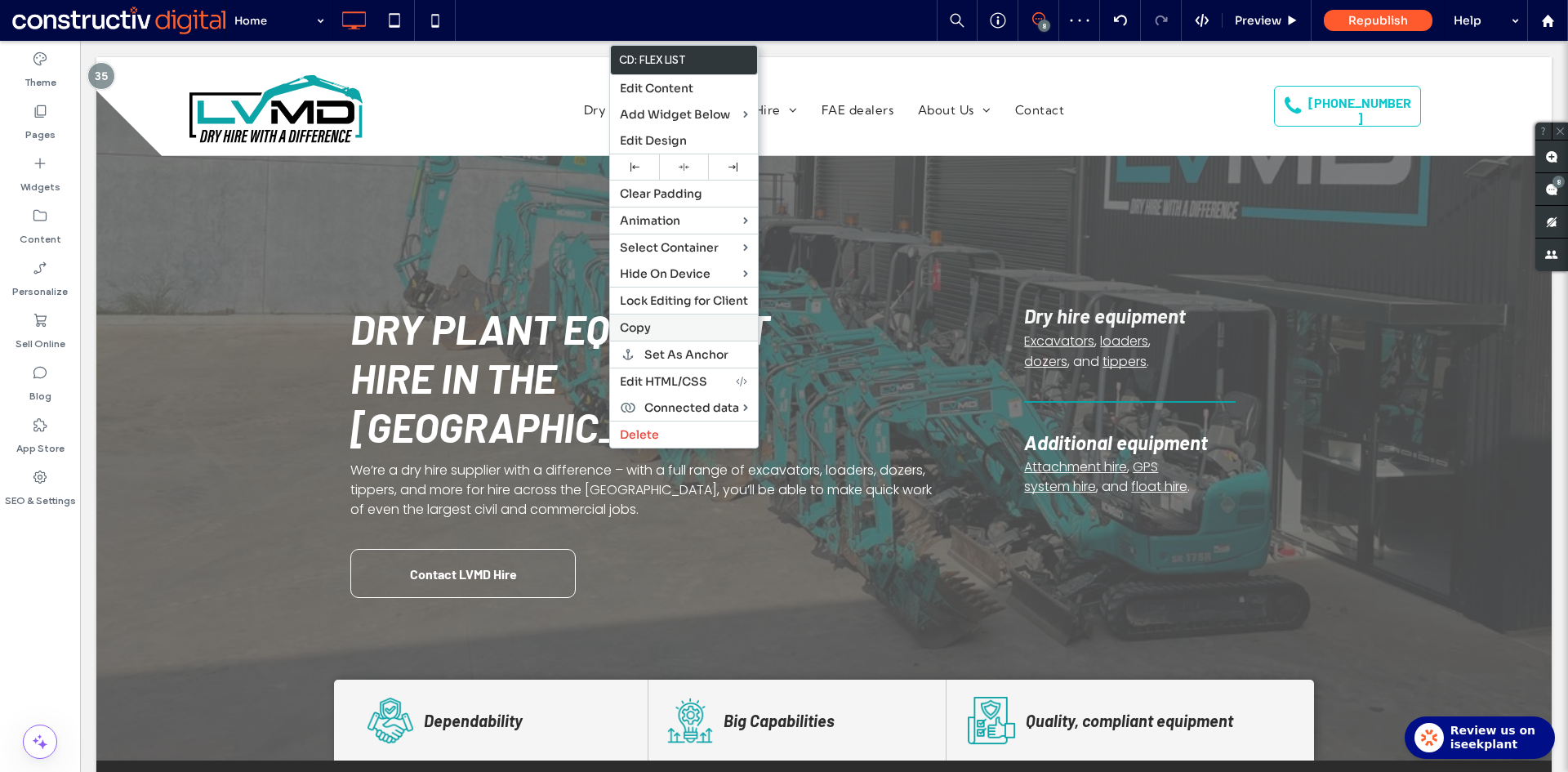
click at [647, 331] on span "Copy" at bounding box center [635, 327] width 31 height 14
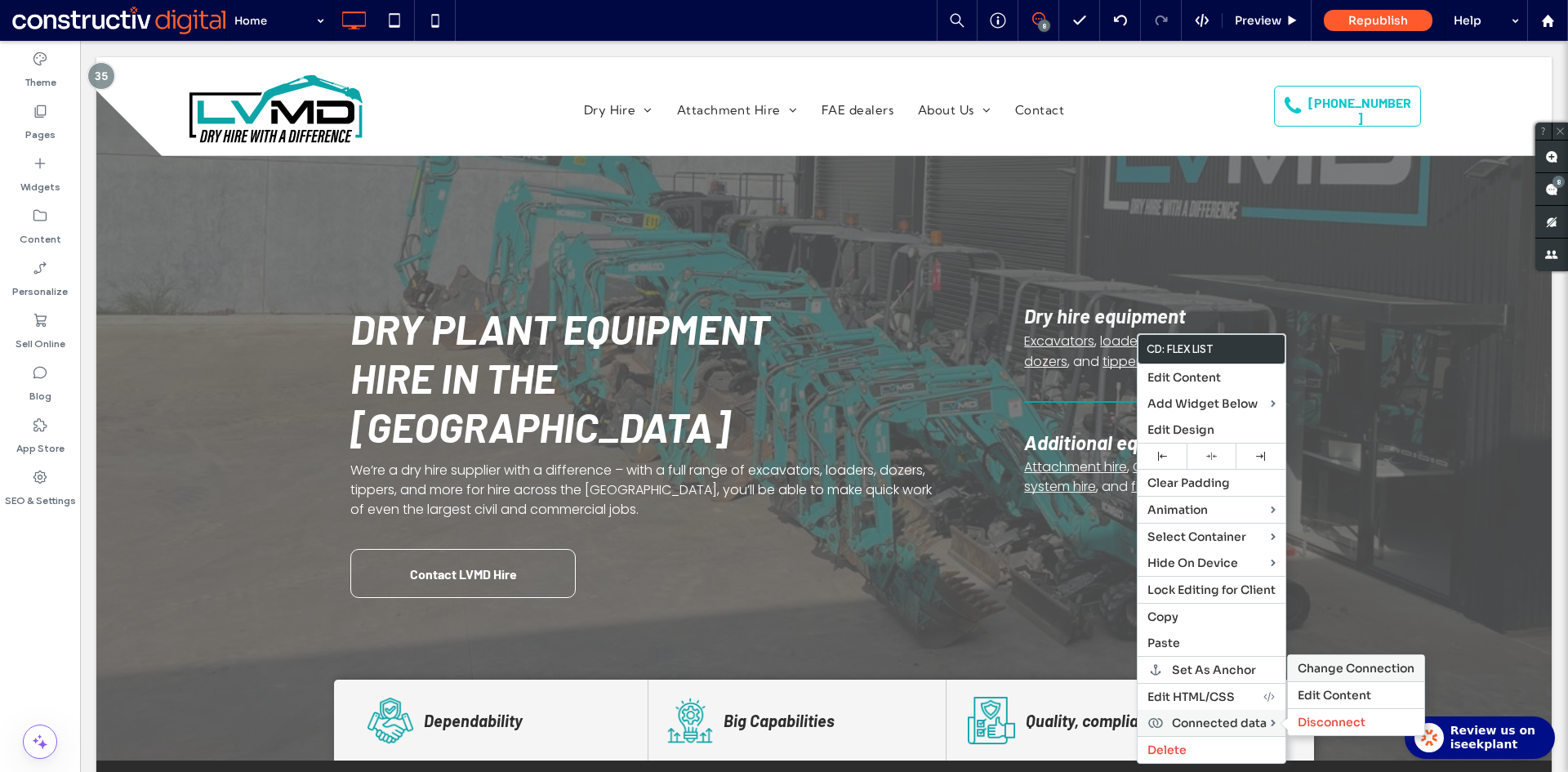
click at [1352, 670] on span "Change Connection" at bounding box center [1356, 668] width 117 height 14
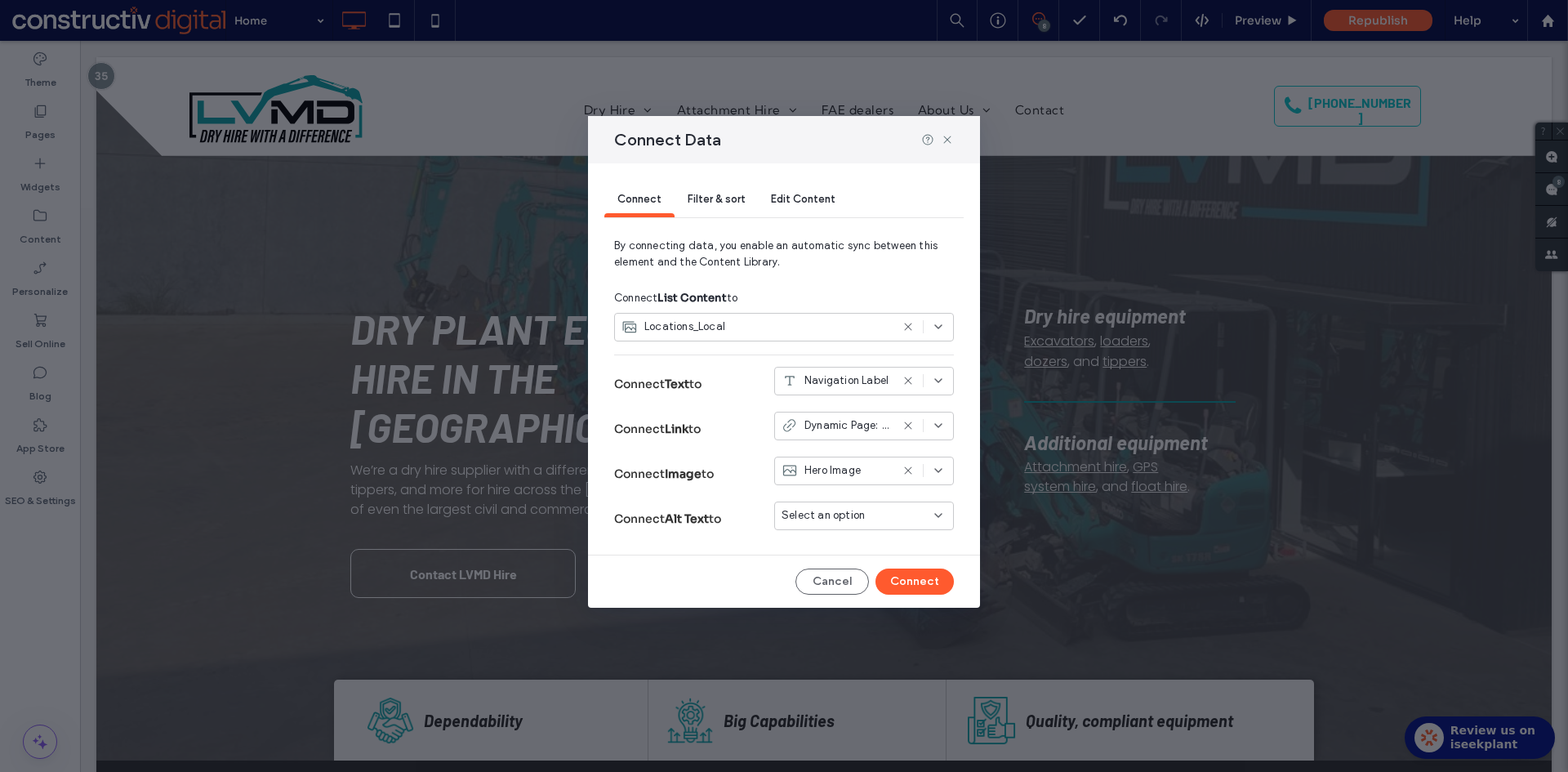
click at [771, 329] on div "Locations_Local" at bounding box center [756, 326] width 268 height 16
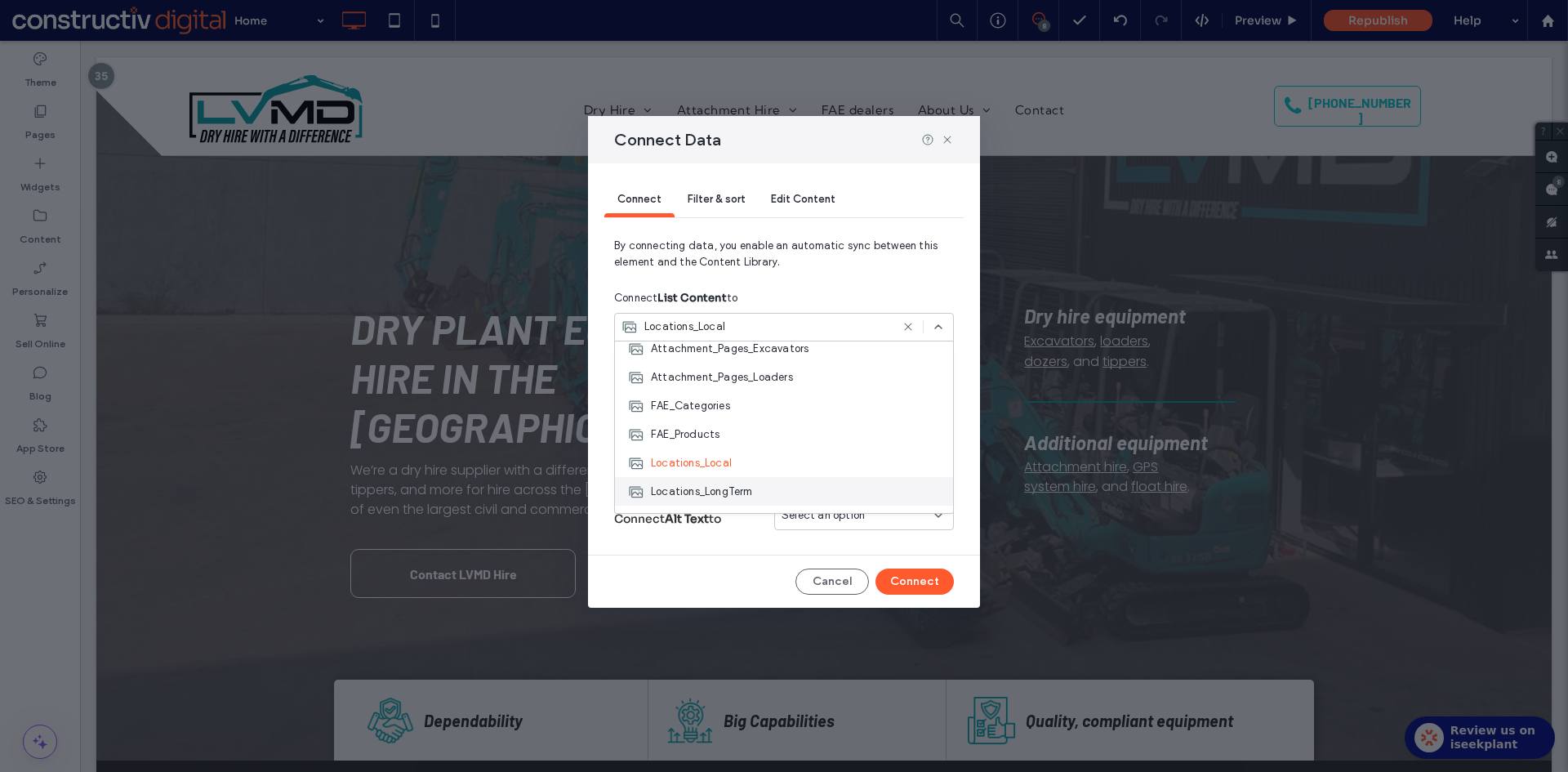
scroll to position [163, 0]
drag, startPoint x: 763, startPoint y: 479, endPoint x: 880, endPoint y: 453, distance: 119.9
click at [763, 478] on div "Locations_LongTerm" at bounding box center [784, 478] width 338 height 29
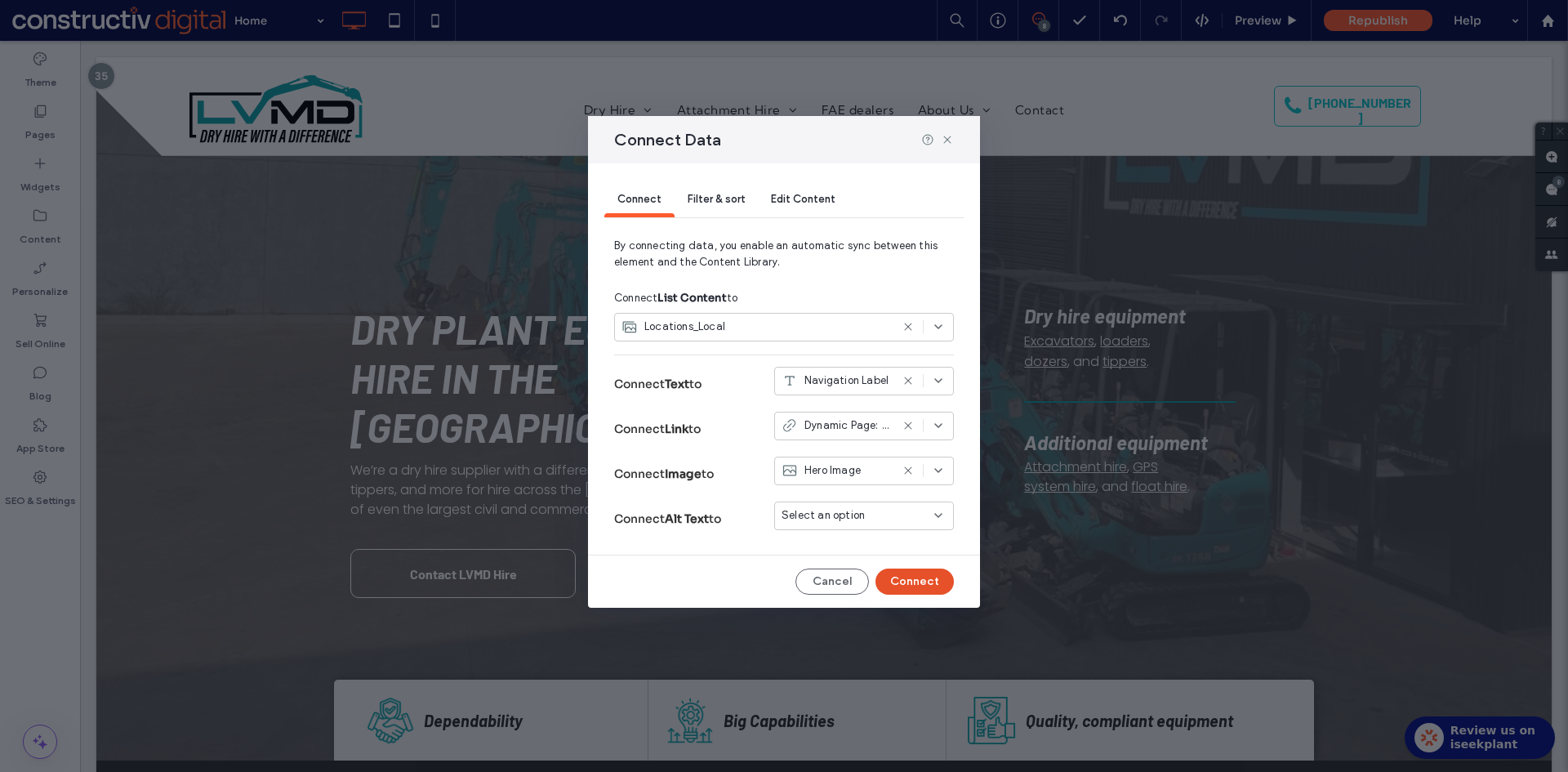
click at [922, 583] on button "Connect" at bounding box center [915, 580] width 79 height 26
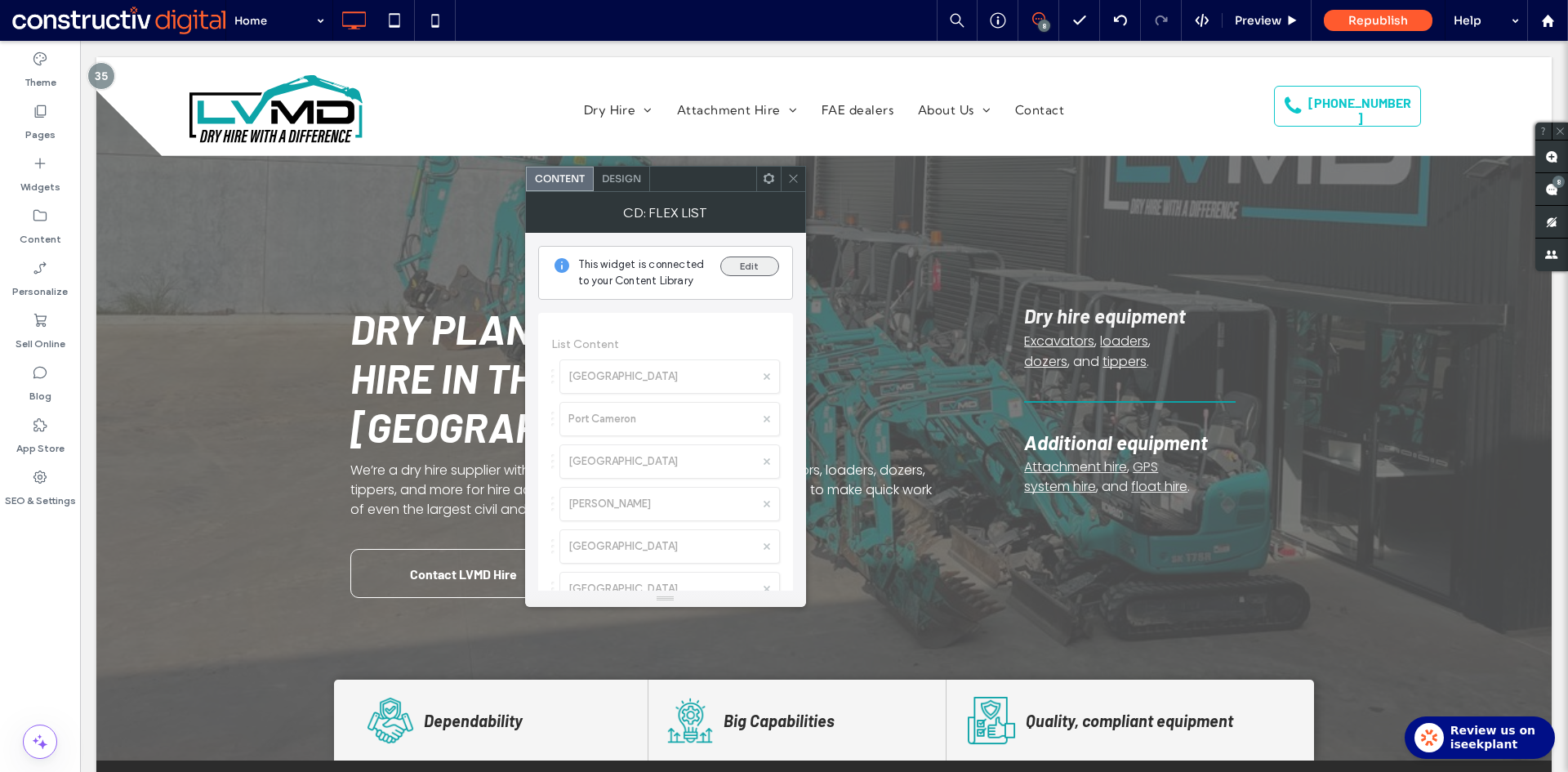
click at [754, 270] on button "Edit" at bounding box center [749, 266] width 58 height 19
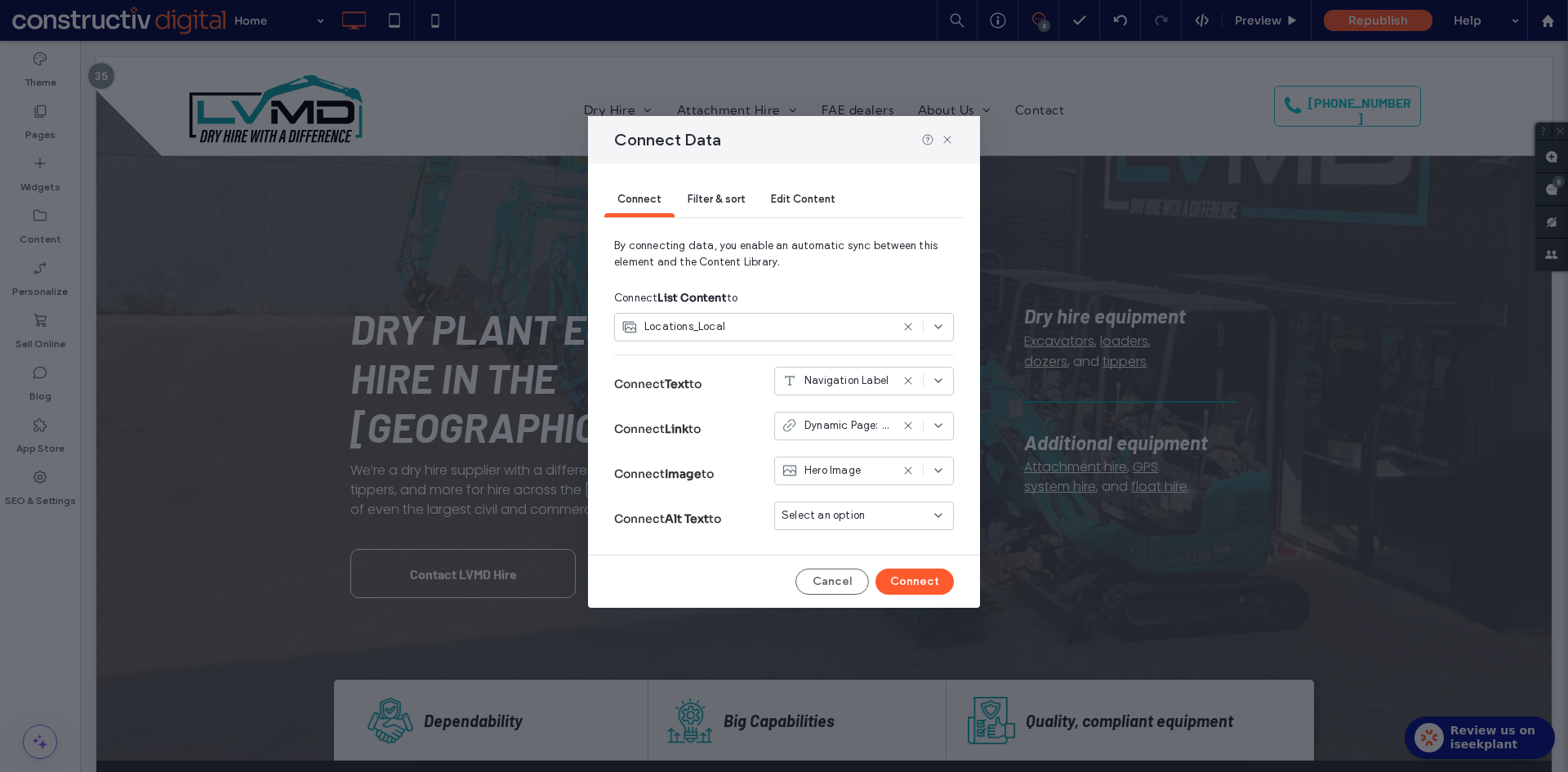
click at [775, 325] on div "Locations_Local" at bounding box center [756, 326] width 268 height 16
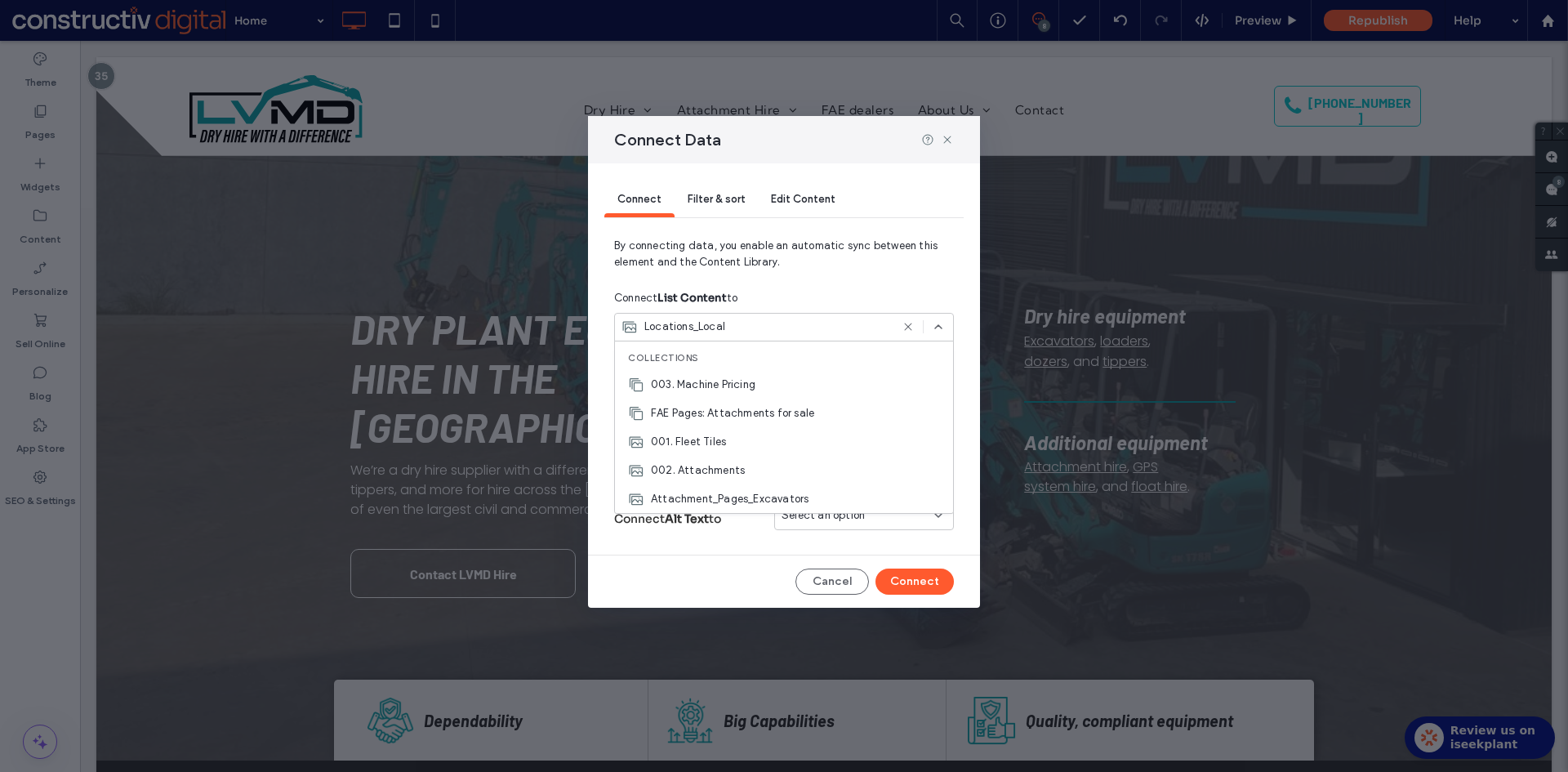
click at [907, 324] on icon at bounding box center [908, 327] width 13 height 13
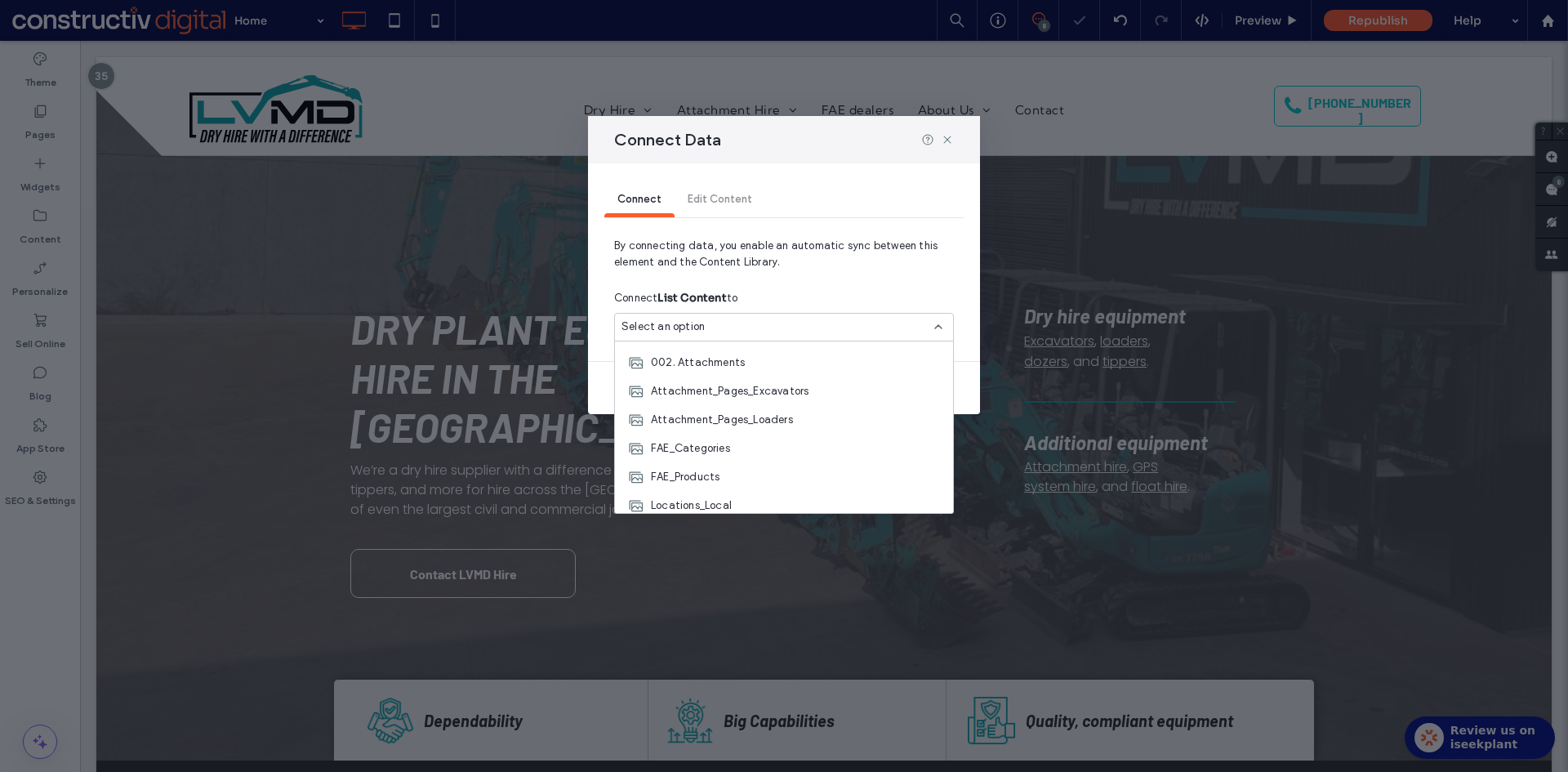
scroll to position [229, 0]
click at [757, 412] on div "Locations_LongTerm" at bounding box center [784, 413] width 338 height 29
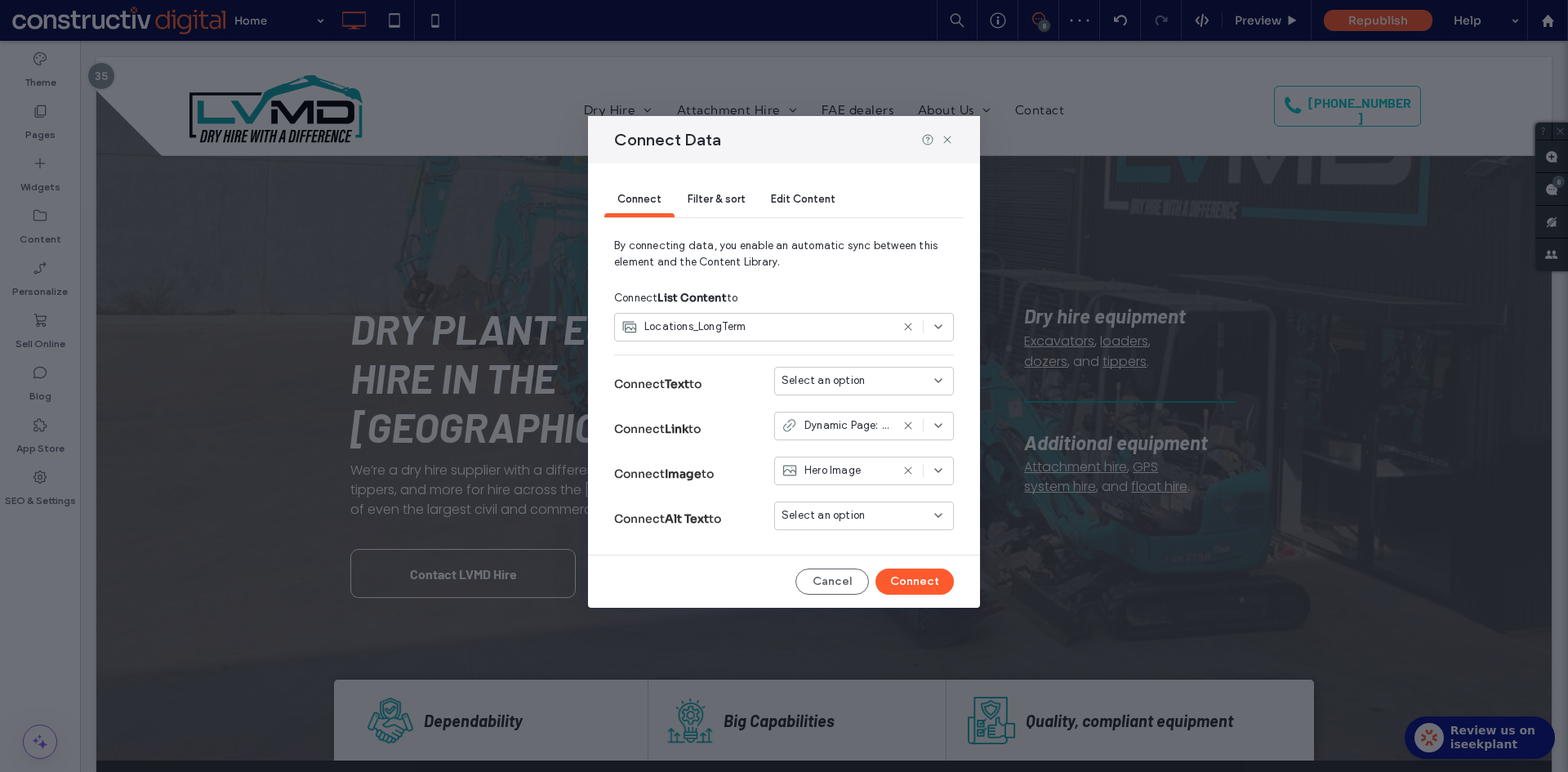
click at [850, 379] on span "Select an option" at bounding box center [823, 380] width 83 height 16
click at [846, 411] on span "Navigation Label" at bounding box center [852, 409] width 84 height 16
click at [921, 585] on button "Connect" at bounding box center [915, 580] width 79 height 26
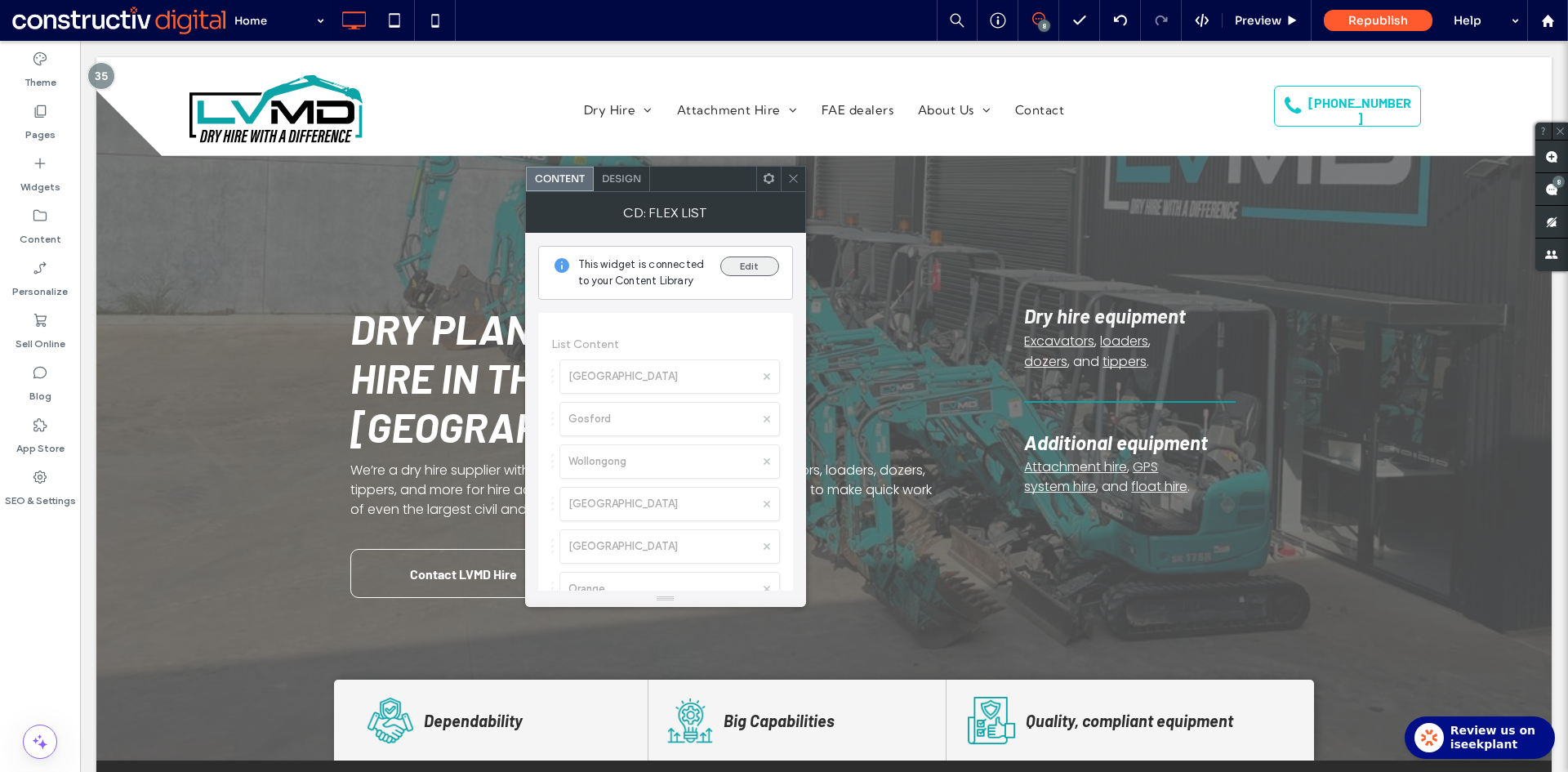
click at [746, 272] on button "Edit" at bounding box center [749, 266] width 58 height 19
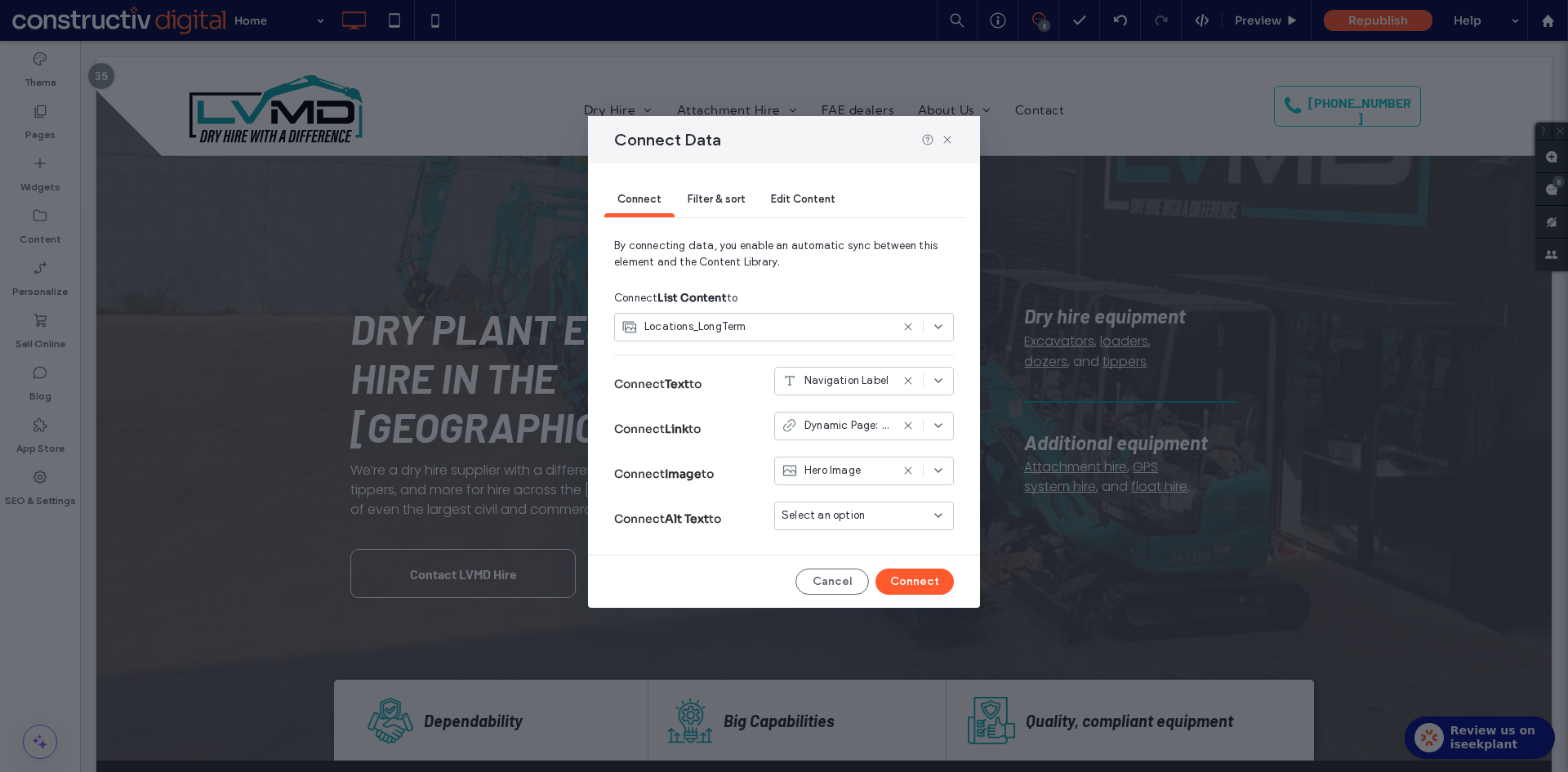
click at [704, 202] on span "Filter & sort" at bounding box center [716, 198] width 57 height 12
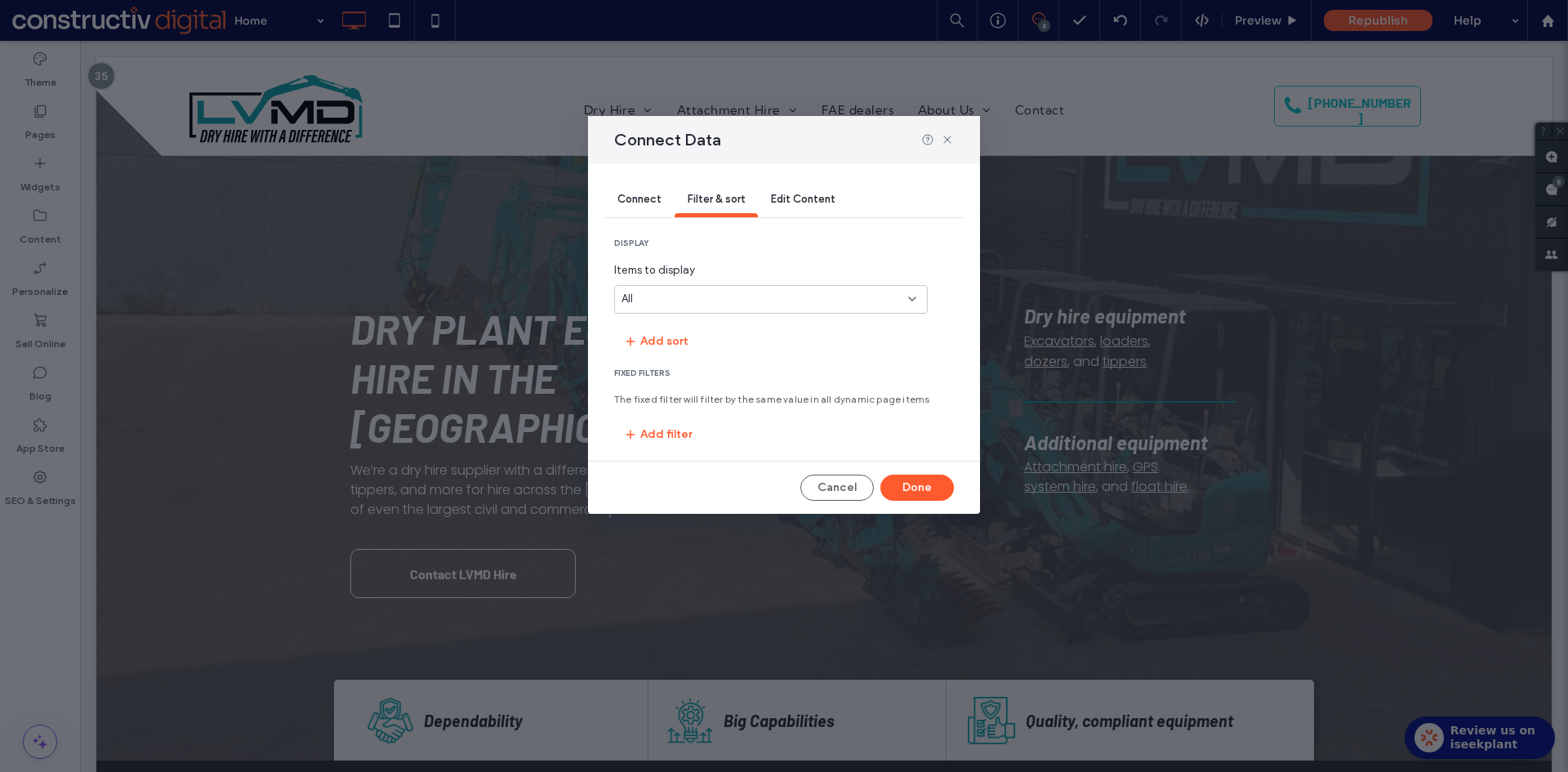
click at [705, 301] on div "All" at bounding box center [761, 298] width 280 height 16
click at [670, 353] on div "10" at bounding box center [771, 356] width 312 height 29
click at [922, 489] on button "Done" at bounding box center [917, 487] width 74 height 26
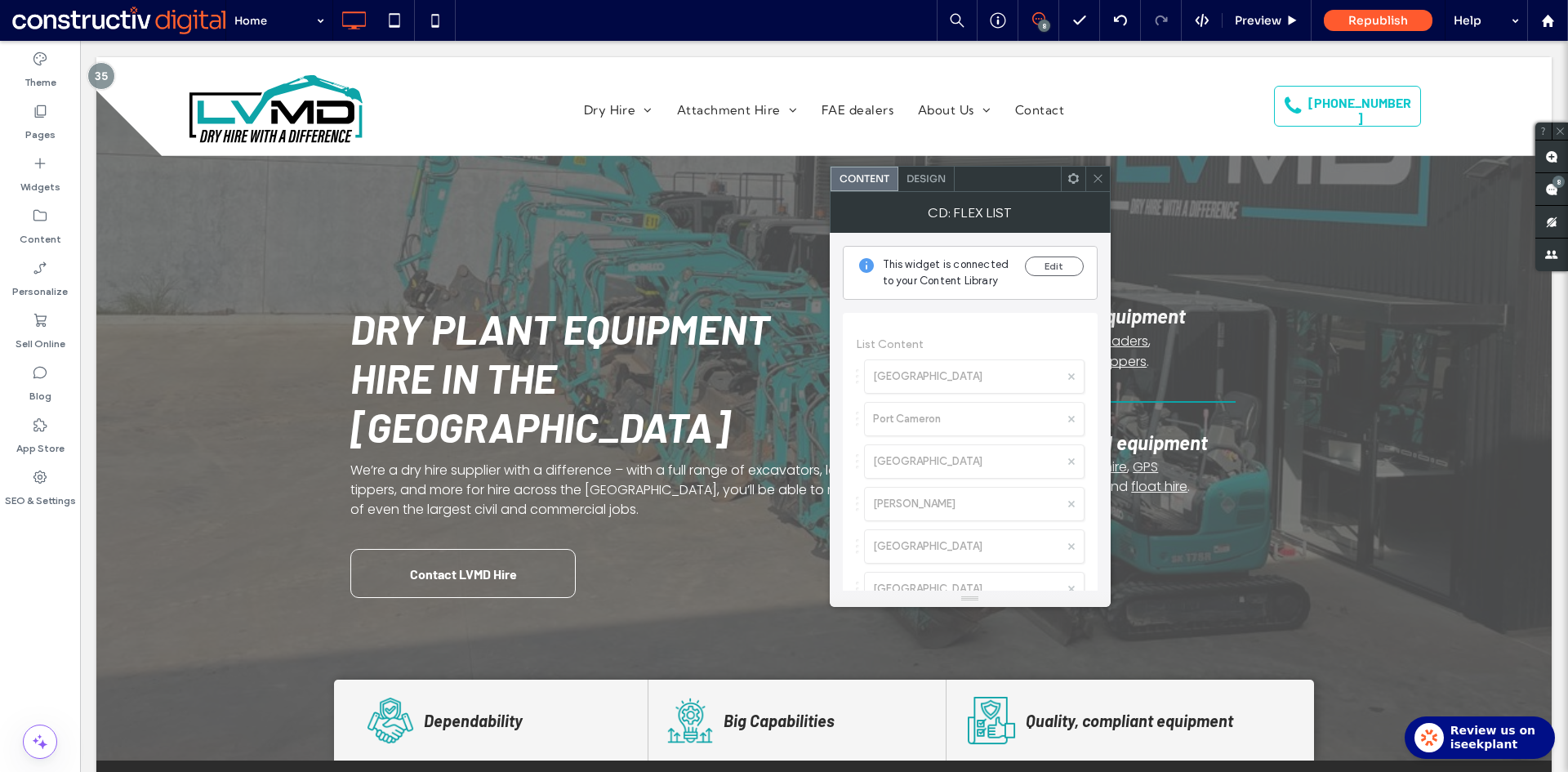
click at [913, 173] on span "Design" at bounding box center [925, 178] width 39 height 12
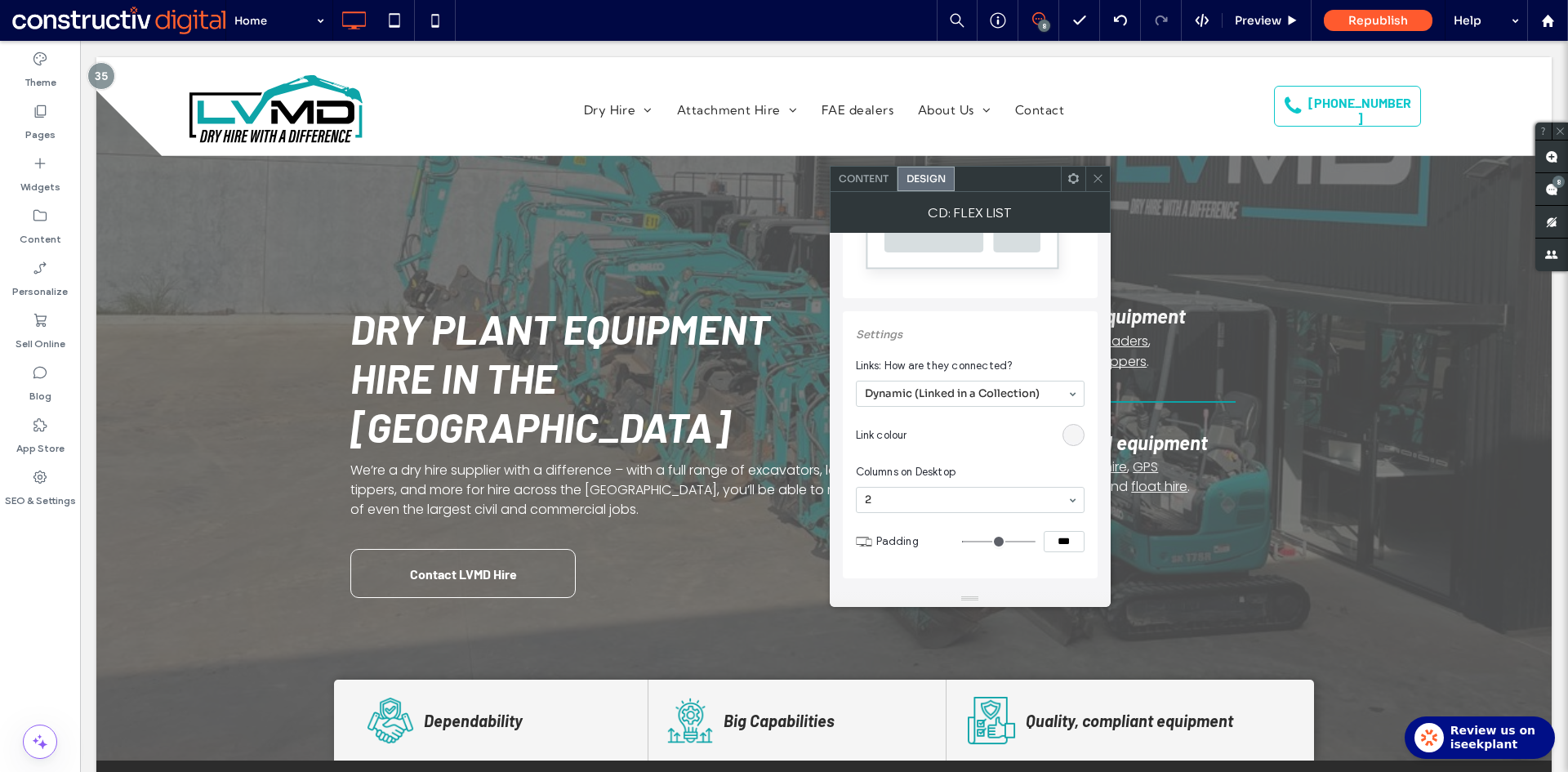
scroll to position [245, 0]
click at [1100, 176] on use at bounding box center [1097, 178] width 9 height 9
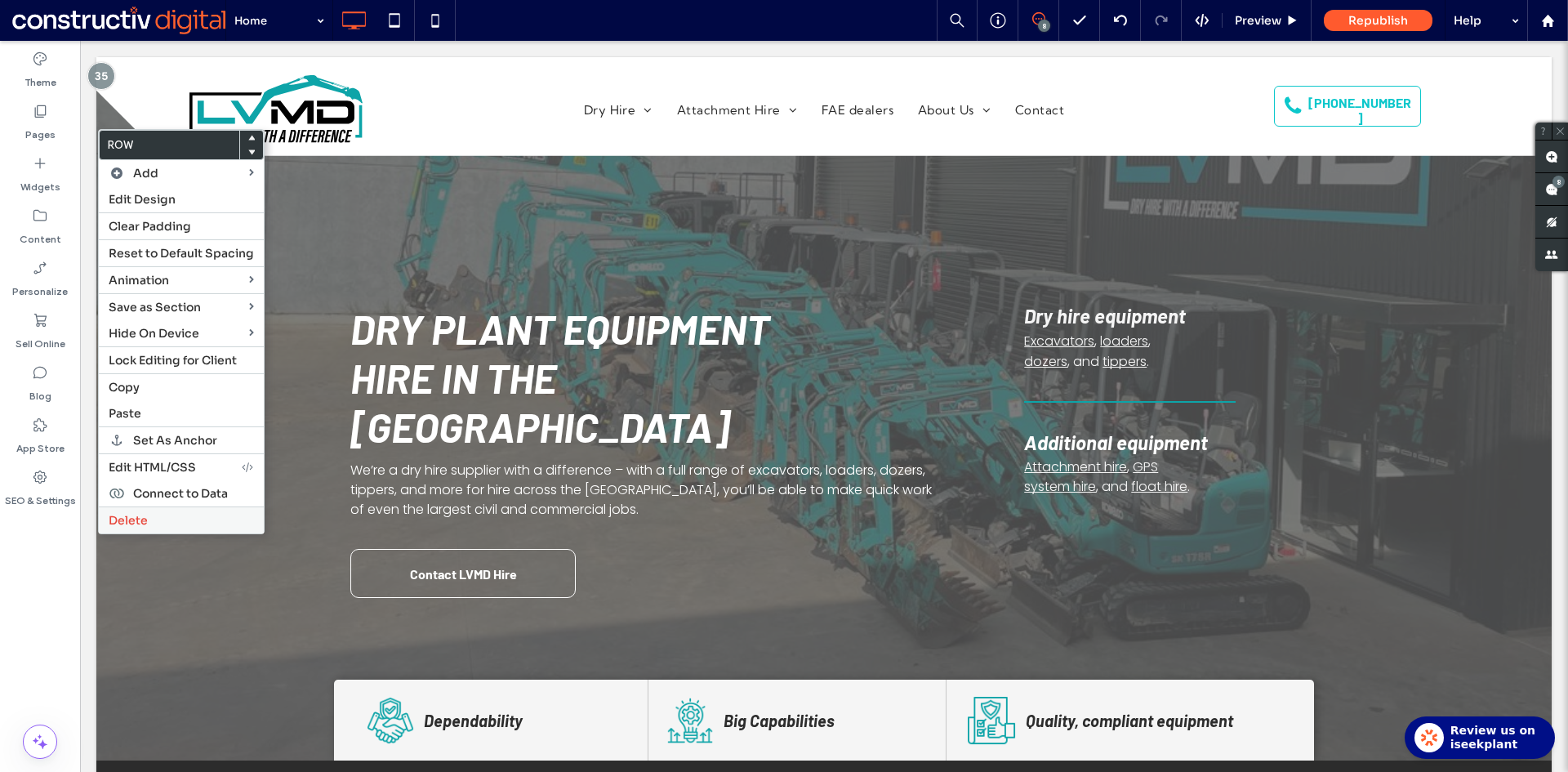
click at [146, 517] on span "Delete" at bounding box center [127, 519] width 39 height 14
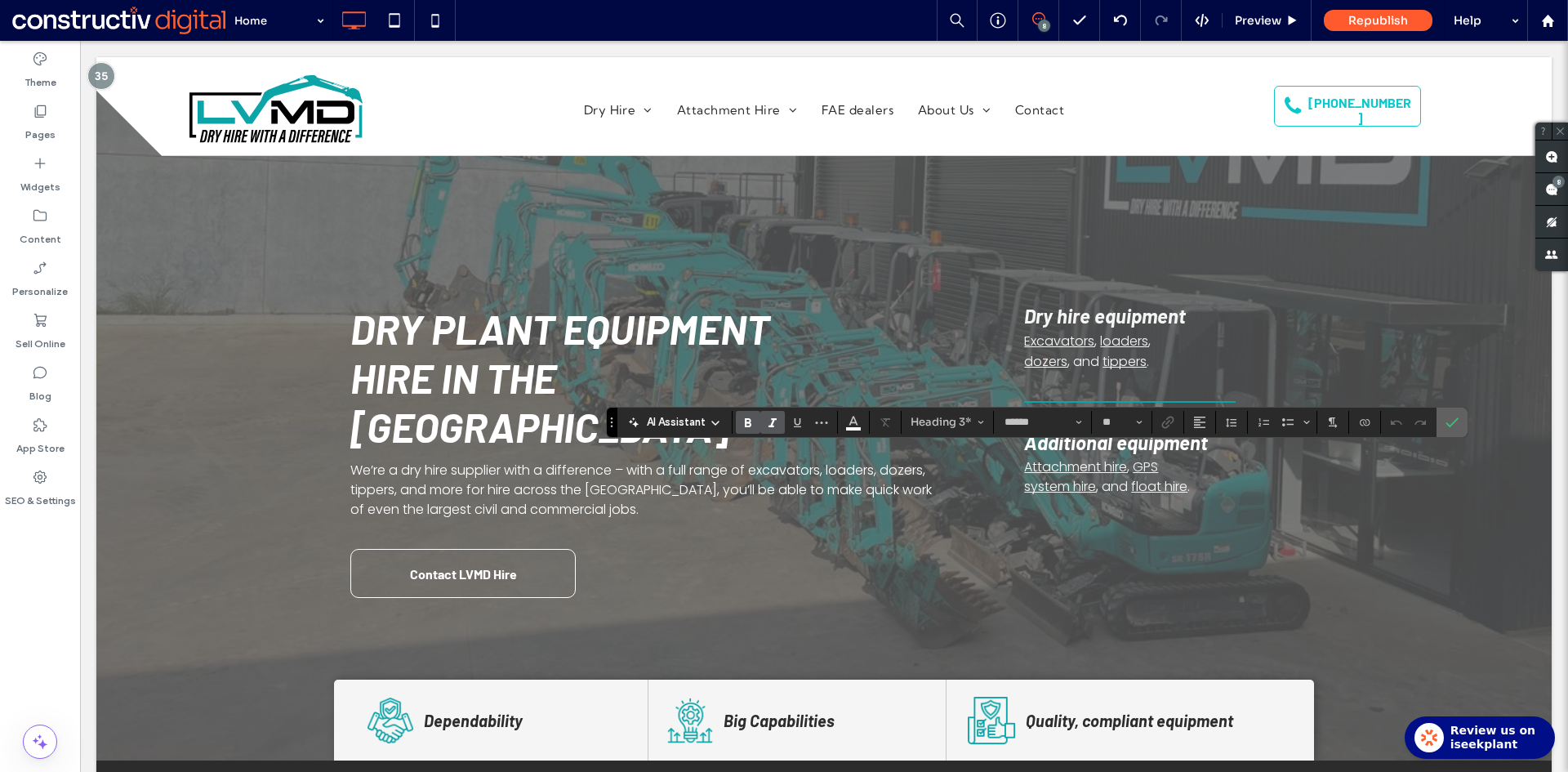
click at [1442, 422] on label "Confirm" at bounding box center [1452, 421] width 25 height 30
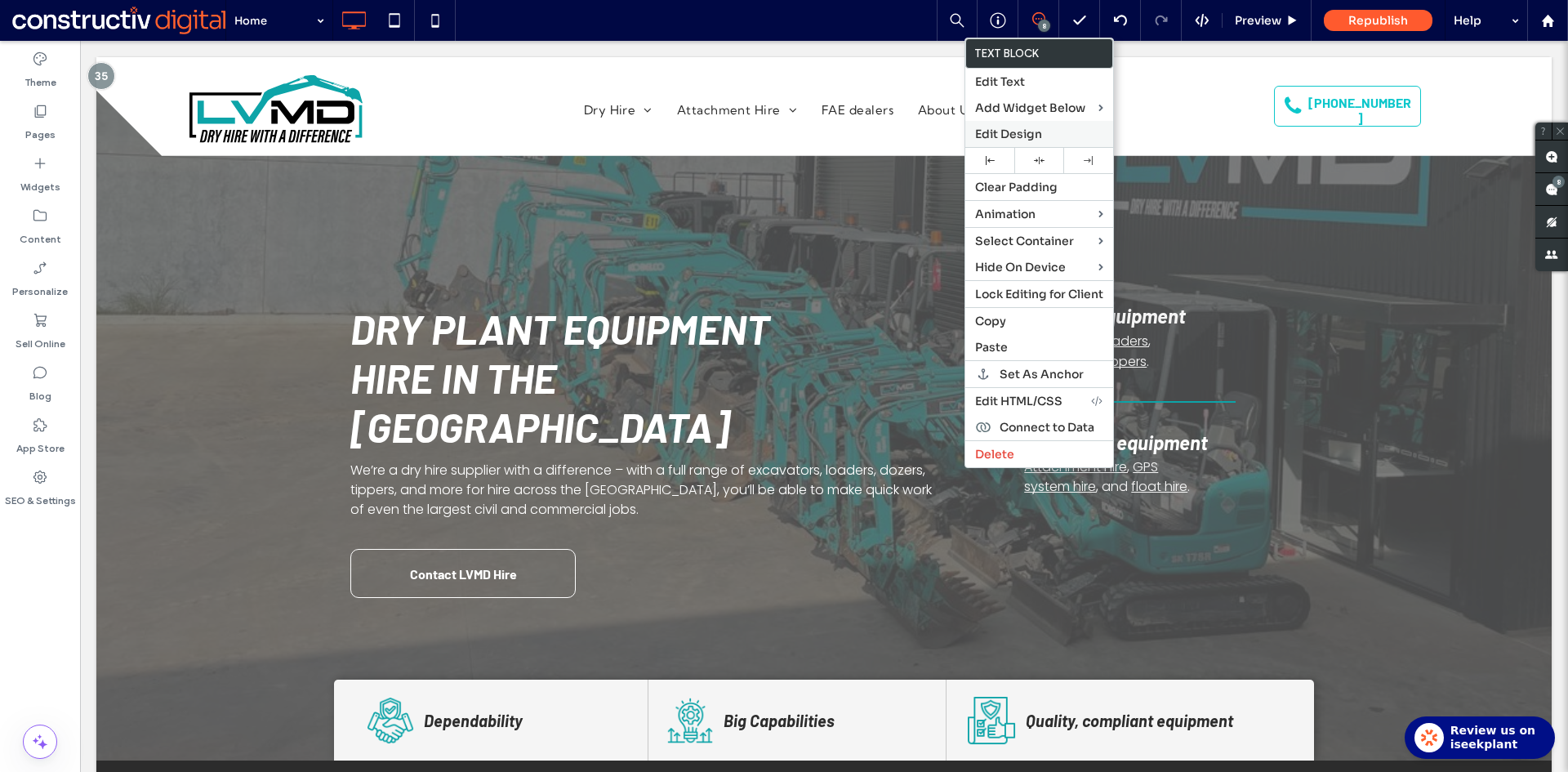
click at [994, 131] on span "Edit Design" at bounding box center [1009, 133] width 67 height 14
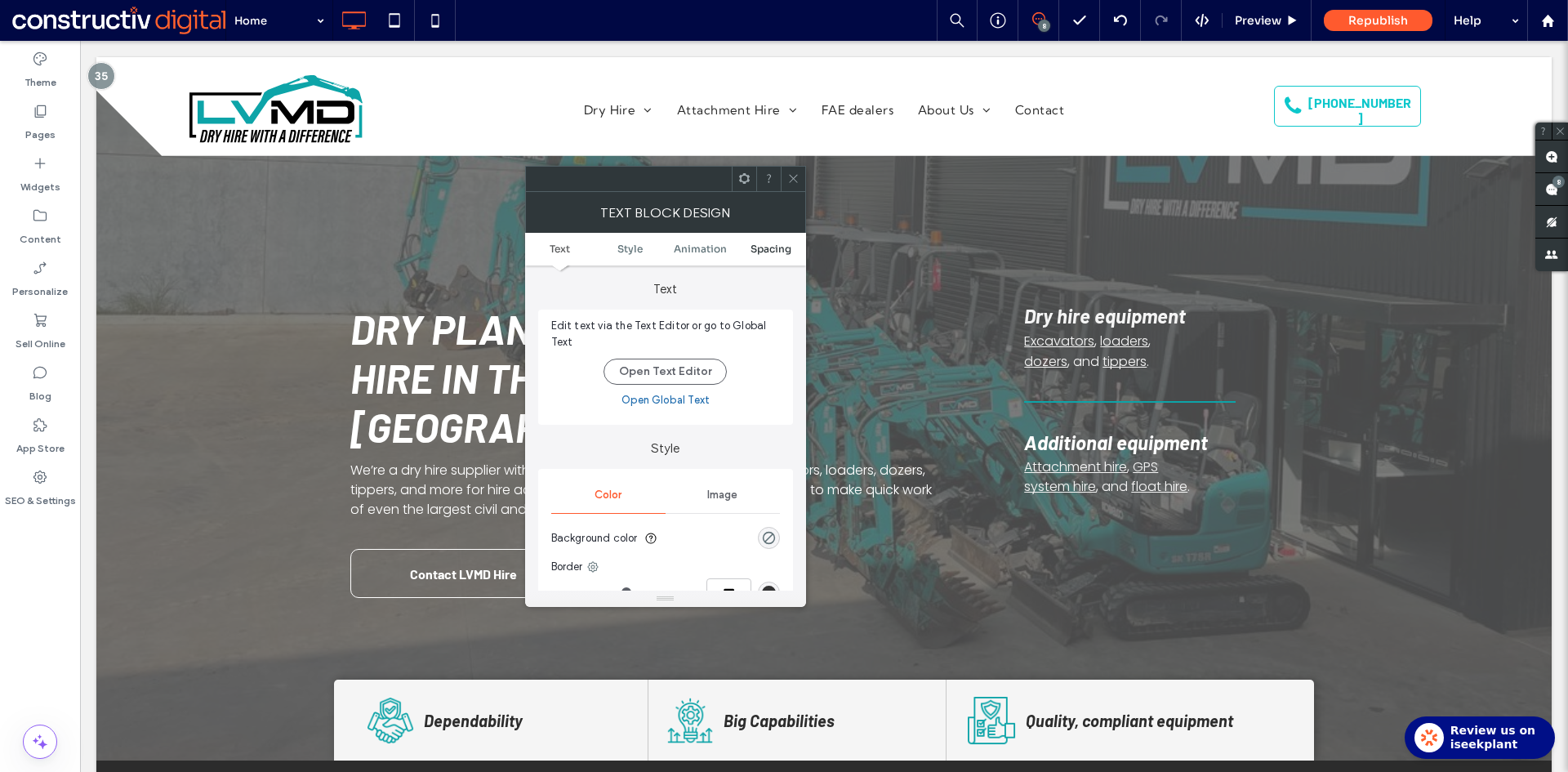
click at [767, 246] on span "Spacing" at bounding box center [770, 248] width 41 height 12
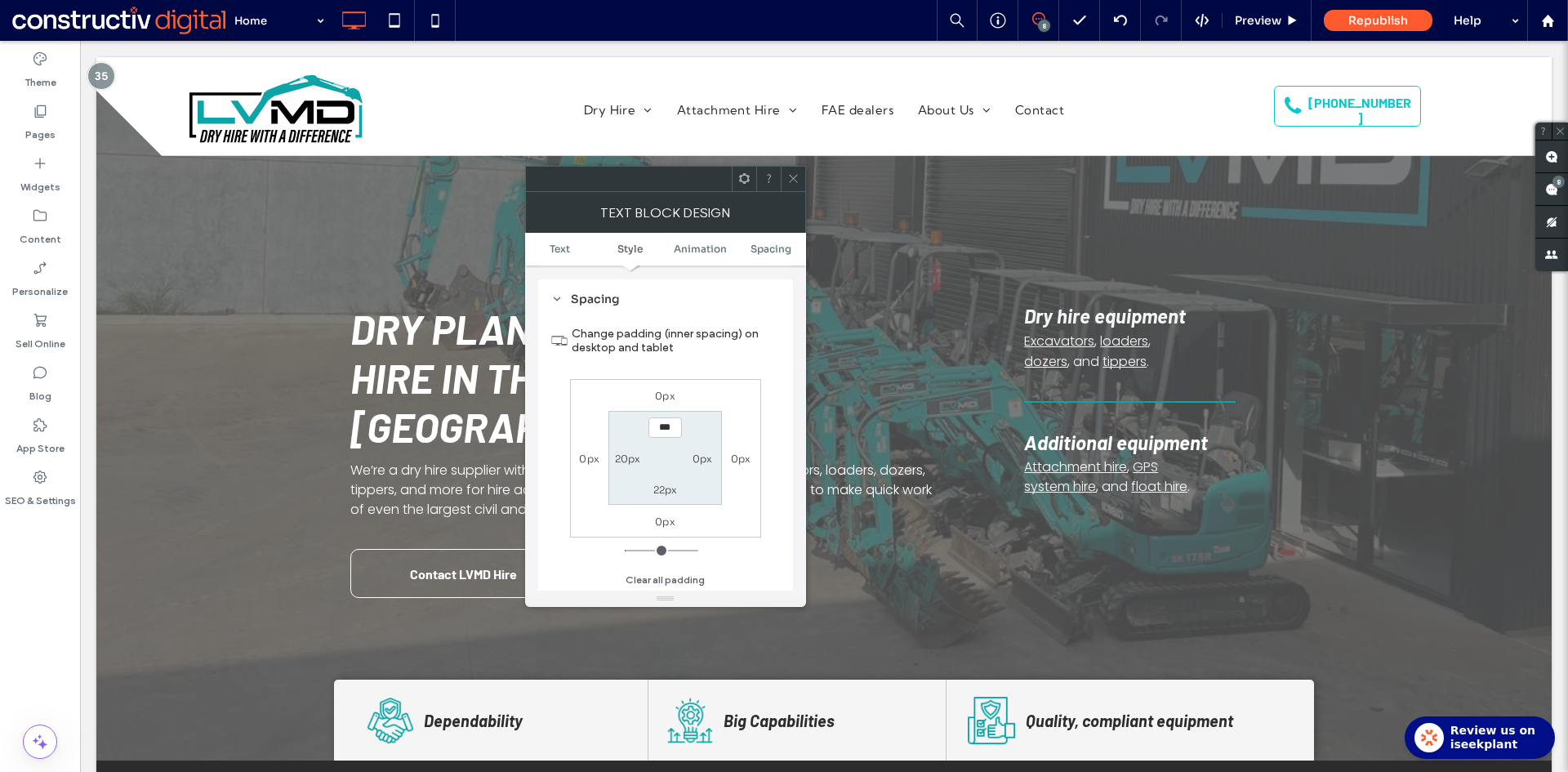
scroll to position [469, 0]
click at [628, 459] on label "20px" at bounding box center [627, 457] width 26 height 12
type input "**"
type input "*"
type input "***"
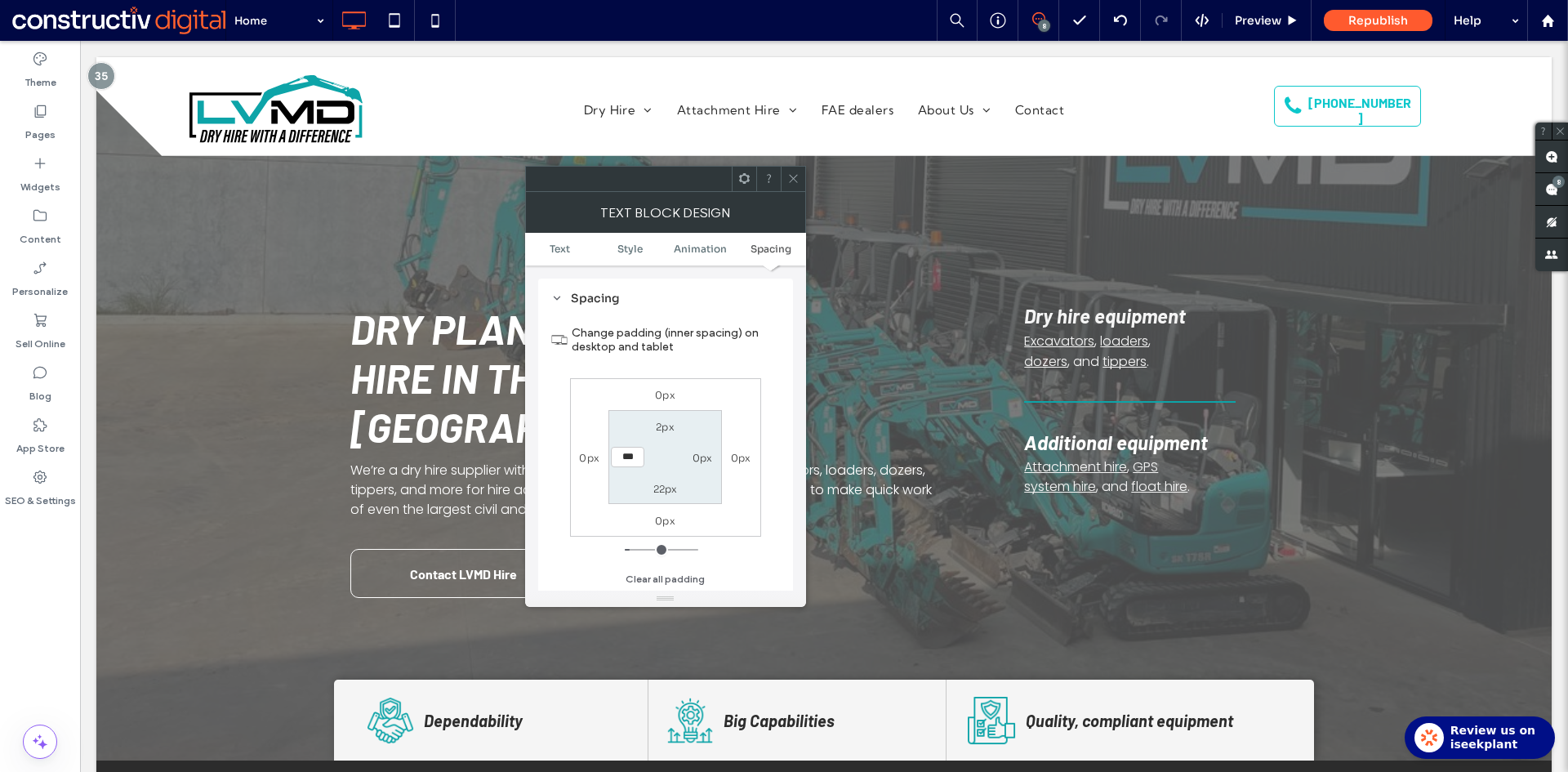
click at [627, 442] on section "2px 0px 22px ***" at bounding box center [665, 457] width 113 height 94
click at [795, 183] on icon at bounding box center [793, 178] width 12 height 12
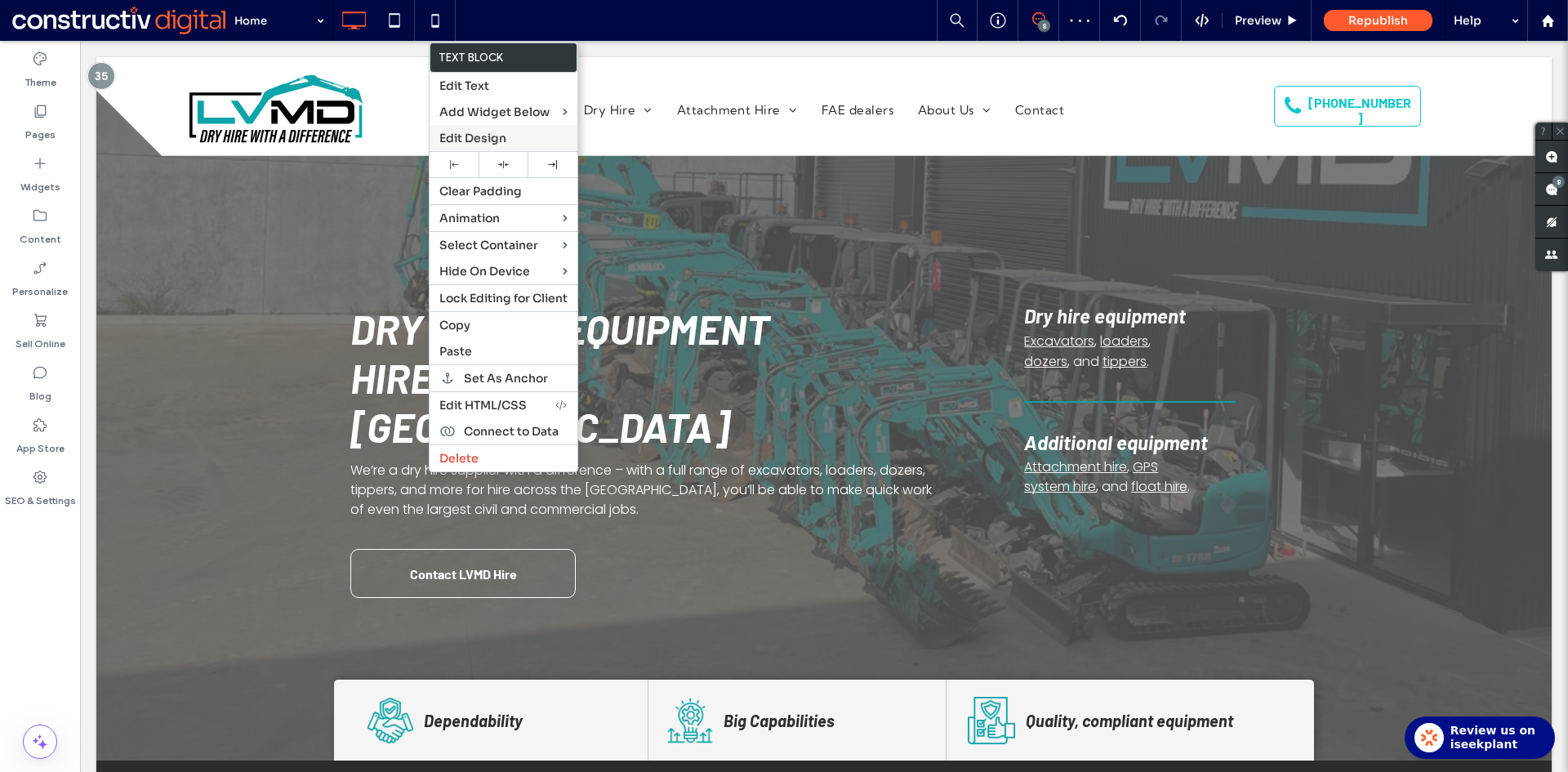
click at [486, 136] on span "Edit Design" at bounding box center [473, 137] width 67 height 14
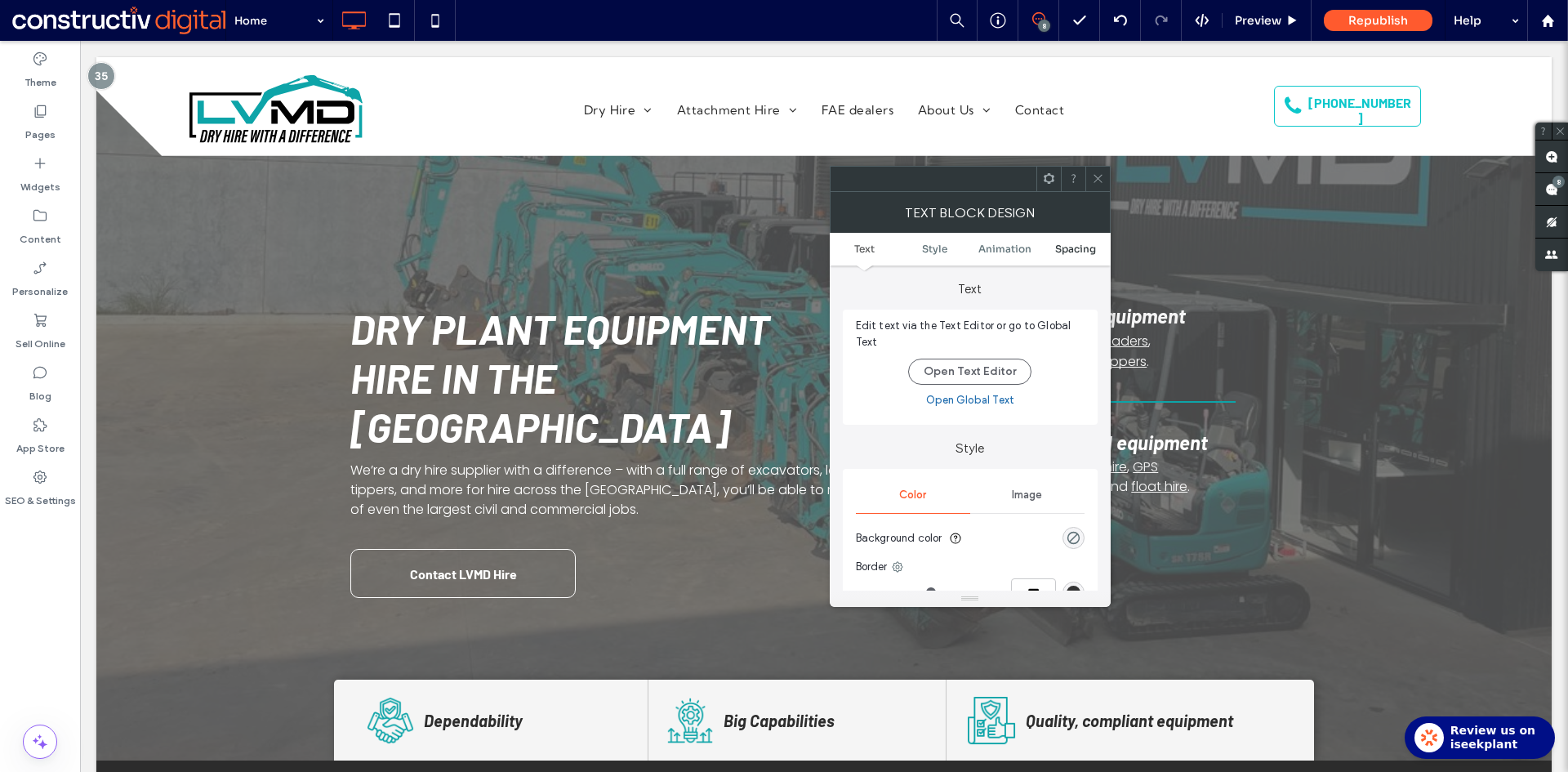
click at [1067, 245] on span "Spacing" at bounding box center [1075, 248] width 41 height 12
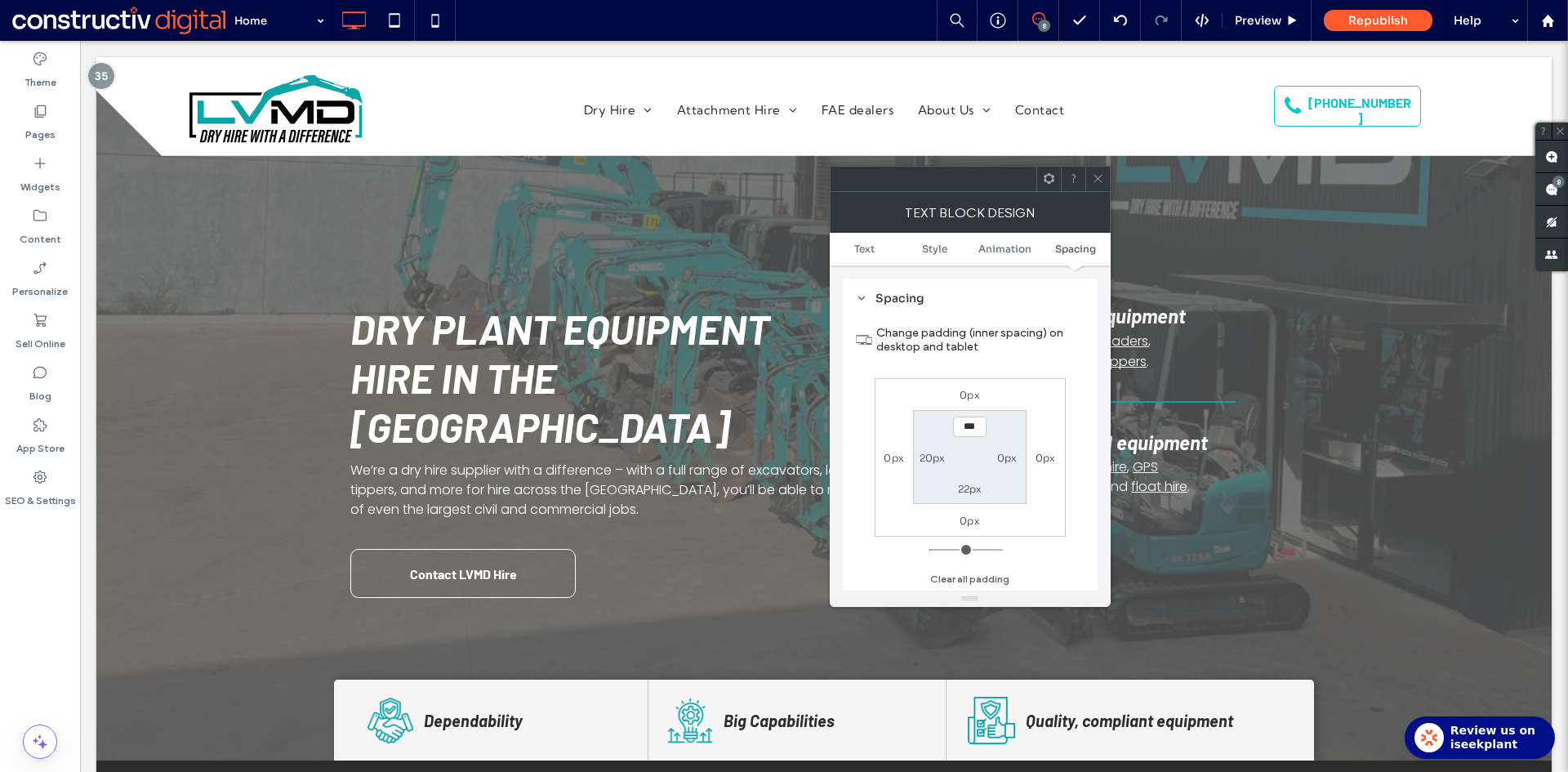
click at [926, 452] on label "20px" at bounding box center [932, 457] width 26 height 12
type input "**"
type input "*"
type input "***"
click at [938, 430] on section "2px 0px 22px ***" at bounding box center [969, 457] width 113 height 94
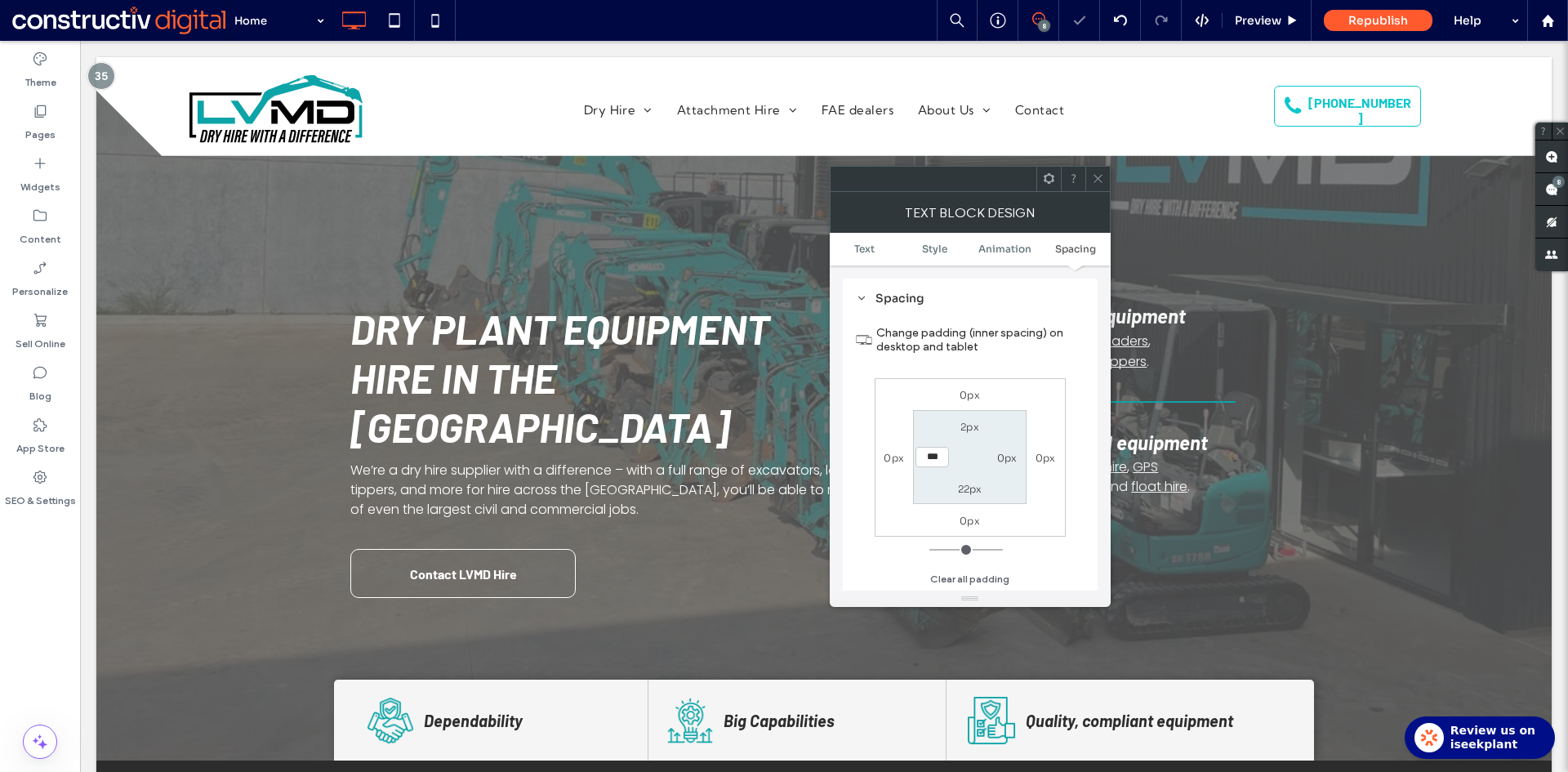
click at [1106, 177] on div at bounding box center [1098, 179] width 25 height 25
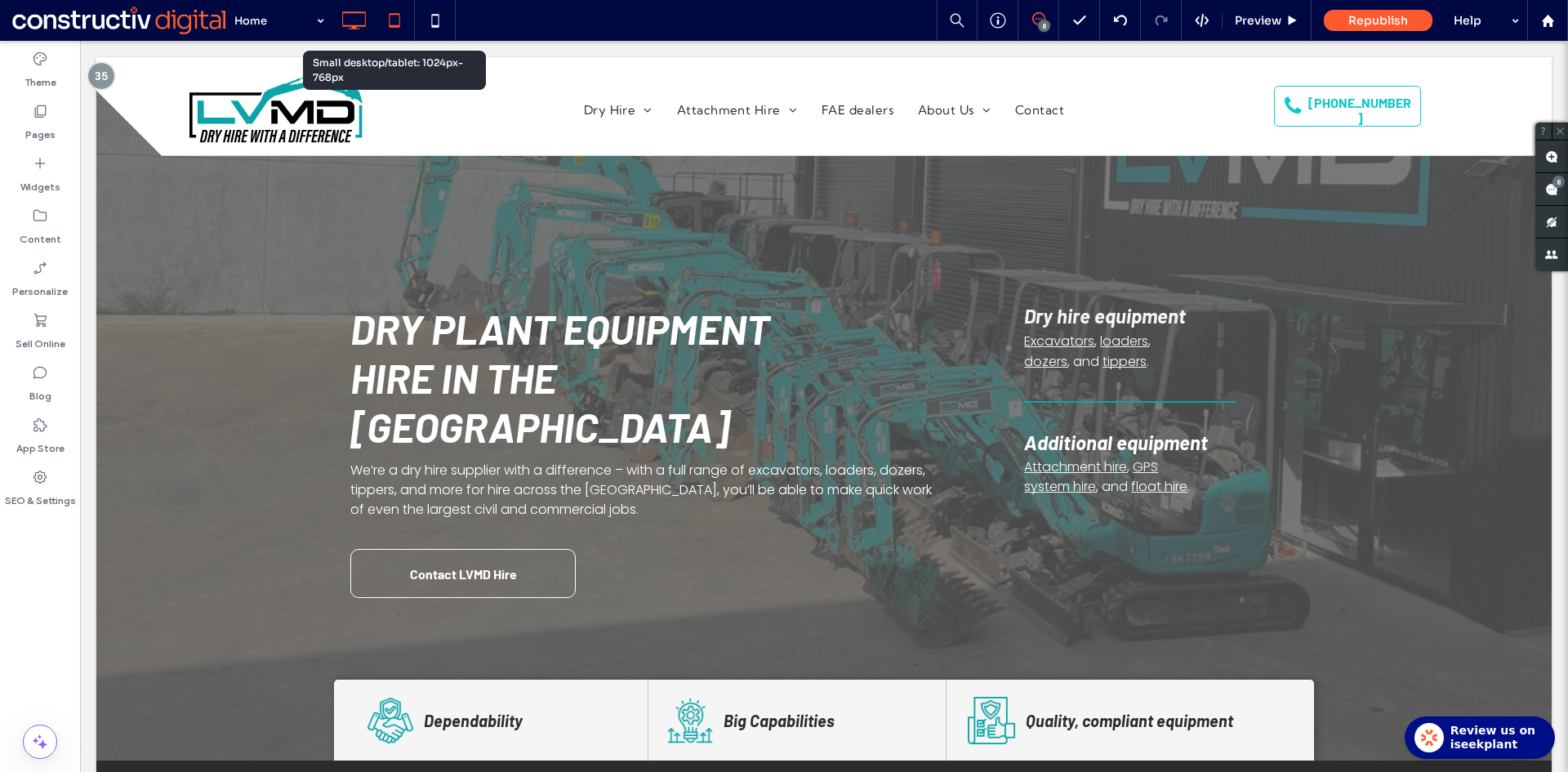
click at [395, 22] on icon at bounding box center [395, 20] width 33 height 33
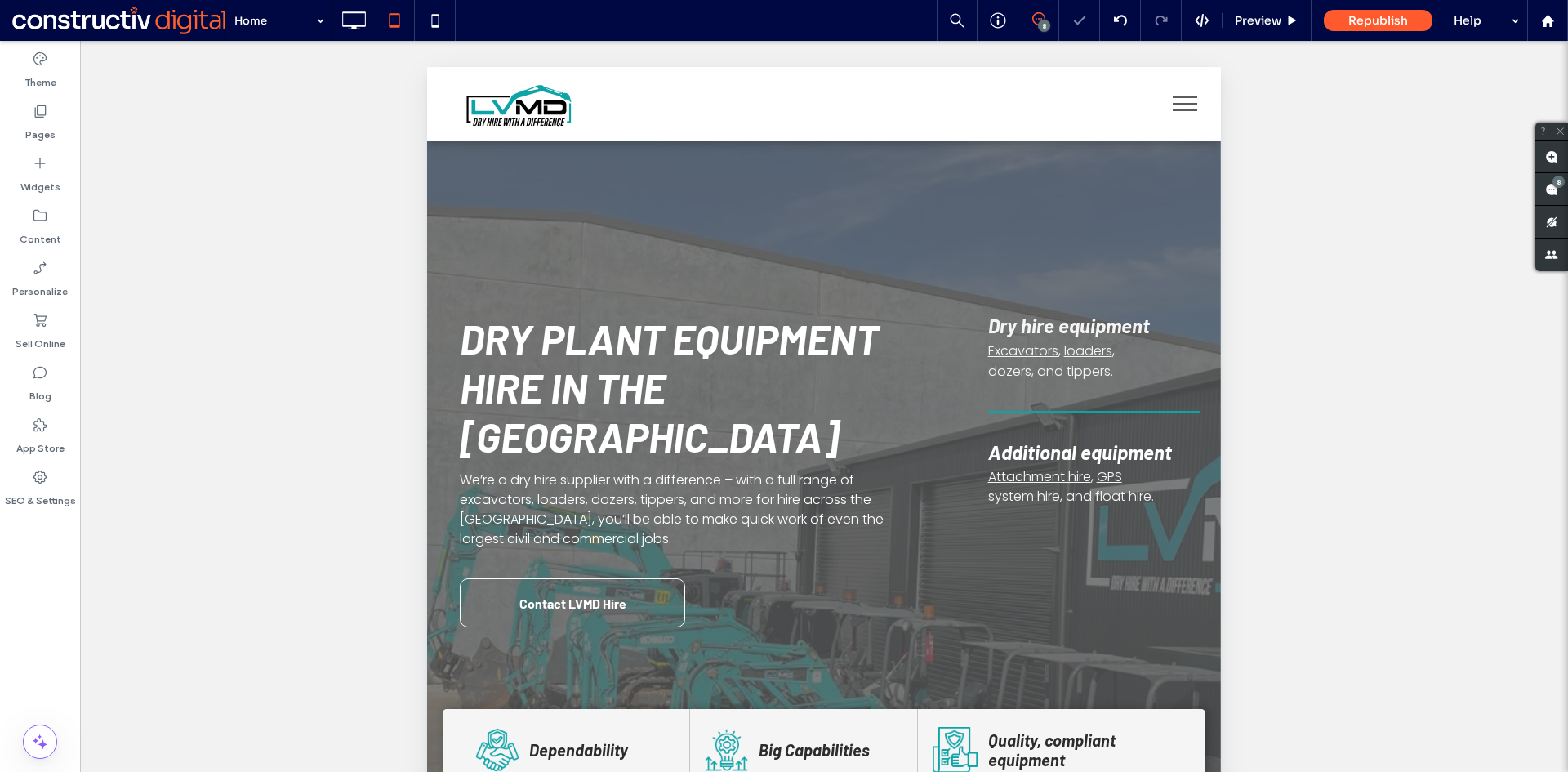
scroll to position [367, 0]
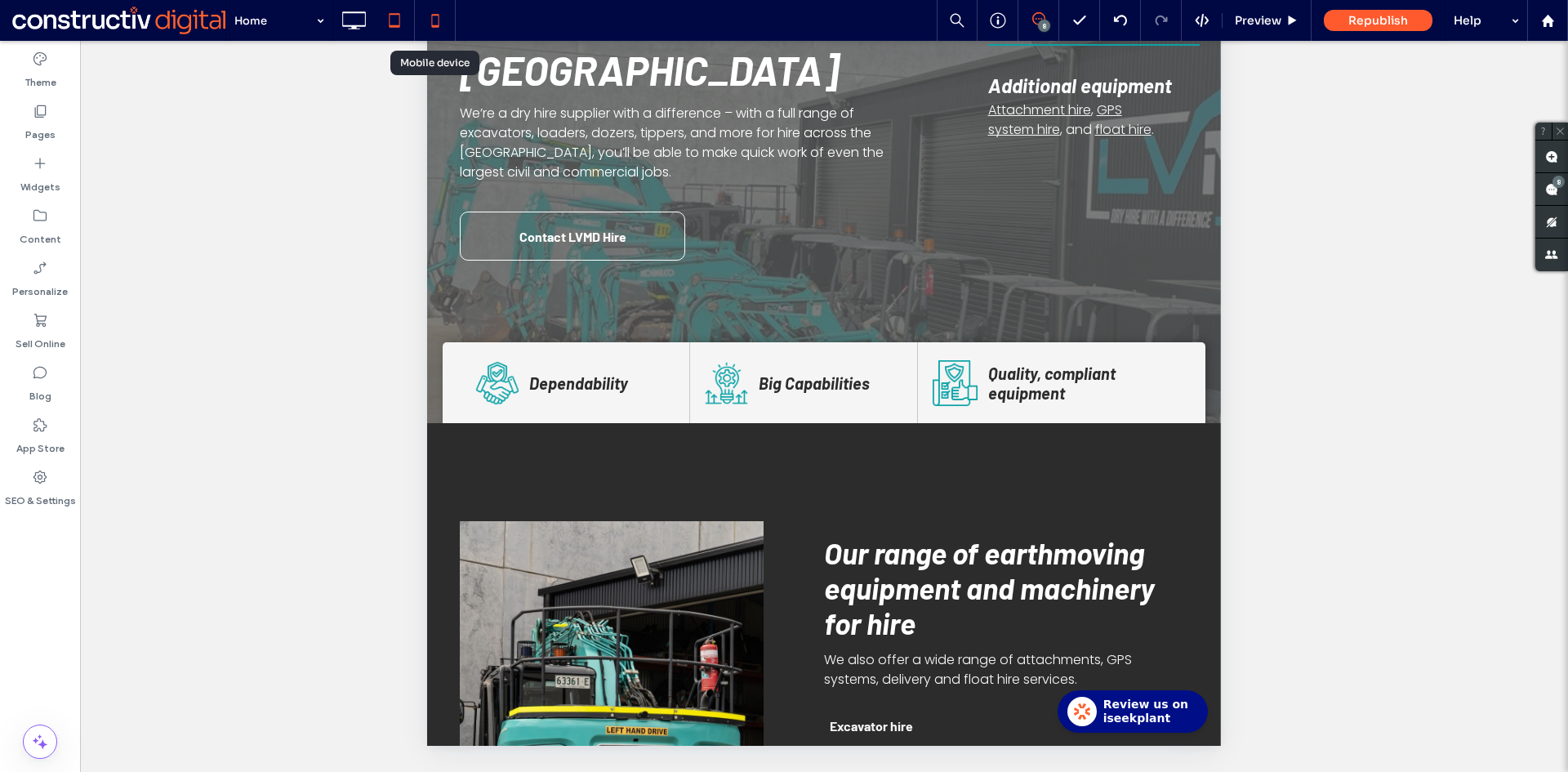
click at [434, 19] on icon at bounding box center [435, 20] width 33 height 33
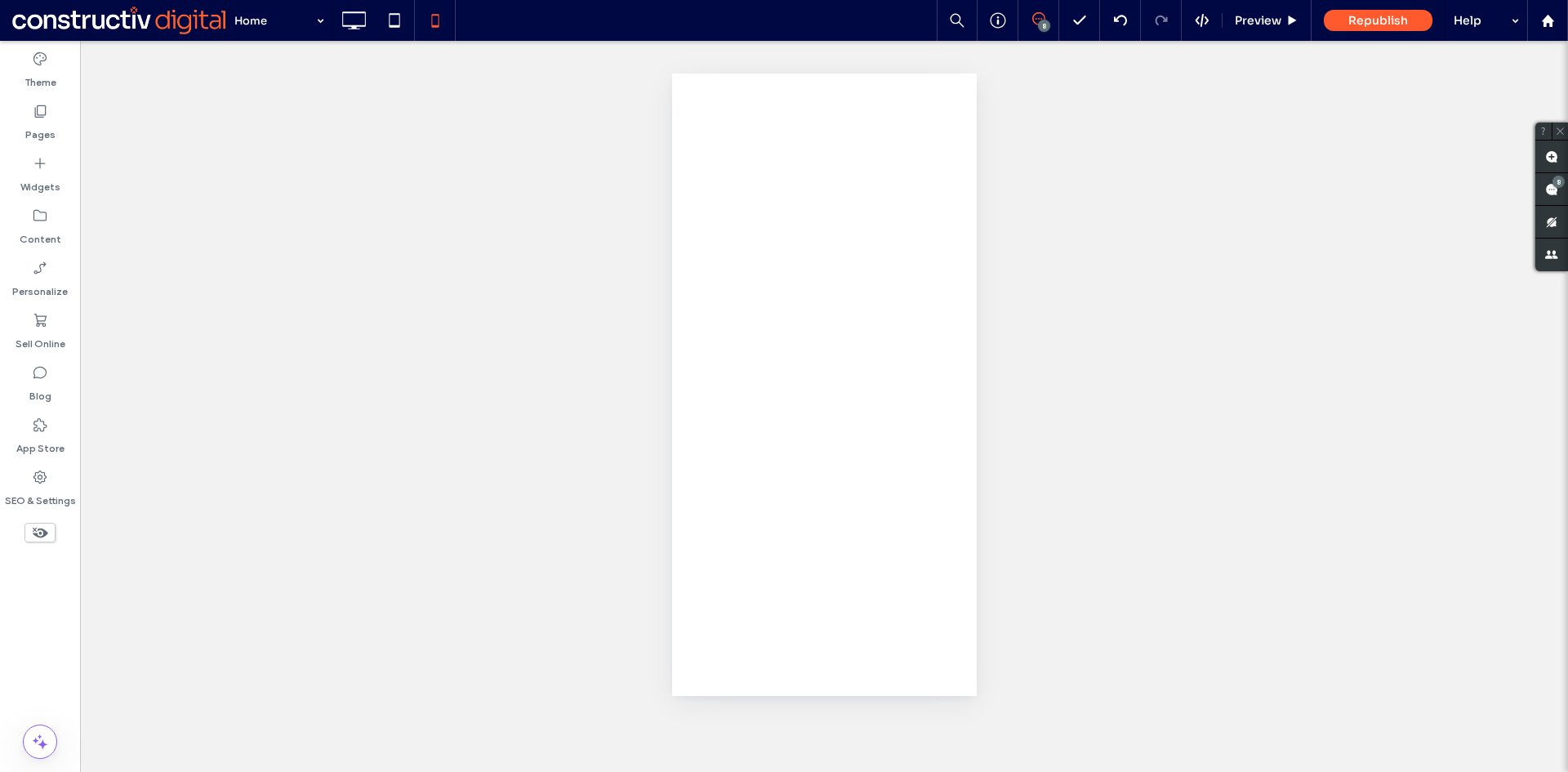
scroll to position [0, 0]
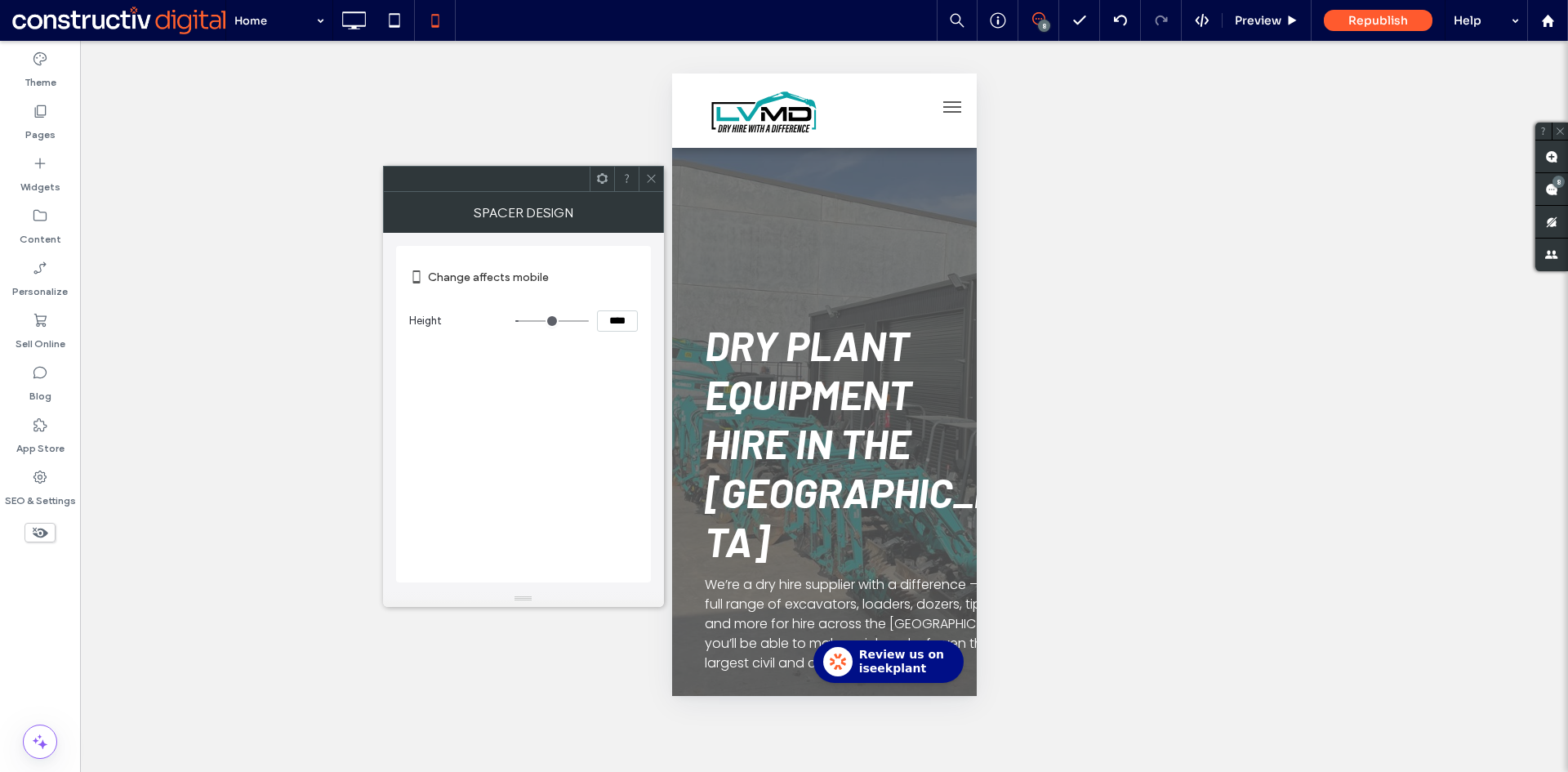
drag, startPoint x: 653, startPoint y: 178, endPoint x: 652, endPoint y: 196, distance: 18.0
click at [652, 178] on icon at bounding box center [650, 178] width 12 height 12
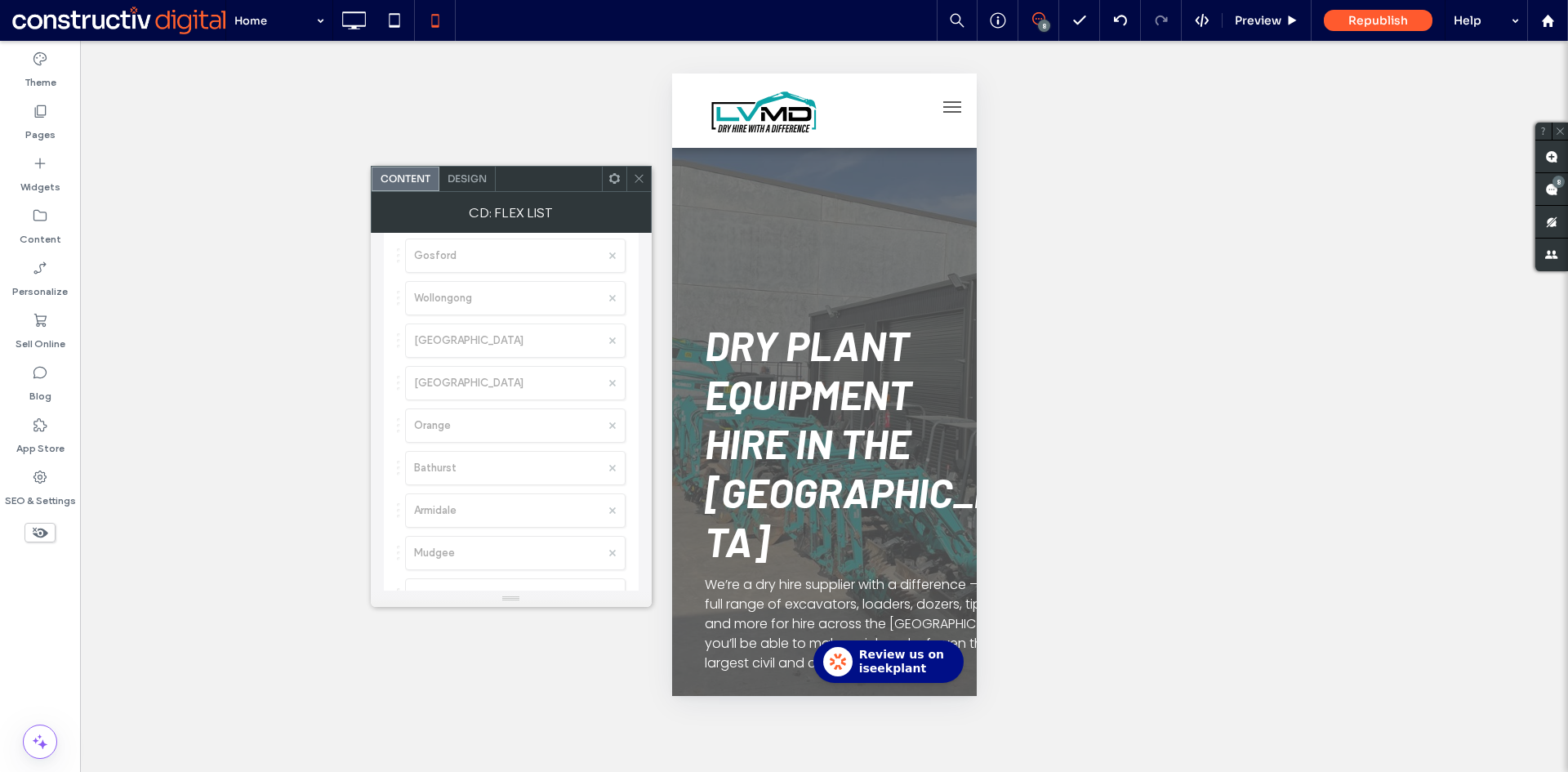
scroll to position [327, 0]
click at [472, 168] on div "Design" at bounding box center [467, 179] width 57 height 25
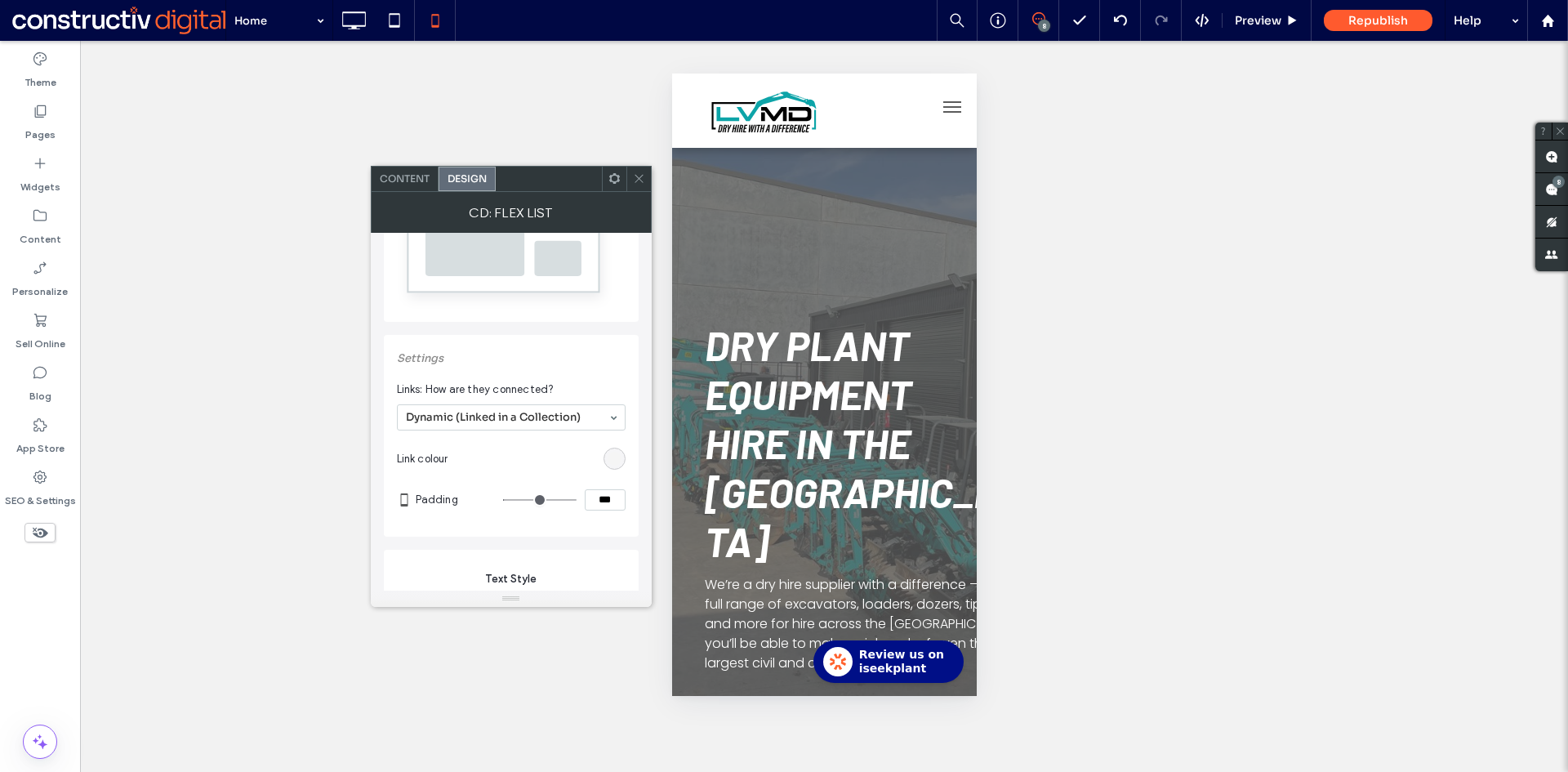
scroll to position [245, 0]
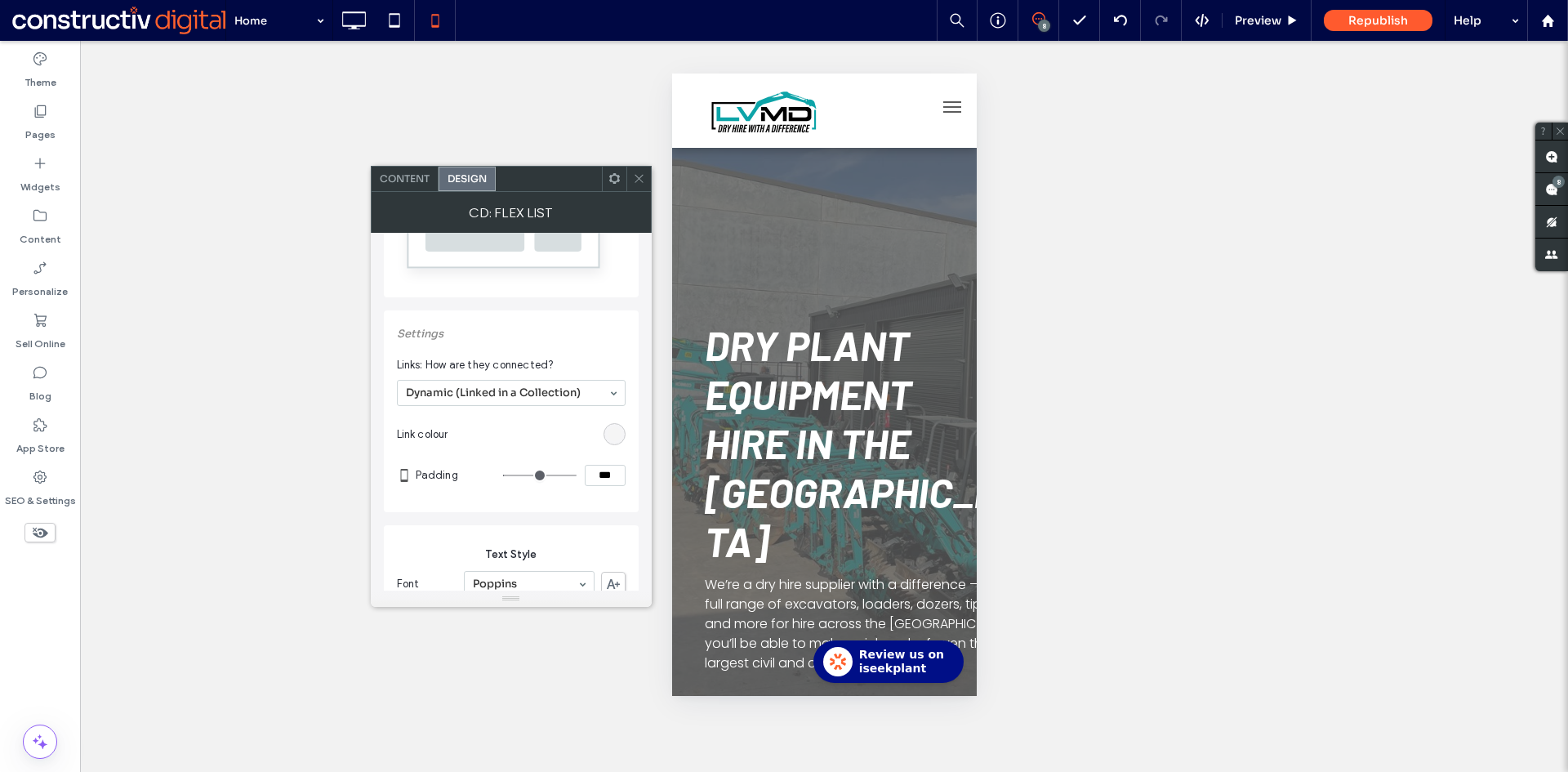
click at [642, 175] on use at bounding box center [638, 178] width 9 height 9
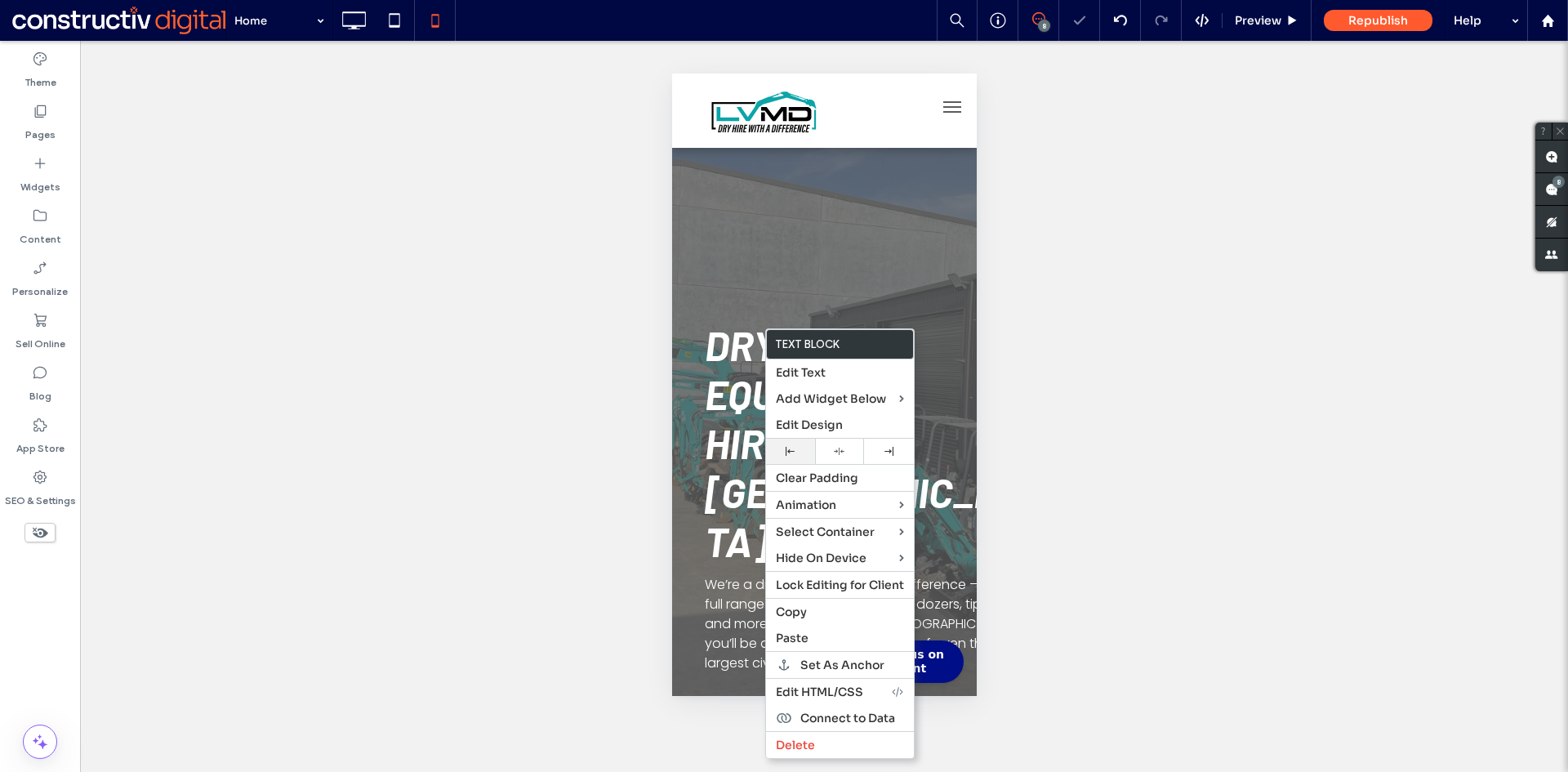
click at [788, 452] on icon at bounding box center [789, 450] width 9 height 9
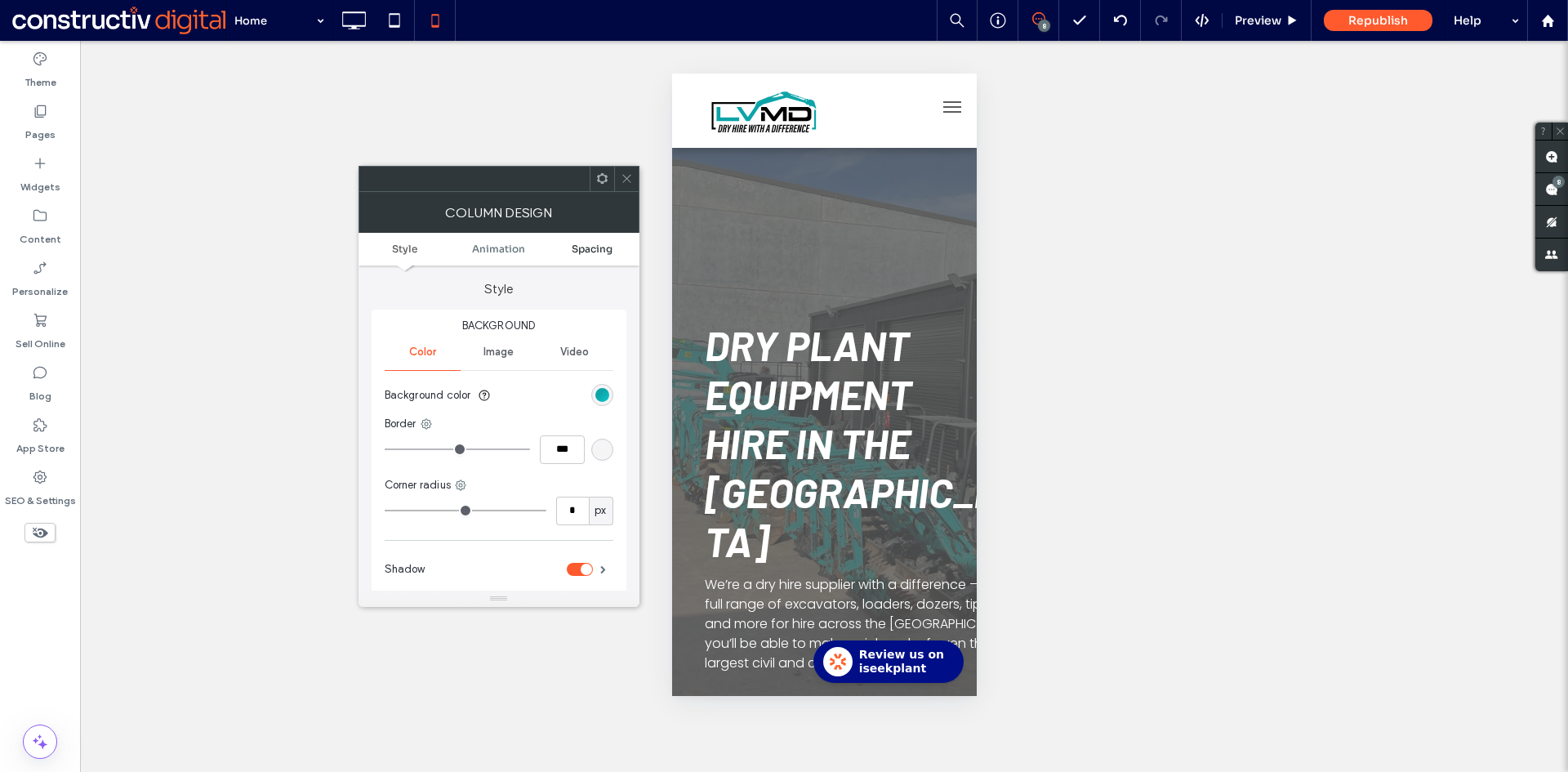
click at [601, 244] on span "Spacing" at bounding box center [592, 248] width 41 height 12
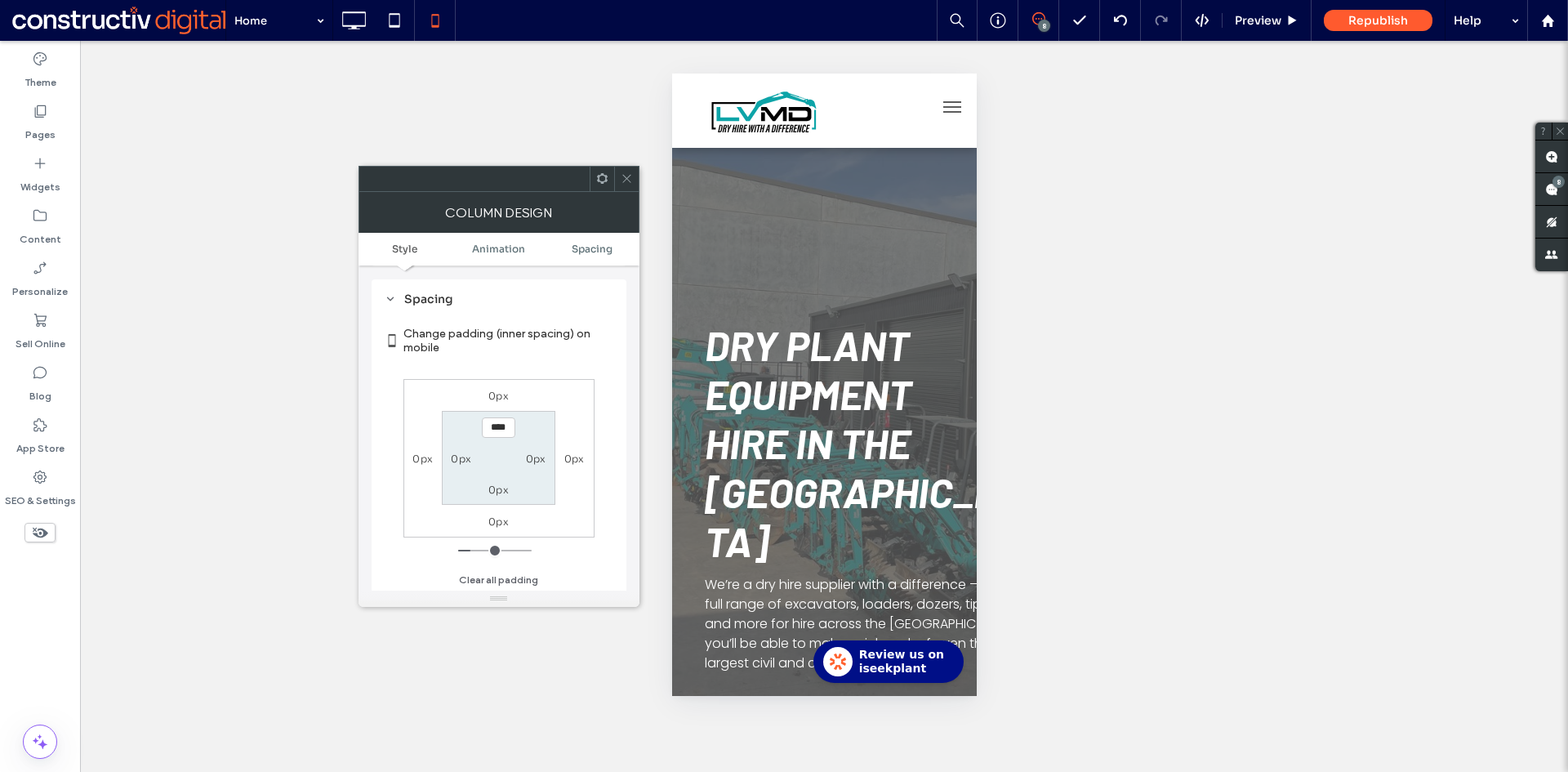
scroll to position [384, 0]
type input "***"
type input "*"
click at [536, 422] on section "*** 0px 0px 0px" at bounding box center [498, 457] width 113 height 94
drag, startPoint x: 625, startPoint y: 183, endPoint x: 654, endPoint y: 213, distance: 41.7
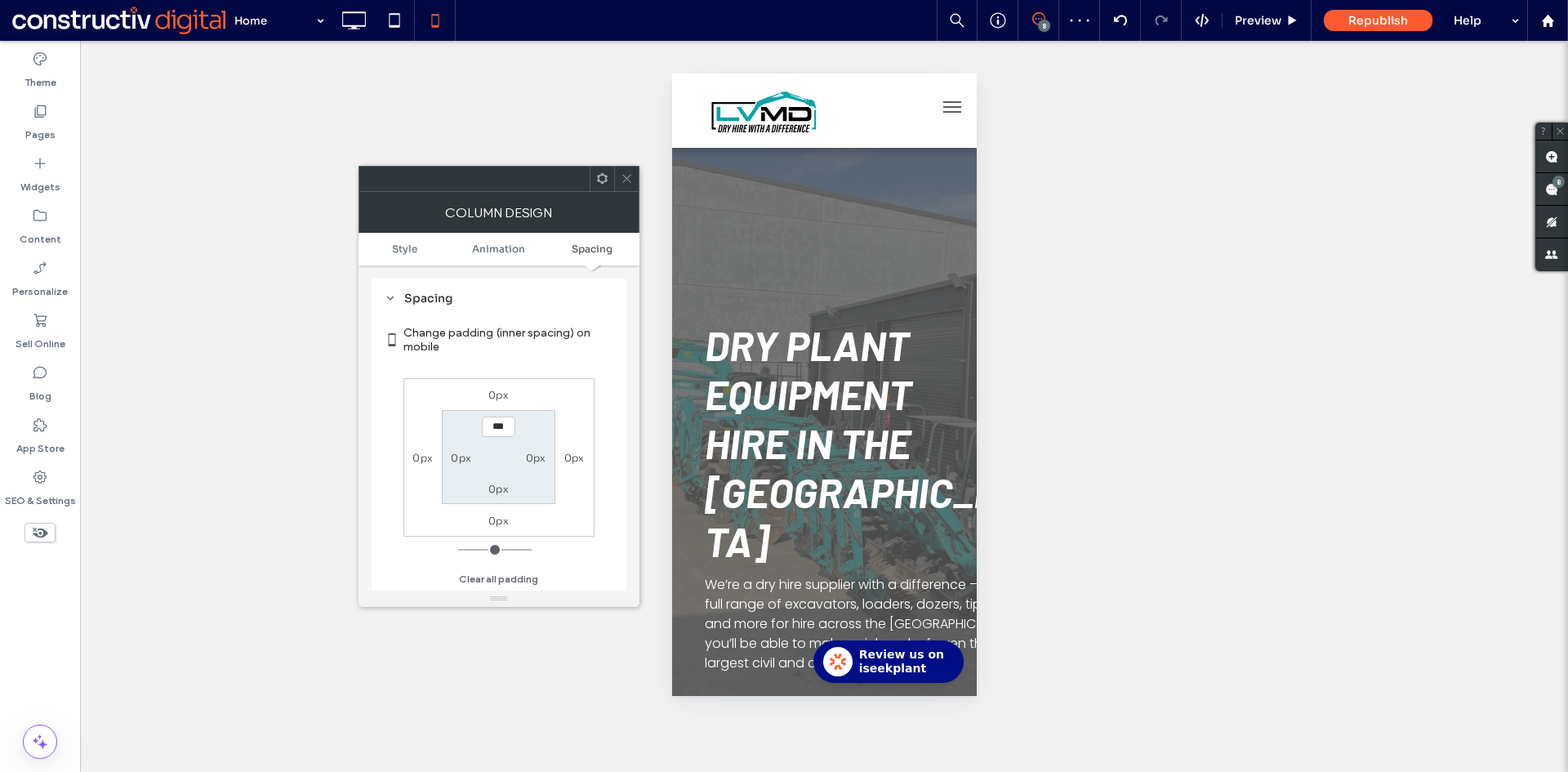
click at [625, 182] on icon at bounding box center [626, 178] width 12 height 12
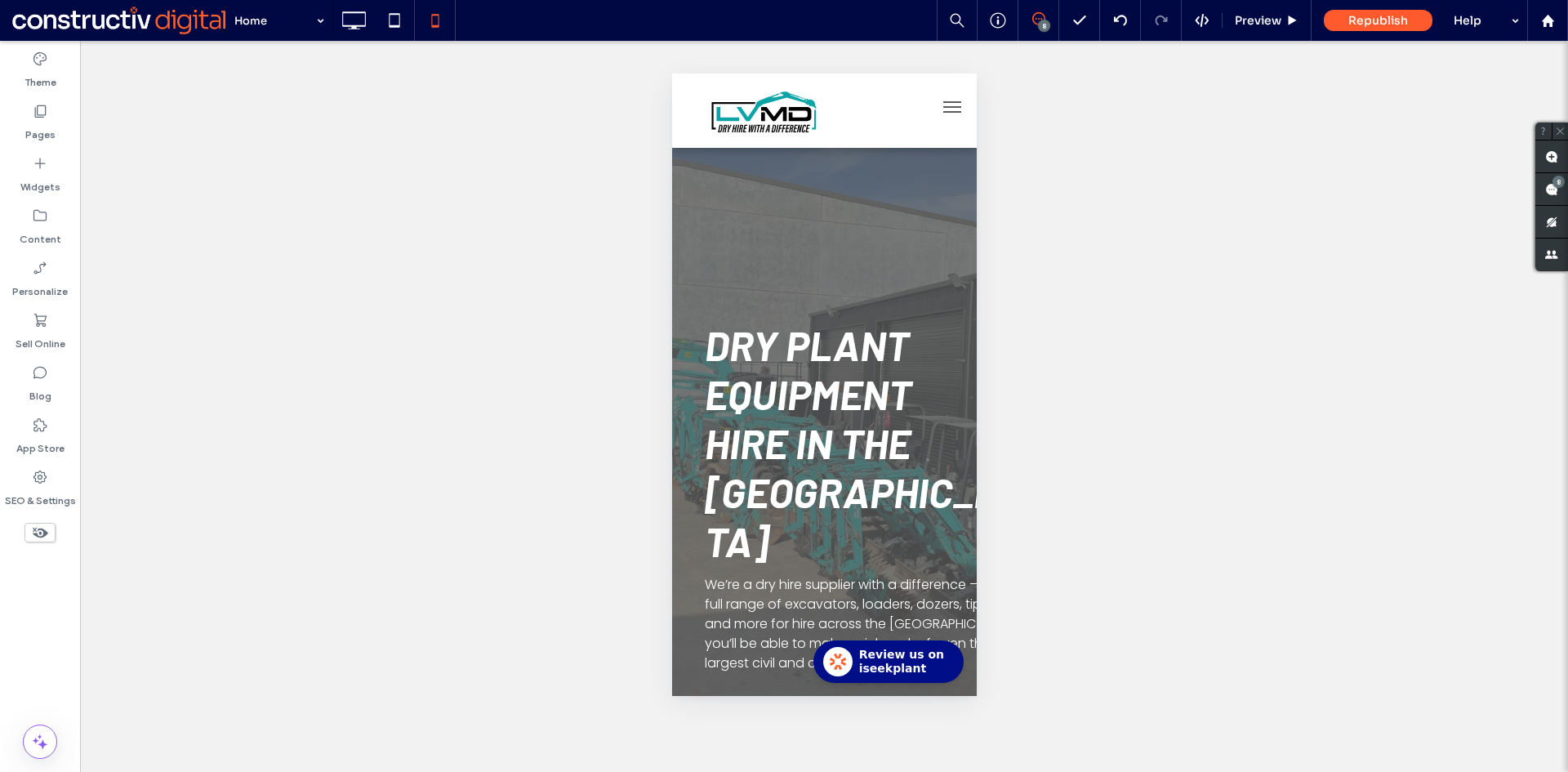
type input "*******"
type input "**"
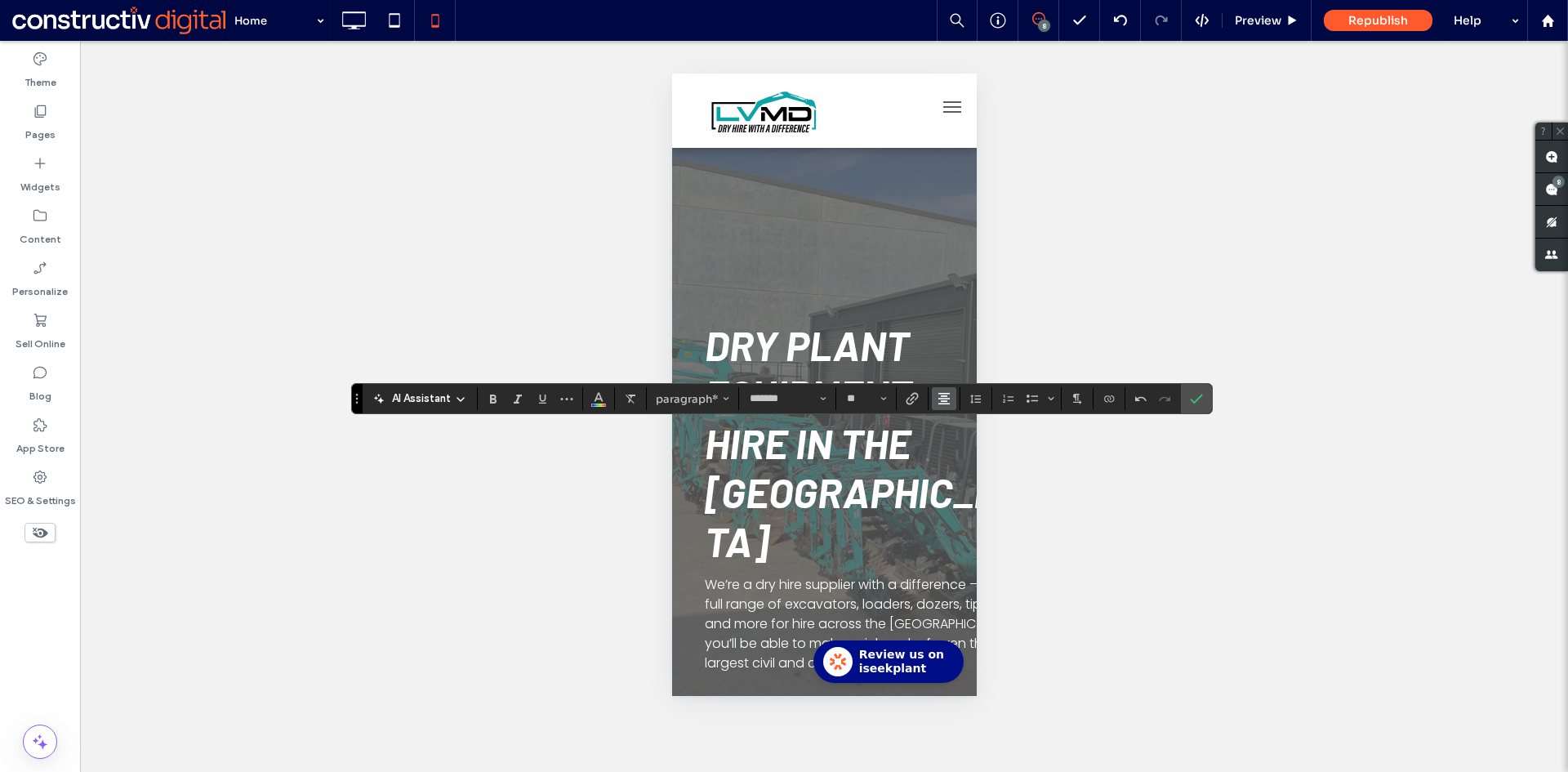
click at [942, 396] on use "Alignment" at bounding box center [943, 398] width 11 height 11
click at [961, 425] on use "ui.textEditor.alignment.left" at bounding box center [956, 425] width 11 height 11
click at [1191, 398] on icon "Confirm" at bounding box center [1196, 398] width 13 height 13
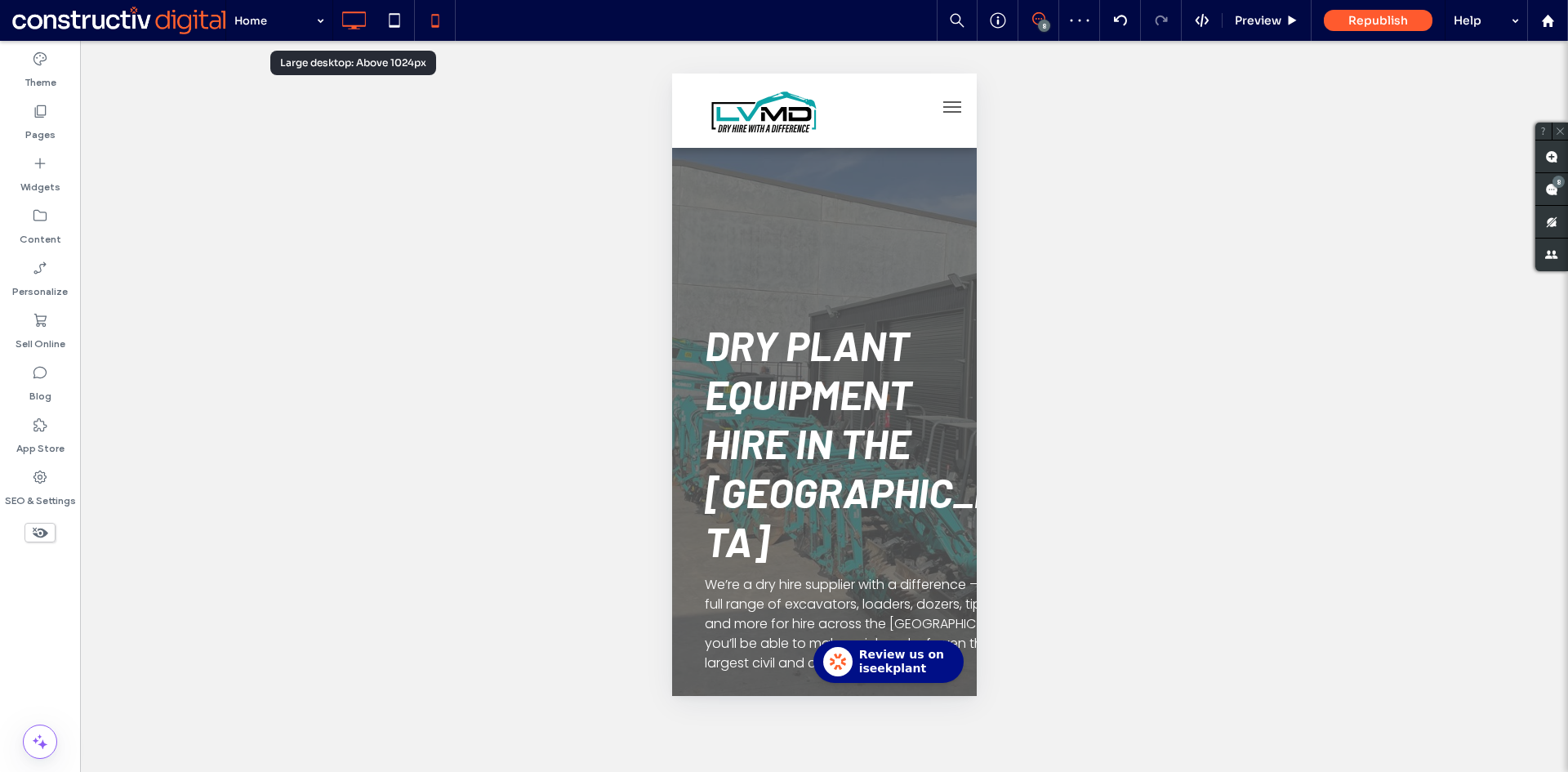
drag, startPoint x: 352, startPoint y: 19, endPoint x: 364, endPoint y: 29, distance: 15.6
click at [353, 19] on icon at bounding box center [353, 20] width 33 height 33
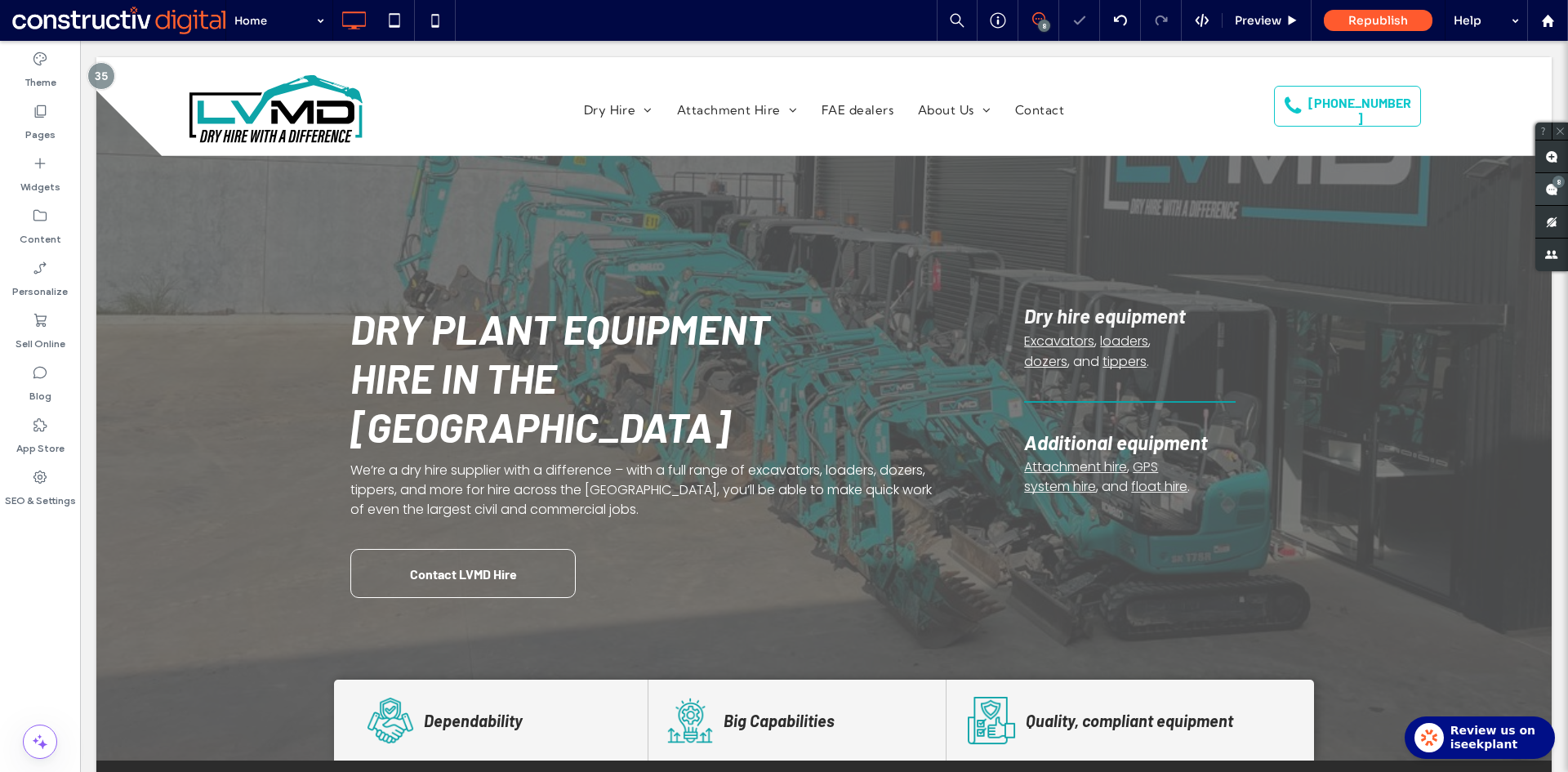
click at [1556, 194] on use at bounding box center [1552, 190] width 13 height 13
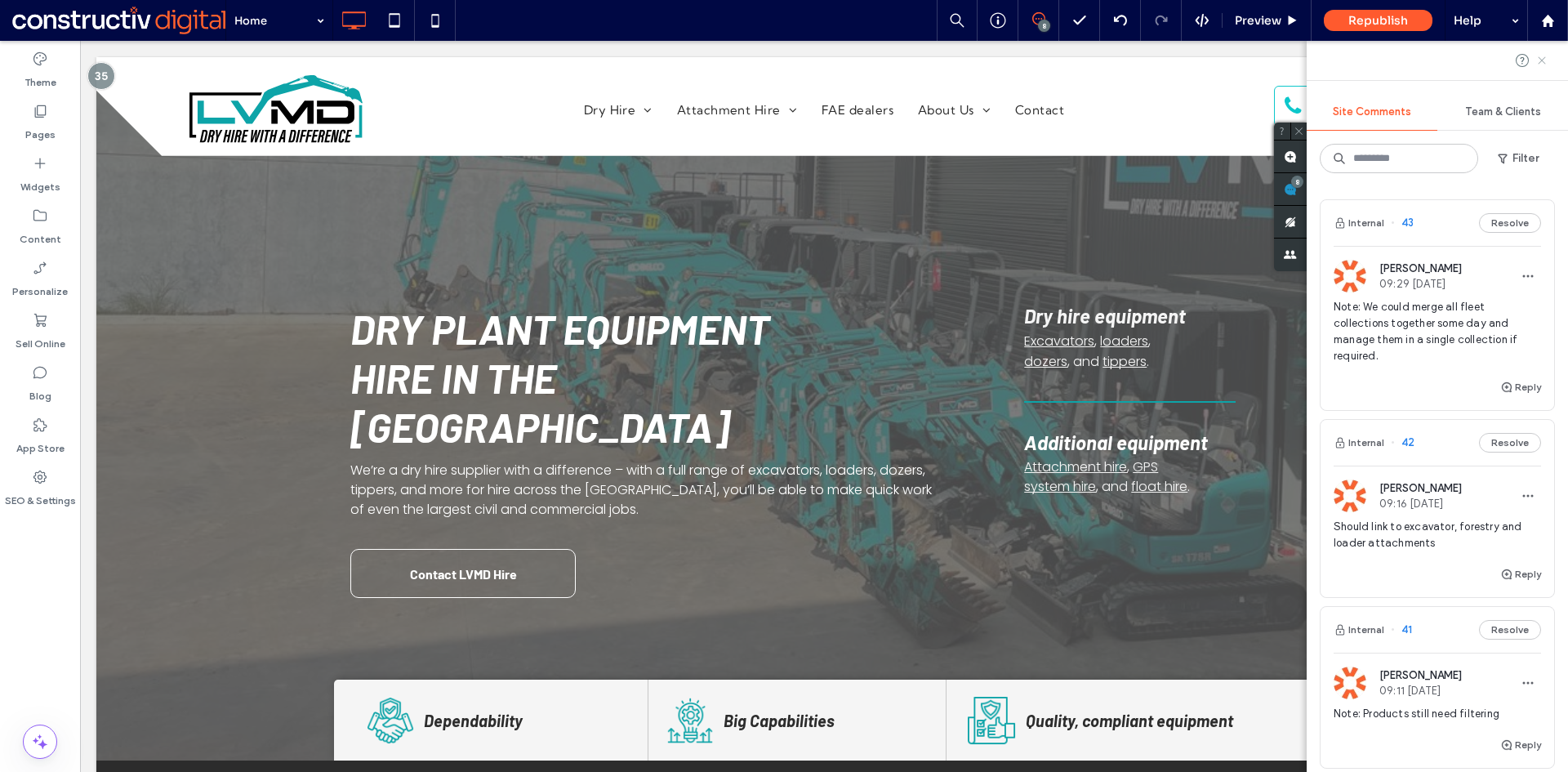
click at [1534, 60] on div at bounding box center [1532, 60] width 33 height 13
click at [1540, 63] on icon at bounding box center [1542, 60] width 13 height 13
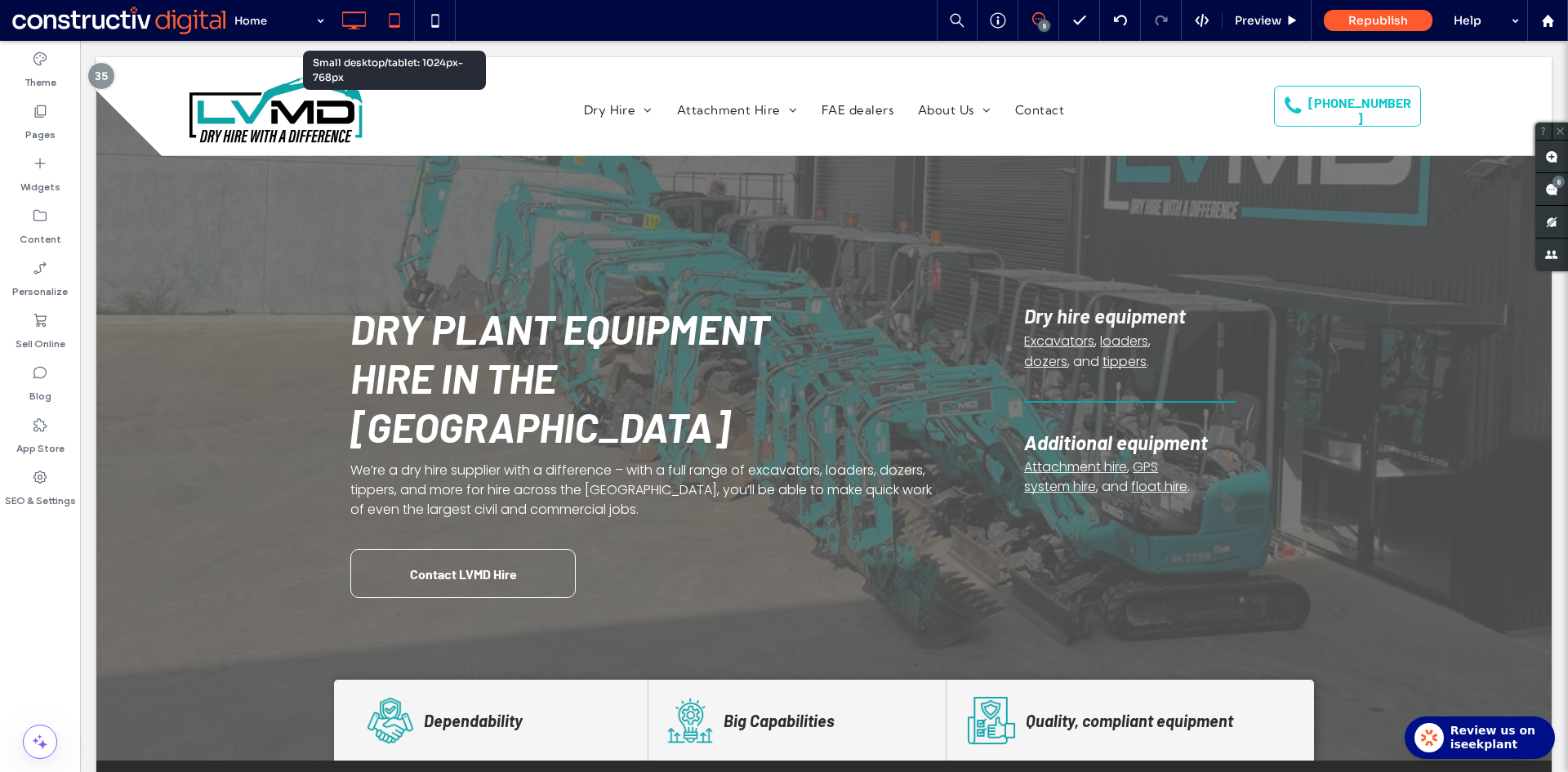
click at [386, 22] on icon at bounding box center [395, 20] width 33 height 33
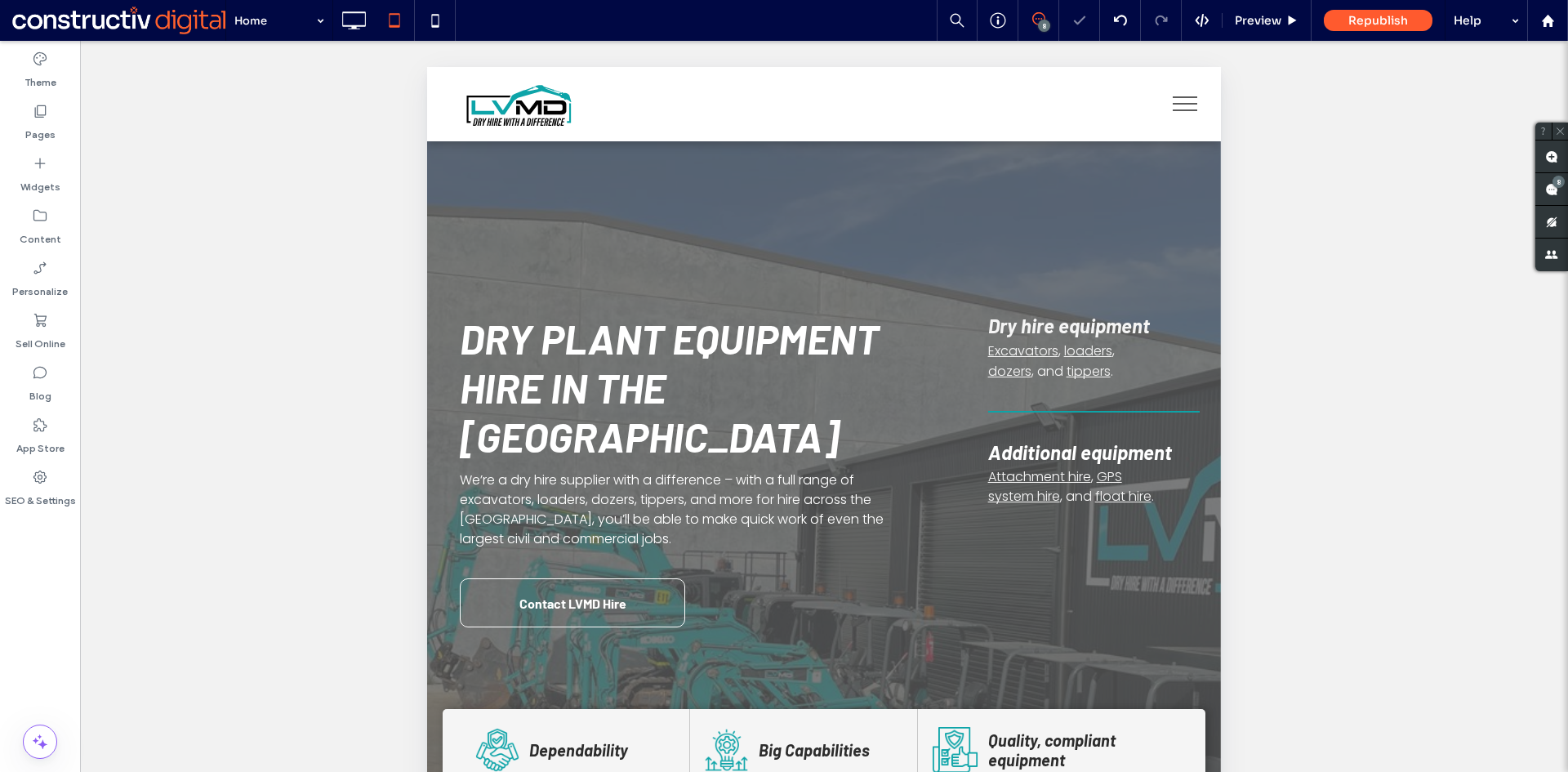
scroll to position [367, 0]
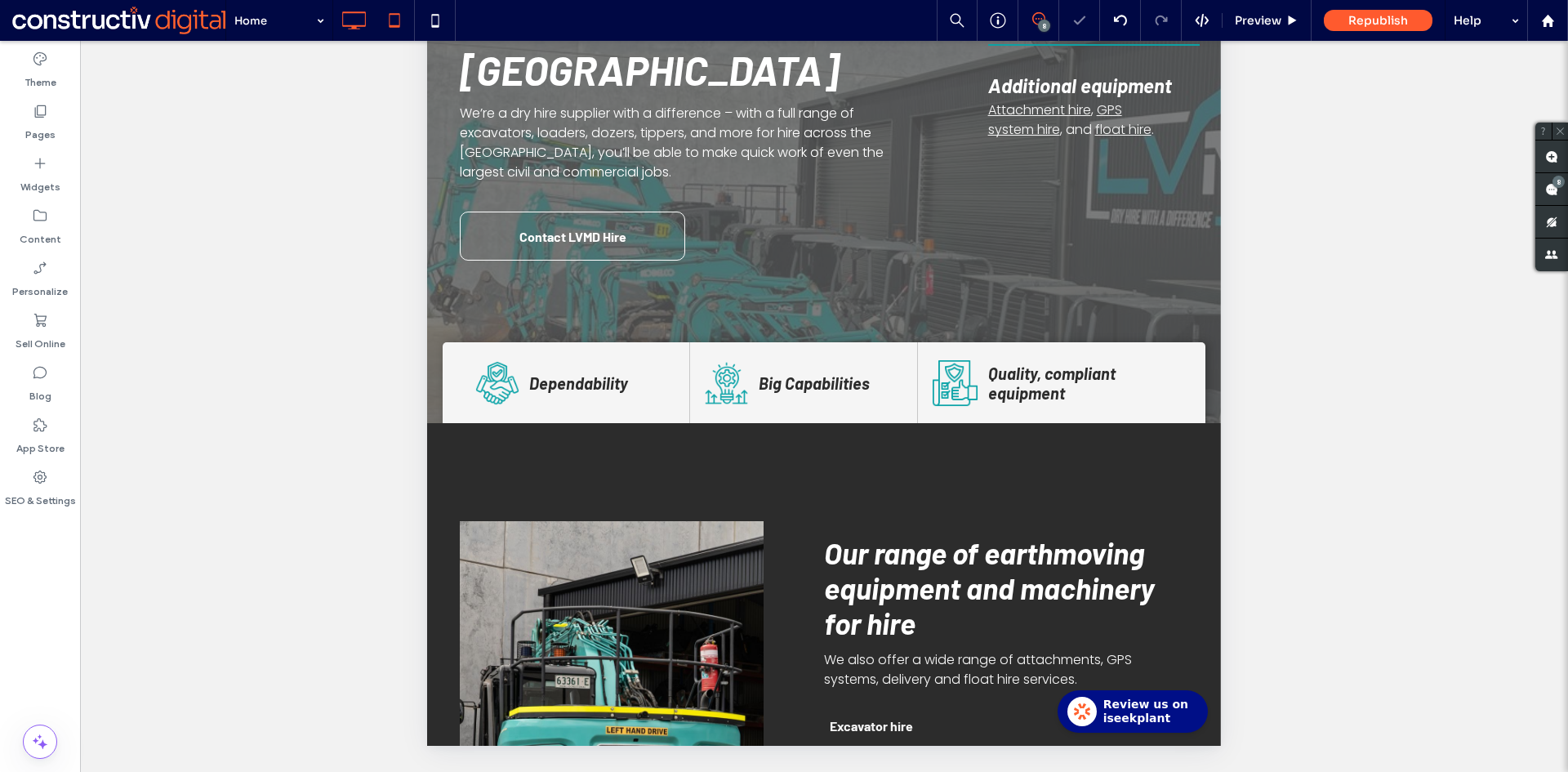
click at [358, 19] on icon at bounding box center [353, 20] width 33 height 33
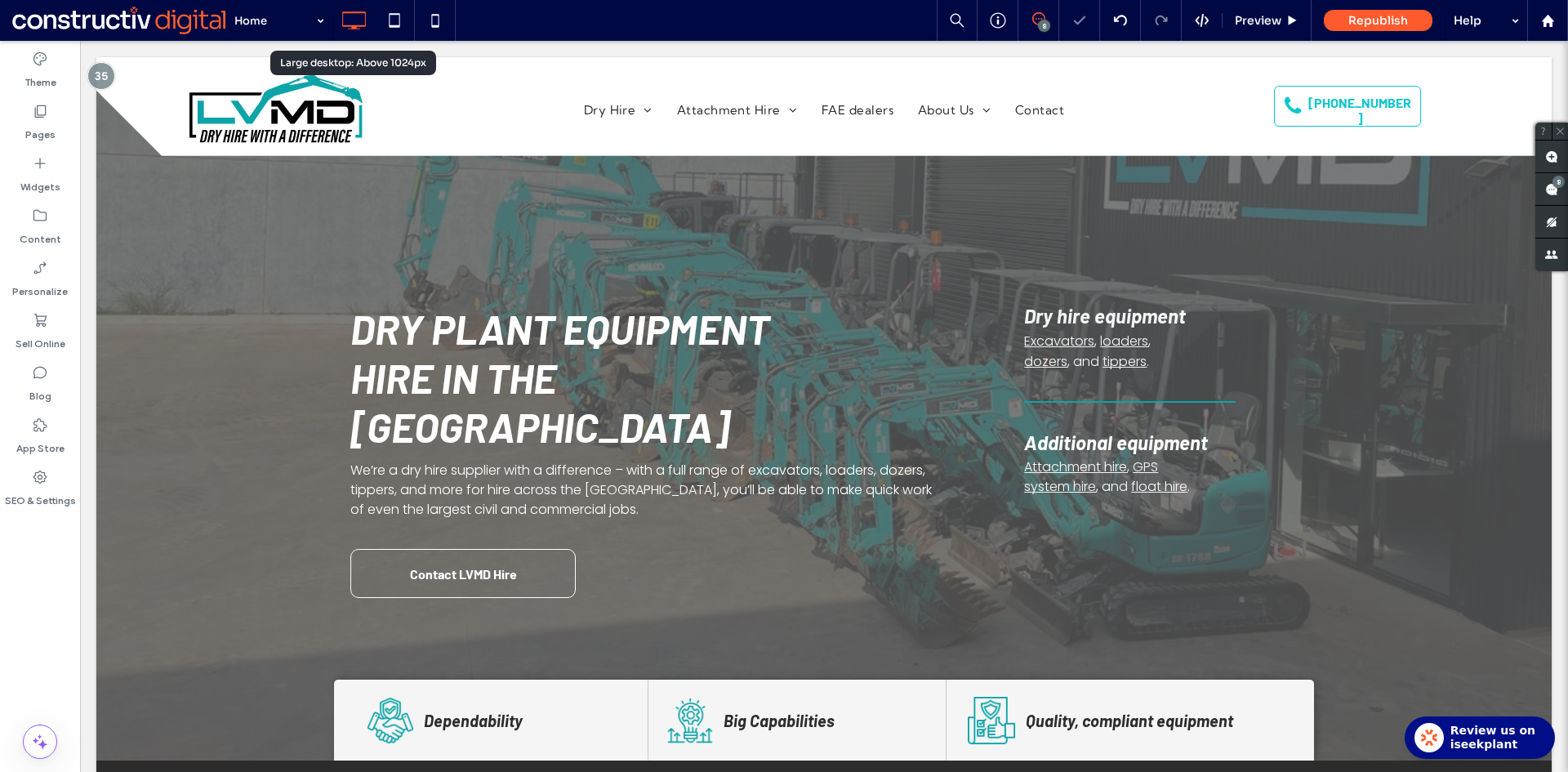
scroll to position [0, 0]
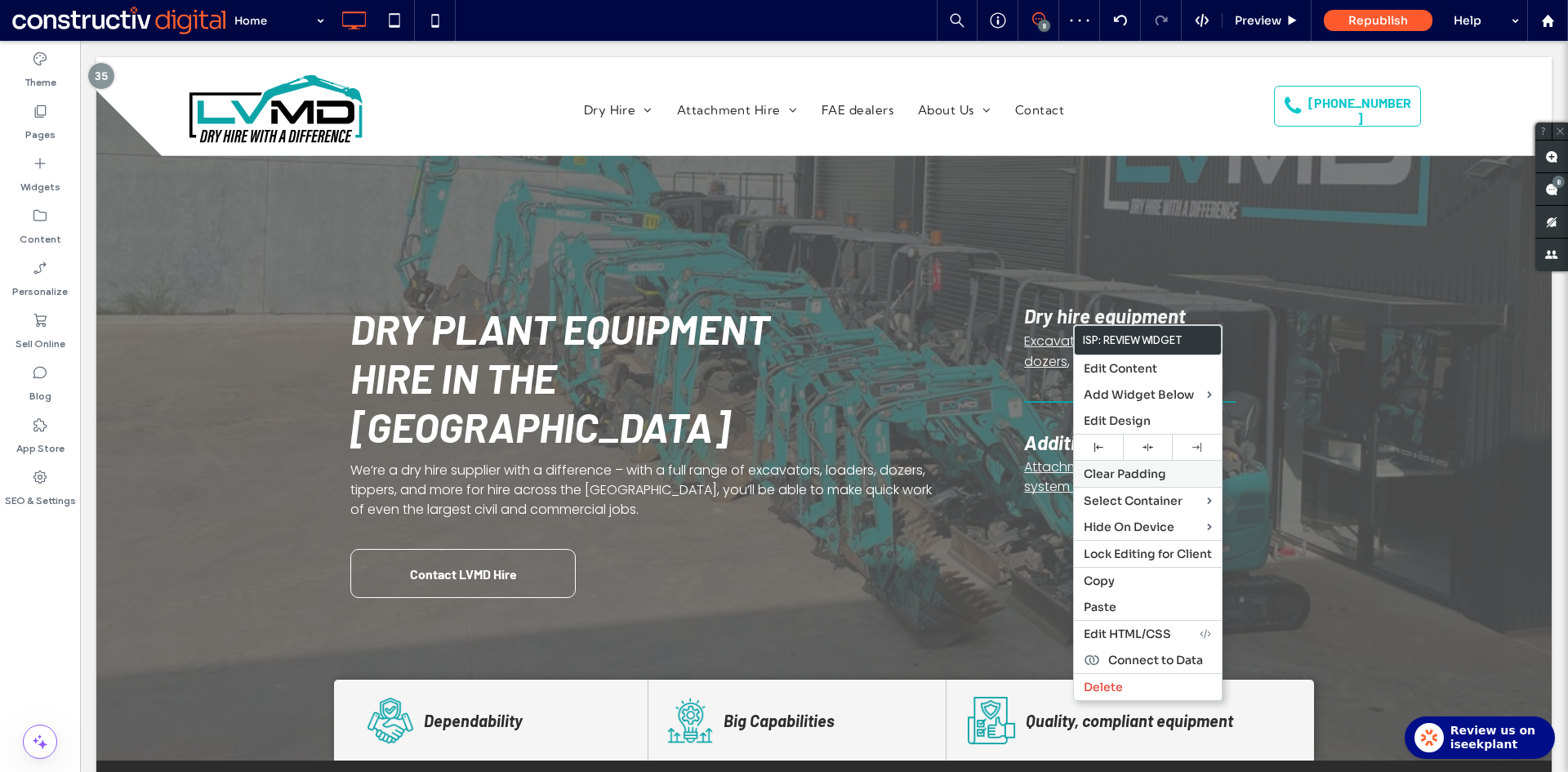
drag, startPoint x: 1103, startPoint y: 443, endPoint x: 1085, endPoint y: 462, distance: 26.2
click at [1103, 444] on div at bounding box center [1098, 446] width 33 height 9
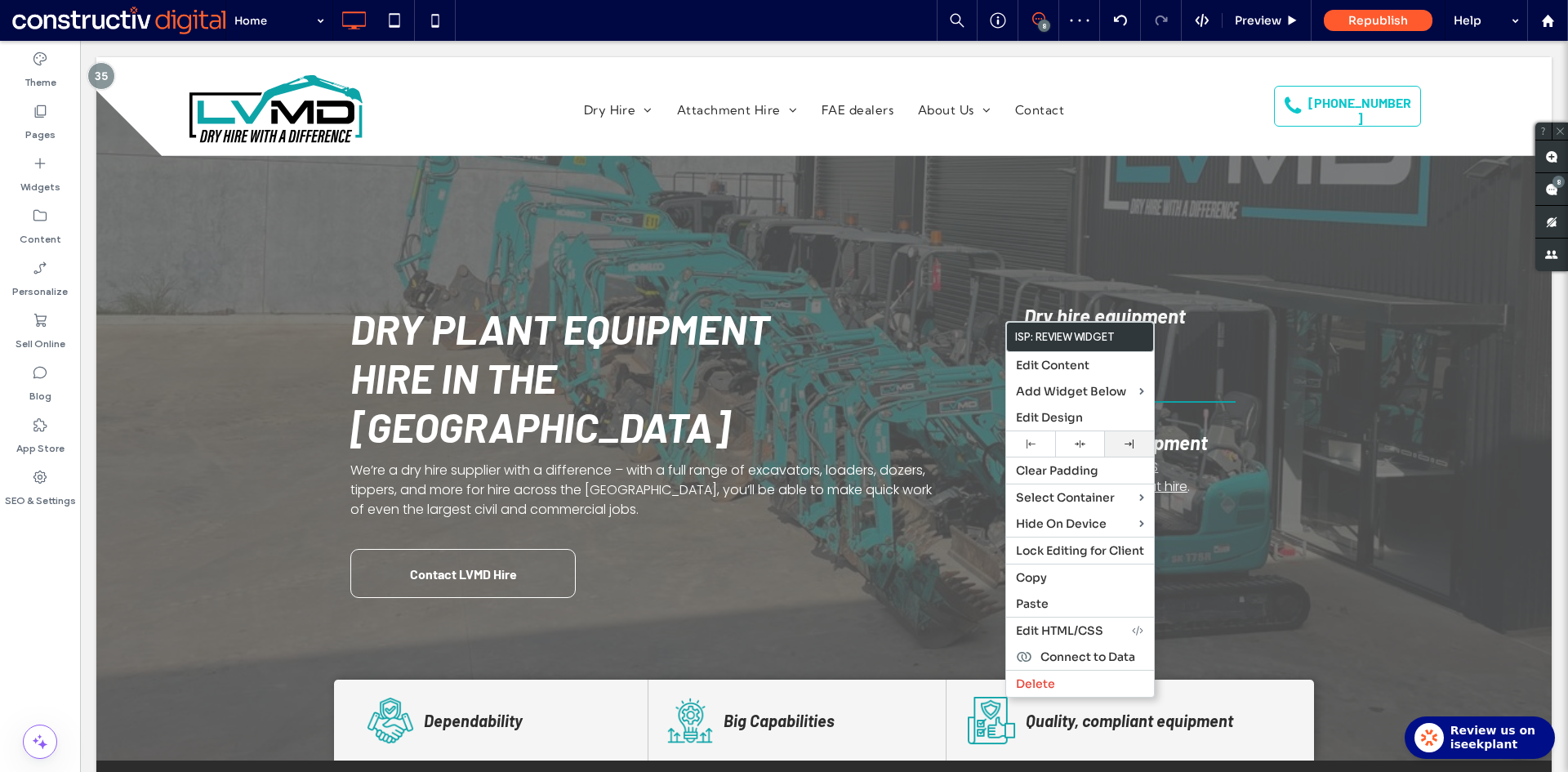
click at [1128, 446] on icon at bounding box center [1128, 443] width 9 height 9
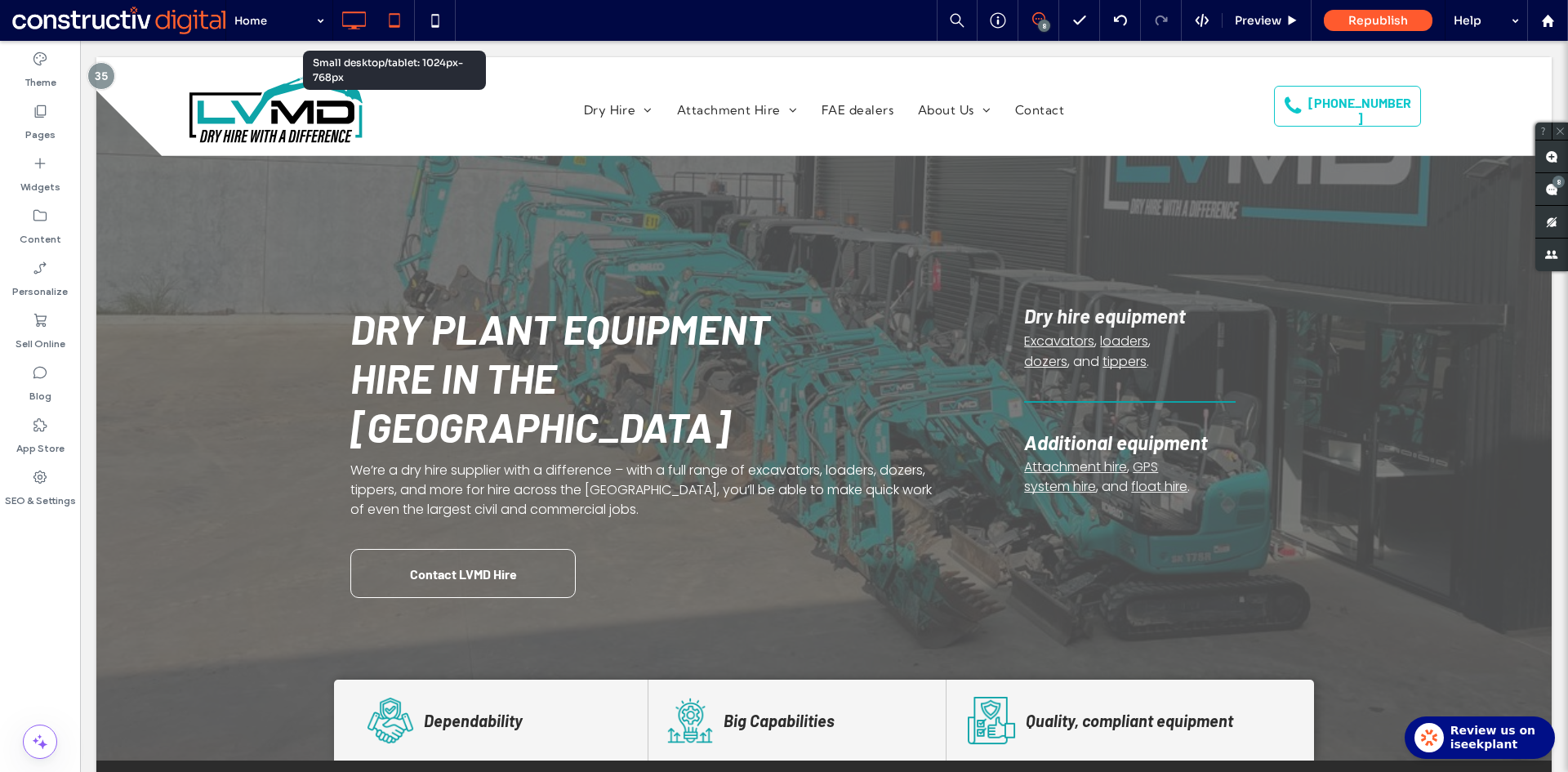
click at [396, 24] on icon at bounding box center [395, 20] width 33 height 33
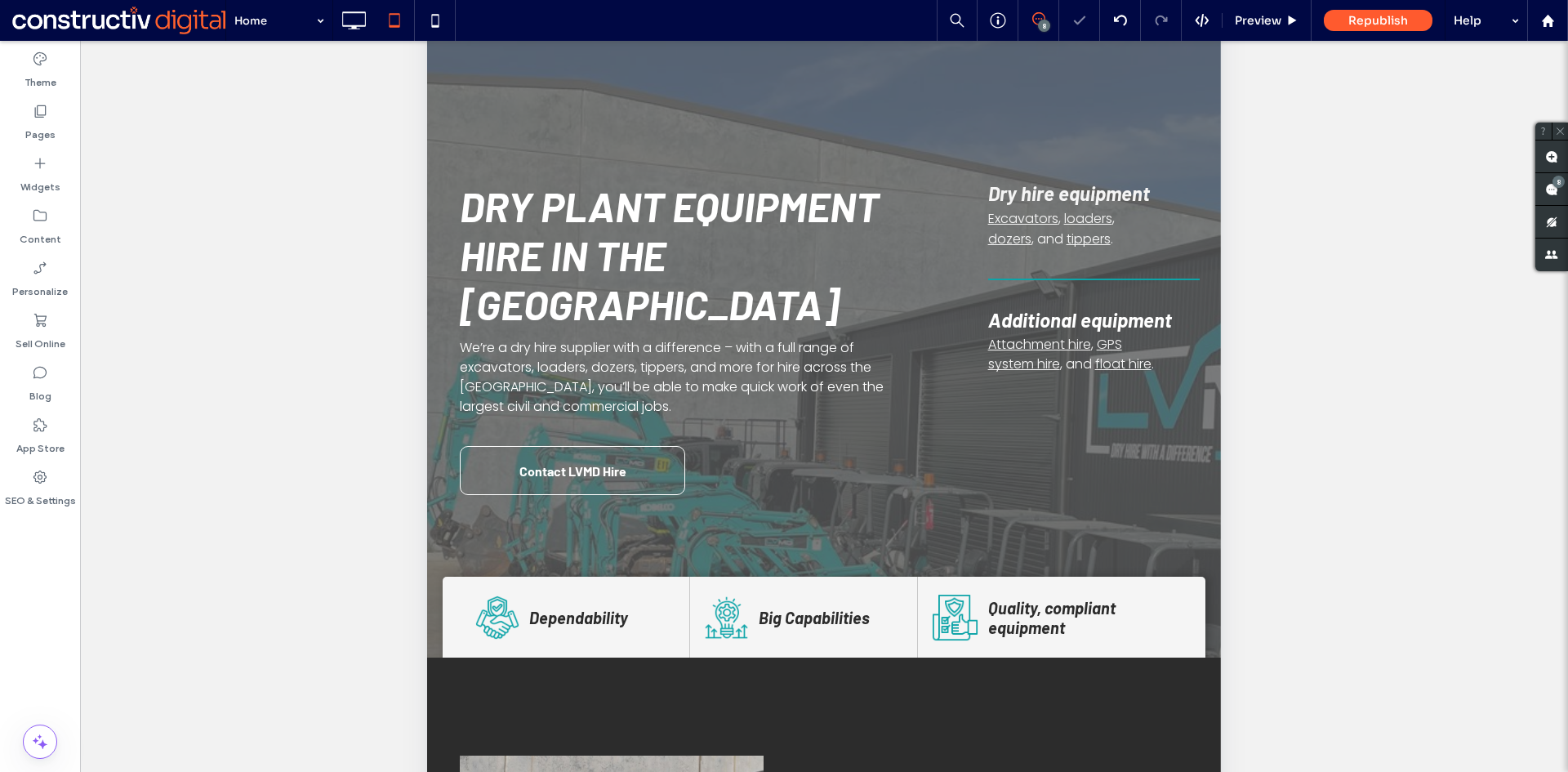
scroll to position [367, 0]
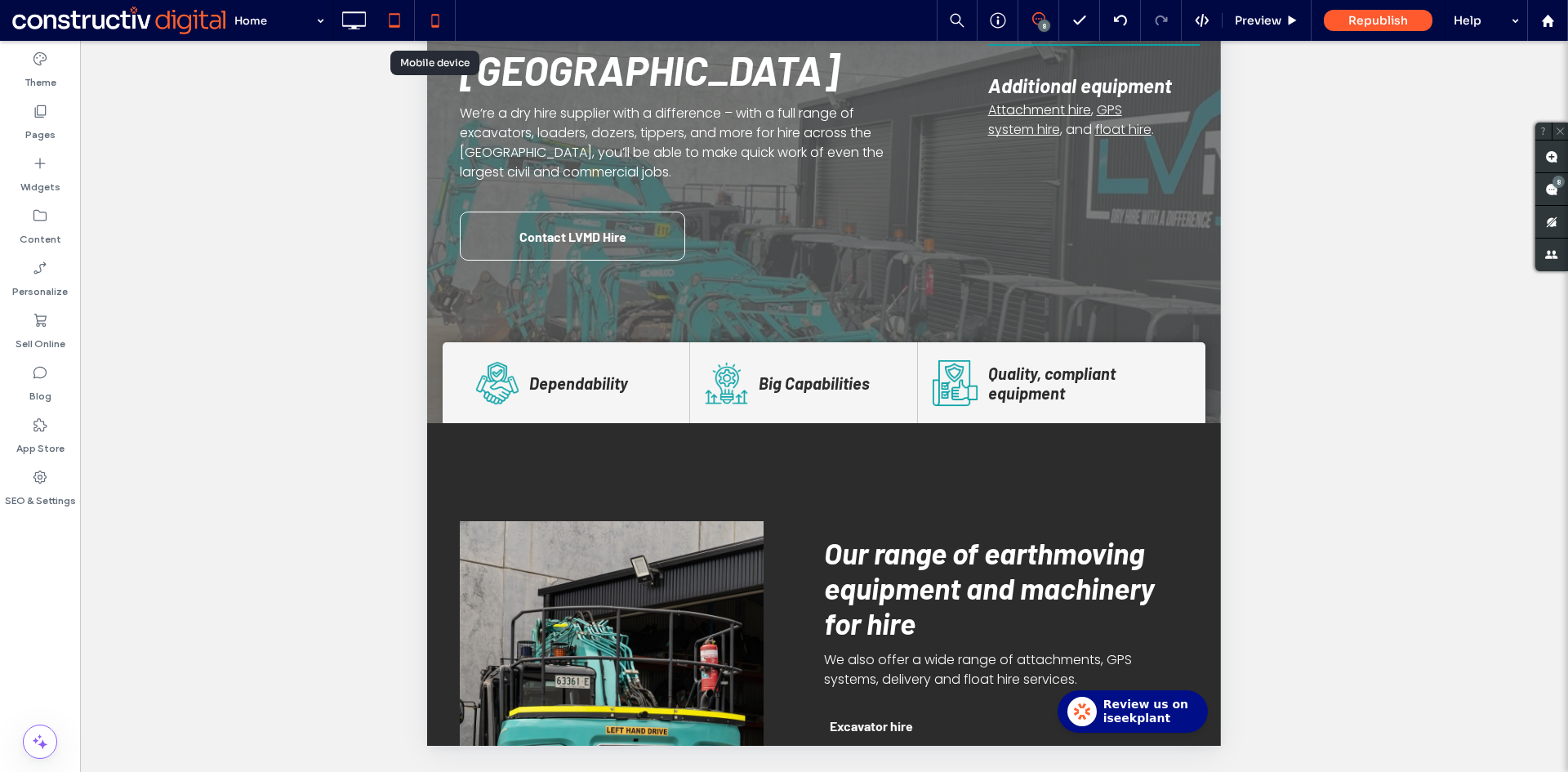
click at [444, 24] on icon at bounding box center [435, 20] width 33 height 33
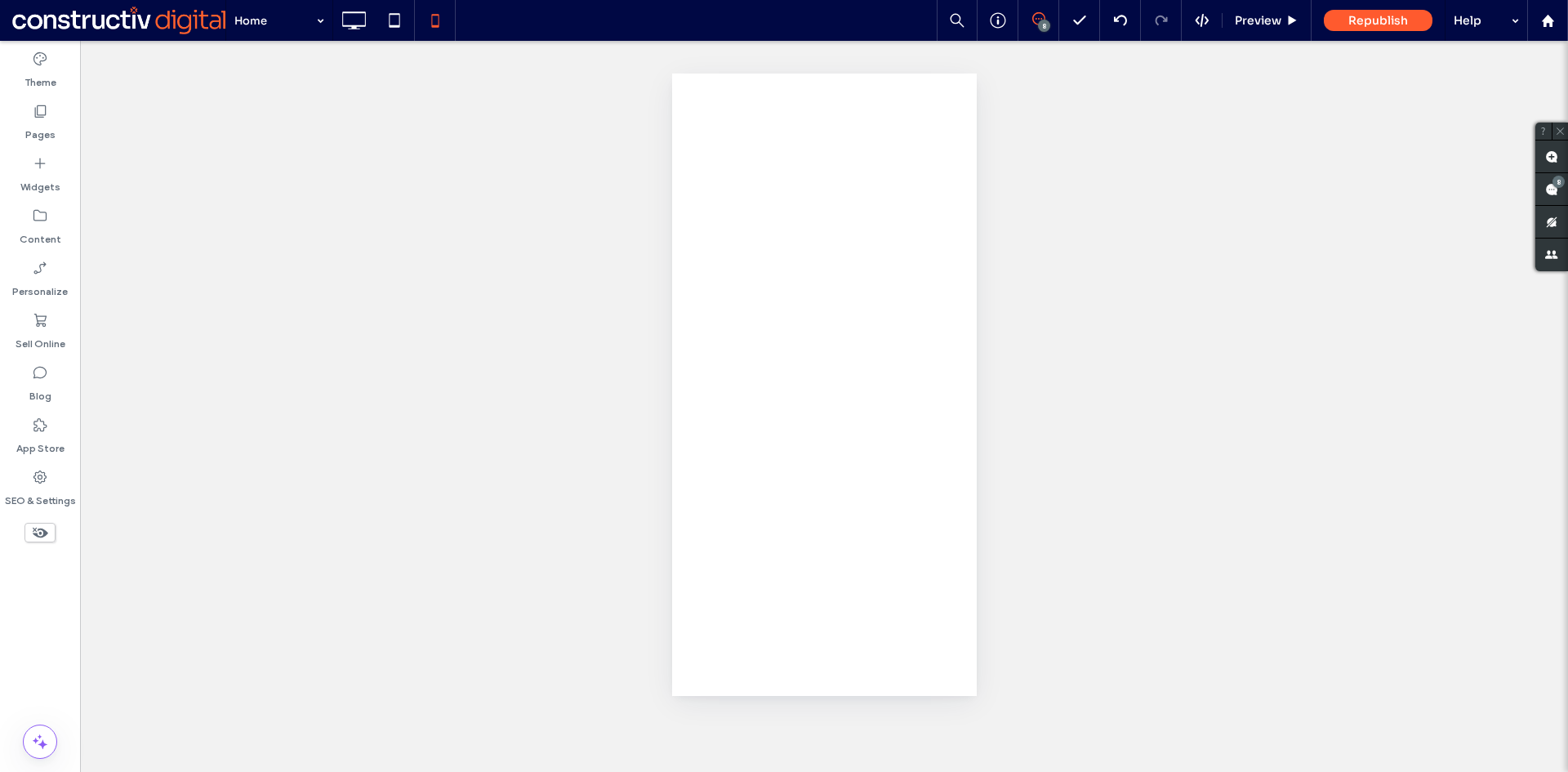
scroll to position [0, 0]
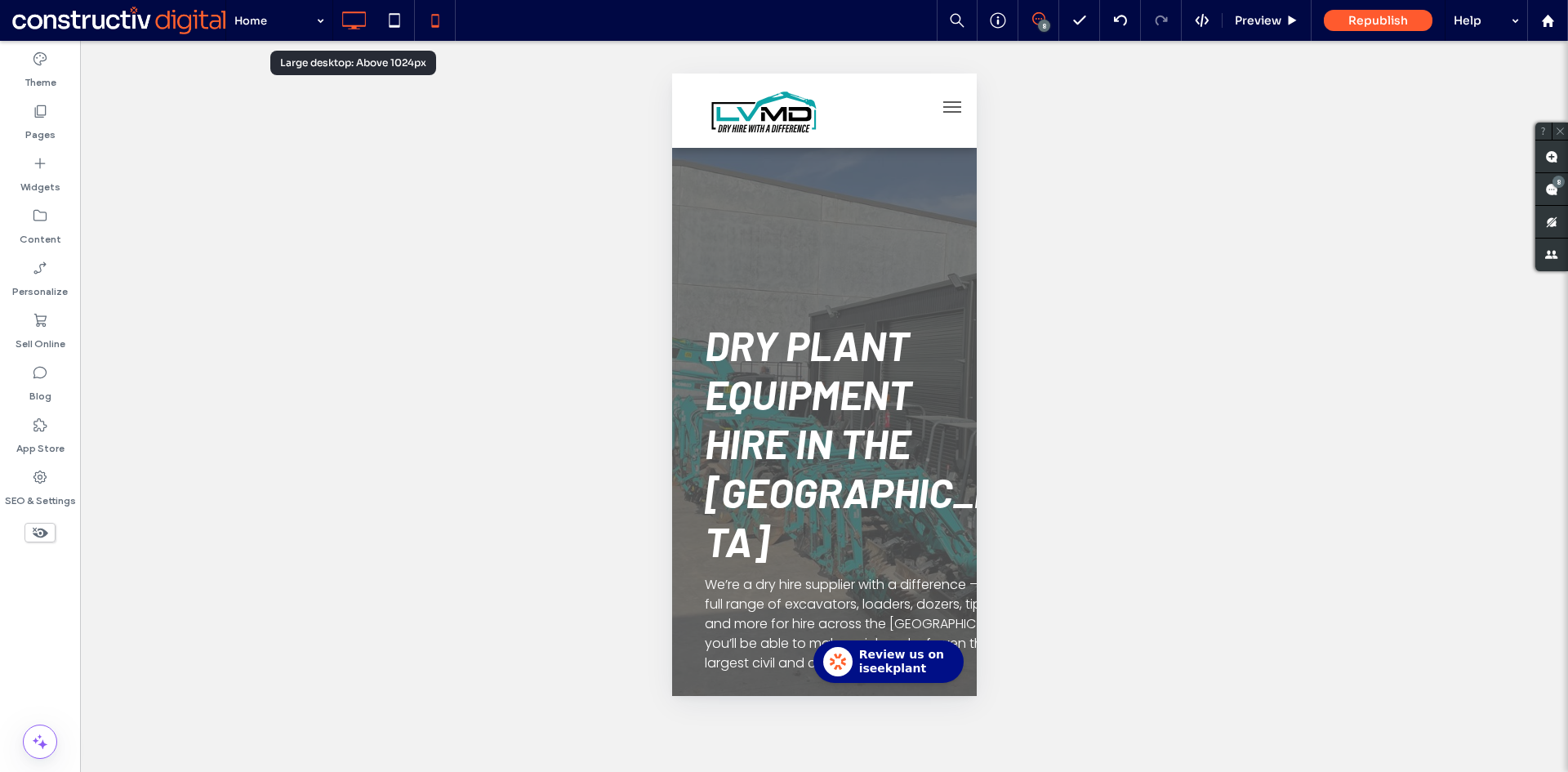
click at [349, 19] on icon at bounding box center [353, 20] width 33 height 33
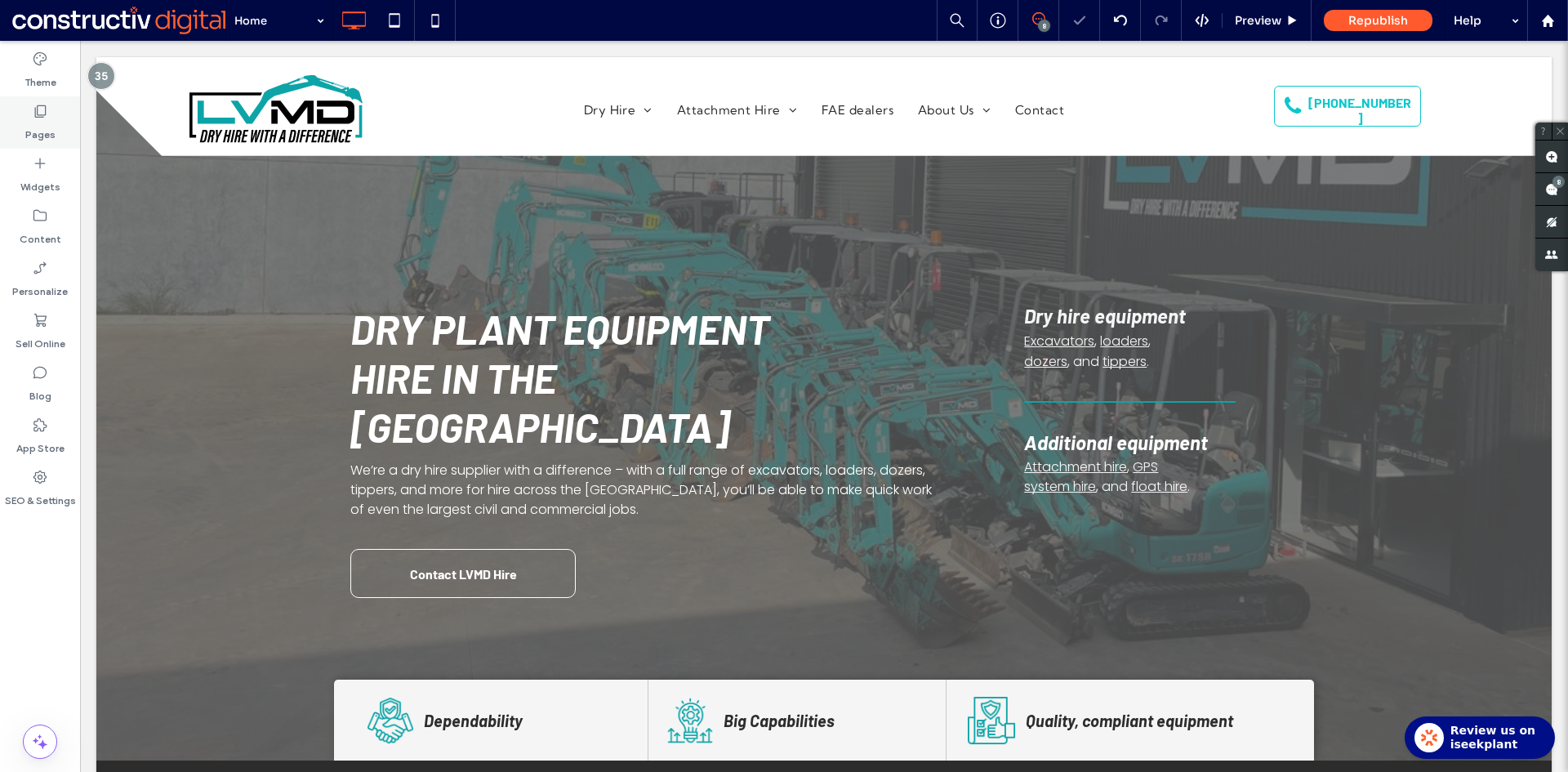
click at [40, 115] on use at bounding box center [41, 111] width 11 height 12
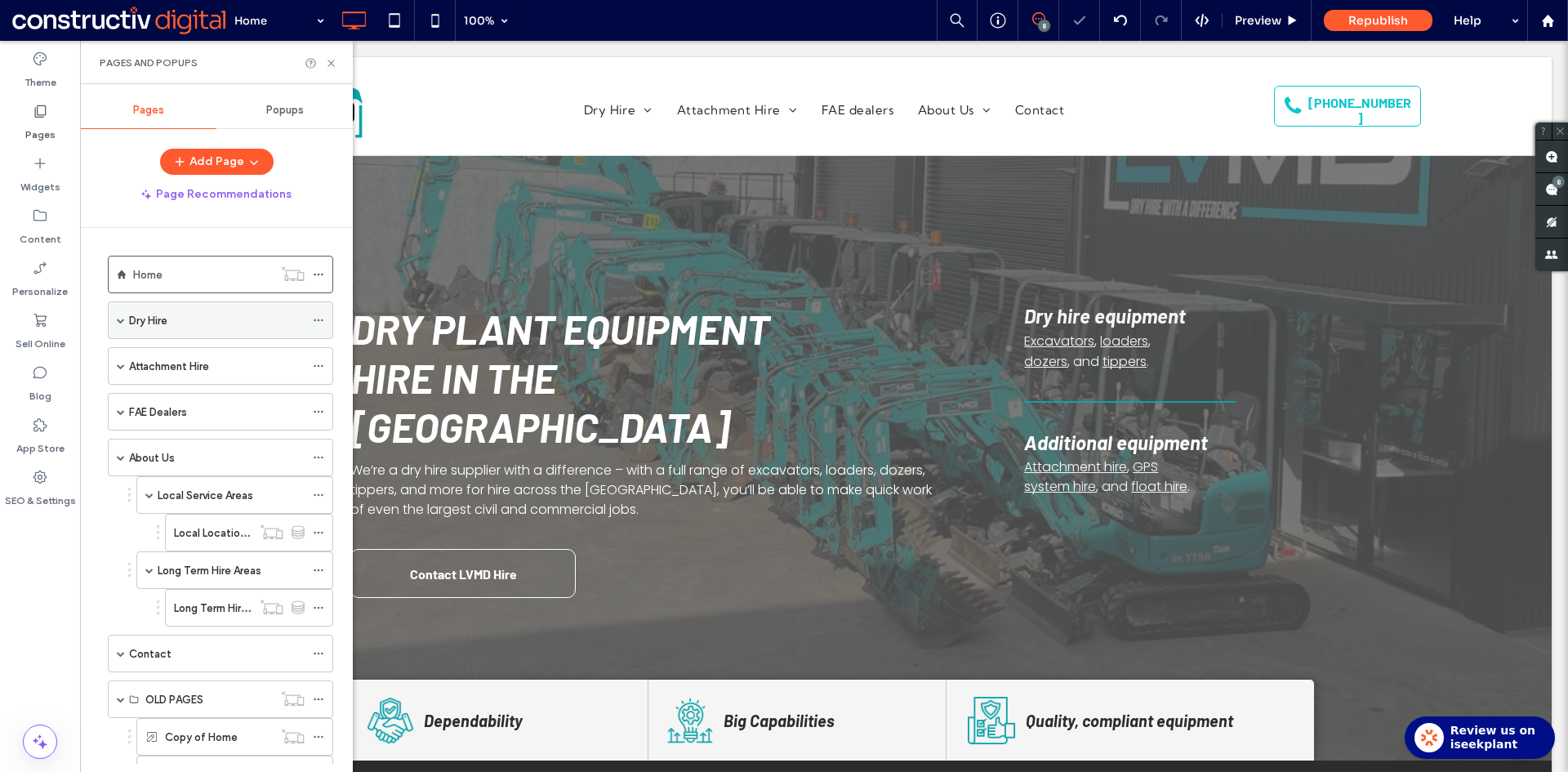
click at [204, 319] on div "Dry Hire" at bounding box center [216, 320] width 175 height 18
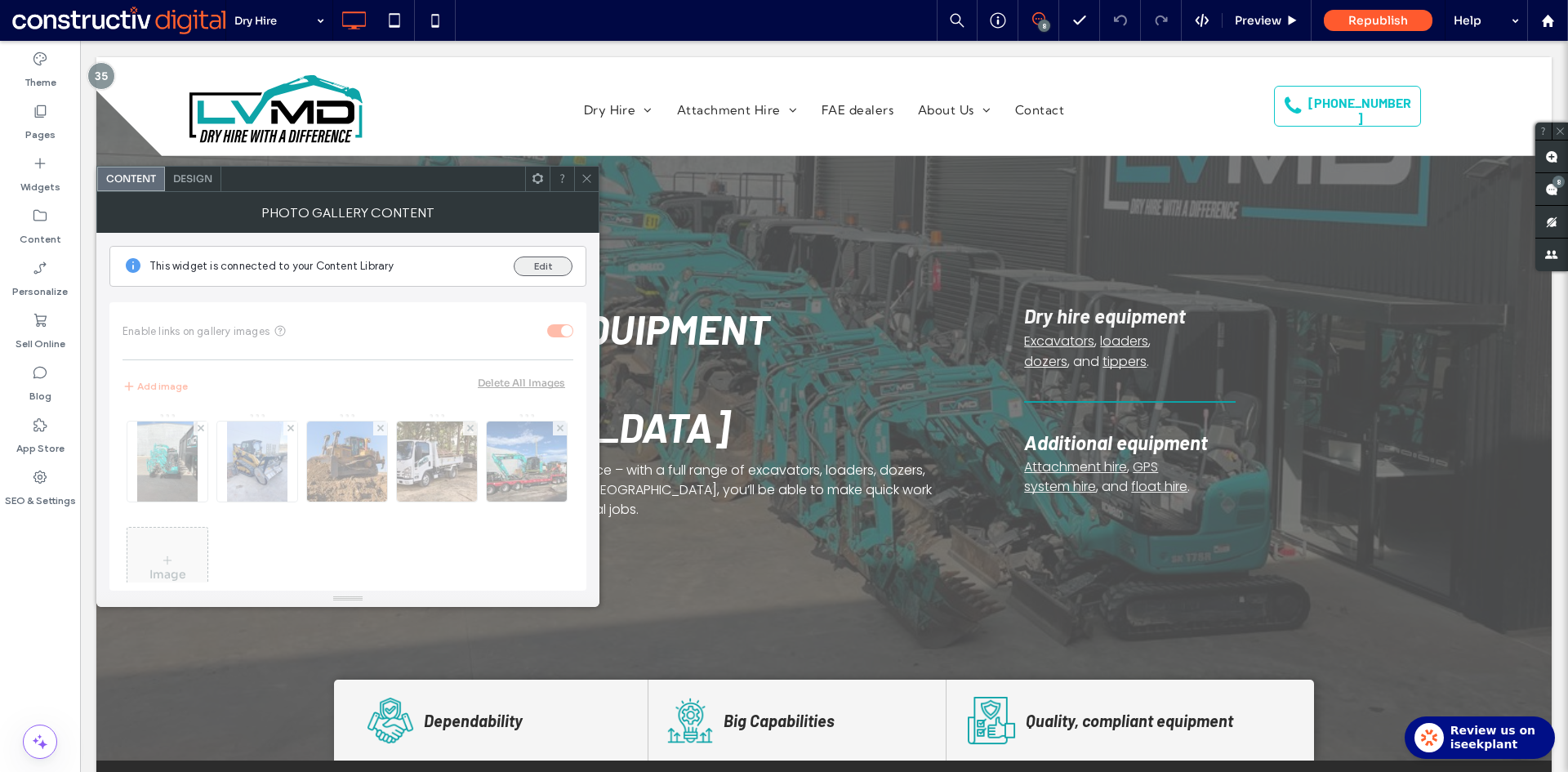
click at [542, 264] on button "Edit" at bounding box center [542, 266] width 58 height 19
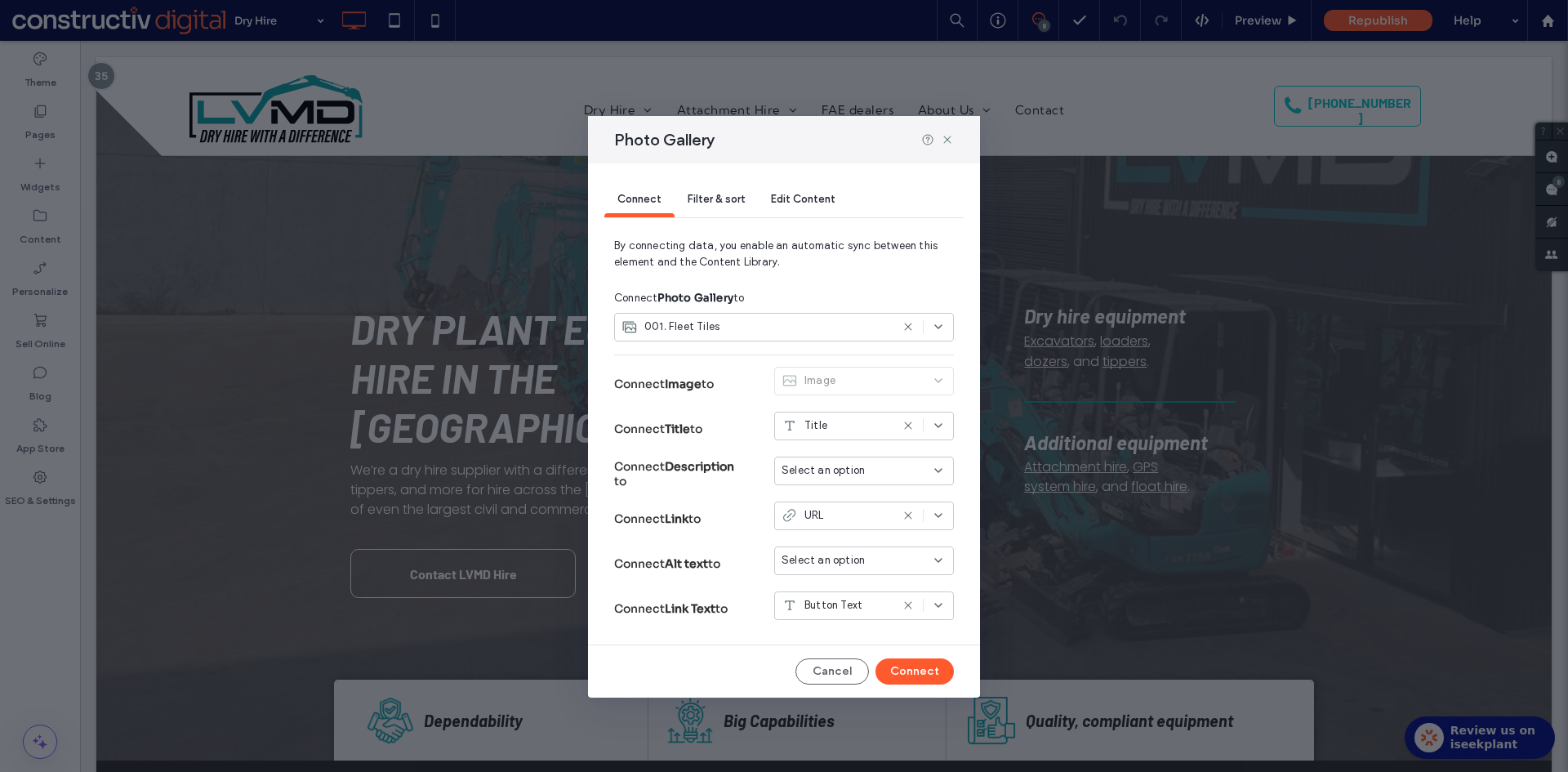
click at [949, 131] on div "Photo Gallery" at bounding box center [784, 139] width 392 height 47
click at [947, 138] on icon at bounding box center [947, 140] width 13 height 13
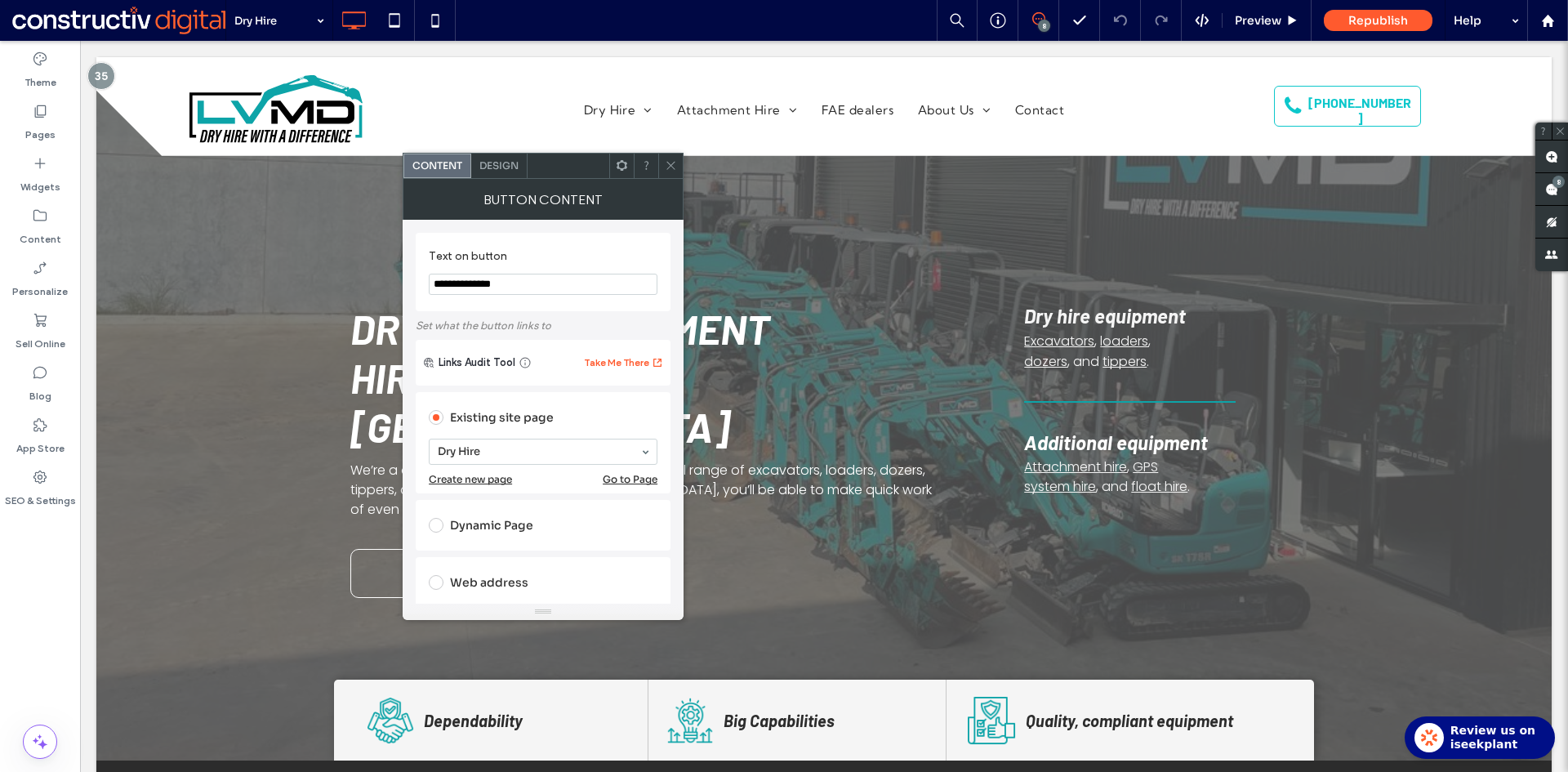
click at [678, 170] on div at bounding box center [670, 166] width 25 height 25
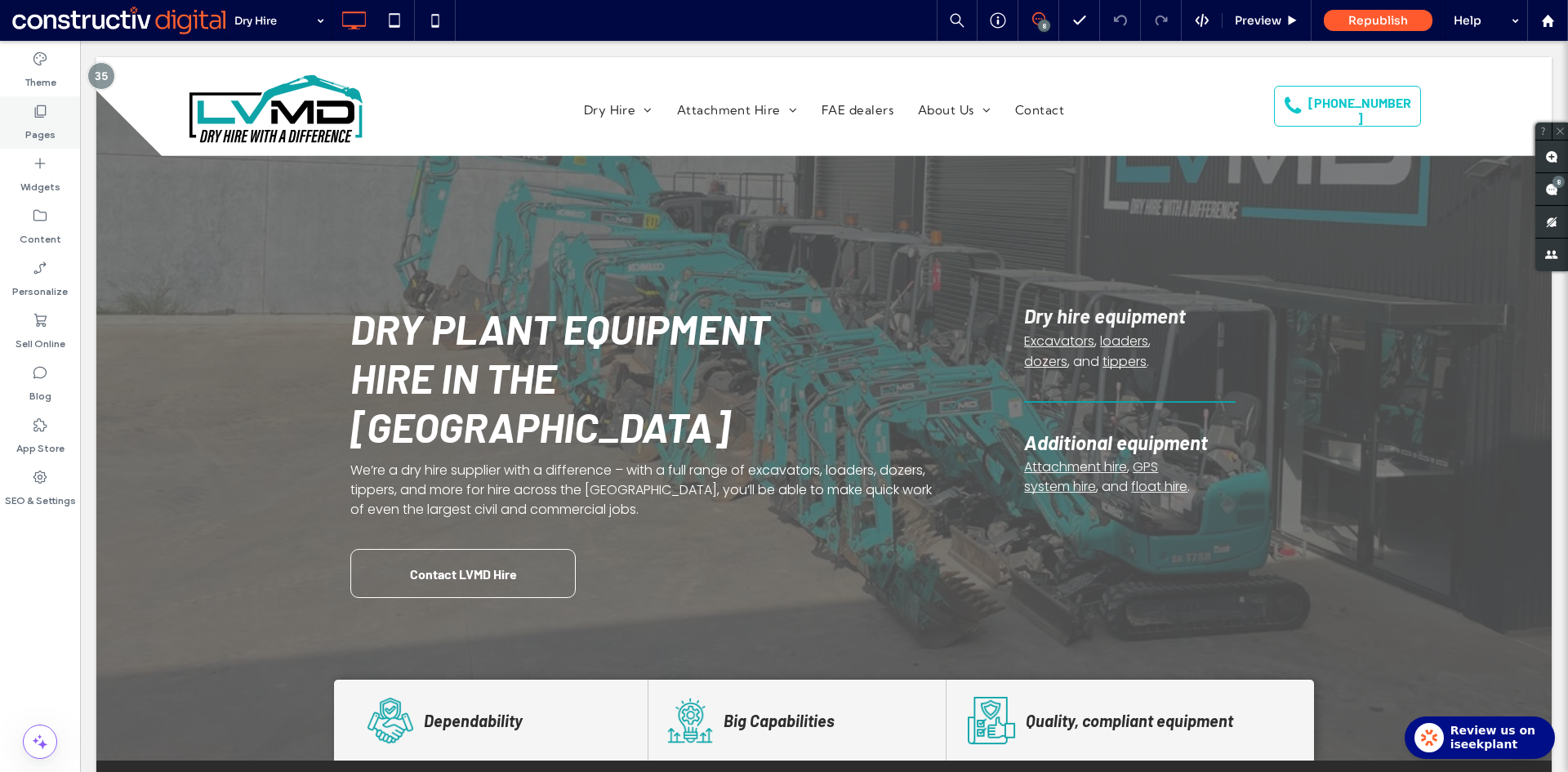
click at [34, 121] on label "Pages" at bounding box center [40, 130] width 31 height 23
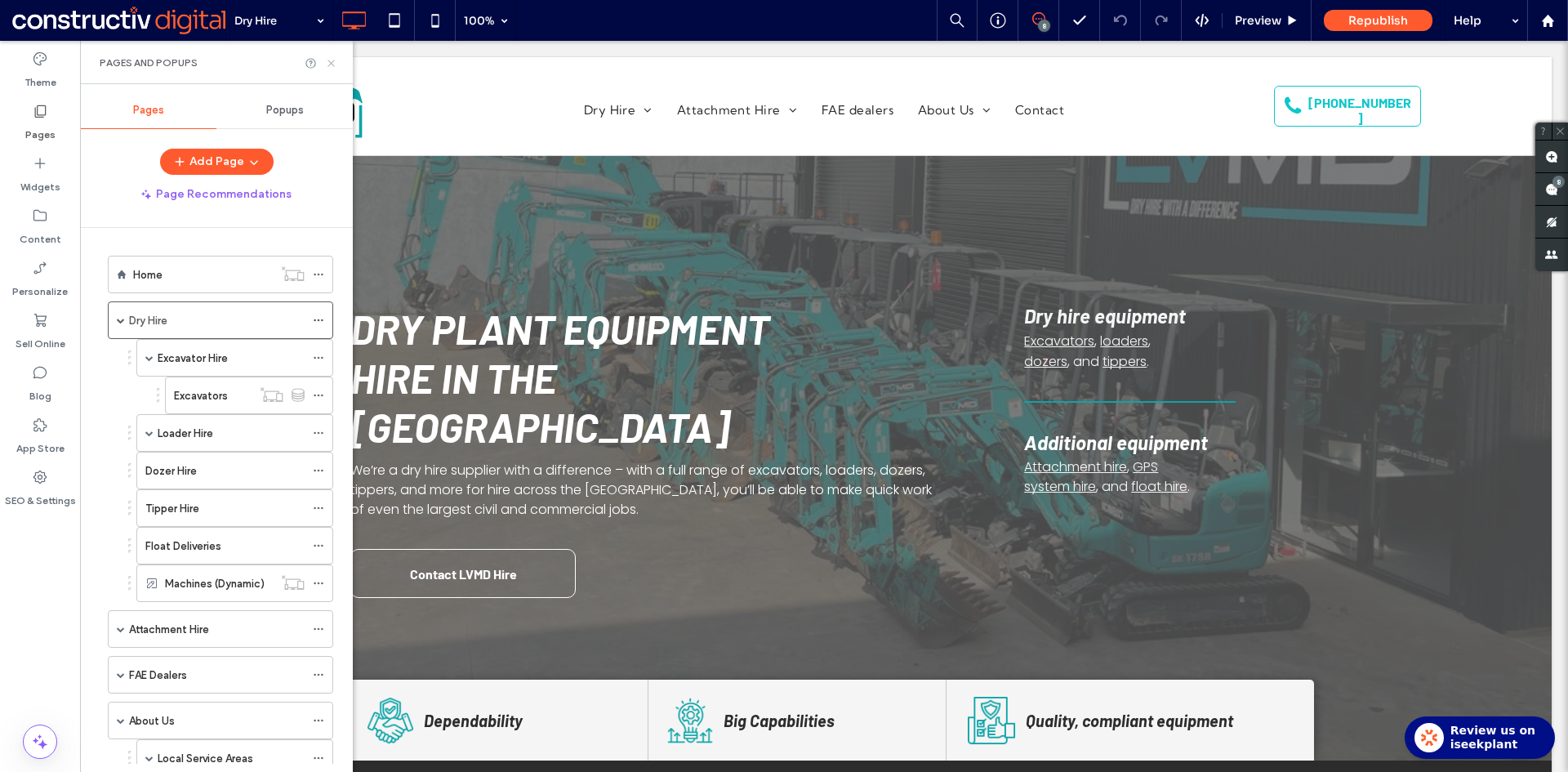
click at [332, 62] on use at bounding box center [330, 62] width 7 height 7
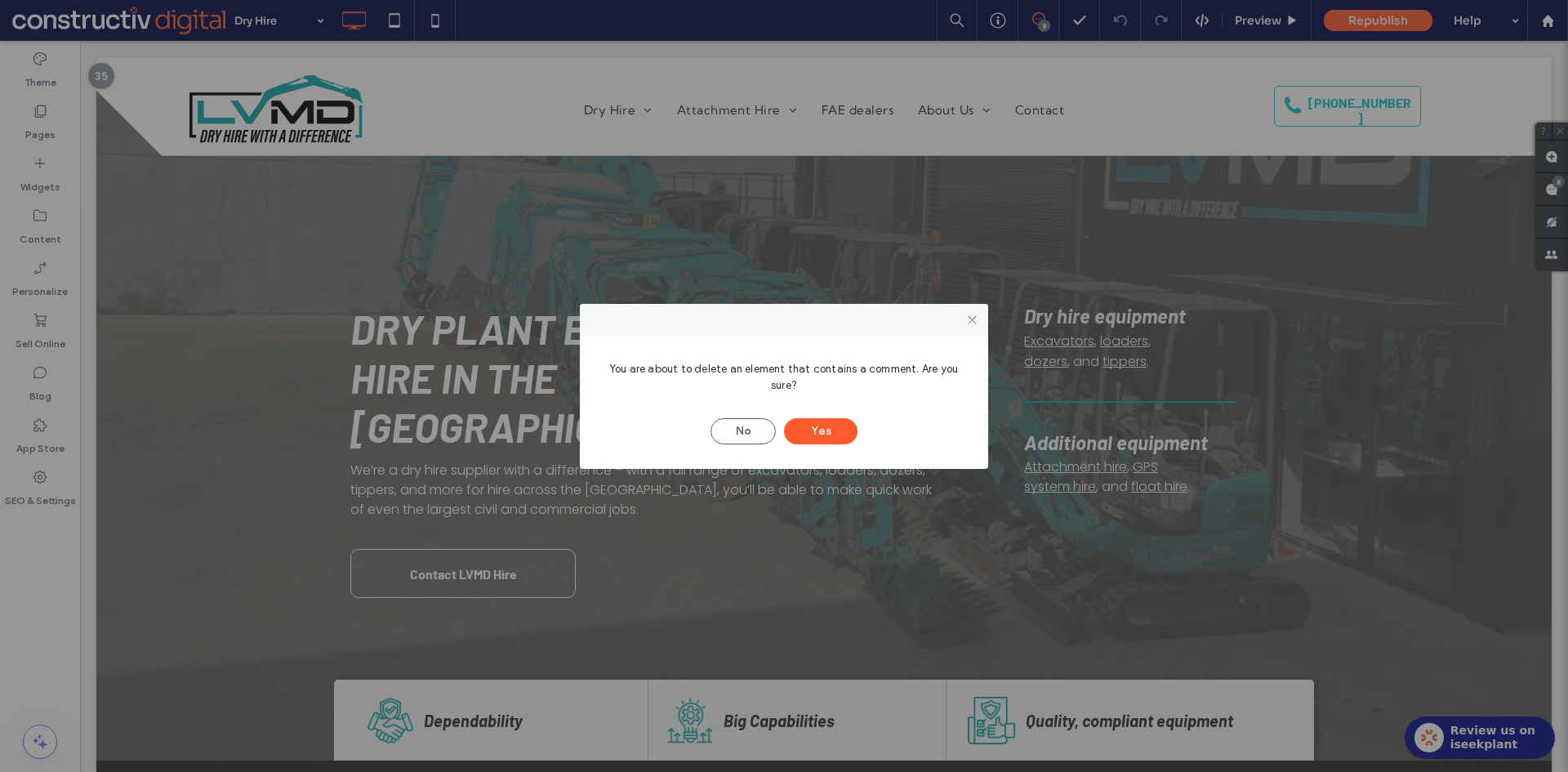
drag, startPoint x: 972, startPoint y: 317, endPoint x: 943, endPoint y: 390, distance: 78.5
click at [972, 318] on icon at bounding box center [971, 319] width 12 height 12
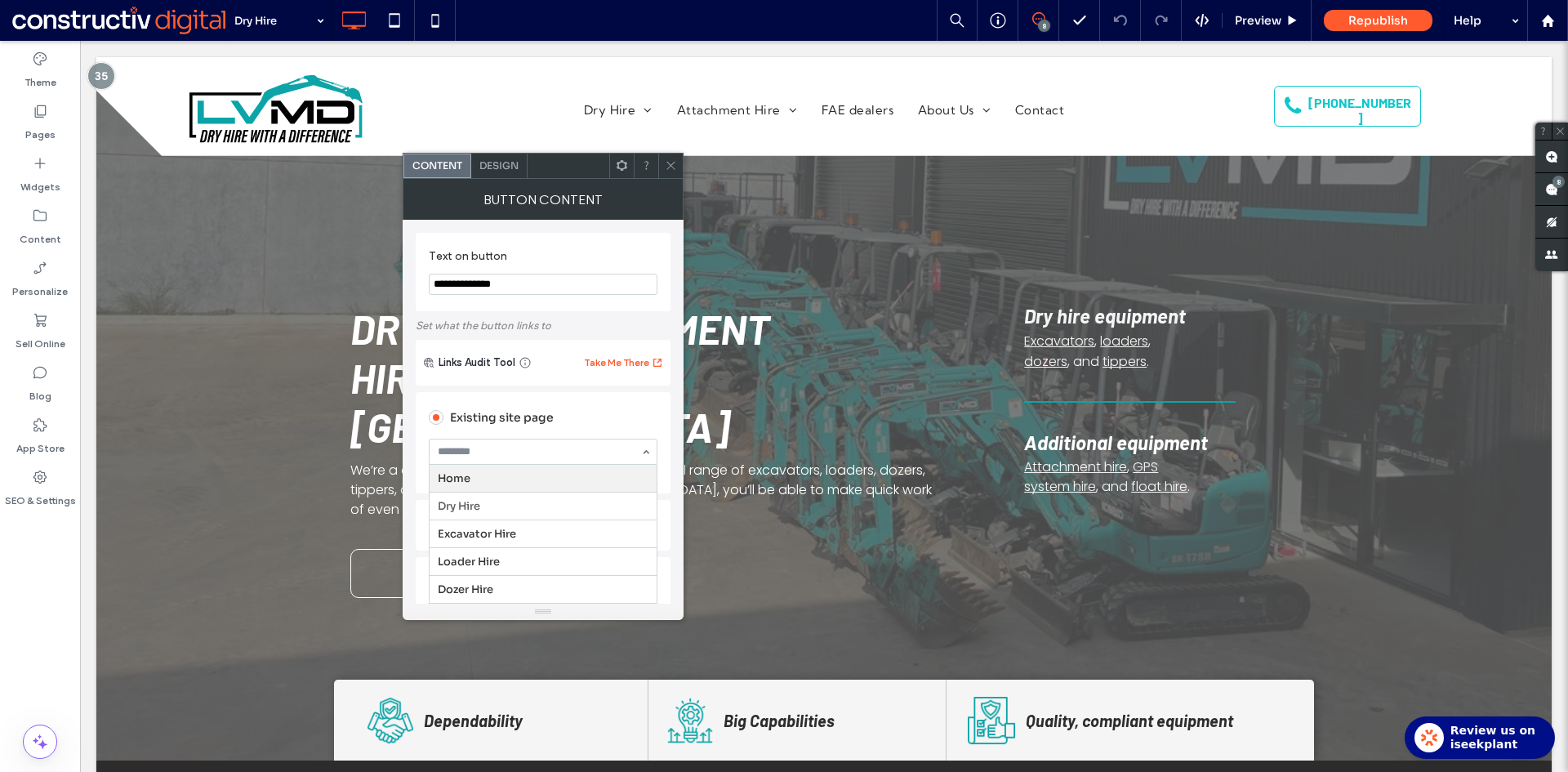
click at [670, 172] on span at bounding box center [670, 166] width 12 height 25
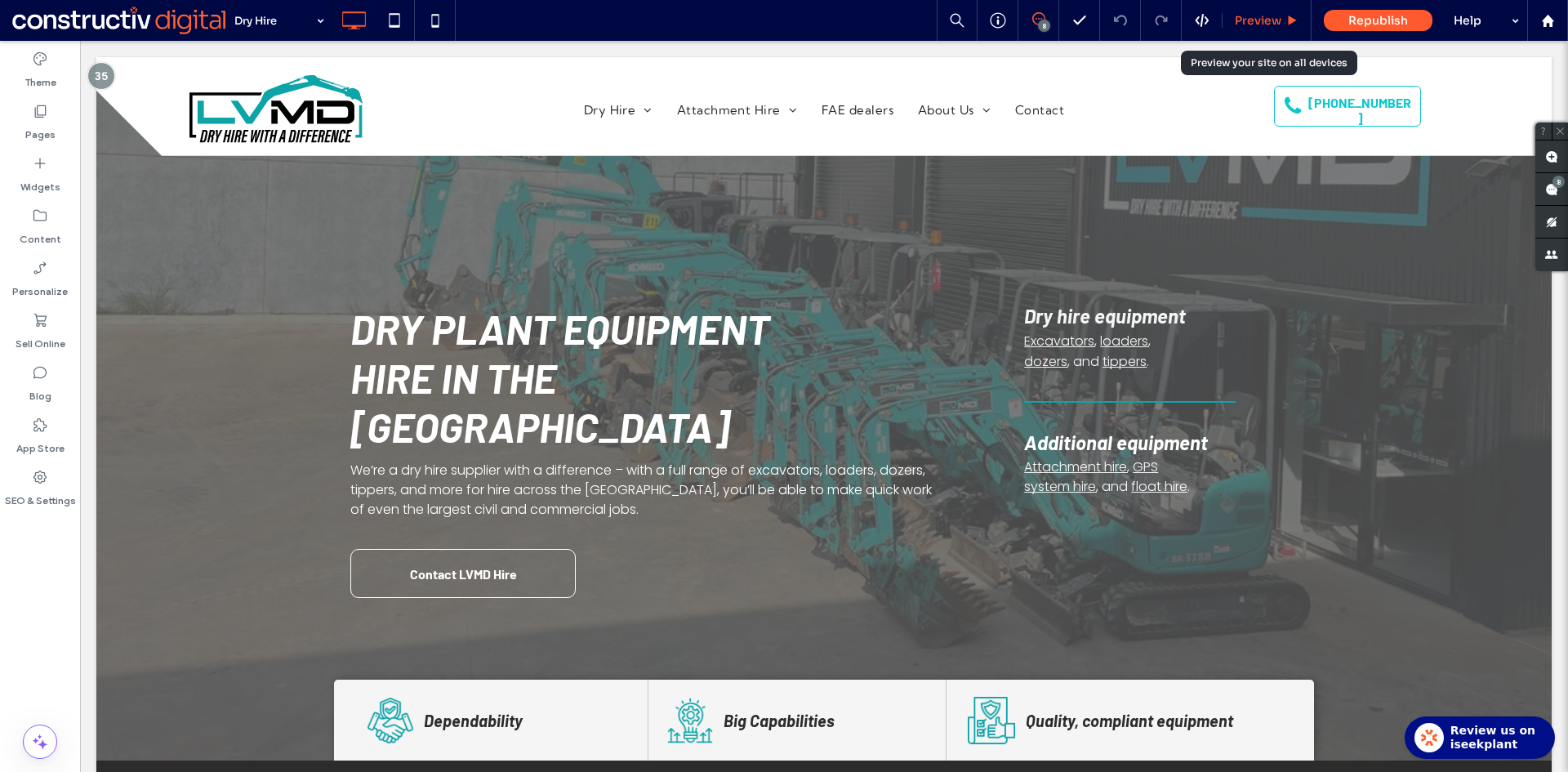
click at [1277, 23] on span "Preview" at bounding box center [1258, 20] width 47 height 14
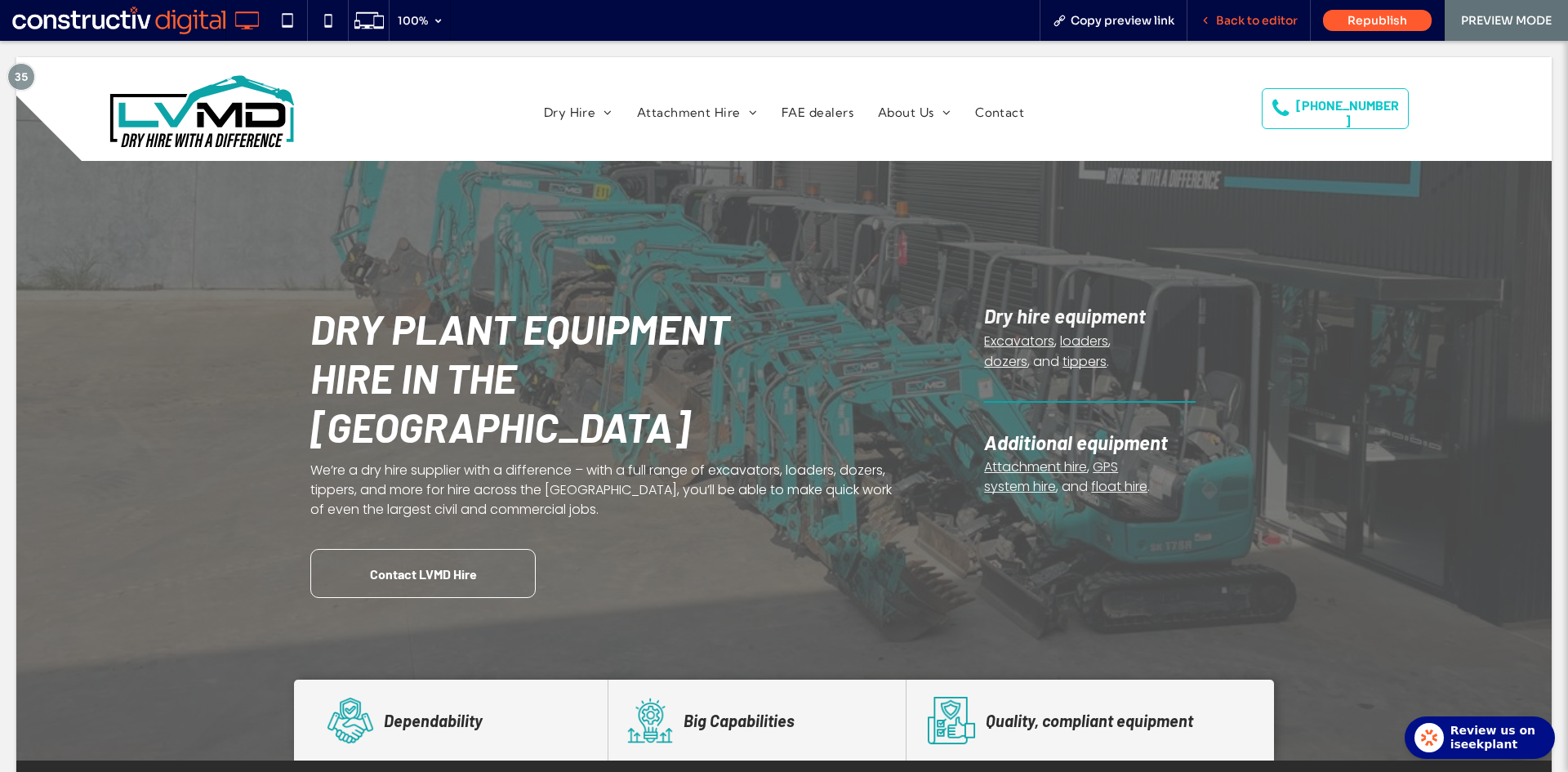
click at [1235, 21] on span "Back to editor" at bounding box center [1256, 20] width 81 height 14
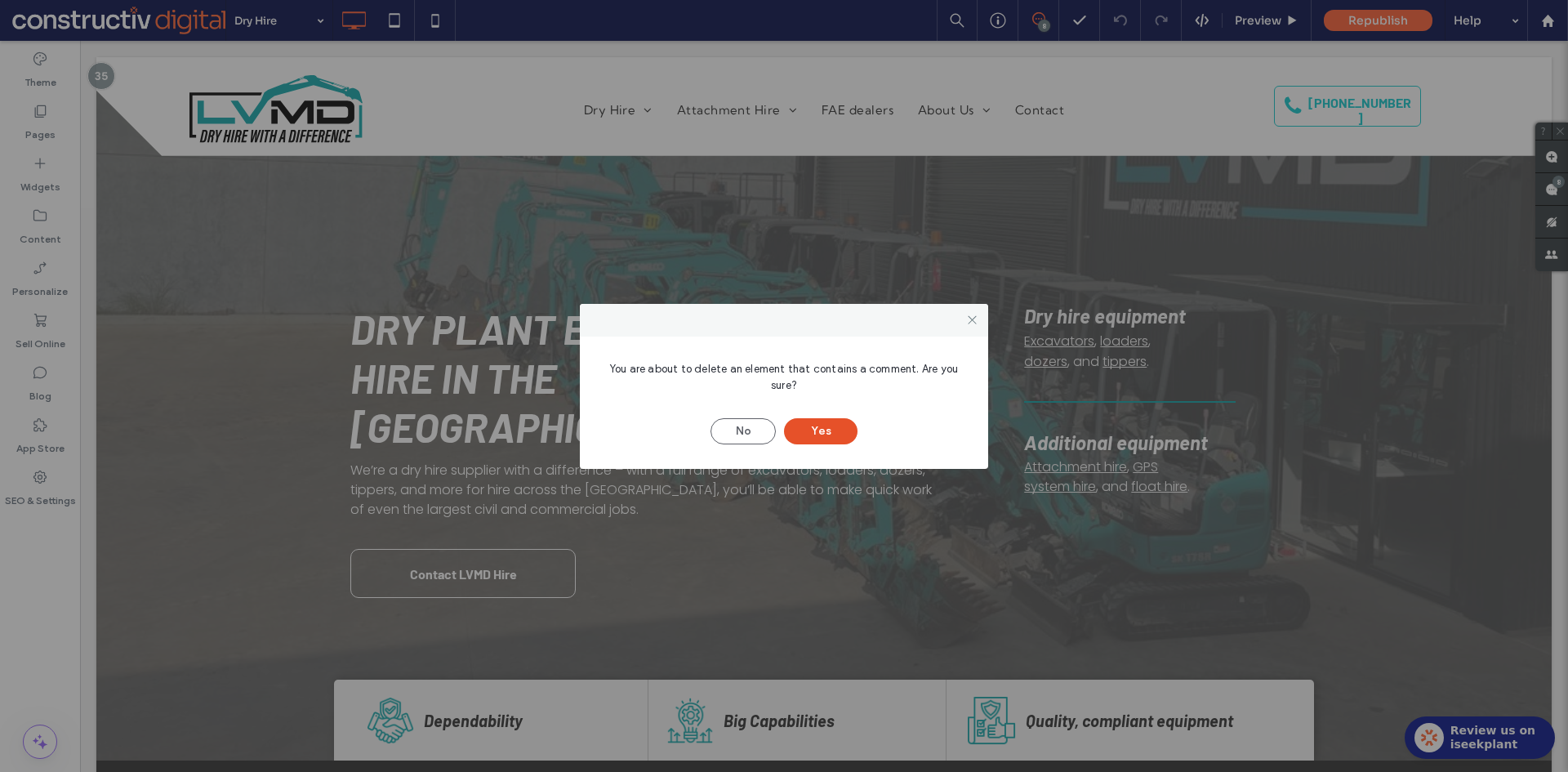
click at [832, 427] on button "Yes" at bounding box center [820, 430] width 74 height 26
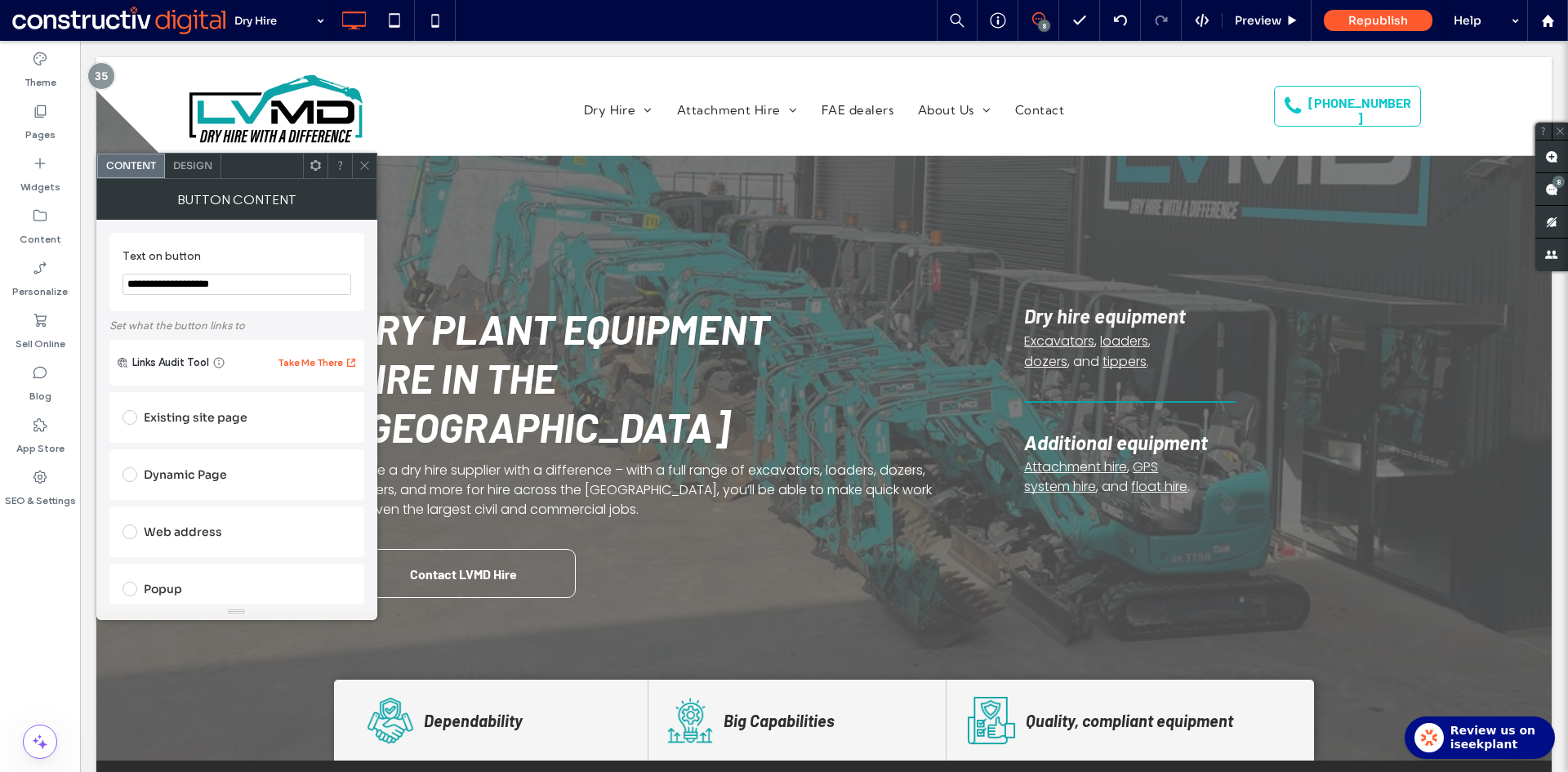
scroll to position [245, 0]
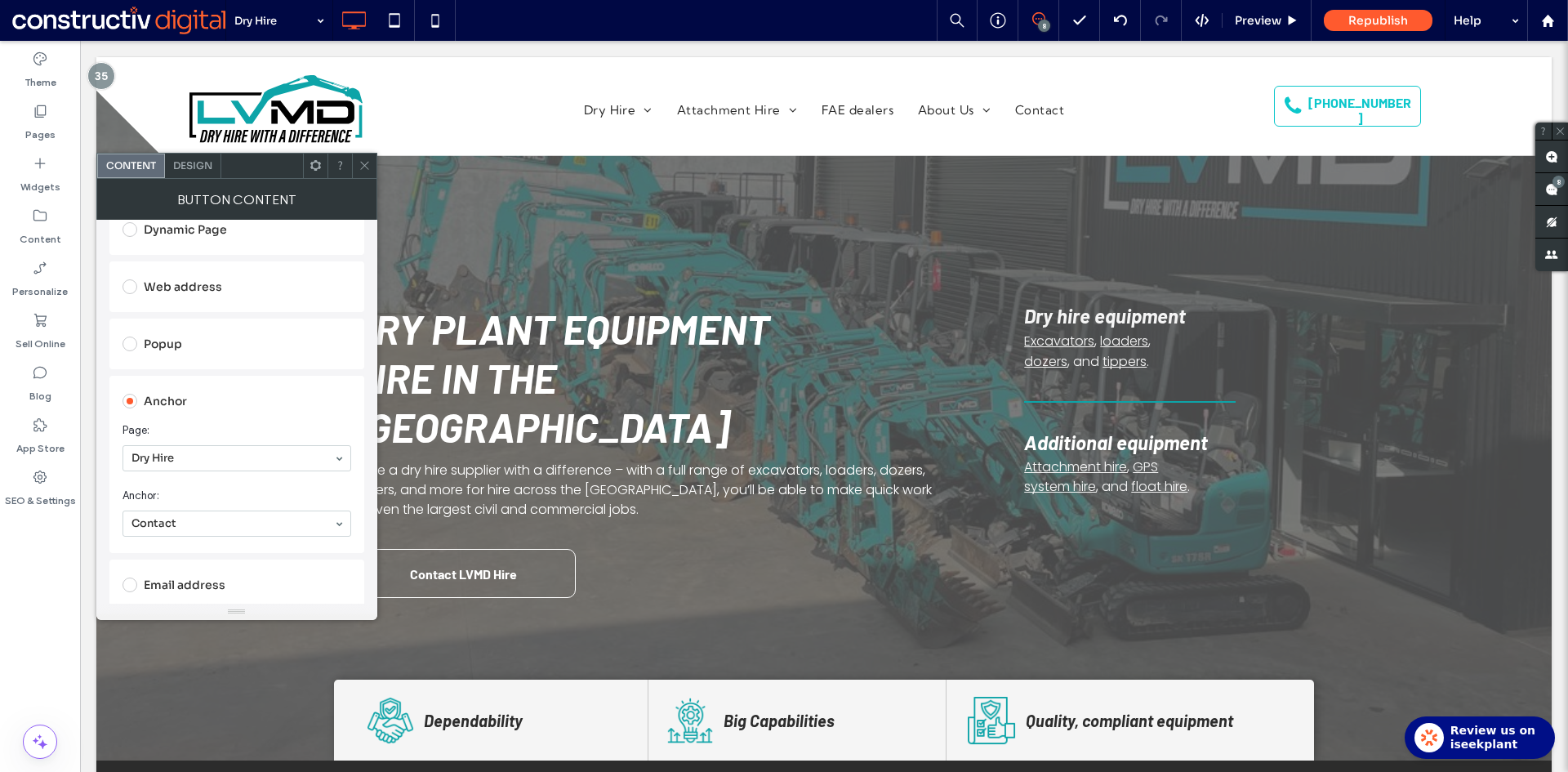
click at [367, 169] on use at bounding box center [364, 166] width 9 height 9
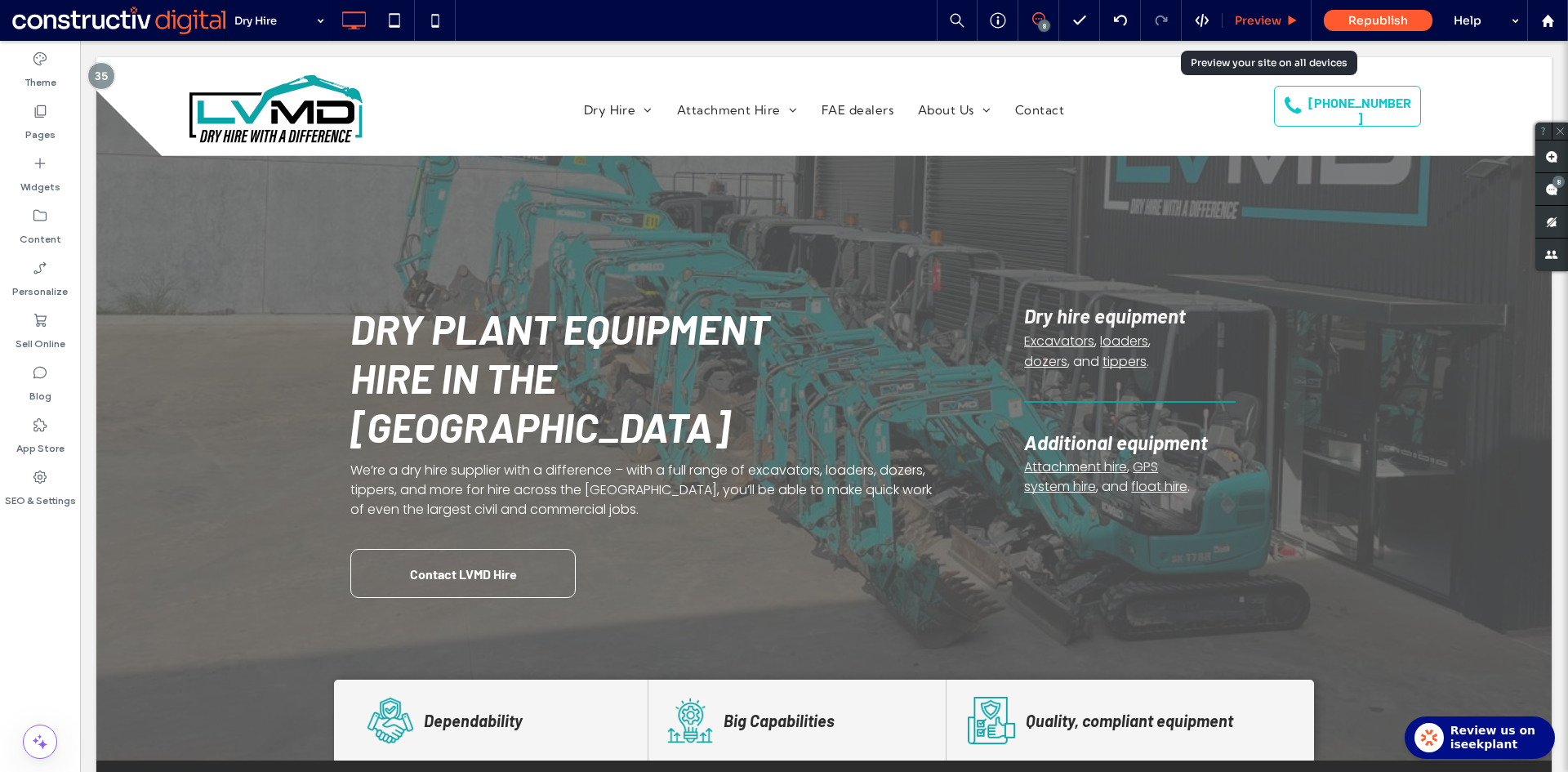
click at [1258, 28] on div "Preview" at bounding box center [1266, 20] width 89 height 41
click at [1264, 21] on span "Preview" at bounding box center [1258, 20] width 47 height 14
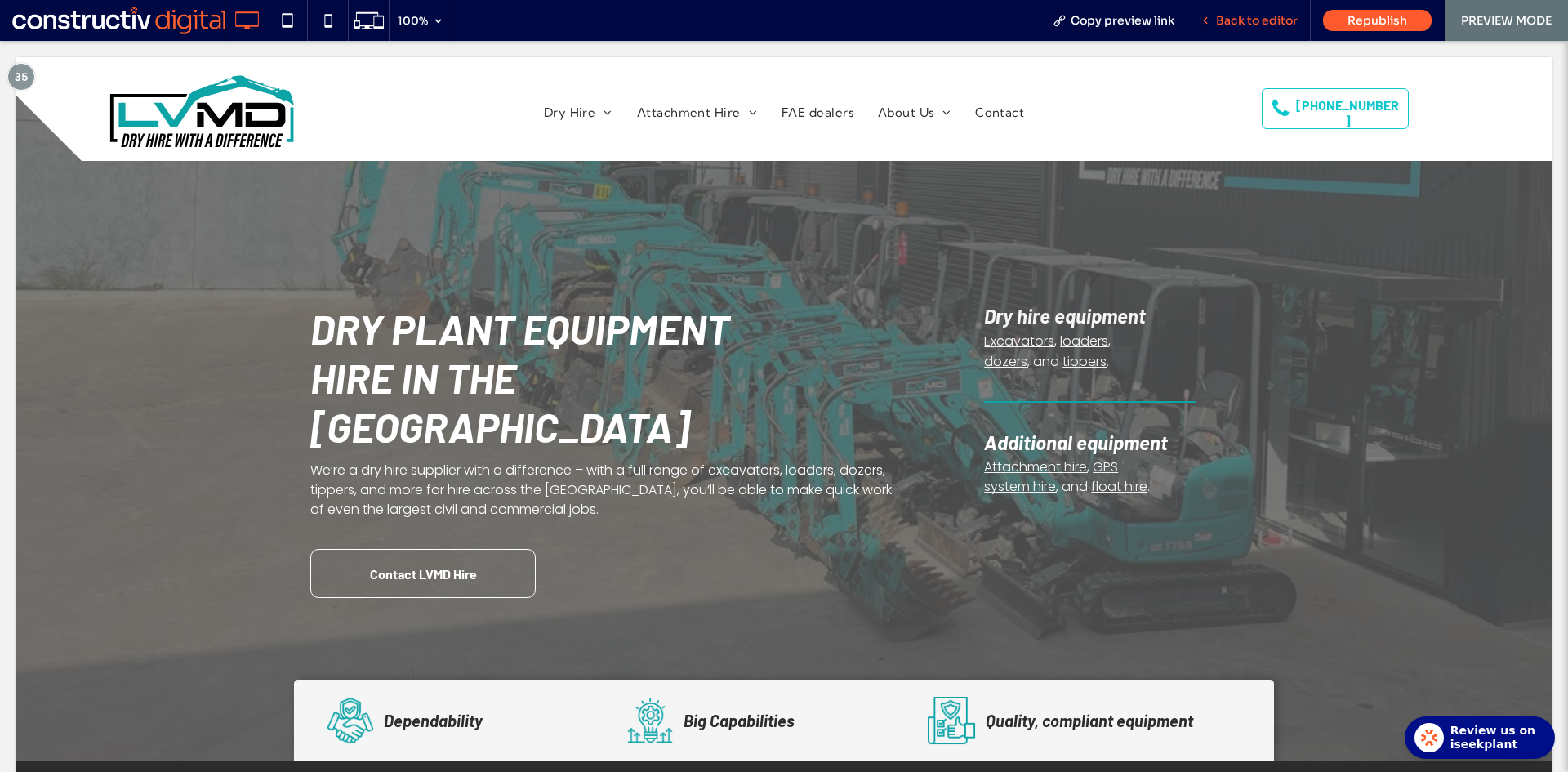
click at [1263, 21] on span "Back to editor" at bounding box center [1256, 20] width 81 height 14
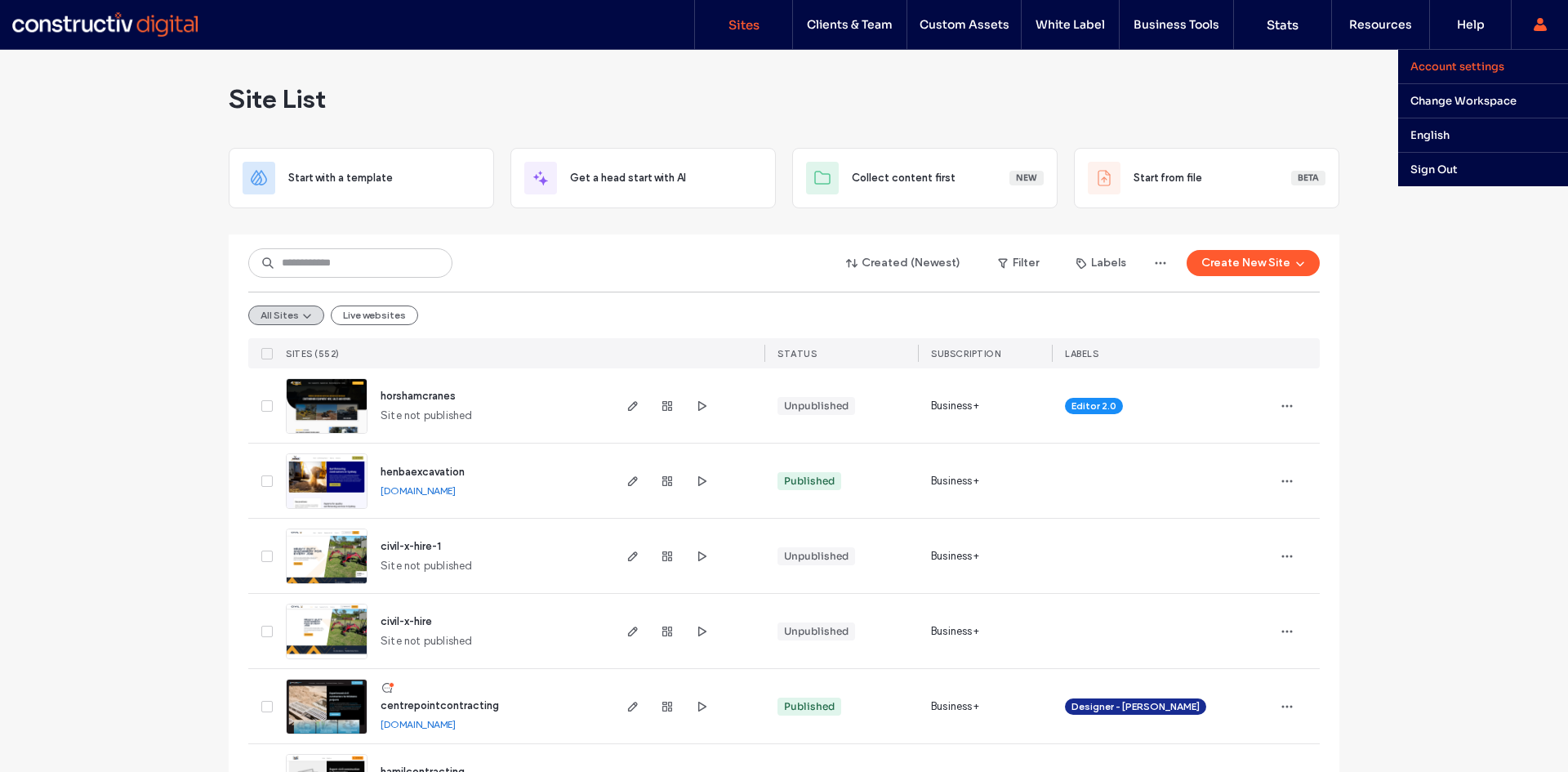
click at [1480, 68] on label "Account settings" at bounding box center [1457, 66] width 94 height 13
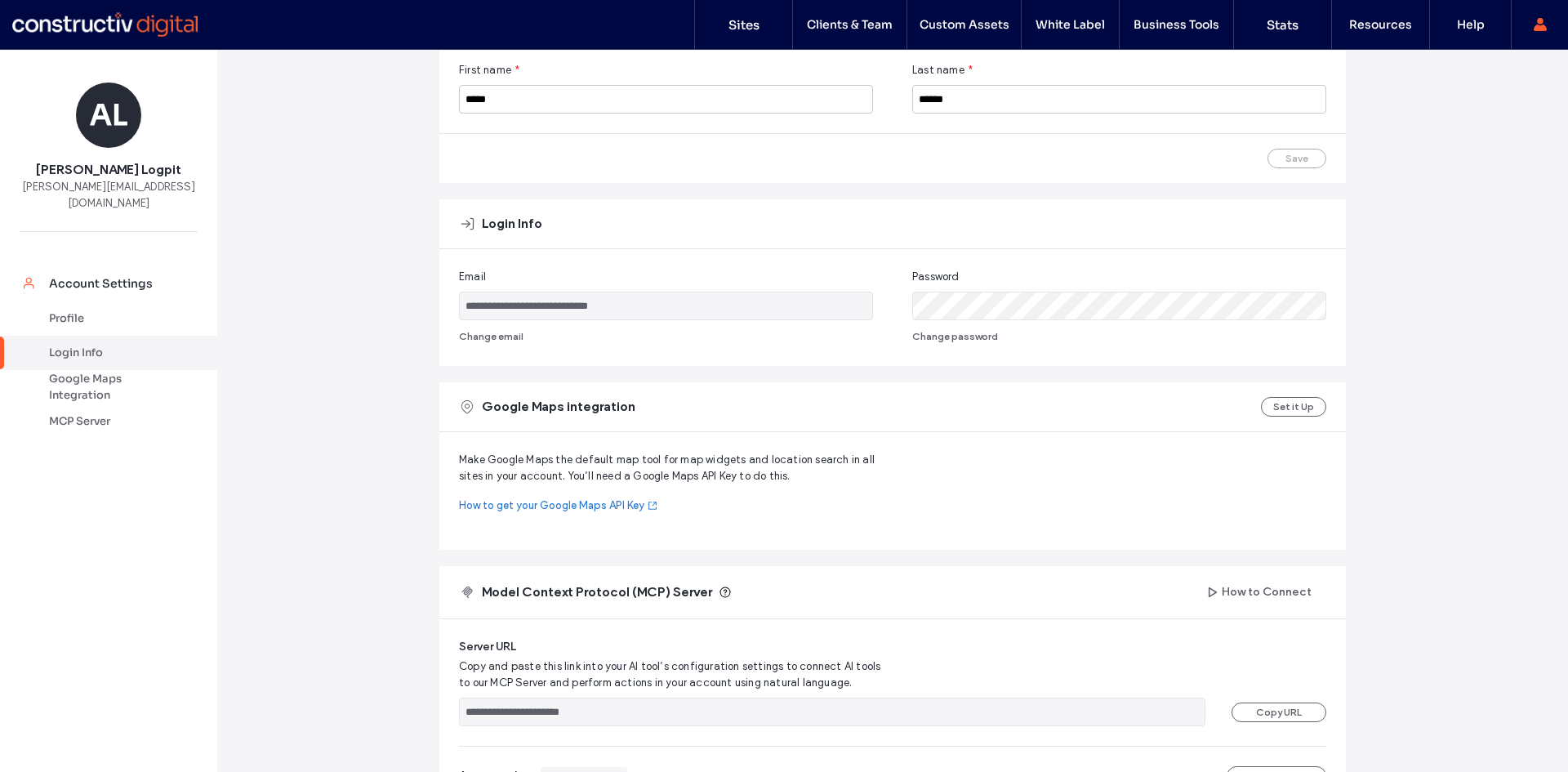
scroll to position [299, 0]
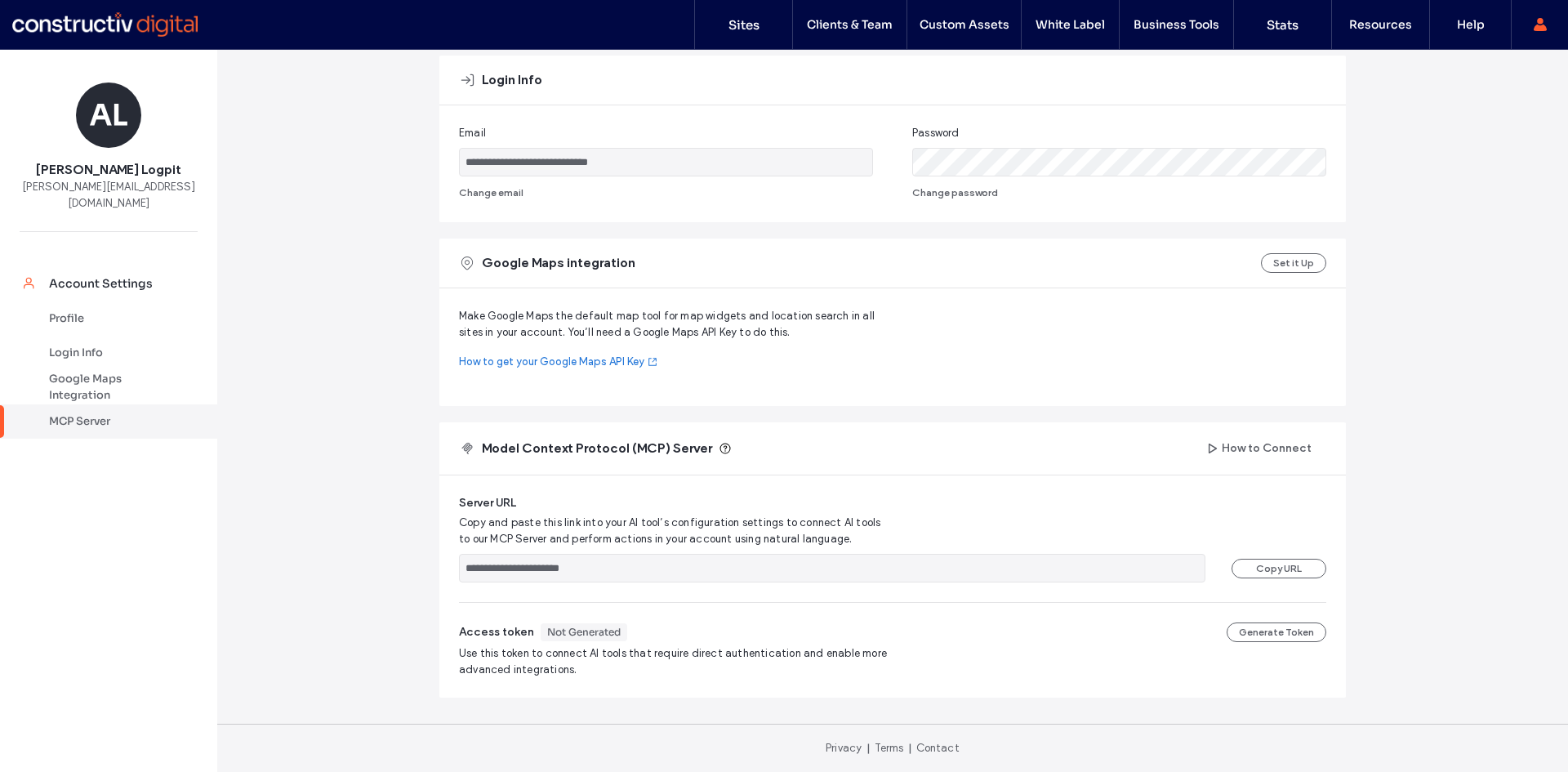
click at [368, 494] on div "**********" at bounding box center [893, 261] width 1351 height 1021
click at [1254, 634] on button "Generate Token" at bounding box center [1276, 632] width 100 height 19
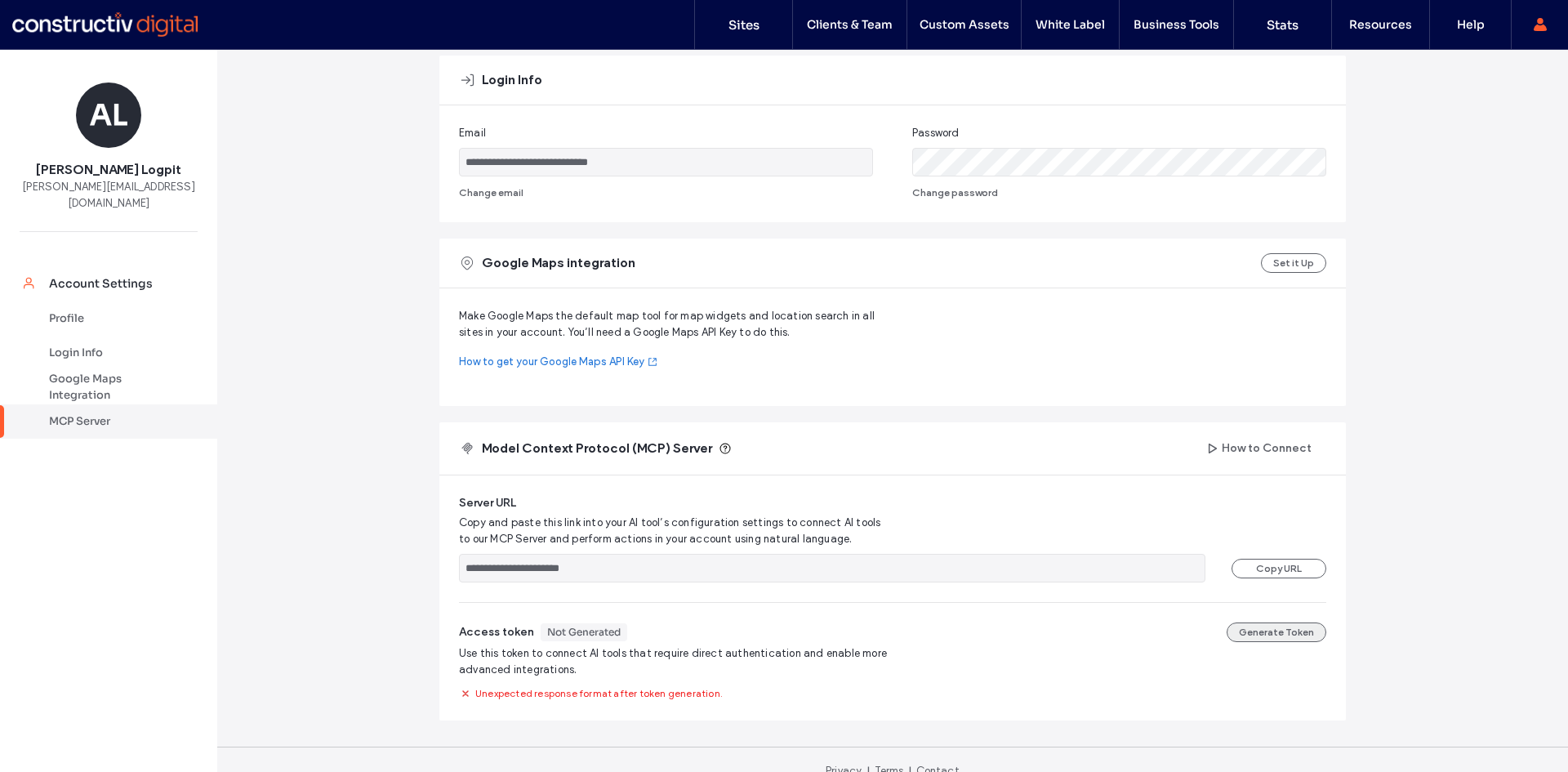
click at [1237, 635] on button "Generate Token" at bounding box center [1276, 632] width 100 height 19
click at [1237, 633] on button "Generate Token" at bounding box center [1276, 632] width 100 height 19
click at [1247, 624] on button "Generate Token" at bounding box center [1276, 632] width 100 height 19
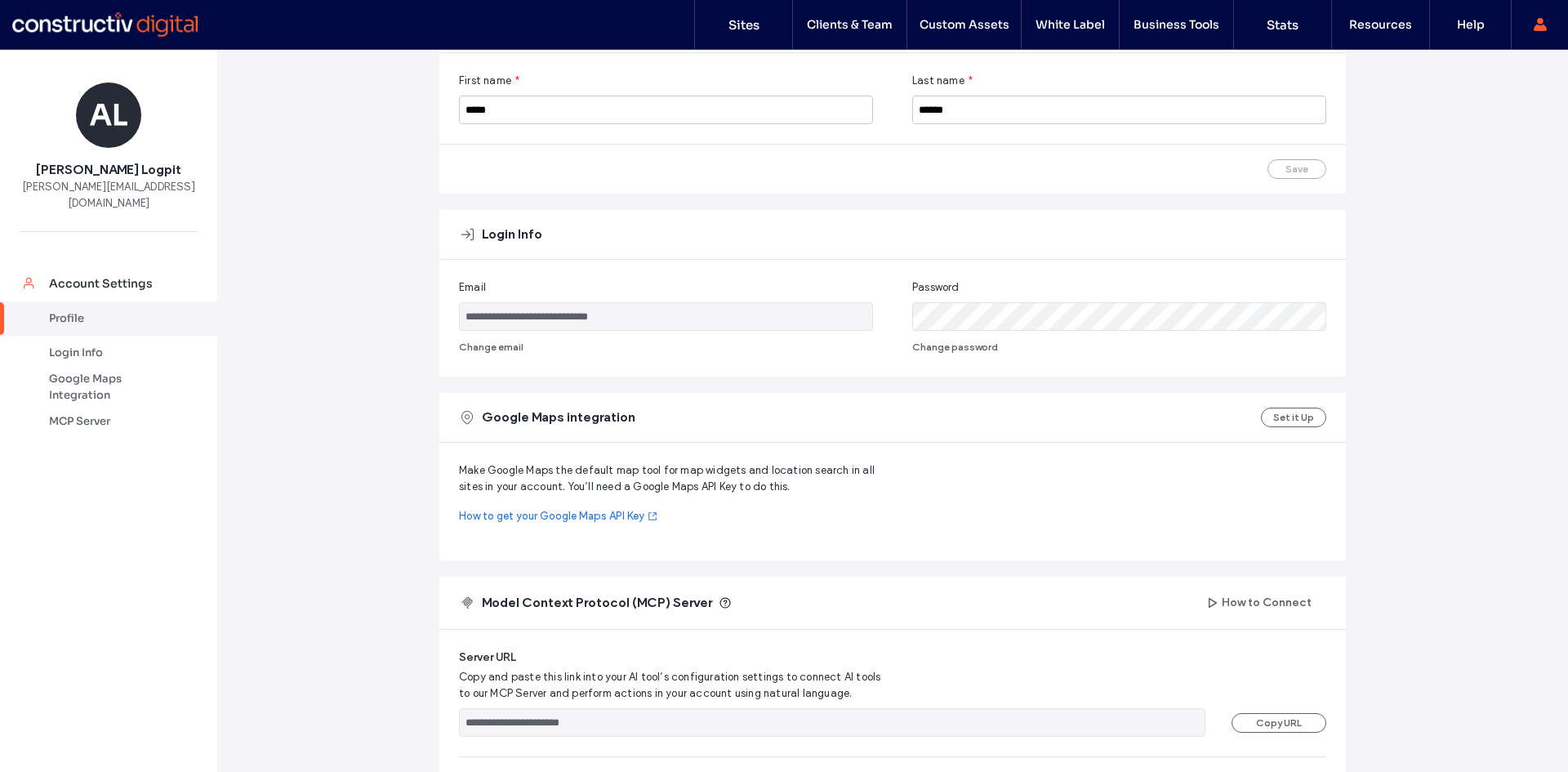
scroll to position [322, 0]
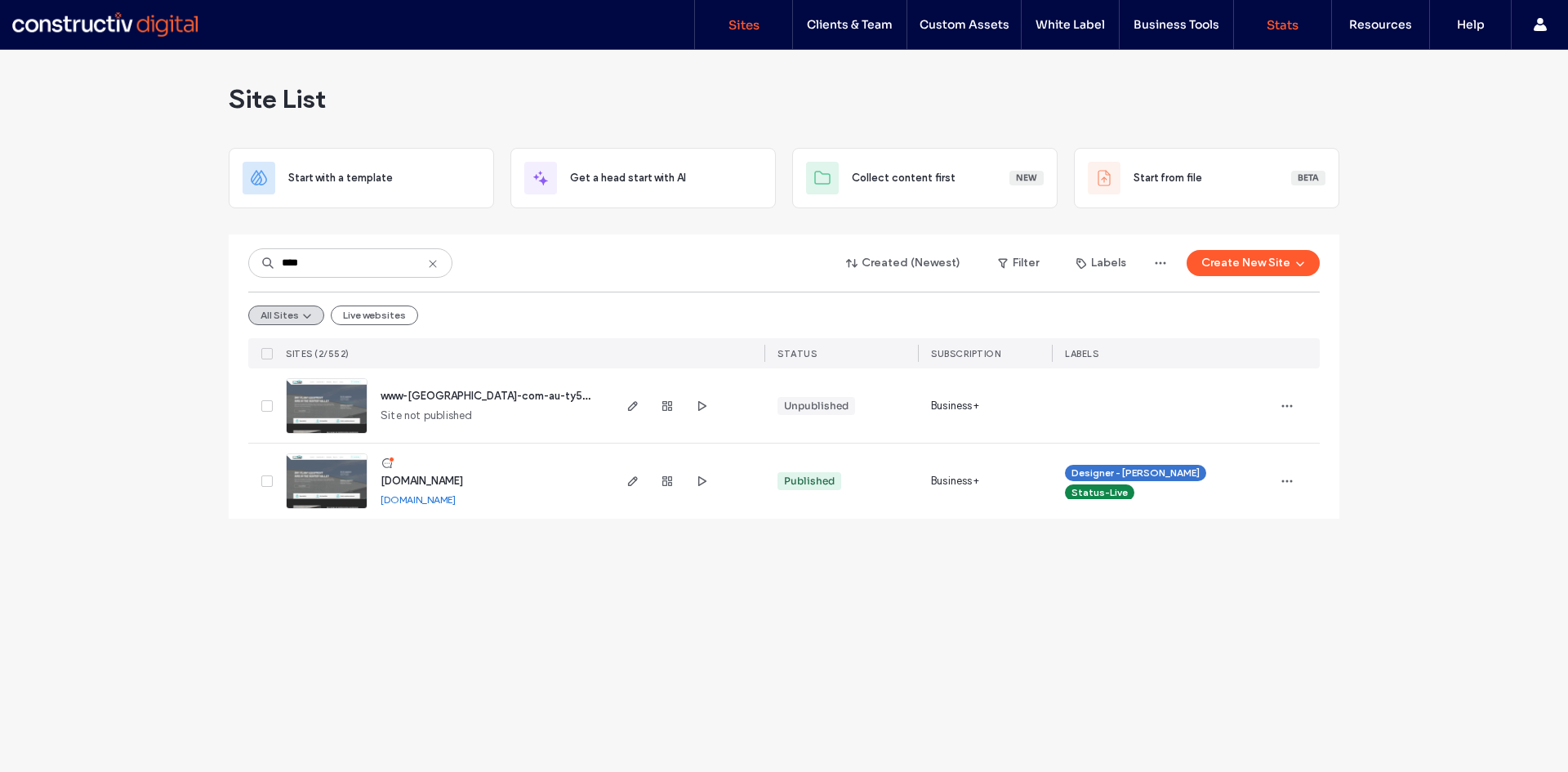
drag, startPoint x: 1465, startPoint y: 67, endPoint x: 1269, endPoint y: 41, distance: 197.7
click at [1465, 67] on label "Account settings" at bounding box center [1457, 66] width 94 height 13
drag, startPoint x: 436, startPoint y: 501, endPoint x: 424, endPoint y: 458, distance: 44.6
click at [436, 501] on link "[DOMAIN_NAME]" at bounding box center [418, 499] width 75 height 12
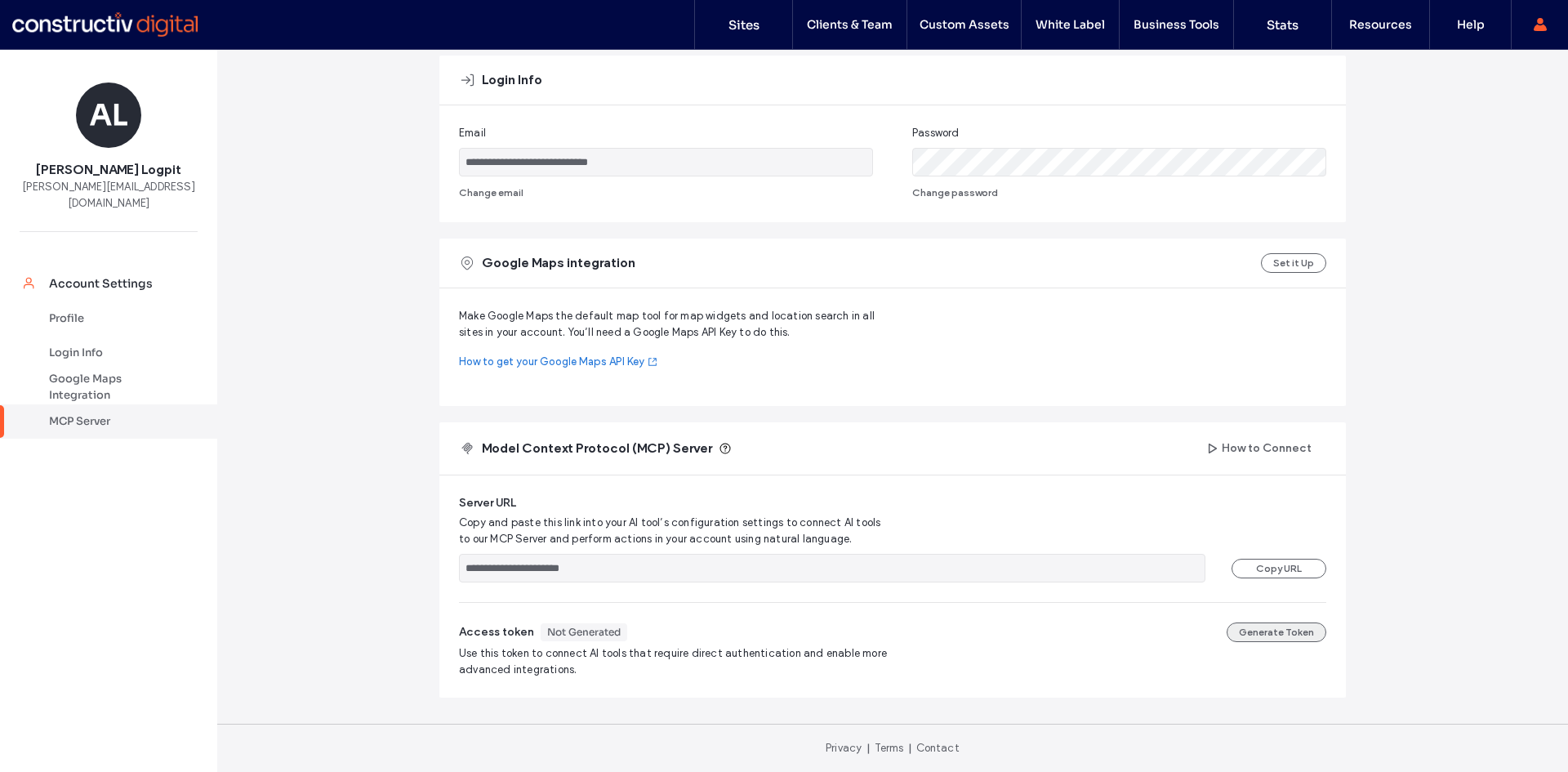
click at [1268, 633] on button "Generate Token" at bounding box center [1276, 632] width 100 height 19
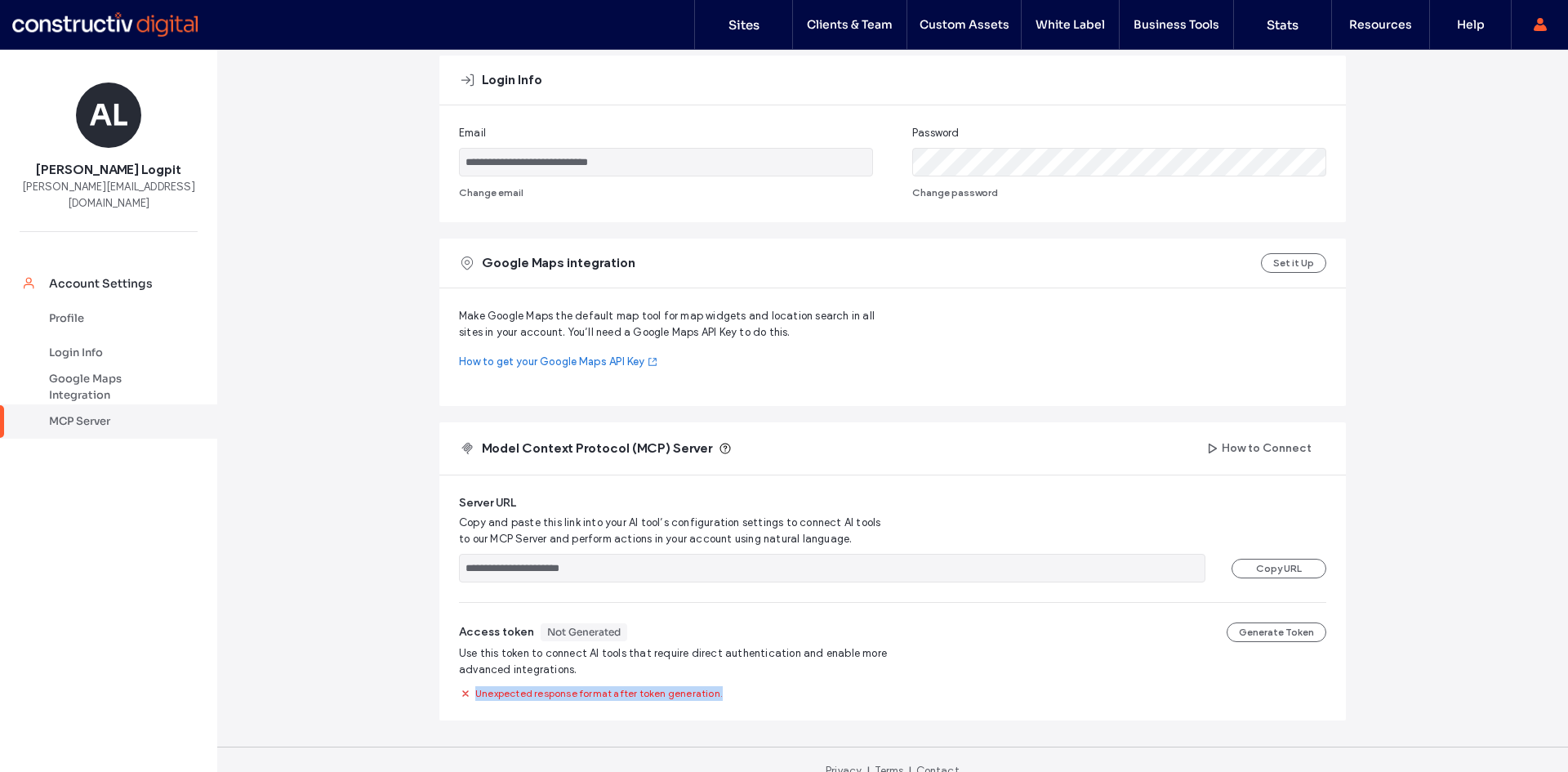
drag, startPoint x: 470, startPoint y: 693, endPoint x: 1436, endPoint y: 623, distance: 968.5
click at [746, 689] on div "Unexpected response format after token generation." at bounding box center [892, 692] width 867 height 16
copy span "Unexpected response format after token generation."
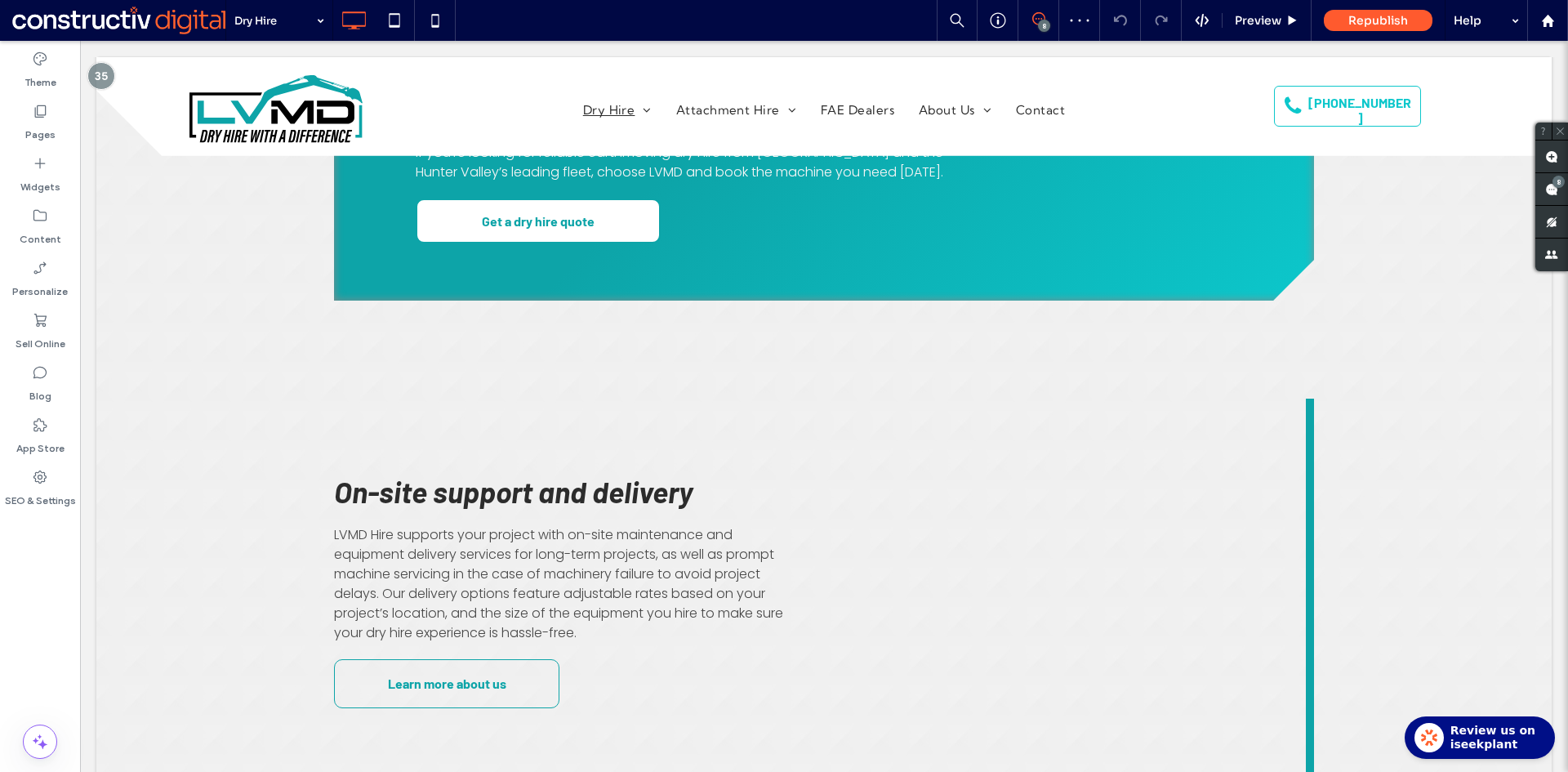
click at [1167, 603] on div "Click To Paste" at bounding box center [1068, 590] width 489 height 384
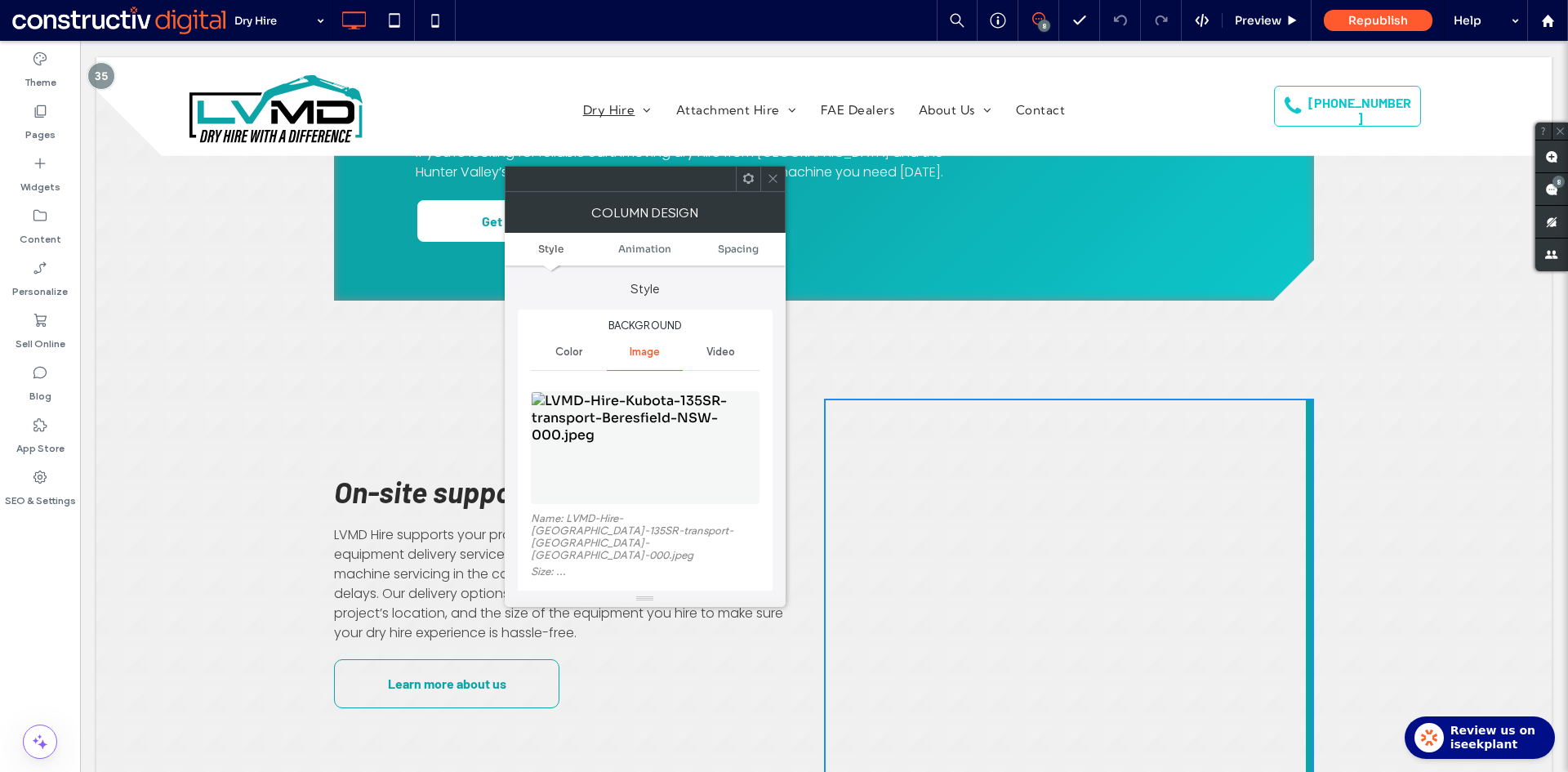
click at [776, 176] on icon at bounding box center [772, 178] width 12 height 12
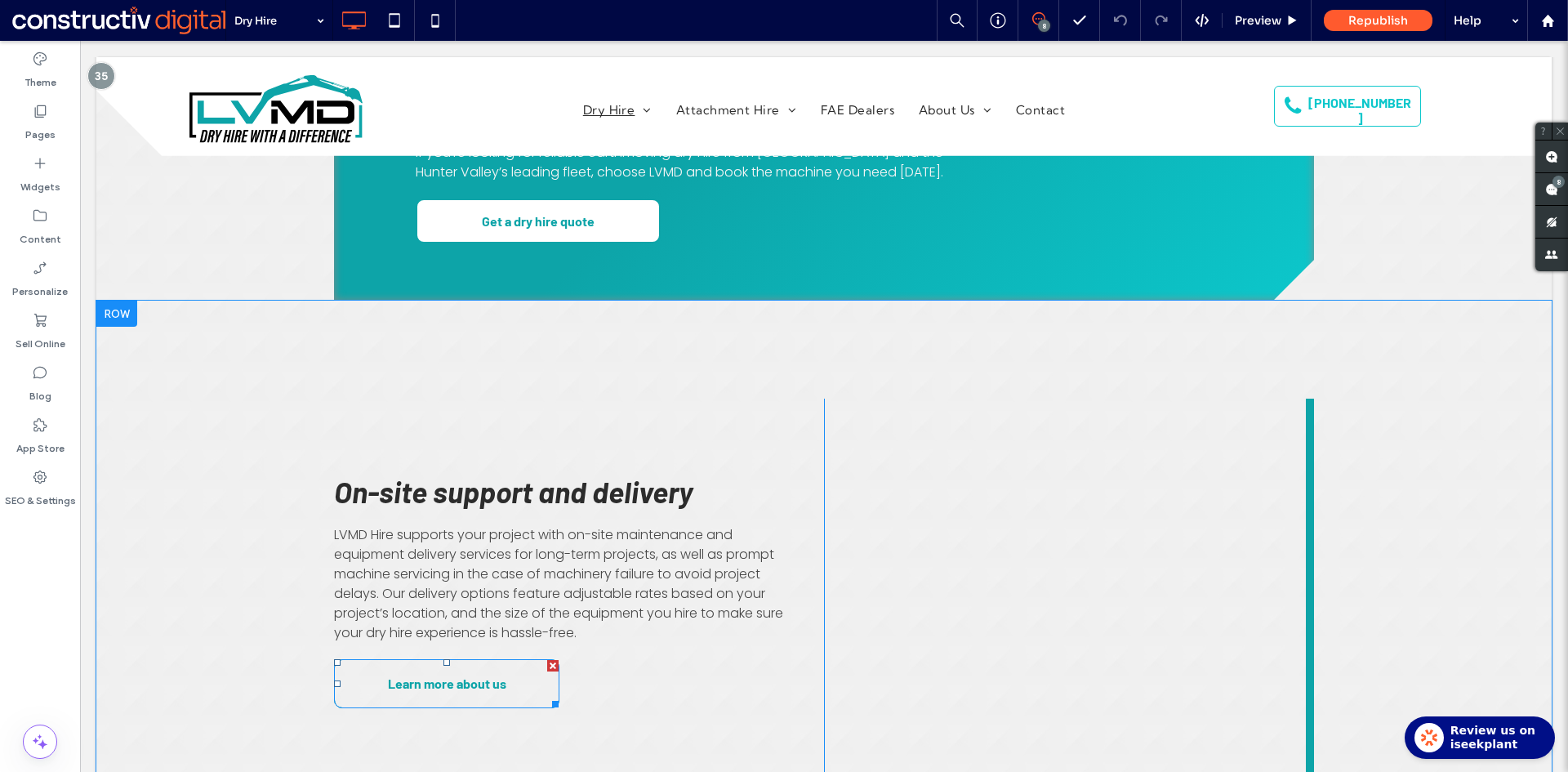
click at [470, 667] on span "Learn more about us" at bounding box center [447, 682] width 119 height 32
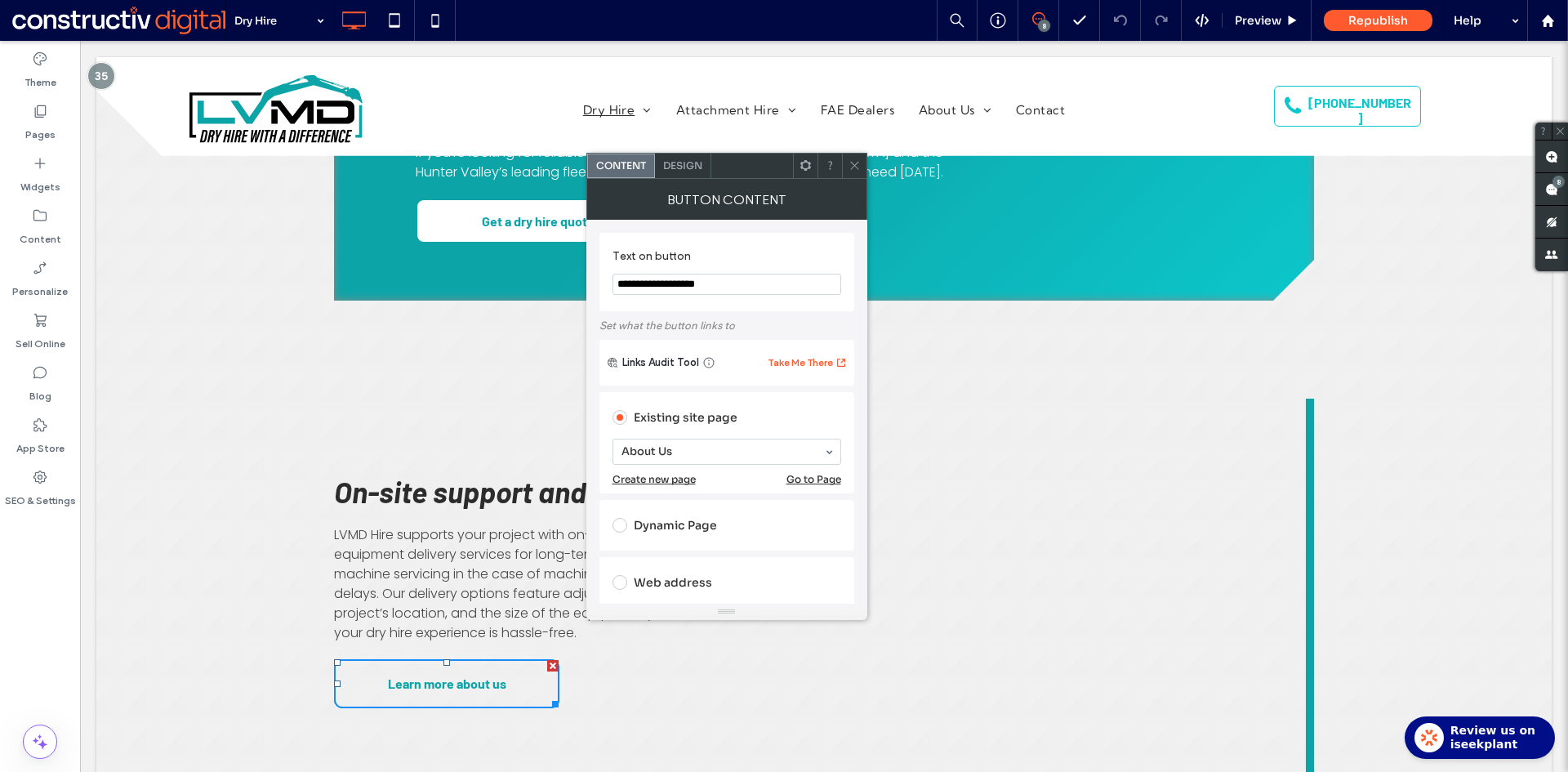
drag, startPoint x: 848, startPoint y: 161, endPoint x: 865, endPoint y: 186, distance: 30.2
click at [849, 161] on icon at bounding box center [854, 165] width 12 height 12
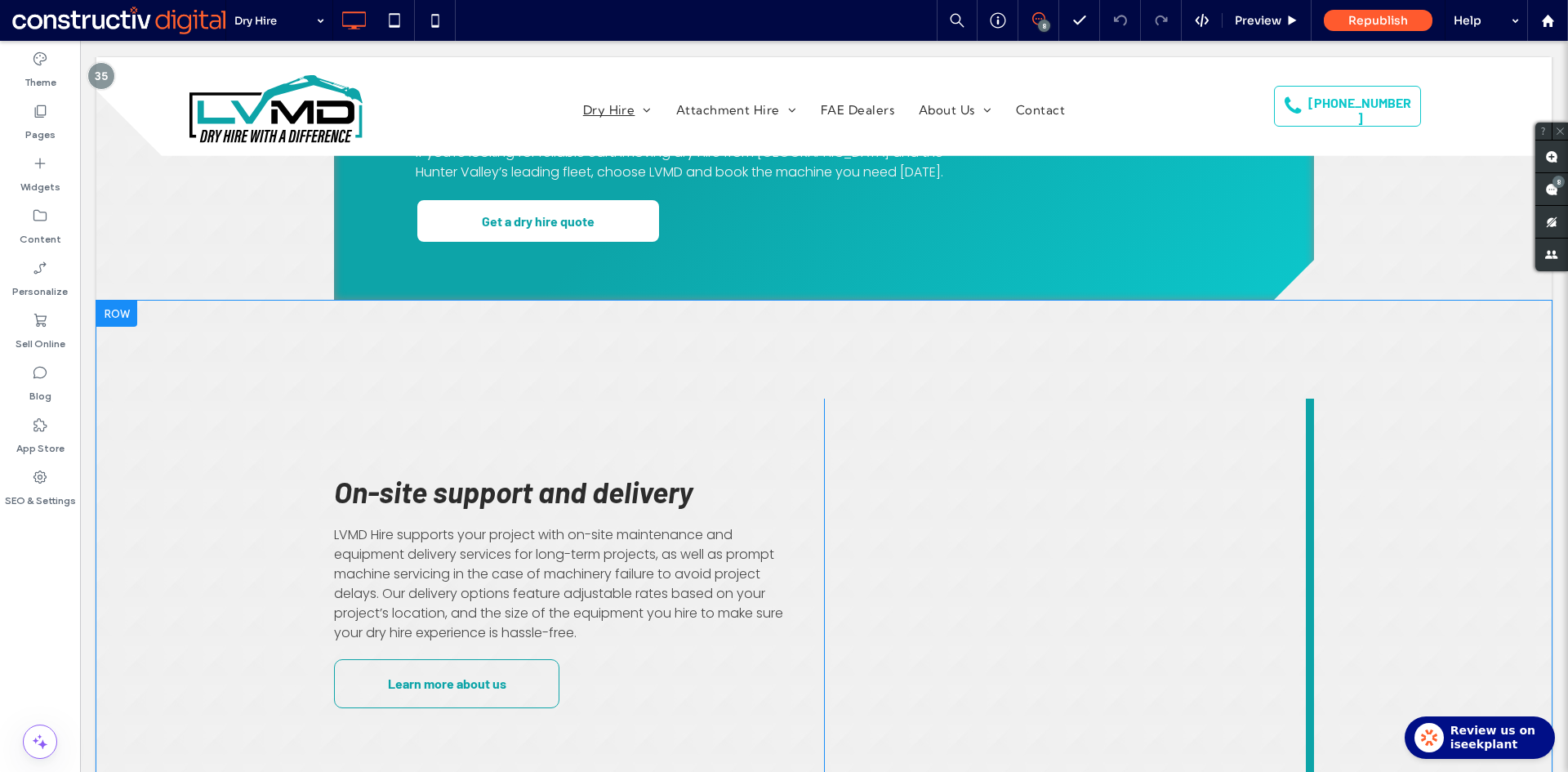
click at [1198, 605] on div "Click To Paste" at bounding box center [1068, 590] width 489 height 384
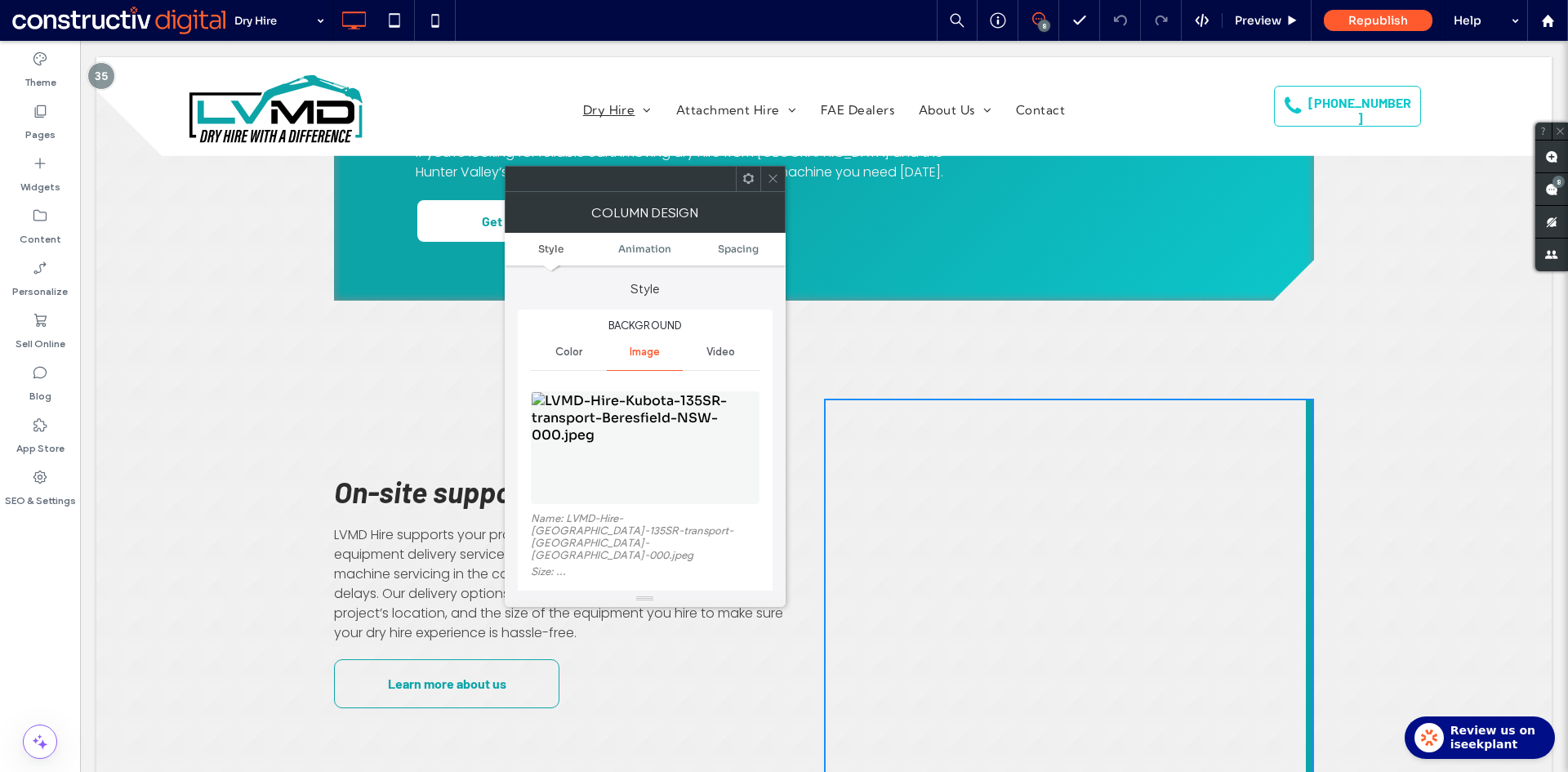
click at [668, 452] on img at bounding box center [645, 447] width 229 height 113
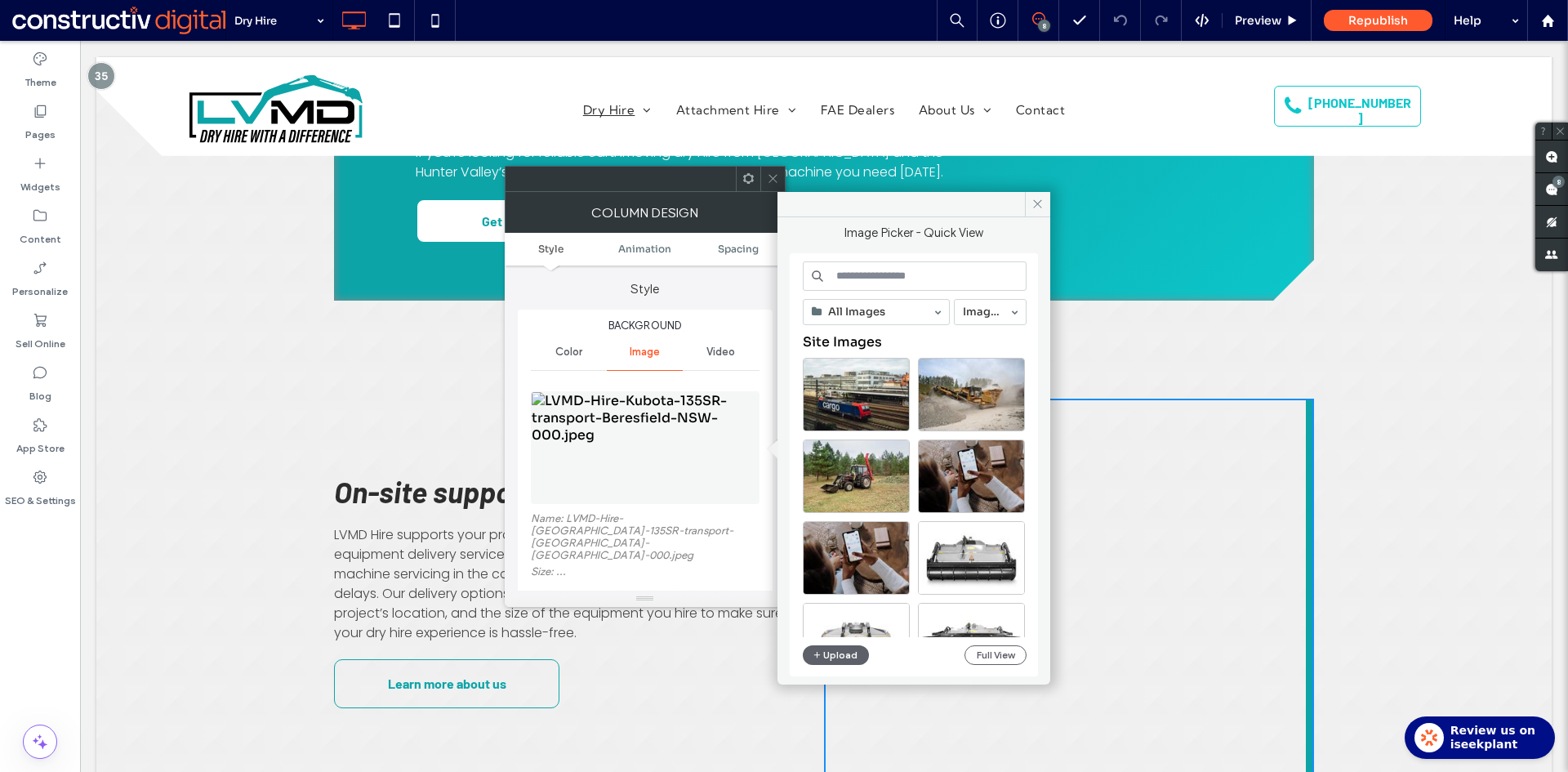
click at [866, 271] on input at bounding box center [915, 276] width 224 height 30
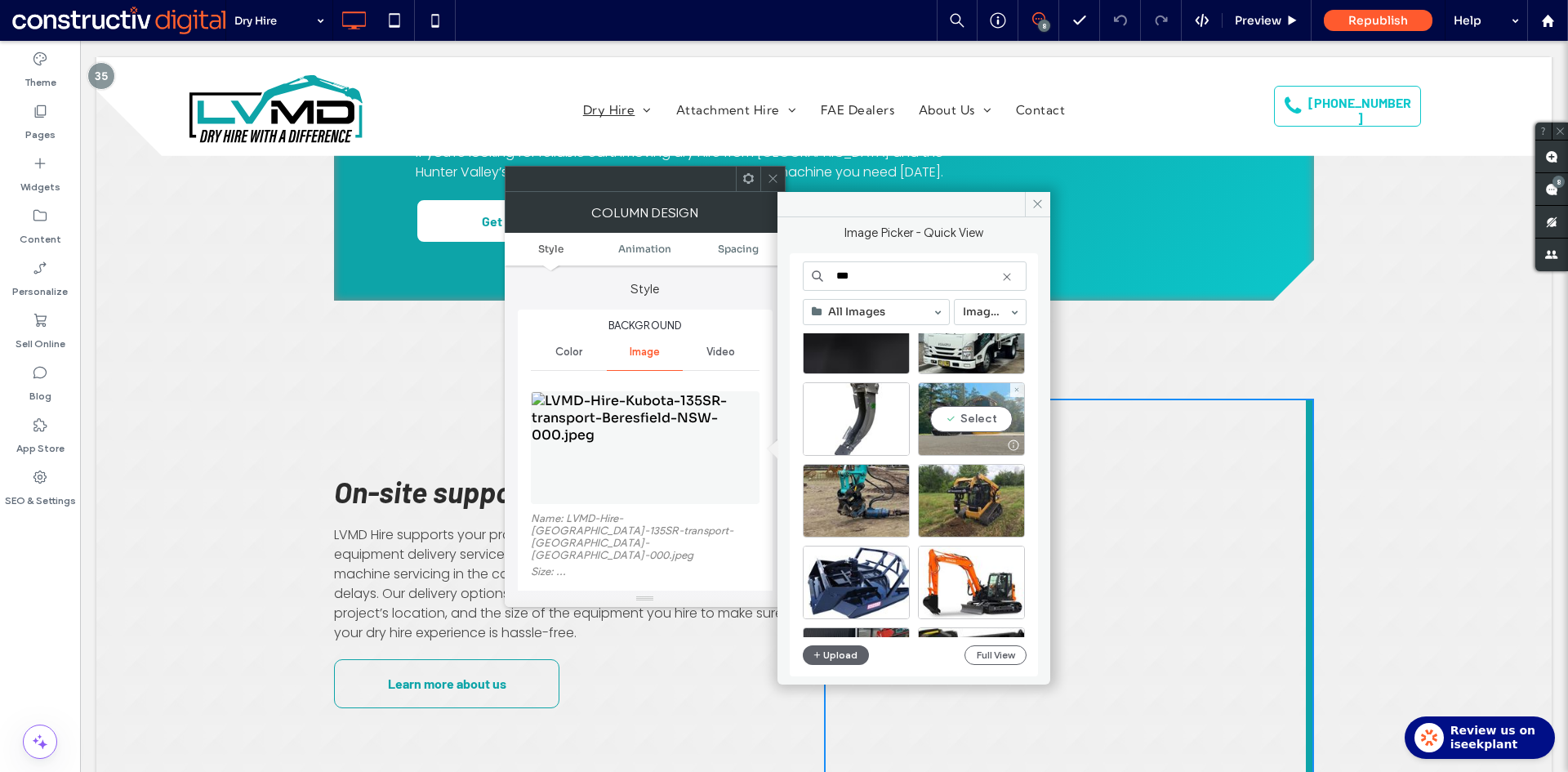
scroll to position [81, 0]
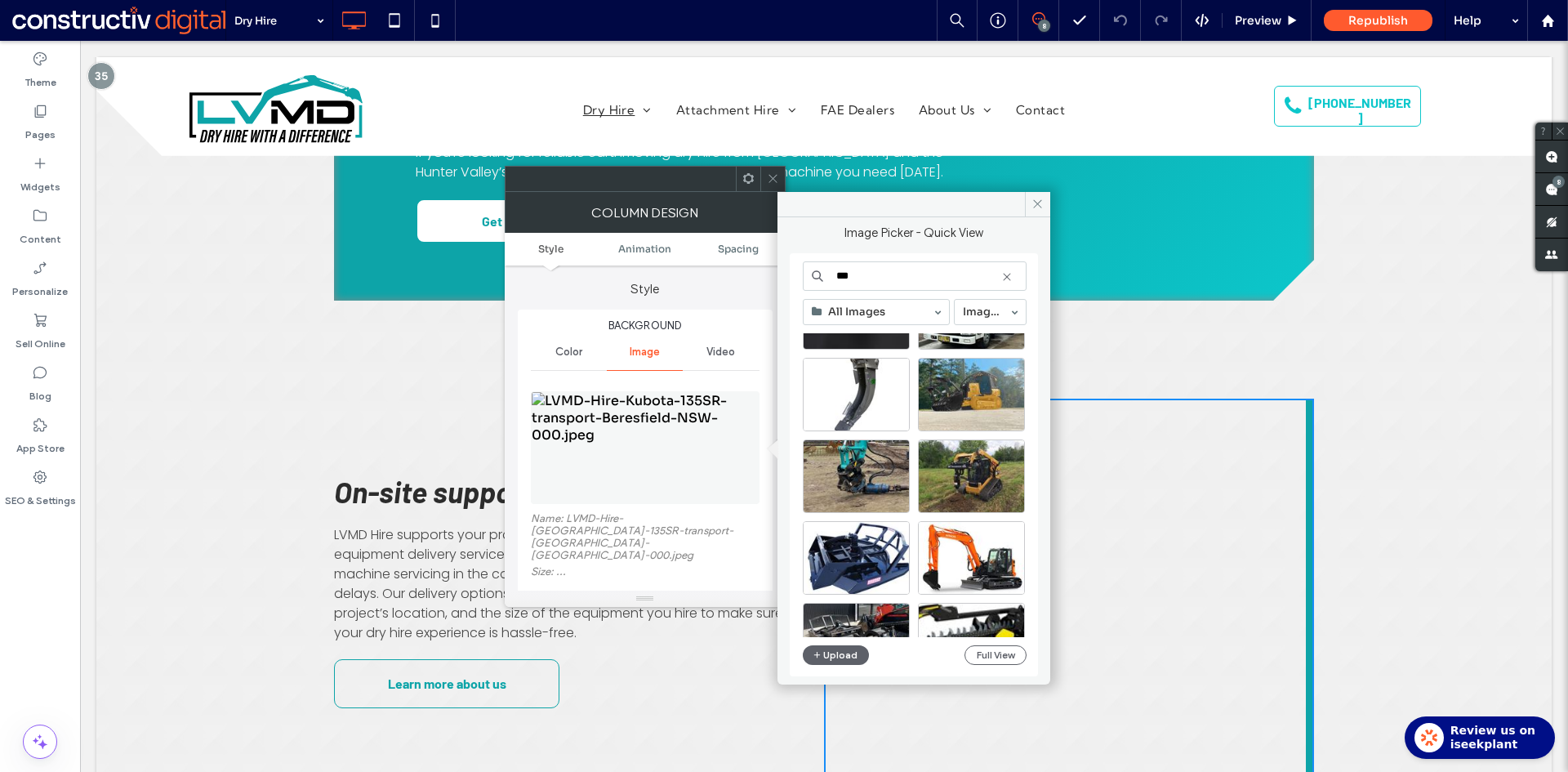
type input "***"
drag, startPoint x: 567, startPoint y: 519, endPoint x: 634, endPoint y: 534, distance: 68.7
click at [634, 534] on label "Name: LVMD-Hire-[GEOGRAPHIC_DATA]-135SR-transport-[GEOGRAPHIC_DATA]-[GEOGRAPHIC…" at bounding box center [645, 537] width 229 height 53
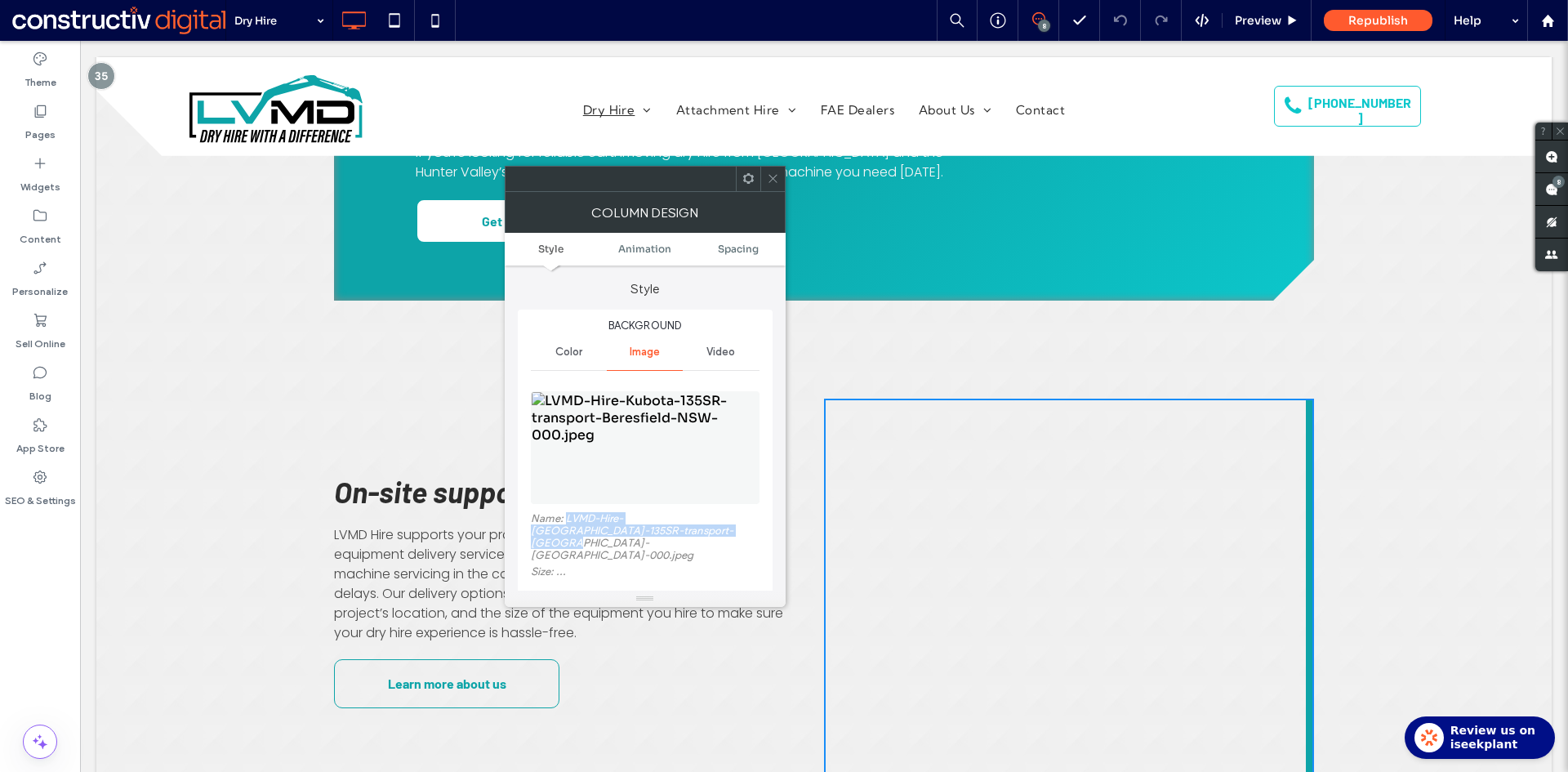
copy label "LVMD-Hire-[GEOGRAPHIC_DATA]-135SR-transport-[GEOGRAPHIC_DATA]-[GEOGRAPHIC_DATA]…"
click at [635, 456] on img at bounding box center [645, 447] width 229 height 113
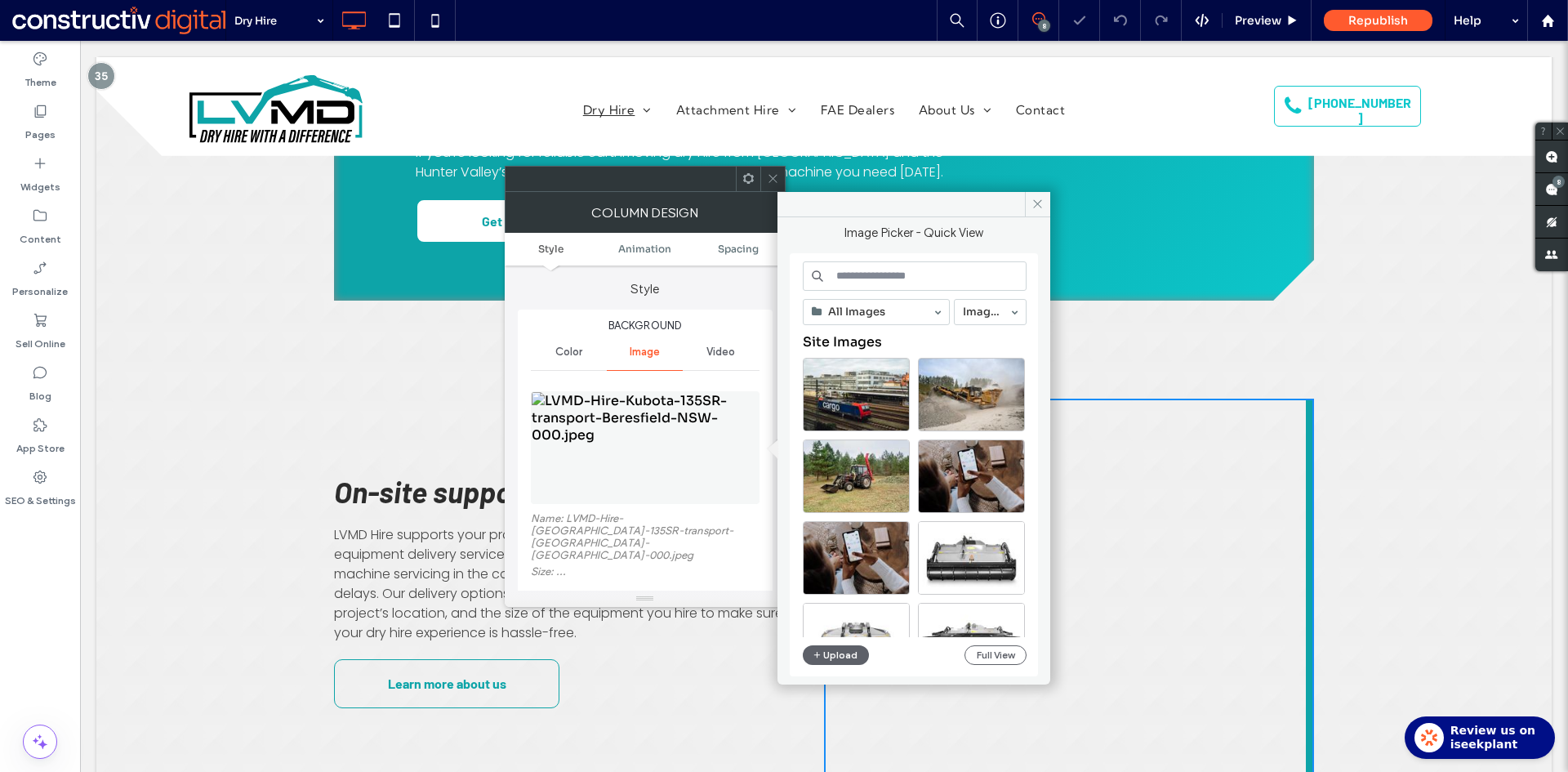
click at [889, 275] on input at bounding box center [915, 276] width 224 height 30
paste input "**********"
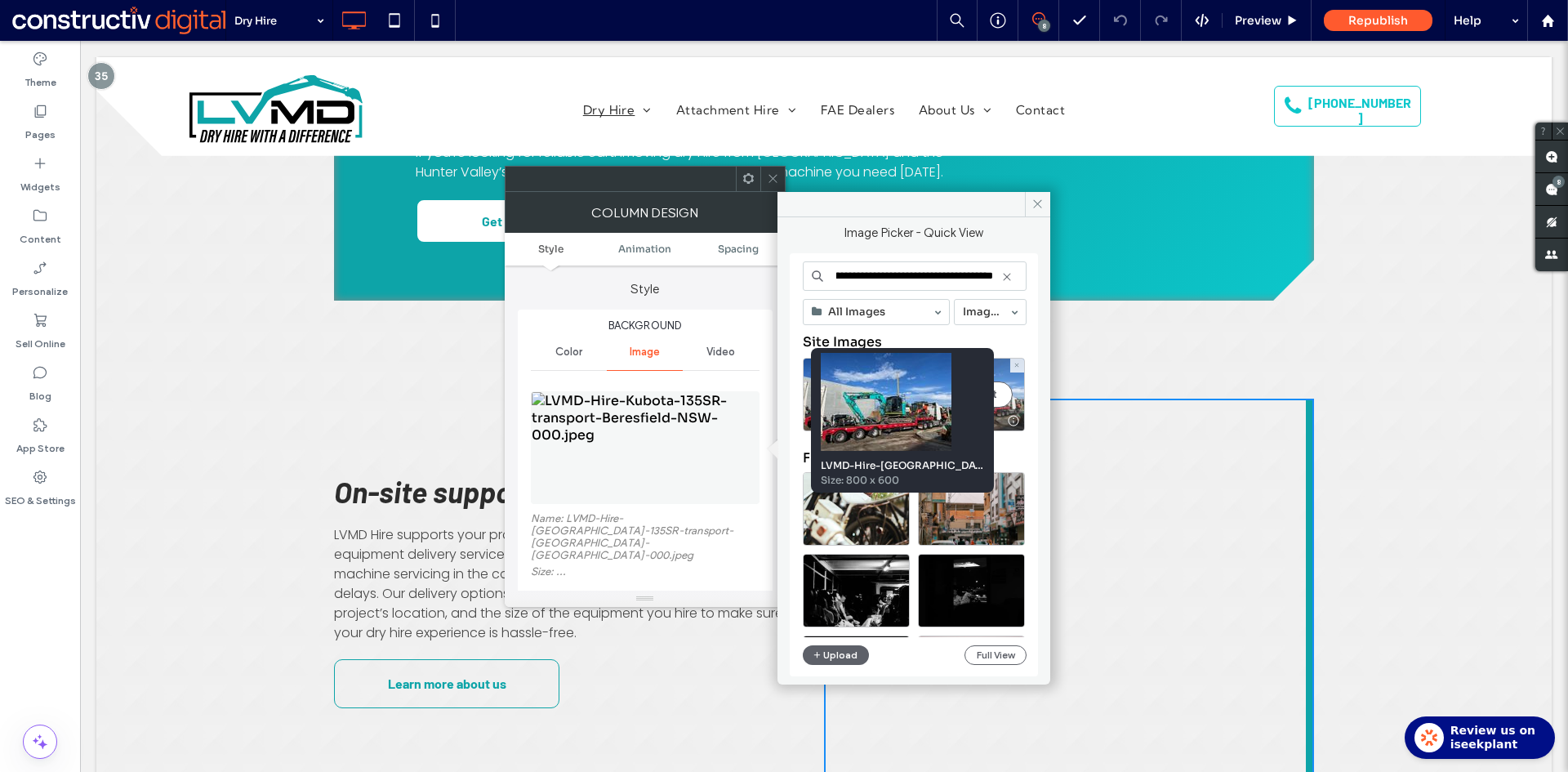
type input "**********"
click at [1014, 422] on div at bounding box center [1013, 420] width 20 height 13
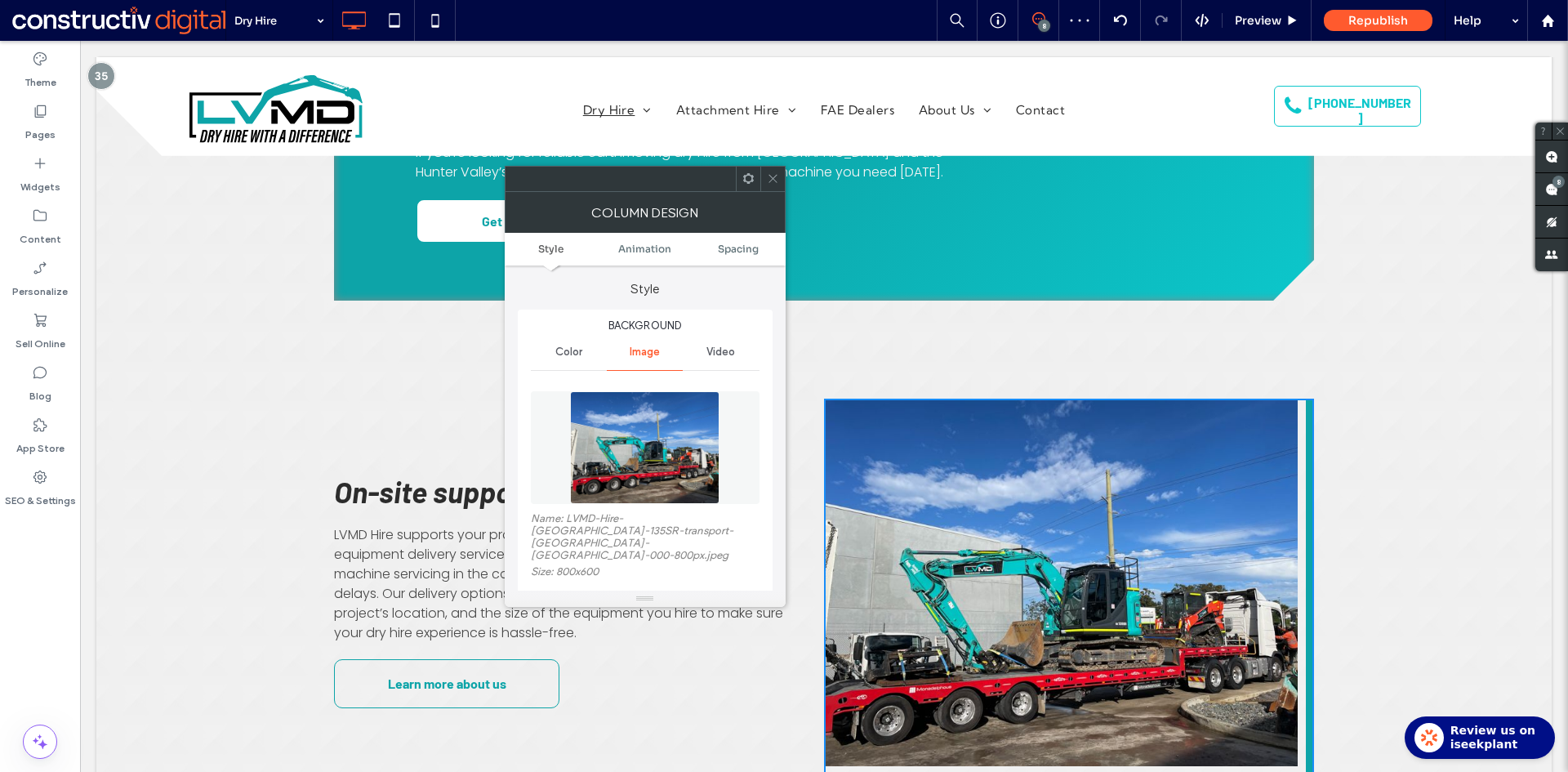
click at [773, 180] on icon at bounding box center [772, 178] width 12 height 12
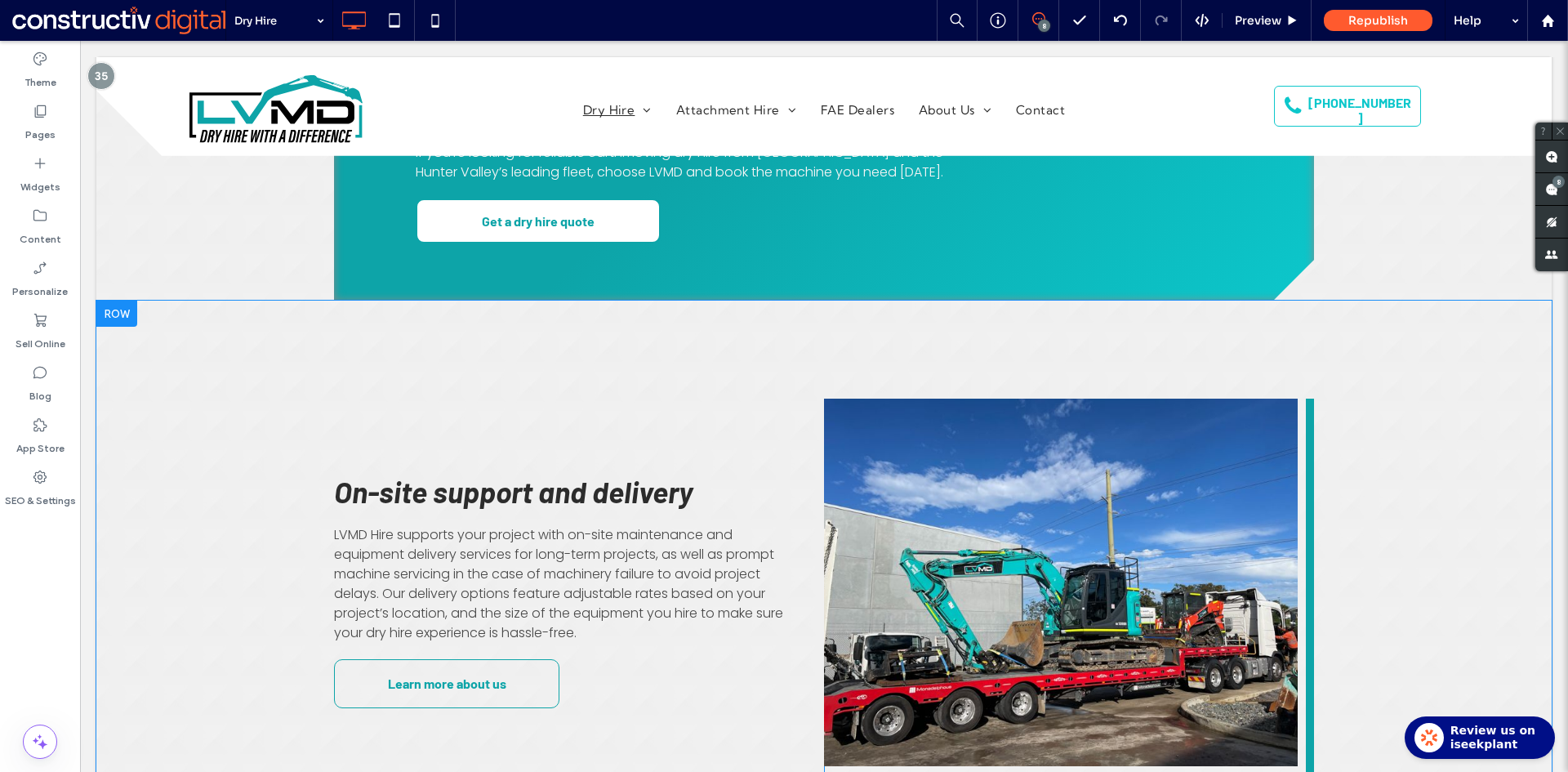
click at [1172, 577] on div "Click To Paste" at bounding box center [1068, 590] width 489 height 384
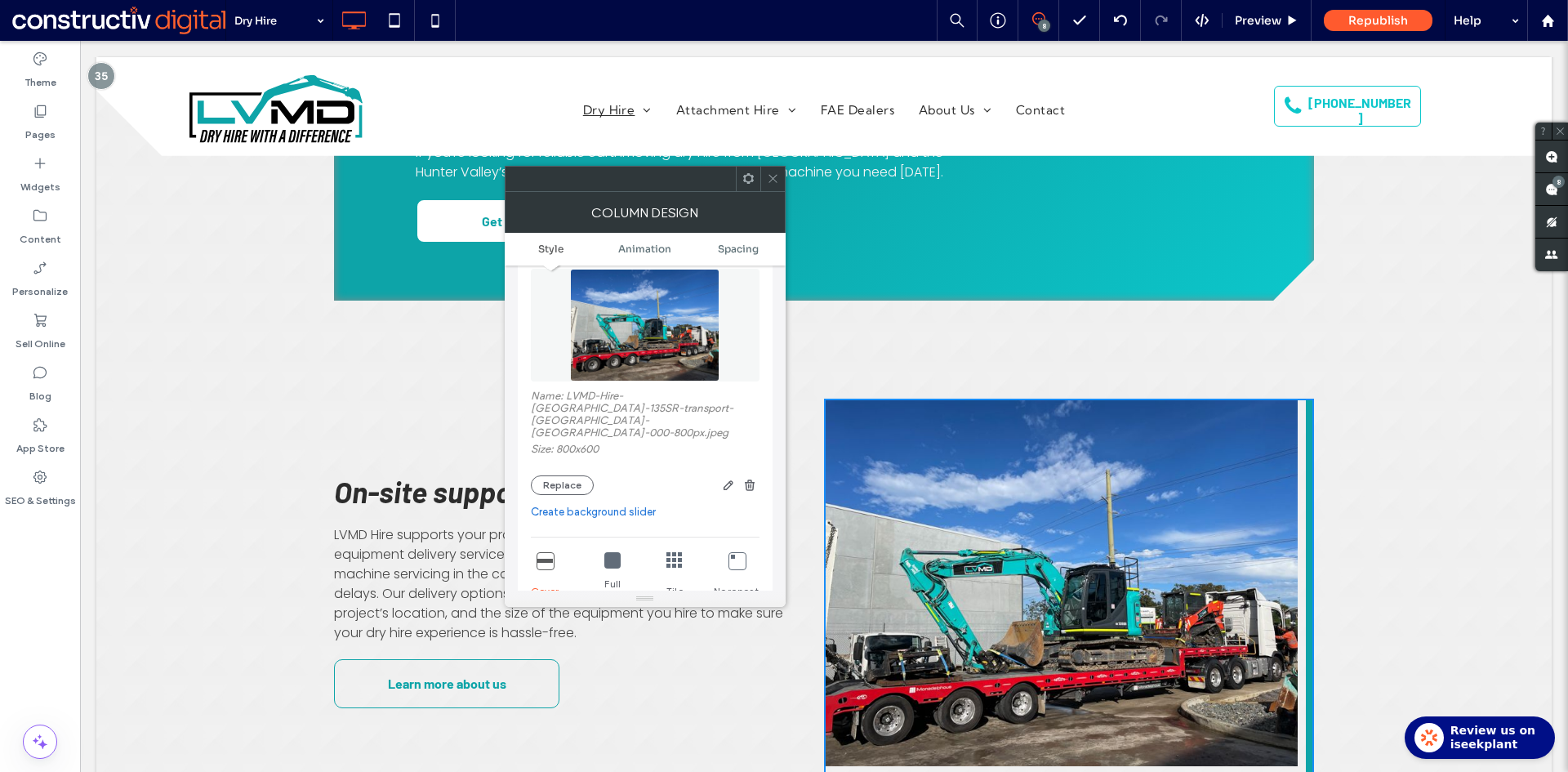
scroll to position [327, 0]
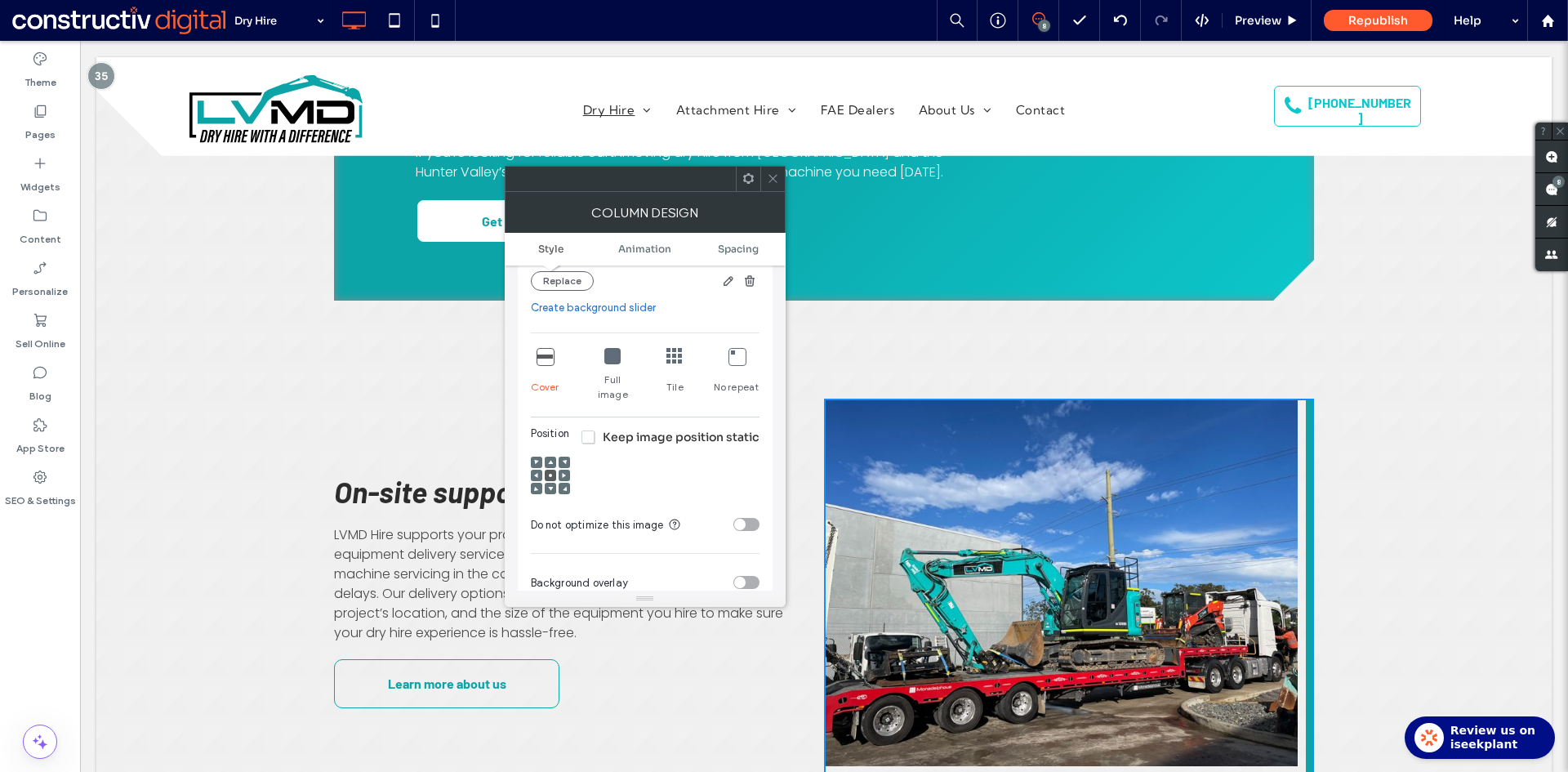
click at [534, 473] on use at bounding box center [535, 475] width 4 height 5
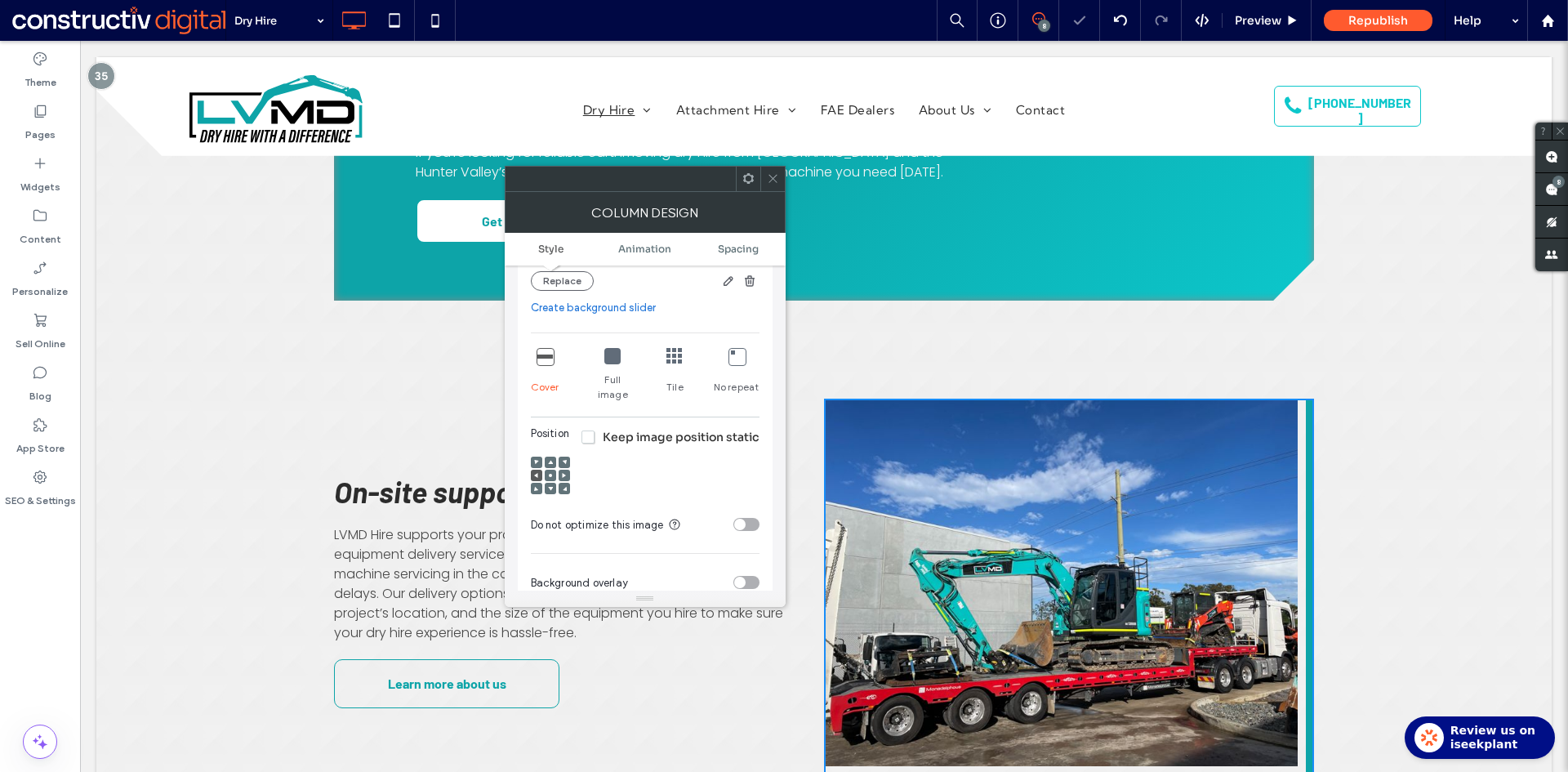
click at [535, 460] on icon at bounding box center [535, 462] width 5 height 5
click at [553, 469] on div at bounding box center [551, 475] width 11 height 11
click at [545, 469] on div at bounding box center [551, 475] width 11 height 11
click at [550, 473] on icon at bounding box center [550, 475] width 5 height 5
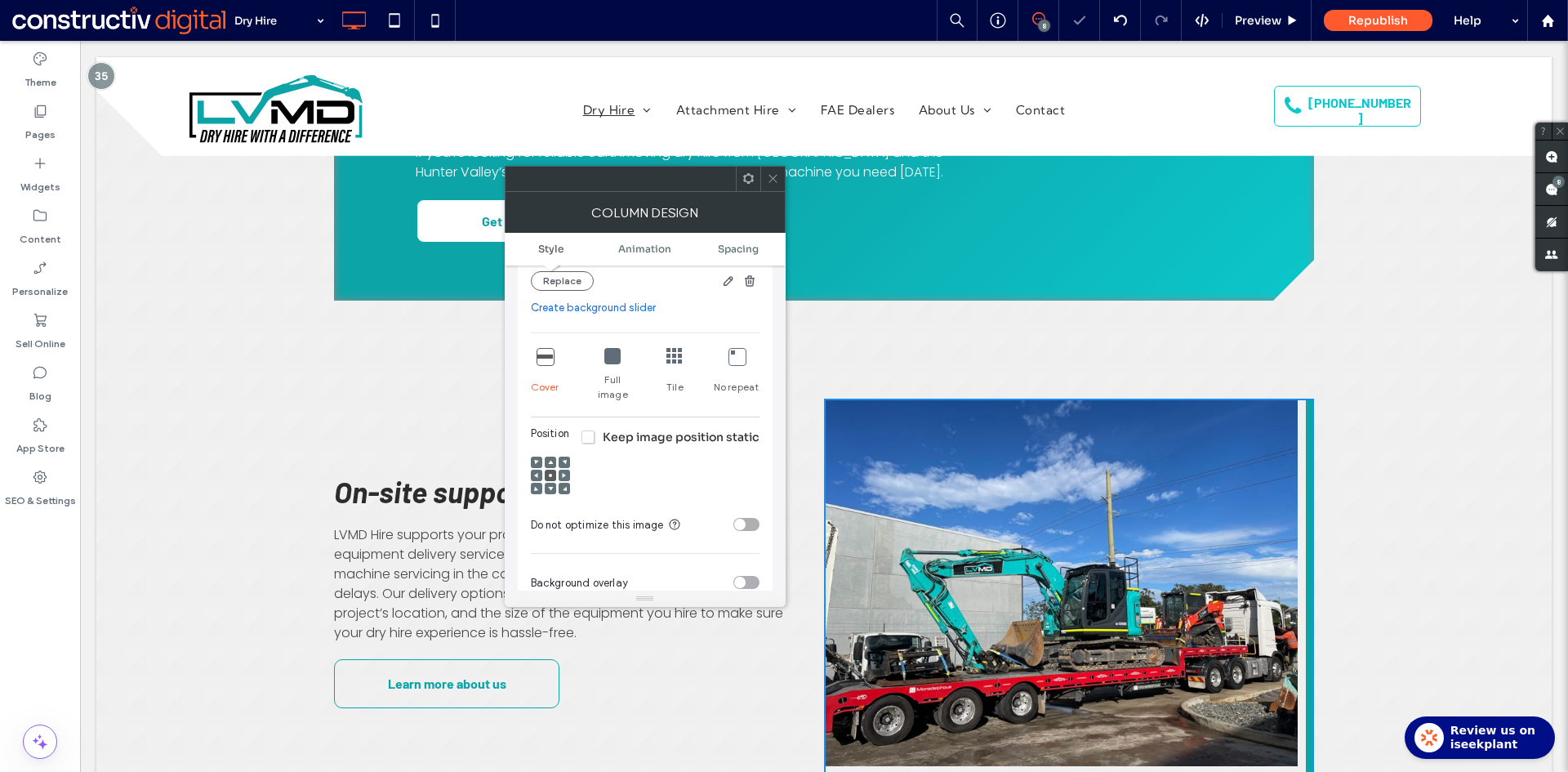
click at [765, 184] on div at bounding box center [773, 179] width 25 height 25
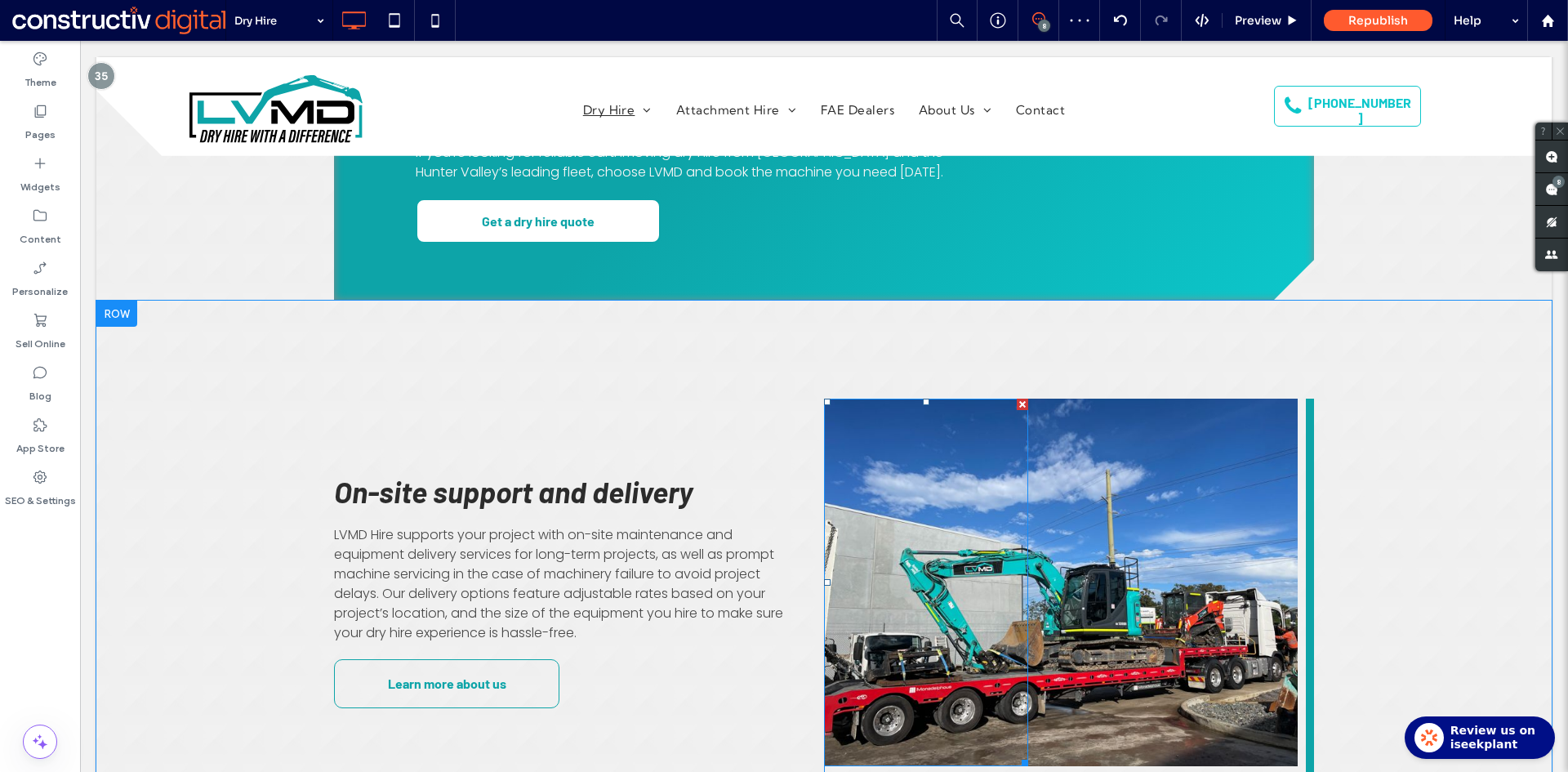
click at [985, 664] on div at bounding box center [925, 582] width 204 height 368
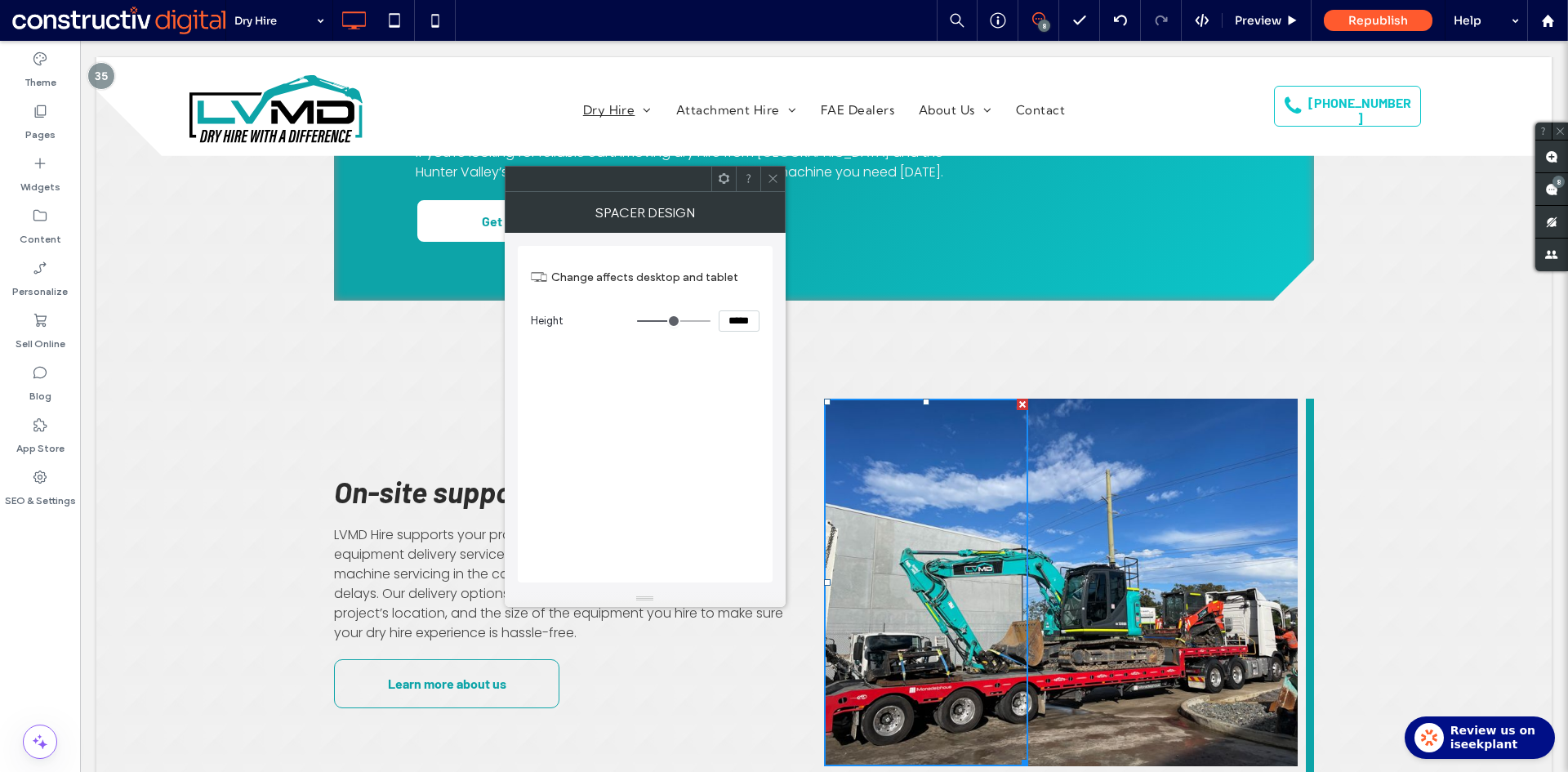
click at [770, 178] on icon at bounding box center [772, 178] width 12 height 12
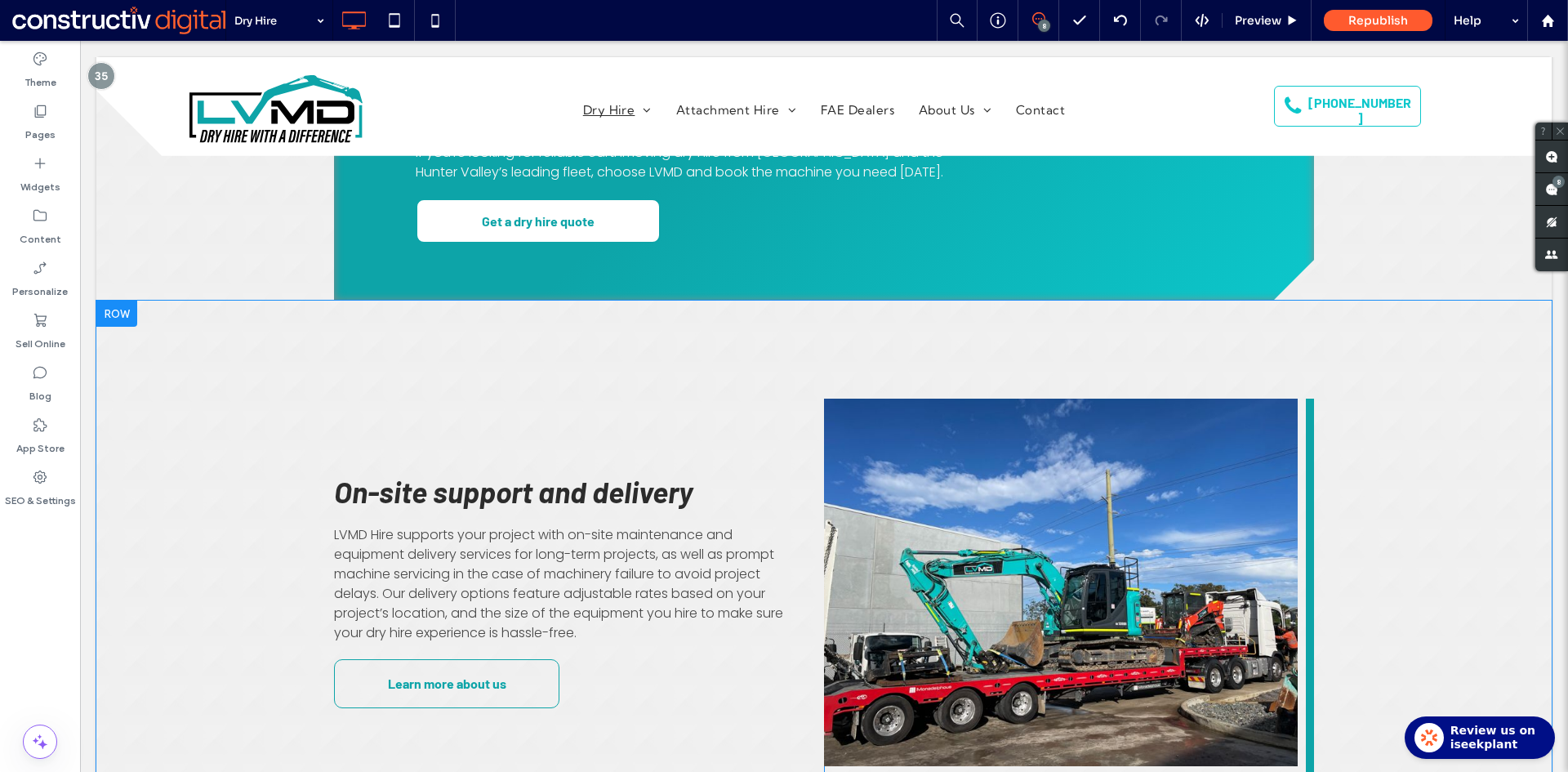
click at [1135, 618] on div "Click To Paste" at bounding box center [1068, 590] width 489 height 384
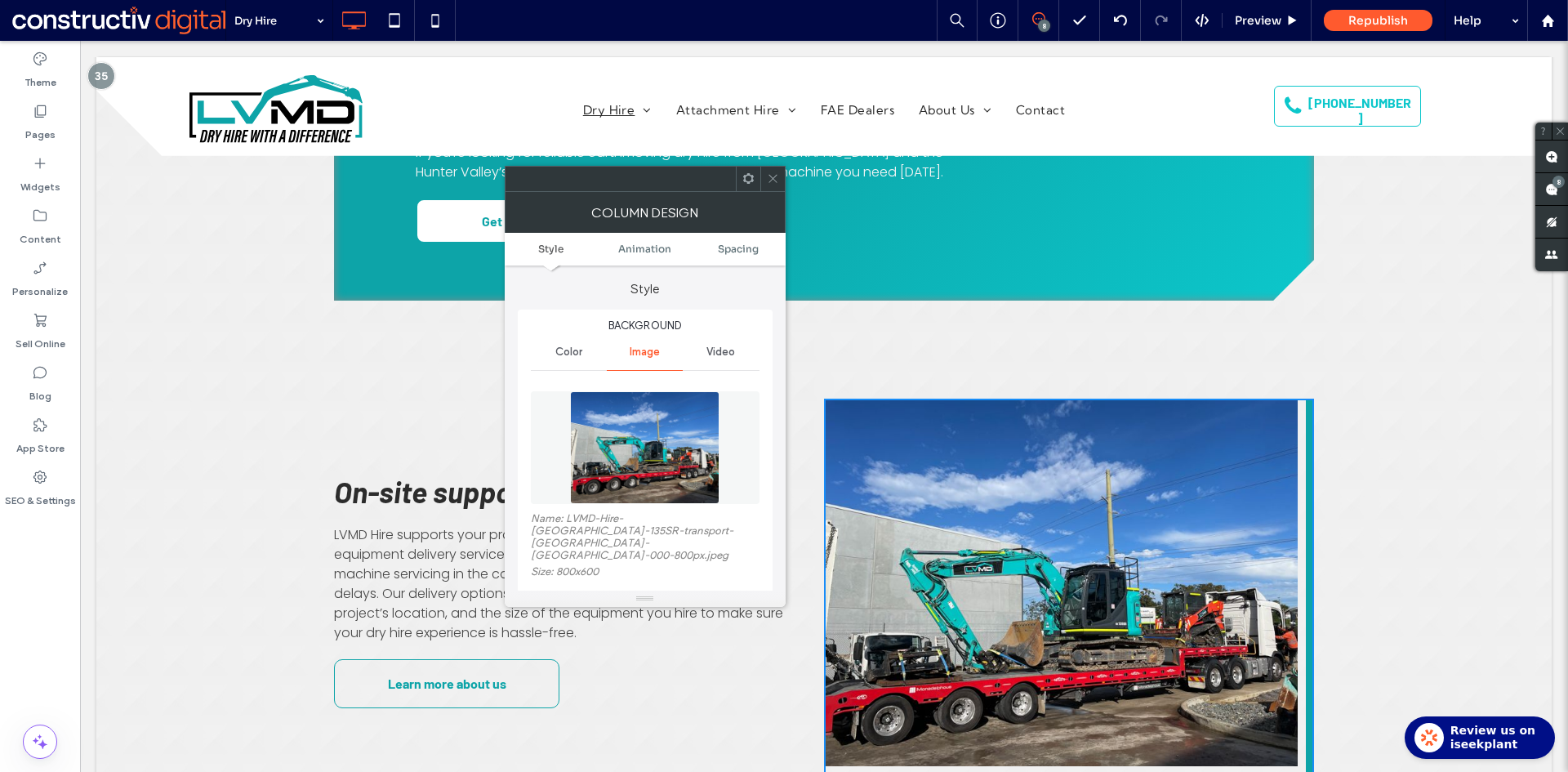
scroll to position [245, 0]
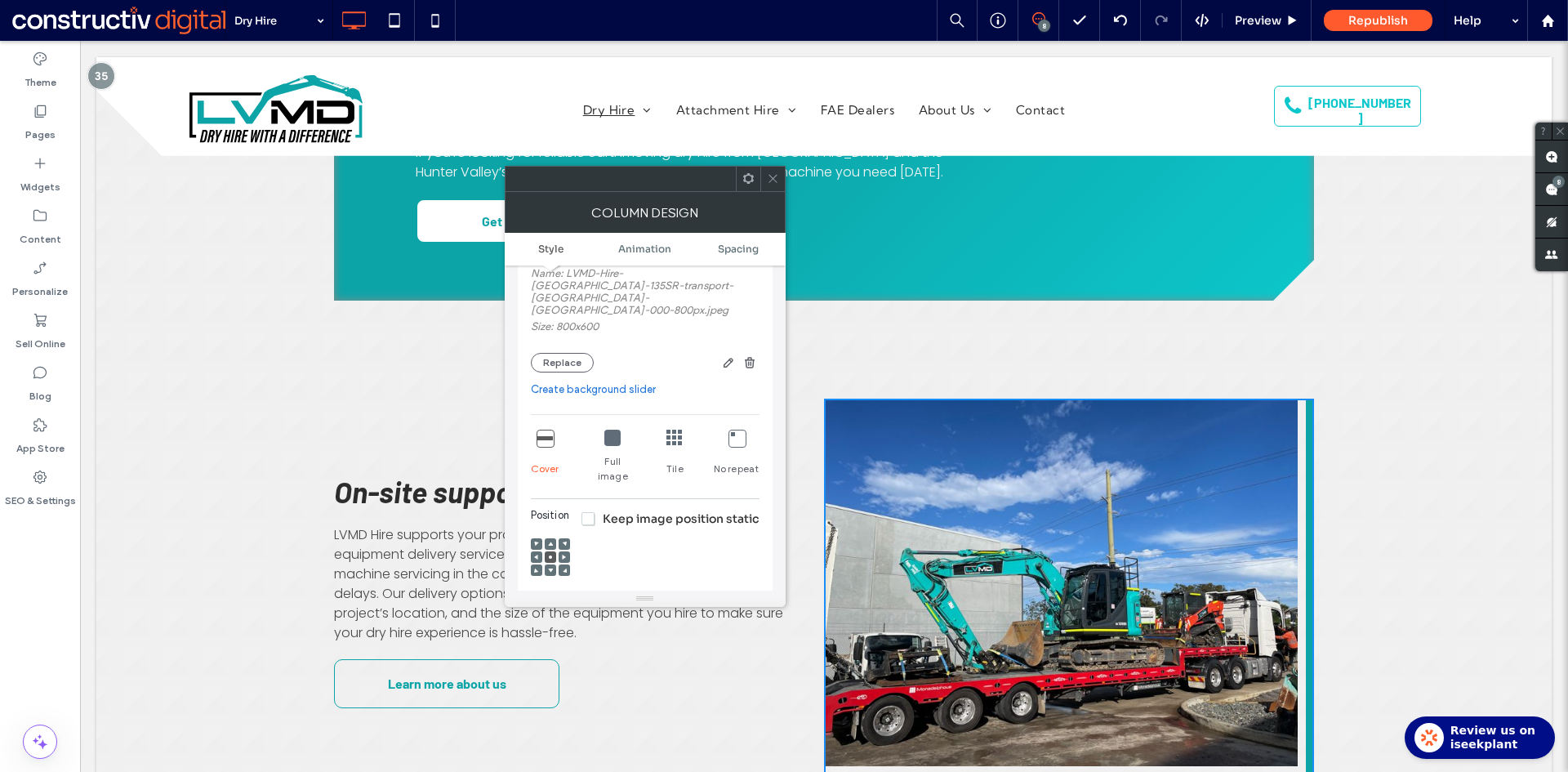
click at [564, 555] on icon at bounding box center [563, 556] width 5 height 5
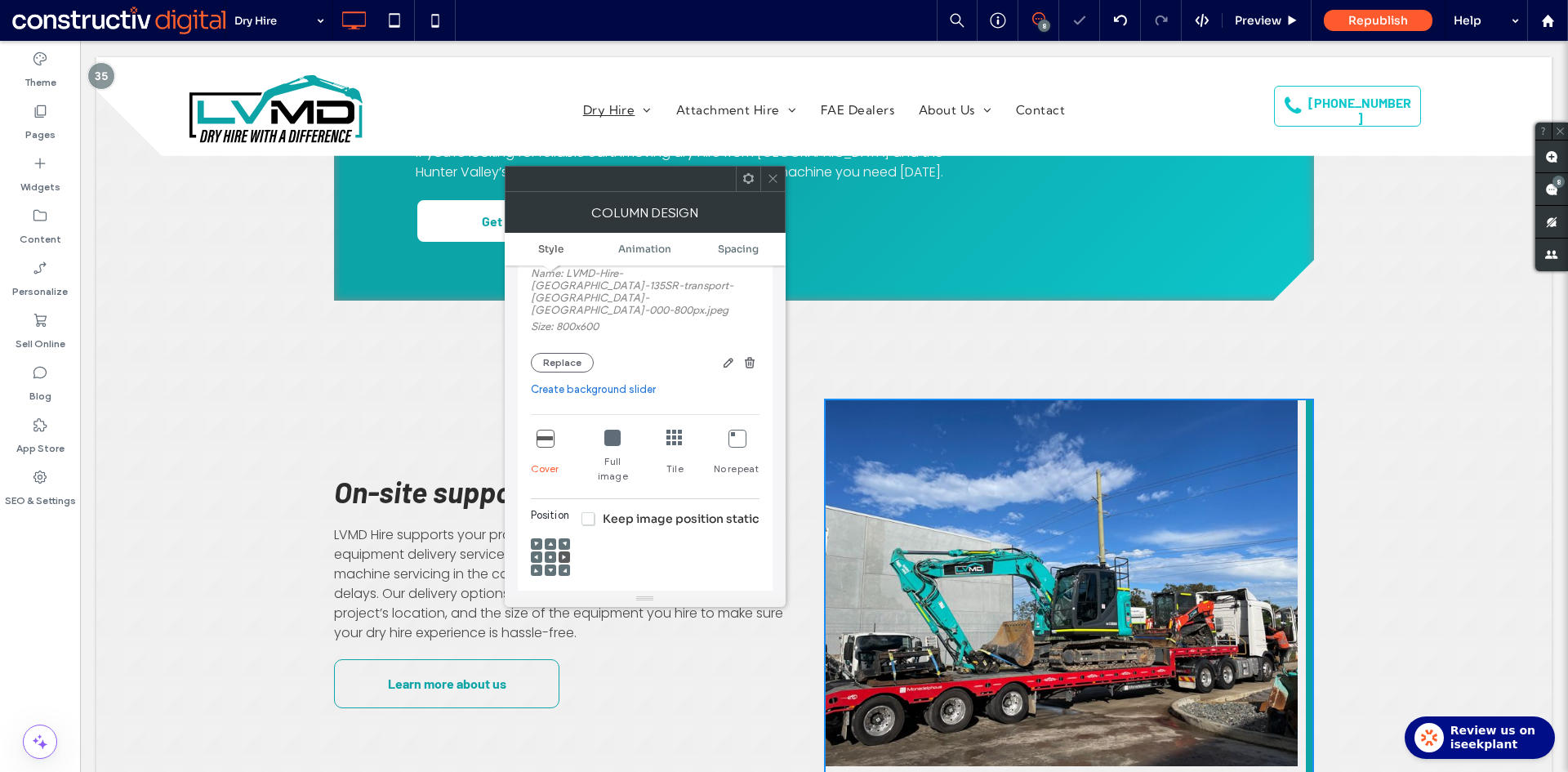
click at [771, 183] on icon at bounding box center [772, 178] width 12 height 12
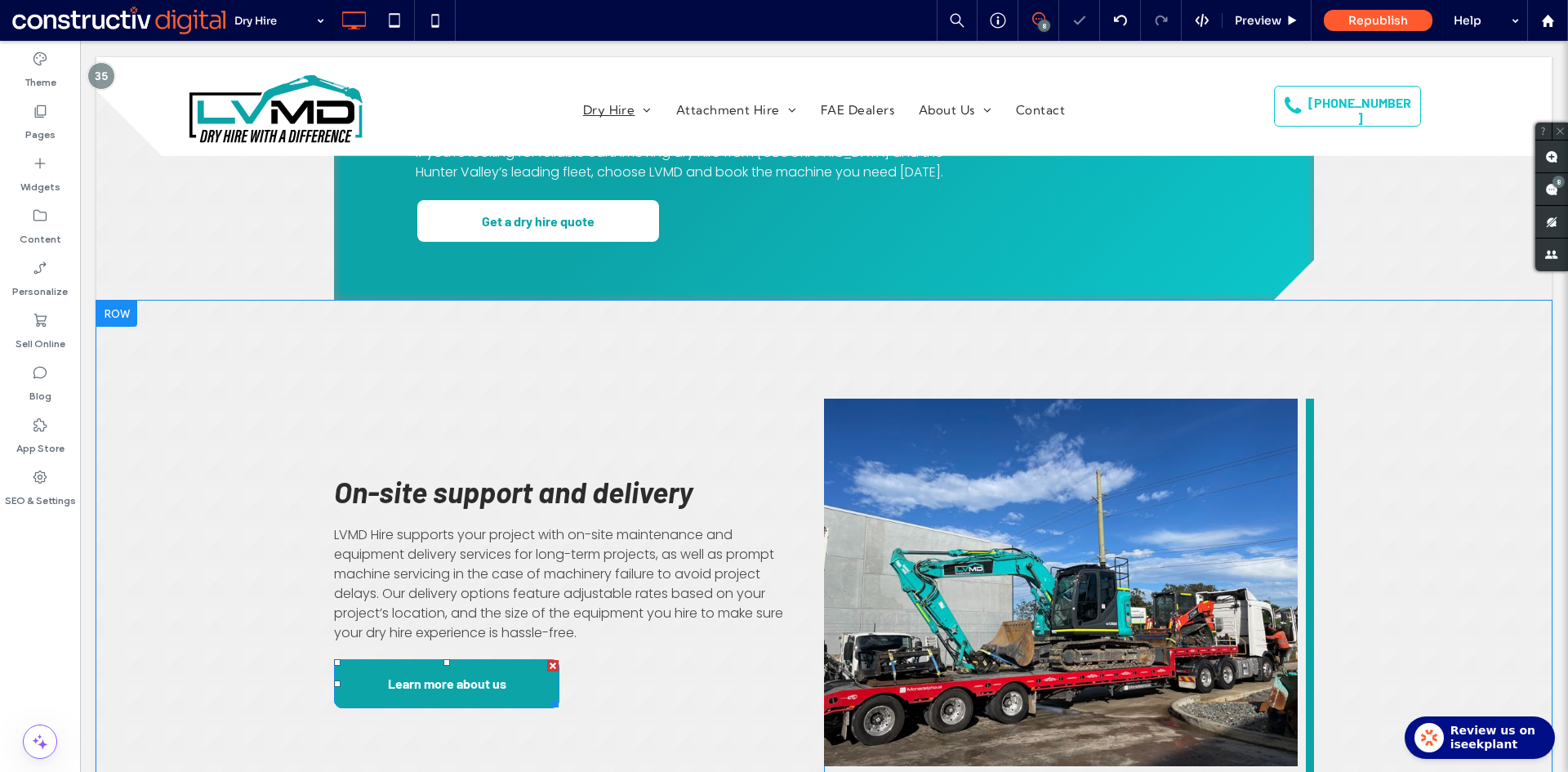
click at [444, 667] on span "Learn more about us" at bounding box center [447, 682] width 119 height 32
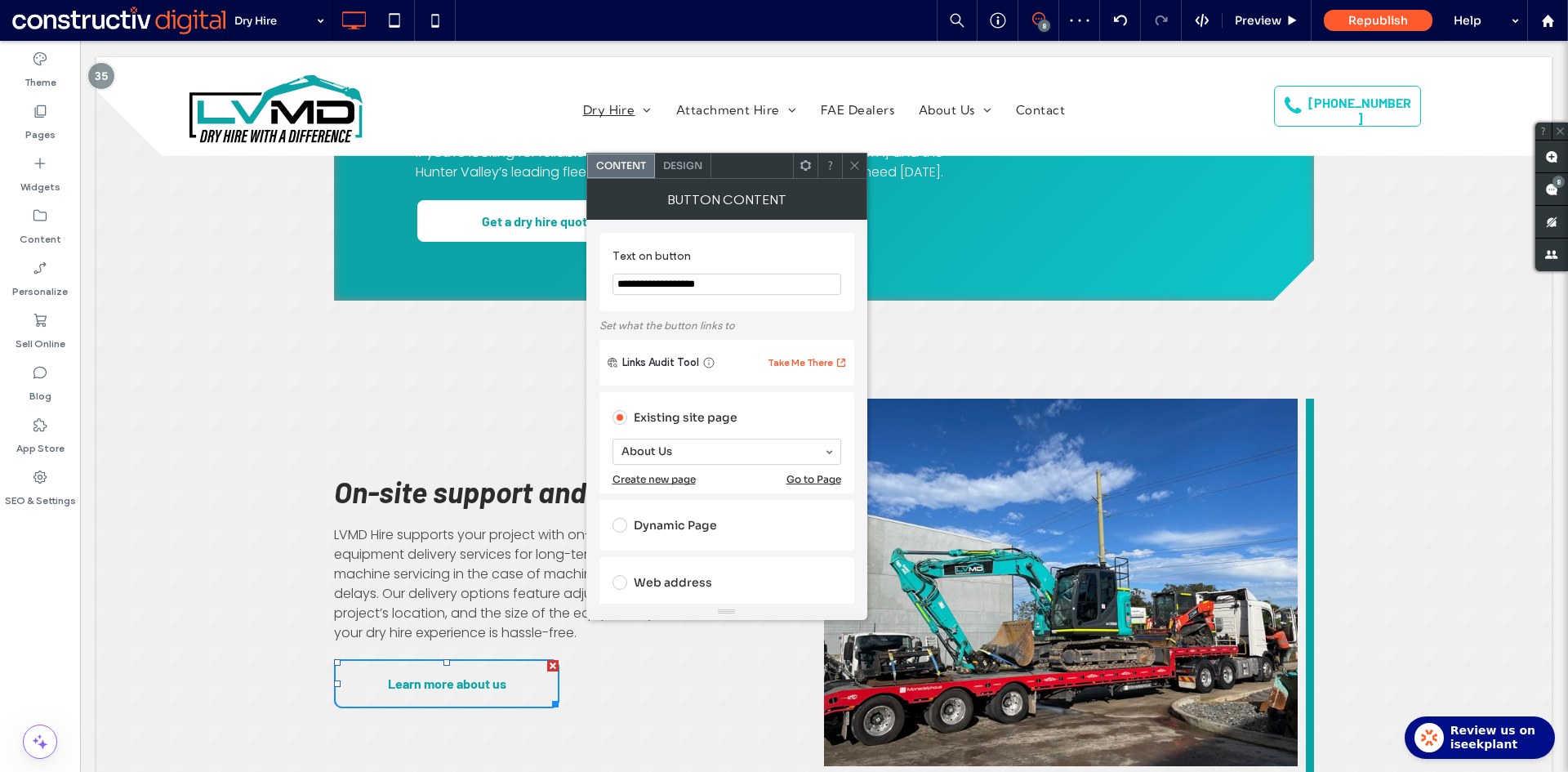
click at [852, 162] on icon at bounding box center [854, 165] width 12 height 12
